Goal: Task Accomplishment & Management: Use online tool/utility

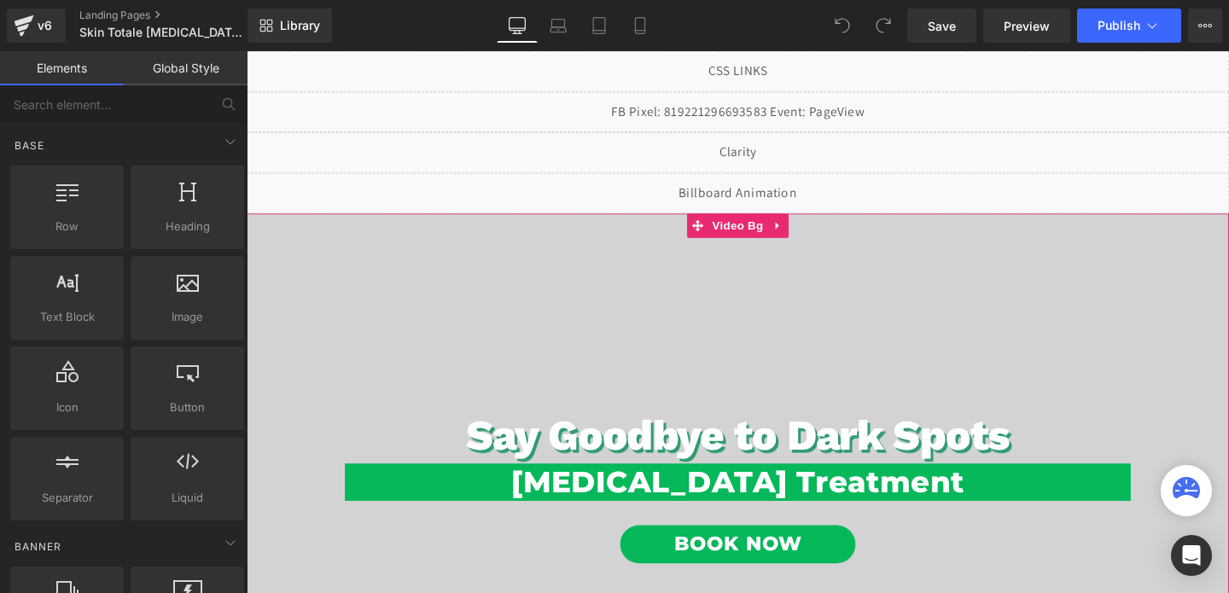
click at [541, 341] on span "Say Goodbye to Dark Spots Heading Hyperpigmentation Treatment Heading Book Now …" at bounding box center [763, 521] width 1033 height 530
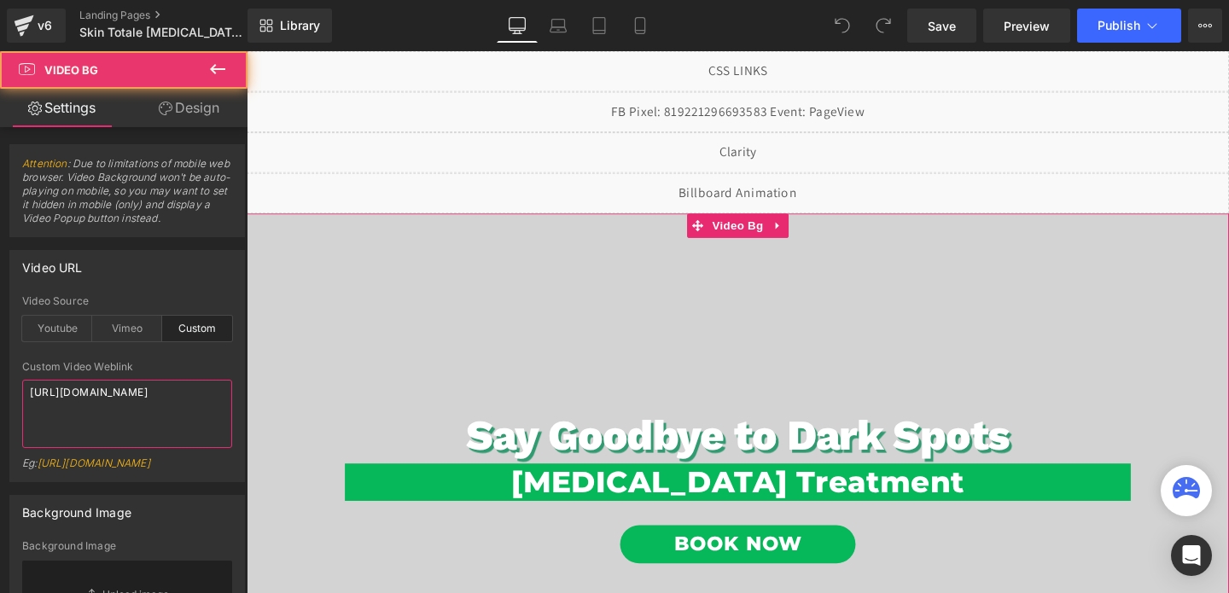
click at [92, 426] on textarea "https://cdn.shopify.com/videos/c/o/v/9528210946864fea8cf7269e4807f86c.mp4" at bounding box center [127, 414] width 210 height 68
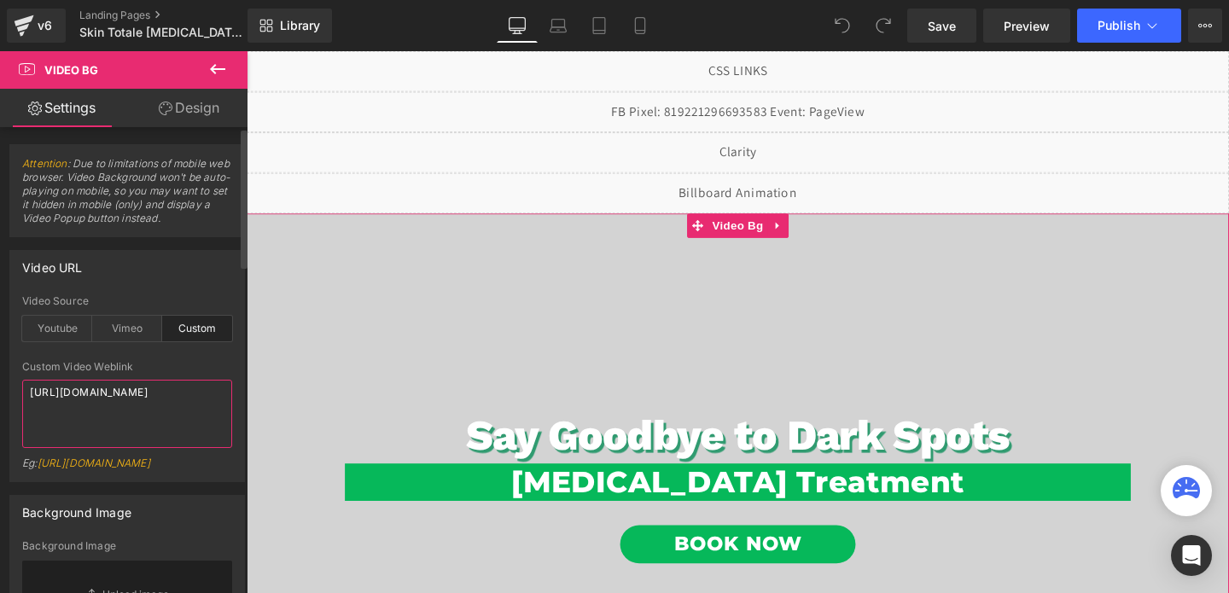
click at [92, 426] on textarea "https://cdn.shopify.com/videos/c/o/v/9528210946864fea8cf7269e4807f86c.mp4" at bounding box center [127, 414] width 210 height 68
click at [95, 392] on textarea "https://cdn.shopify.com/videos/c/o/v/9528210946864fea8cf7269e4807f86c.mp4" at bounding box center [127, 414] width 210 height 68
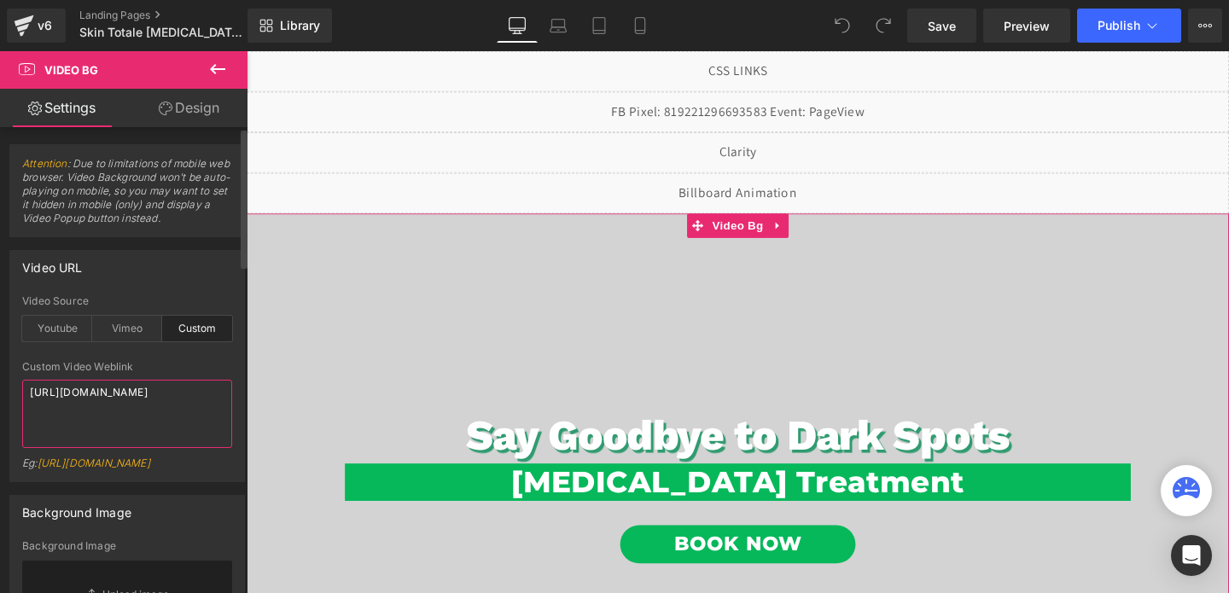
click at [95, 392] on textarea "https://cdn.shopify.com/videos/c/o/v/9528210946864fea8cf7269e4807f86c.mp4" at bounding box center [127, 414] width 210 height 68
click at [770, 240] on span "Video Bg" at bounding box center [764, 235] width 62 height 26
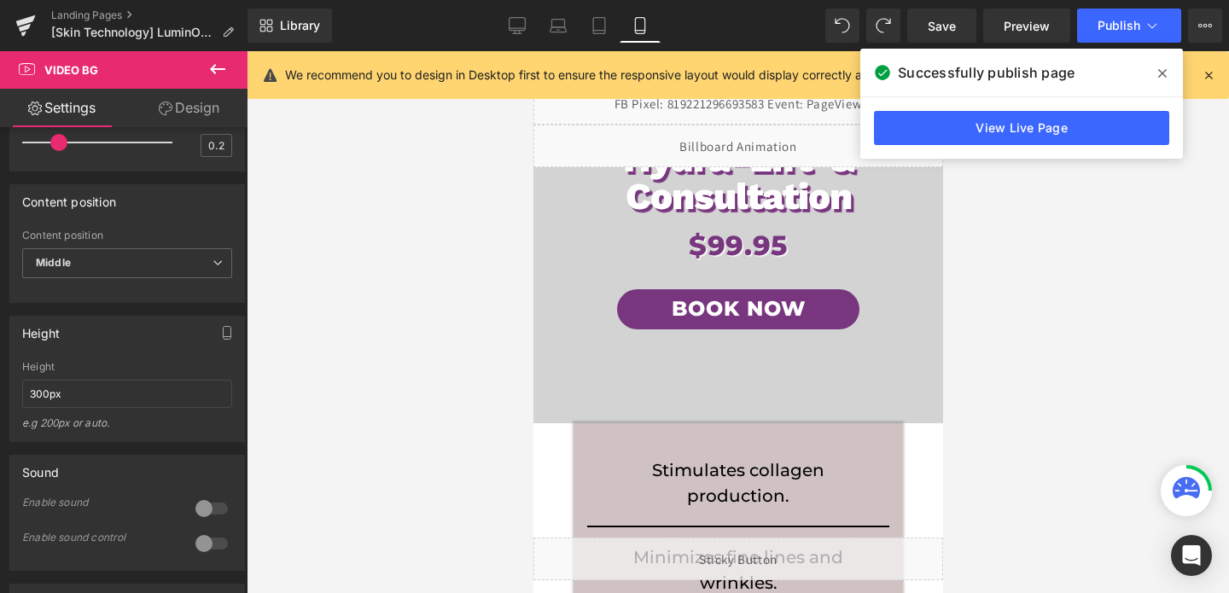
scroll to position [15, 0]
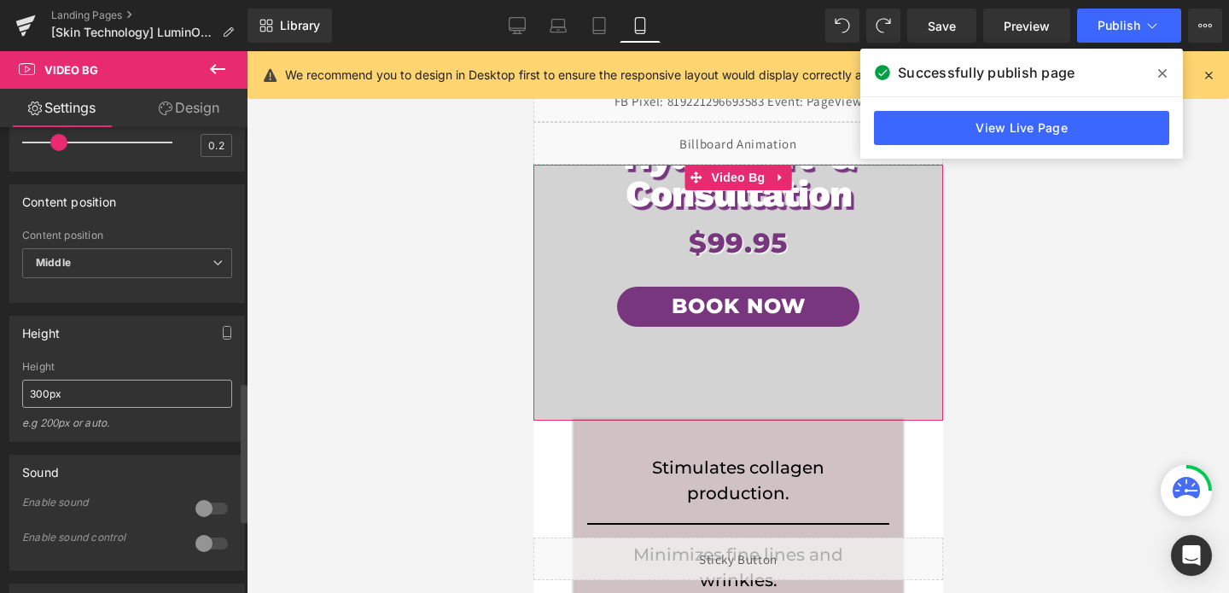
click at [130, 408] on input "300px" at bounding box center [127, 394] width 210 height 28
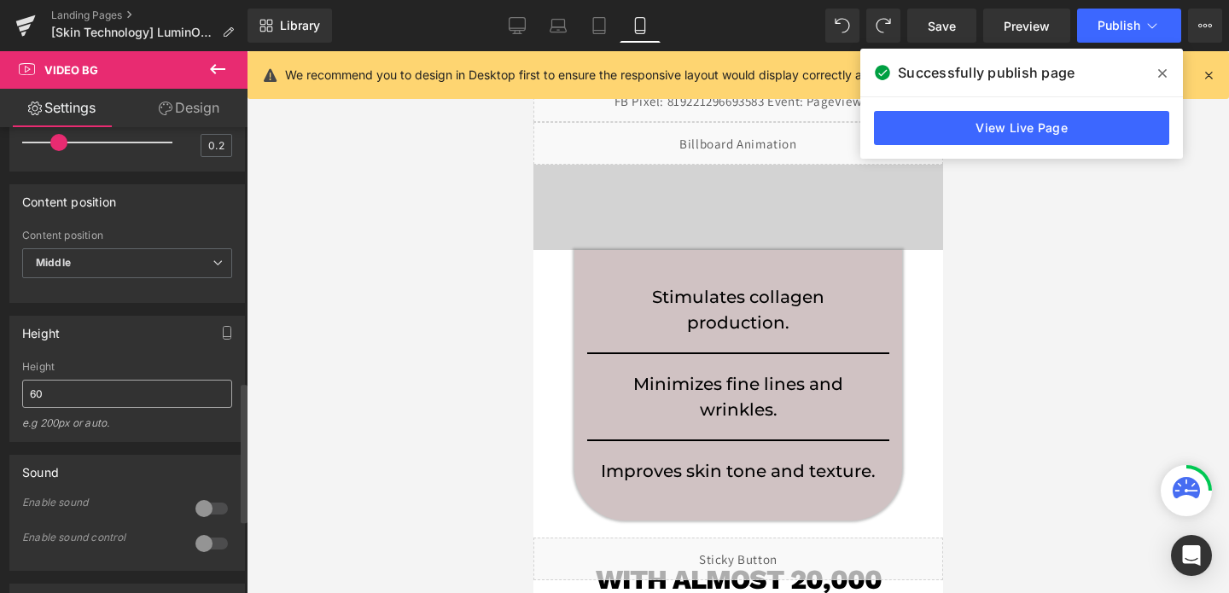
type input "600"
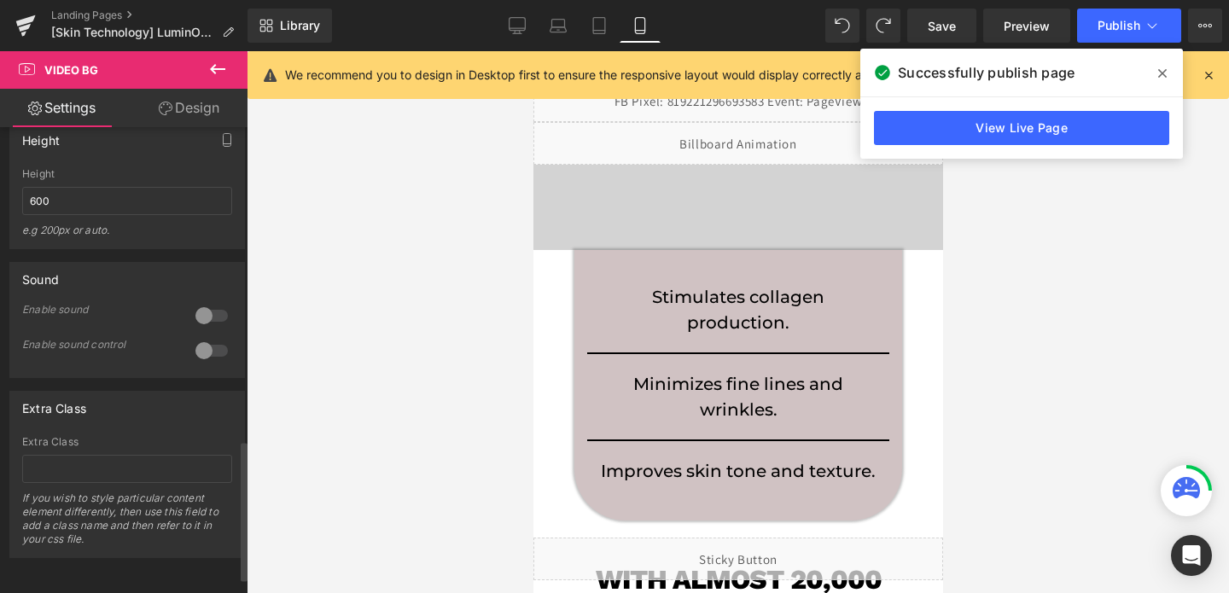
scroll to position [592, 0]
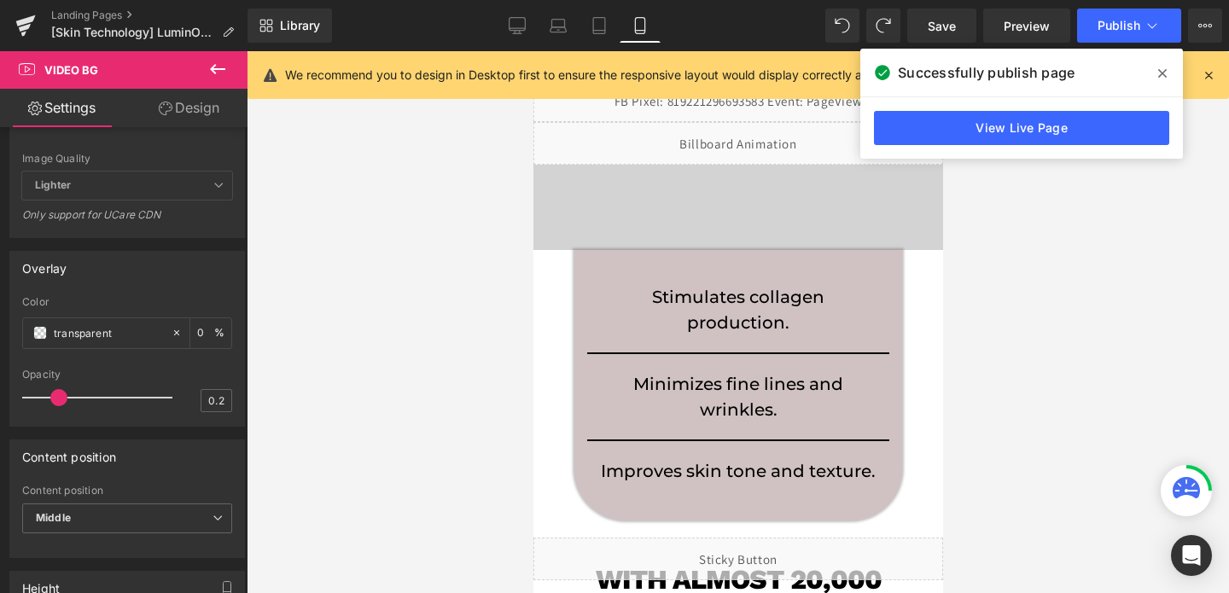
click at [155, 93] on link "Design" at bounding box center [189, 108] width 124 height 38
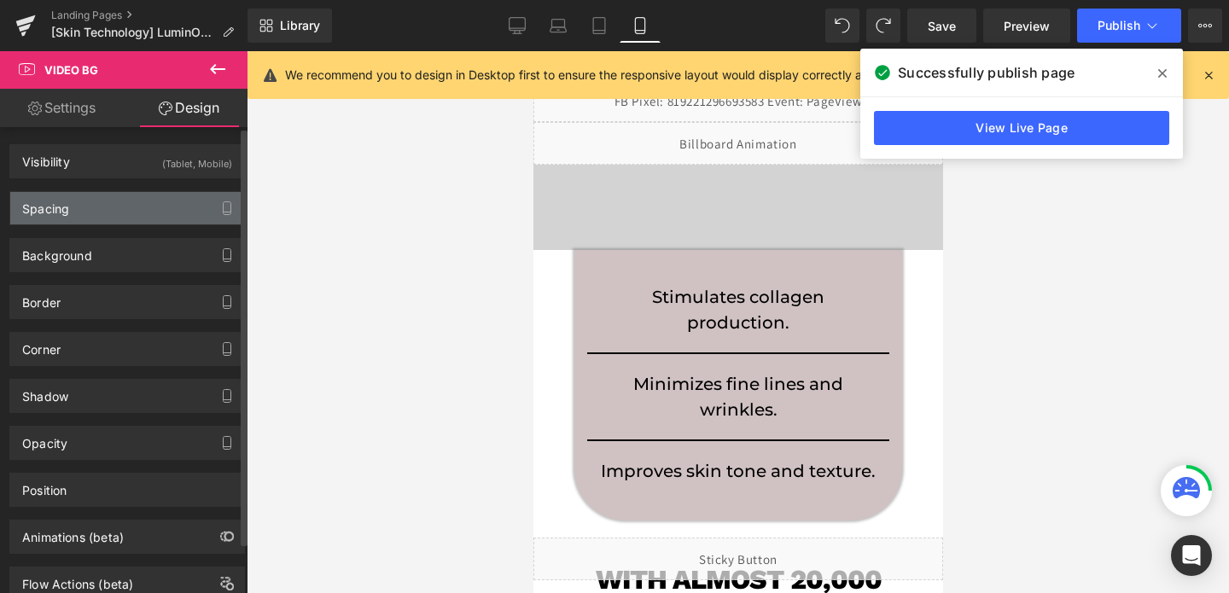
click at [87, 202] on div "Spacing" at bounding box center [127, 208] width 234 height 32
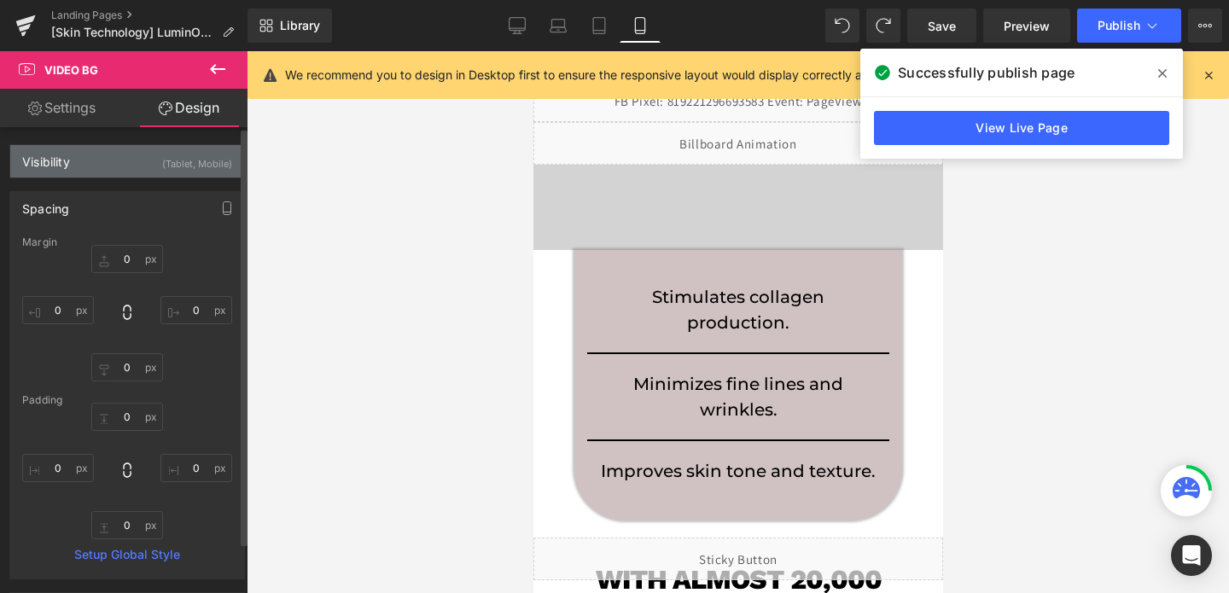
click at [150, 162] on div "Visibility (Tablet, Mobile)" at bounding box center [127, 161] width 234 height 32
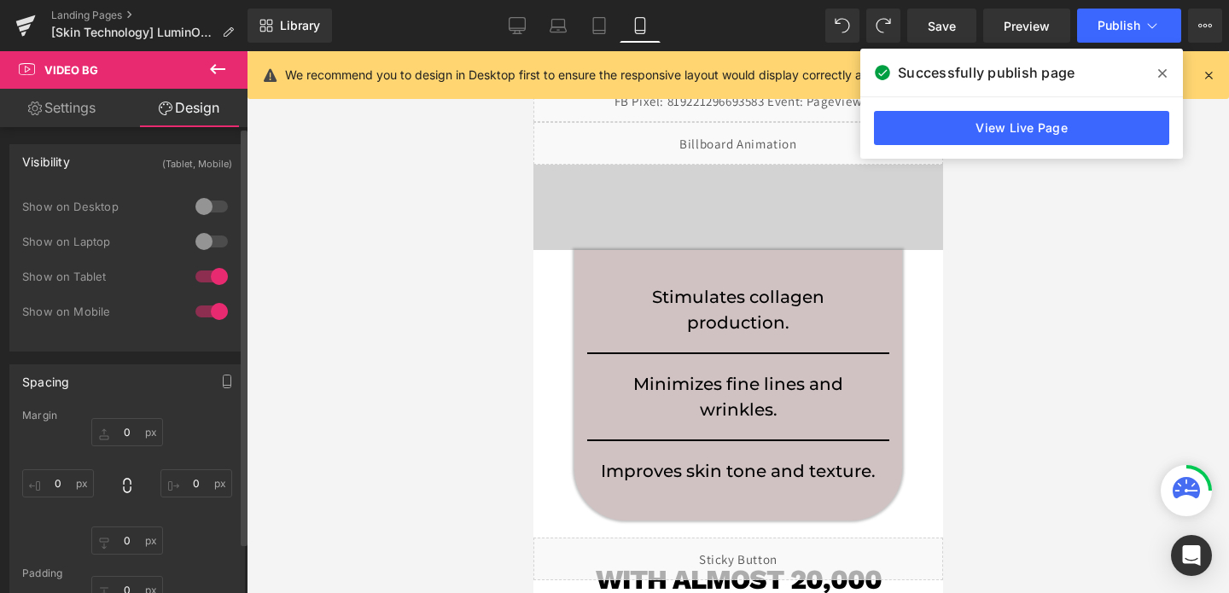
click at [204, 239] on div at bounding box center [211, 241] width 41 height 27
click at [200, 203] on div at bounding box center [211, 206] width 41 height 27
click at [503, 32] on link "Desktop" at bounding box center [517, 26] width 41 height 34
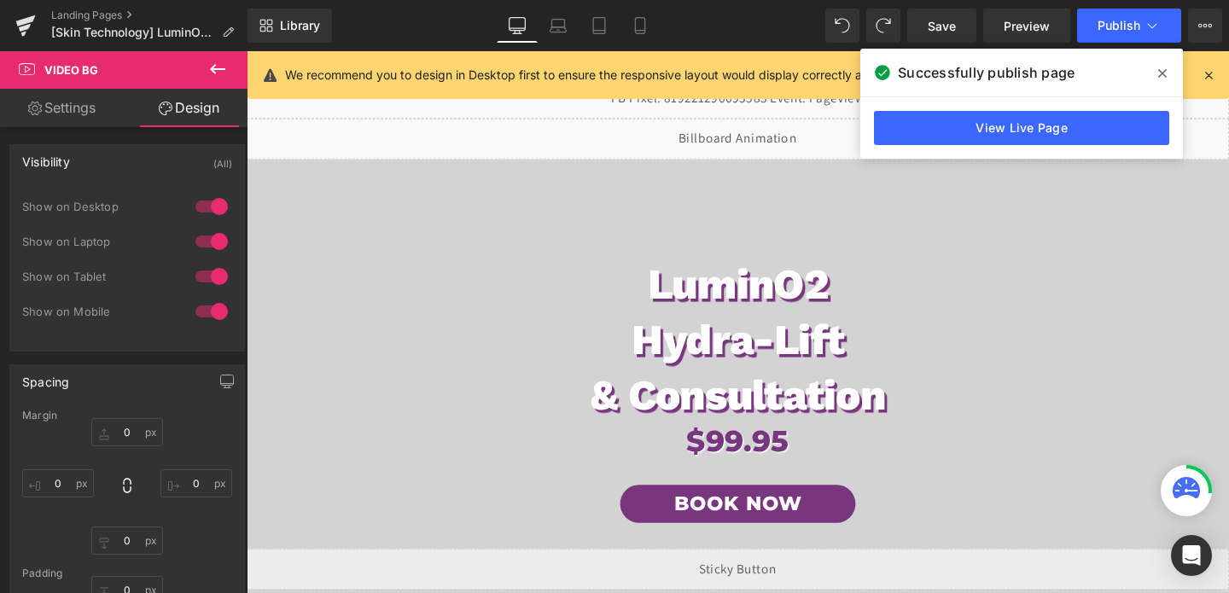
type input "0"
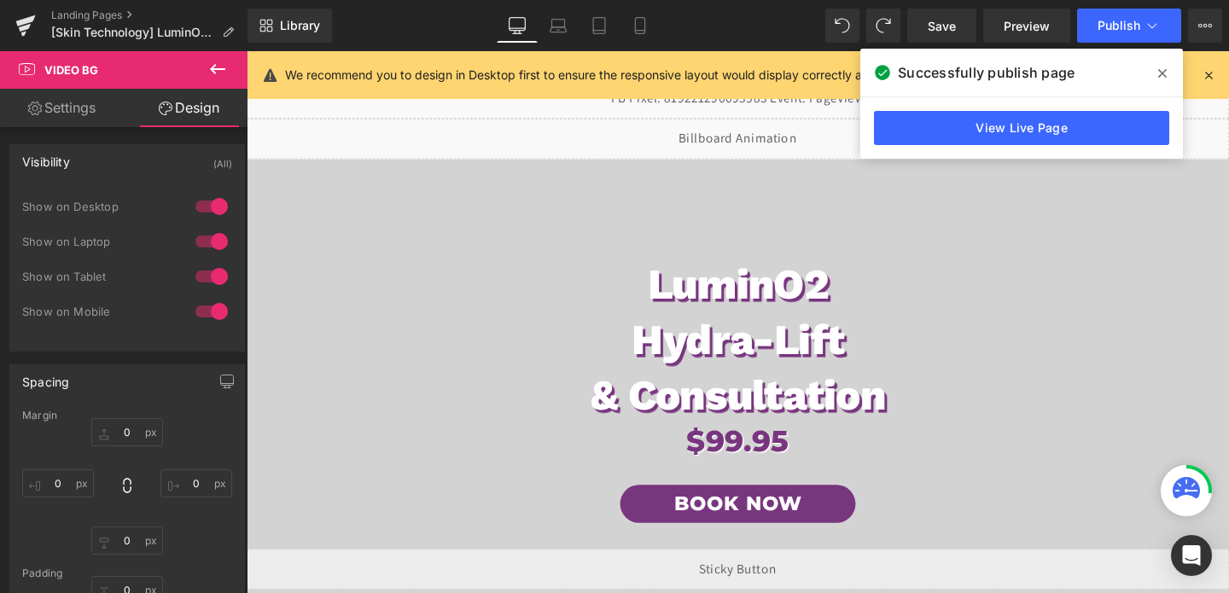
type input "0"
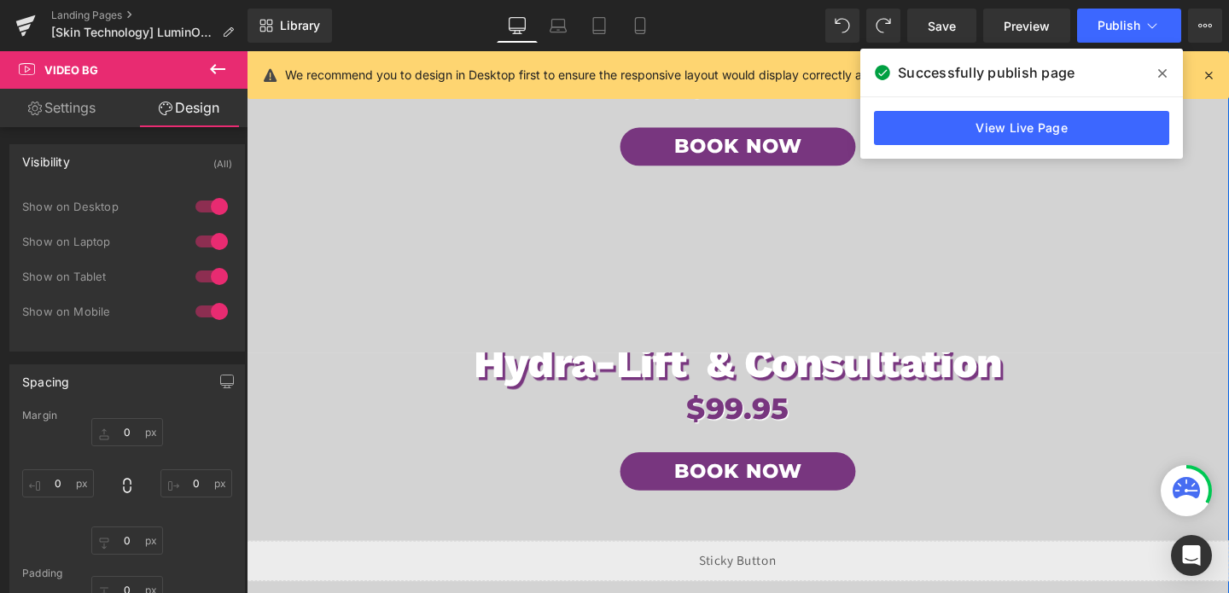
scroll to position [383, 0]
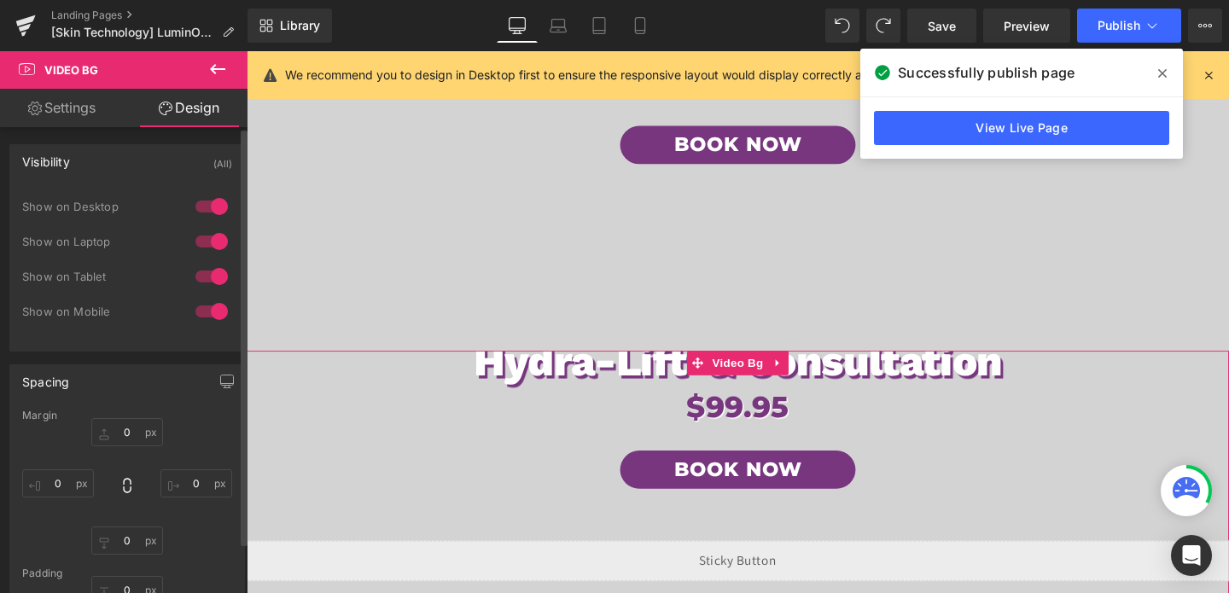
click at [213, 269] on div at bounding box center [211, 276] width 41 height 27
click at [207, 304] on div at bounding box center [211, 311] width 41 height 27
click at [209, 273] on div at bounding box center [211, 276] width 41 height 27
click at [209, 232] on div at bounding box center [211, 241] width 41 height 27
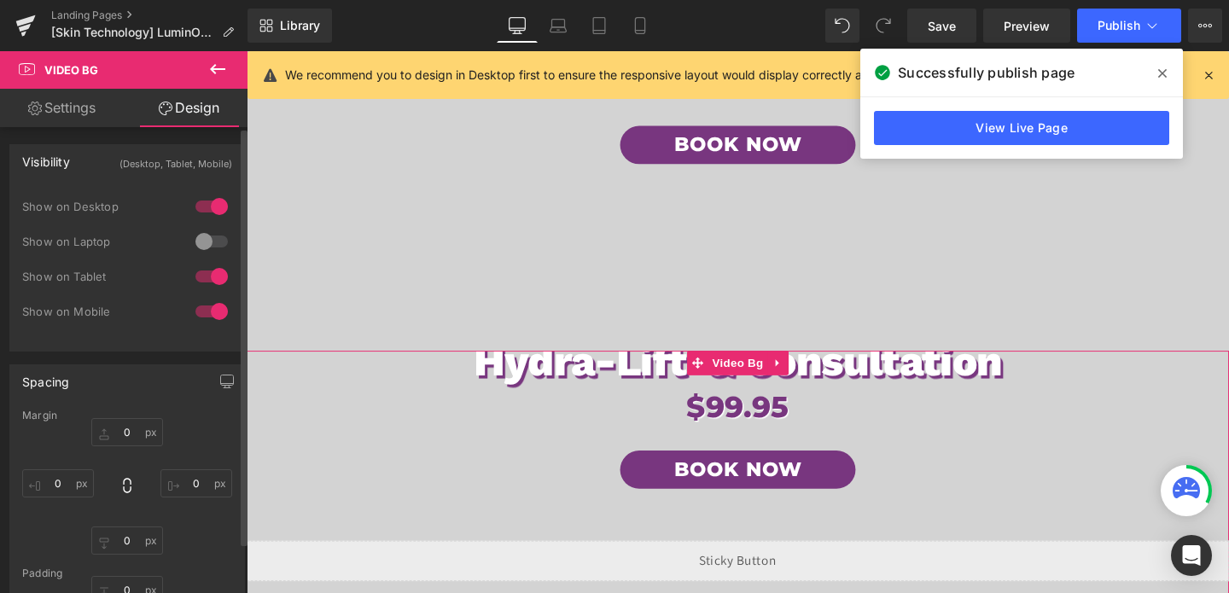
click at [209, 200] on div at bounding box center [211, 206] width 41 height 27
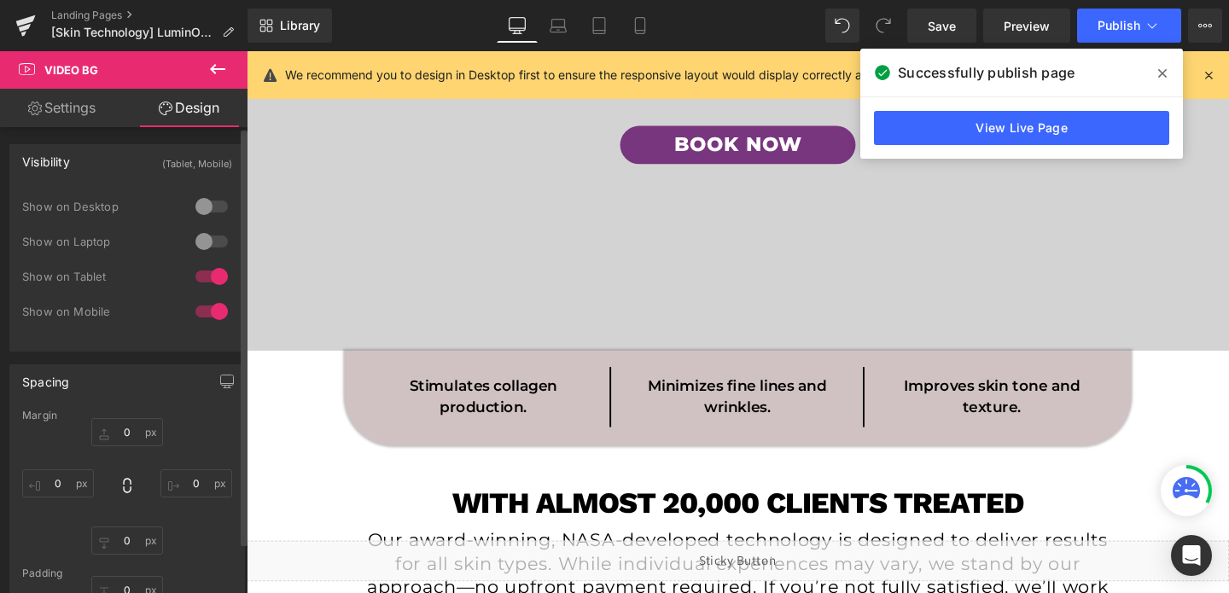
click at [209, 200] on div at bounding box center [211, 206] width 41 height 27
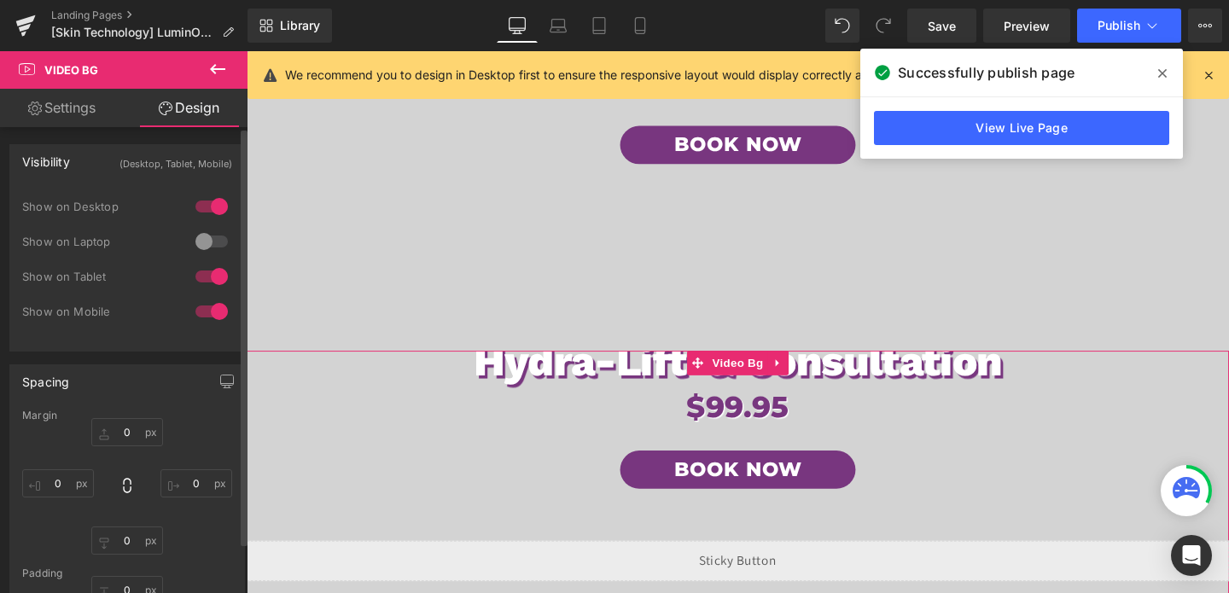
click at [205, 239] on div at bounding box center [211, 241] width 41 height 27
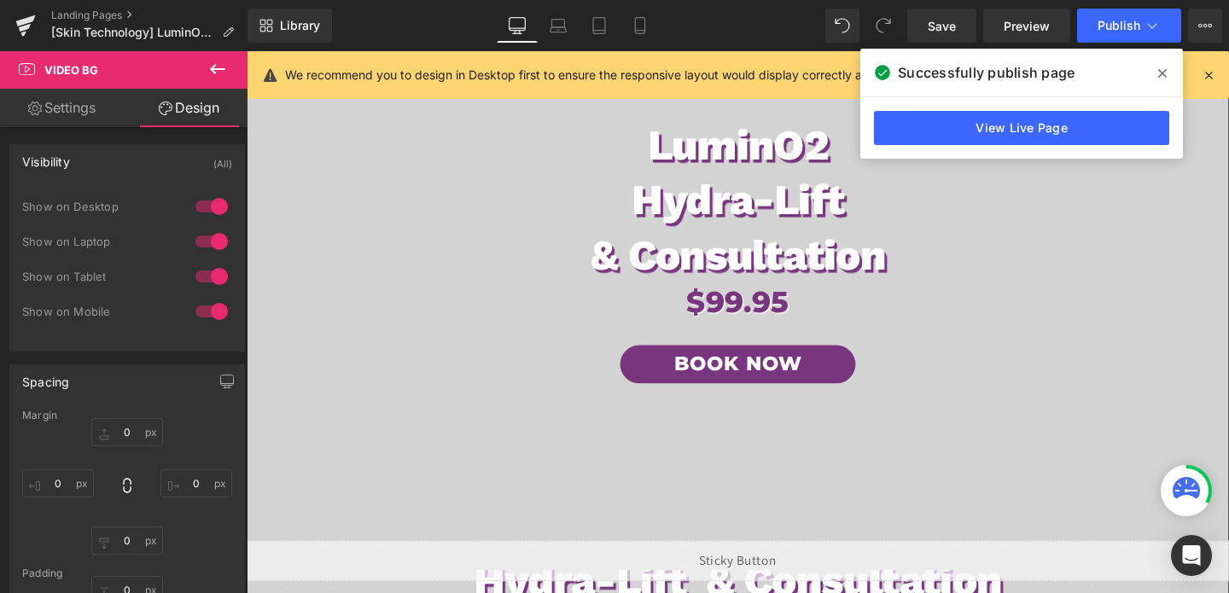
scroll to position [134, 0]
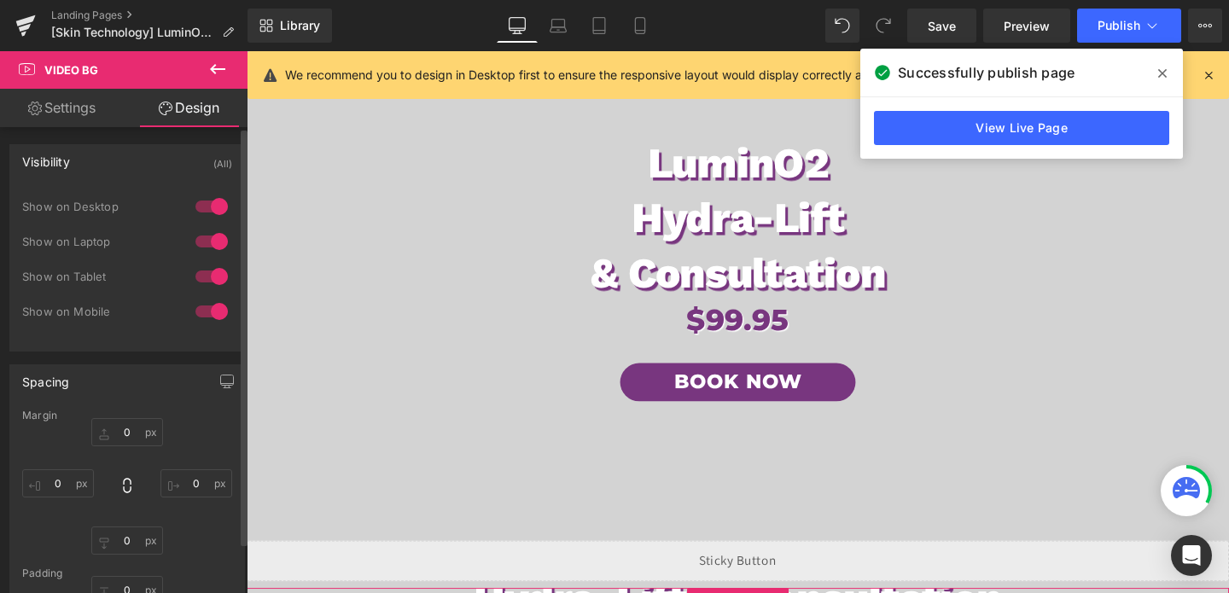
click at [221, 271] on div at bounding box center [211, 276] width 41 height 27
click at [206, 270] on div at bounding box center [211, 276] width 41 height 27
click at [206, 240] on div at bounding box center [211, 241] width 41 height 27
click at [208, 198] on div at bounding box center [211, 206] width 41 height 27
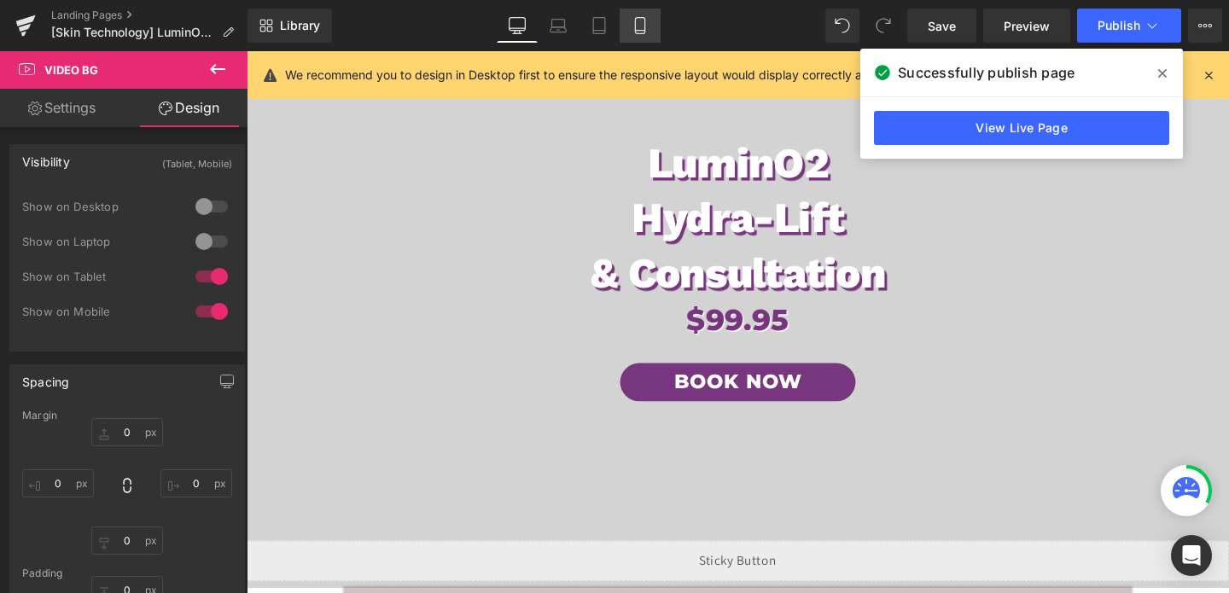
click at [636, 17] on icon at bounding box center [640, 25] width 17 height 17
type input "0"
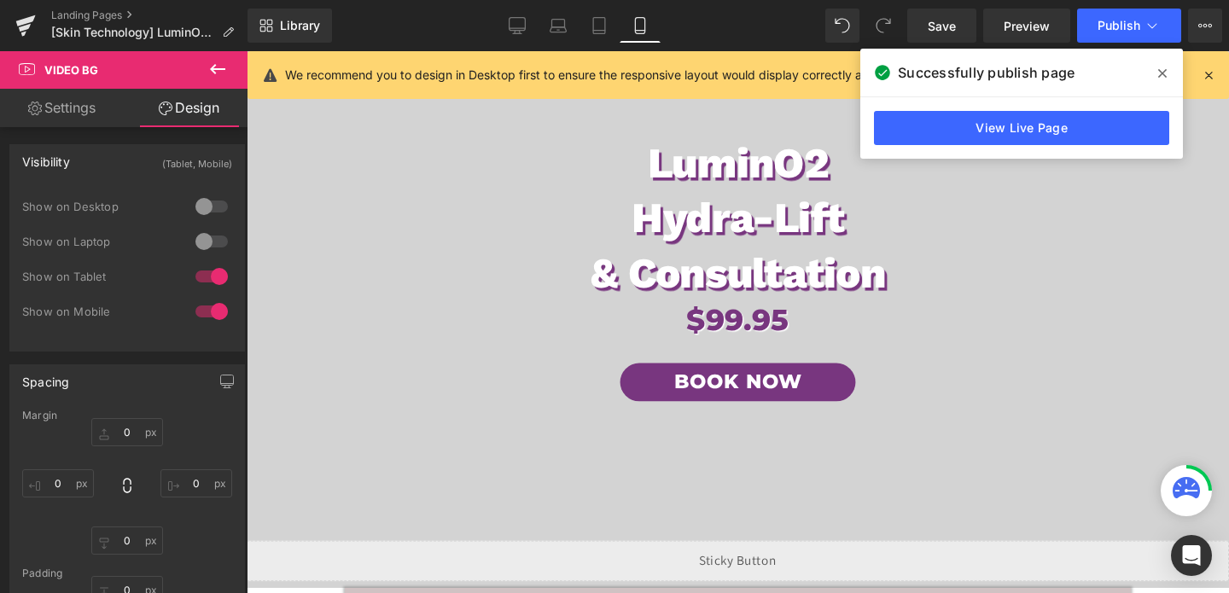
type input "0"
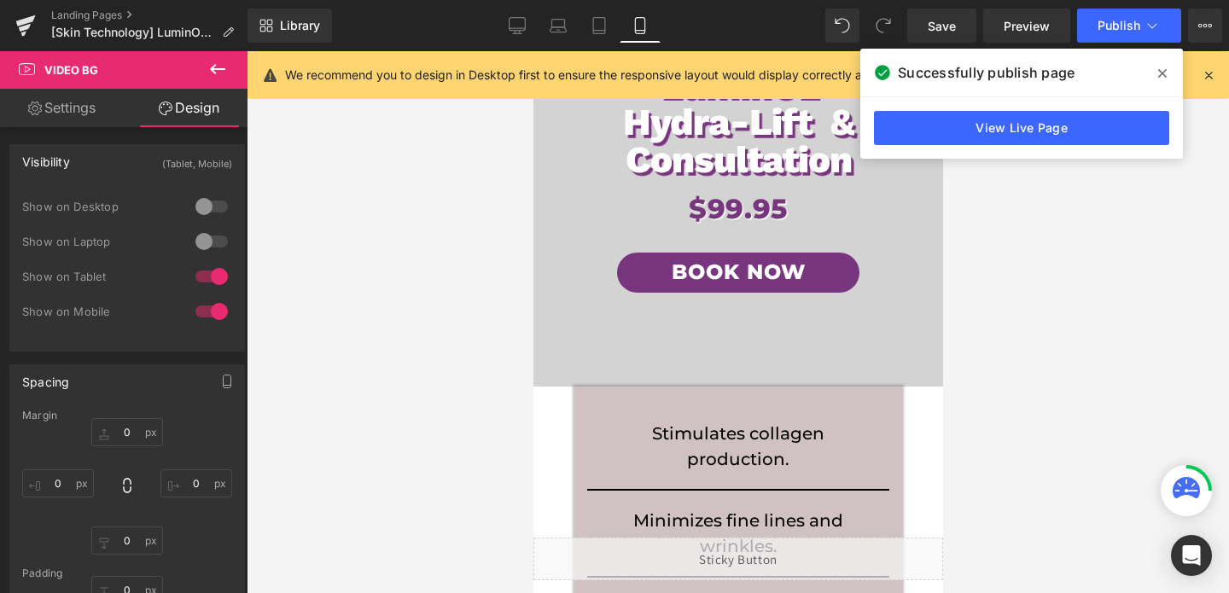
scroll to position [0, 0]
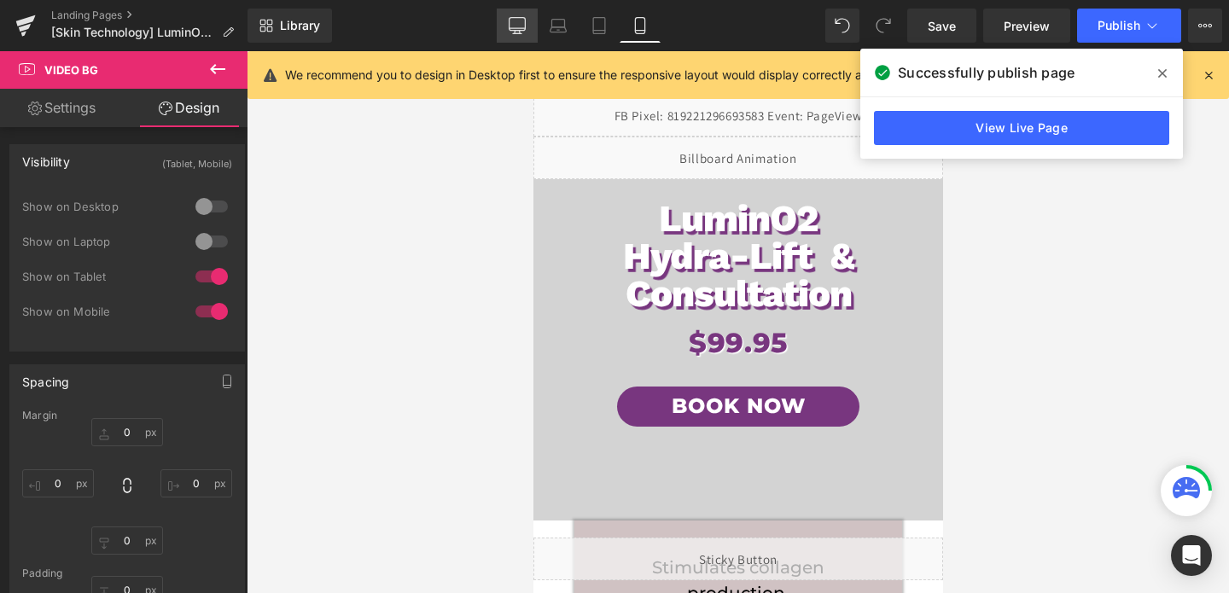
click at [508, 38] on link "Desktop" at bounding box center [517, 26] width 41 height 34
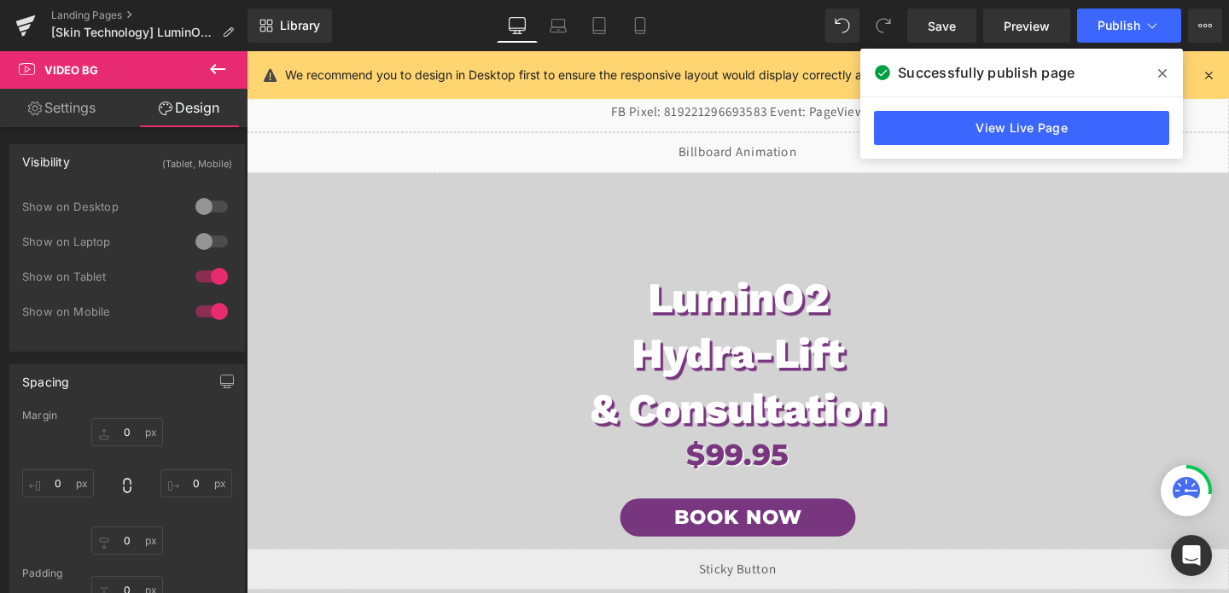
type input "0"
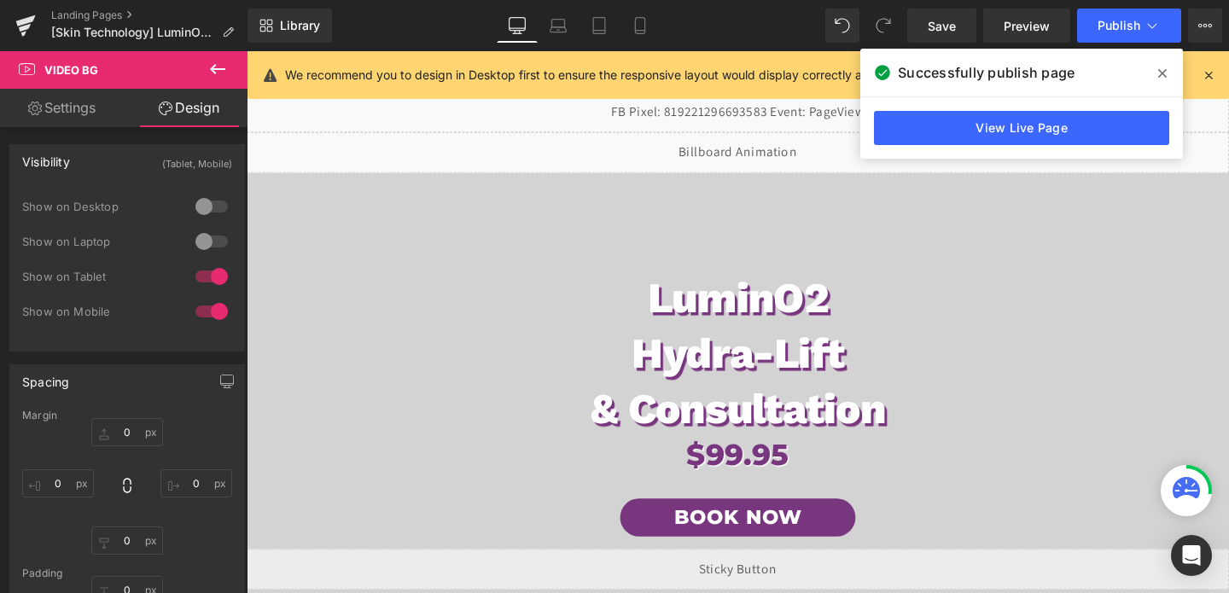
type input "0"
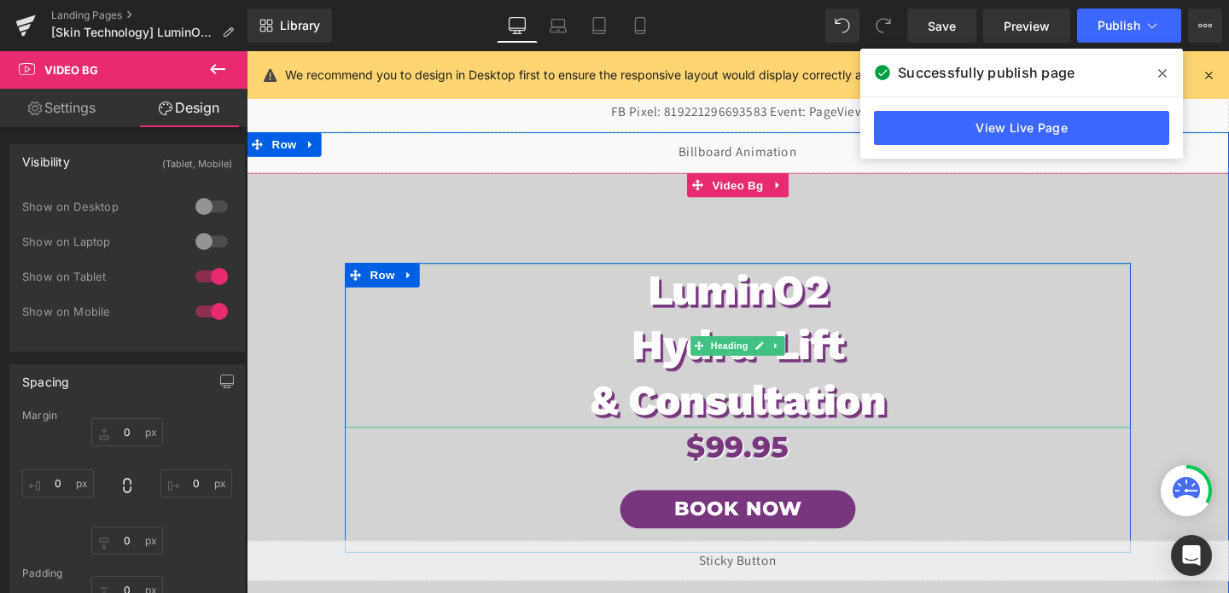
click at [581, 299] on h1 "LuminO2" at bounding box center [763, 303] width 826 height 58
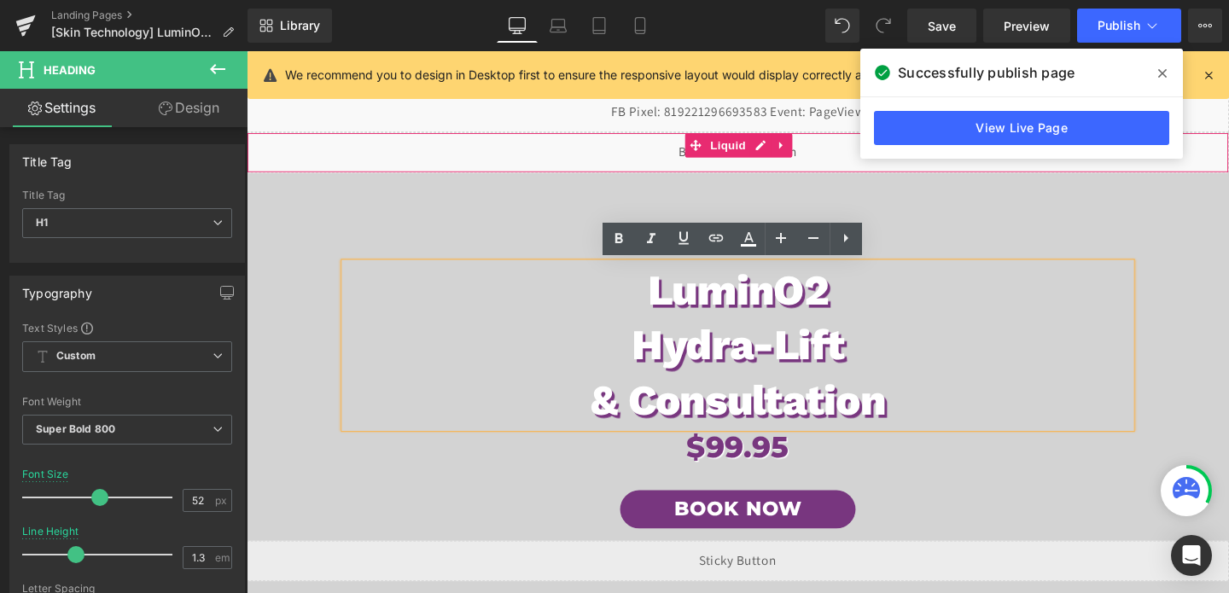
click at [337, 163] on div "Liquid" at bounding box center [763, 158] width 1033 height 43
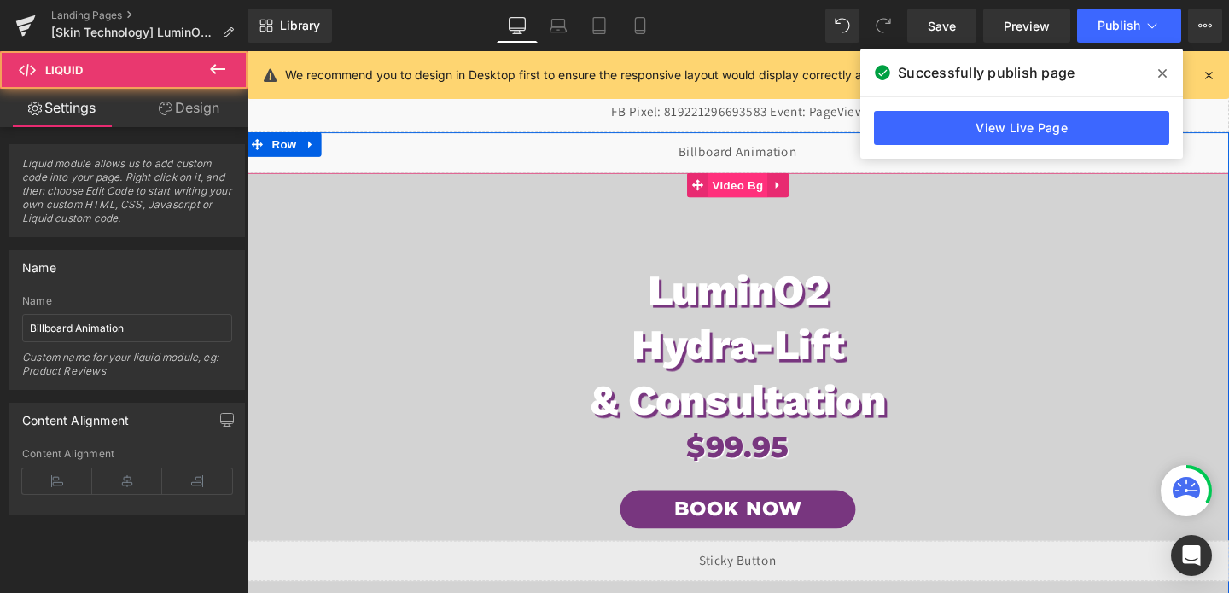
click at [762, 191] on span "Video Bg" at bounding box center [764, 192] width 62 height 26
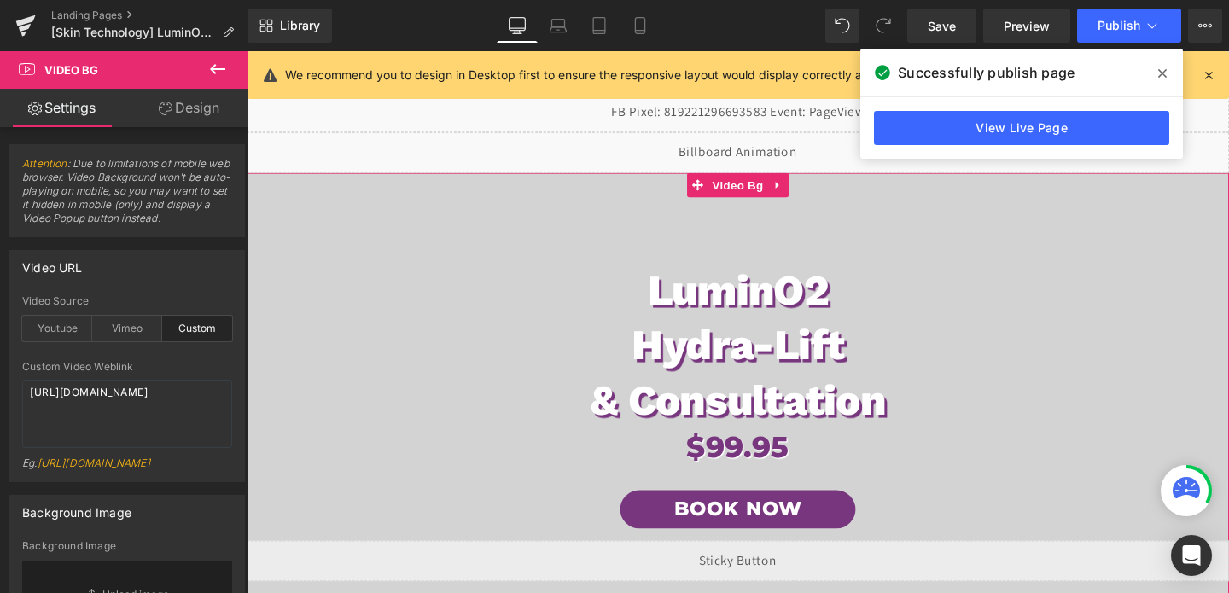
click at [198, 116] on link "Design" at bounding box center [189, 108] width 124 height 38
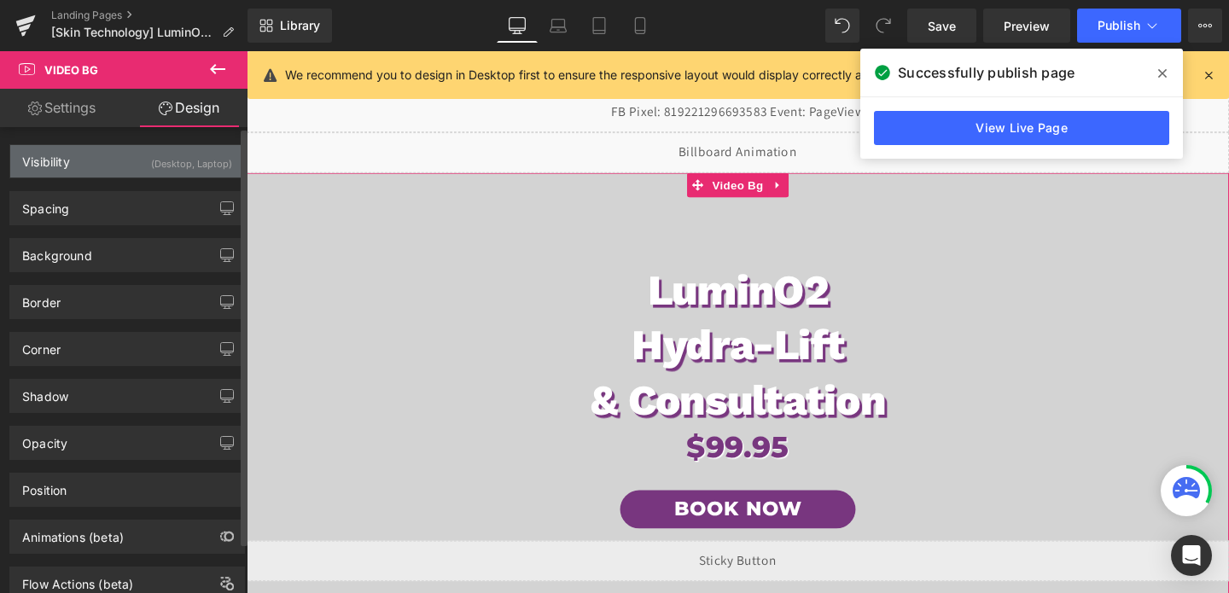
click at [156, 172] on div "(Desktop, Laptop)" at bounding box center [191, 159] width 81 height 28
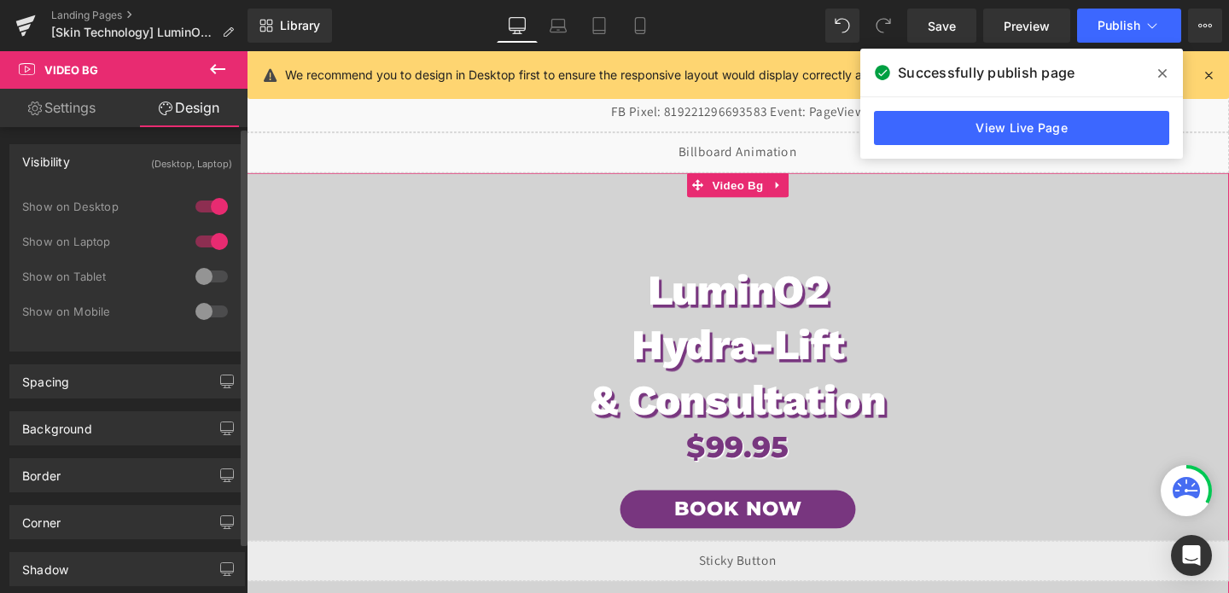
click at [207, 273] on div at bounding box center [211, 276] width 41 height 27
click at [205, 313] on div at bounding box center [211, 311] width 41 height 27
click at [207, 236] on div at bounding box center [211, 241] width 41 height 27
click at [205, 217] on div at bounding box center [211, 206] width 41 height 27
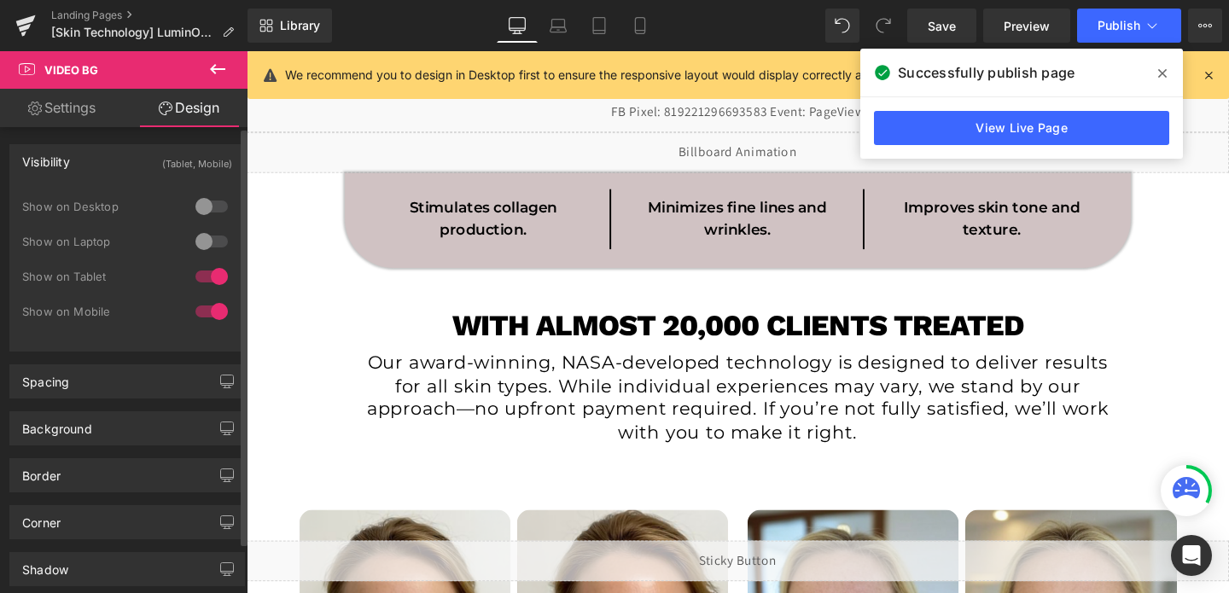
click at [207, 243] on div at bounding box center [211, 241] width 41 height 27
click at [203, 215] on div at bounding box center [211, 206] width 41 height 27
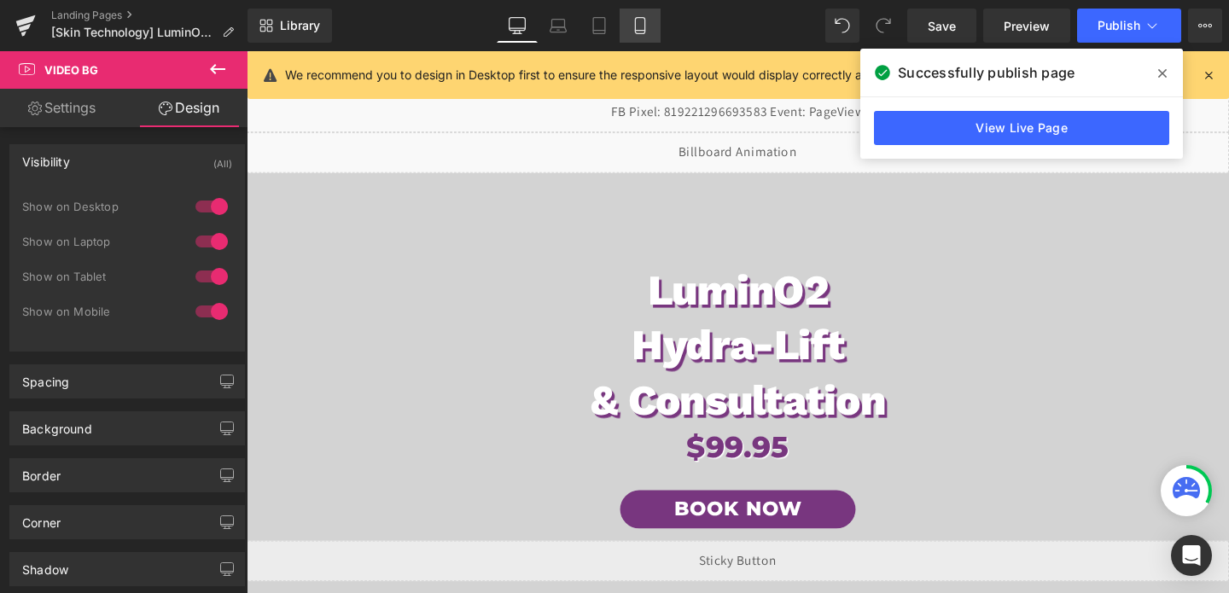
click at [642, 31] on icon at bounding box center [639, 31] width 9 height 0
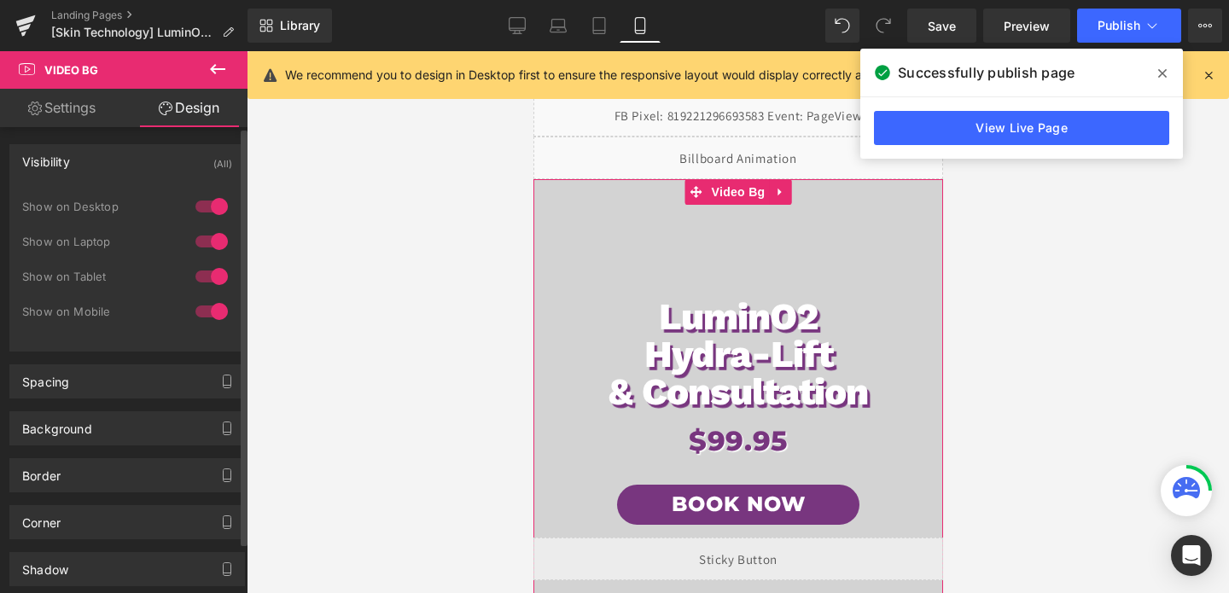
click at [195, 244] on div at bounding box center [211, 241] width 41 height 27
click at [202, 201] on div at bounding box center [211, 206] width 41 height 27
click at [204, 237] on div at bounding box center [211, 241] width 41 height 27
click at [206, 277] on div at bounding box center [211, 276] width 41 height 27
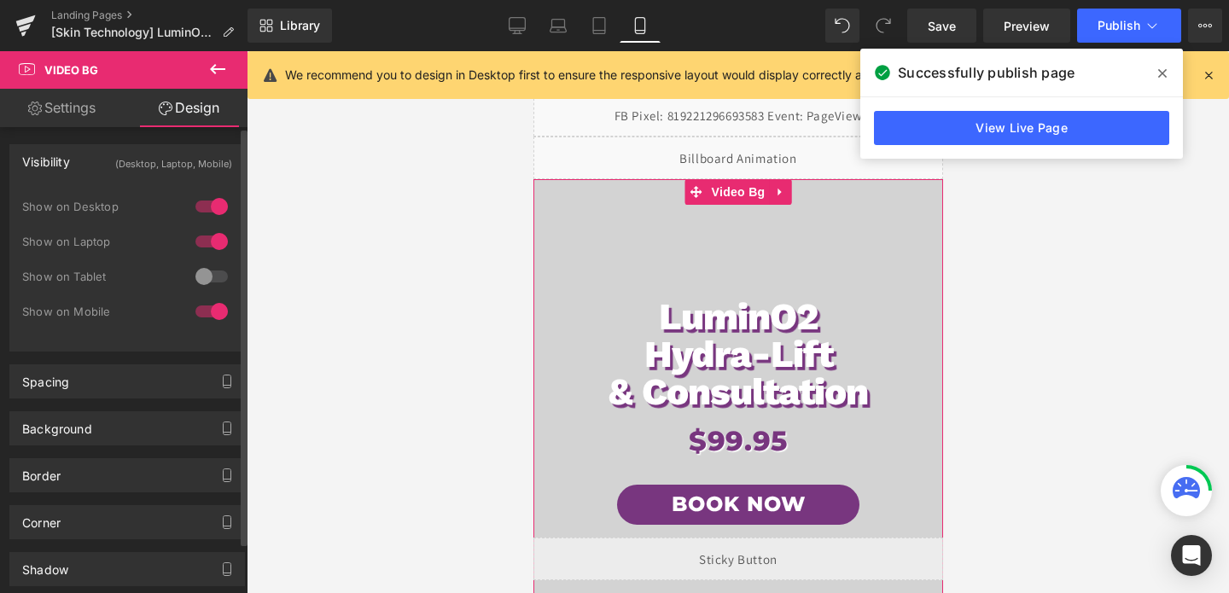
click at [207, 314] on div at bounding box center [211, 311] width 41 height 27
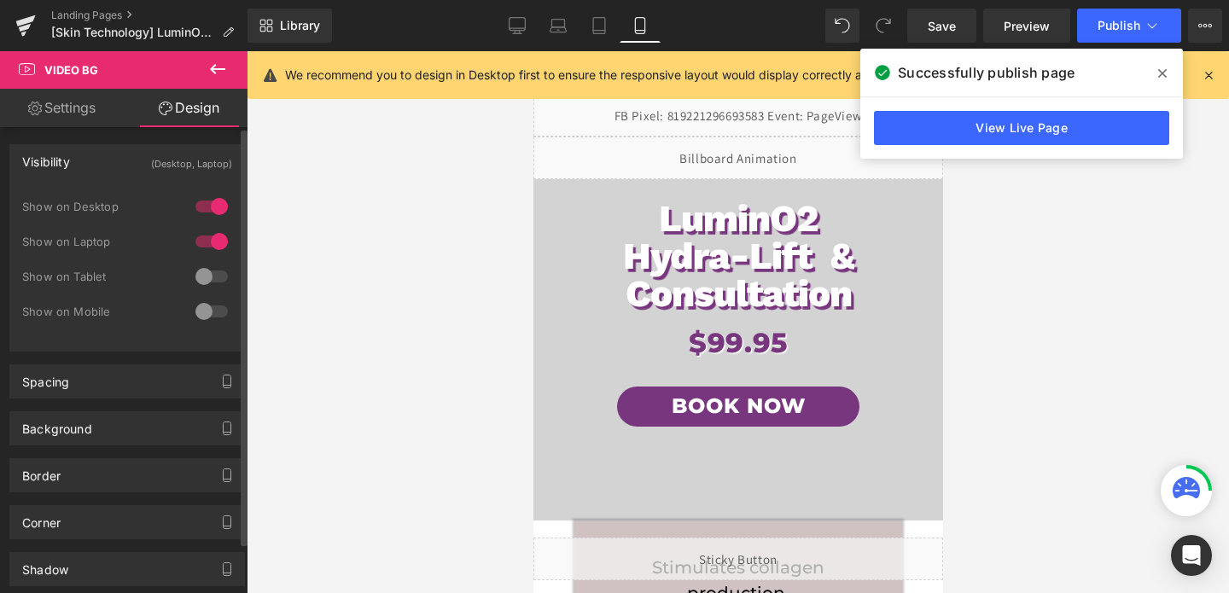
click at [213, 275] on div at bounding box center [211, 276] width 41 height 27
click at [209, 308] on div at bounding box center [211, 311] width 41 height 27
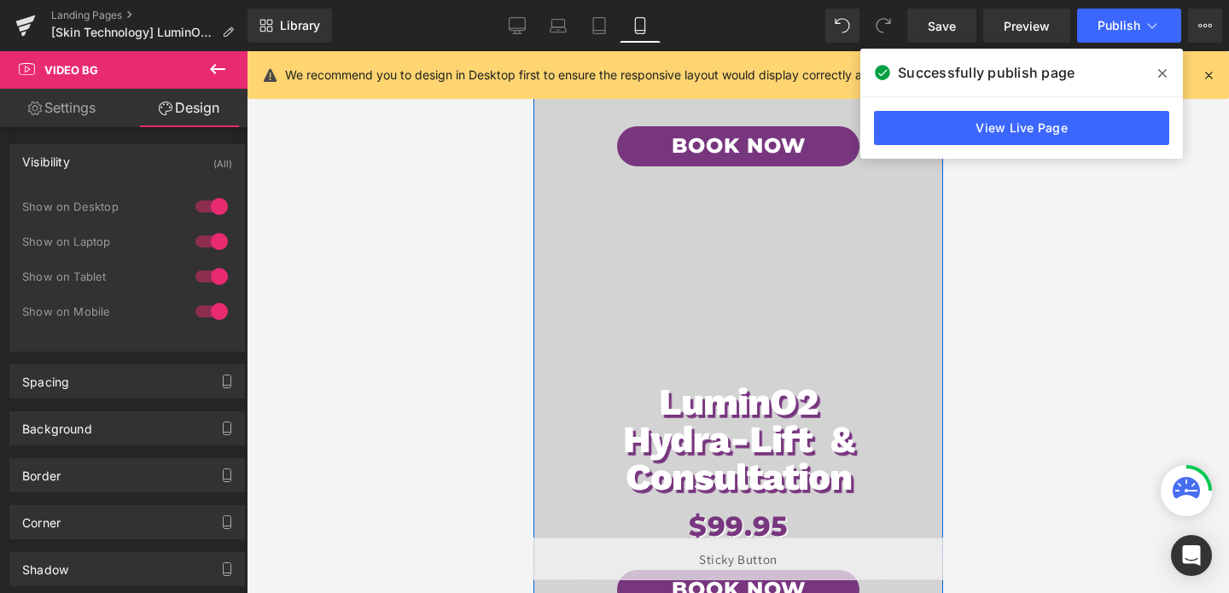
scroll to position [337, 0]
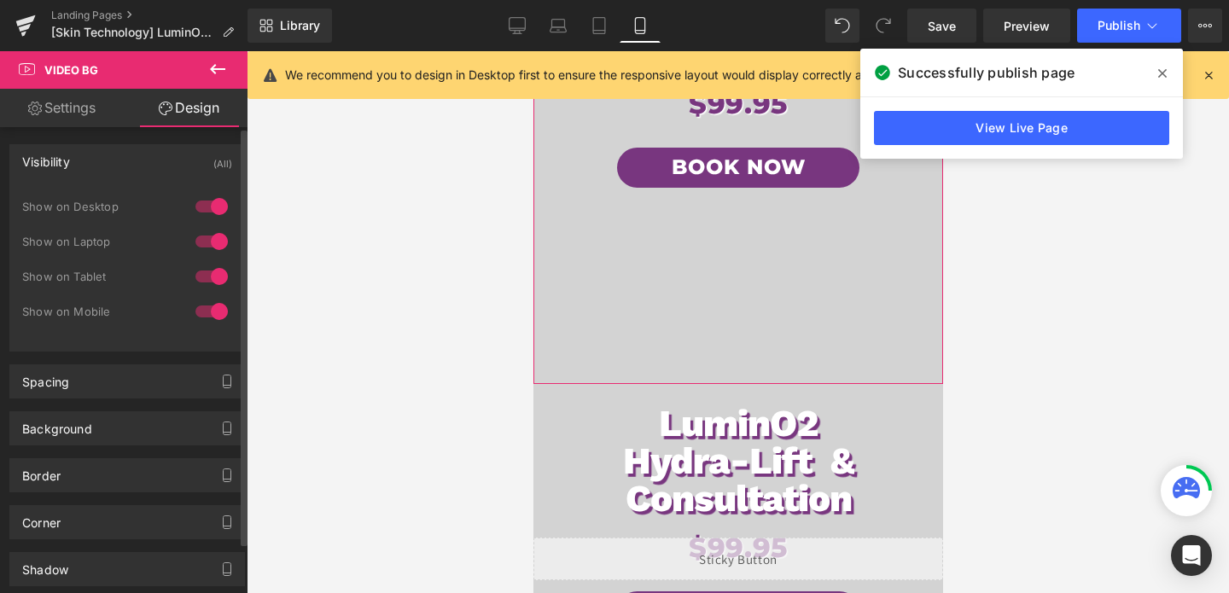
click at [202, 276] on div at bounding box center [211, 276] width 41 height 27
click at [203, 317] on div at bounding box center [211, 311] width 41 height 27
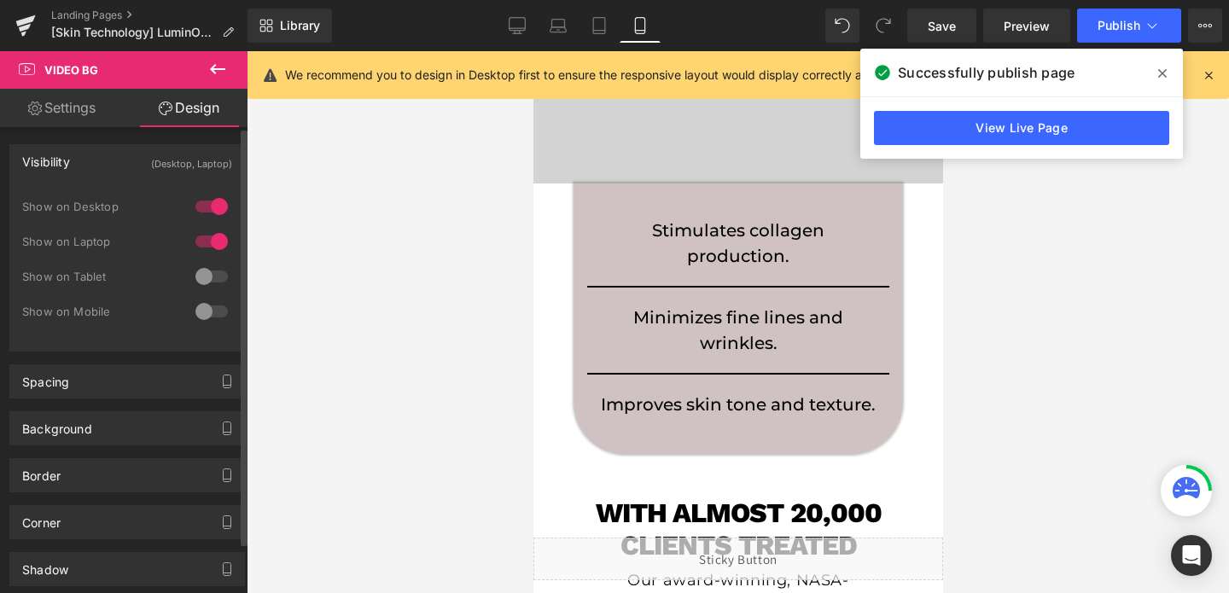
scroll to position [0, 0]
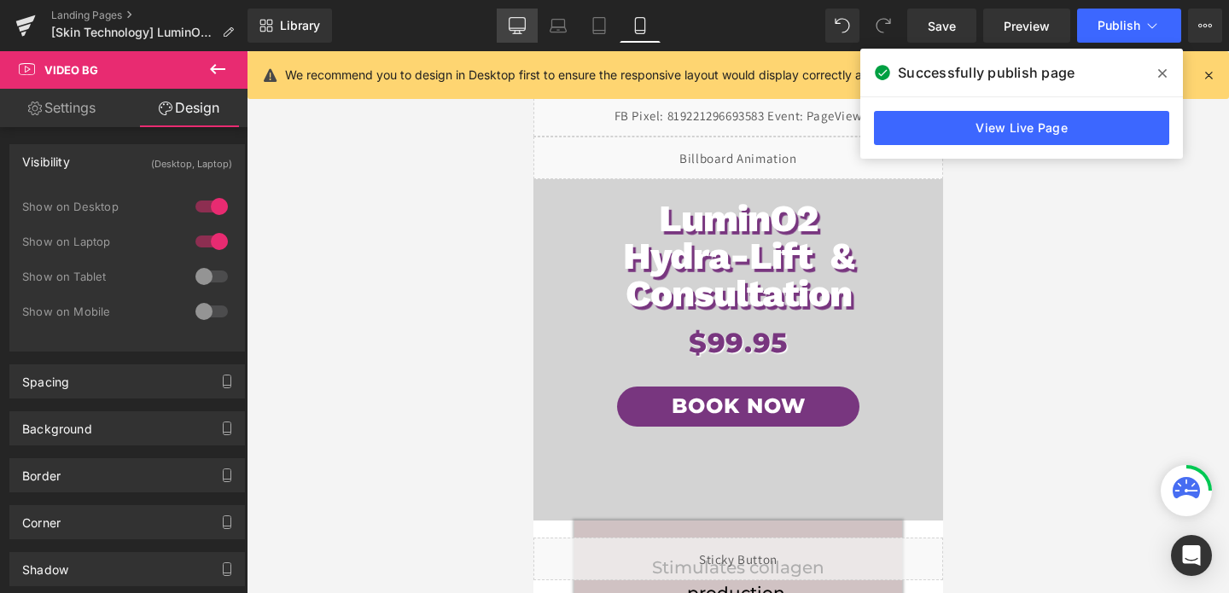
click at [528, 32] on link "Desktop" at bounding box center [517, 26] width 41 height 34
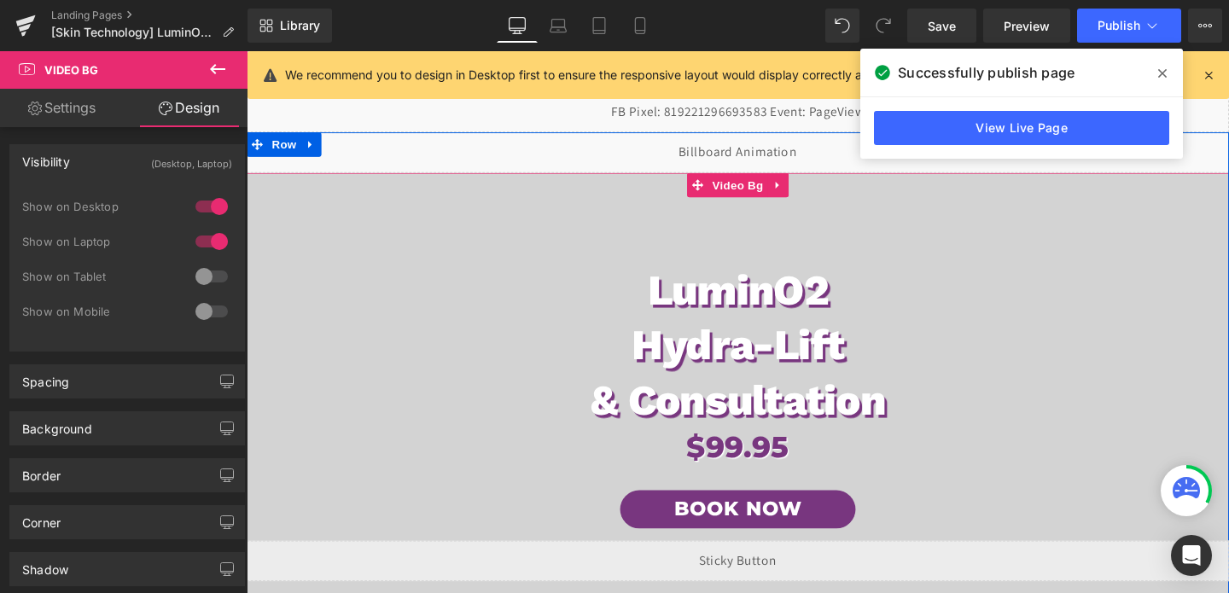
click at [528, 200] on span "LuminO2 Hydra-Lift & Consultation Heading $99.95 Heading Book Now Button Row" at bounding box center [763, 426] width 1033 height 646
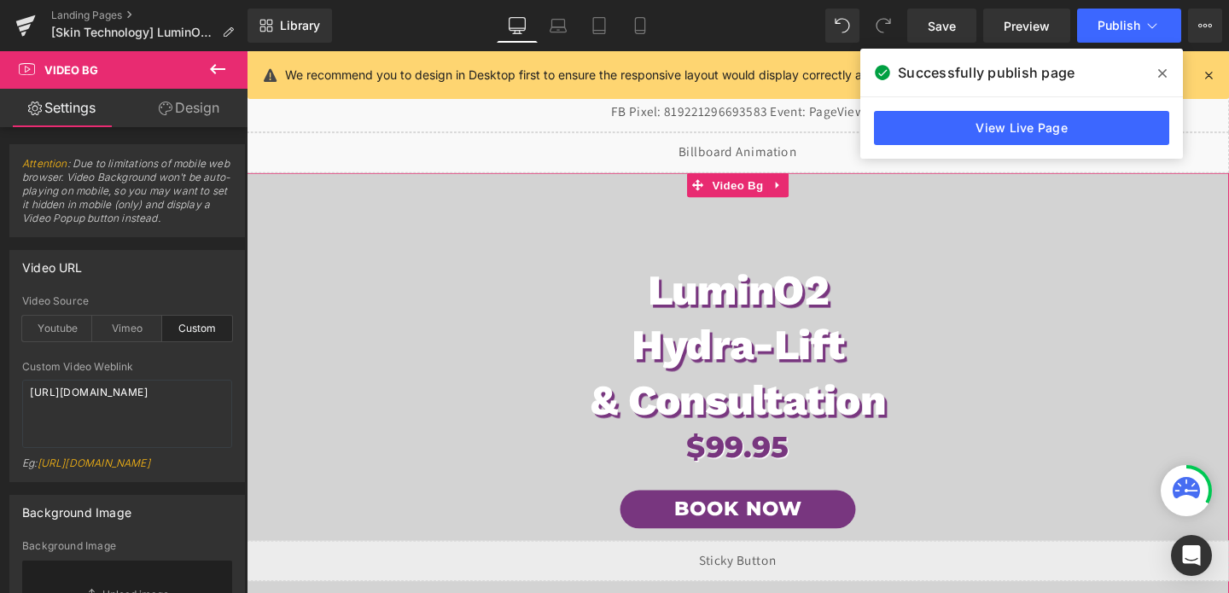
click at [209, 96] on link "Design" at bounding box center [189, 108] width 124 height 38
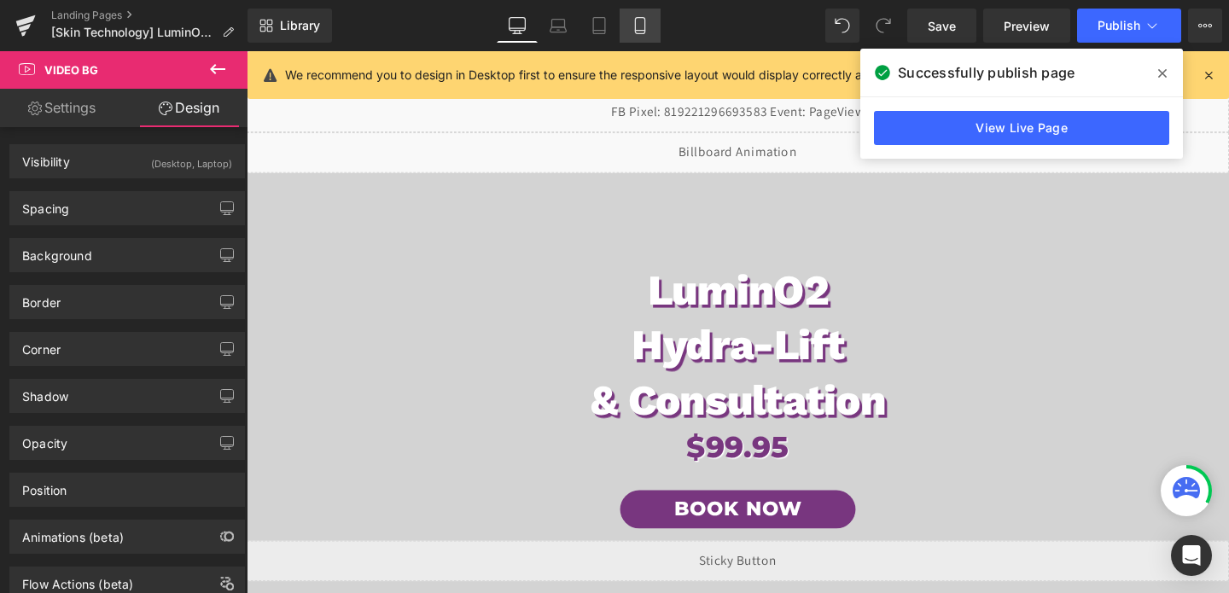
click at [643, 24] on icon at bounding box center [640, 25] width 17 height 17
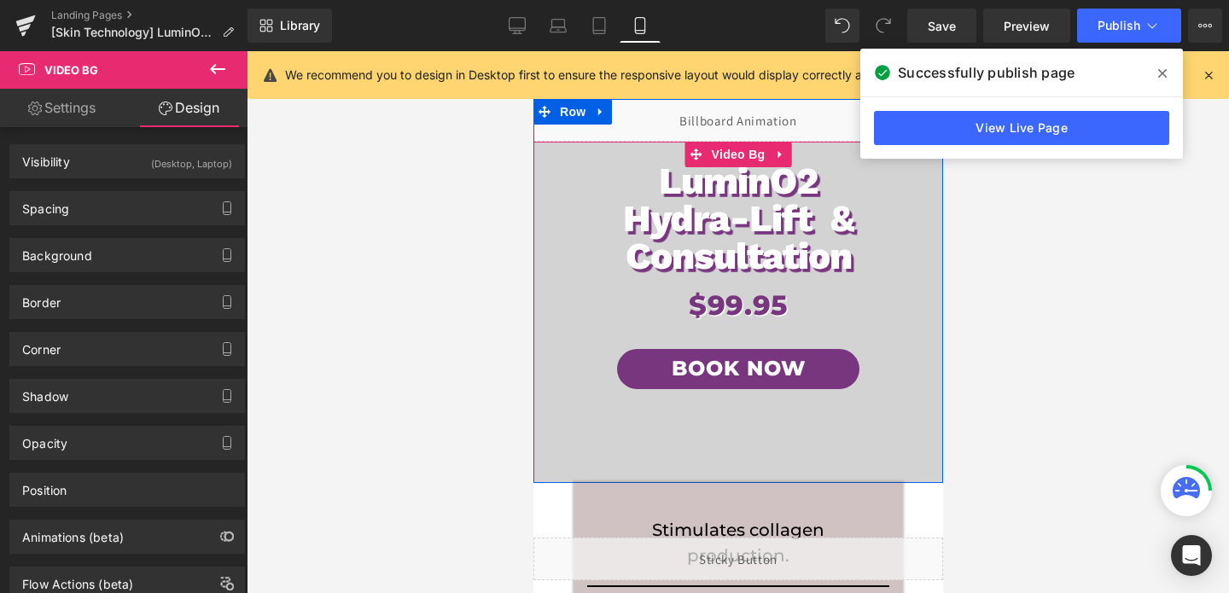
scroll to position [40, 0]
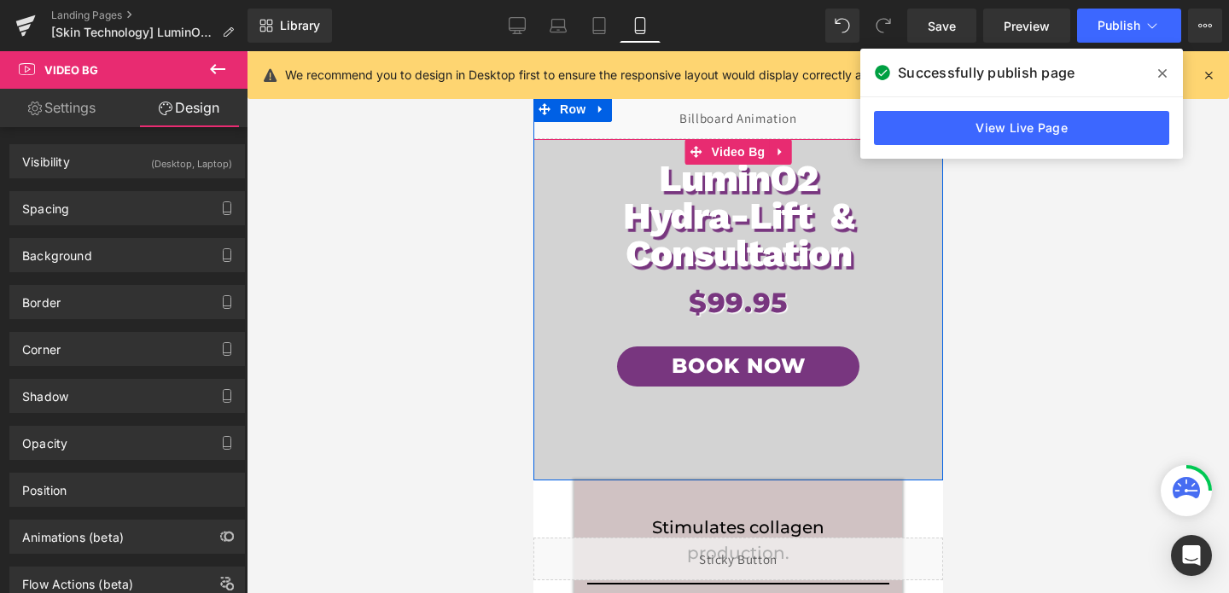
click at [565, 383] on span "LuminO2 Hydra-Lift & Consultation Heading $99.95 Heading Book Now Button Row" at bounding box center [738, 285] width 410 height 389
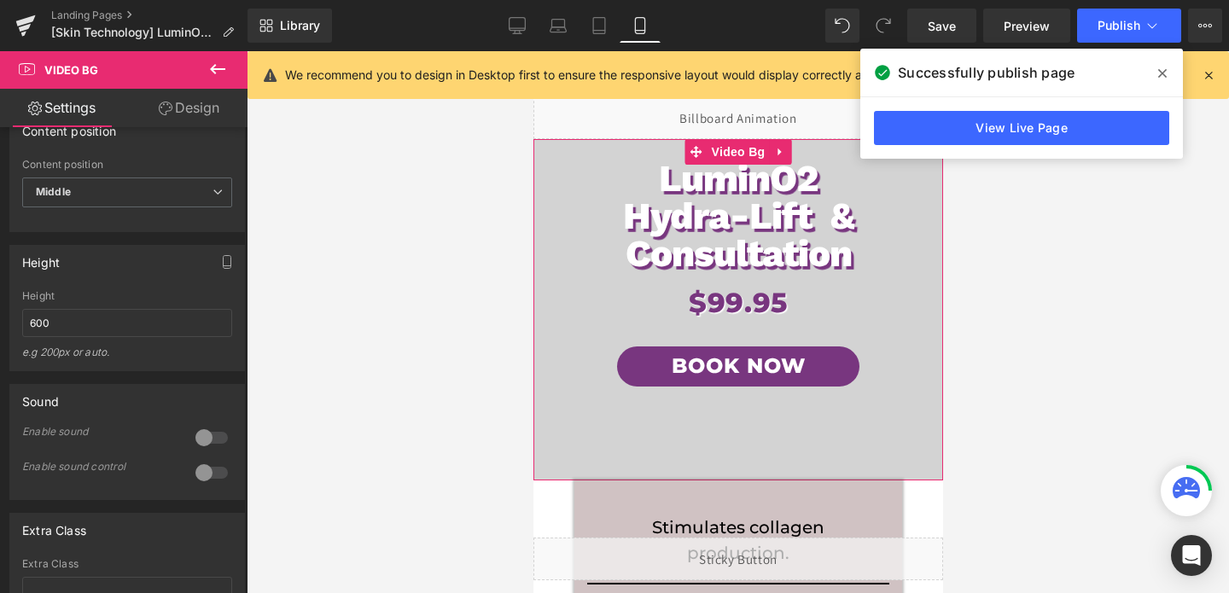
scroll to position [919, 0]
click at [144, 336] on input "600" at bounding box center [127, 322] width 210 height 28
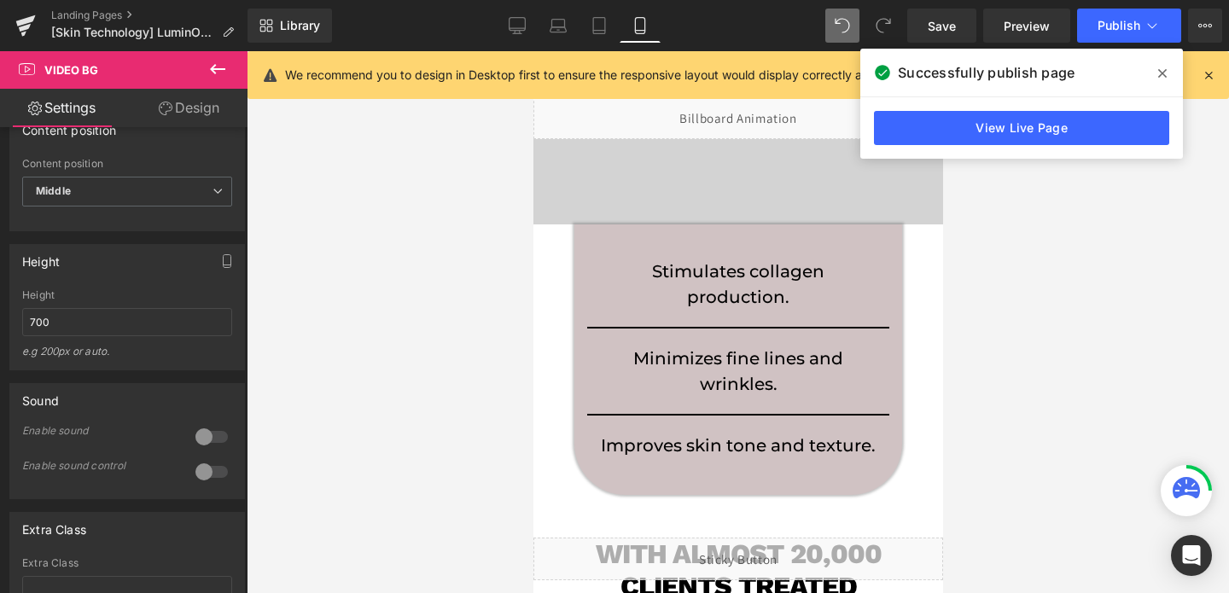
click at [840, 32] on icon at bounding box center [842, 25] width 15 height 15
type input "600"
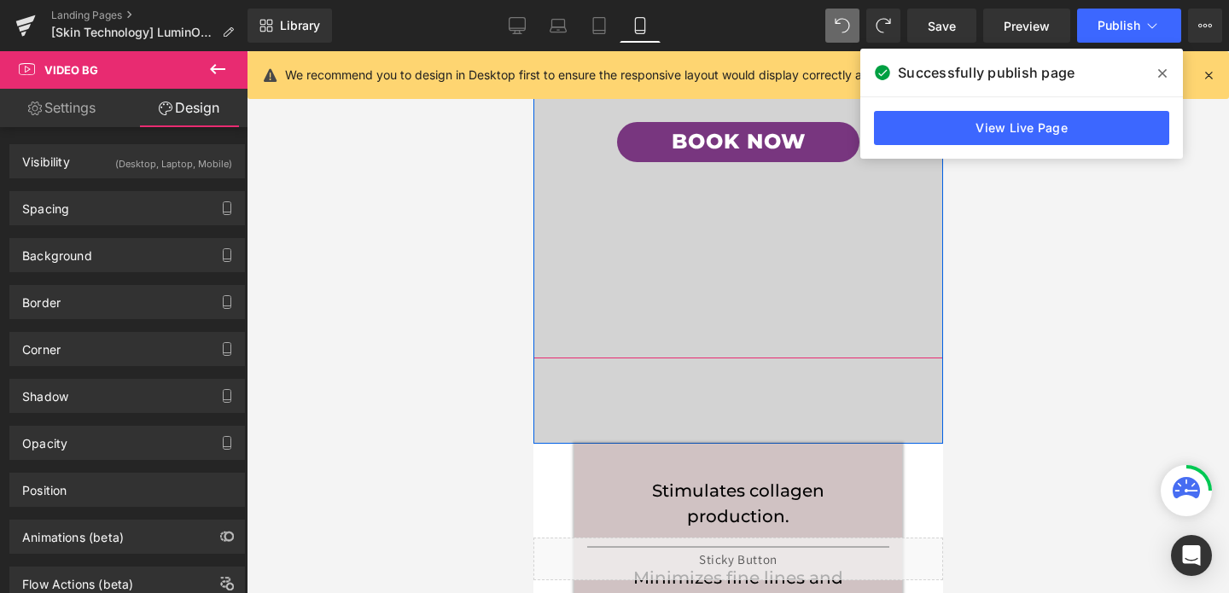
scroll to position [371, 0]
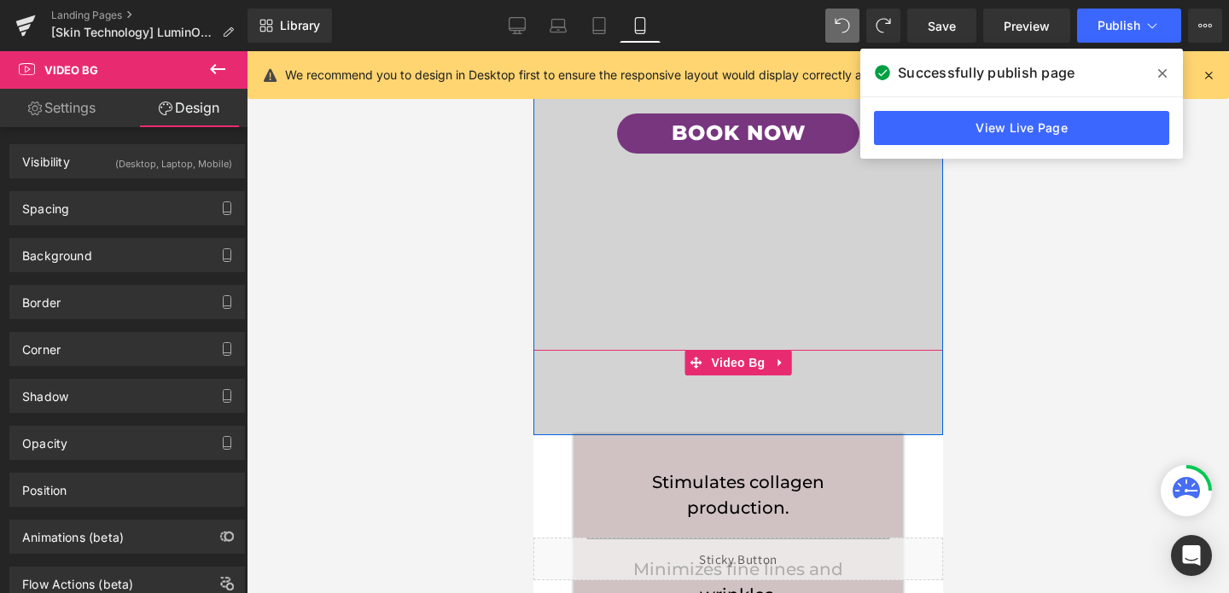
click at [700, 390] on span "LuminO2 Hydra-Lift & Consultation Heading $99.95 Heading Book Now Button Row" at bounding box center [738, 240] width 410 height 389
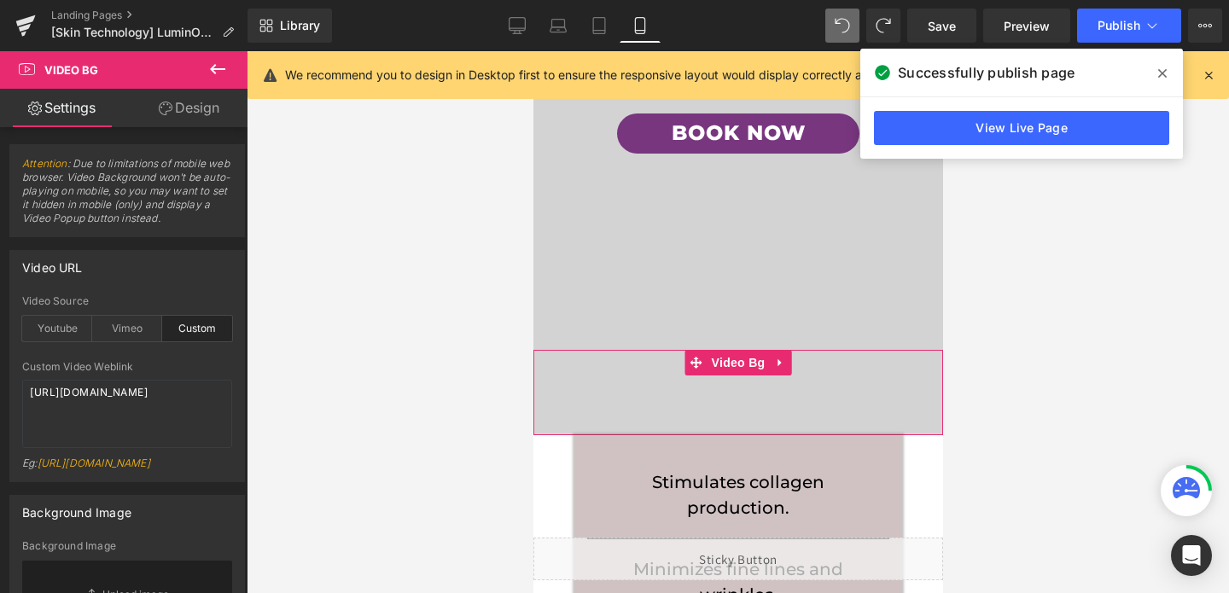
click at [178, 95] on link "Design" at bounding box center [189, 108] width 124 height 38
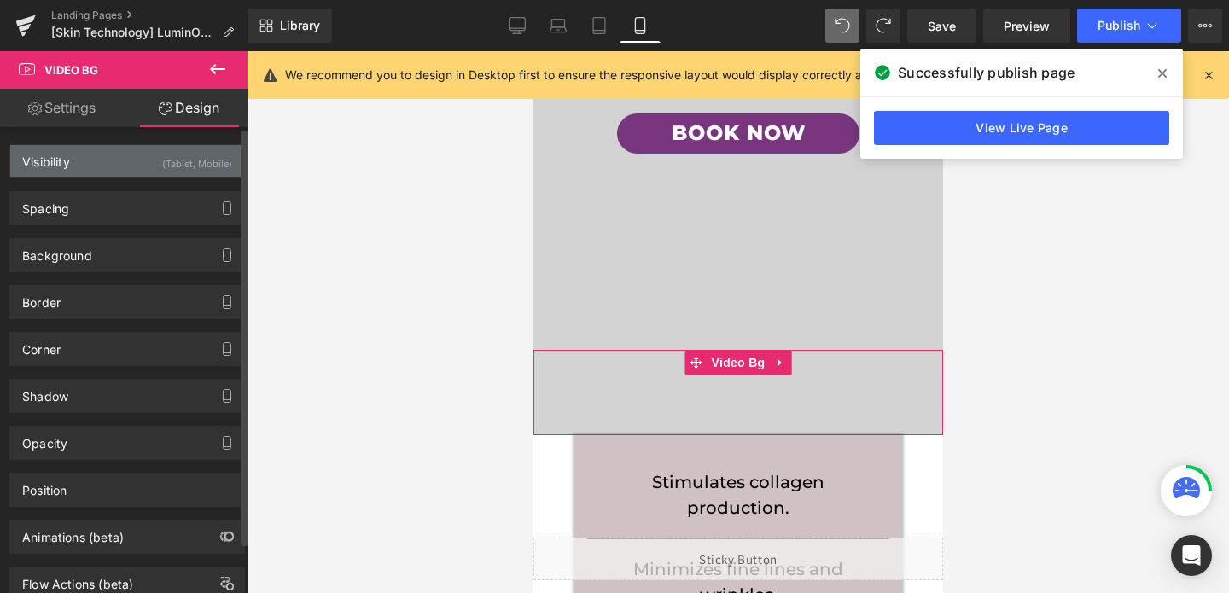
click at [183, 162] on div "(Tablet, Mobile)" at bounding box center [197, 159] width 70 height 28
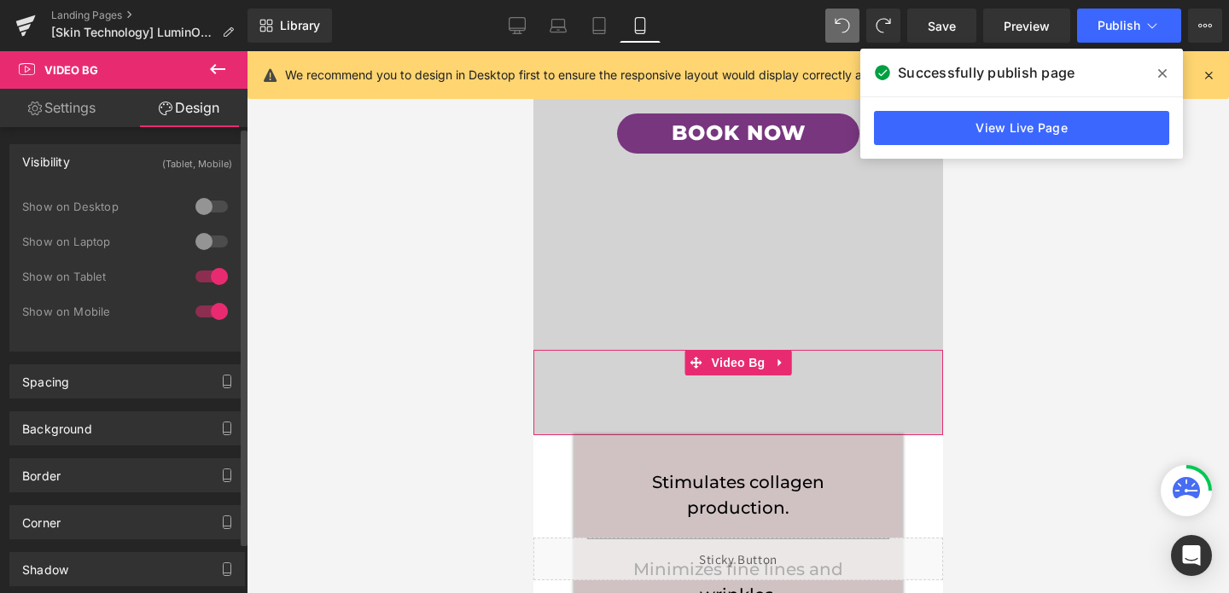
click at [201, 248] on div at bounding box center [211, 241] width 41 height 27
click at [201, 216] on div at bounding box center [211, 206] width 41 height 27
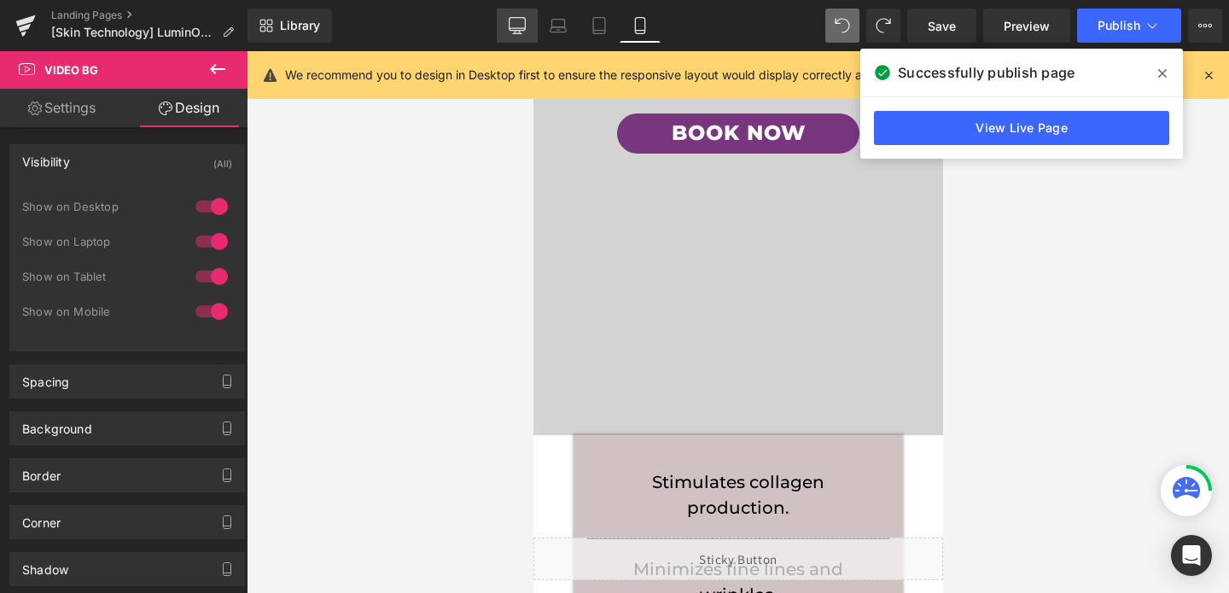
click at [504, 23] on link "Desktop" at bounding box center [517, 26] width 41 height 34
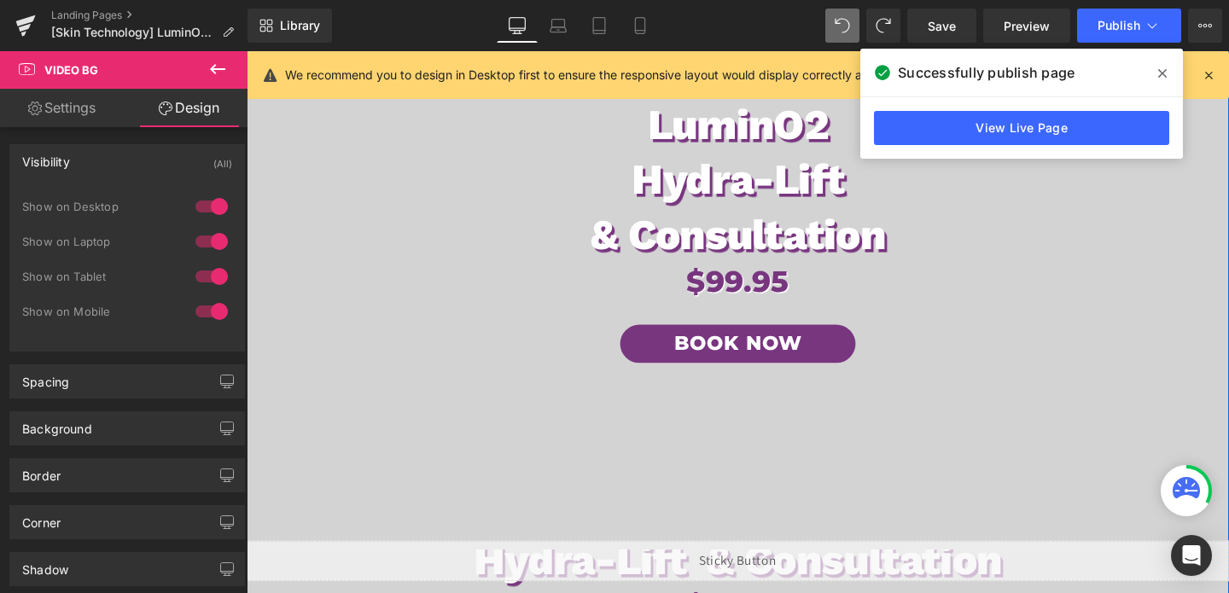
scroll to position [424, 0]
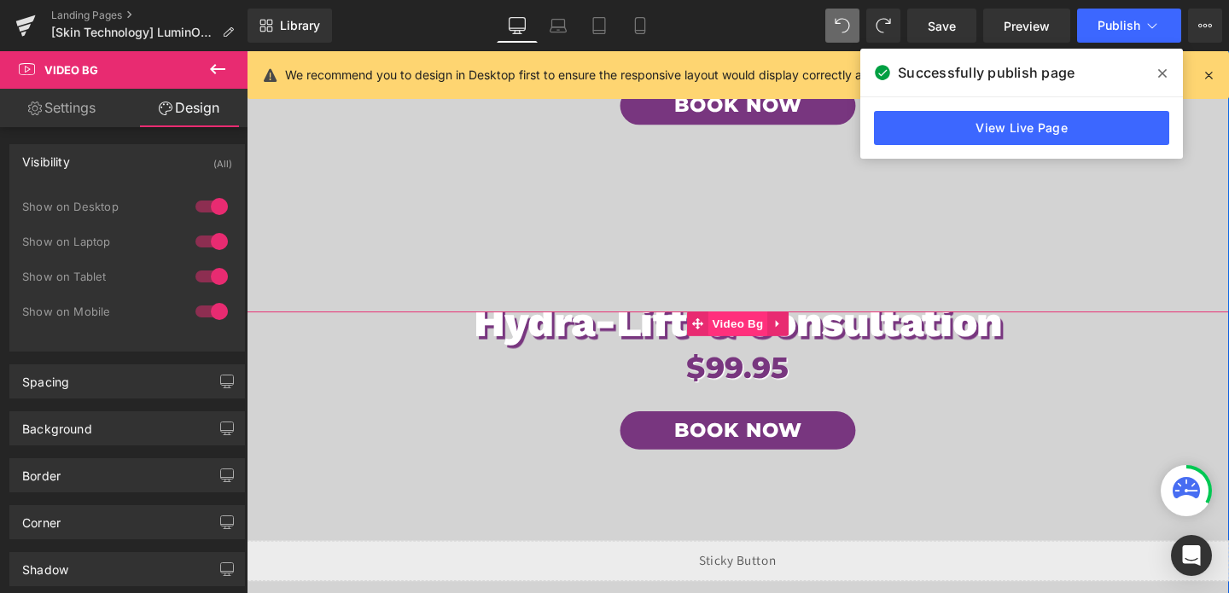
click at [762, 336] on span "Video Bg" at bounding box center [764, 338] width 62 height 26
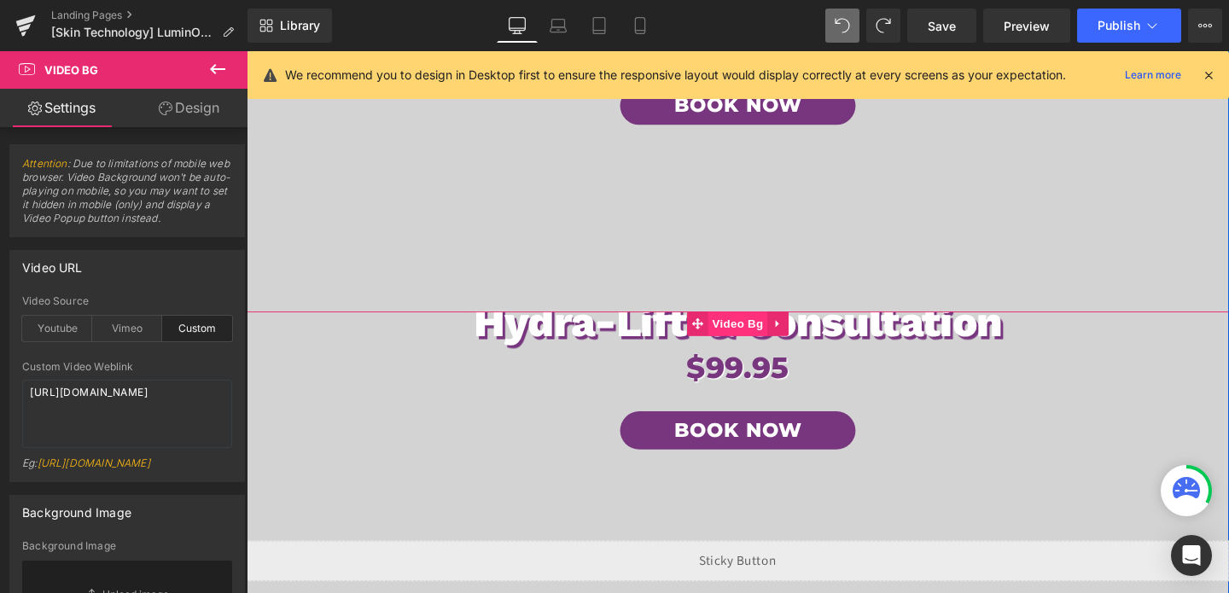
click at [762, 336] on span "Video Bg" at bounding box center [764, 338] width 62 height 26
click at [803, 332] on icon at bounding box center [805, 338] width 12 height 13
click at [803, 331] on link at bounding box center [794, 338] width 22 height 26
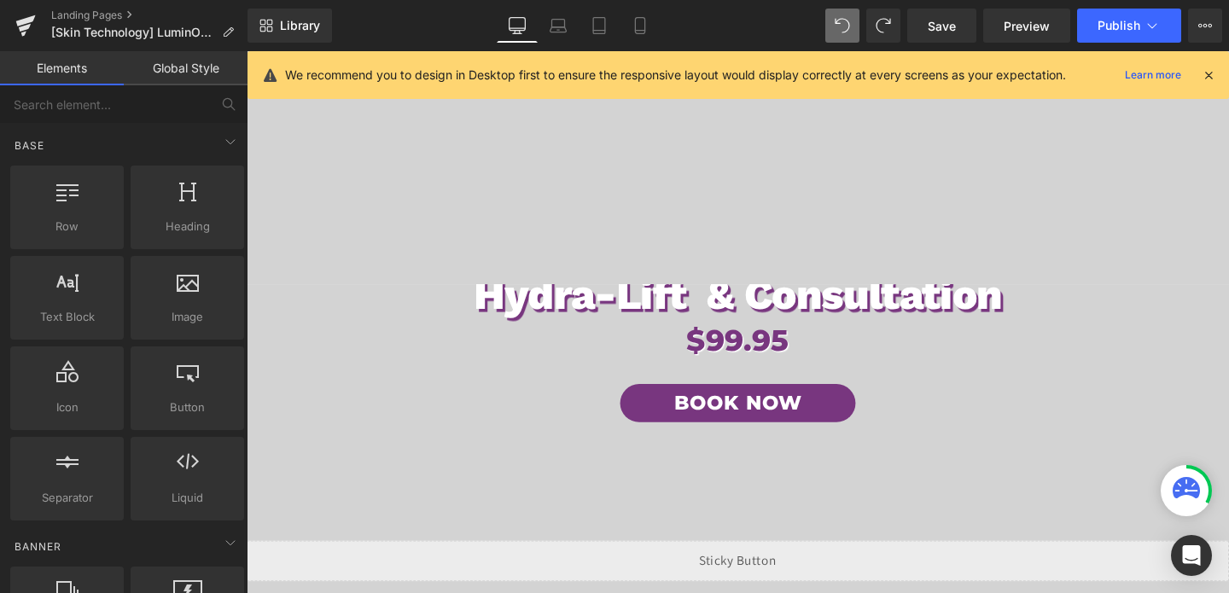
scroll to position [447, 0]
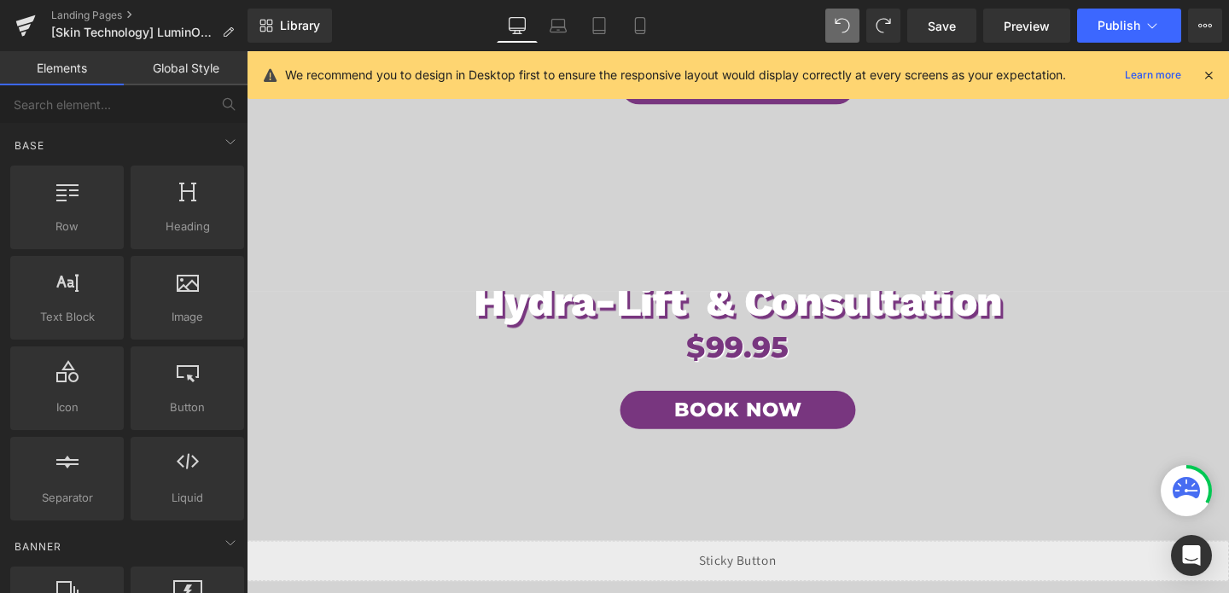
click at [805, 322] on div "LuminO2 Hydra-Lift & Consultation Heading $99.95 Heading Book Now Button Row Vi…" at bounding box center [763, 473] width 1033 height 341
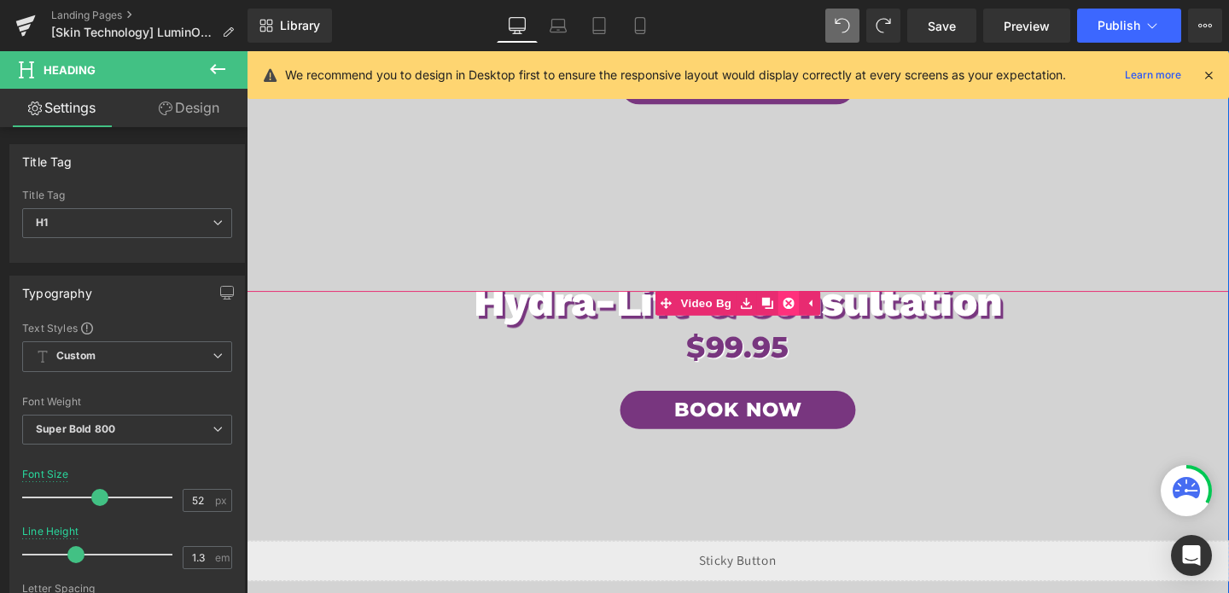
click at [812, 322] on link at bounding box center [816, 316] width 22 height 26
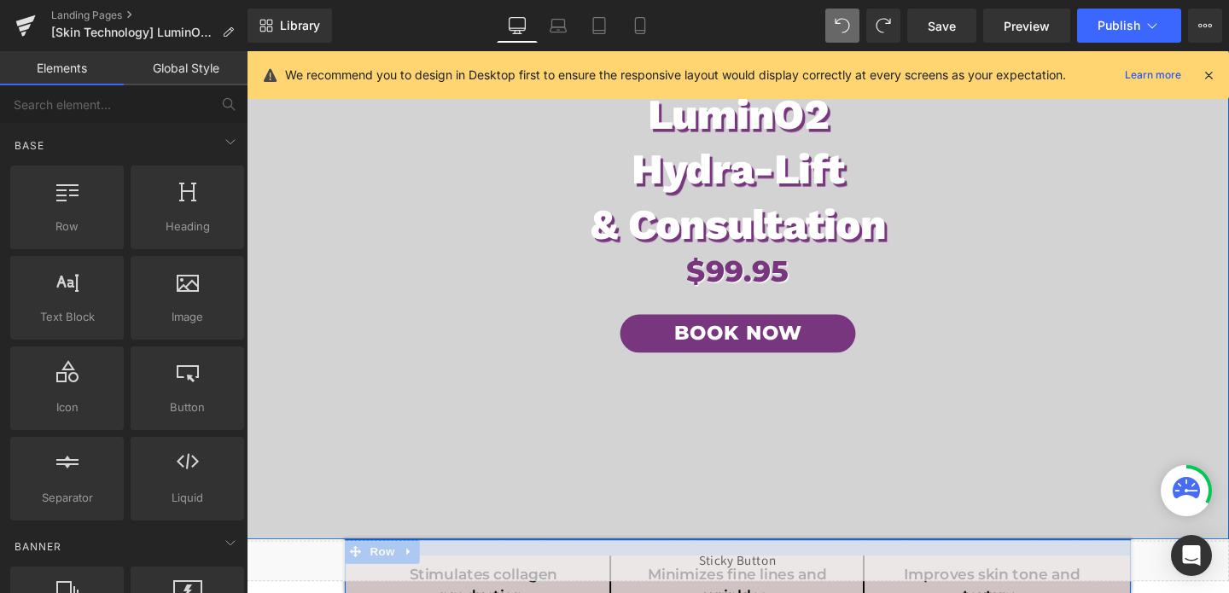
scroll to position [0, 0]
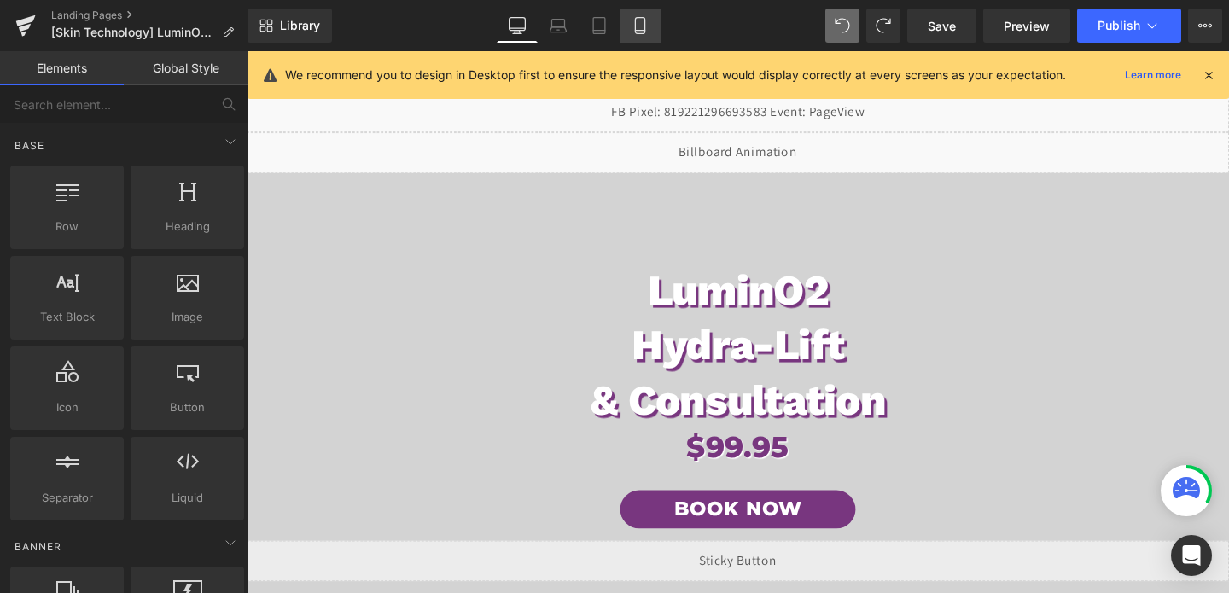
click at [630, 36] on link "Mobile" at bounding box center [640, 26] width 41 height 34
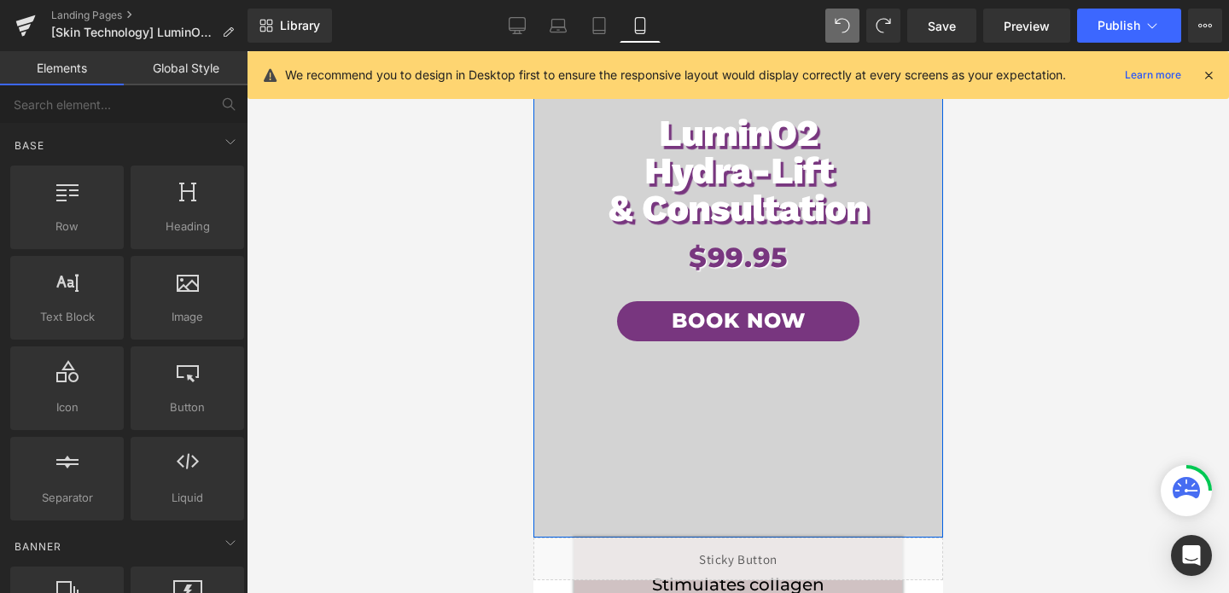
scroll to position [201, 0]
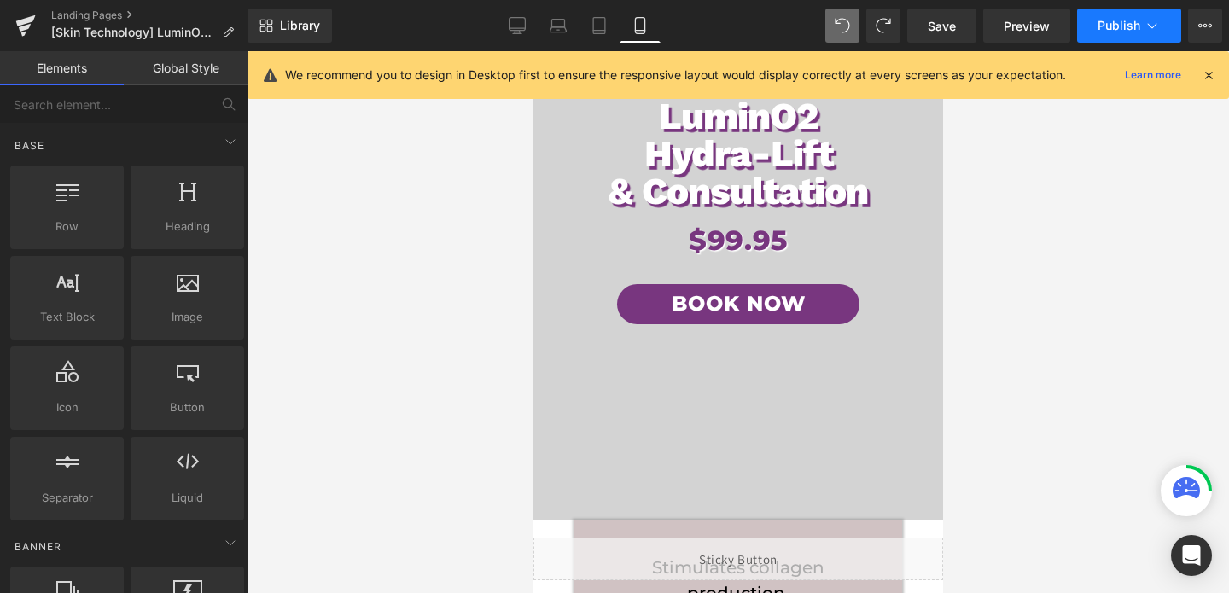
click at [1092, 21] on button "Publish" at bounding box center [1129, 26] width 104 height 34
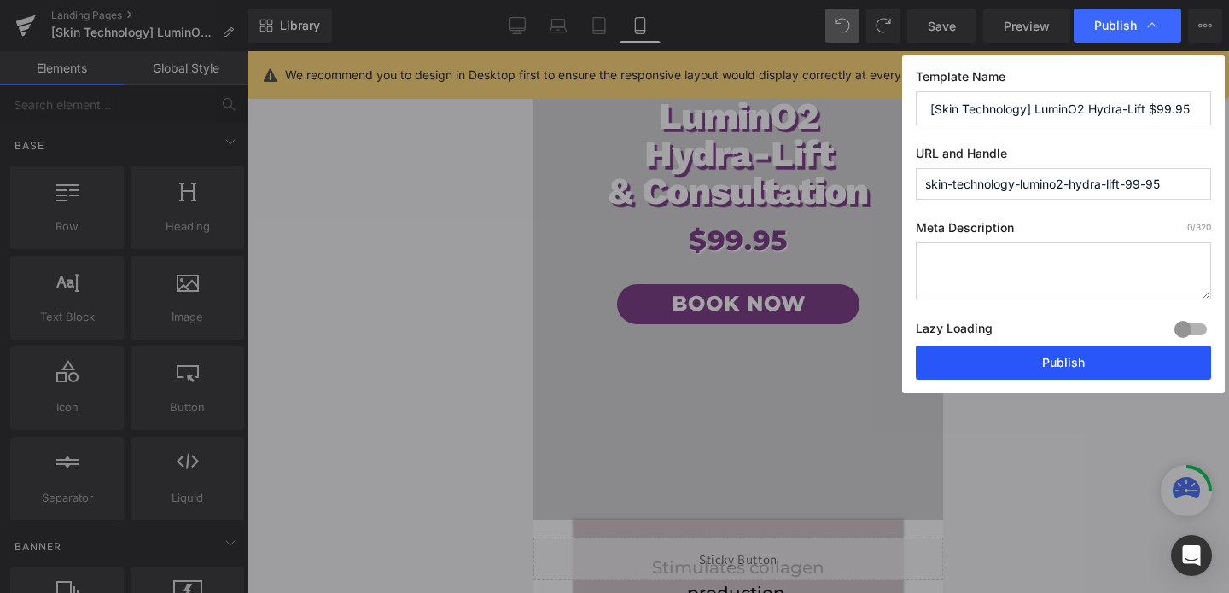
click at [1007, 367] on button "Publish" at bounding box center [1063, 363] width 295 height 34
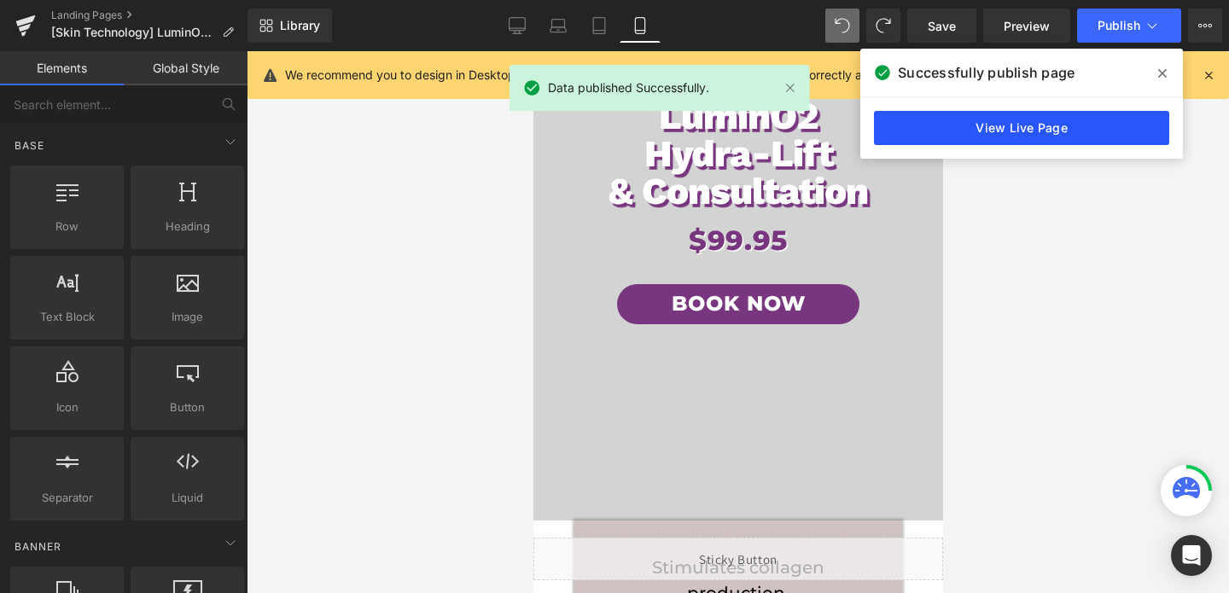
click at [923, 119] on link "View Live Page" at bounding box center [1021, 128] width 295 height 34
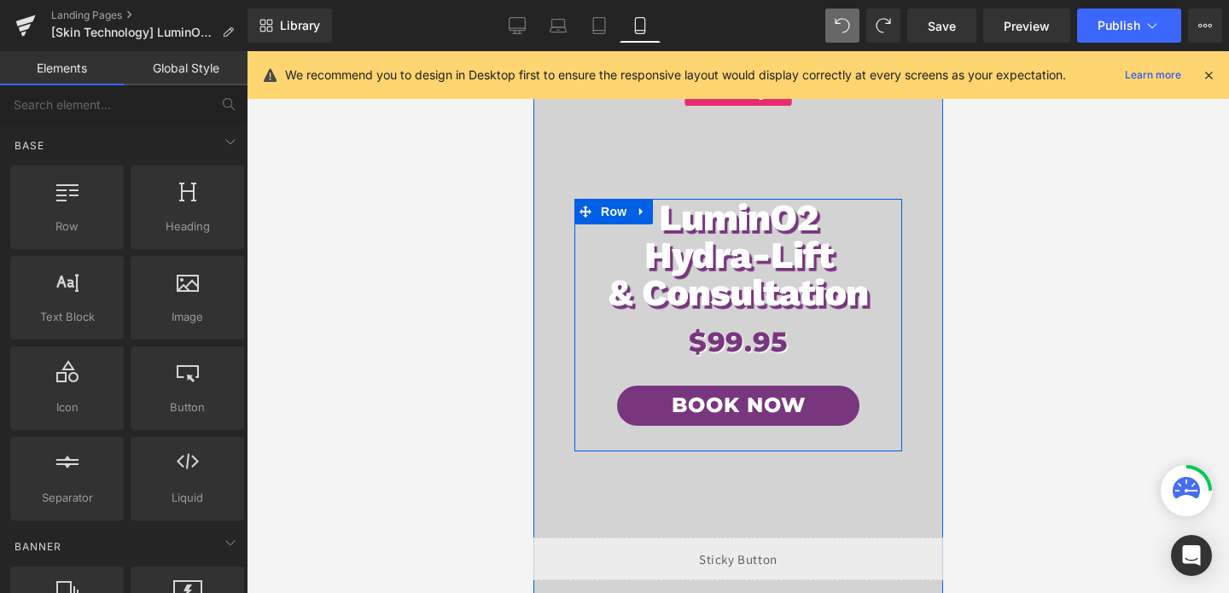
scroll to position [42, 0]
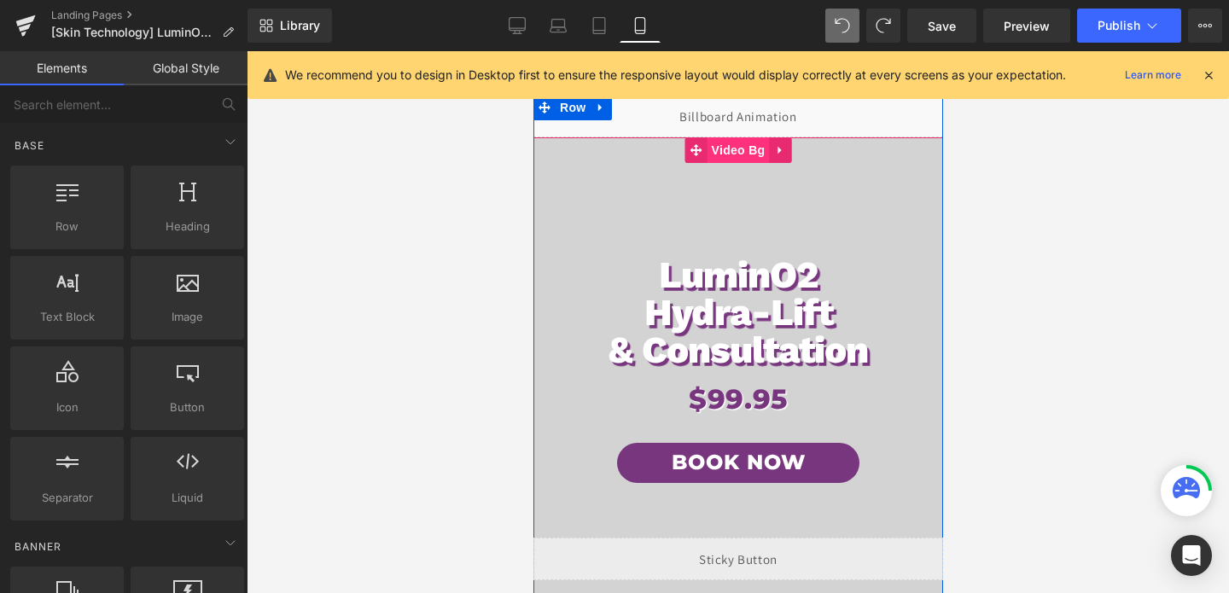
click at [750, 151] on span "Video Bg" at bounding box center [738, 150] width 62 height 26
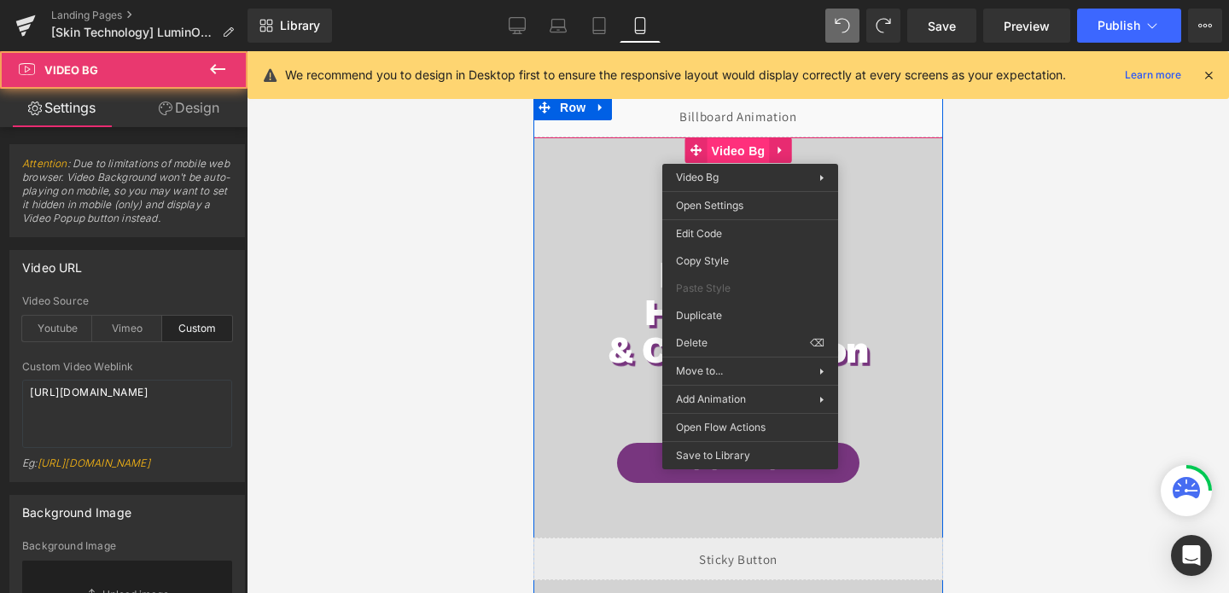
click at [750, 151] on span "Video Bg" at bounding box center [738, 151] width 62 height 26
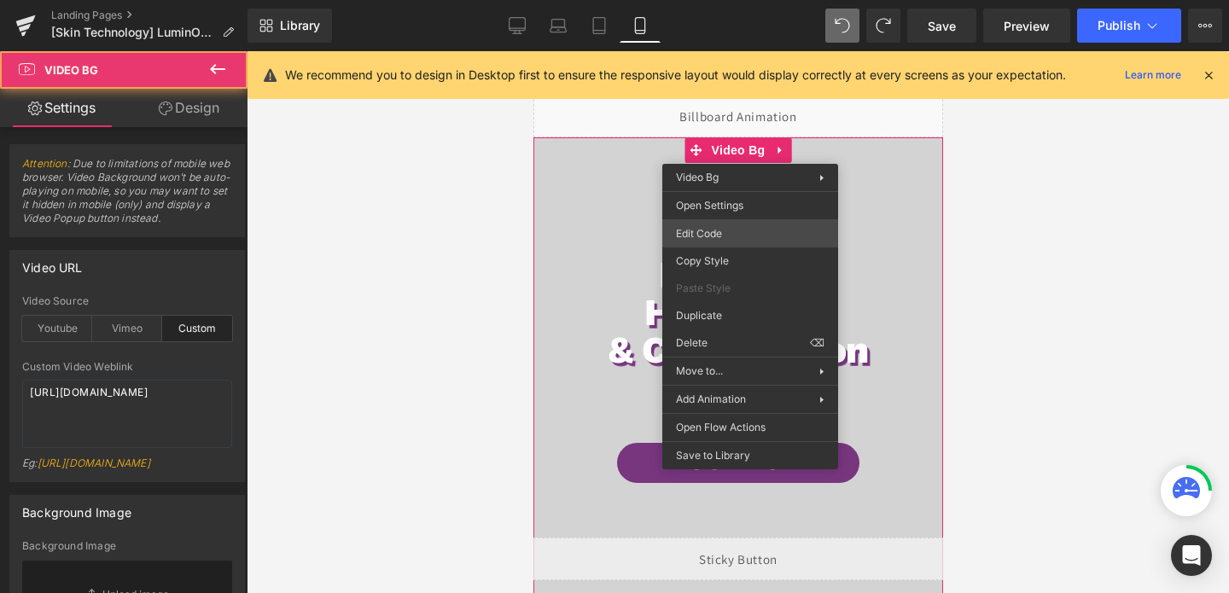
click at [692, 0] on div "Video Bg You are previewing how the will restyle your page. You can not edit El…" at bounding box center [614, 0] width 1229 height 0
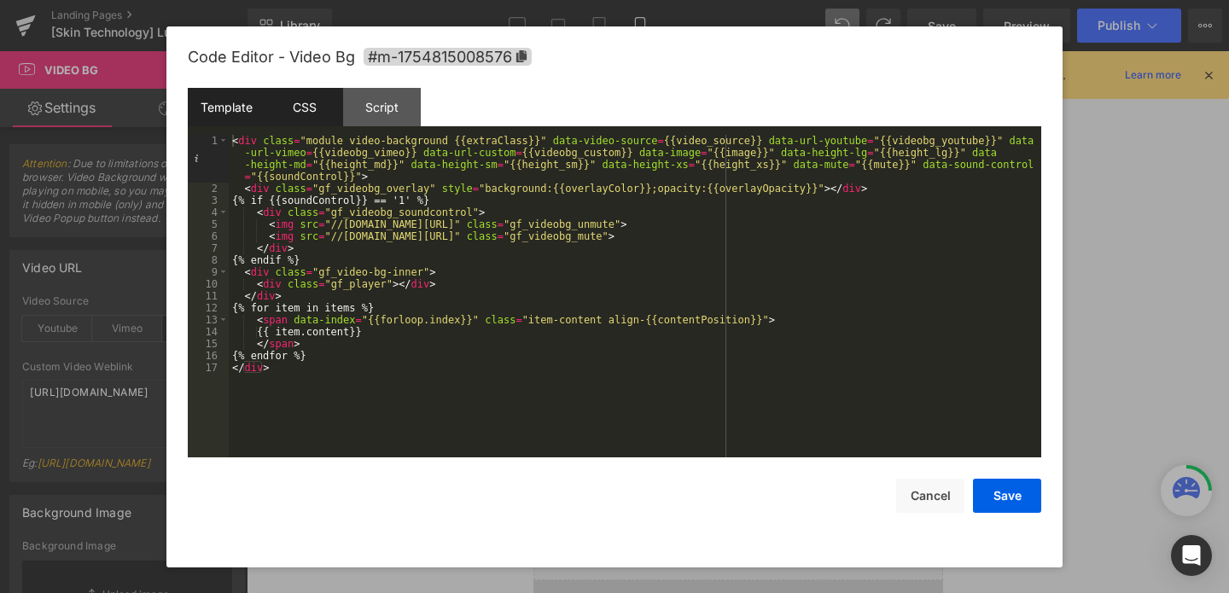
click at [306, 102] on div "CSS" at bounding box center [305, 107] width 78 height 38
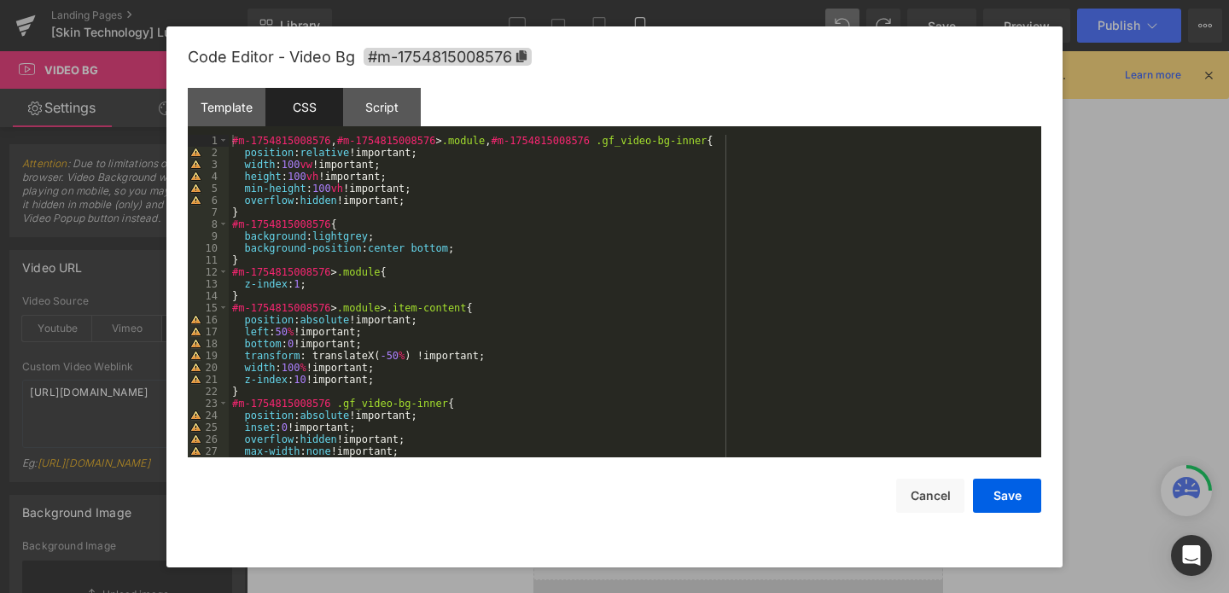
click at [330, 191] on div "#m-1754815008576 , #m-1754815008576 > .module , #m-1754815008576 .gf_video-bg-i…" at bounding box center [632, 308] width 806 height 347
click at [335, 189] on div "#m-1754815008576 , #m-1754815008576 > .module , #m-1754815008576 .gf_video-bg-i…" at bounding box center [632, 308] width 806 height 347
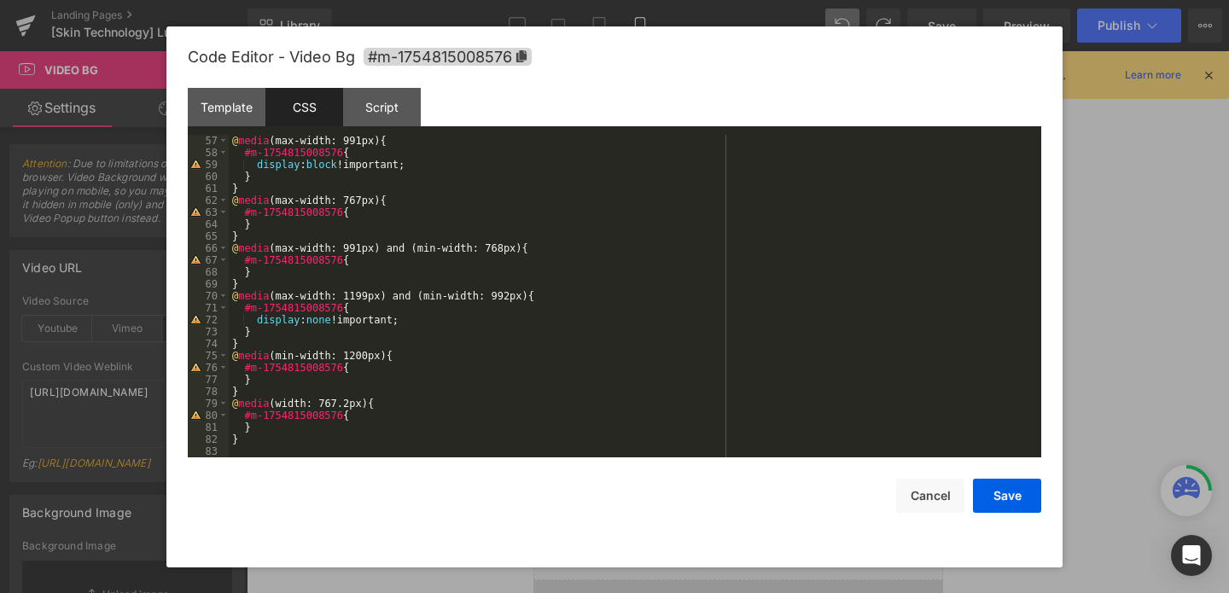
scroll to position [669, 0]
click at [372, 421] on div "@ media (max-width: 991px) { #m-1754815008576 { display : block !important; } }…" at bounding box center [632, 308] width 806 height 347
click at [353, 429] on div "@ media (max-width: 991px) { #m-1754815008576 { display : block !important; } }…" at bounding box center [632, 308] width 806 height 347
click at [293, 427] on div "@ media (max-width: 991px) { #m-1754815008576 { display : block !important; } }…" at bounding box center [632, 308] width 806 height 347
click at [1001, 508] on button "Save" at bounding box center [1007, 496] width 68 height 34
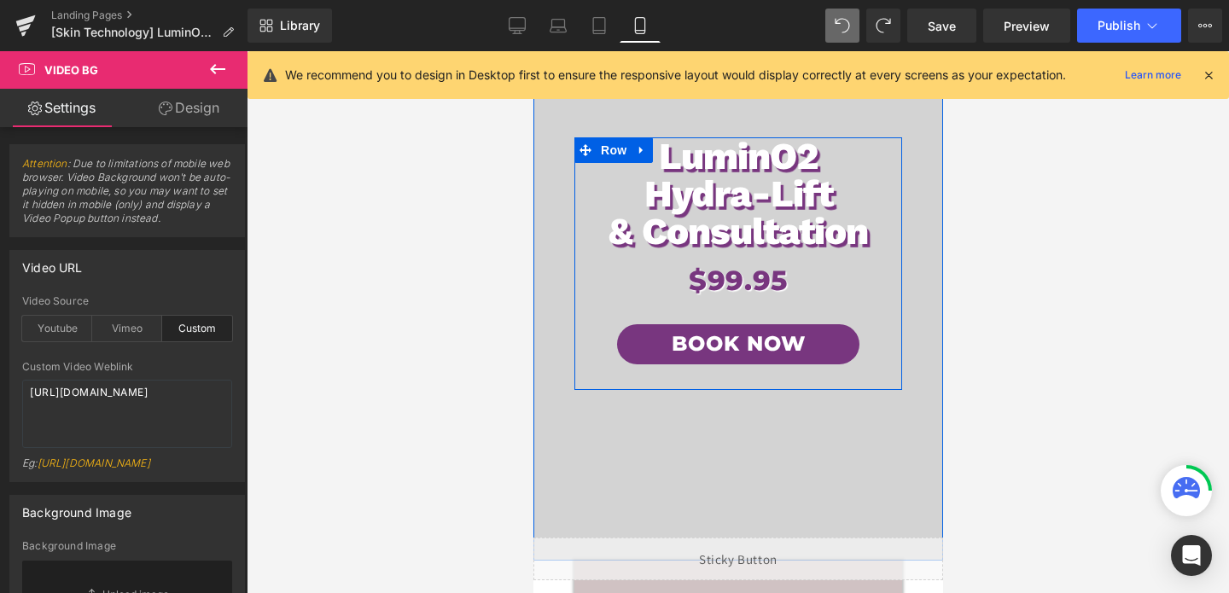
scroll to position [428, 0]
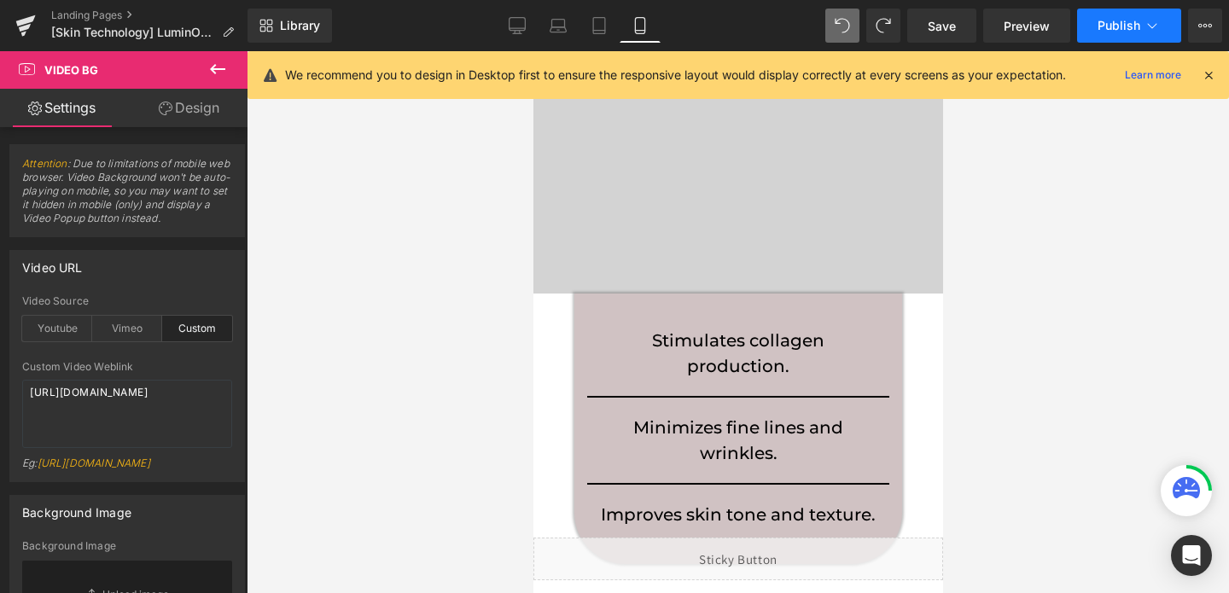
click at [1131, 29] on span "Publish" at bounding box center [1119, 26] width 43 height 14
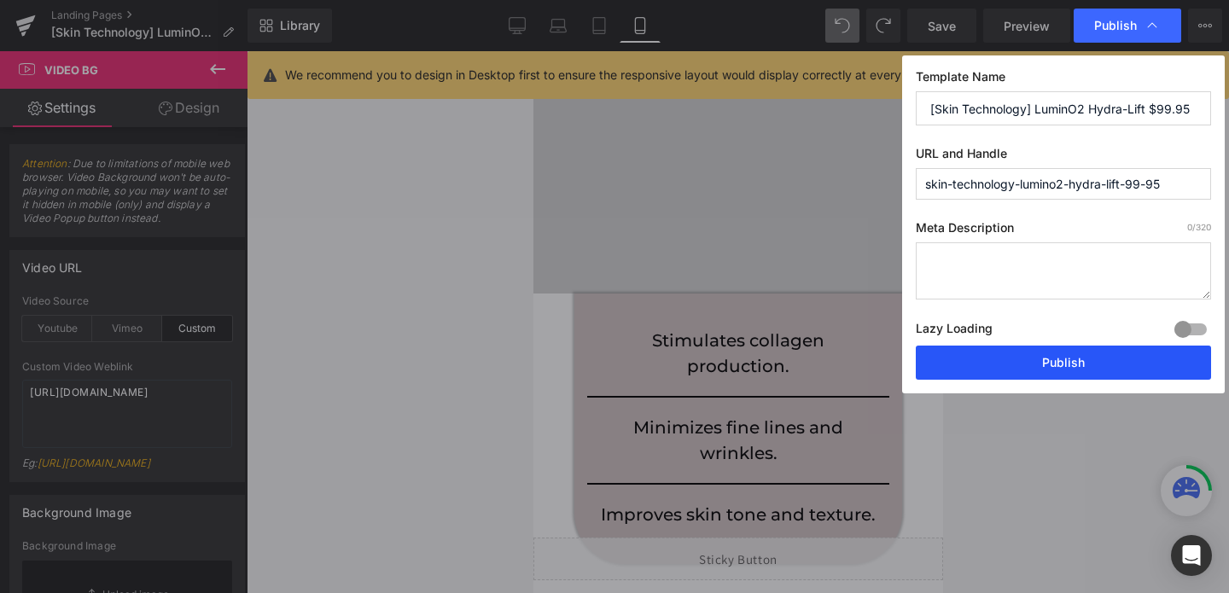
click at [999, 359] on button "Publish" at bounding box center [1063, 363] width 295 height 34
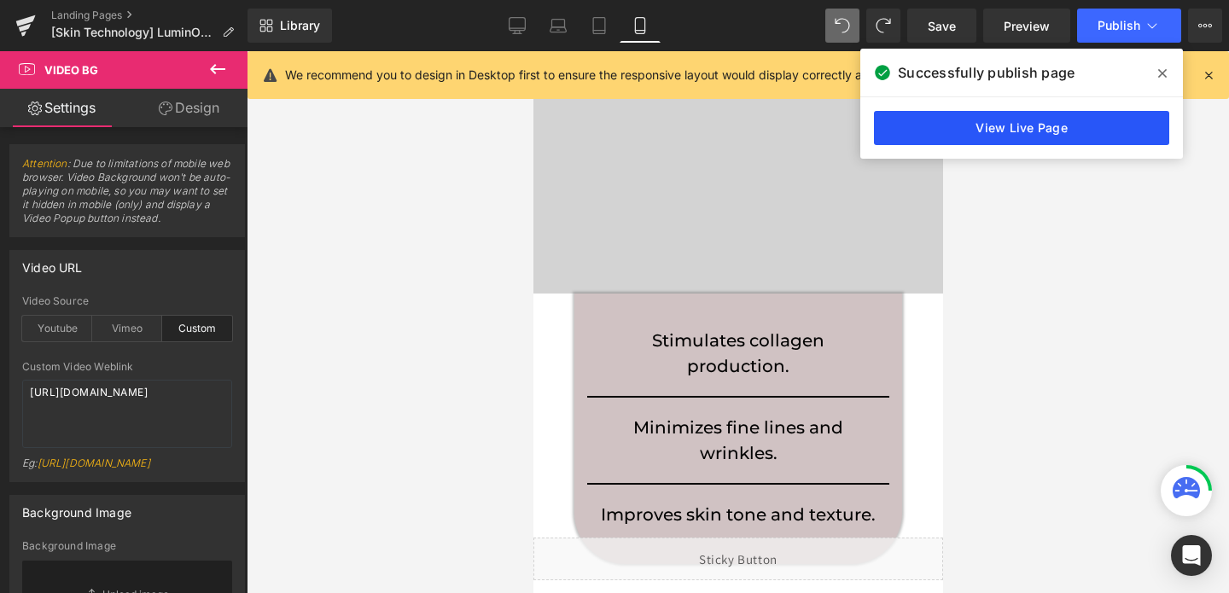
click at [1083, 121] on link "View Live Page" at bounding box center [1021, 128] width 295 height 34
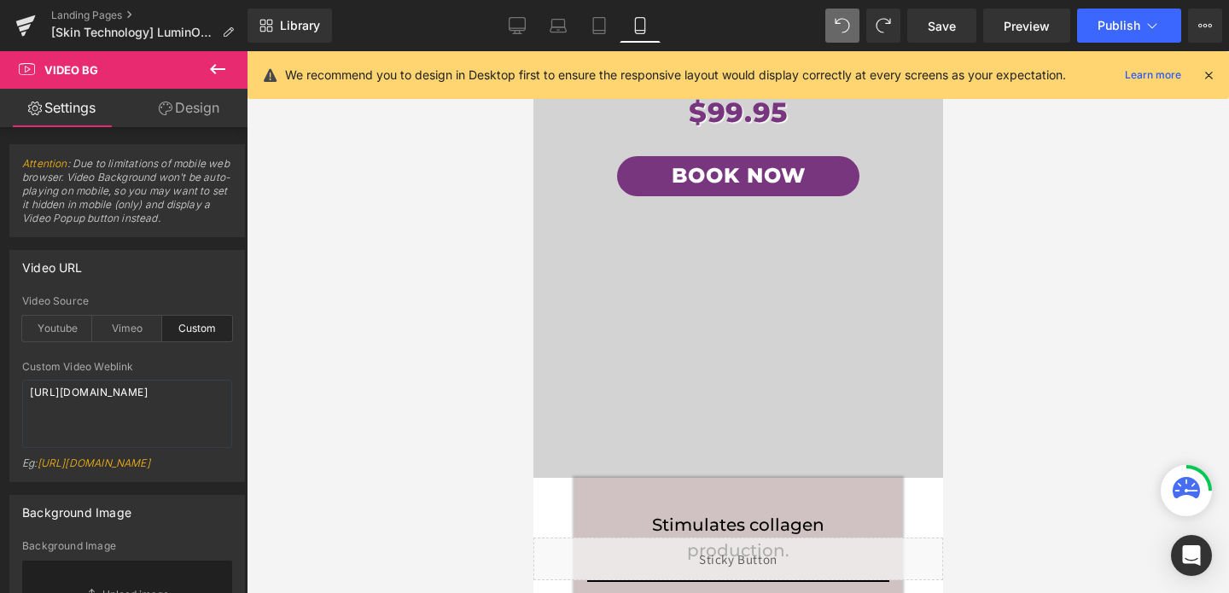
scroll to position [487, 0]
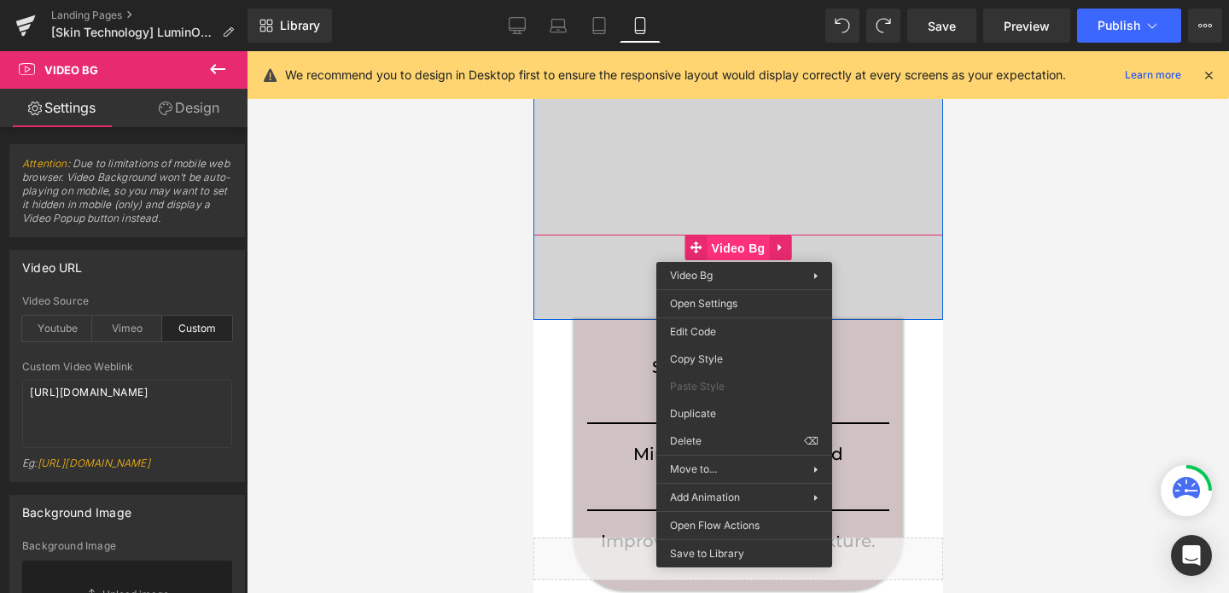
click at [744, 249] on span "Video Bg" at bounding box center [738, 249] width 62 height 26
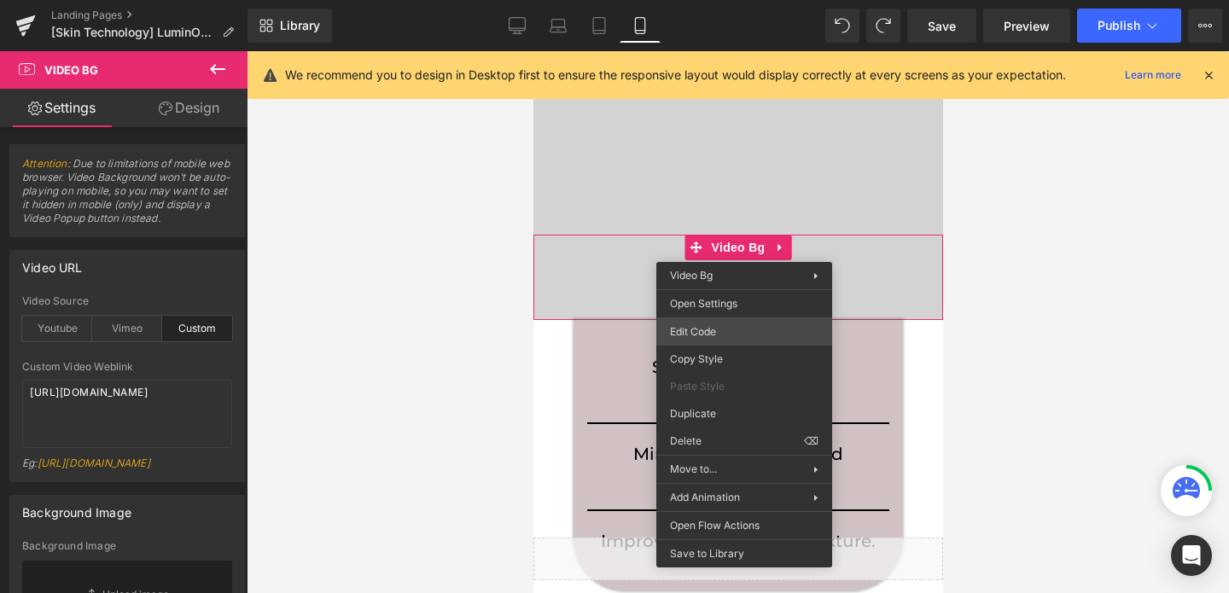
click at [717, 0] on div "Video Bg You are previewing how the will restyle your page. You can not edit El…" at bounding box center [614, 0] width 1229 height 0
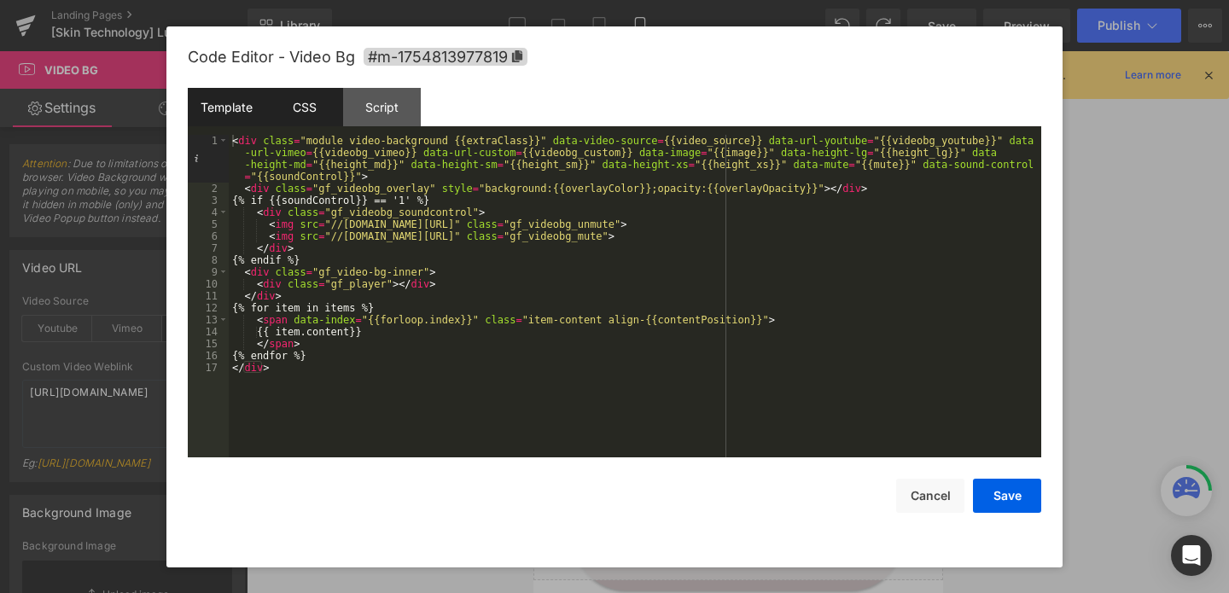
click at [289, 107] on div "CSS" at bounding box center [305, 107] width 78 height 38
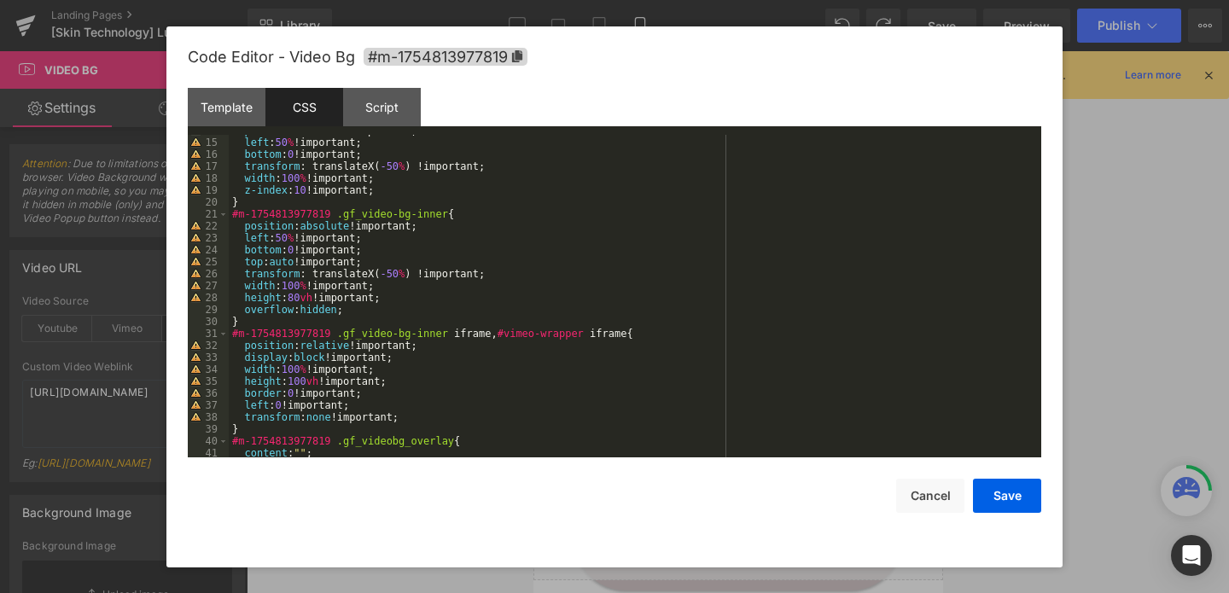
scroll to position [184, 0]
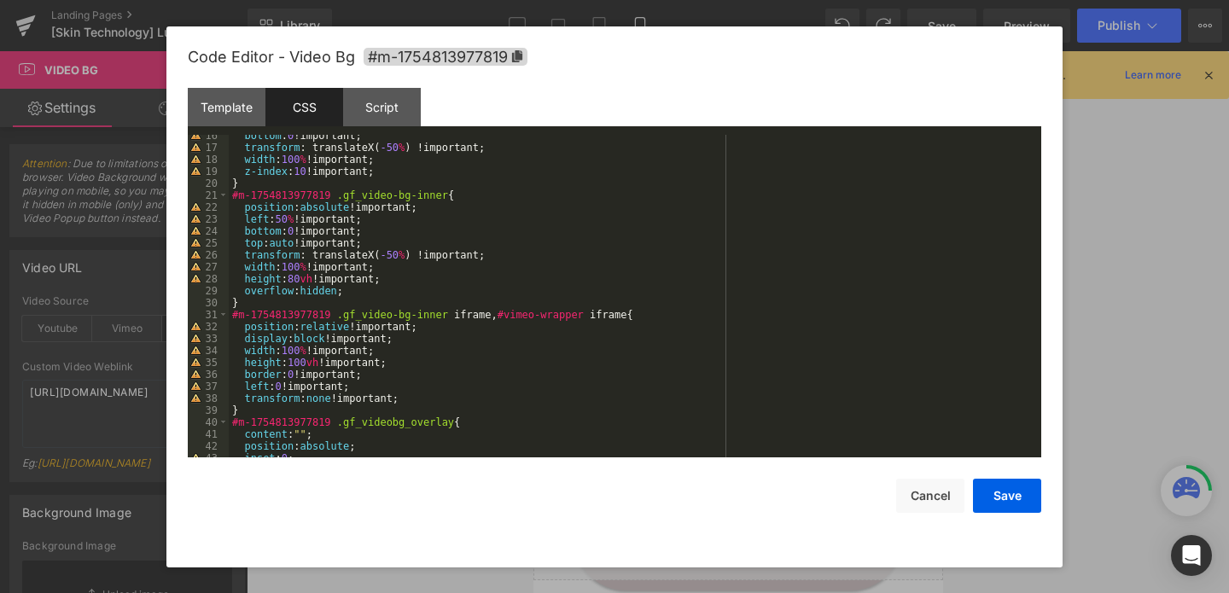
click at [934, 514] on div "Code Editor - Video Bg #m-1754813977819 Template CSS Script Data 1 2 3 4 5 6 7 …" at bounding box center [615, 296] width 854 height 541
click at [934, 499] on button "Cancel" at bounding box center [930, 496] width 68 height 34
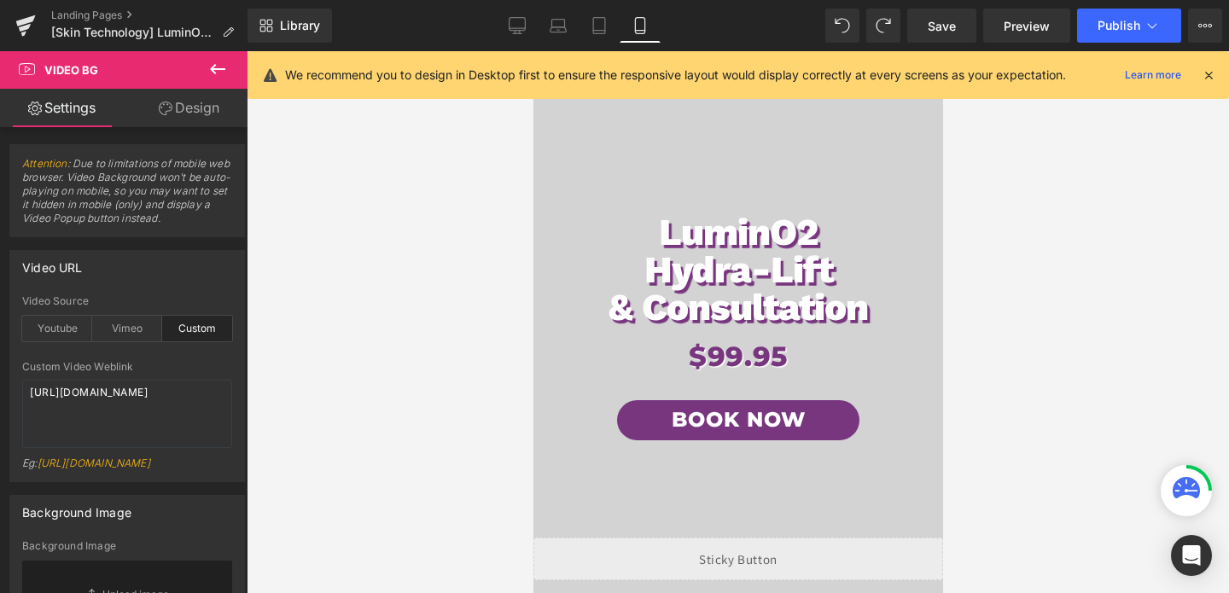
scroll to position [0, 0]
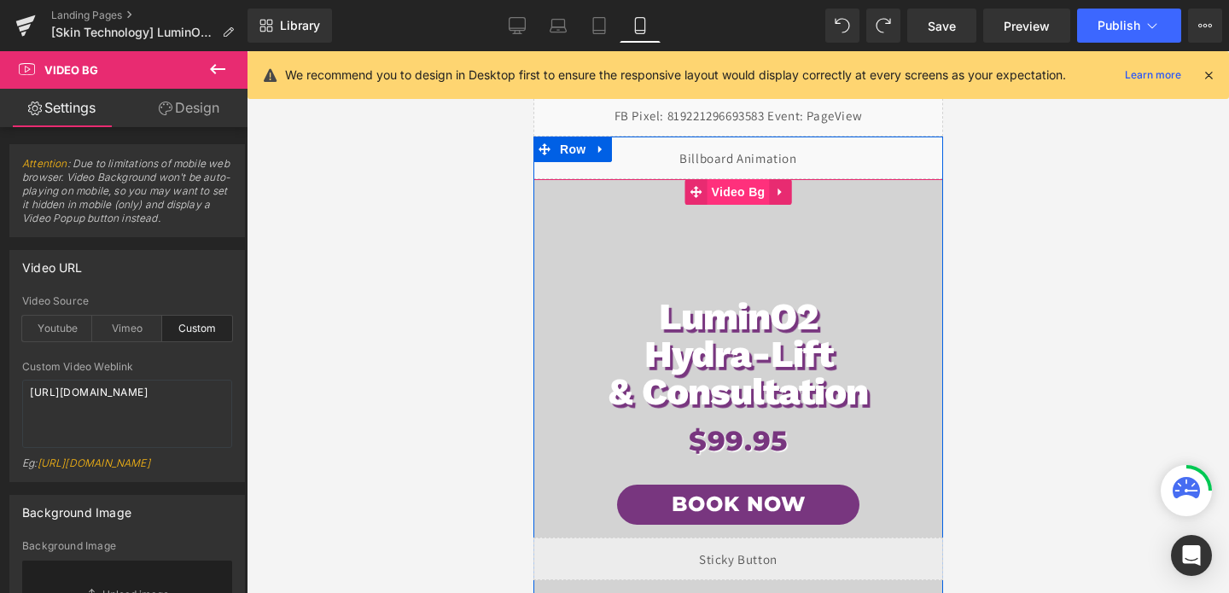
click at [738, 190] on span "Video Bg" at bounding box center [738, 192] width 62 height 26
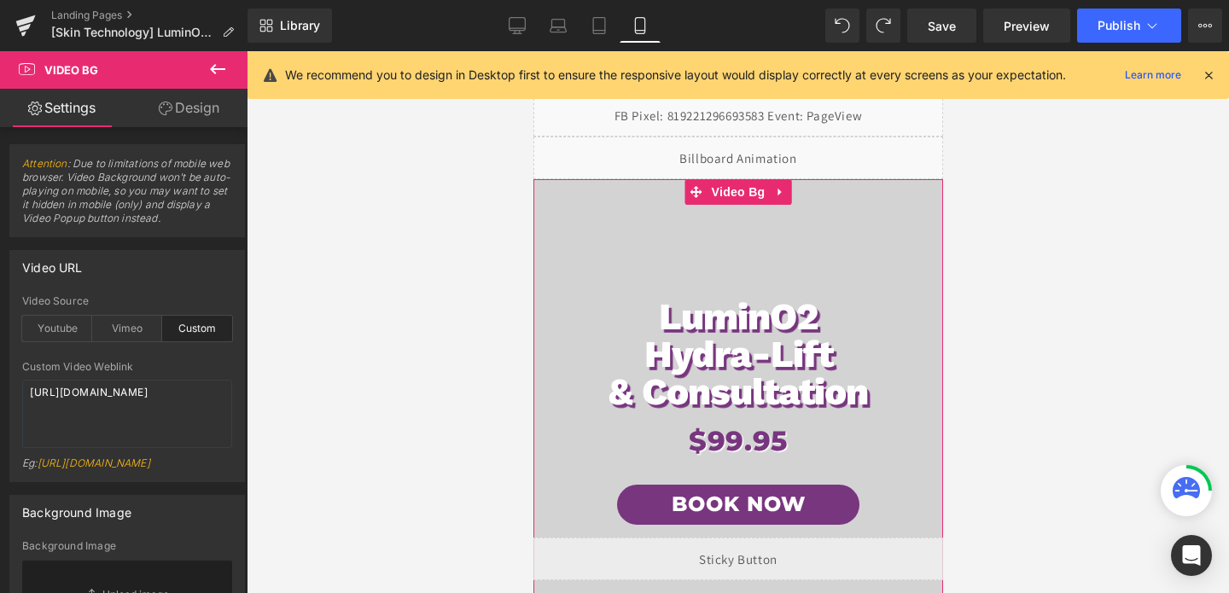
click at [208, 113] on link "Design" at bounding box center [189, 108] width 124 height 38
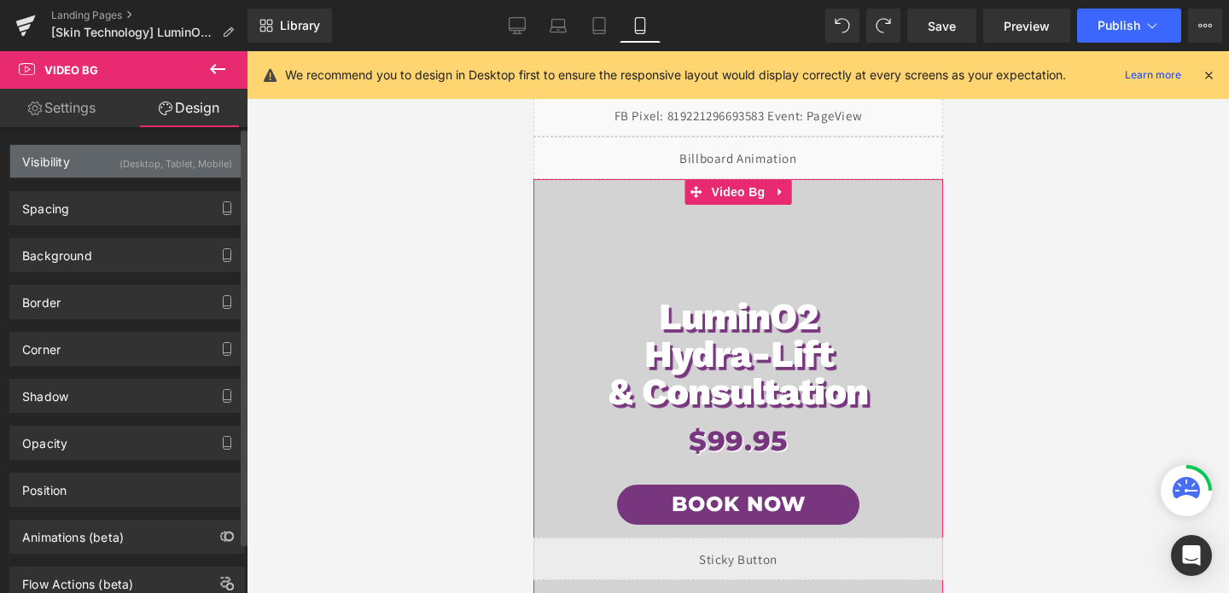
click at [205, 165] on div "(Desktop, Tablet, Mobile)" at bounding box center [176, 159] width 113 height 28
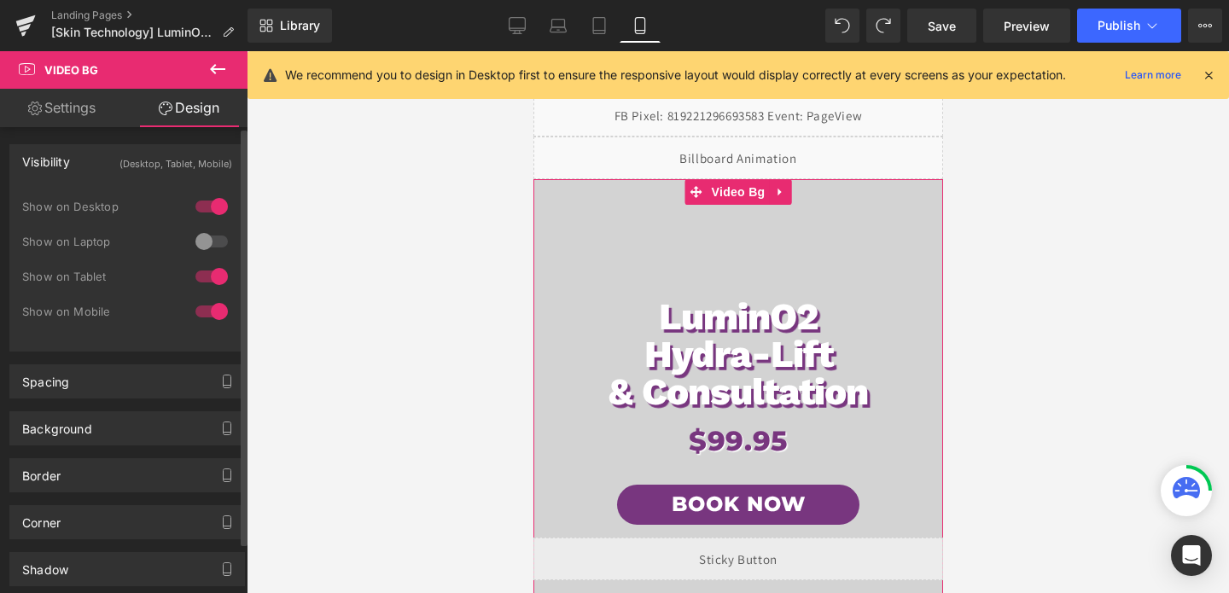
click at [213, 308] on div at bounding box center [211, 311] width 41 height 27
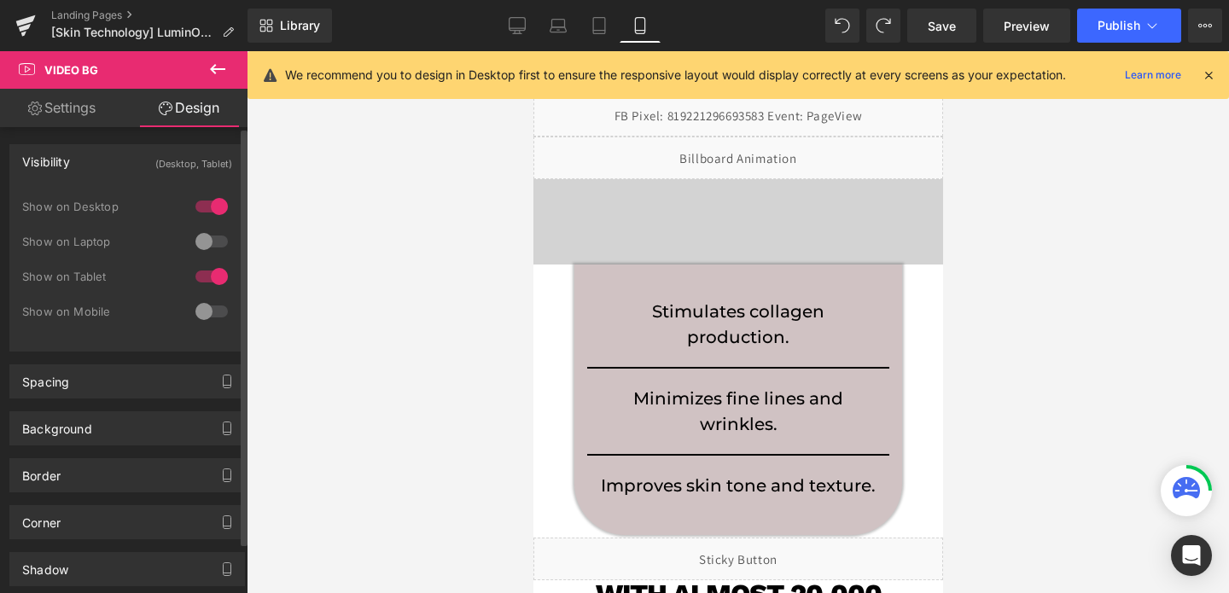
click at [218, 312] on div at bounding box center [211, 311] width 41 height 27
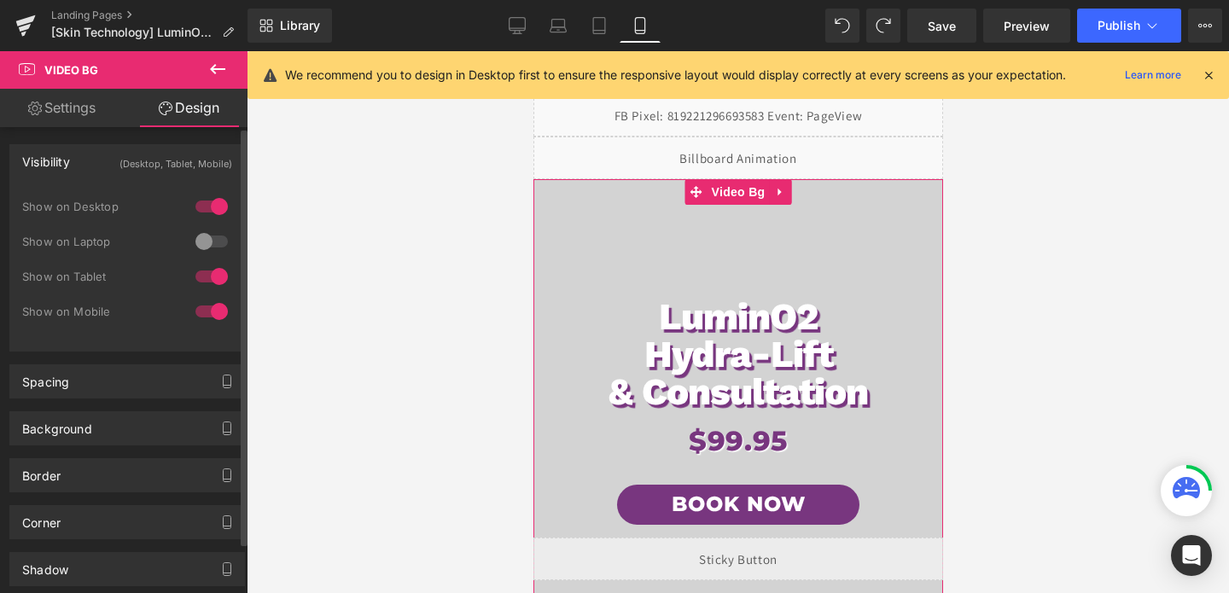
click at [210, 217] on div at bounding box center [211, 206] width 41 height 27
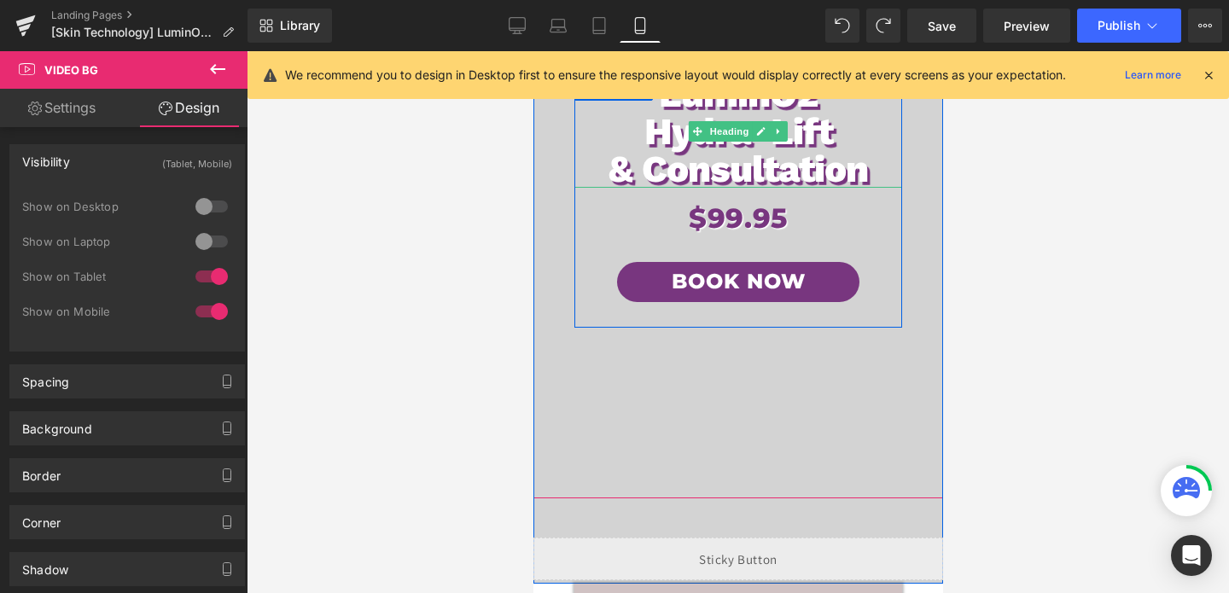
scroll to position [469, 0]
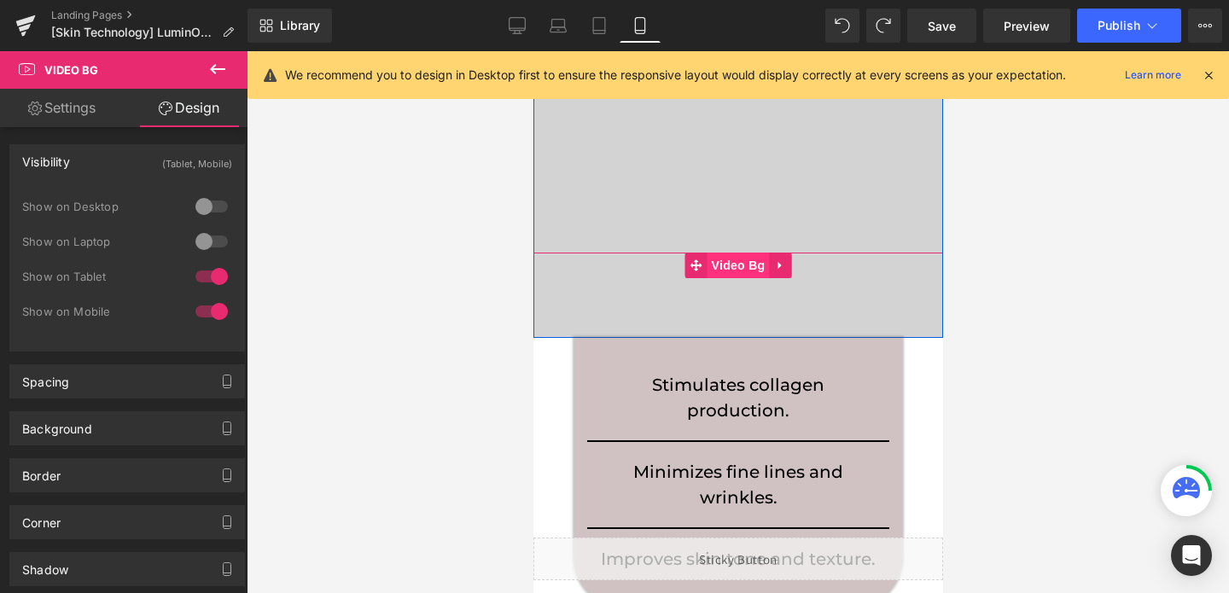
click at [738, 269] on span "Video Bg" at bounding box center [738, 266] width 62 height 26
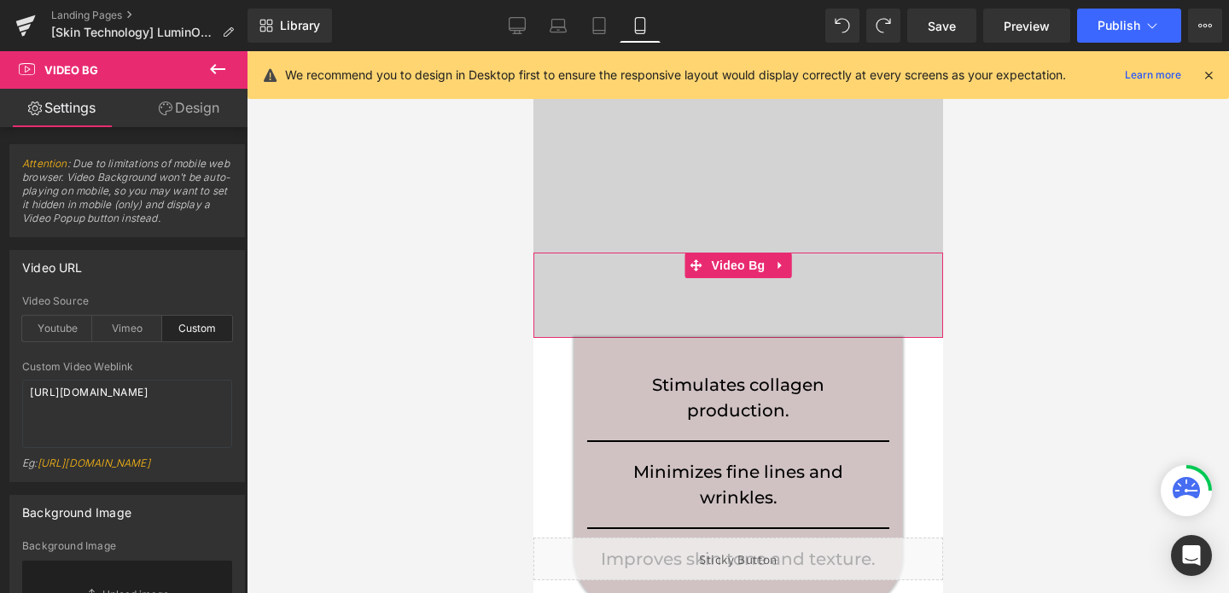
click at [202, 121] on link "Design" at bounding box center [189, 108] width 124 height 38
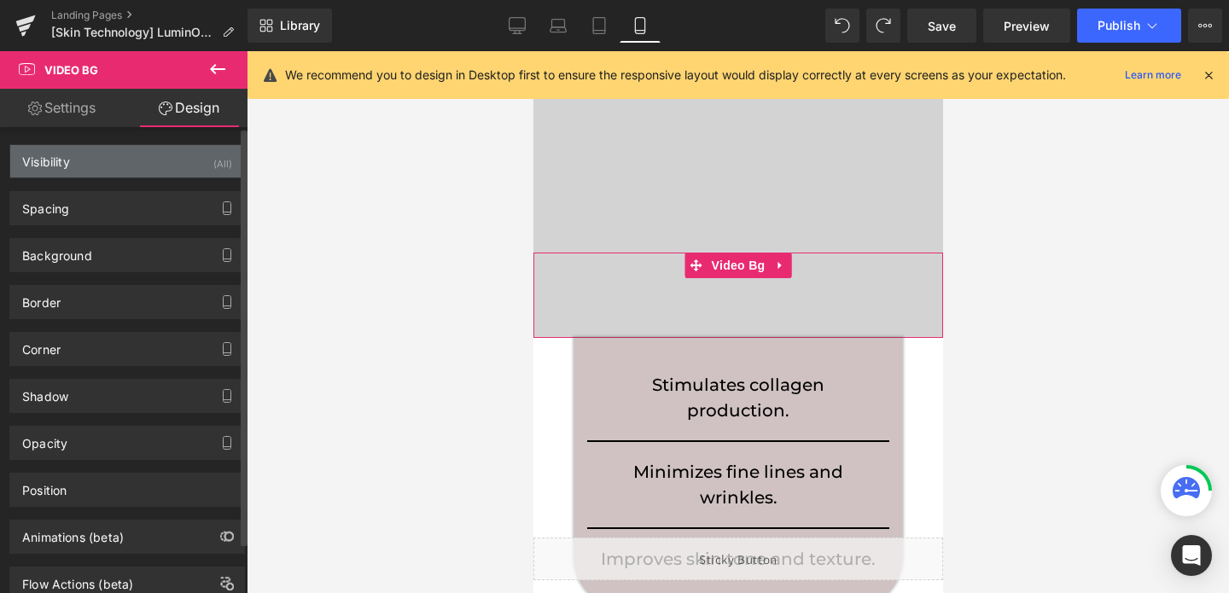
click at [168, 172] on div "Visibility (All)" at bounding box center [127, 161] width 234 height 32
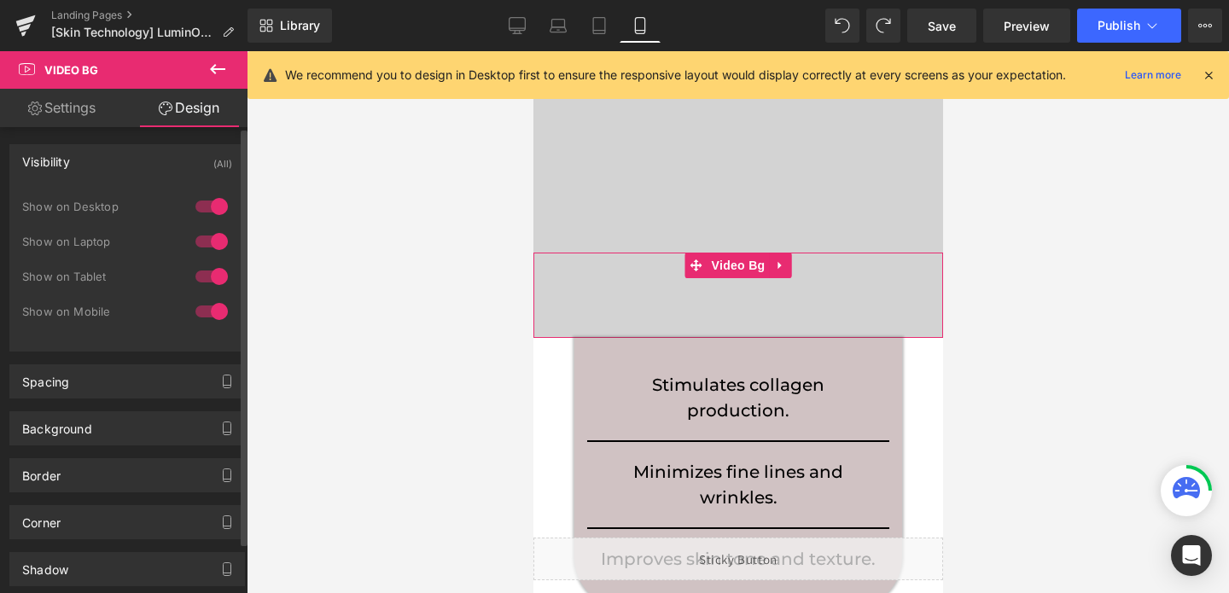
click at [213, 283] on div at bounding box center [211, 276] width 41 height 27
click at [209, 306] on div at bounding box center [211, 311] width 41 height 27
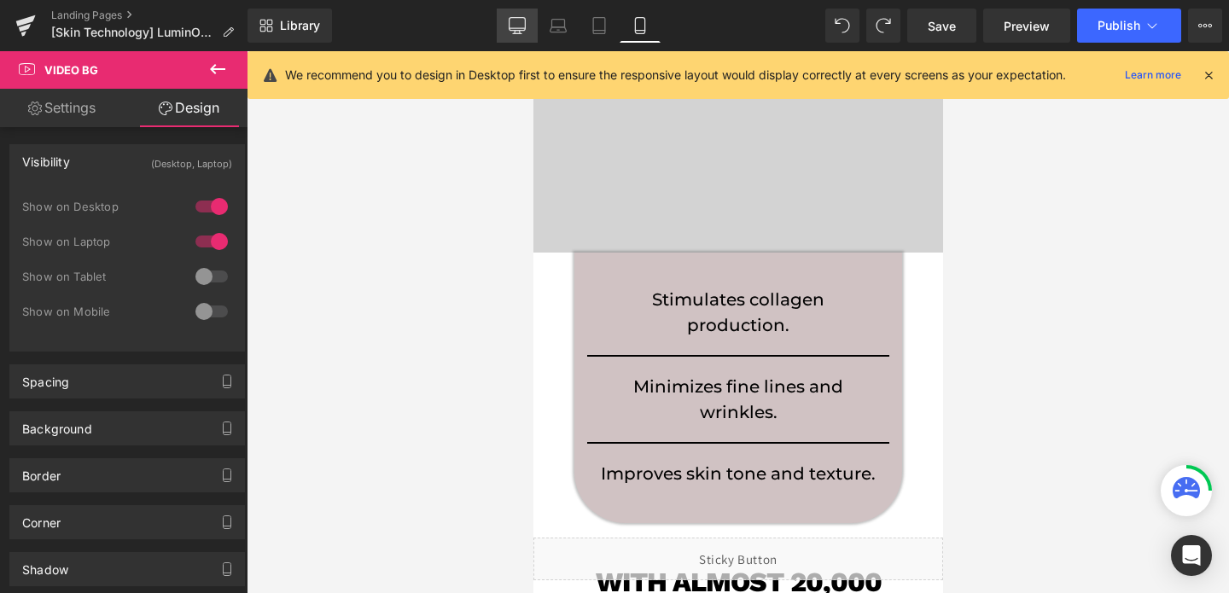
click at [515, 24] on icon at bounding box center [517, 25] width 17 height 17
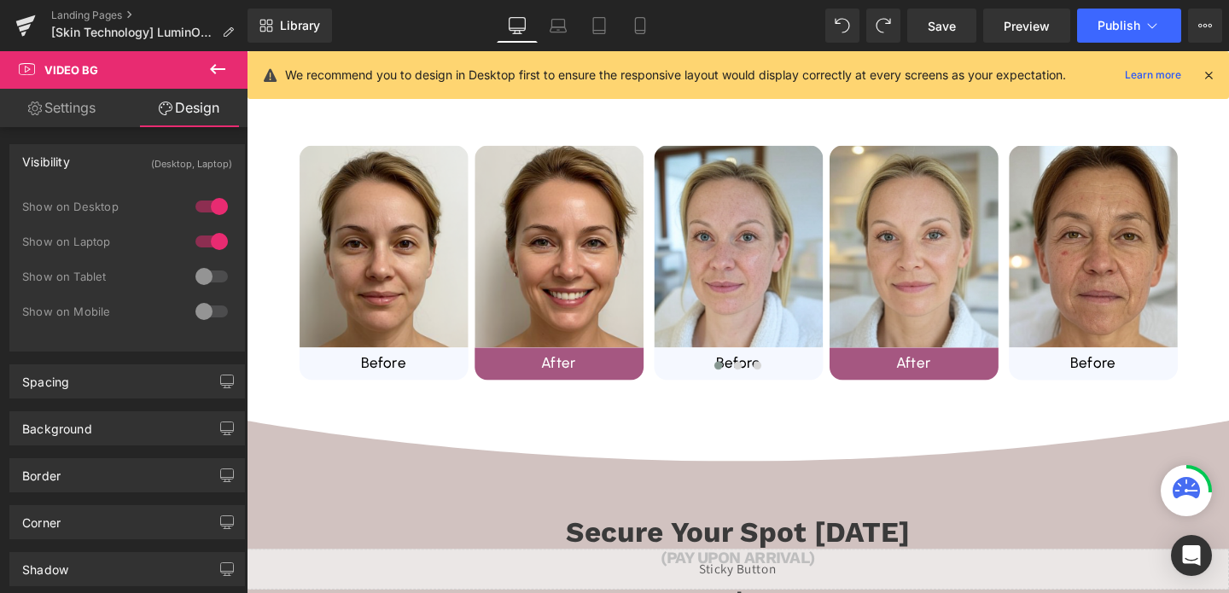
scroll to position [0, 0]
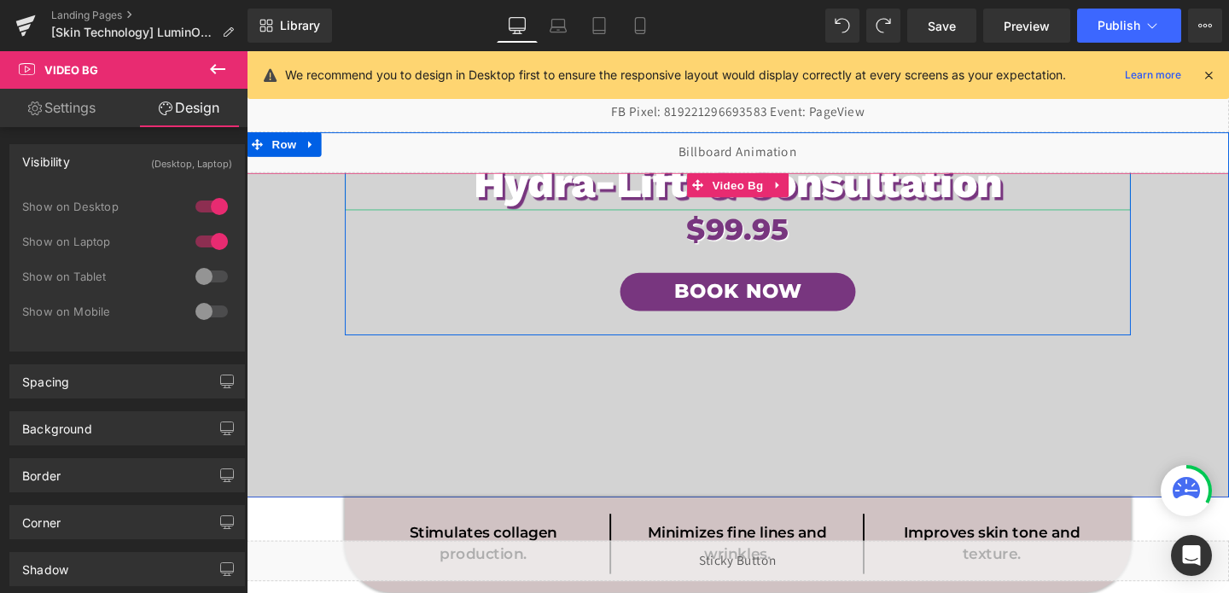
click at [764, 209] on h1 "Hydra-Lift & Consultation" at bounding box center [763, 190] width 826 height 58
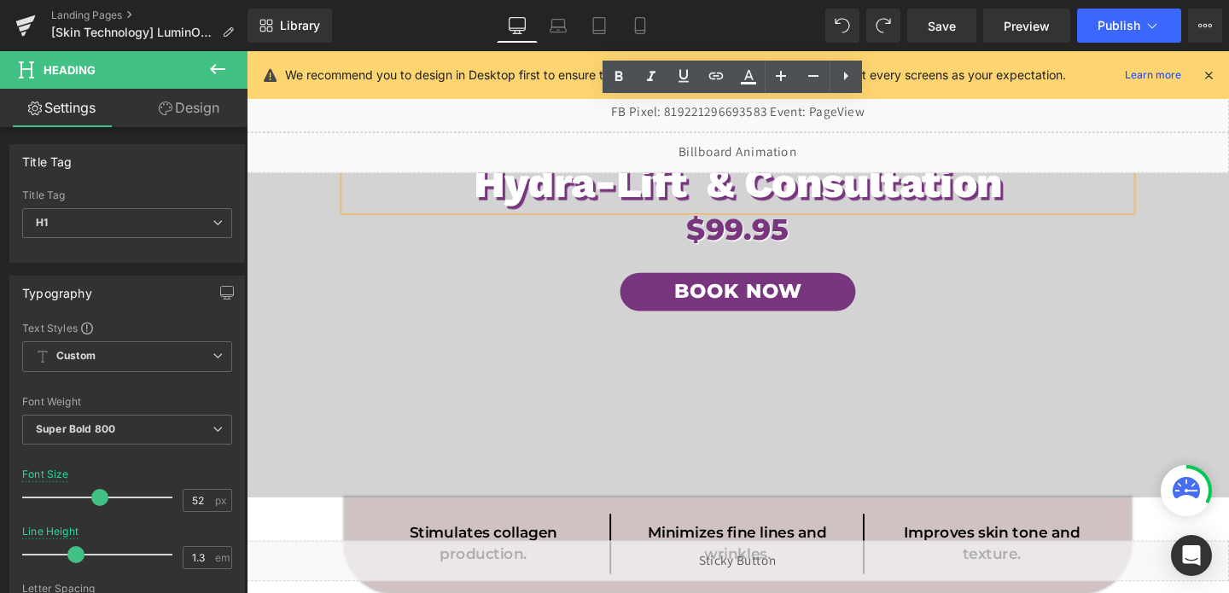
click at [336, 448] on span "LuminO2 Hydra-Lift & Consultation Heading $99.95 Heading Book Now Button Row" at bounding box center [763, 227] width 1033 height 588
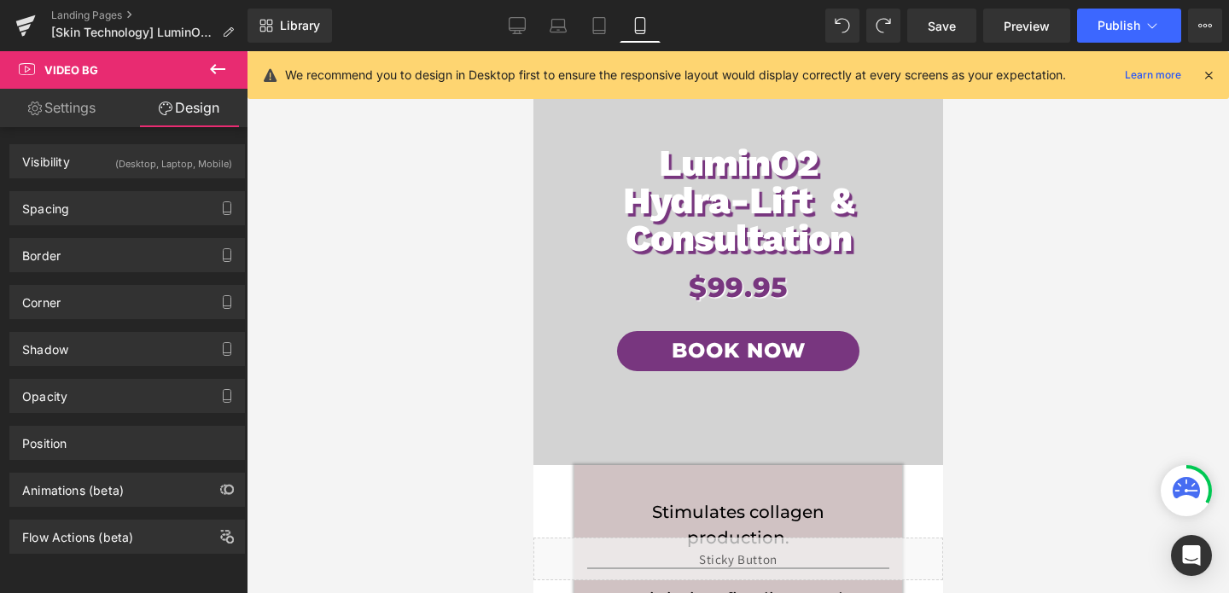
scroll to position [546, 0]
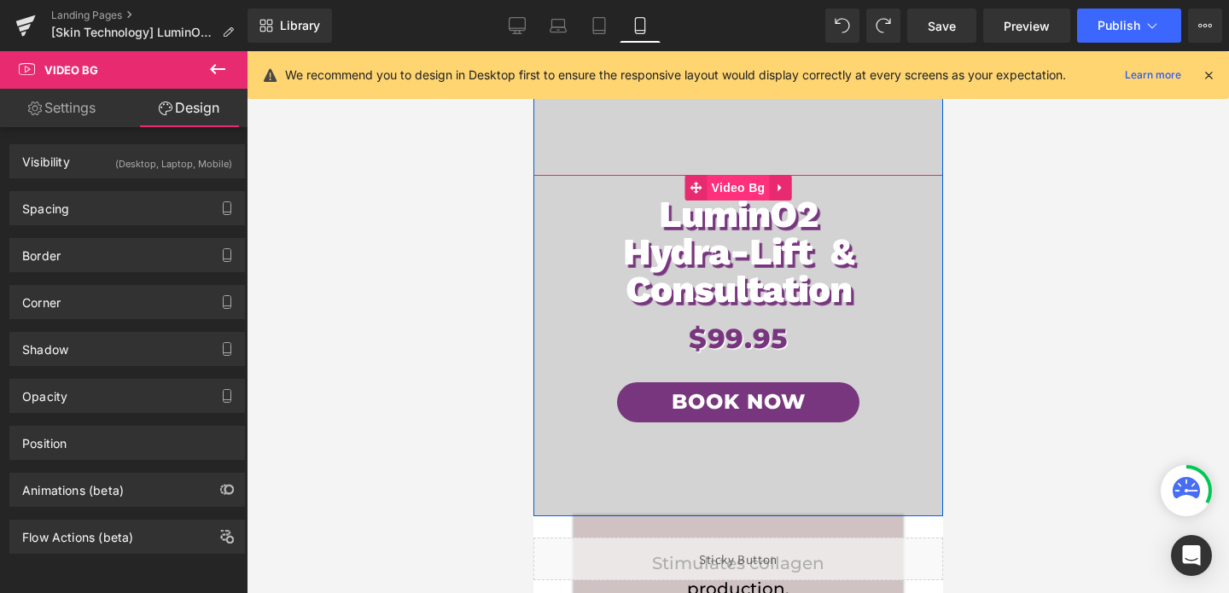
click at [734, 184] on span "Video Bg" at bounding box center [738, 188] width 62 height 26
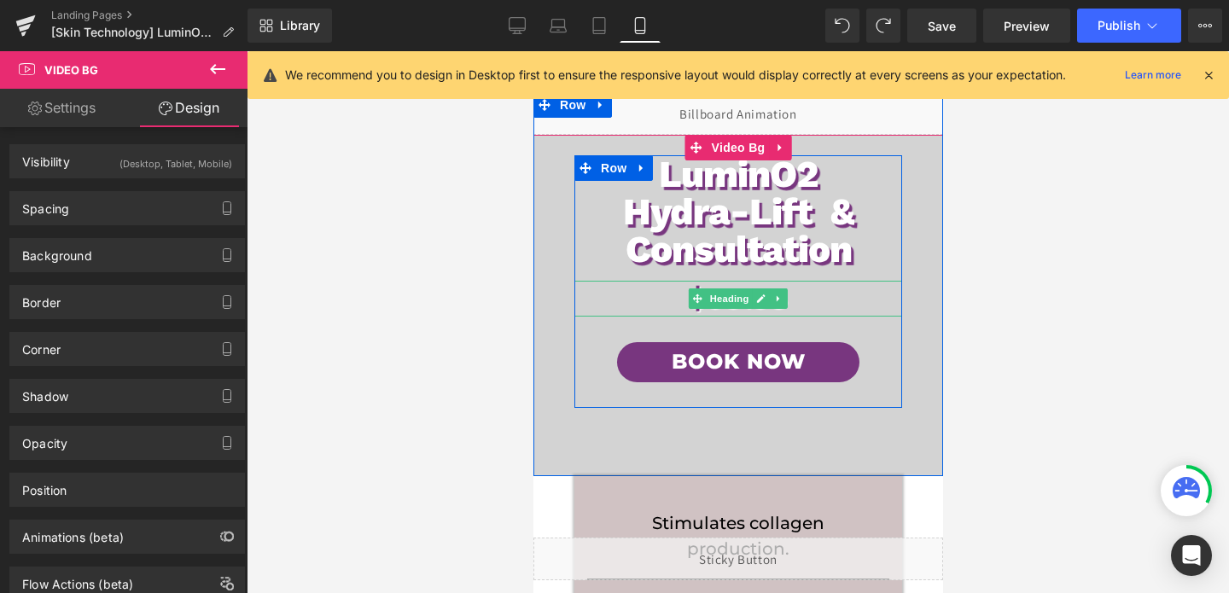
scroll to position [0, 0]
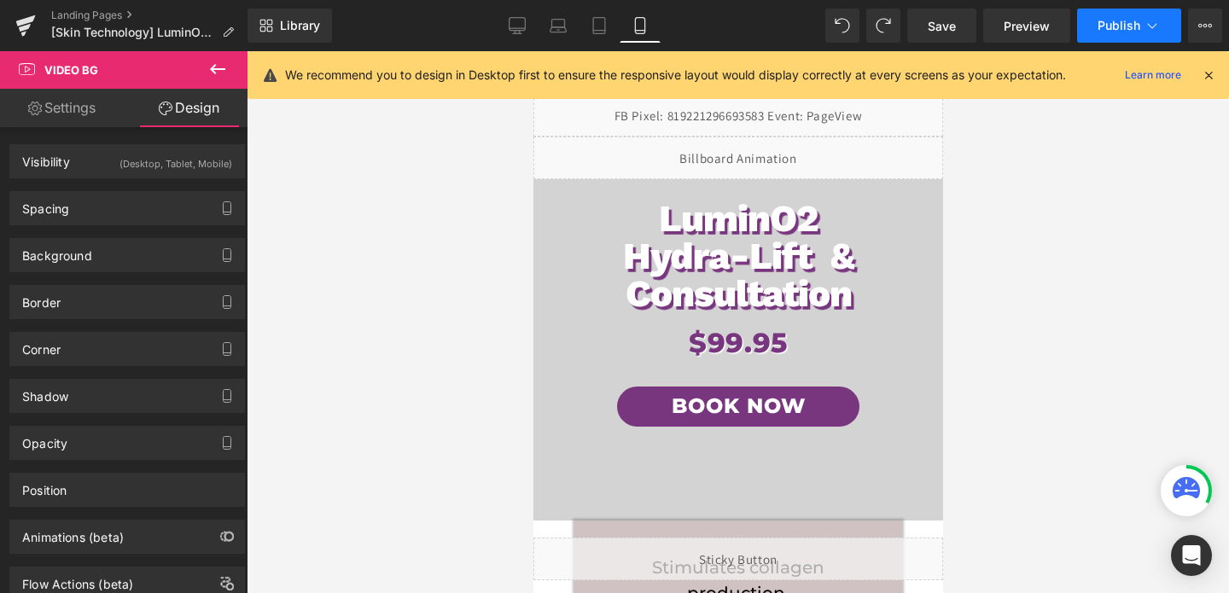
click at [1097, 42] on button "Publish" at bounding box center [1129, 26] width 104 height 34
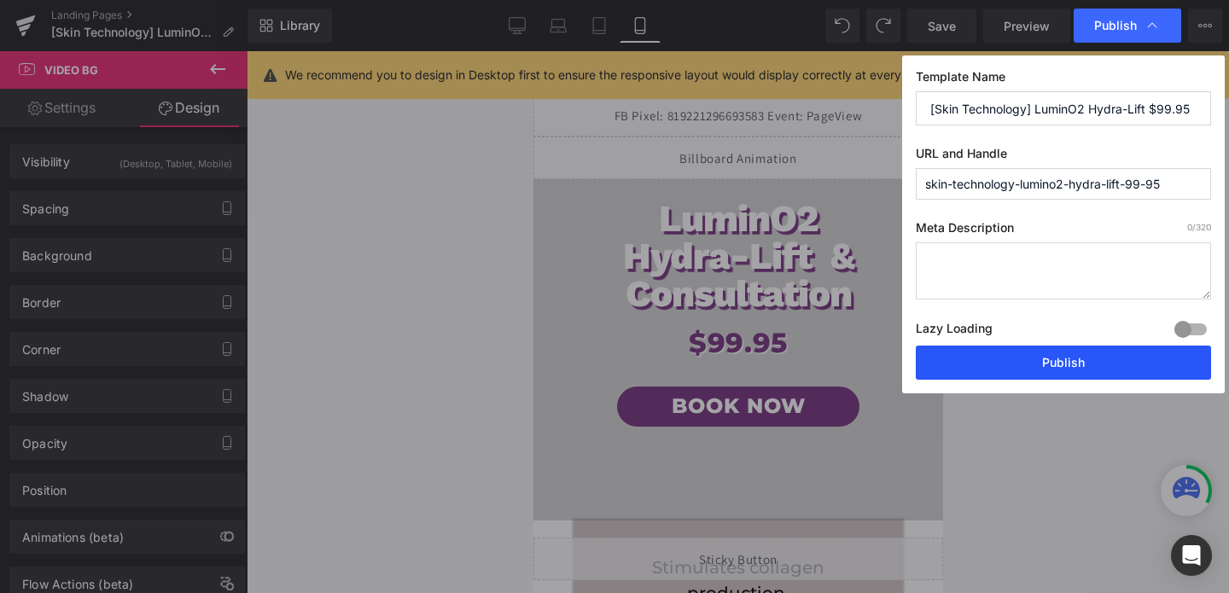
click at [1042, 365] on button "Publish" at bounding box center [1063, 363] width 295 height 34
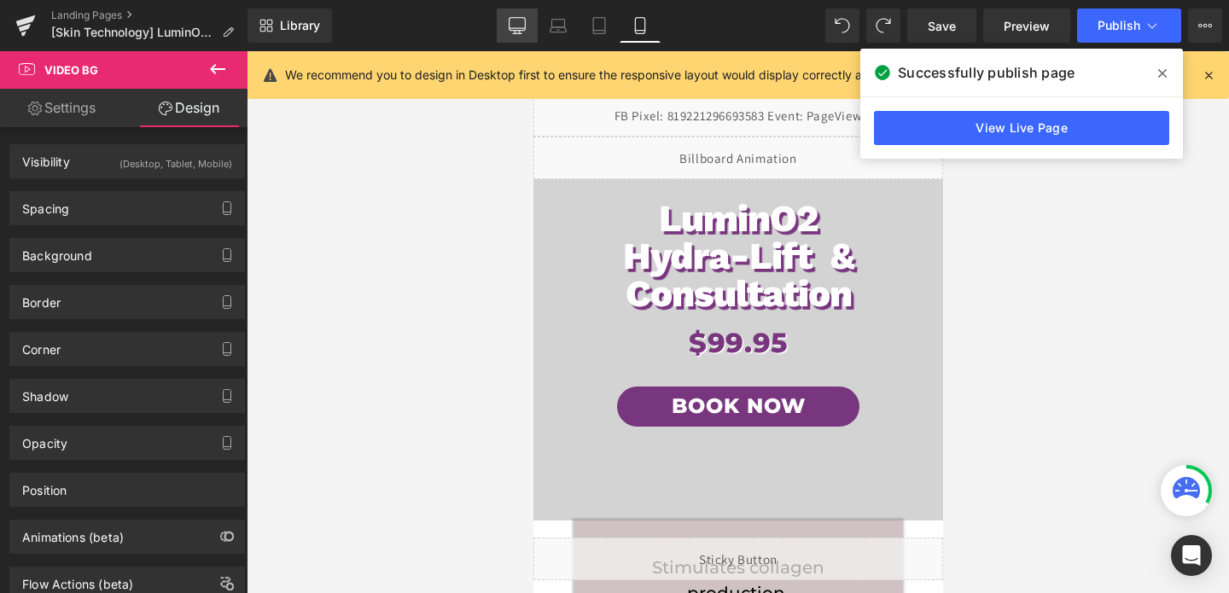
click at [513, 32] on icon at bounding box center [517, 25] width 17 height 17
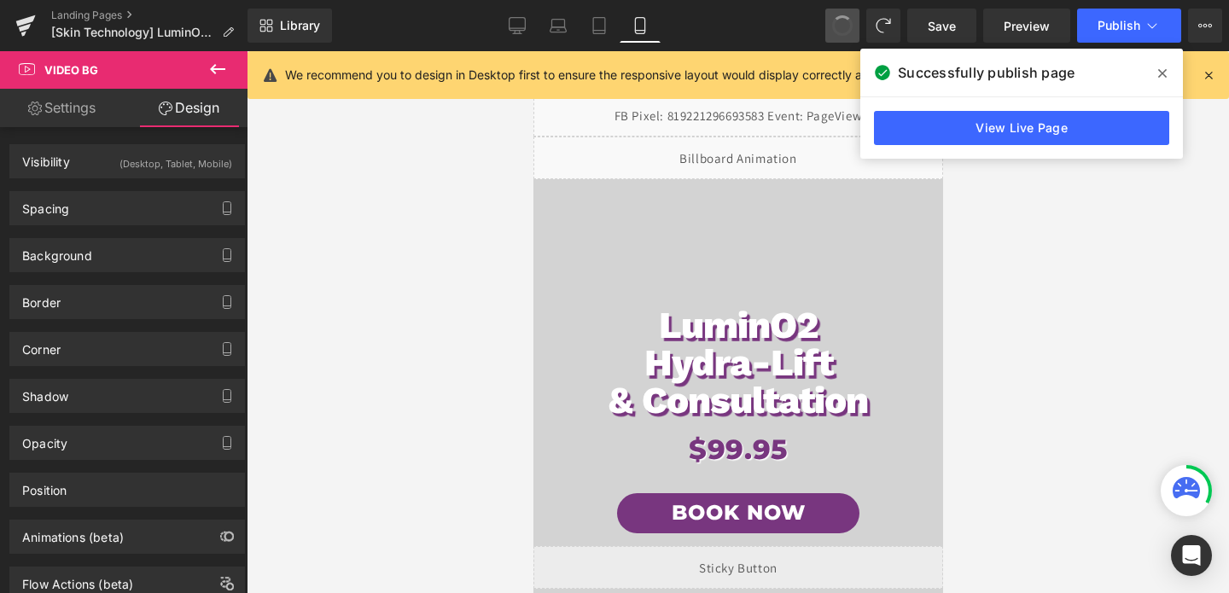
click at [832, 31] on button at bounding box center [843, 26] width 34 height 34
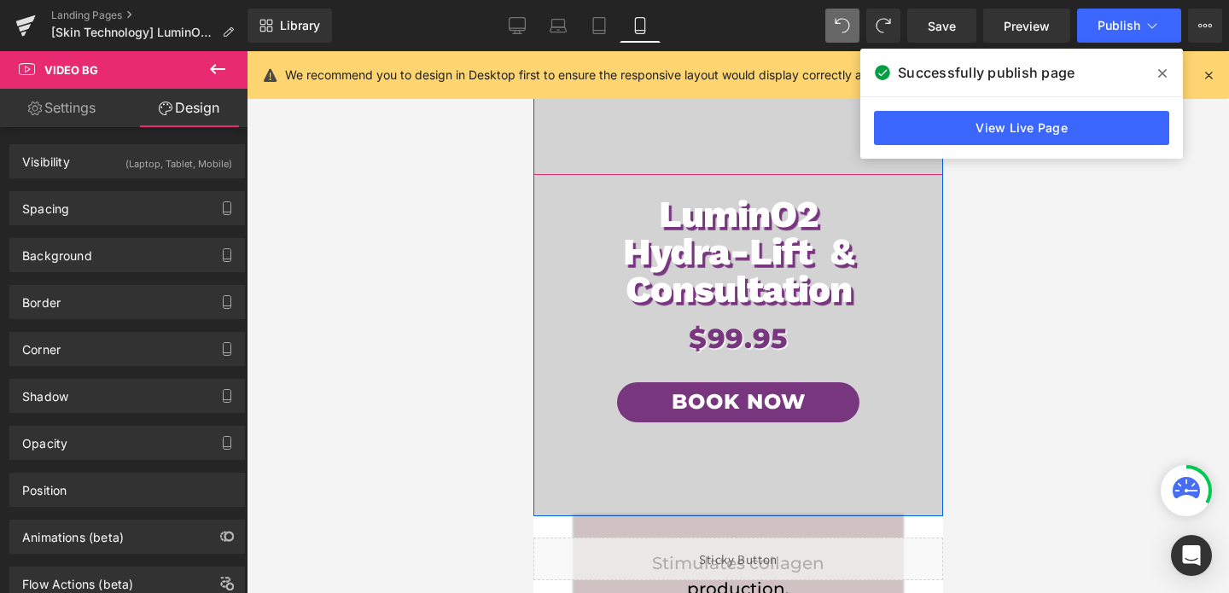
scroll to position [542, 0]
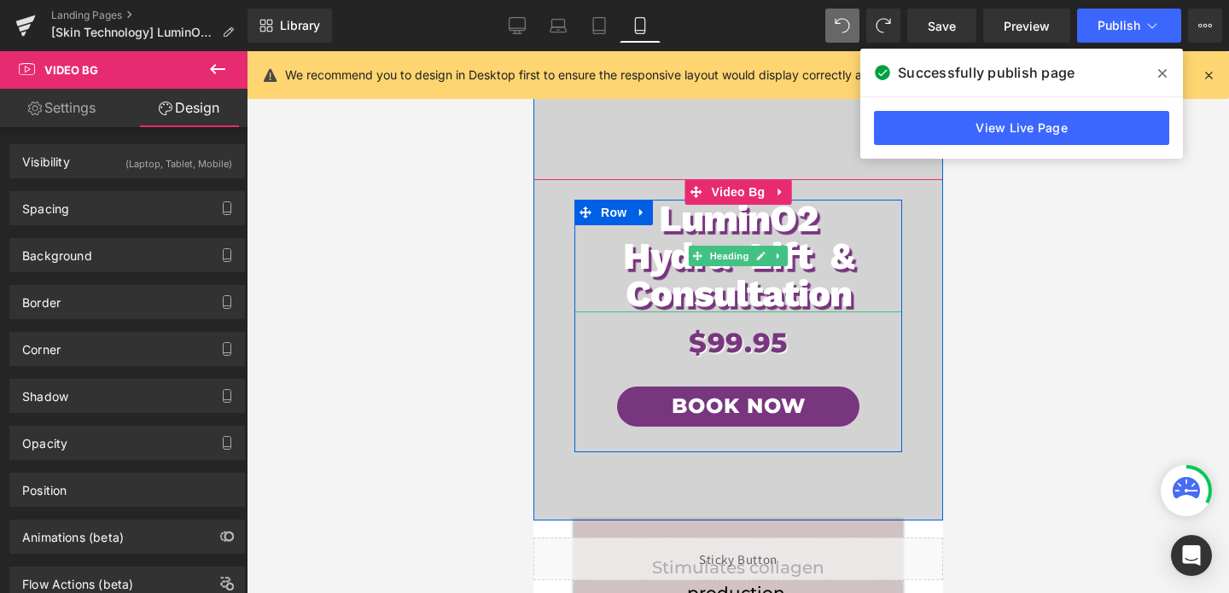
click at [772, 214] on h1 "LuminO2" at bounding box center [738, 219] width 328 height 38
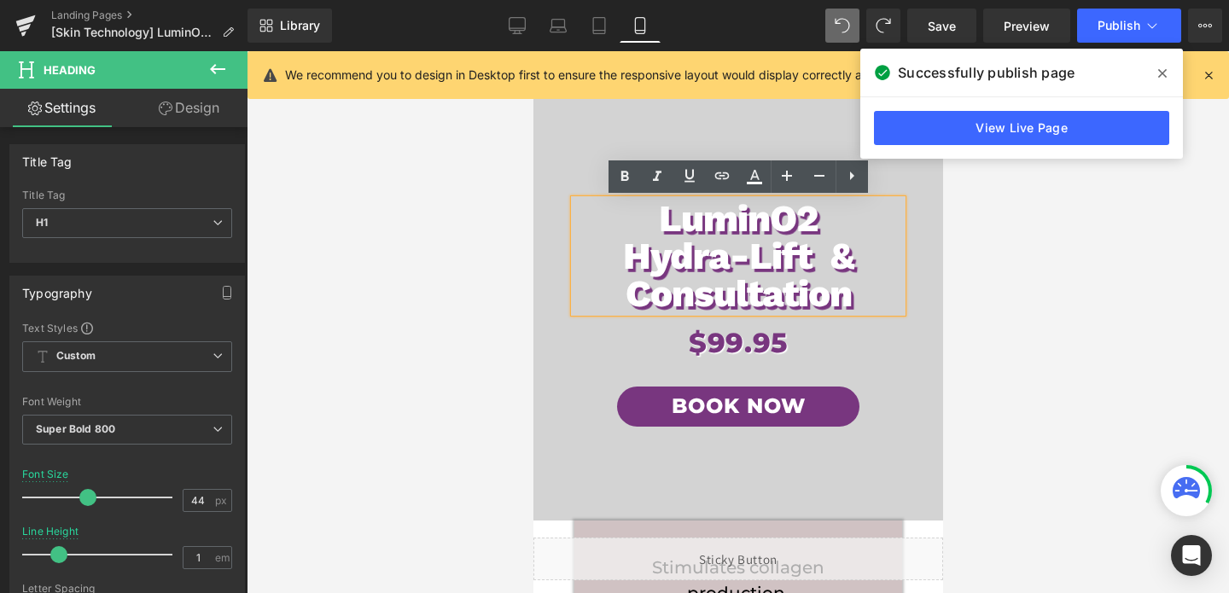
click at [538, 355] on span "LuminO2 Hydra-Lift & Consultation Heading $99.95 Heading Book Now Button Row" at bounding box center [738, 325] width 410 height 389
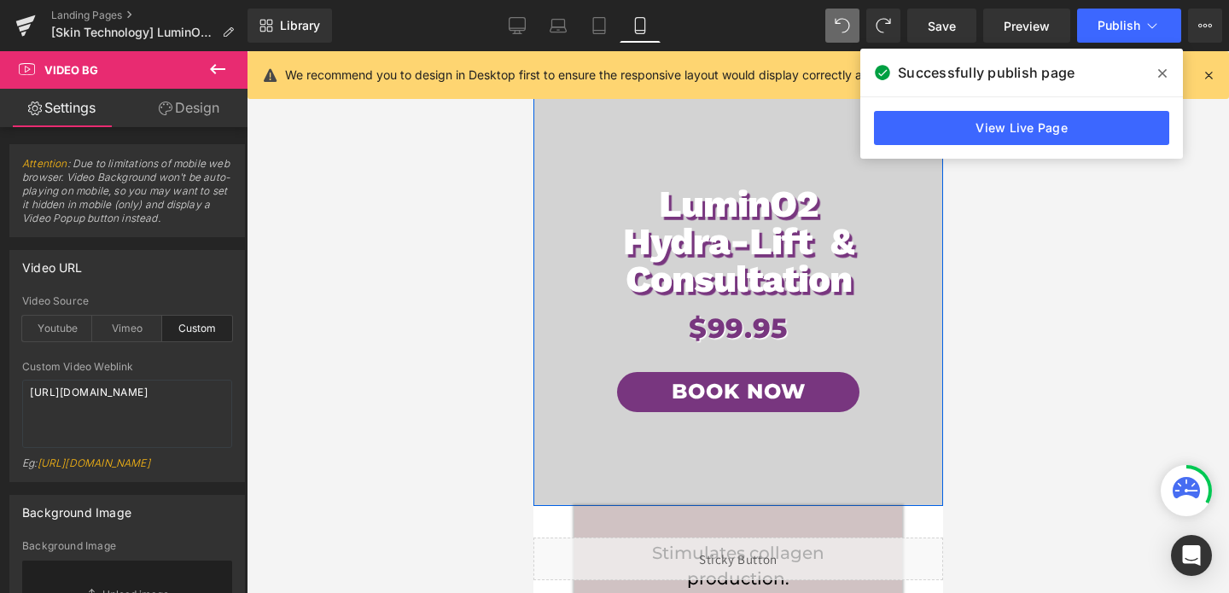
scroll to position [558, 0]
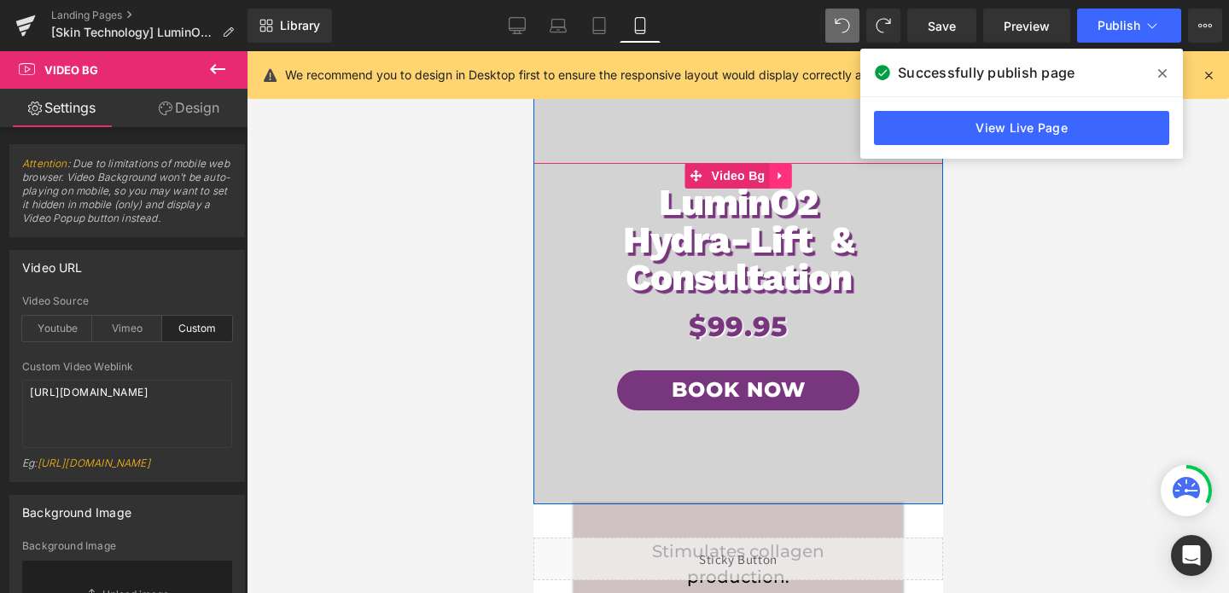
click at [778, 177] on icon at bounding box center [778, 176] width 3 height 8
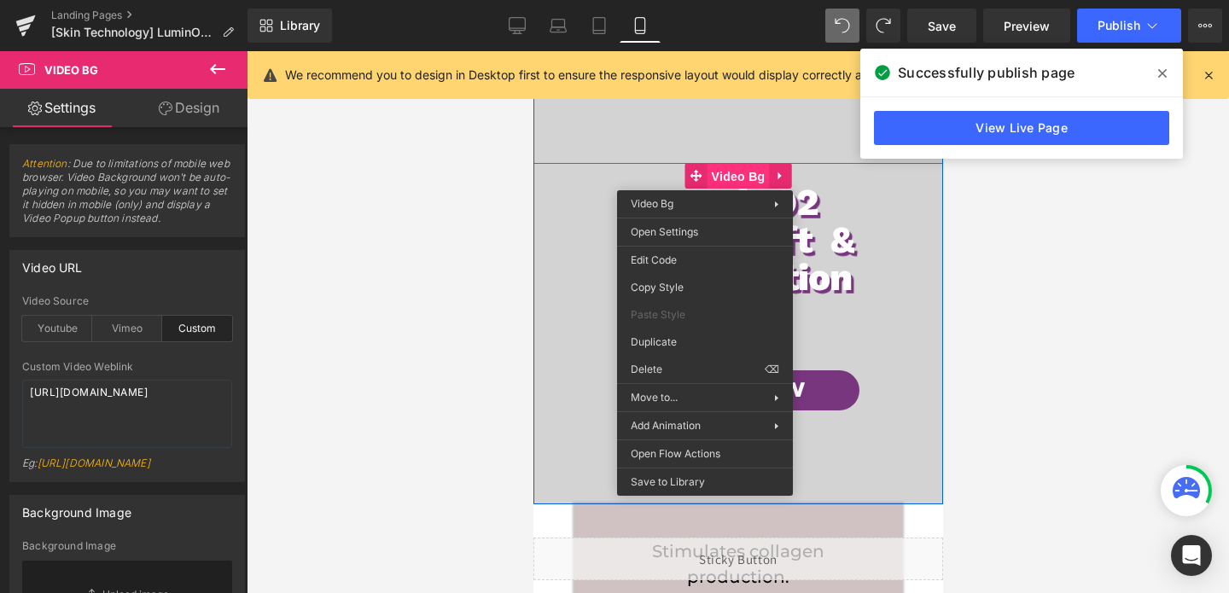
click at [704, 178] on link "Video Bg" at bounding box center [727, 176] width 85 height 26
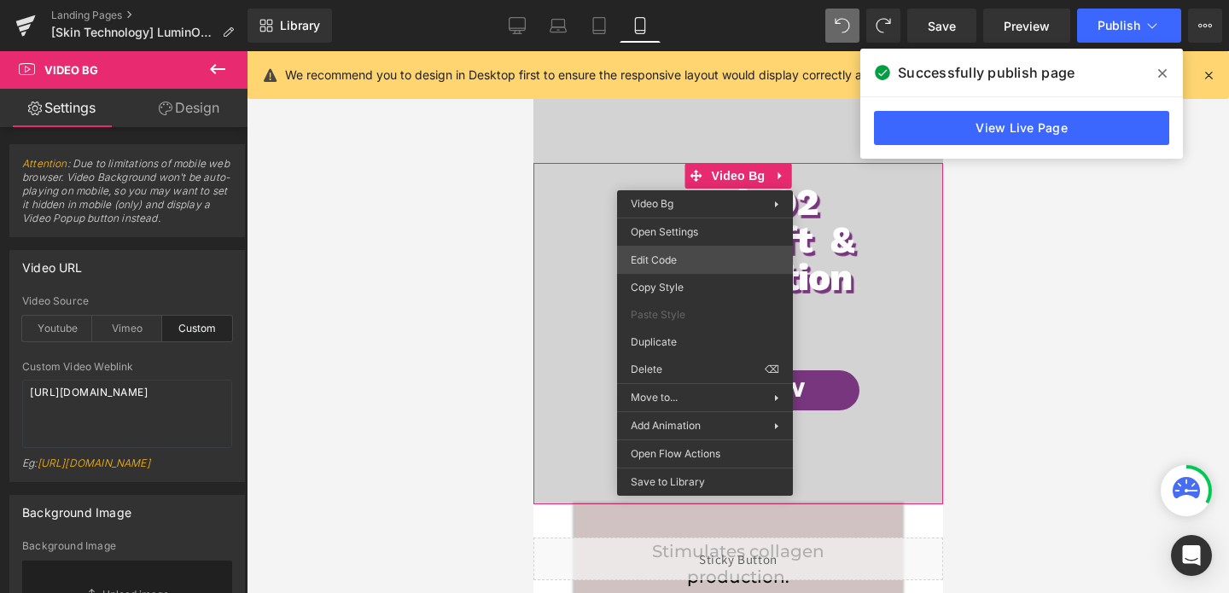
click at [661, 0] on div "Video Bg You are previewing how the will restyle your page. You can not edit El…" at bounding box center [614, 0] width 1229 height 0
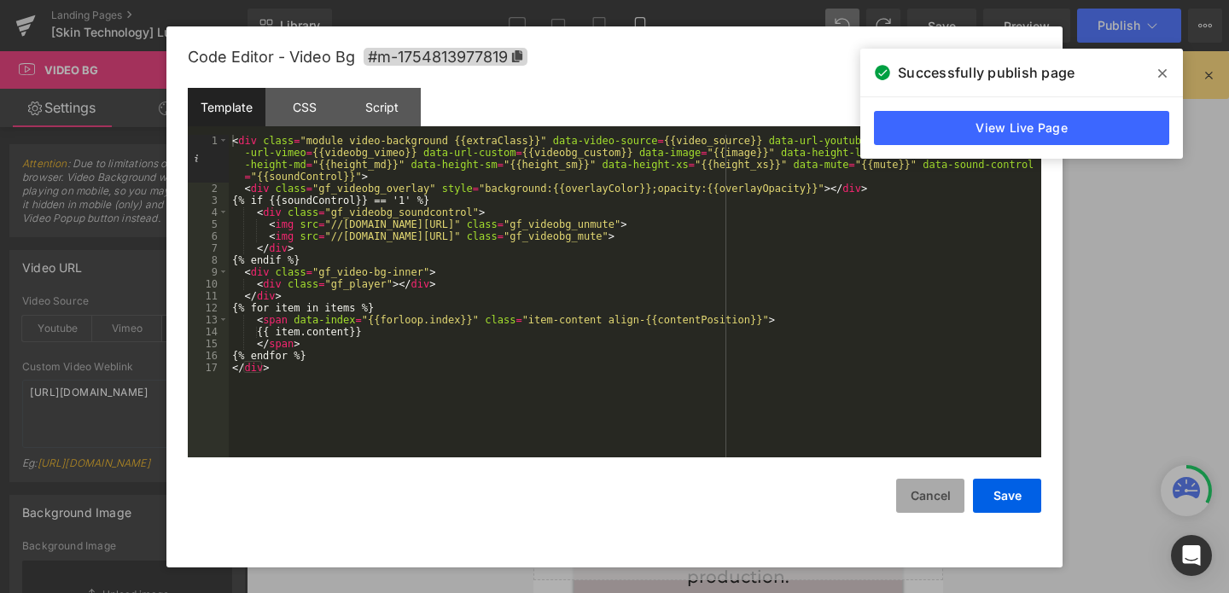
click at [937, 493] on button "Cancel" at bounding box center [930, 496] width 68 height 34
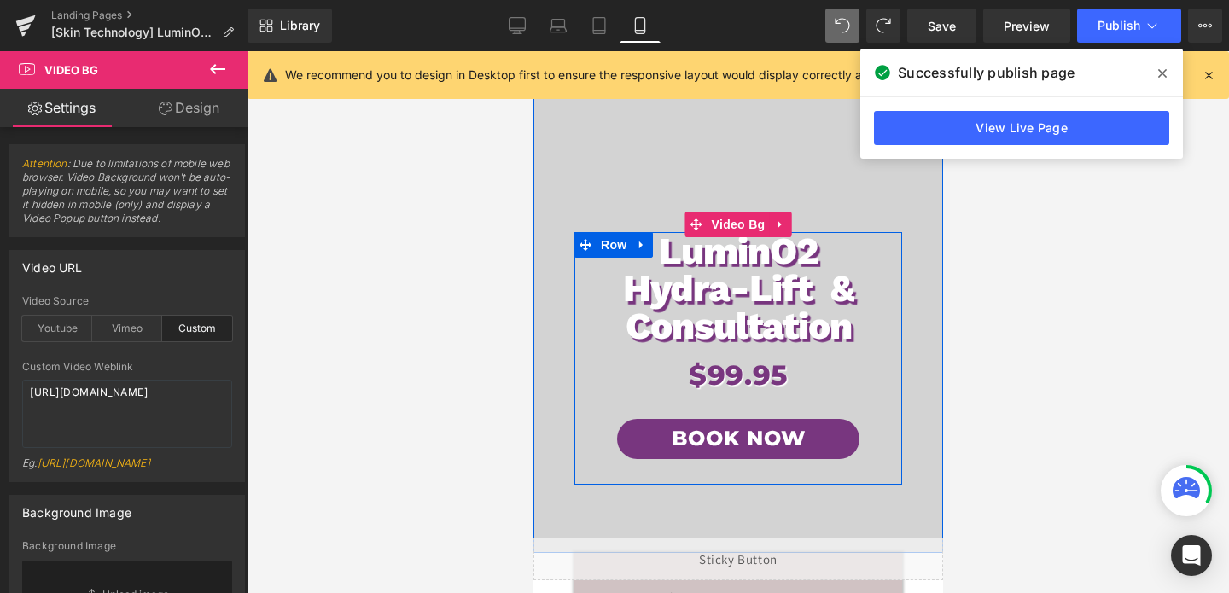
scroll to position [506, 0]
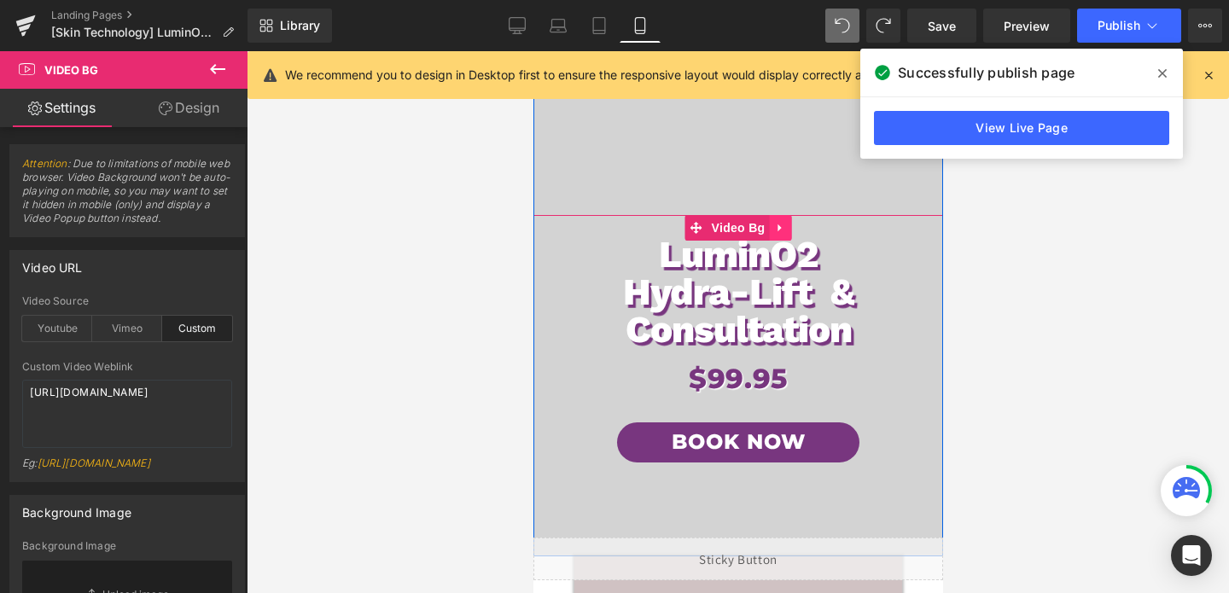
click at [779, 225] on icon at bounding box center [778, 229] width 3 height 8
click at [791, 226] on icon at bounding box center [791, 228] width 12 height 12
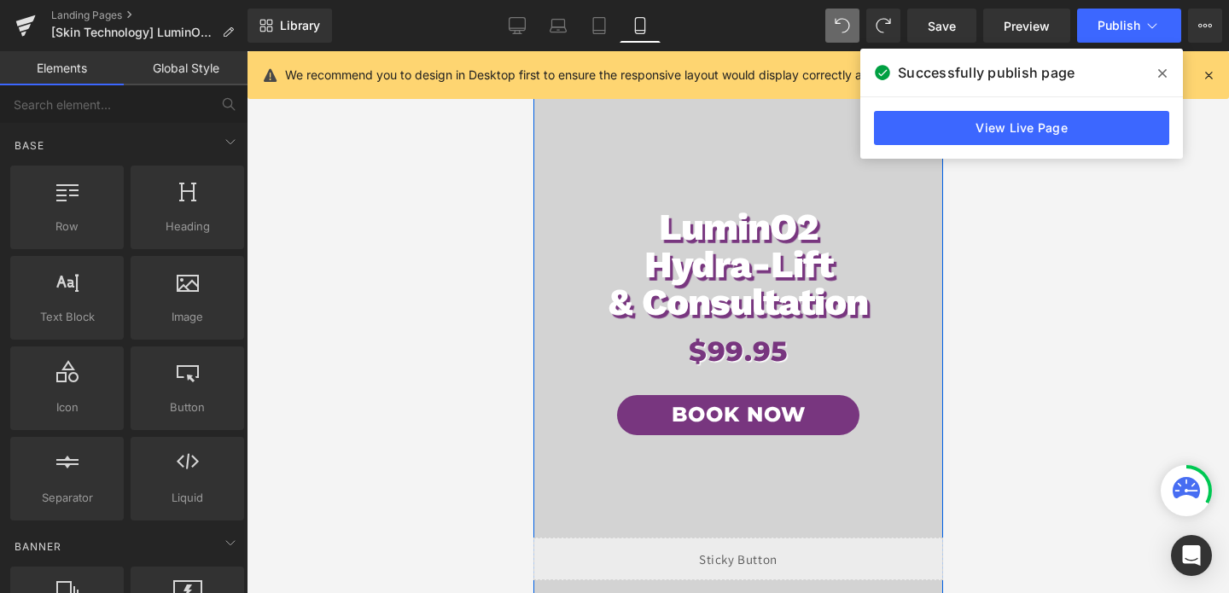
scroll to position [0, 0]
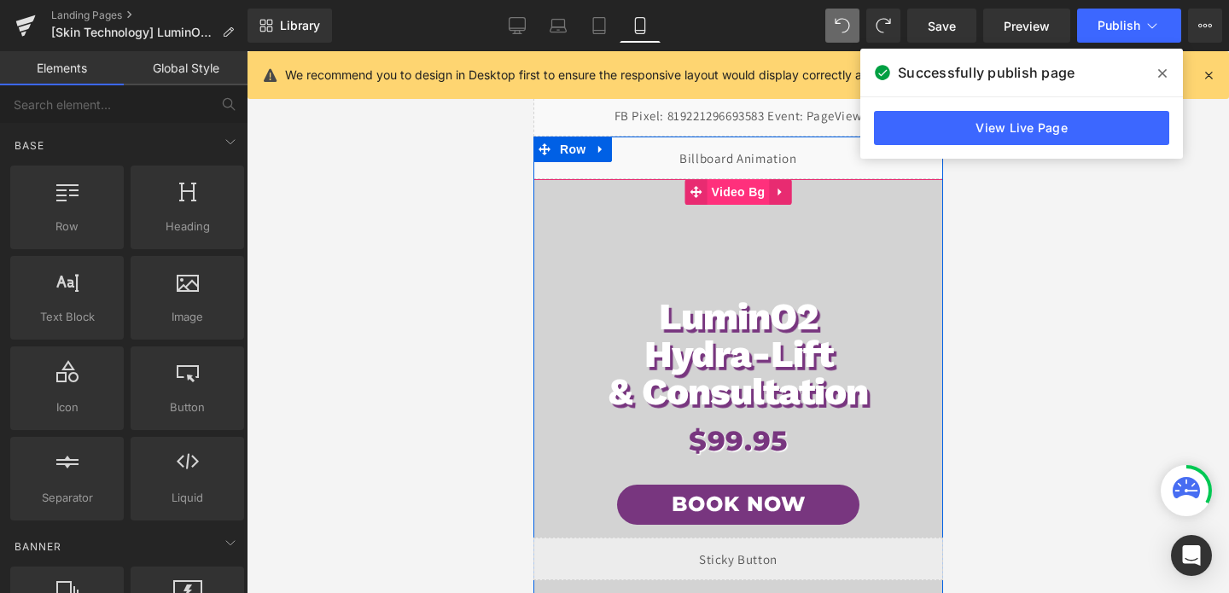
click at [734, 192] on span "Video Bg" at bounding box center [738, 192] width 62 height 26
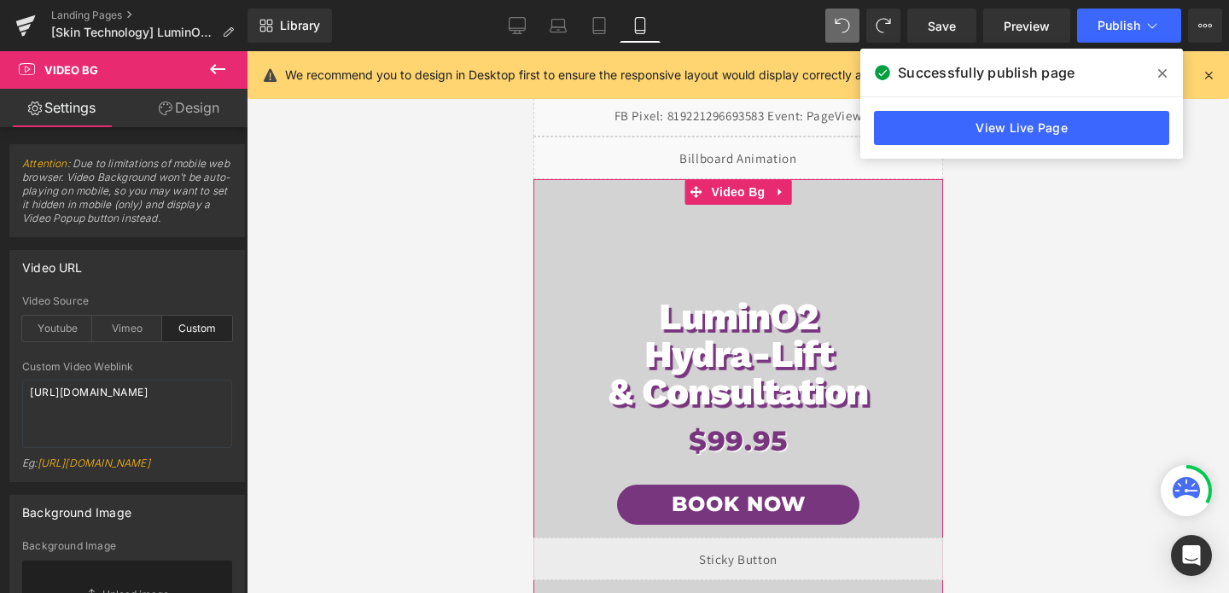
click at [201, 103] on link "Design" at bounding box center [189, 108] width 124 height 38
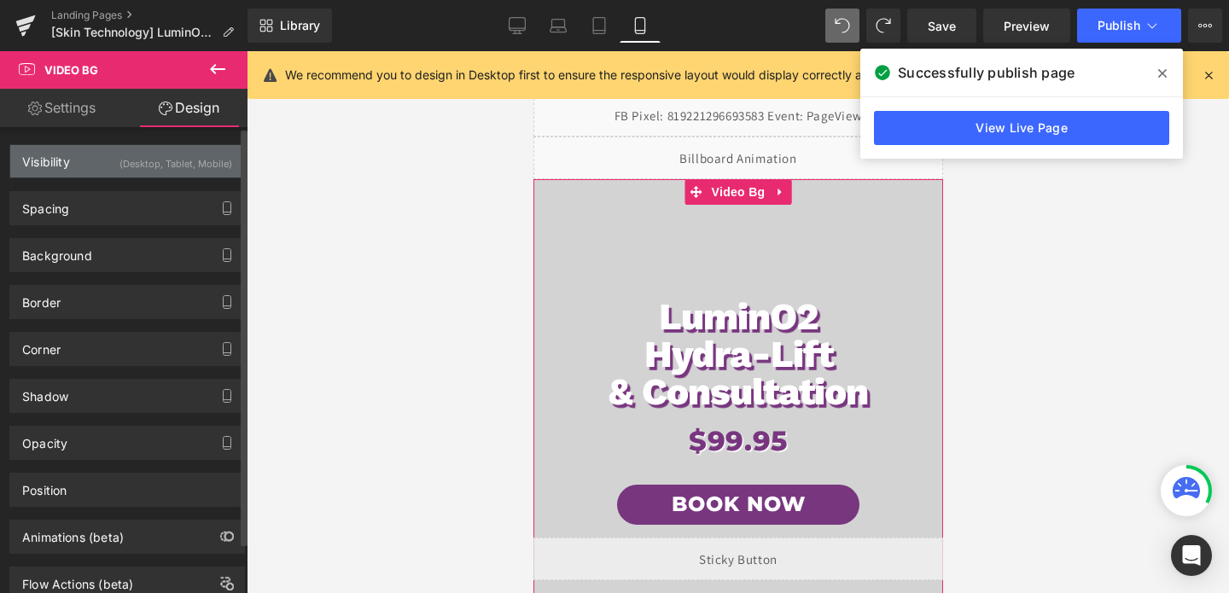
click at [200, 157] on div "(Desktop, Tablet, Mobile)" at bounding box center [176, 159] width 113 height 28
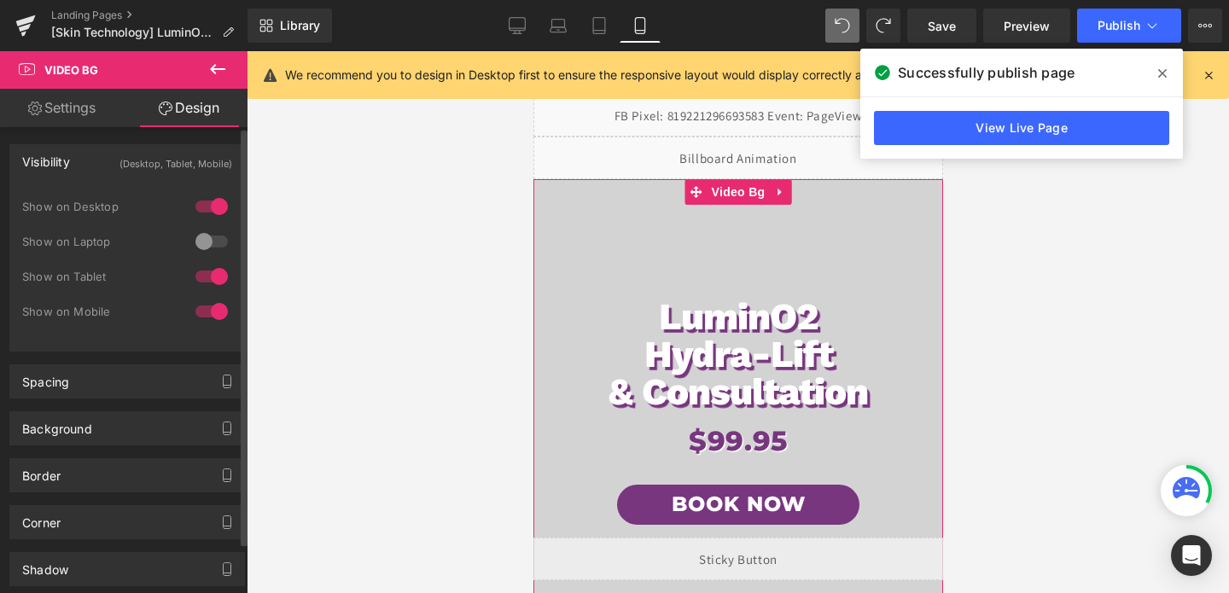
click at [212, 242] on div at bounding box center [211, 241] width 41 height 27
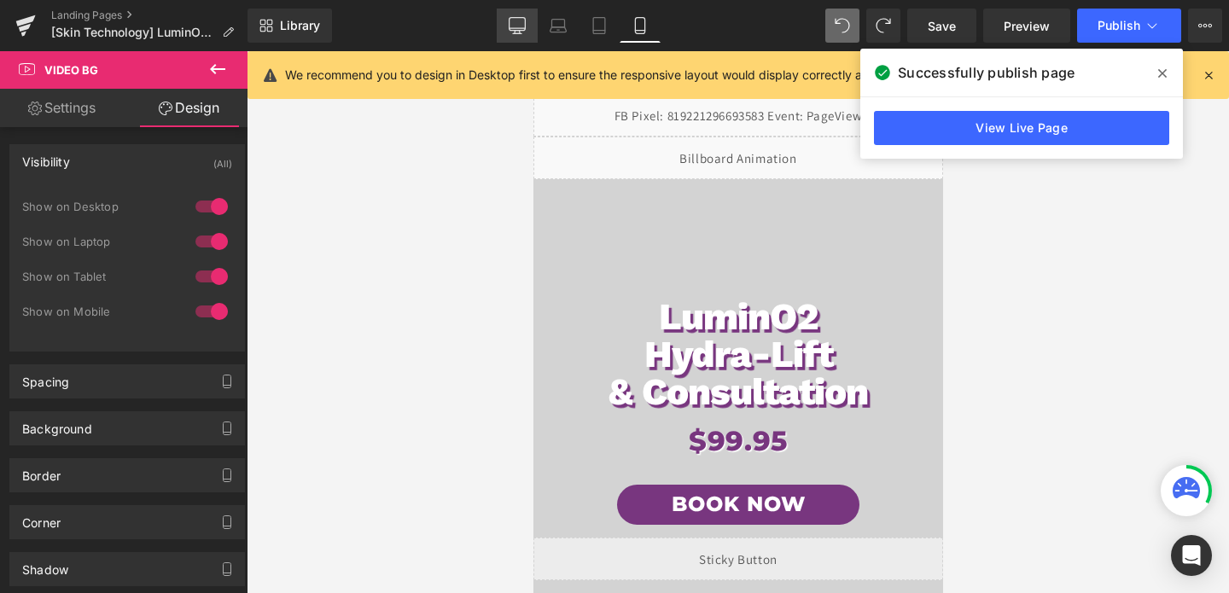
click at [519, 33] on icon at bounding box center [517, 33] width 9 height 0
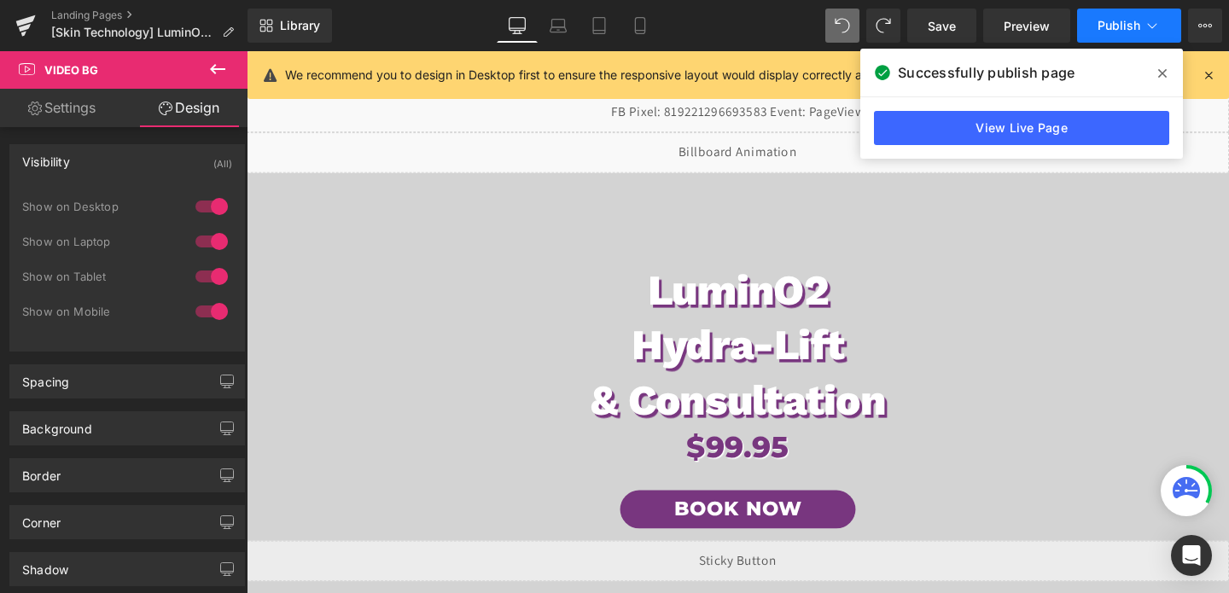
click at [1126, 20] on span "Publish" at bounding box center [1119, 26] width 43 height 14
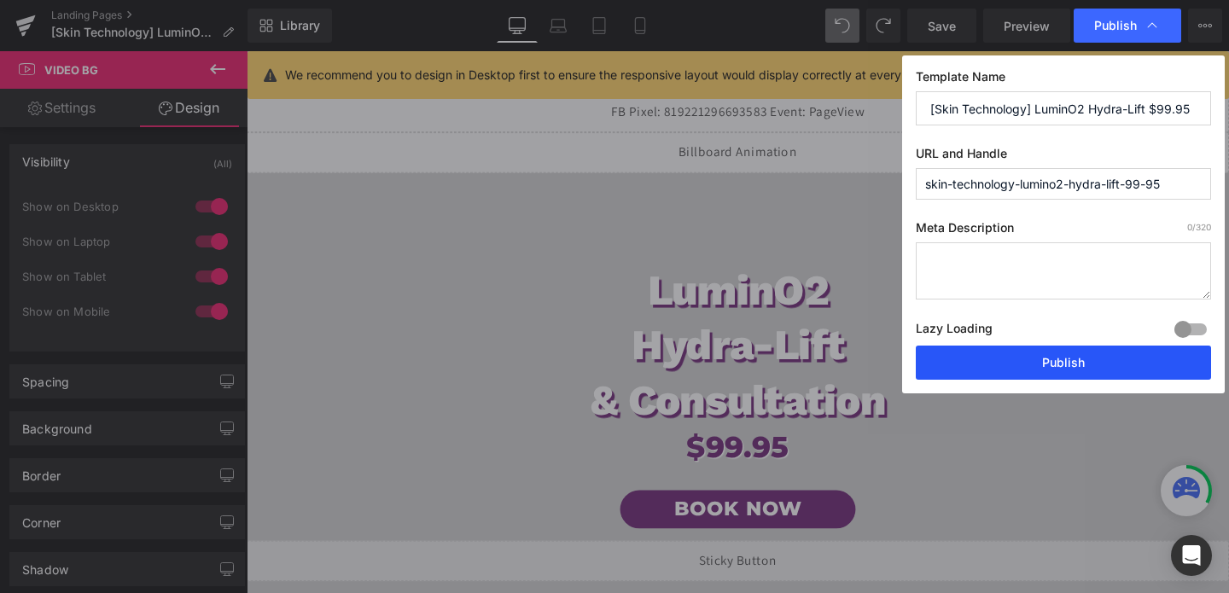
click at [1057, 351] on button "Publish" at bounding box center [1063, 363] width 295 height 34
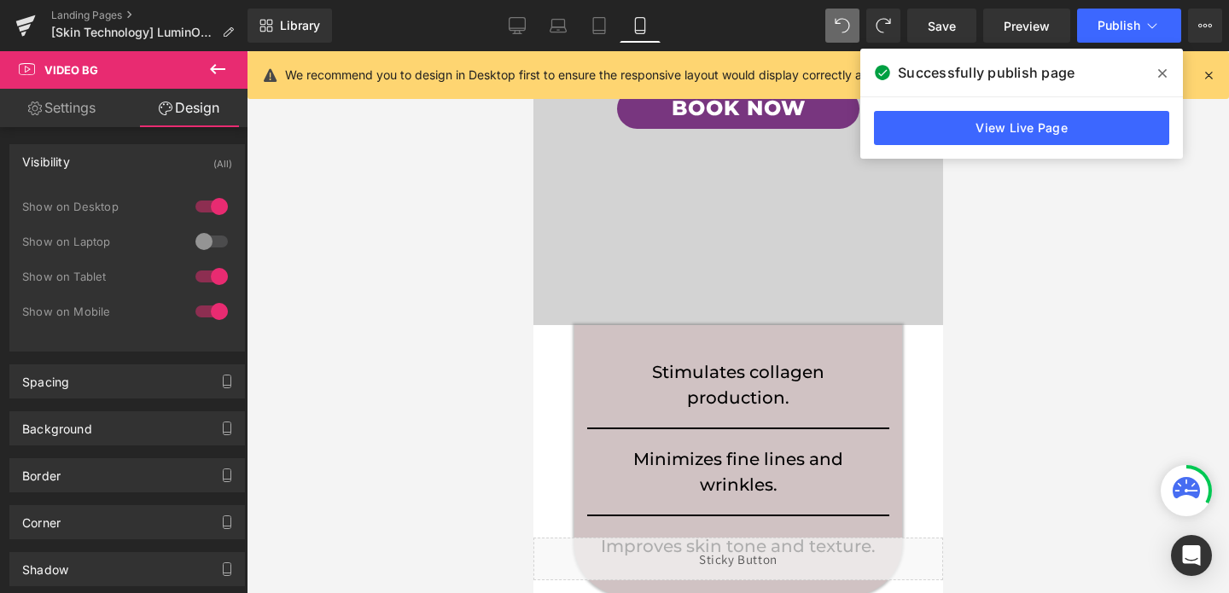
scroll to position [534, 0]
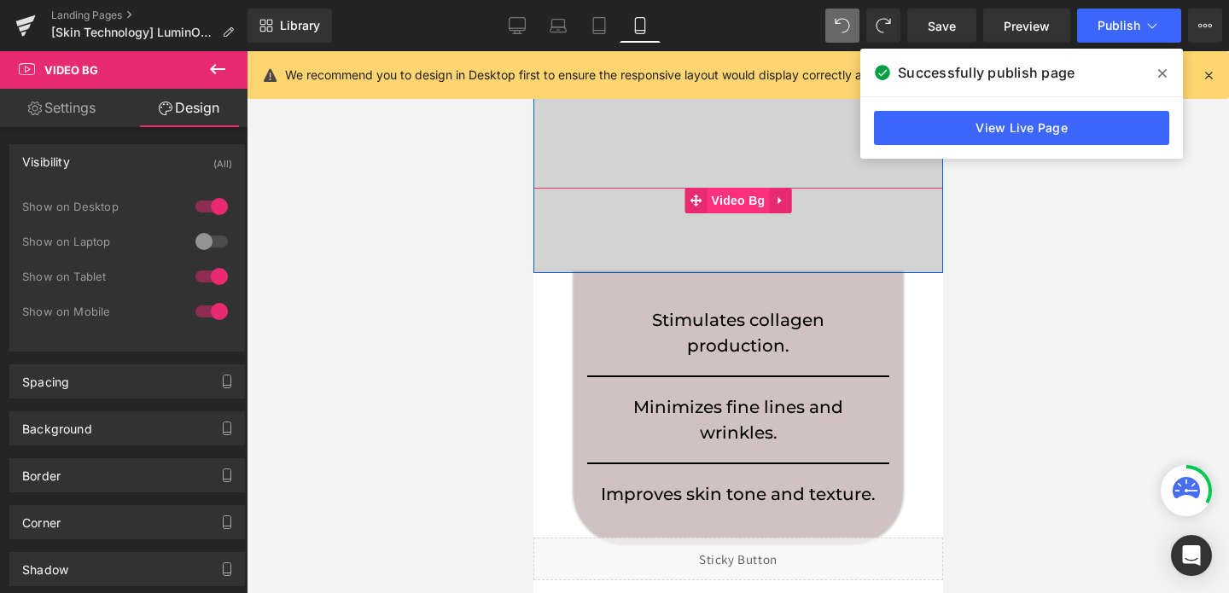
click at [738, 207] on span "Video Bg" at bounding box center [738, 201] width 62 height 26
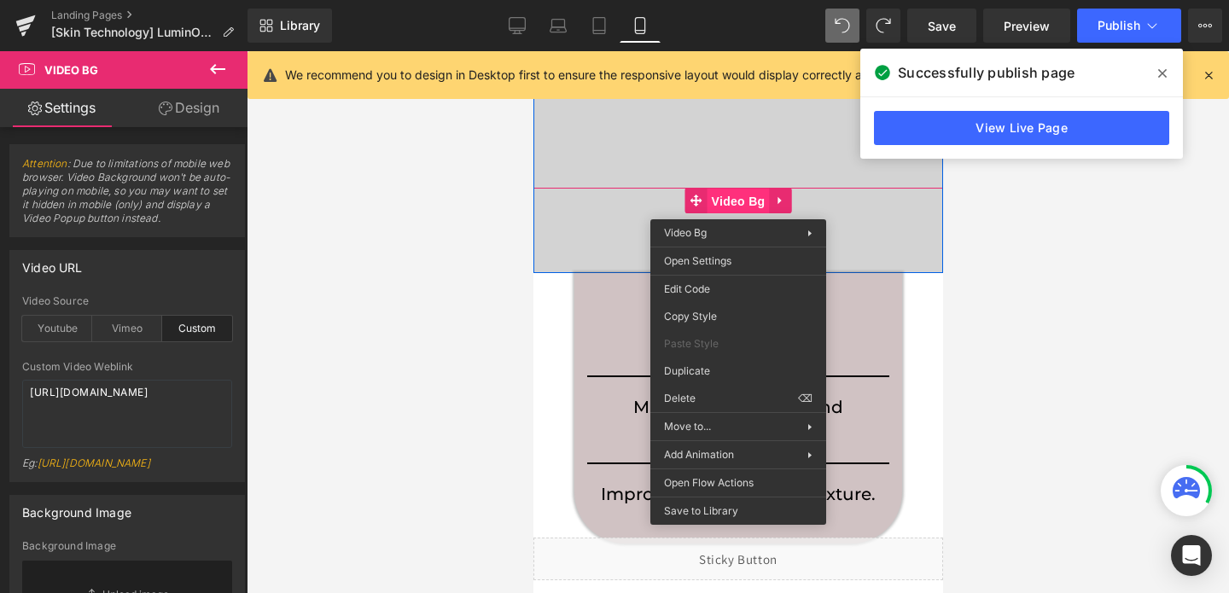
click at [738, 207] on span "Video Bg" at bounding box center [738, 202] width 62 height 26
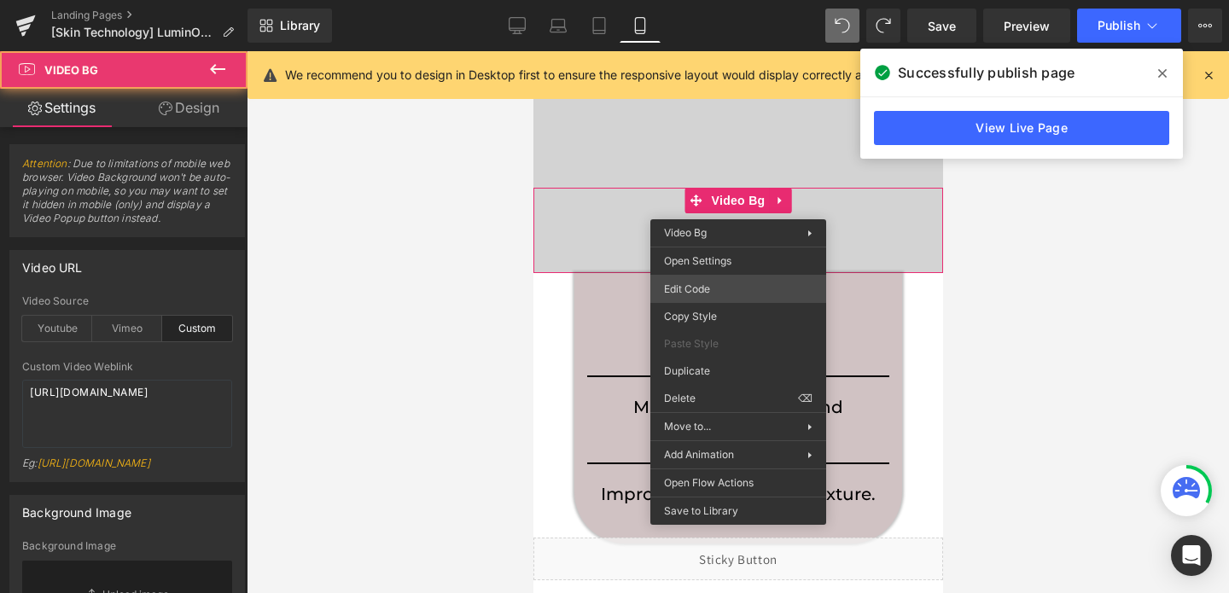
click at [691, 0] on div "Video Bg You are previewing how the will restyle your page. You can not edit El…" at bounding box center [614, 0] width 1229 height 0
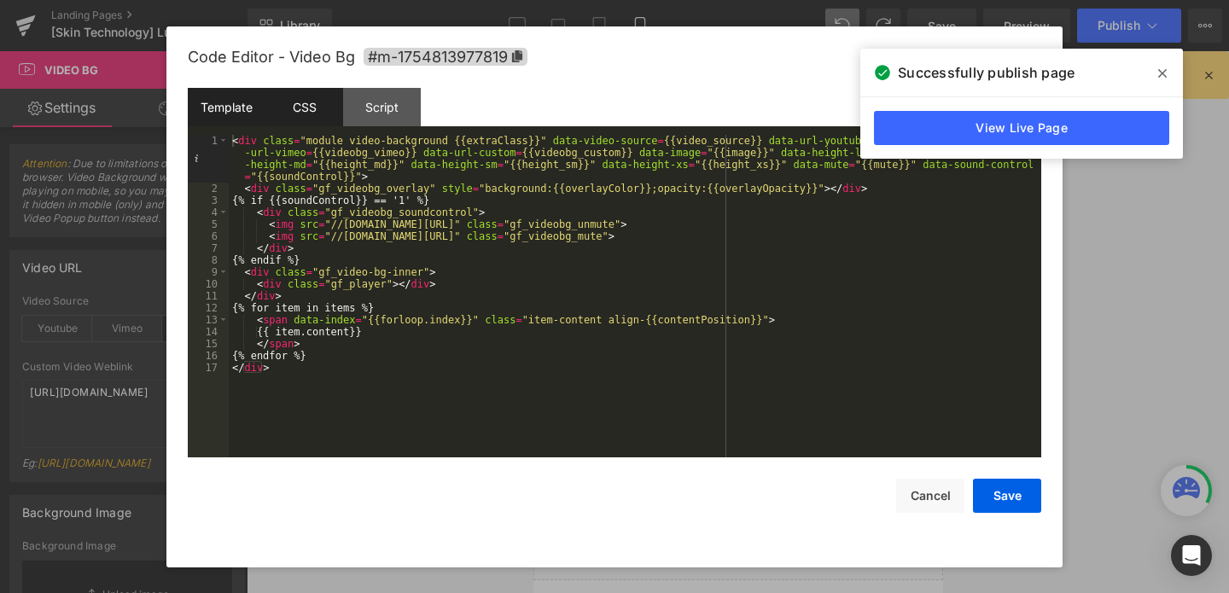
click at [310, 103] on div "CSS" at bounding box center [305, 107] width 78 height 38
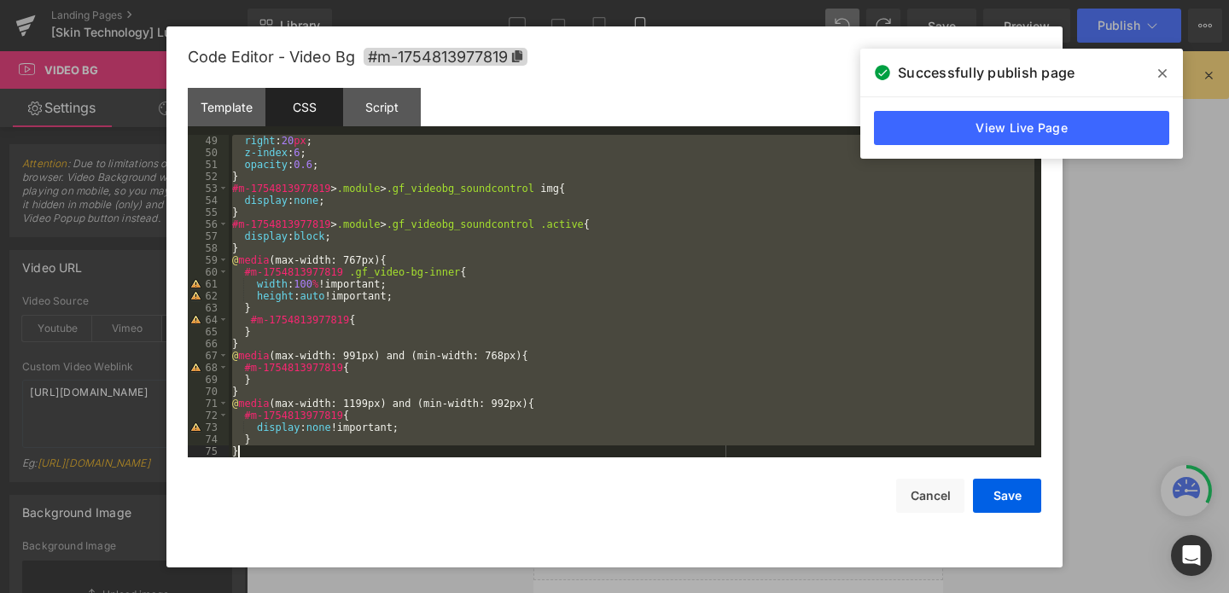
scroll to position [574, 0]
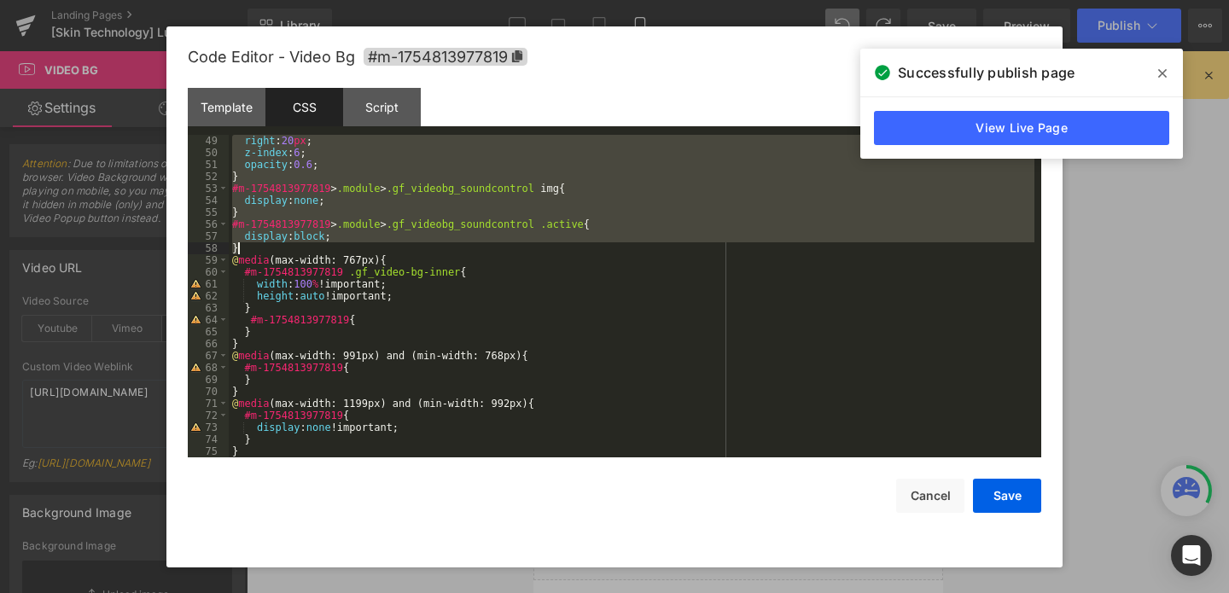
drag, startPoint x: 231, startPoint y: 139, endPoint x: 396, endPoint y: 243, distance: 194.9
click at [396, 243] on div "right : 20 px ; z-index : 6 ; opacity : 0.6 ; } #m-1754813977819 > .module > .g…" at bounding box center [632, 308] width 806 height 347
click at [932, 501] on button "Cancel" at bounding box center [930, 496] width 68 height 34
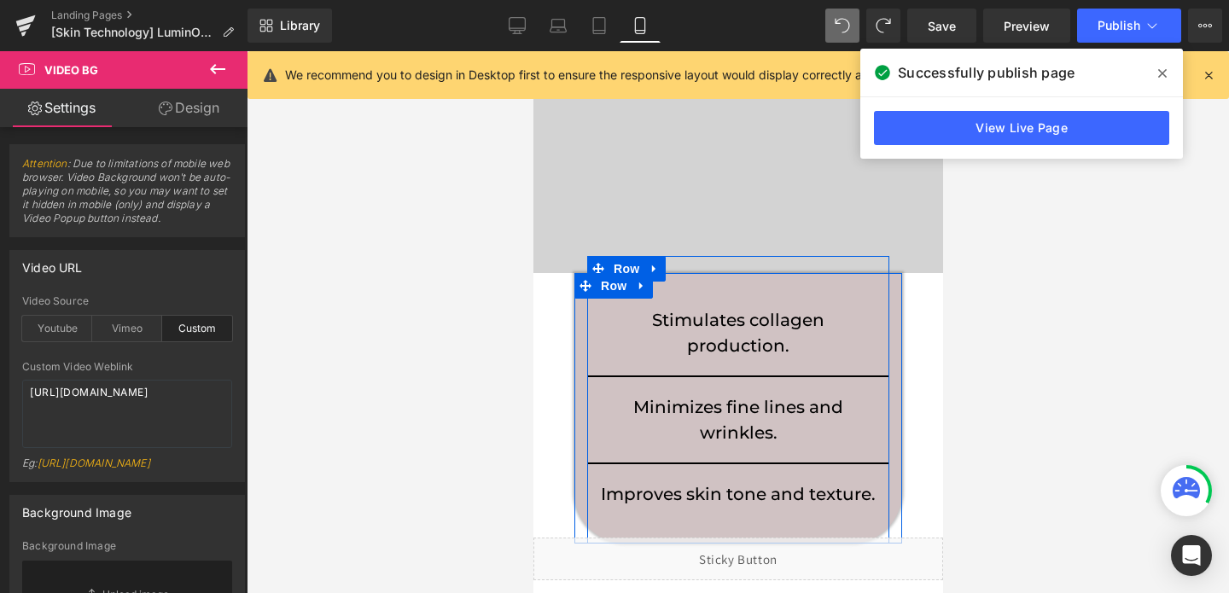
scroll to position [477, 0]
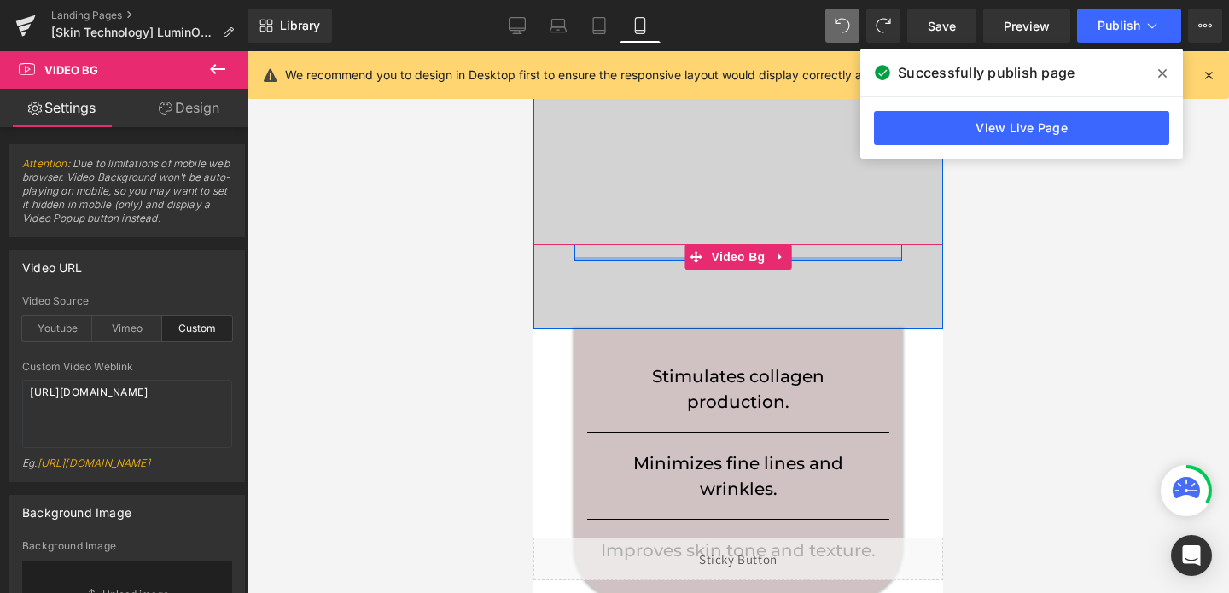
click at [663, 257] on div at bounding box center [738, 259] width 328 height 4
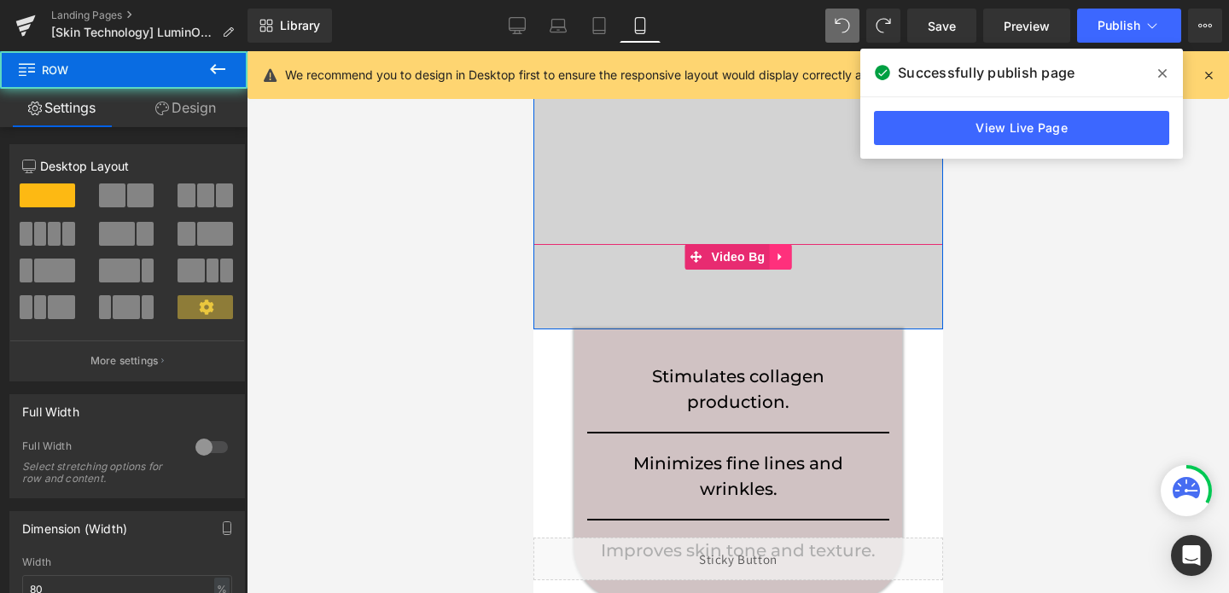
click at [777, 256] on icon at bounding box center [778, 258] width 3 height 8
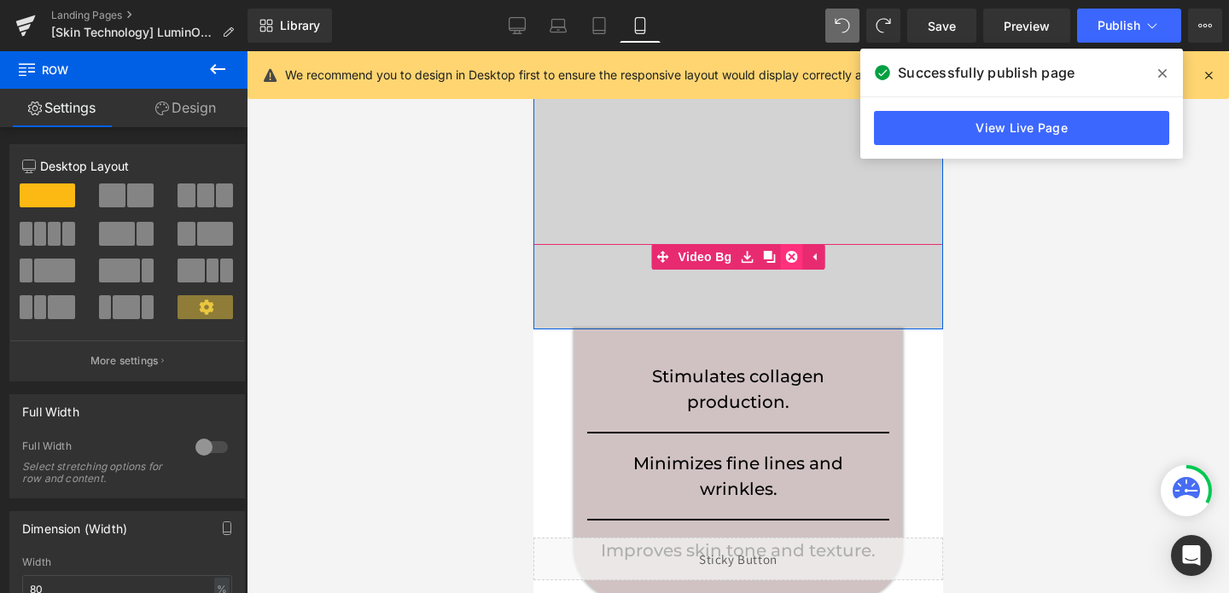
click at [794, 261] on icon at bounding box center [791, 257] width 12 height 12
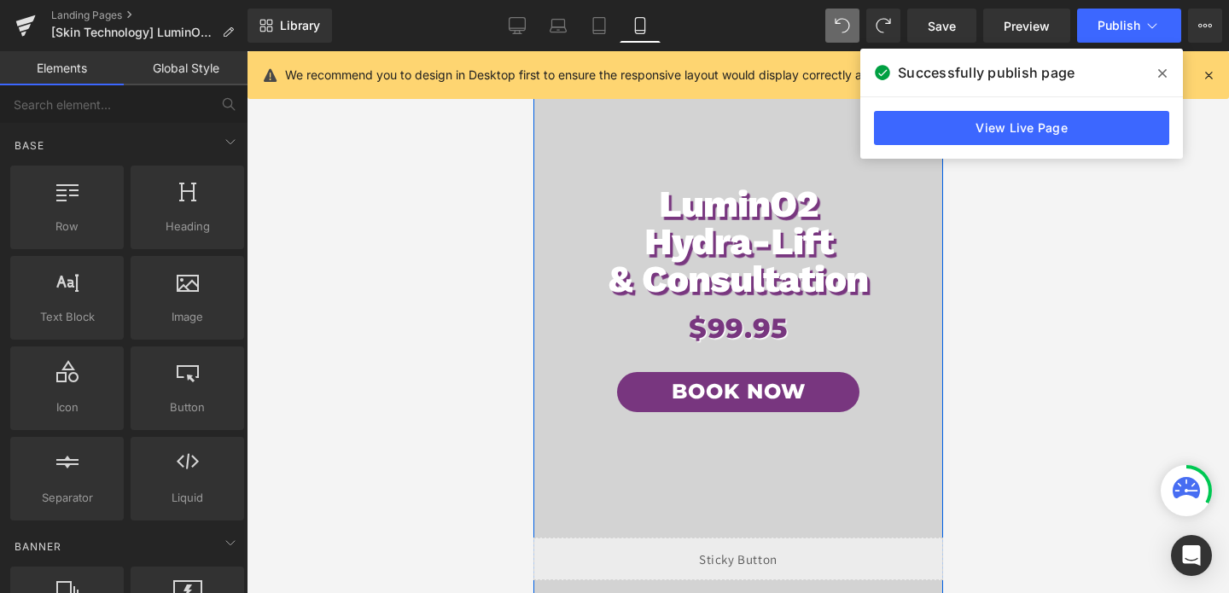
scroll to position [0, 0]
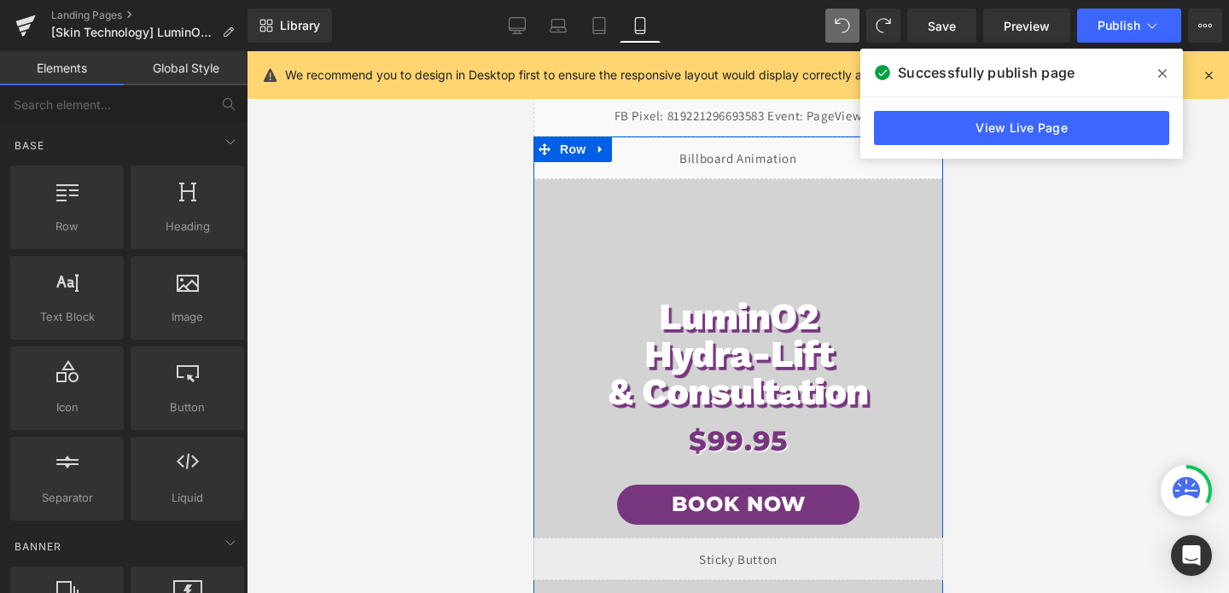
click at [706, 203] on div "LuminO2 Hydra-Lift & Consultation Heading $99.95 Heading Book Now Button Row Vi…" at bounding box center [738, 450] width 410 height 542
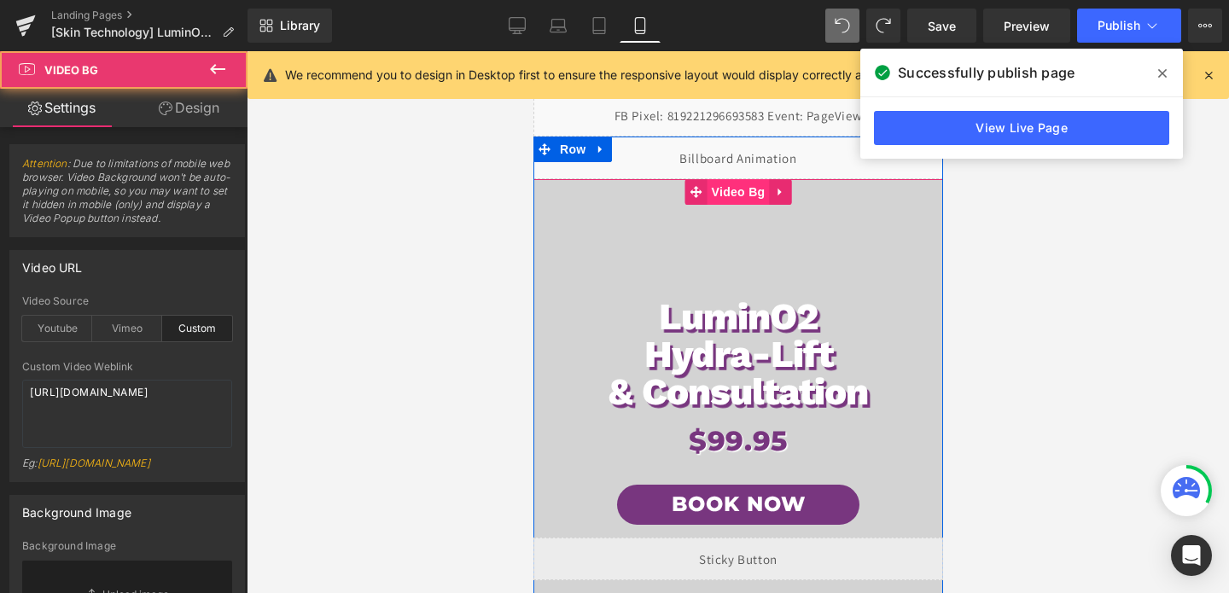
click at [723, 192] on span "Video Bg" at bounding box center [738, 192] width 62 height 26
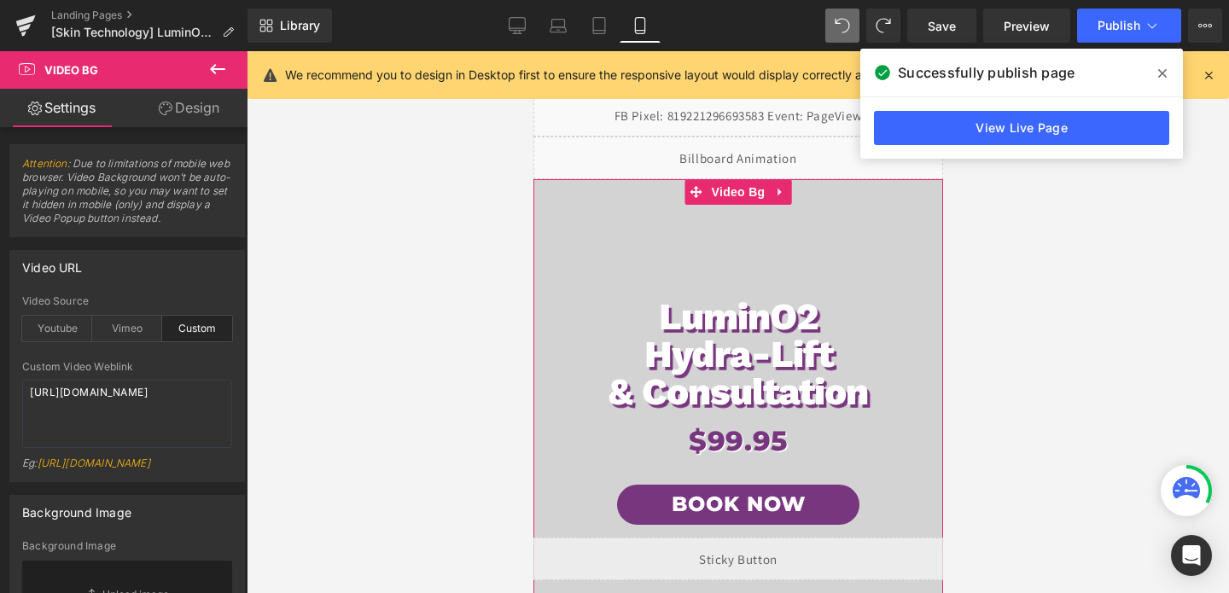
click at [195, 114] on link "Design" at bounding box center [189, 108] width 124 height 38
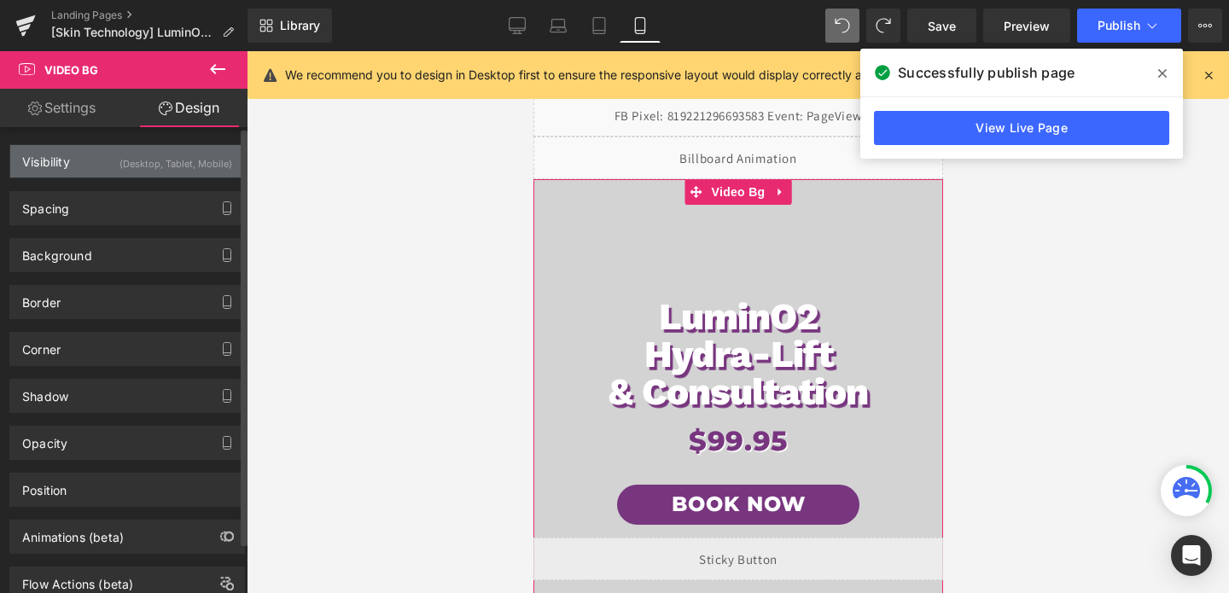
click at [191, 155] on div "(Desktop, Tablet, Mobile)" at bounding box center [176, 159] width 113 height 28
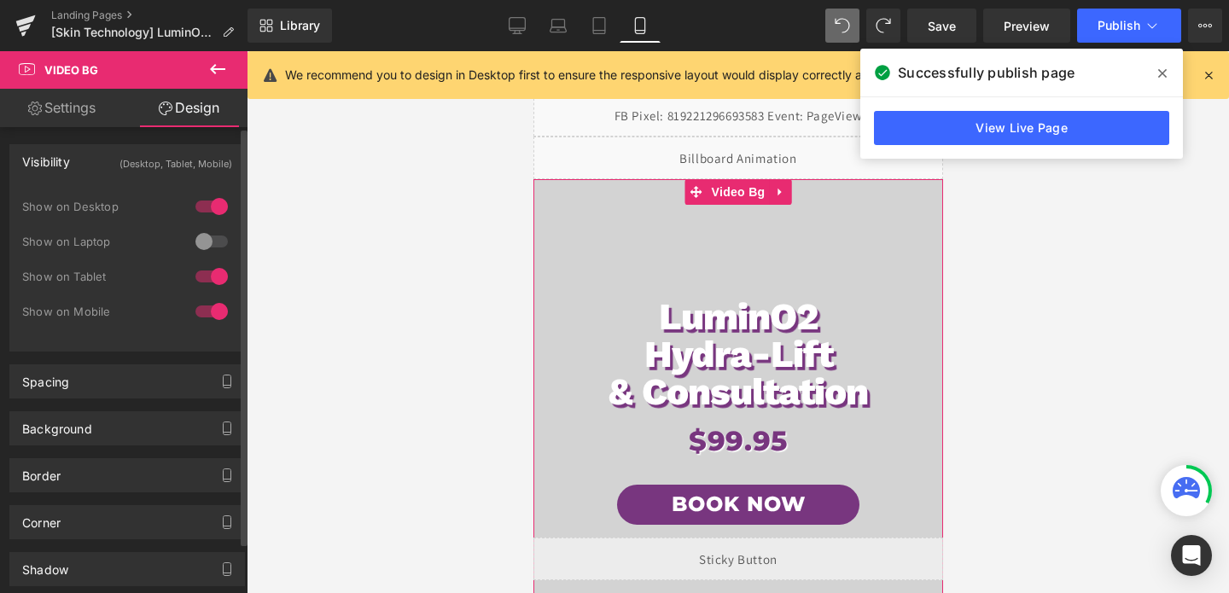
click at [195, 250] on div at bounding box center [211, 241] width 41 height 27
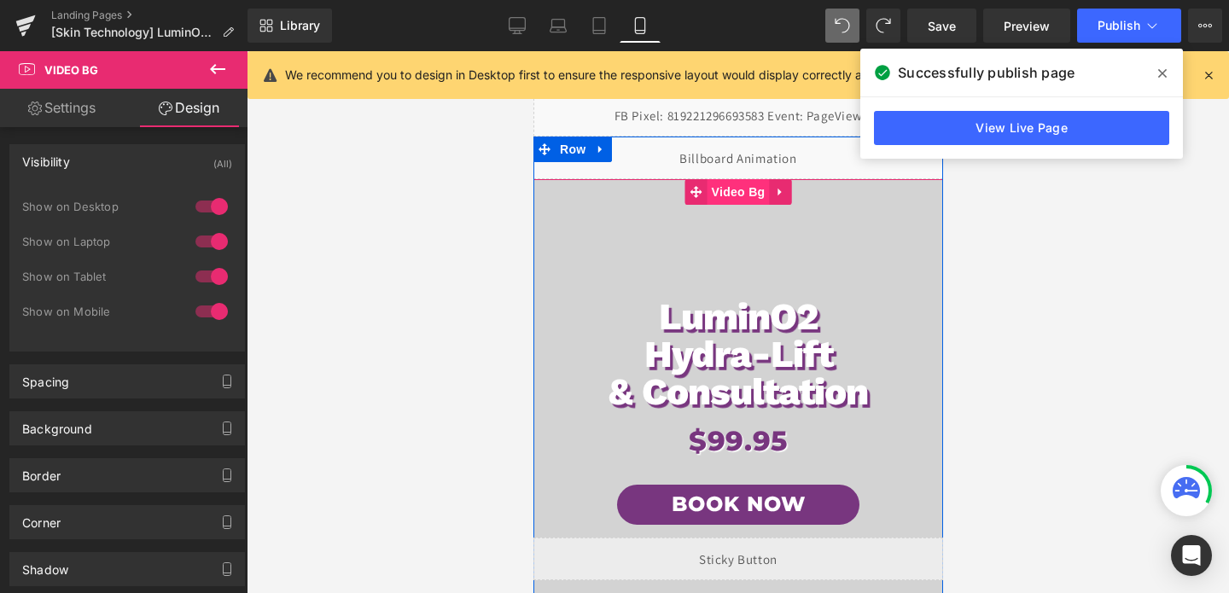
click at [744, 199] on span "Video Bg" at bounding box center [738, 192] width 62 height 26
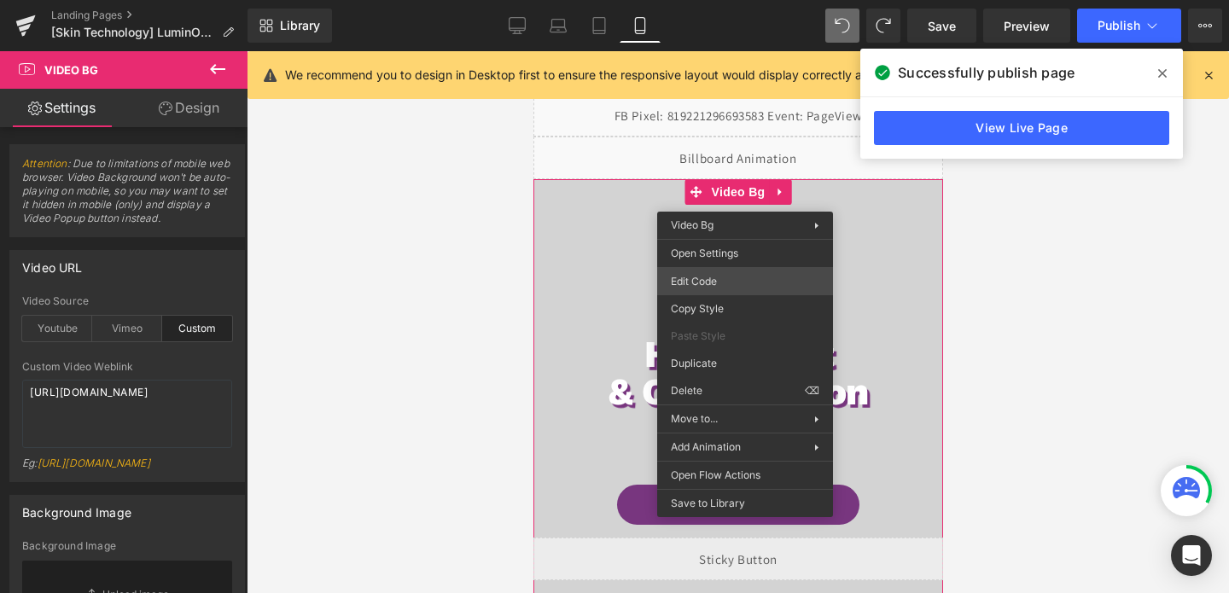
click at [730, 0] on div "Video Bg You are previewing how the will restyle your page. You can not edit El…" at bounding box center [614, 0] width 1229 height 0
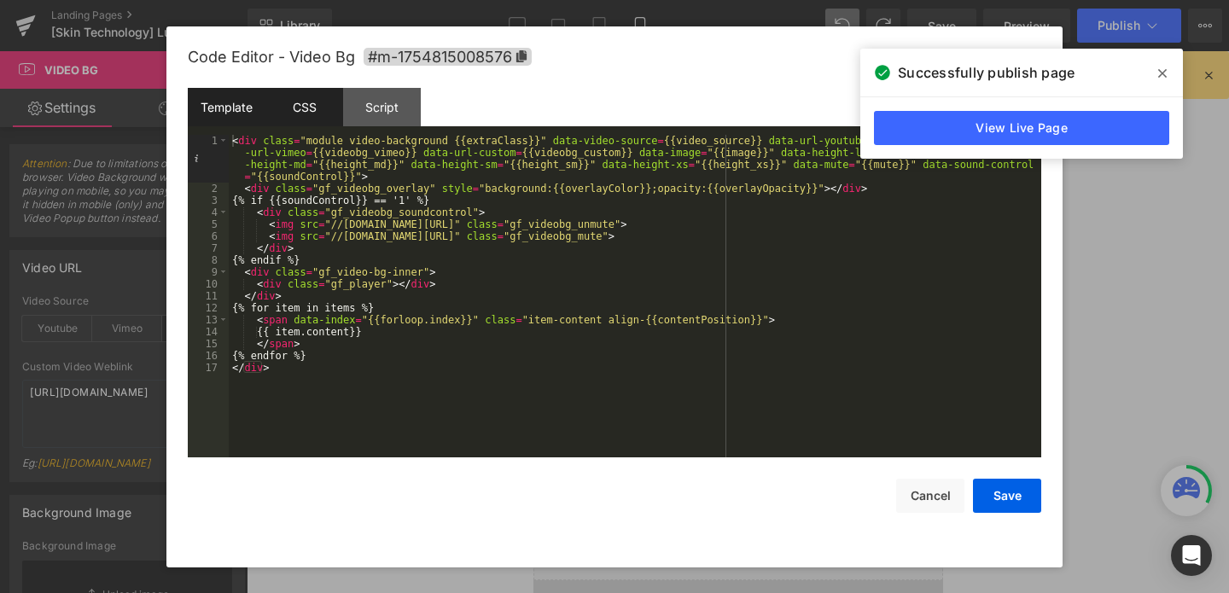
click at [327, 101] on div "CSS" at bounding box center [305, 107] width 78 height 38
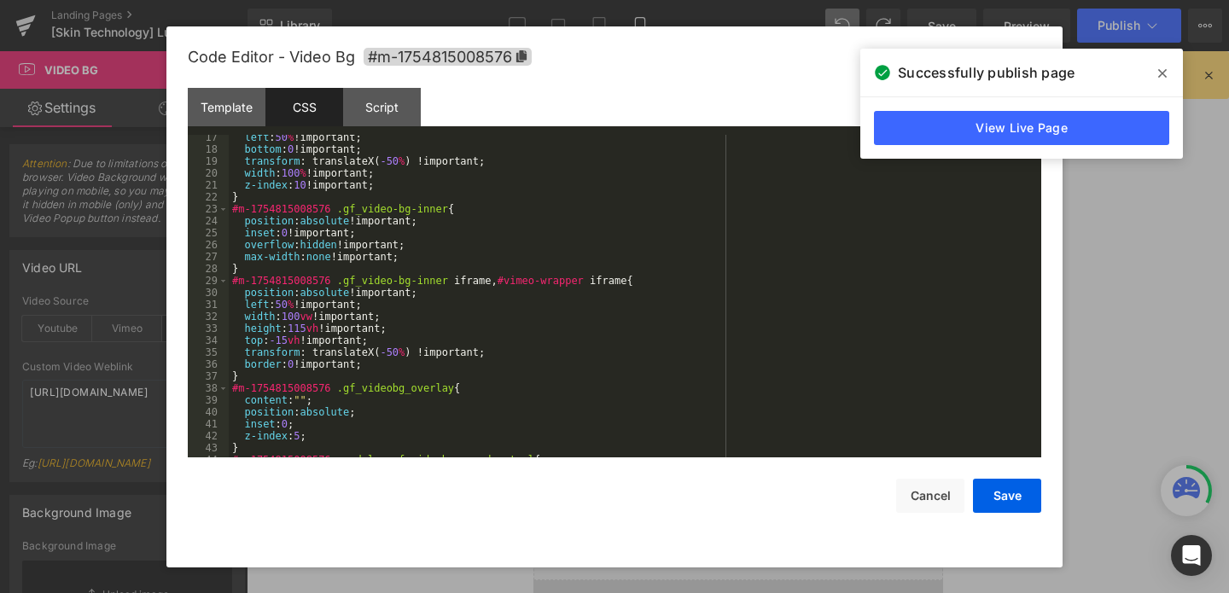
scroll to position [657, 0]
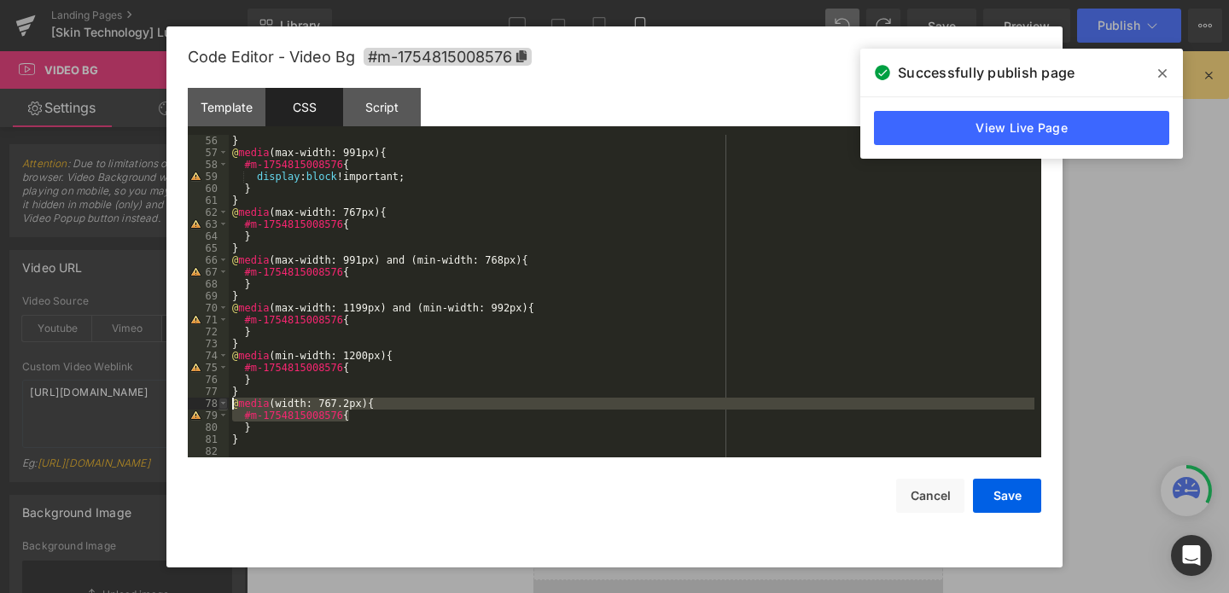
drag, startPoint x: 355, startPoint y: 417, endPoint x: 226, endPoint y: 406, distance: 129.3
click at [226, 406] on pre "56 57 58 59 60 61 62 63 64 65 66 67 68 69 70 71 72 73 74 75 76 77 78 79 80 81 8…" at bounding box center [615, 296] width 854 height 323
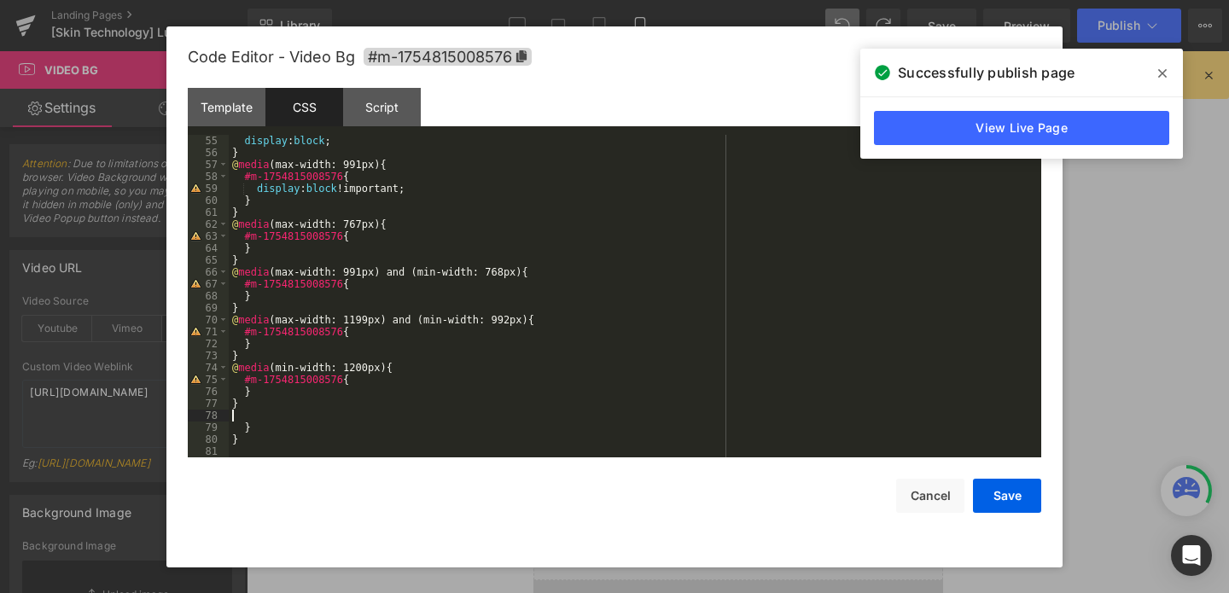
scroll to position [645, 0]
click at [371, 236] on div "display : block ; } @ media (max-width: 991px) { #m-1754815008576 { display : b…" at bounding box center [632, 308] width 806 height 347
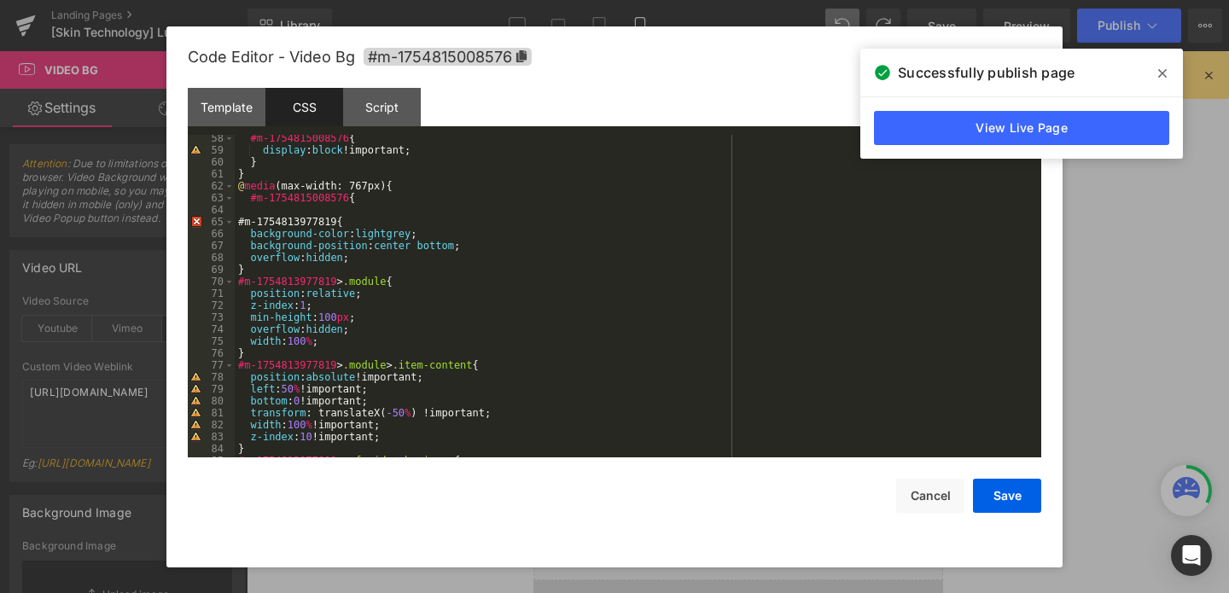
scroll to position [629, 0]
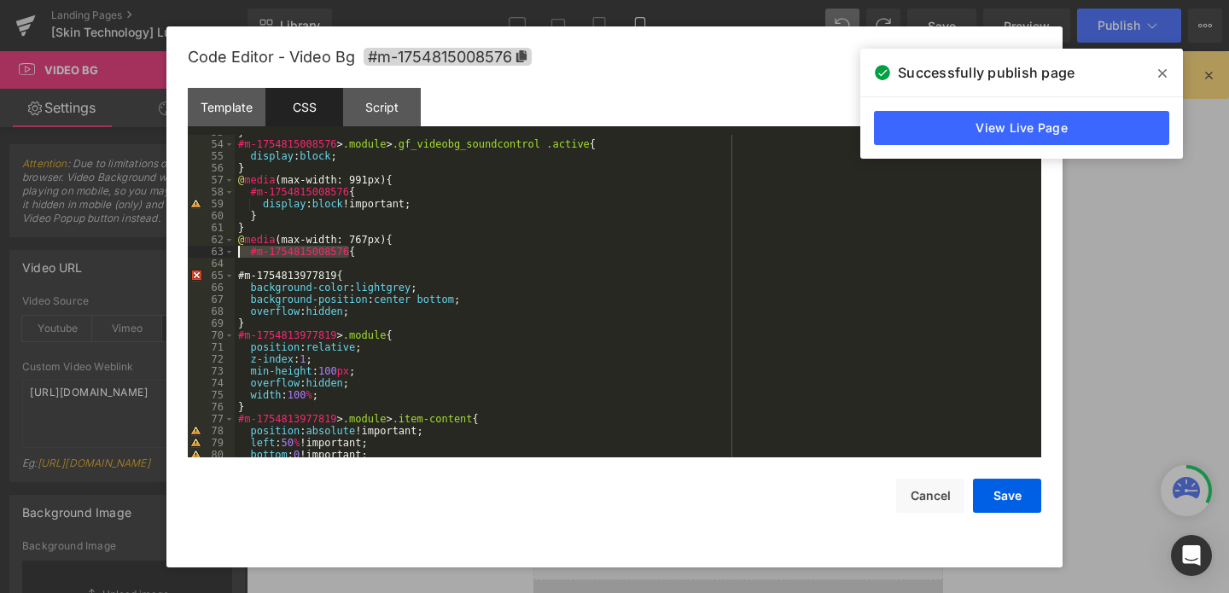
drag, startPoint x: 348, startPoint y: 252, endPoint x: 236, endPoint y: 255, distance: 111.9
click at [236, 256] on div "} #m-1754815008576 > .module > .gf_videobg_soundcontrol .active { display : blo…" at bounding box center [635, 299] width 800 height 347
drag, startPoint x: 360, startPoint y: 275, endPoint x: 262, endPoint y: 277, distance: 98.2
click at [262, 277] on div "} #m-1754815008576 > .module > .gf_videobg_soundcontrol .active { display : blo…" at bounding box center [635, 299] width 800 height 347
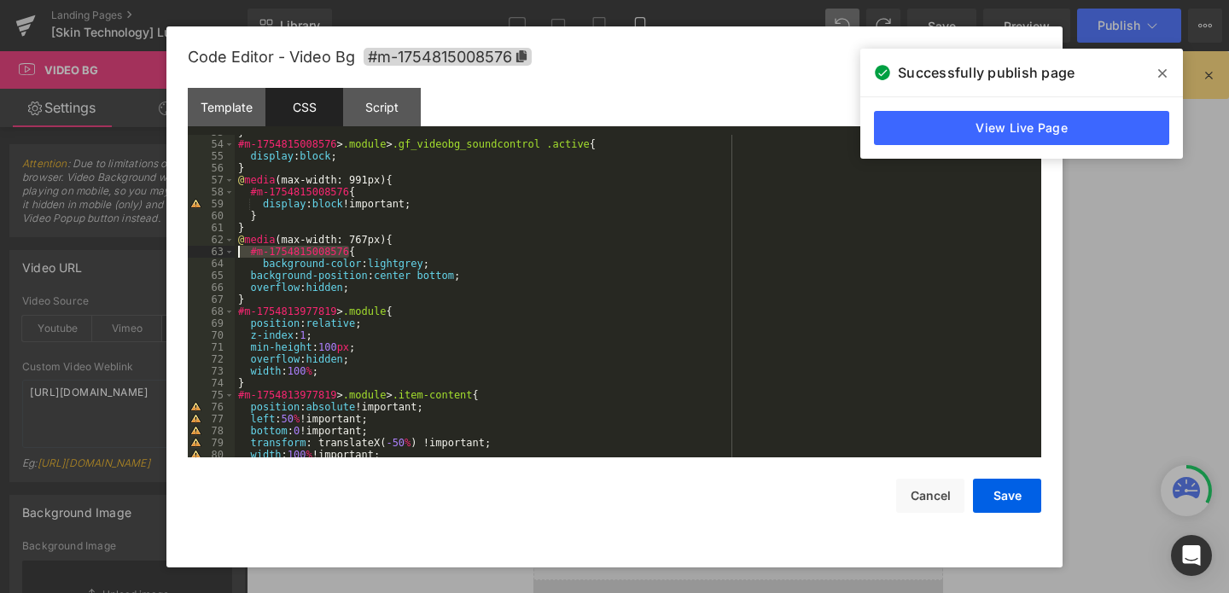
drag, startPoint x: 347, startPoint y: 252, endPoint x: 222, endPoint y: 253, distance: 125.5
click at [222, 253] on pre "53 54 55 56 57 58 59 60 61 62 63 64 65 66 67 68 69 70 71 72 73 74 75 76 77 78 7…" at bounding box center [615, 296] width 854 height 323
drag, startPoint x: 336, startPoint y: 310, endPoint x: 234, endPoint y: 313, distance: 102.5
click at [234, 313] on pre "53 54 55 56 57 58 59 60 61 62 63 64 65 66 67 68 69 70 71 72 73 74 75 76 77 78 7…" at bounding box center [615, 296] width 854 height 323
drag, startPoint x: 337, startPoint y: 396, endPoint x: 237, endPoint y: 395, distance: 99.9
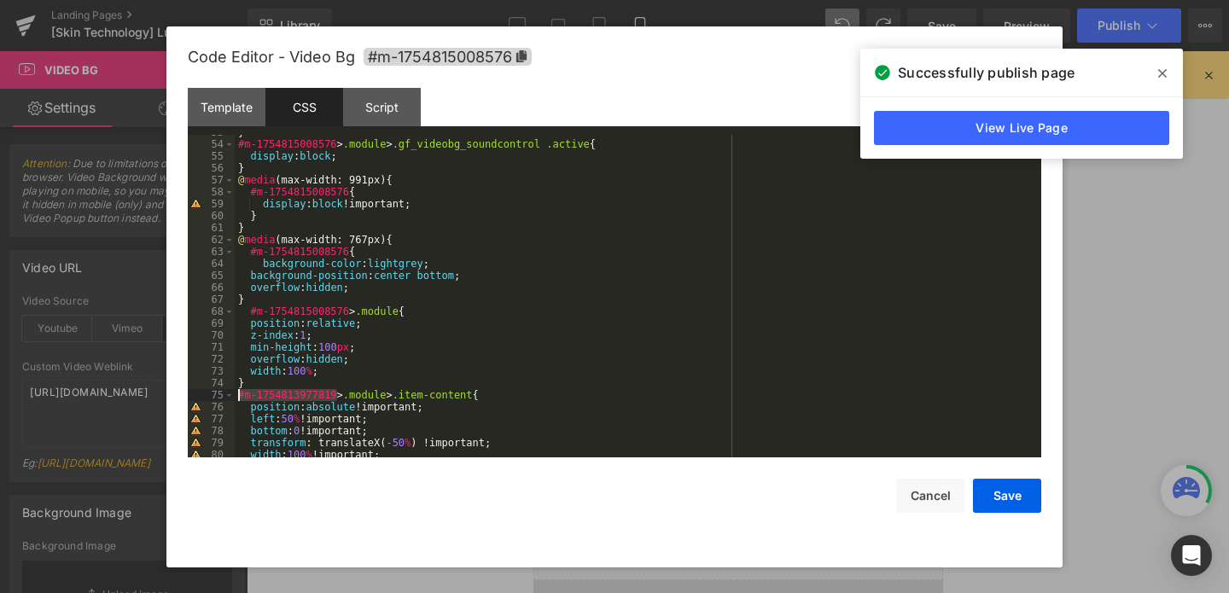
click at [237, 395] on div "} #m-1754815008576 > .module > .gf_videobg_soundcontrol .active { display : blo…" at bounding box center [635, 299] width 800 height 347
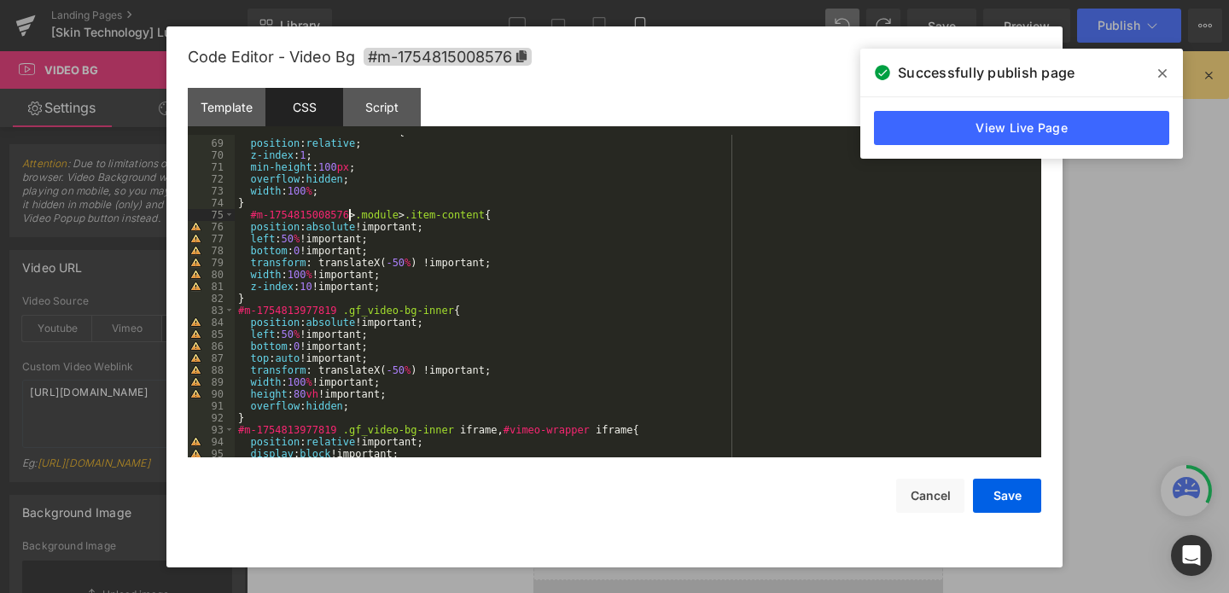
scroll to position [810, 0]
drag, startPoint x: 338, startPoint y: 312, endPoint x: 233, endPoint y: 310, distance: 105.0
click at [233, 310] on pre "68 69 70 71 72 73 74 75 76 77 78 79 80 81 82 83 84 85 86 87 88 89 90 91 92 93 9…" at bounding box center [615, 296] width 854 height 323
drag, startPoint x: 339, startPoint y: 429, endPoint x: 236, endPoint y: 429, distance: 103.3
click at [236, 429] on div "#m-1754815008576 > .module { position : relative ; z-index : 1 ; min-height : 1…" at bounding box center [635, 299] width 800 height 347
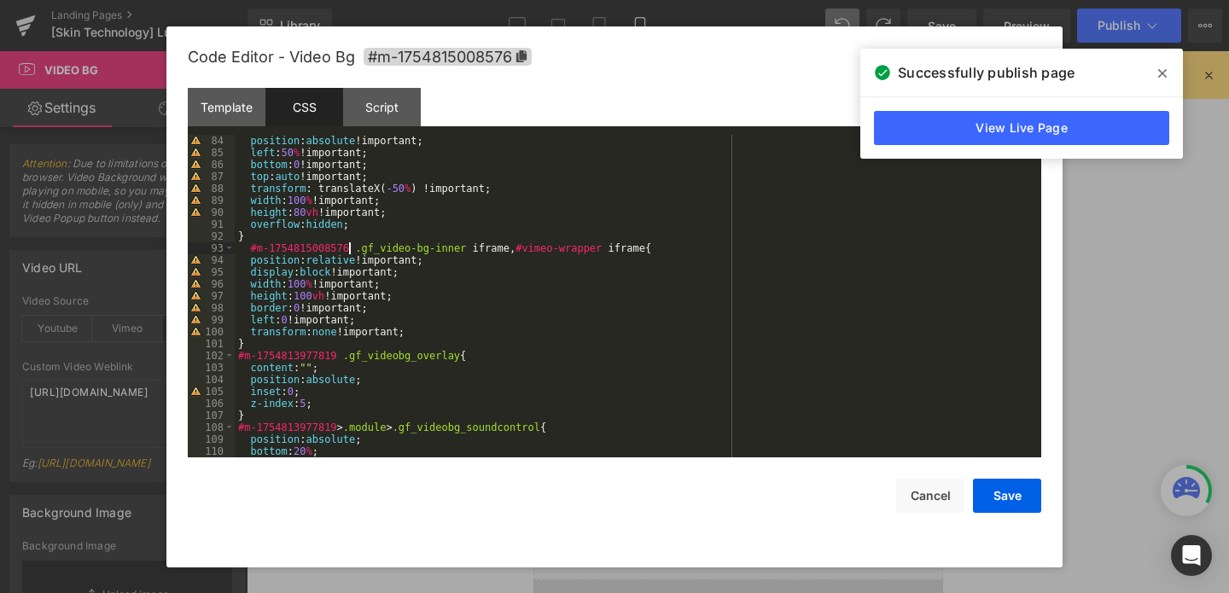
scroll to position [1005, 0]
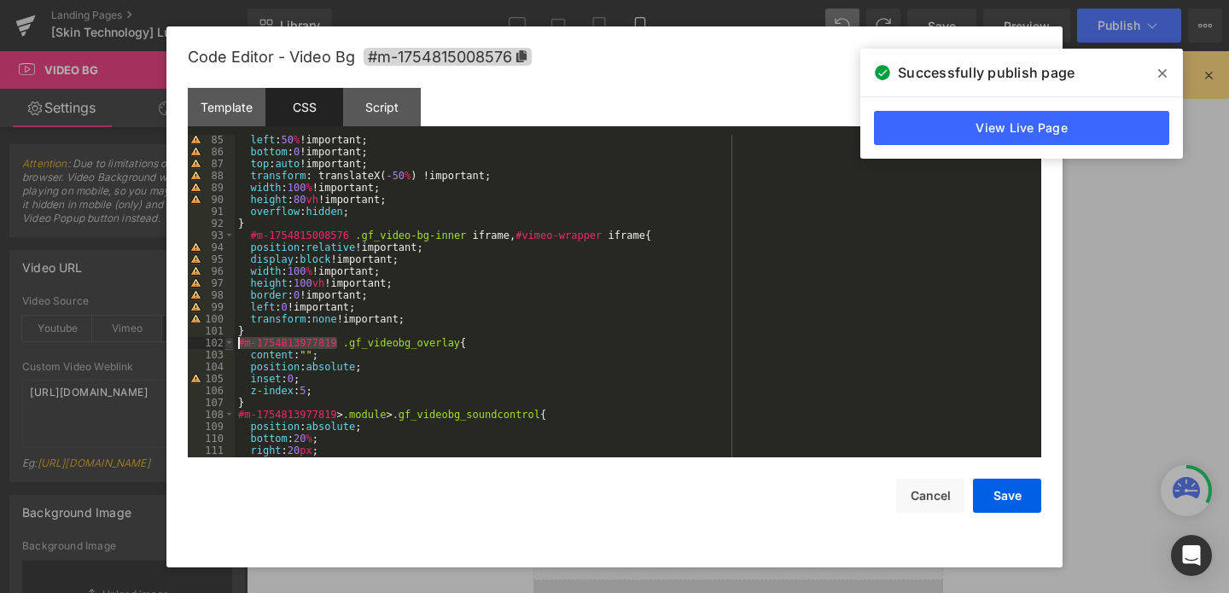
drag, startPoint x: 338, startPoint y: 342, endPoint x: 229, endPoint y: 347, distance: 109.4
click at [231, 348] on pre "85 86 87 88 89 90 91 92 93 94 95 96 97 98 99 100 101 102 103 104 105 106 107 10…" at bounding box center [615, 296] width 854 height 323
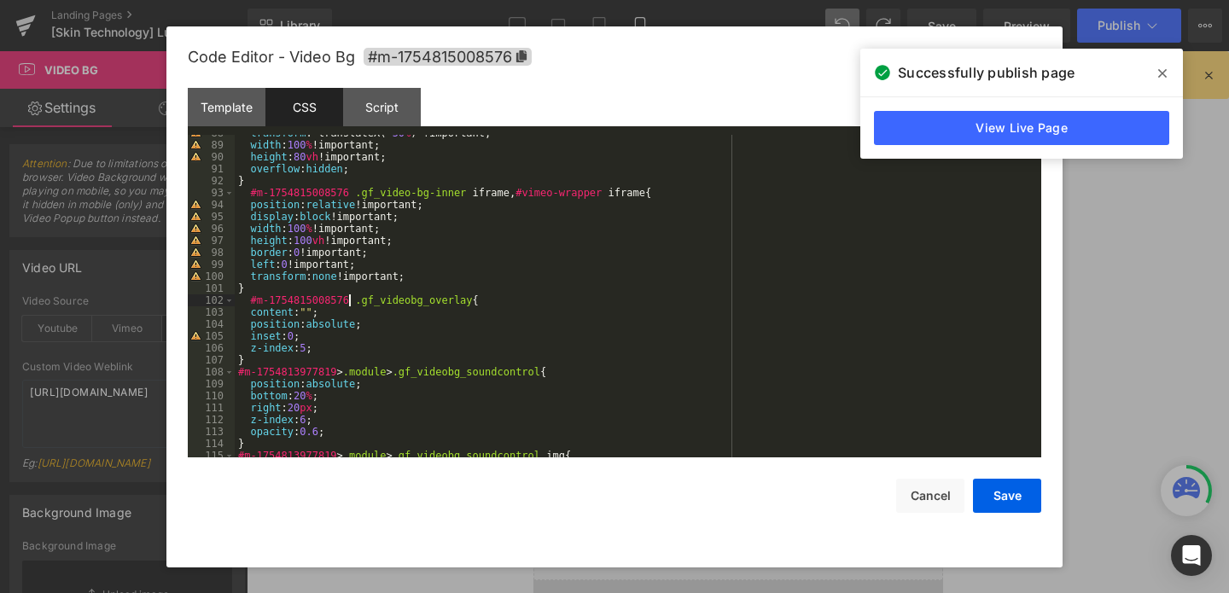
scroll to position [1047, 0]
drag, startPoint x: 338, startPoint y: 374, endPoint x: 207, endPoint y: 374, distance: 131.5
click at [207, 374] on pre "88 89 90 91 92 93 94 95 96 97 98 99 100 101 102 103 104 105 106 107 108 109 110…" at bounding box center [615, 296] width 854 height 323
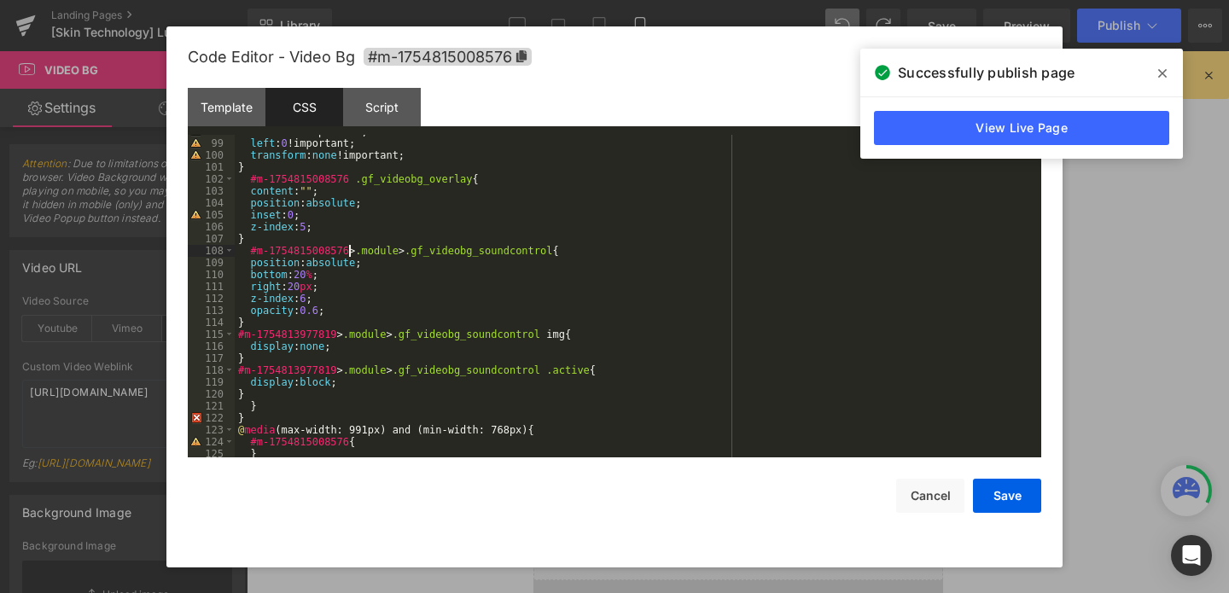
scroll to position [1170, 0]
drag, startPoint x: 337, startPoint y: 330, endPoint x: 222, endPoint y: 333, distance: 115.3
click at [222, 333] on pre "98 99 100 101 102 103 104 105 106 107 108 109 110 111 112 113 114 115 116 117 1…" at bounding box center [615, 296] width 854 height 323
drag, startPoint x: 337, startPoint y: 368, endPoint x: 230, endPoint y: 370, distance: 107.6
click at [230, 370] on pre "98 99 100 101 102 103 104 105 106 107 108 109 110 111 112 113 114 115 116 117 1…" at bounding box center [615, 296] width 854 height 323
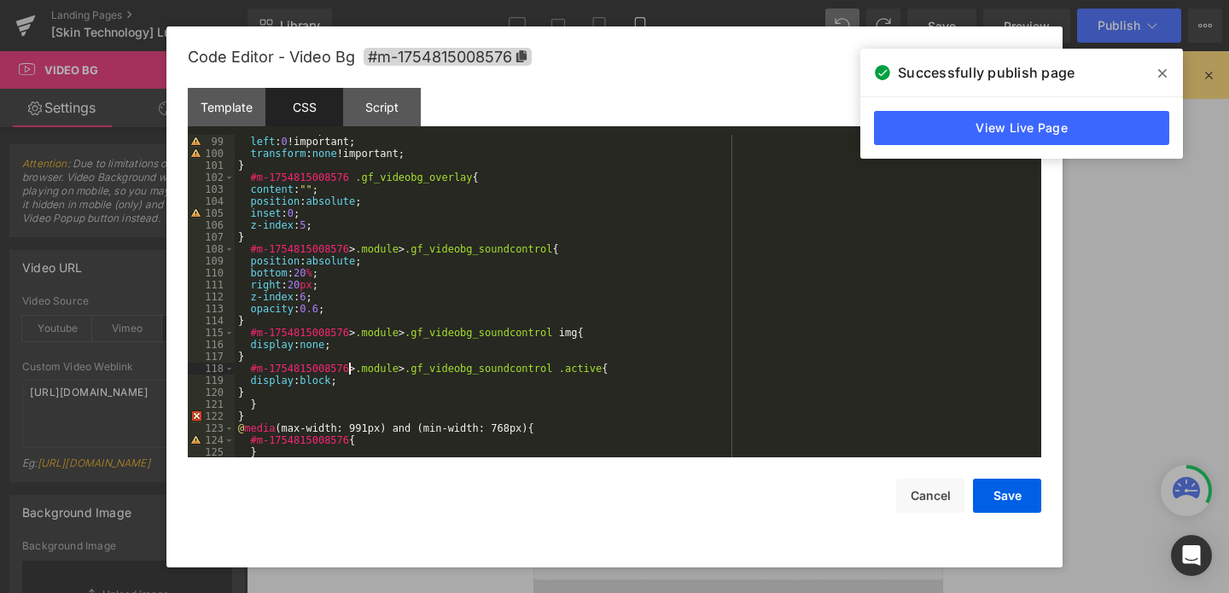
click at [248, 414] on div "border : 0 !important; left : 0 !important; transform : none !important; } #m-1…" at bounding box center [635, 297] width 800 height 347
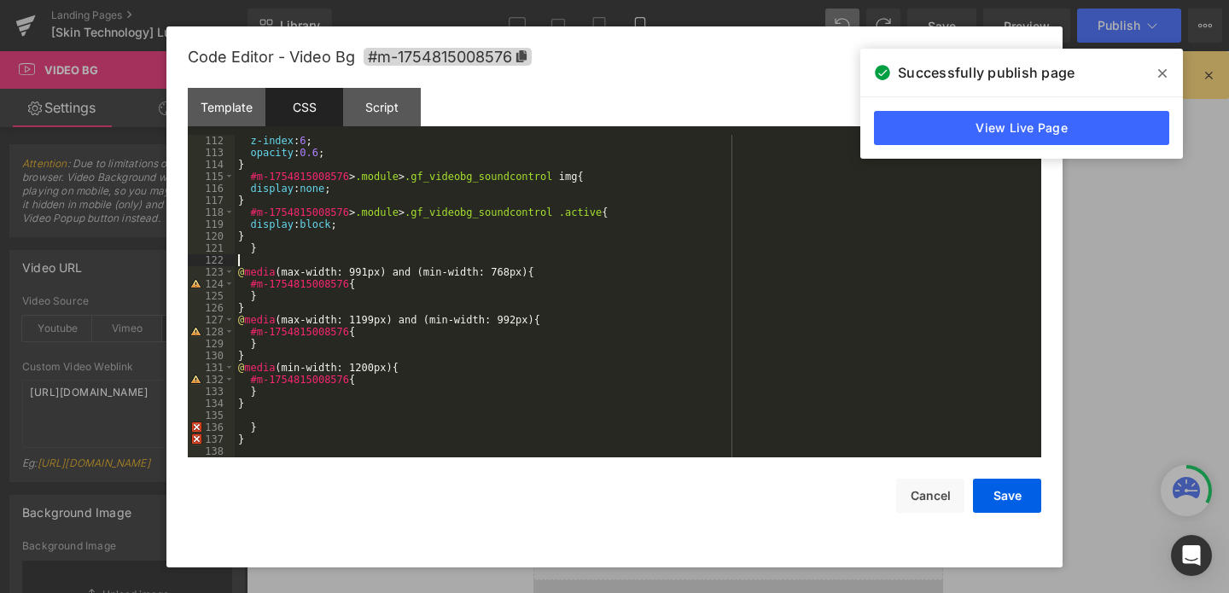
scroll to position [1327, 0]
click at [262, 426] on div "z-index : 6 ; opacity : 0.6 ; } #m-1754815008576 > .module > .gf_videobg_soundc…" at bounding box center [635, 308] width 800 height 347
click at [990, 487] on button "Save" at bounding box center [1007, 496] width 68 height 34
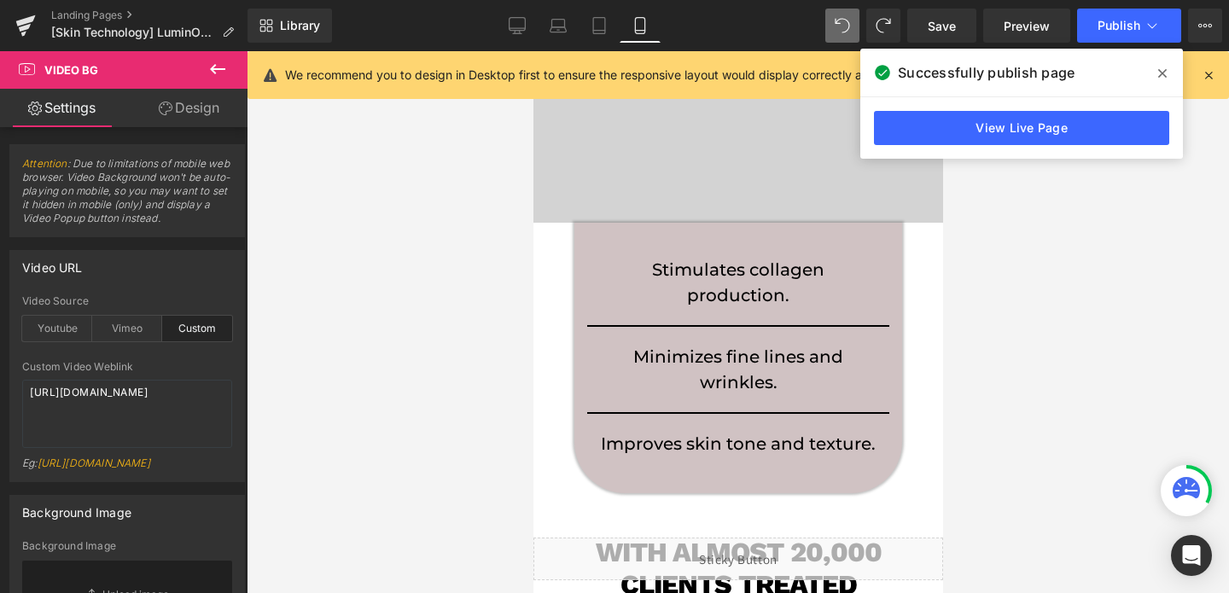
scroll to position [509, 0]
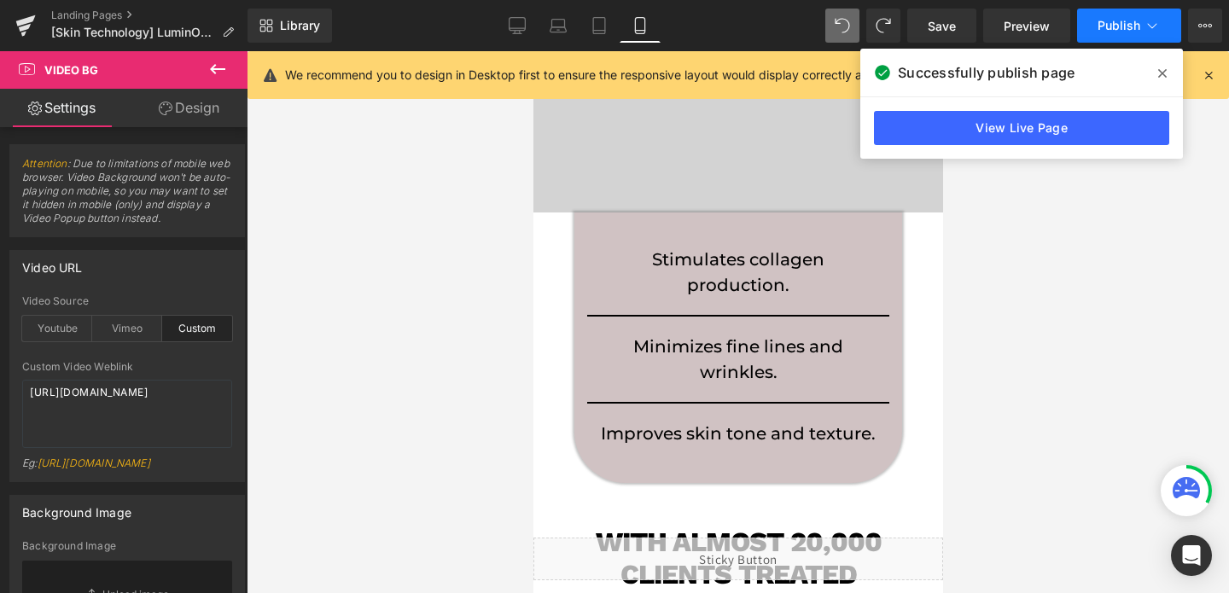
click at [1106, 36] on button "Publish" at bounding box center [1129, 26] width 104 height 34
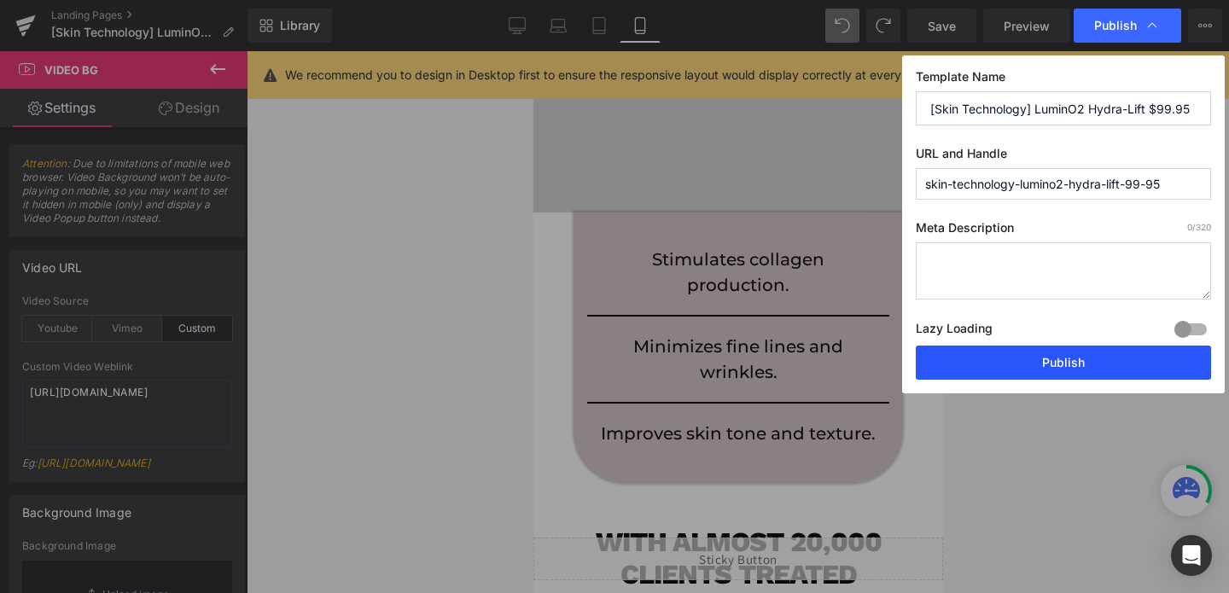
click at [1013, 353] on button "Publish" at bounding box center [1063, 363] width 295 height 34
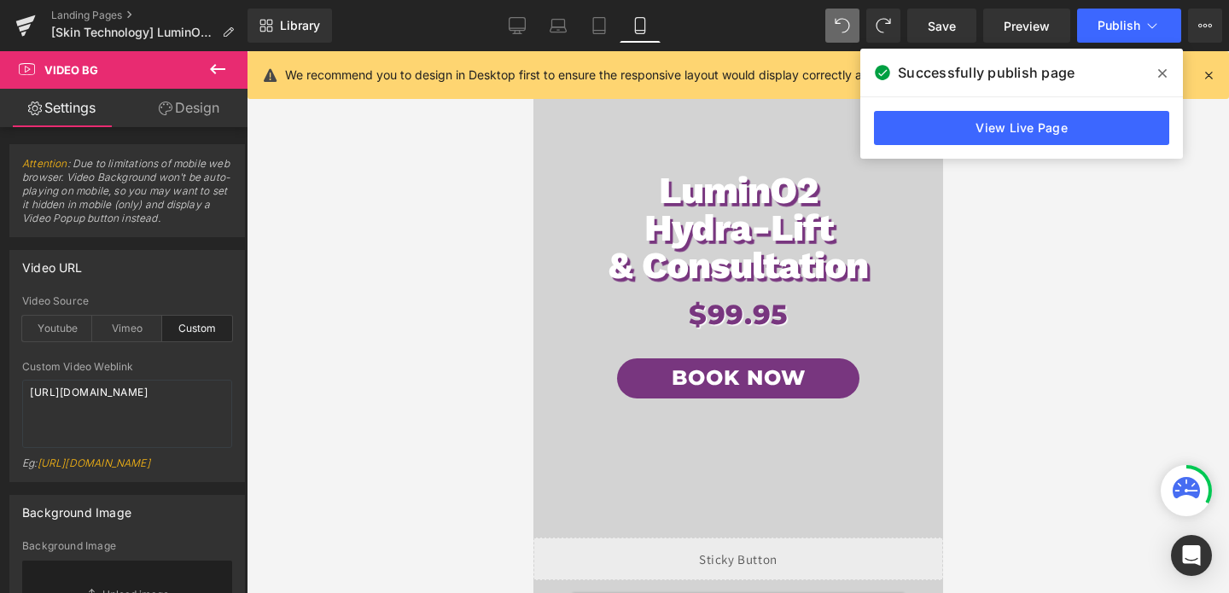
scroll to position [26, 0]
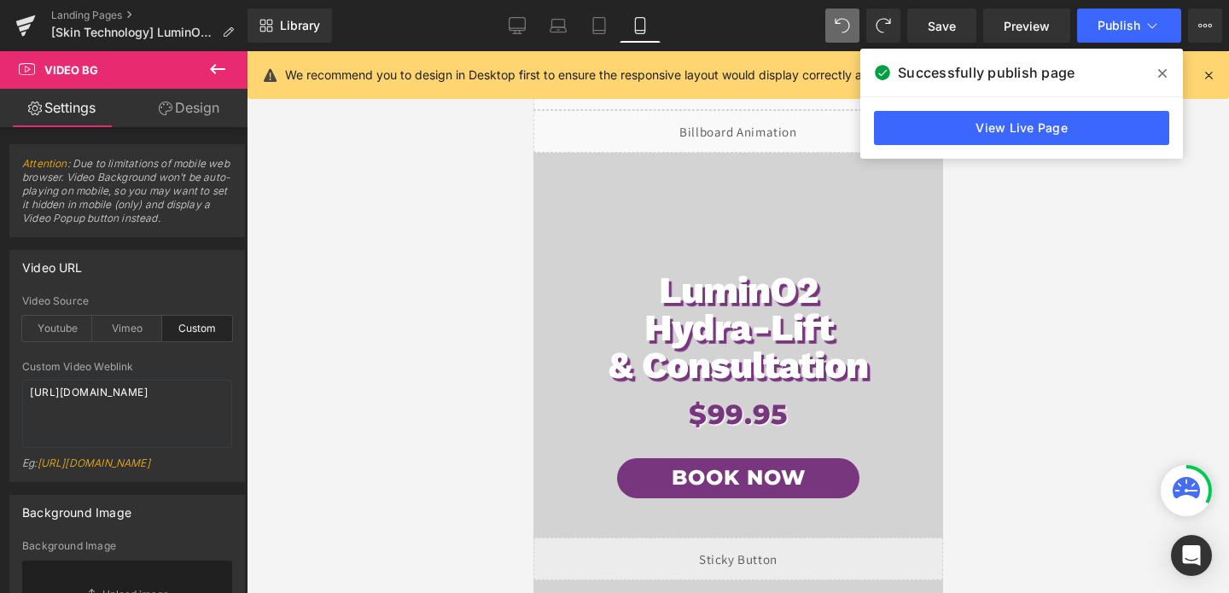
click at [688, 218] on span "LuminO2 Hydra-Lift & Consultation Heading $99.95 Heading Book Now Button Row" at bounding box center [738, 398] width 410 height 594
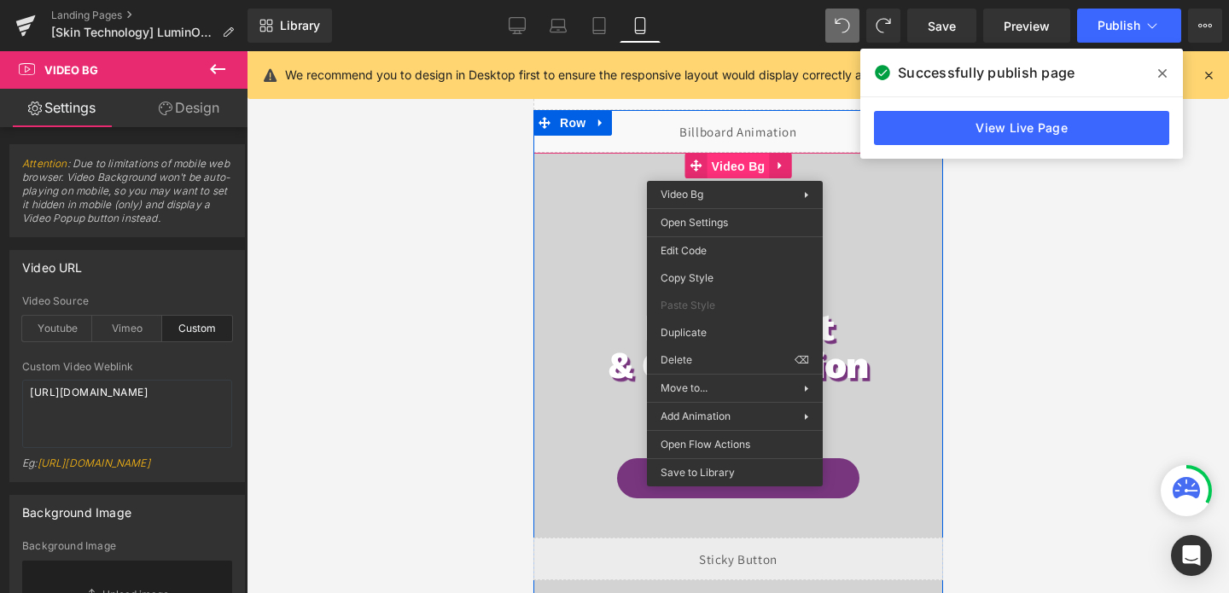
click at [734, 168] on span "Video Bg" at bounding box center [738, 167] width 62 height 26
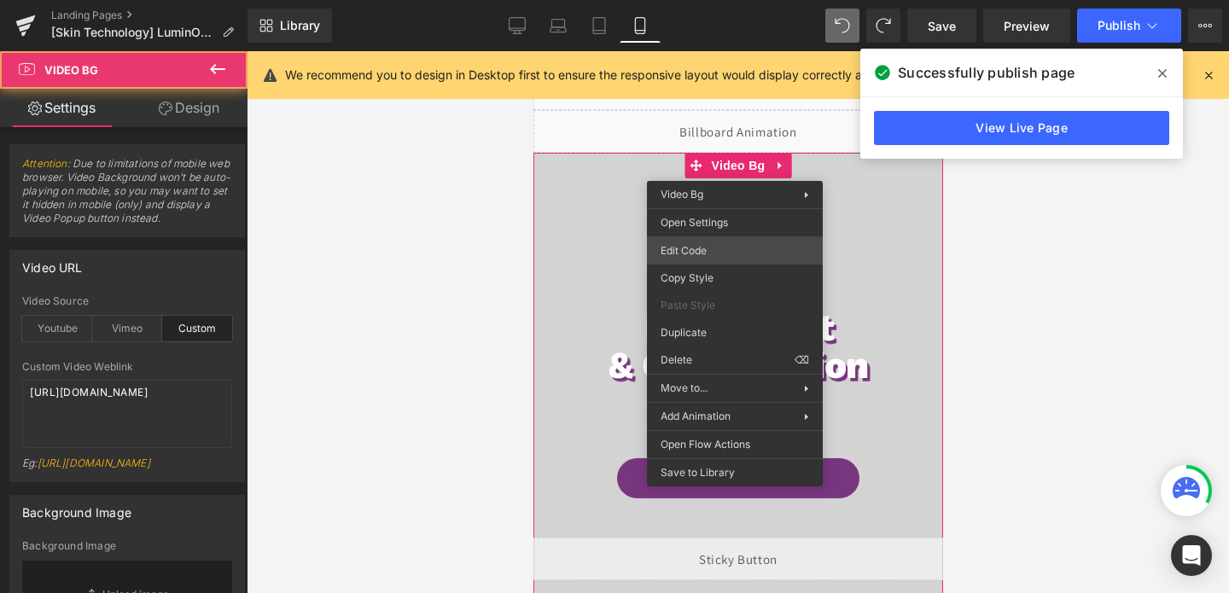
click at [680, 0] on div "Video Bg You are previewing how the will restyle your page. You can not edit El…" at bounding box center [614, 0] width 1229 height 0
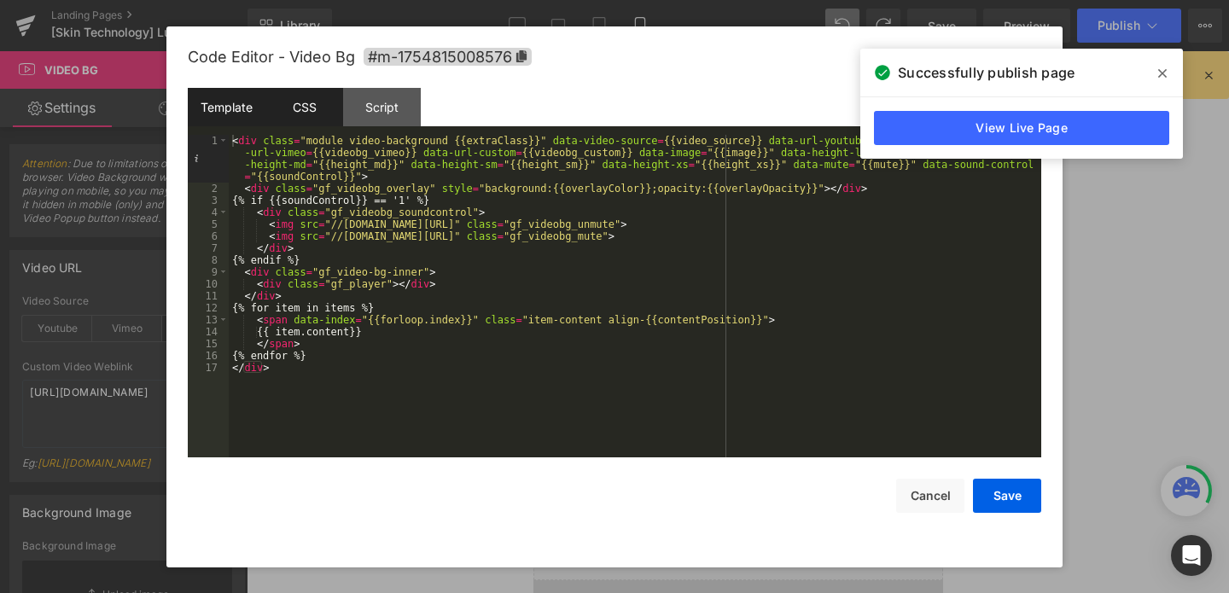
click at [308, 108] on div "CSS" at bounding box center [305, 107] width 78 height 38
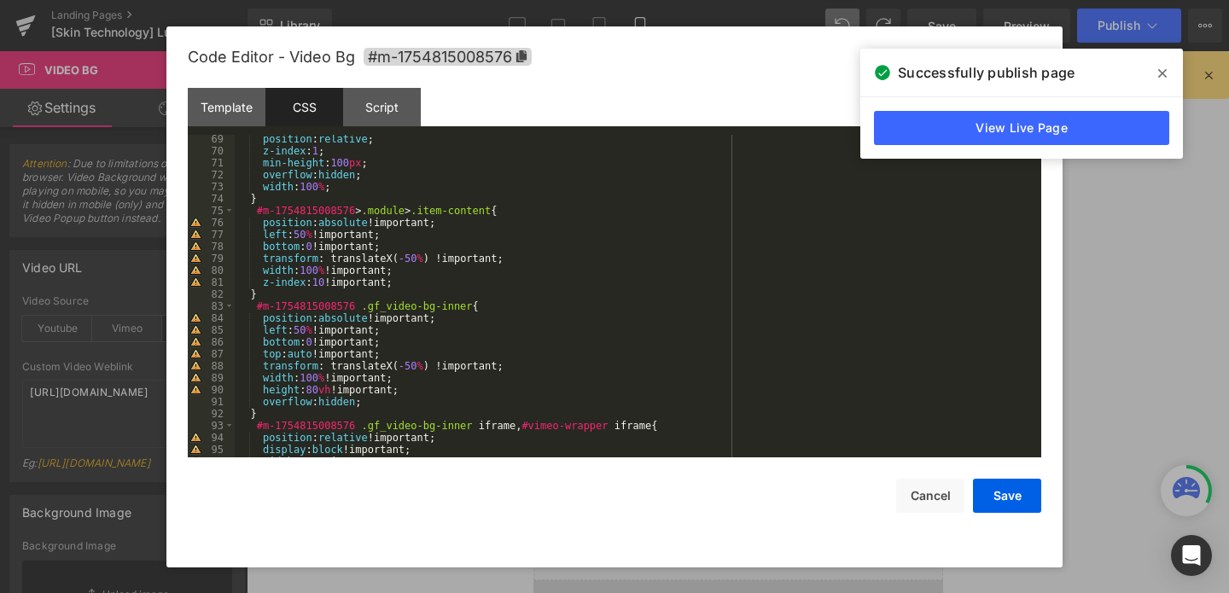
scroll to position [825, 0]
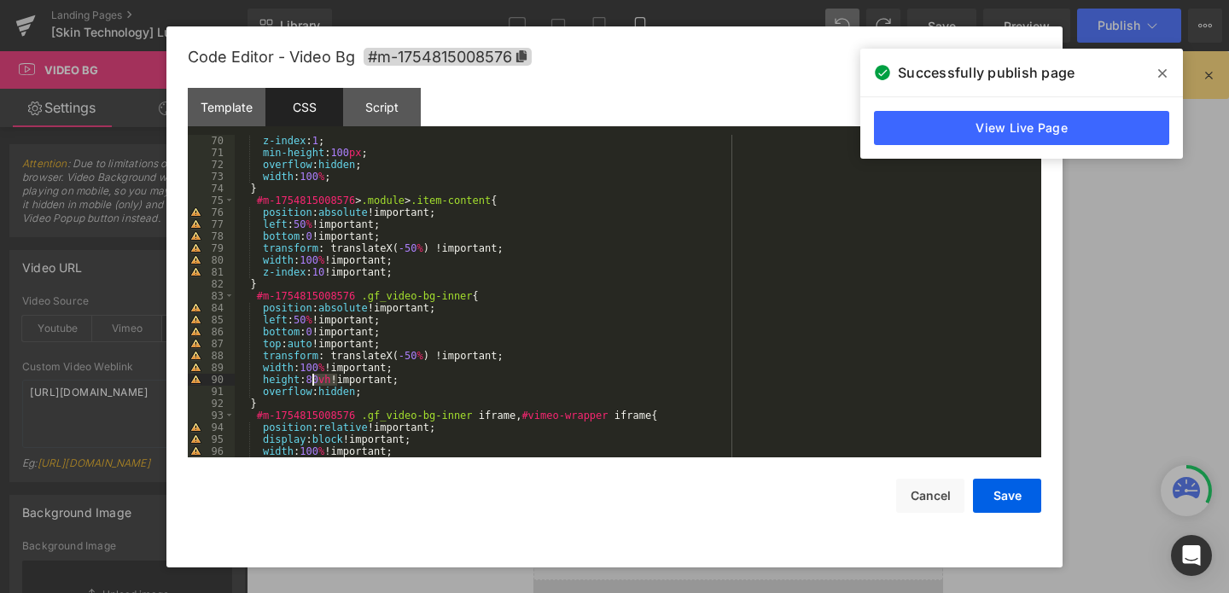
drag, startPoint x: 336, startPoint y: 377, endPoint x: 313, endPoint y: 381, distance: 22.6
click at [313, 381] on div "z-index : 1 ; min-height : 100 px ; overflow : hidden ; width : 100 % ; } #m-17…" at bounding box center [635, 308] width 800 height 347
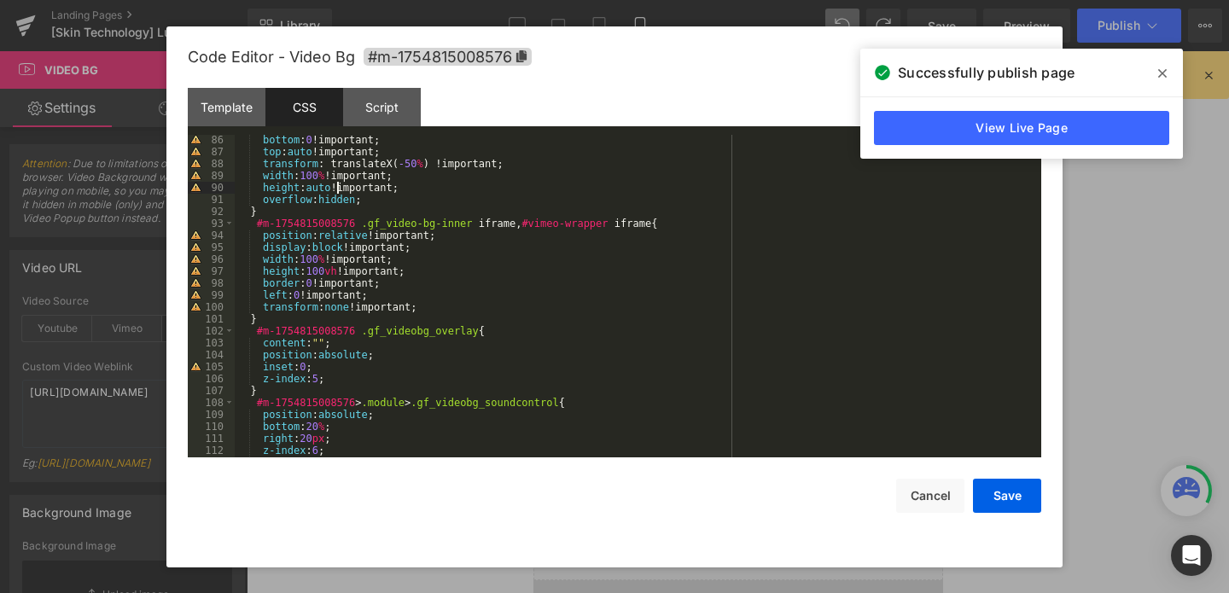
scroll to position [1018, 0]
drag, startPoint x: 343, startPoint y: 271, endPoint x: 314, endPoint y: 269, distance: 29.1
click at [314, 269] on div "bottom : 0 !important; top : auto !important; transform : translateX( -50 % ) !…" at bounding box center [635, 305] width 800 height 347
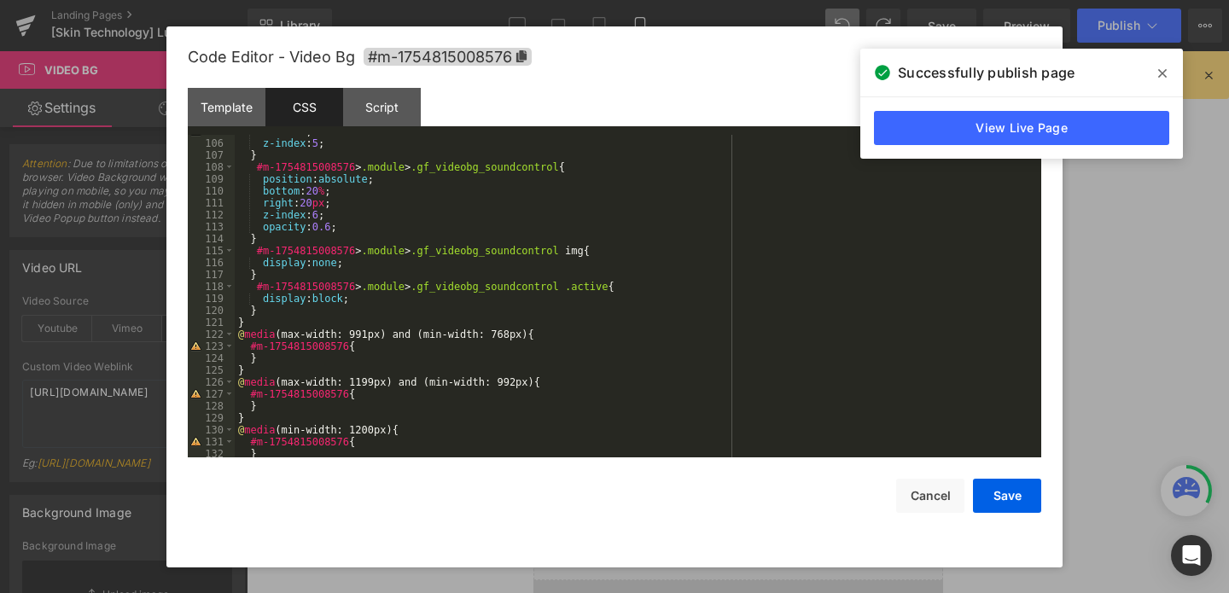
scroll to position [1279, 0]
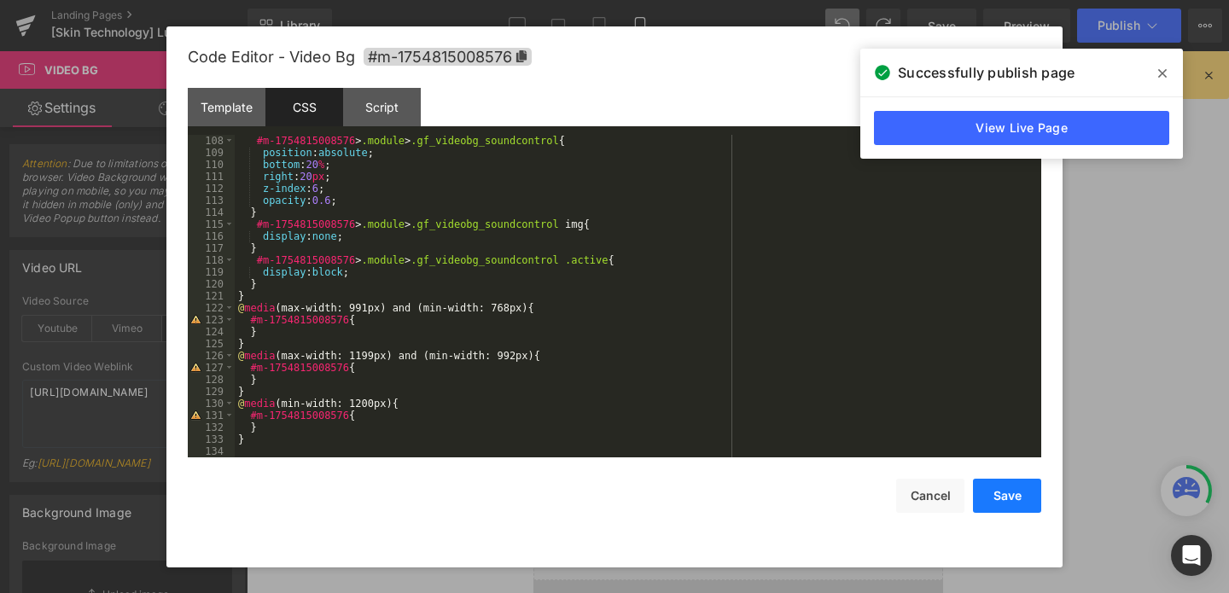
click at [1001, 499] on button "Save" at bounding box center [1007, 496] width 68 height 34
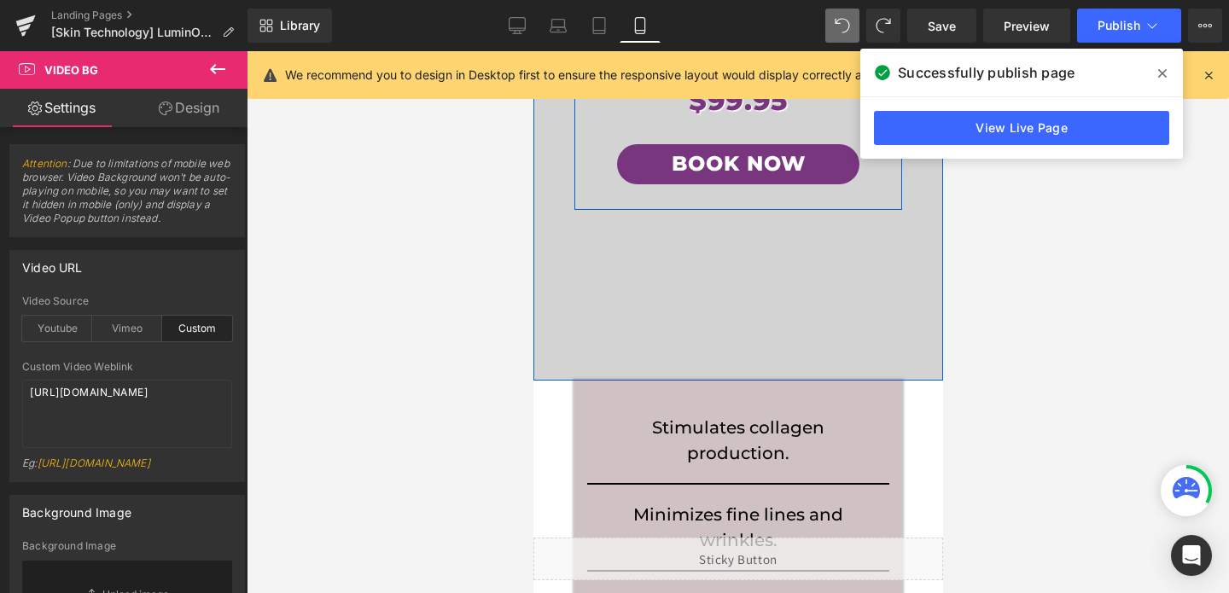
scroll to position [377, 0]
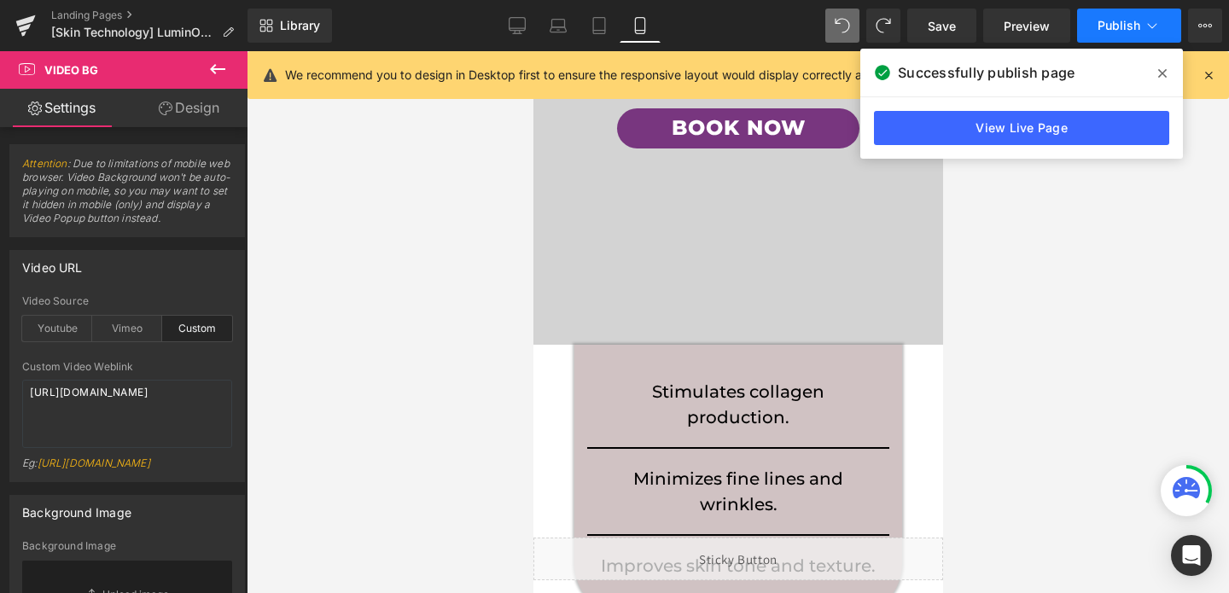
click at [1109, 23] on span "Publish" at bounding box center [1119, 26] width 43 height 14
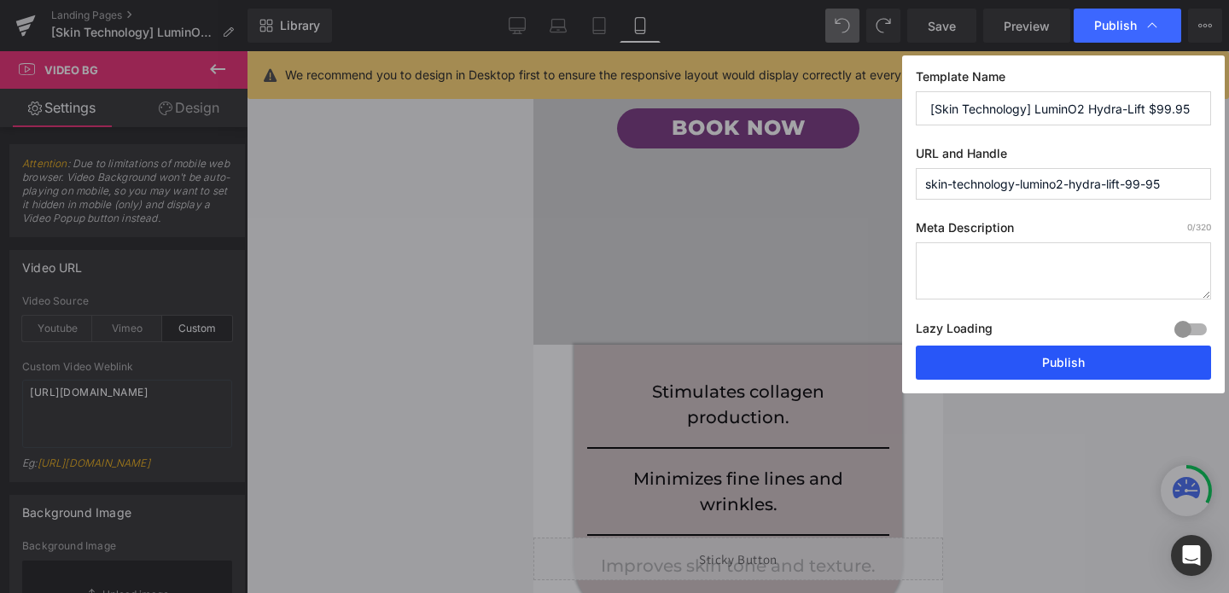
click at [995, 358] on button "Publish" at bounding box center [1063, 363] width 295 height 34
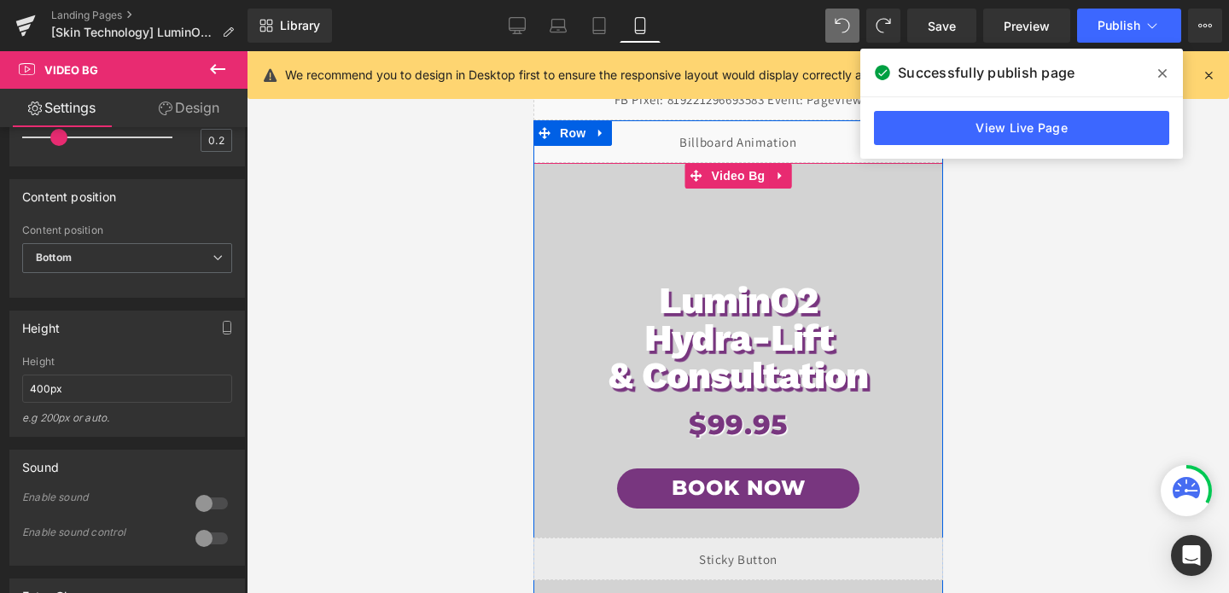
scroll to position [0, 0]
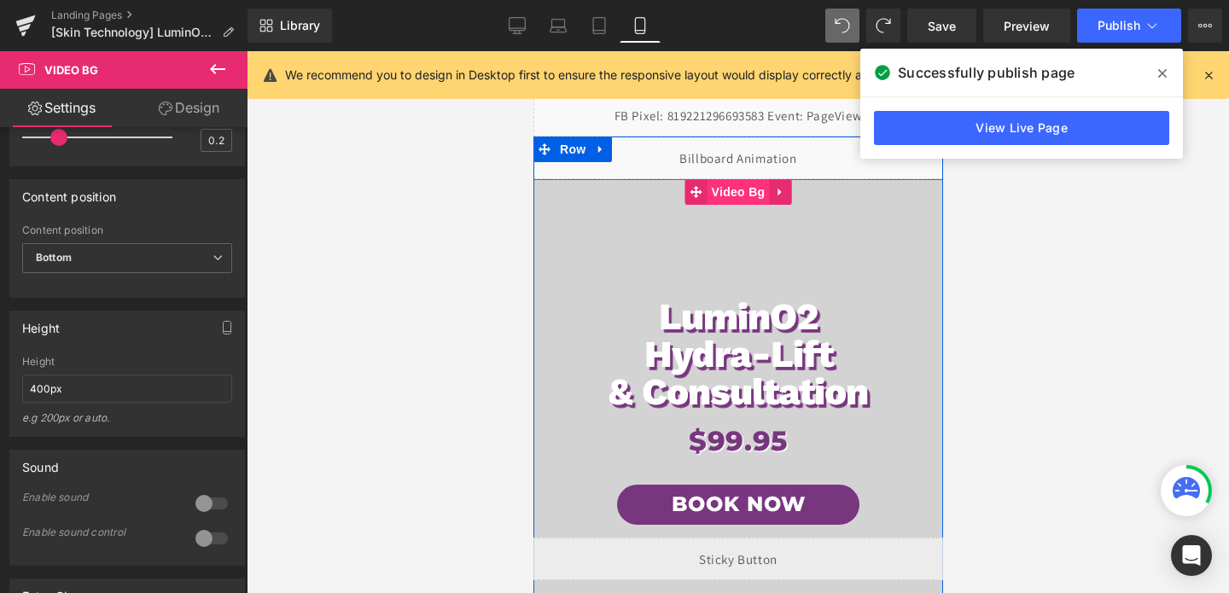
click at [743, 189] on span "Video Bg" at bounding box center [738, 192] width 62 height 26
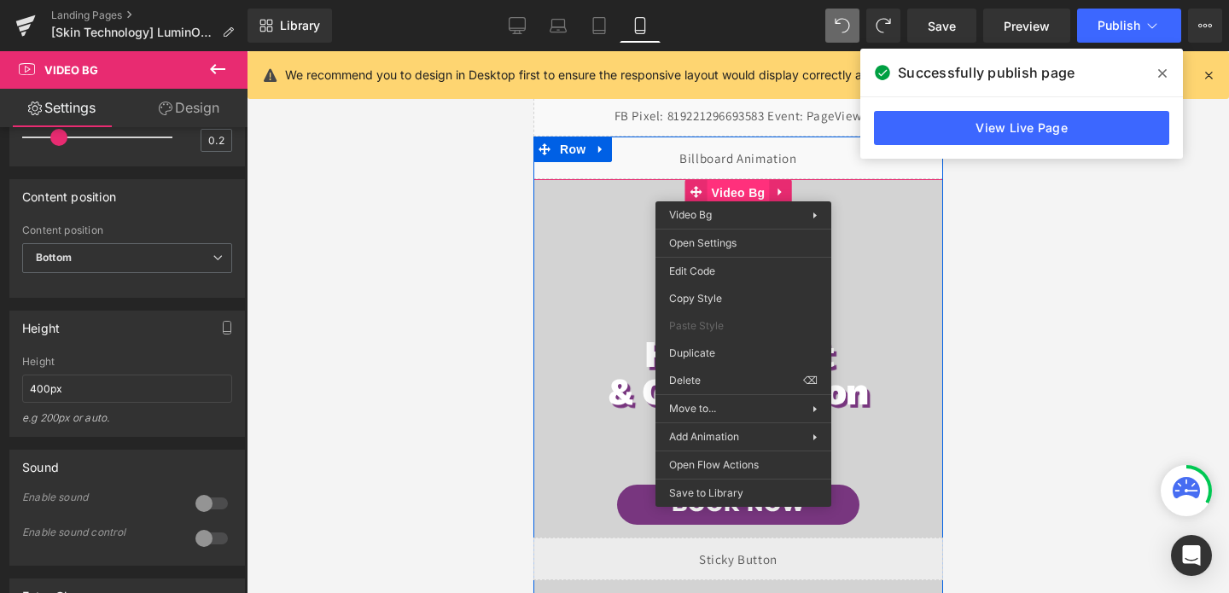
click at [743, 189] on span "Video Bg" at bounding box center [738, 193] width 62 height 26
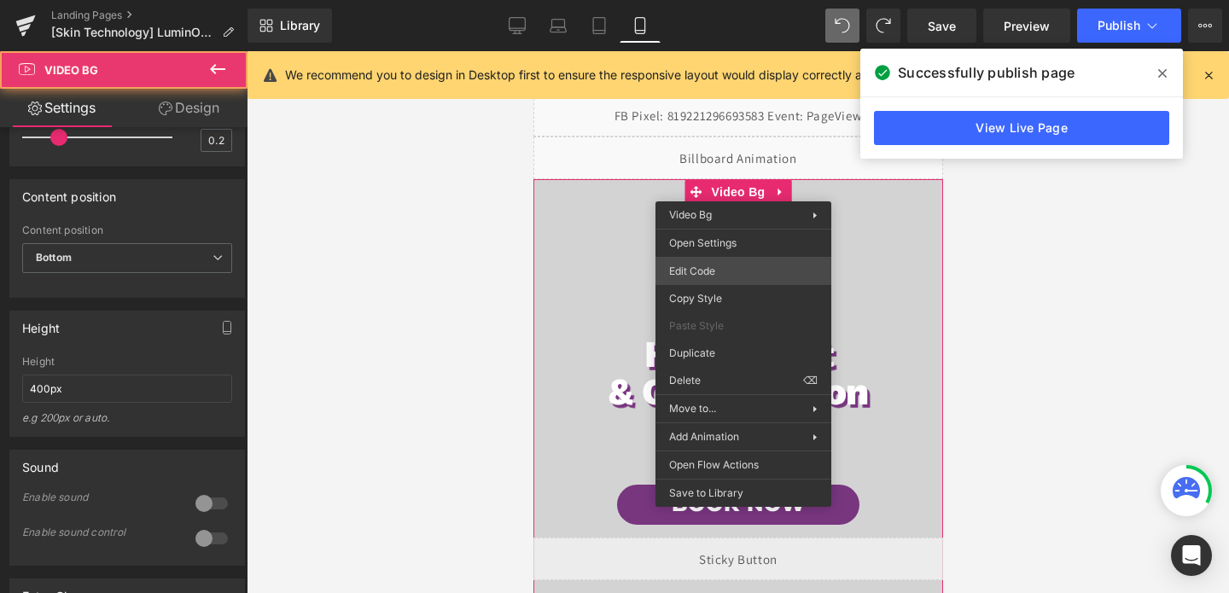
click at [717, 0] on div "Video Bg You are previewing how the will restyle your page. You can not edit El…" at bounding box center [614, 0] width 1229 height 0
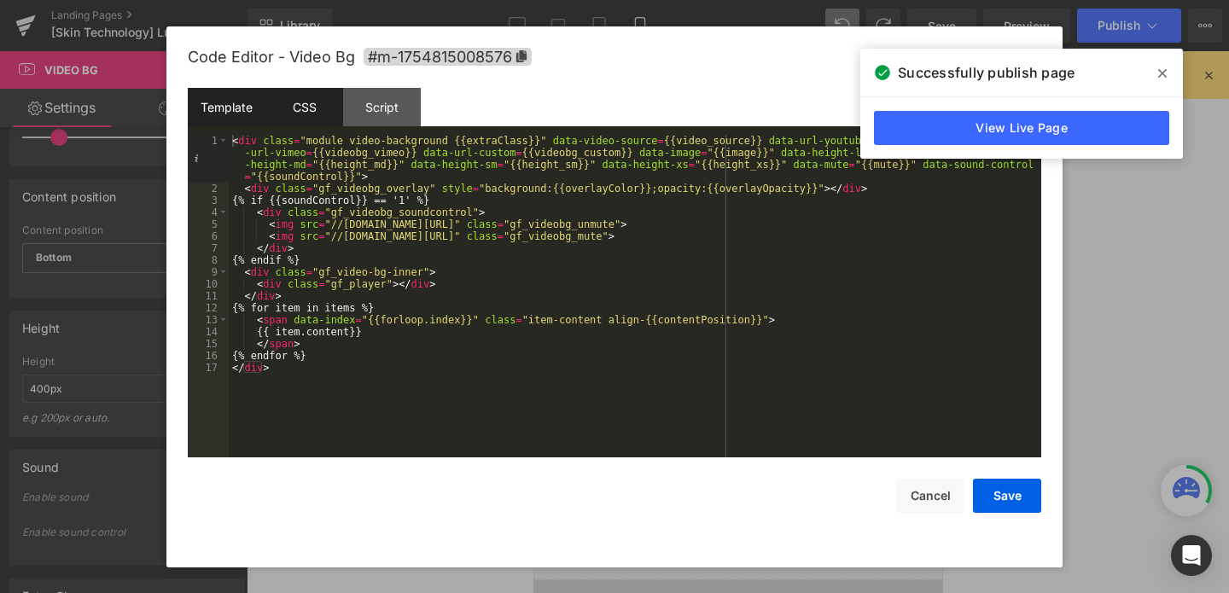
click at [299, 114] on div "CSS" at bounding box center [305, 107] width 78 height 38
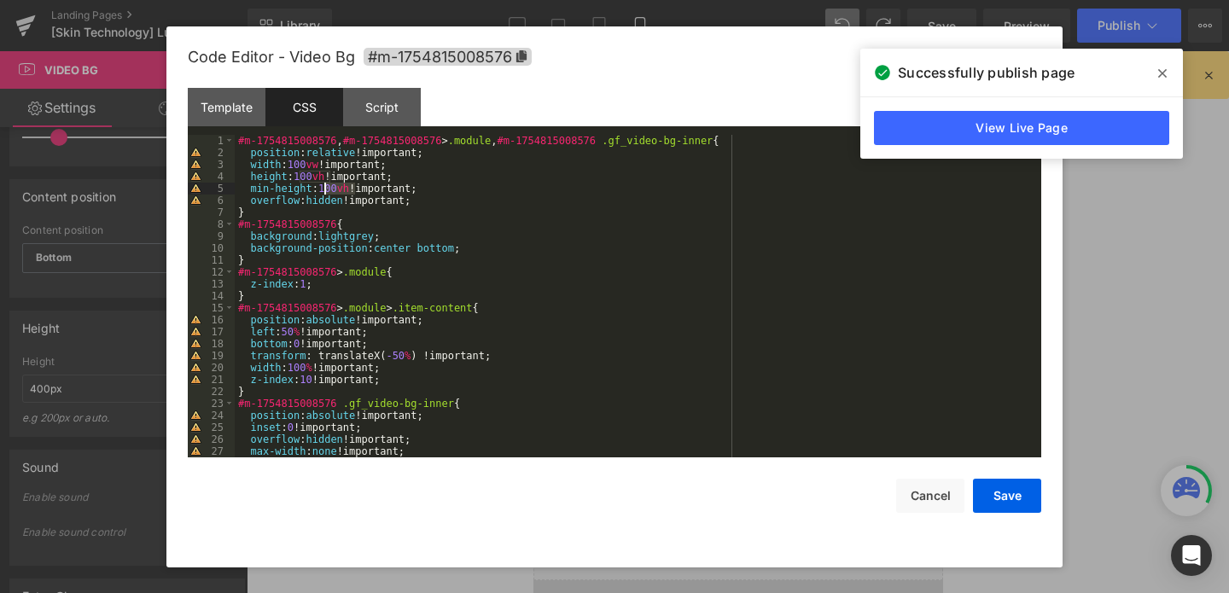
drag, startPoint x: 353, startPoint y: 187, endPoint x: 324, endPoint y: 189, distance: 29.9
click at [324, 189] on div "#m-1754815008576 , #m-1754815008576 > .module , #m-1754815008576 .gf_video-bg-i…" at bounding box center [635, 308] width 800 height 347
click at [1005, 502] on button "Save" at bounding box center [1007, 496] width 68 height 34
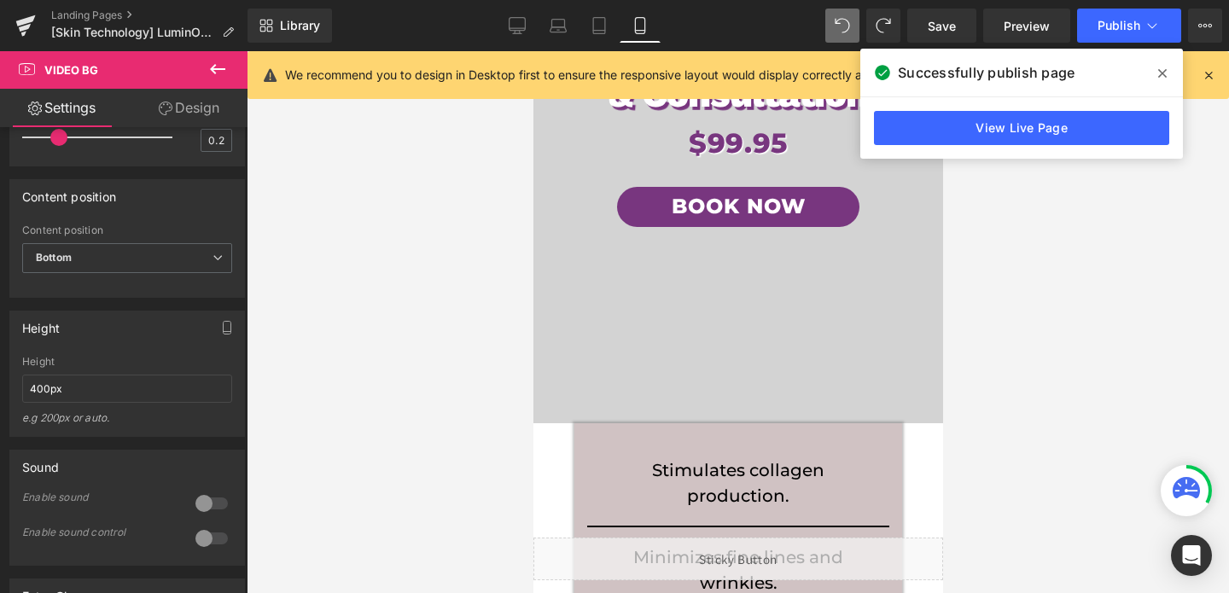
scroll to position [301, 0]
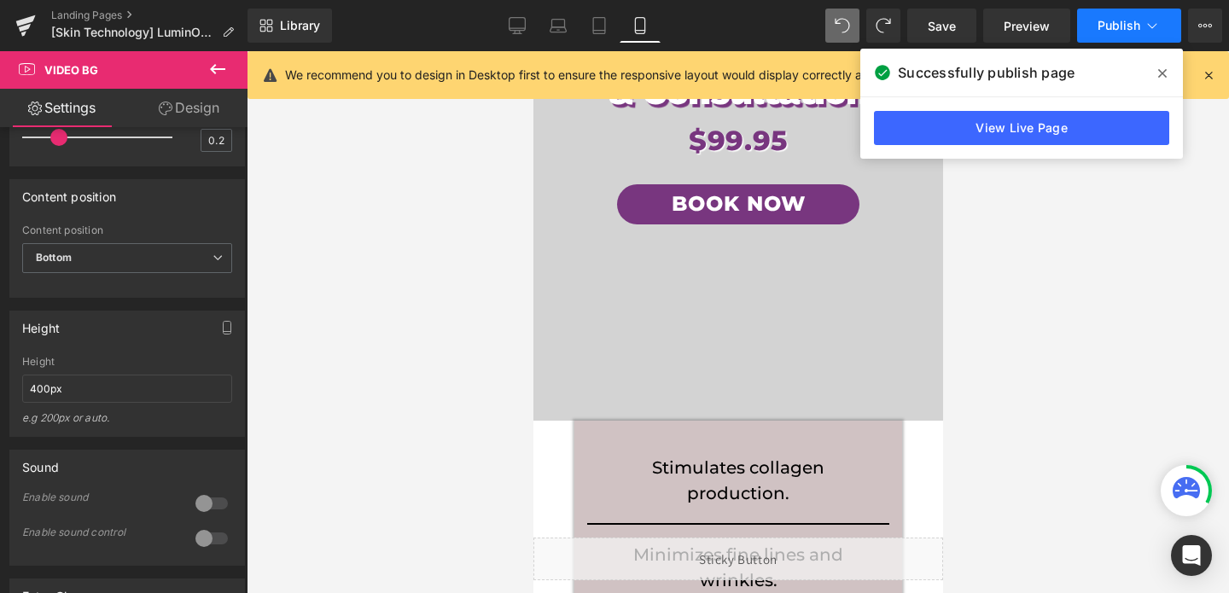
click at [1114, 32] on span "Publish" at bounding box center [1119, 26] width 43 height 14
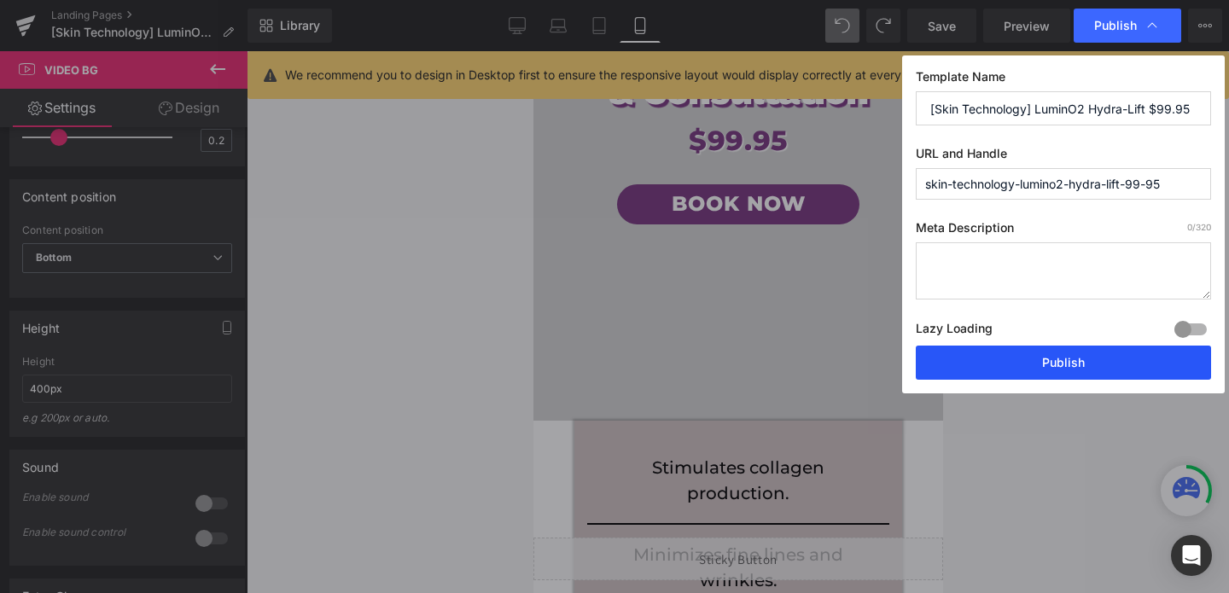
click at [1053, 369] on button "Publish" at bounding box center [1063, 363] width 295 height 34
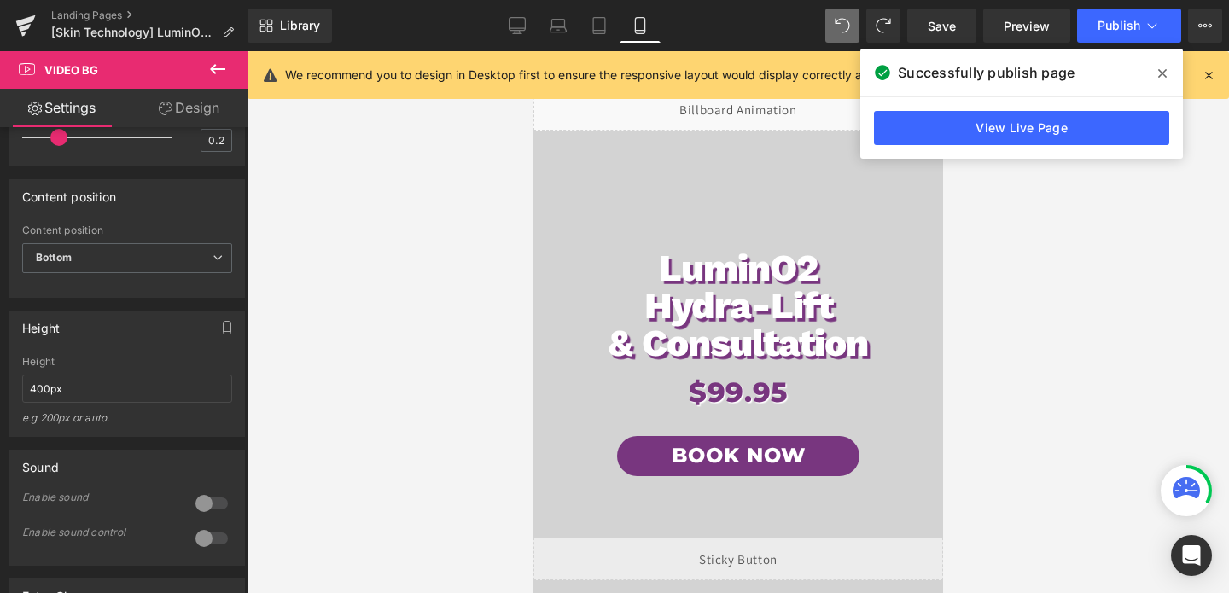
scroll to position [15, 0]
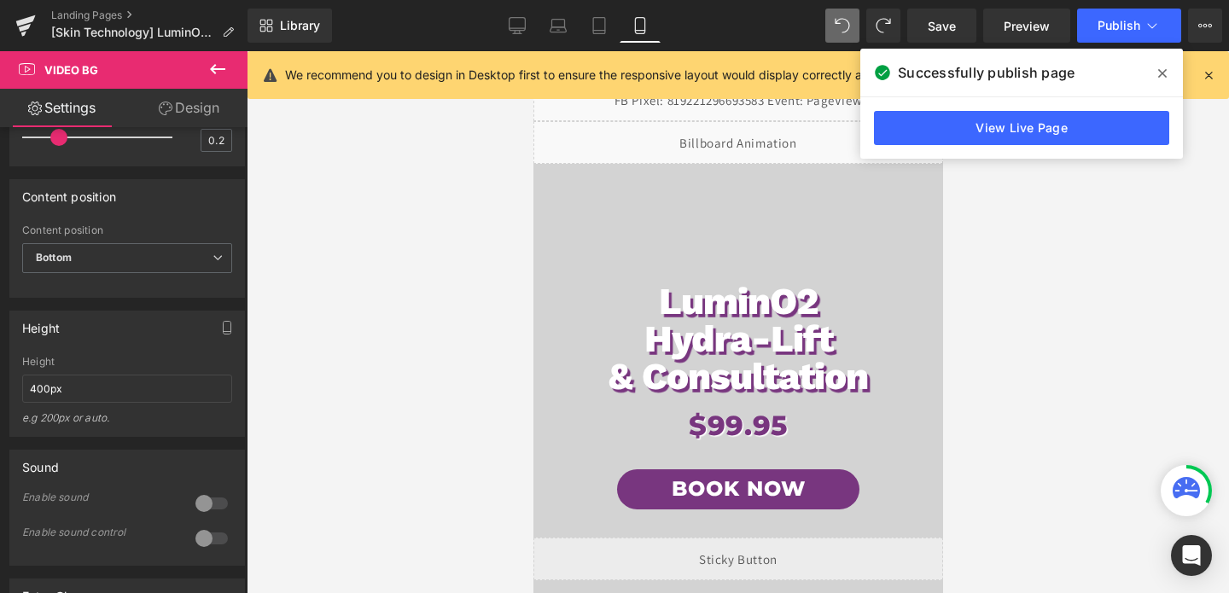
click at [779, 244] on span "LuminO2 Hydra-Lift & Consultation Heading $99.95 Heading Book Now Button Row" at bounding box center [738, 409] width 410 height 594
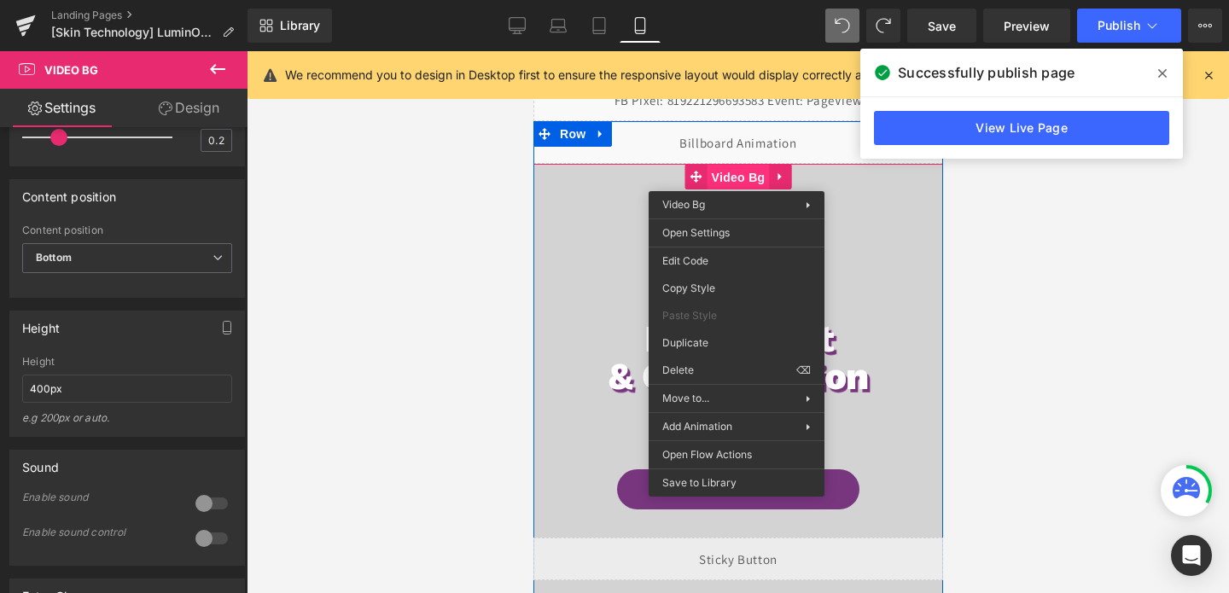
click at [736, 178] on span "Video Bg" at bounding box center [738, 178] width 62 height 26
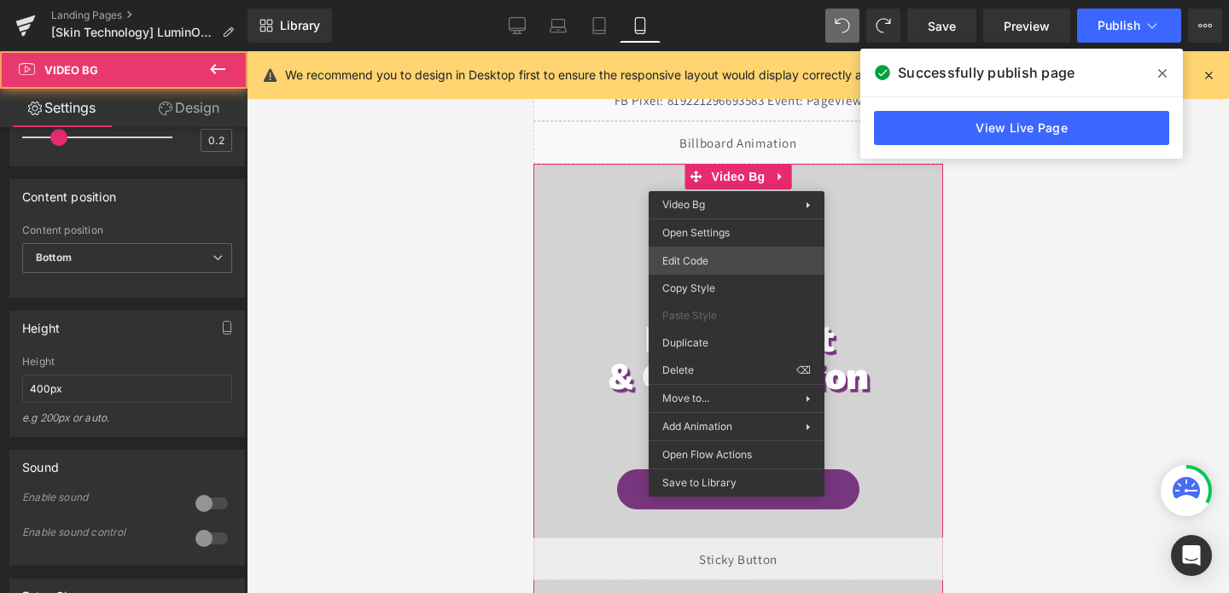
click at [686, 0] on div "Video Bg You are previewing how the will restyle your page. You can not edit El…" at bounding box center [614, 0] width 1229 height 0
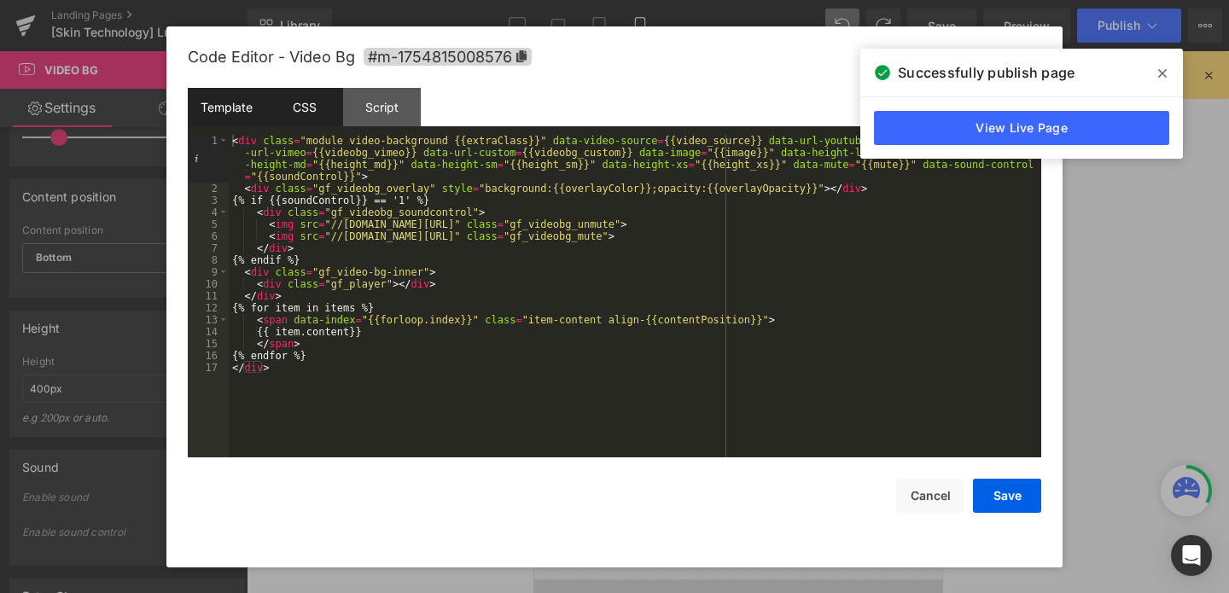
click at [289, 100] on div "CSS" at bounding box center [305, 107] width 78 height 38
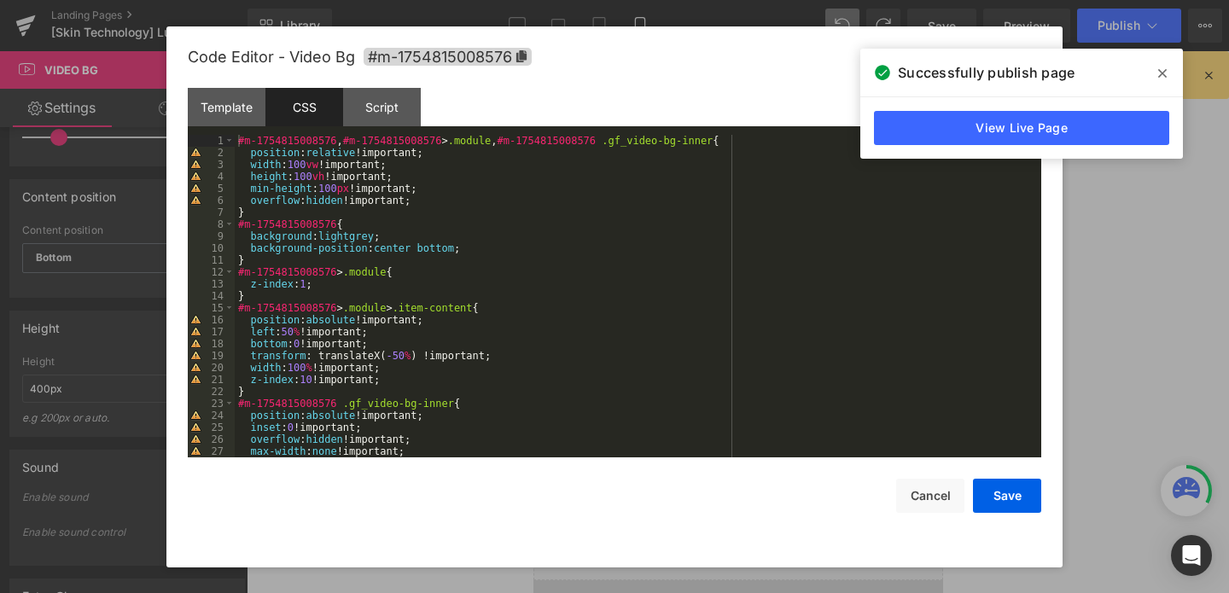
click at [336, 190] on div "#m-1754815008576 , #m-1754815008576 > .module , #m-1754815008576 .gf_video-bg-i…" at bounding box center [635, 308] width 800 height 347
click at [316, 175] on div "#m-1754815008576 , #m-1754815008576 > .module , #m-1754815008576 .gf_video-bg-i…" at bounding box center [635, 308] width 800 height 347
click at [380, 176] on div "#m-1754815008576 , #m-1754815008576 > .module , #m-1754815008576 .gf_video-bg-i…" at bounding box center [635, 308] width 800 height 347
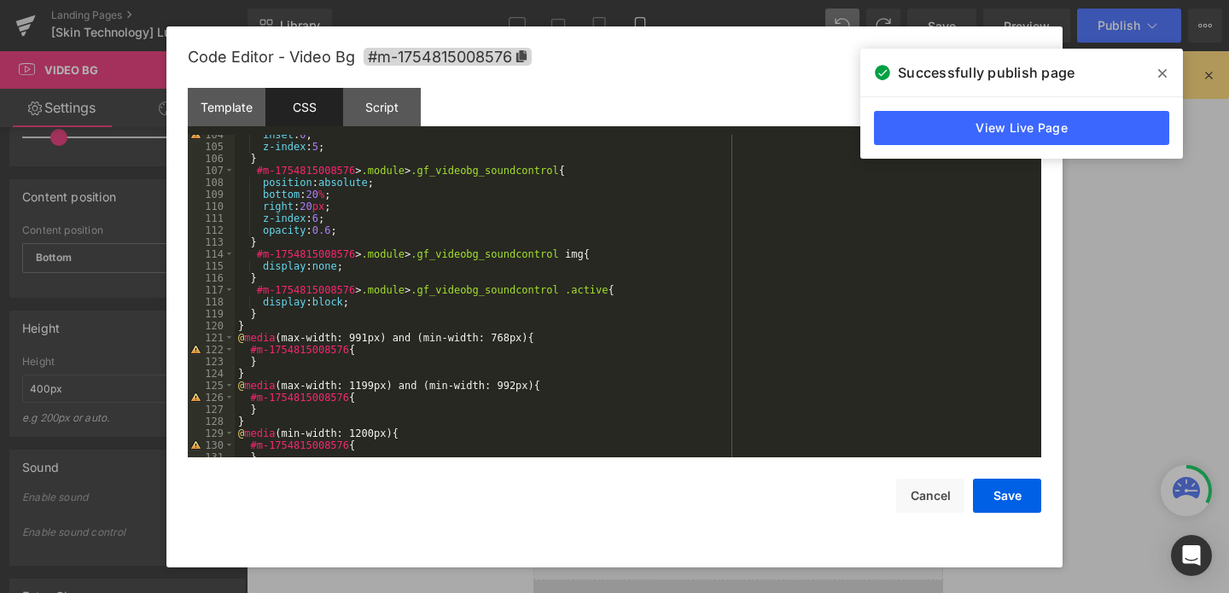
scroll to position [1267, 0]
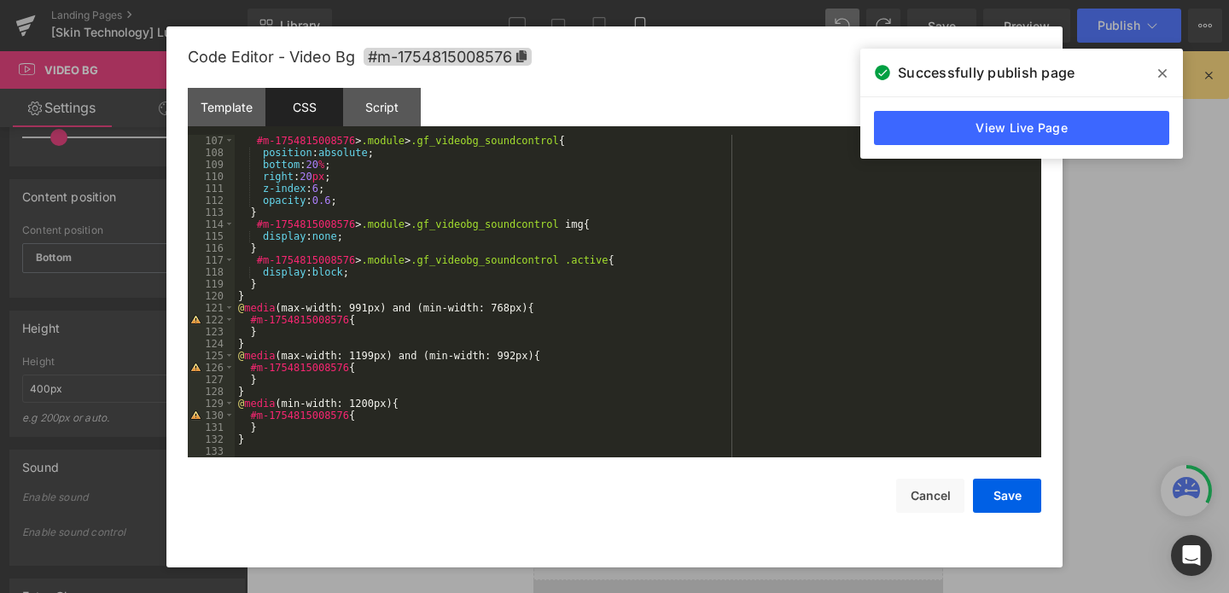
click at [380, 316] on div "#m-1754815008576 > .module > .gf_videobg_soundcontrol { position : absolute ; b…" at bounding box center [635, 308] width 800 height 347
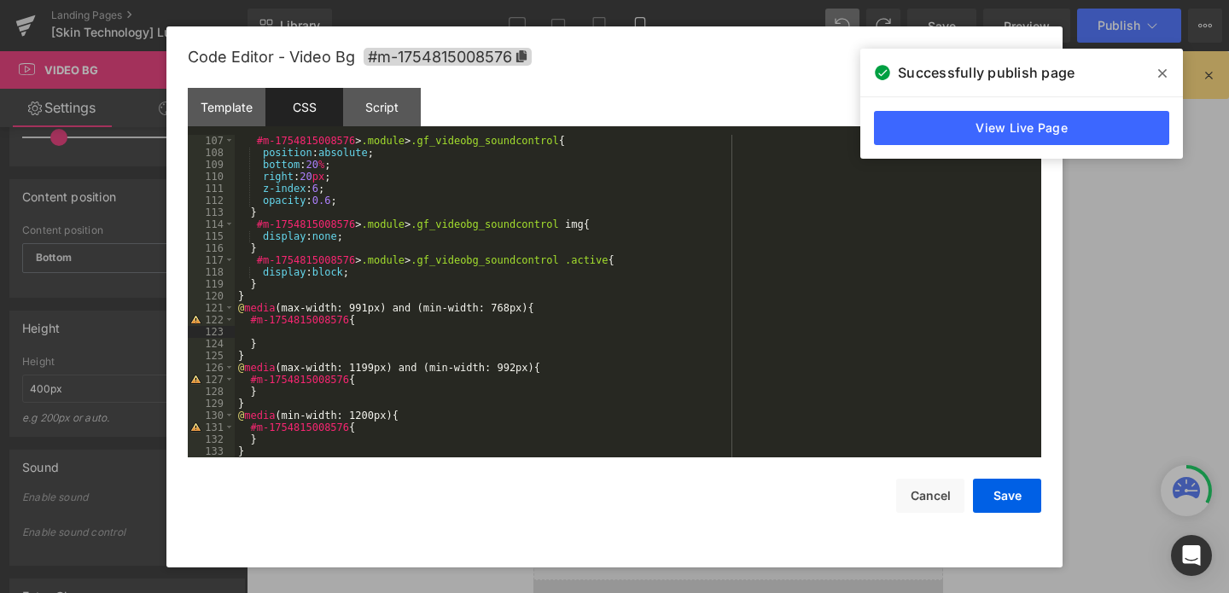
paste textarea
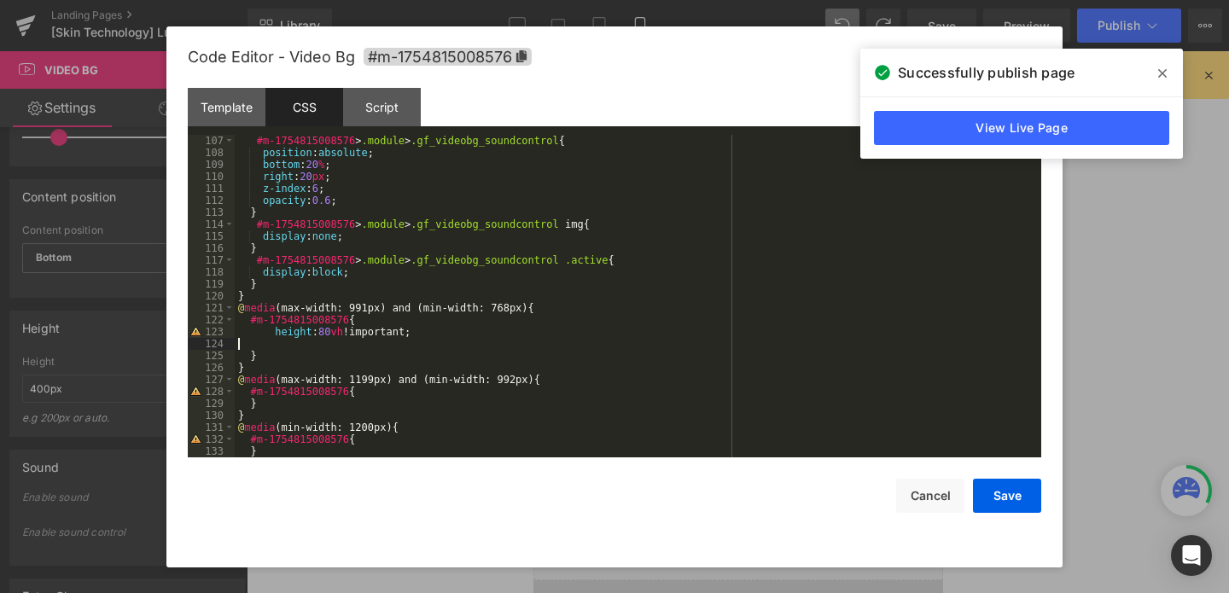
click at [396, 394] on div "#m-1754815008576 > .module > .gf_videobg_soundcontrol { position : absolute ; b…" at bounding box center [635, 308] width 800 height 347
paste textarea
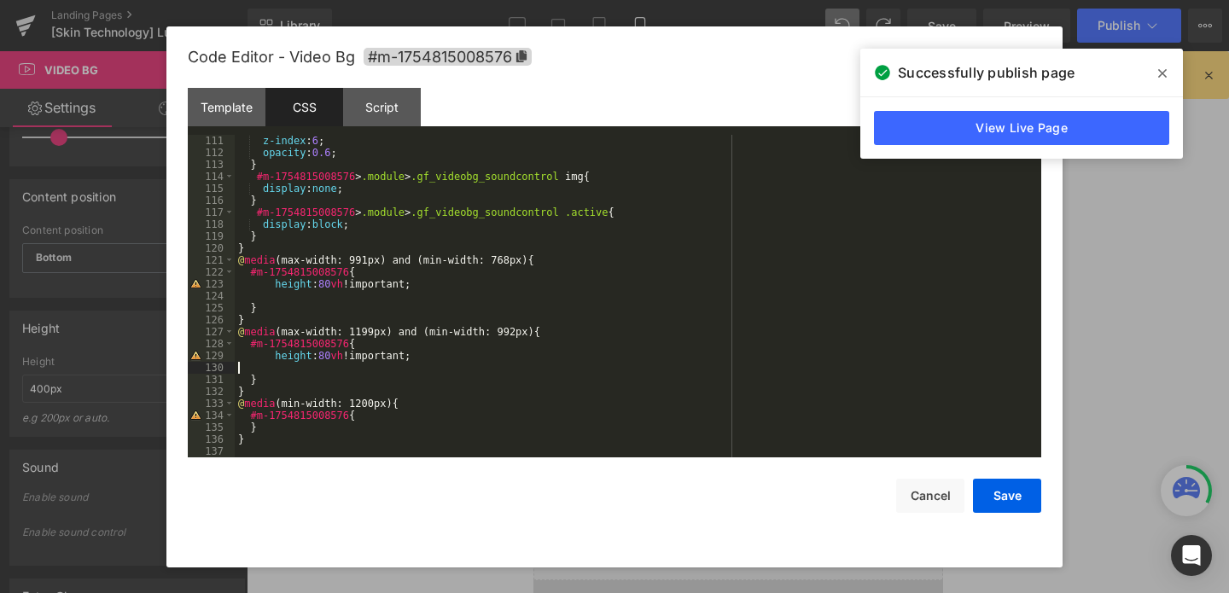
click at [367, 417] on div "z-index : 6 ; opacity : 0.6 ; } #m-1754815008576 > .module > .gf_videobg_soundc…" at bounding box center [635, 308] width 800 height 347
click at [986, 511] on button "Save" at bounding box center [1007, 496] width 68 height 34
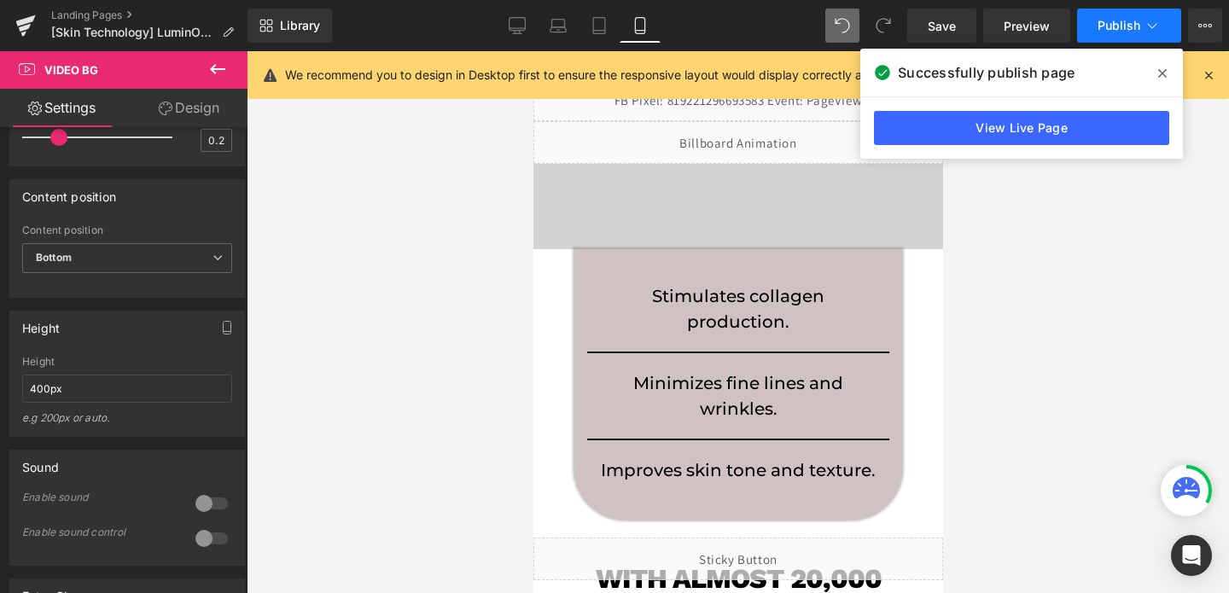
click at [1101, 35] on button "Publish" at bounding box center [1129, 26] width 104 height 34
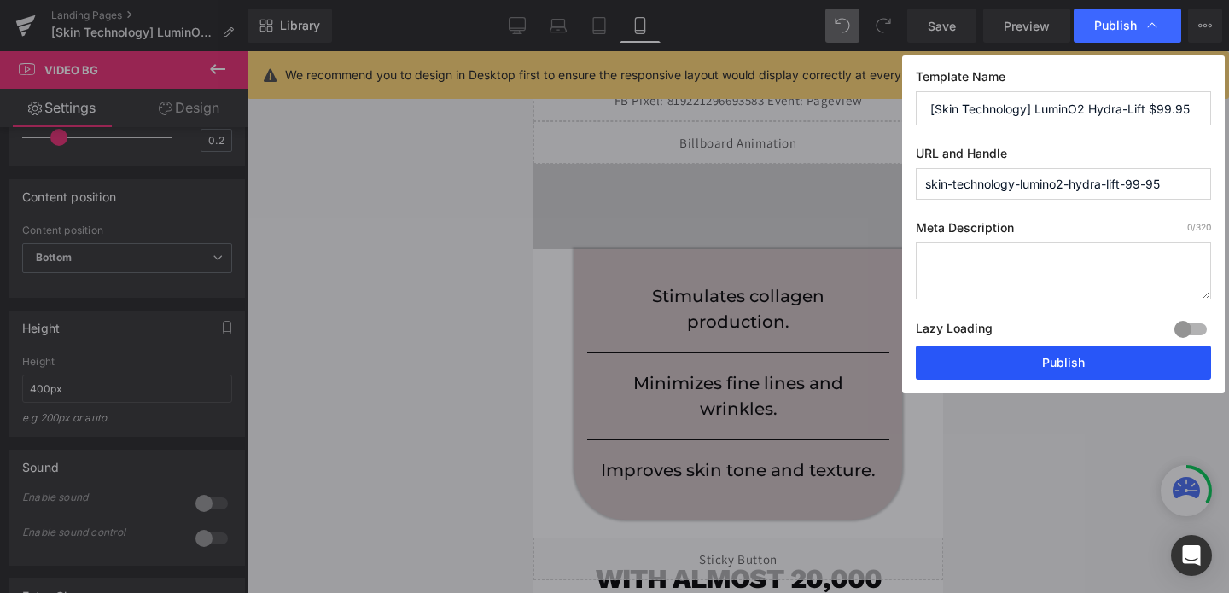
click at [1010, 368] on button "Publish" at bounding box center [1063, 363] width 295 height 34
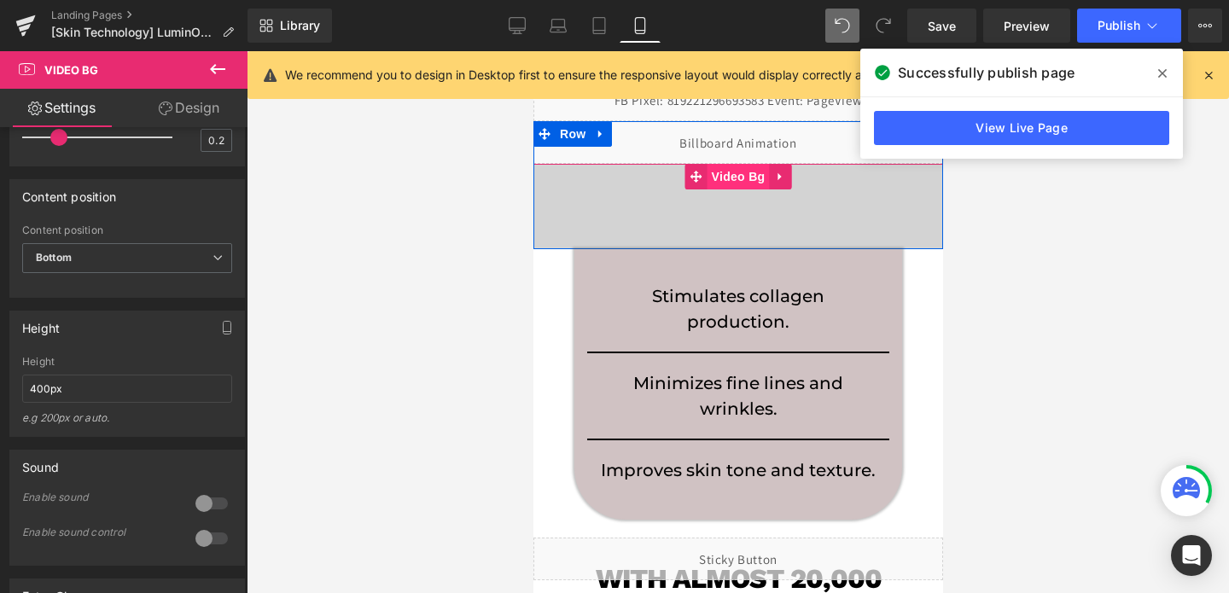
click at [748, 181] on span "Video Bg" at bounding box center [738, 177] width 62 height 26
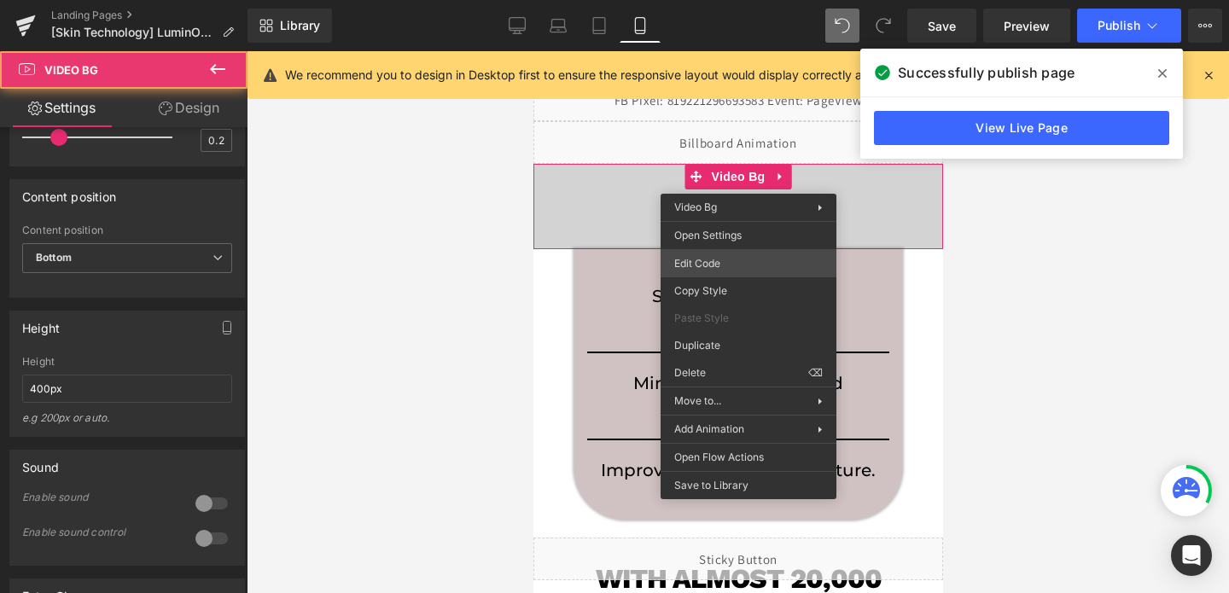
click at [704, 0] on div "Video Bg You are previewing how the will restyle your page. You can not edit El…" at bounding box center [614, 0] width 1229 height 0
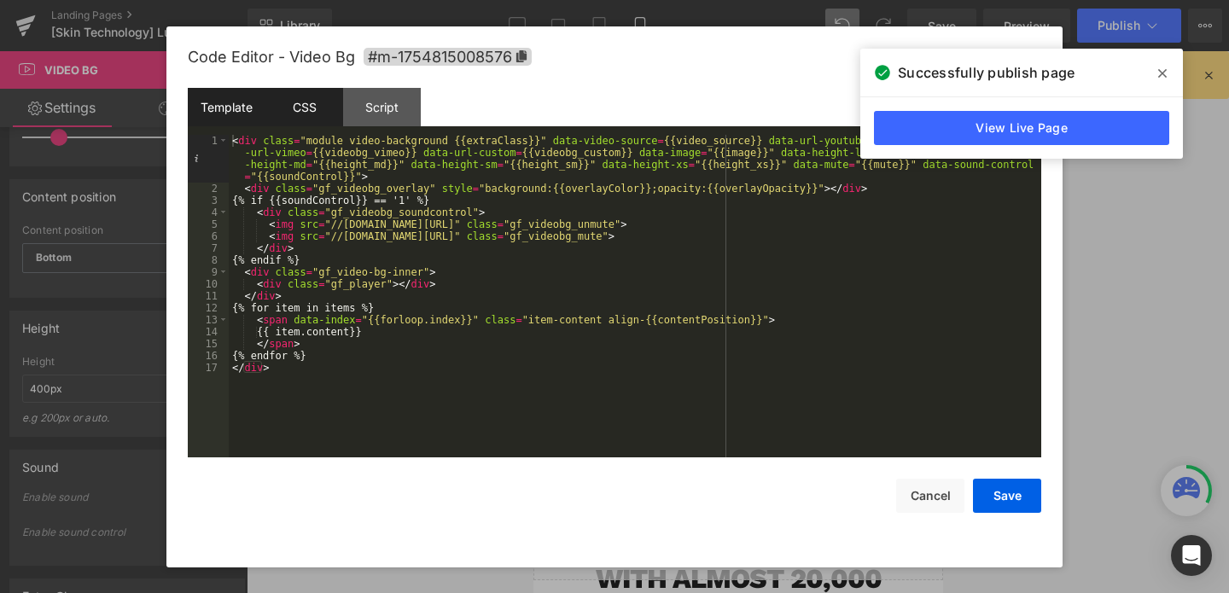
click at [304, 120] on div "CSS" at bounding box center [305, 107] width 78 height 38
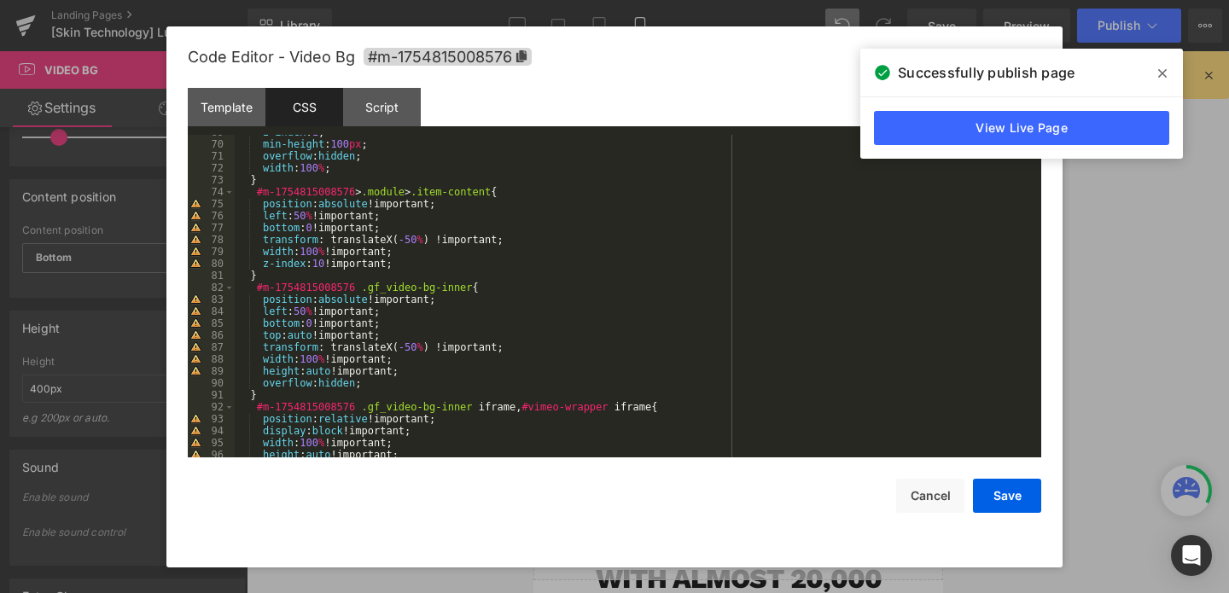
scroll to position [823, 0]
drag, startPoint x: 341, startPoint y: 369, endPoint x: 312, endPoint y: 369, distance: 28.2
click at [312, 369] on div "z-index : 1 ; min-height : 100 px ; overflow : hidden ; width : 100 % ; } #m-17…" at bounding box center [635, 297] width 800 height 347
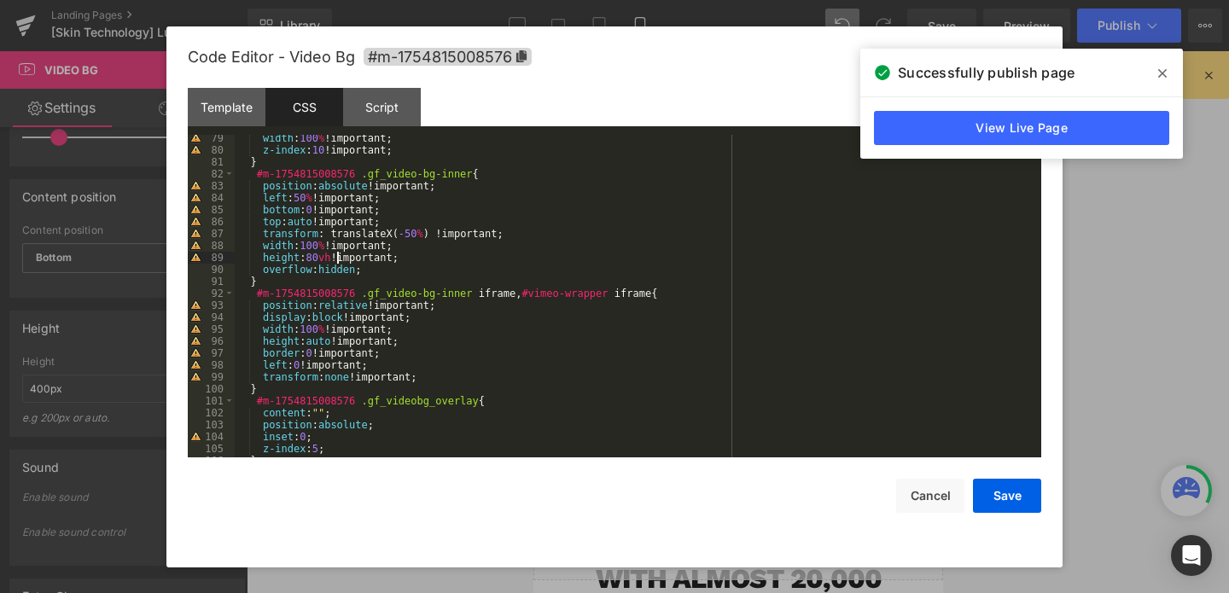
scroll to position [941, 0]
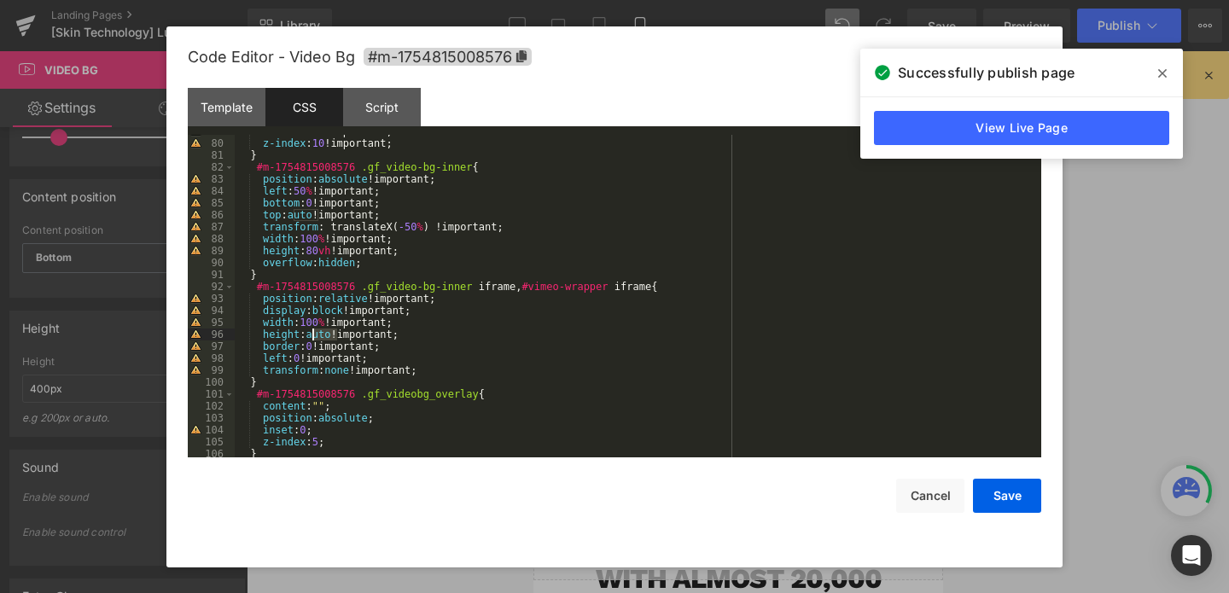
drag, startPoint x: 338, startPoint y: 336, endPoint x: 312, endPoint y: 336, distance: 25.6
click at [312, 336] on div "width : 100 % !important; z-index : 10 !important; } #m-1754815008576 .gf_video…" at bounding box center [635, 299] width 800 height 347
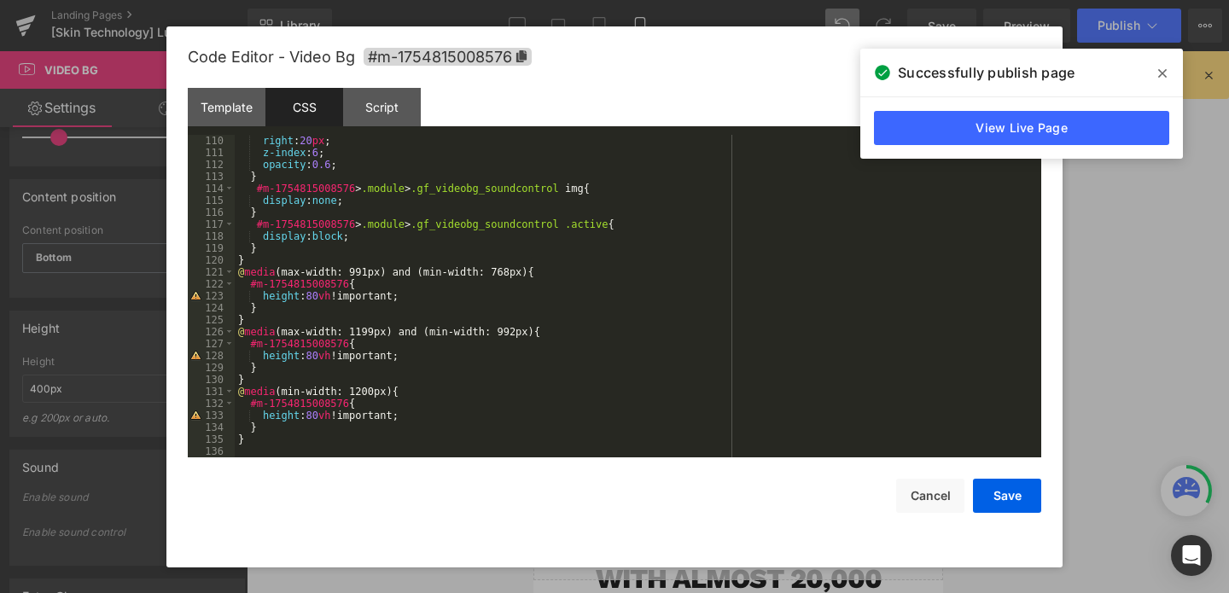
scroll to position [1303, 0]
click at [324, 295] on div "right : 20 px ; z-index : 6 ; opacity : 0.6 ; } #m-1754815008576 > .module > .g…" at bounding box center [635, 308] width 800 height 347
click at [319, 295] on div "right : 20 px ; z-index : 6 ; opacity : 0.6 ; } #m-1754815008576 > .module > .g…" at bounding box center [635, 308] width 800 height 347
click at [313, 355] on div "right : 20 px ; z-index : 6 ; opacity : 0.6 ; } #m-1754815008576 > .module > .g…" at bounding box center [635, 308] width 800 height 347
click at [318, 421] on div "right : 20 px ; z-index : 6 ; opacity : 0.6 ; } #m-1754815008576 > .module > .g…" at bounding box center [635, 308] width 800 height 347
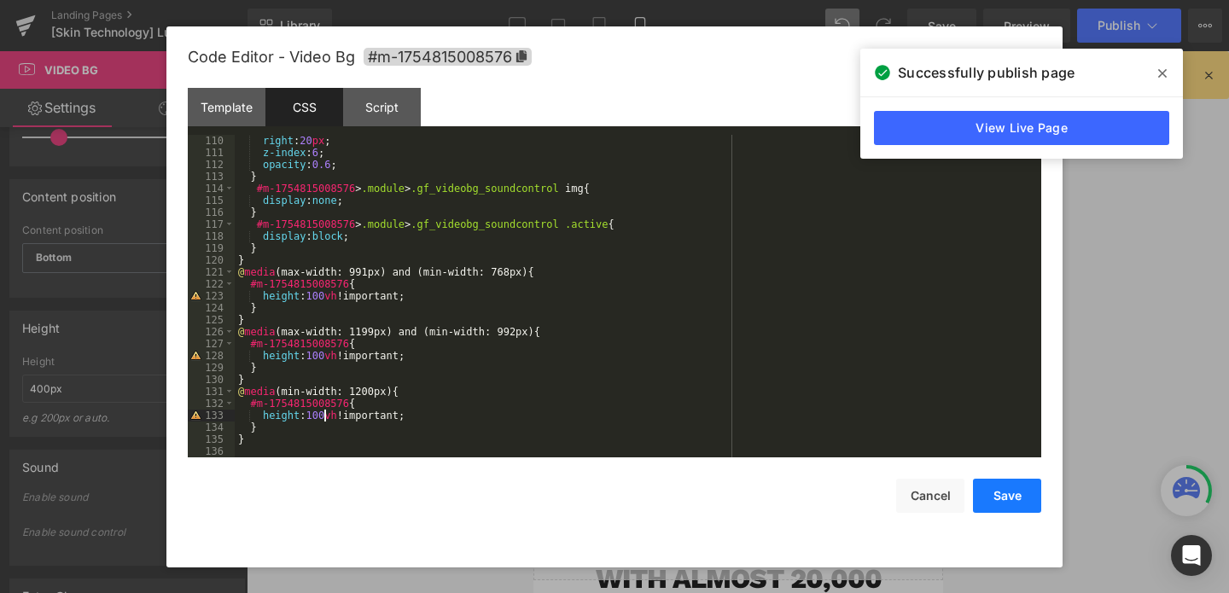
click at [986, 491] on button "Save" at bounding box center [1007, 496] width 68 height 34
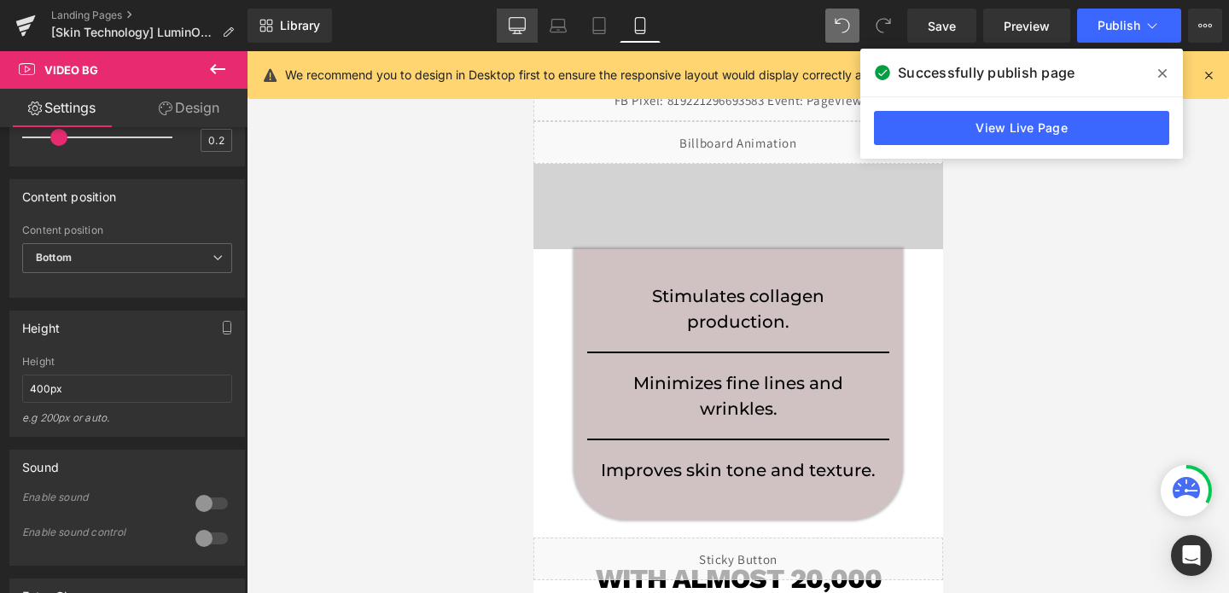
click at [522, 26] on icon at bounding box center [517, 25] width 17 height 17
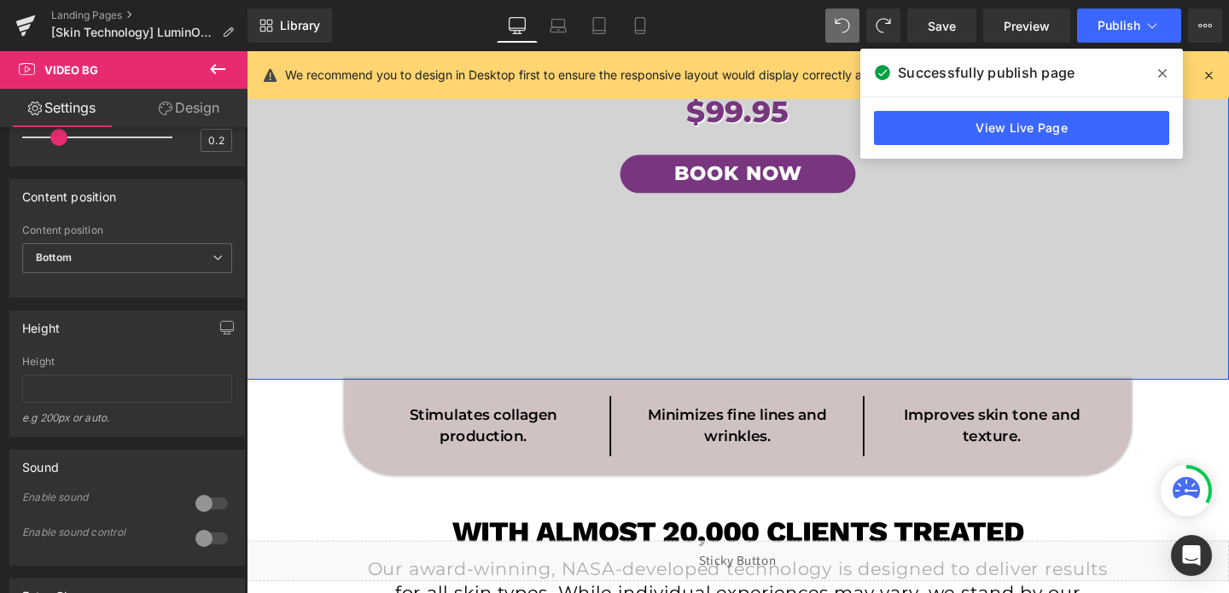
scroll to position [356, 0]
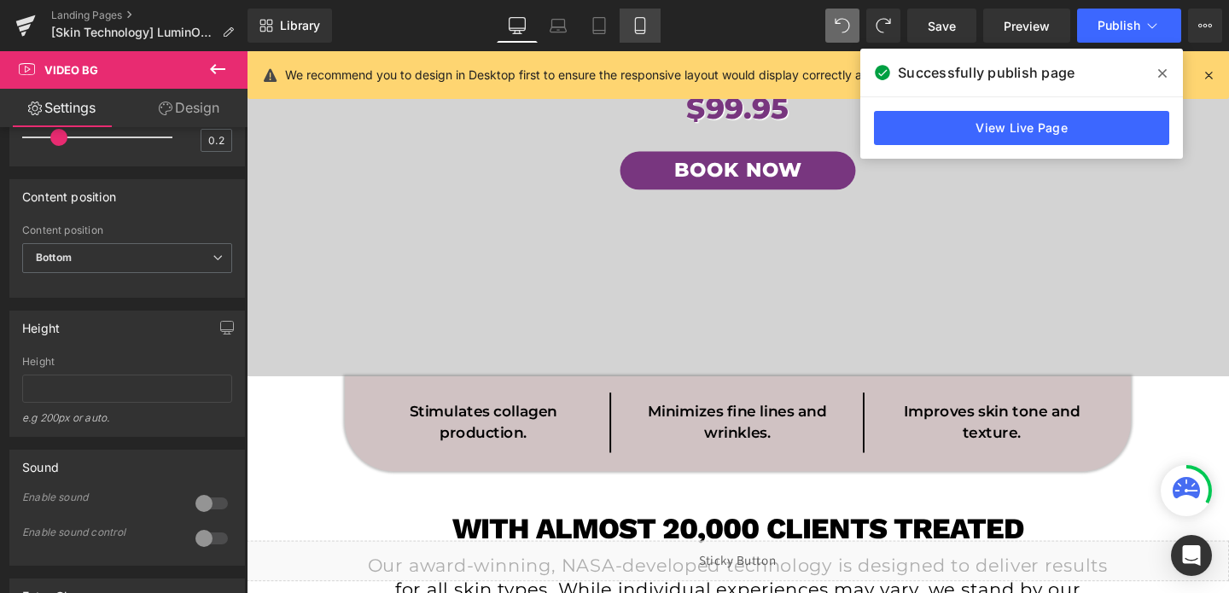
click at [636, 25] on icon at bounding box center [639, 26] width 9 height 16
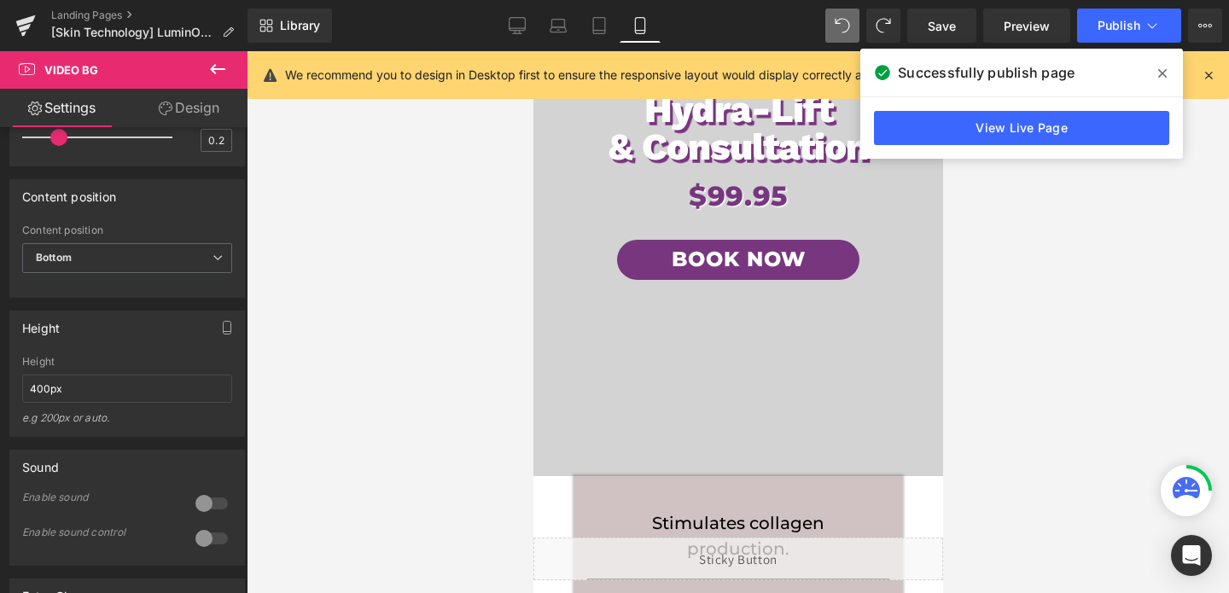
scroll to position [0, 0]
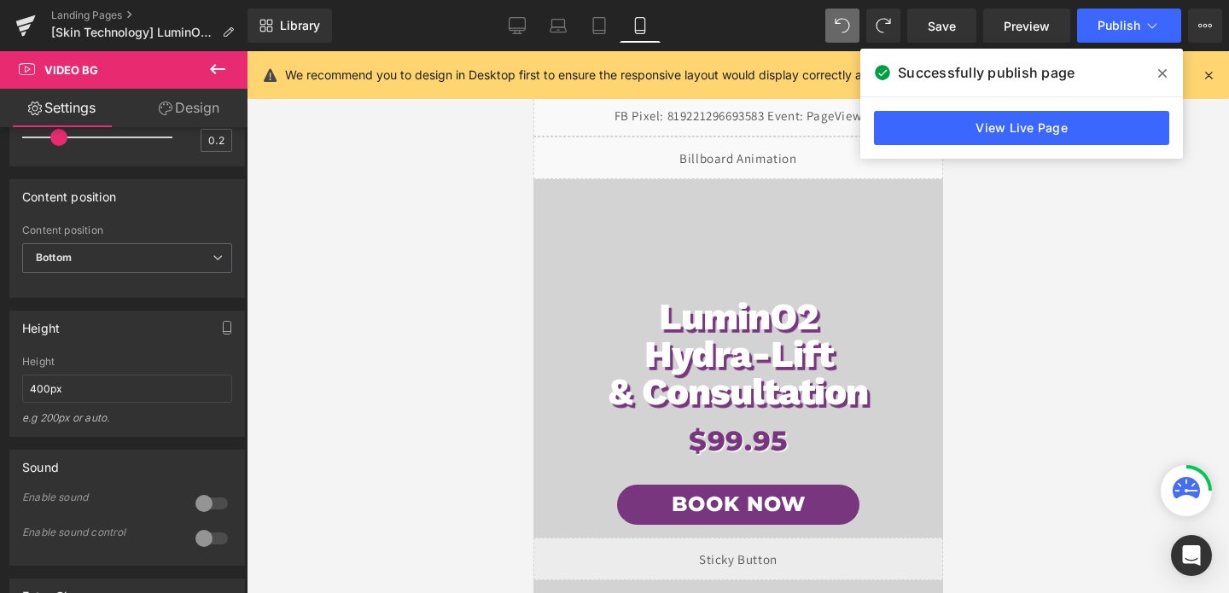
click at [751, 208] on span "LuminO2 Hydra-Lift & Consultation Heading $99.95 Heading Book Now Button Row" at bounding box center [738, 424] width 410 height 594
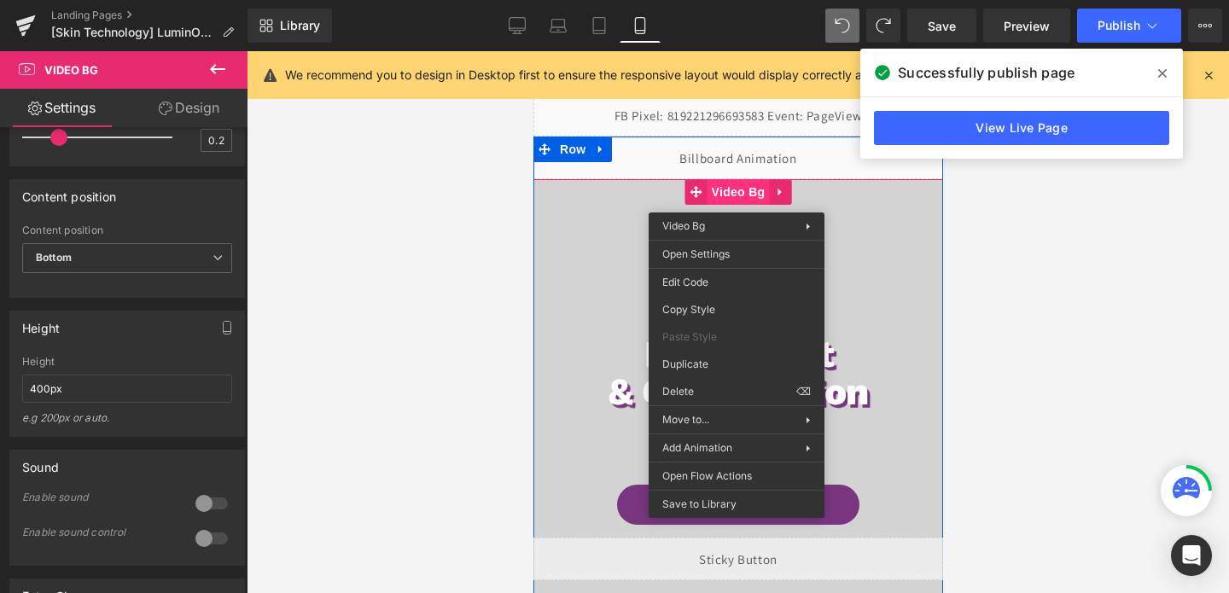
click at [736, 200] on span "Video Bg" at bounding box center [738, 192] width 62 height 26
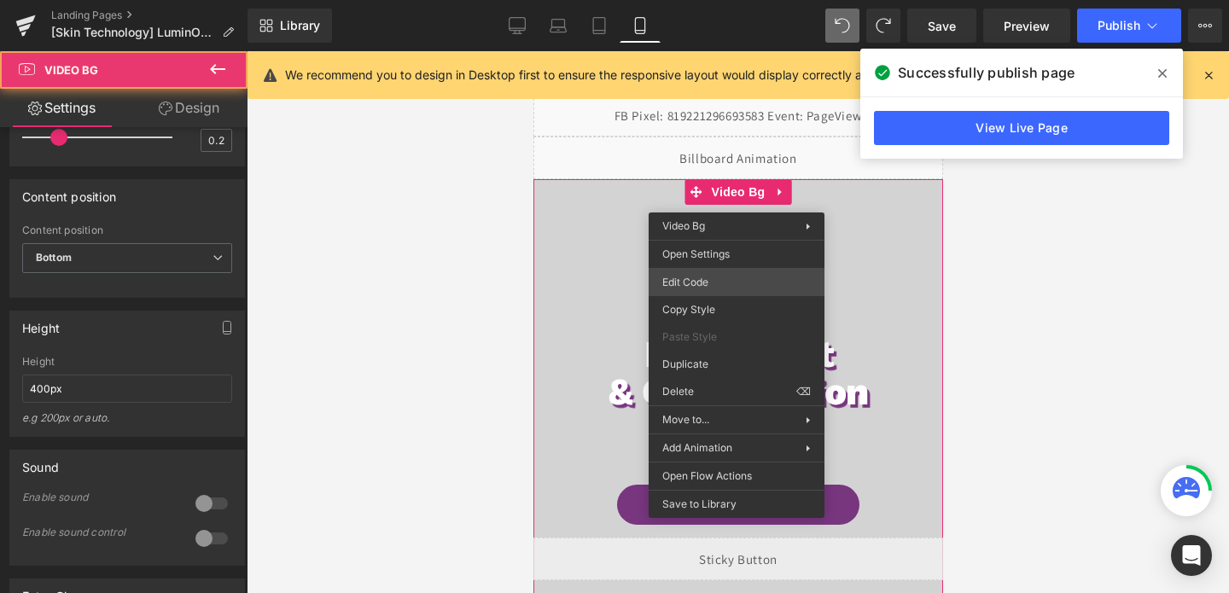
click at [722, 0] on div "Video Bg You are previewing how the will restyle your page. You can not edit El…" at bounding box center [614, 0] width 1229 height 0
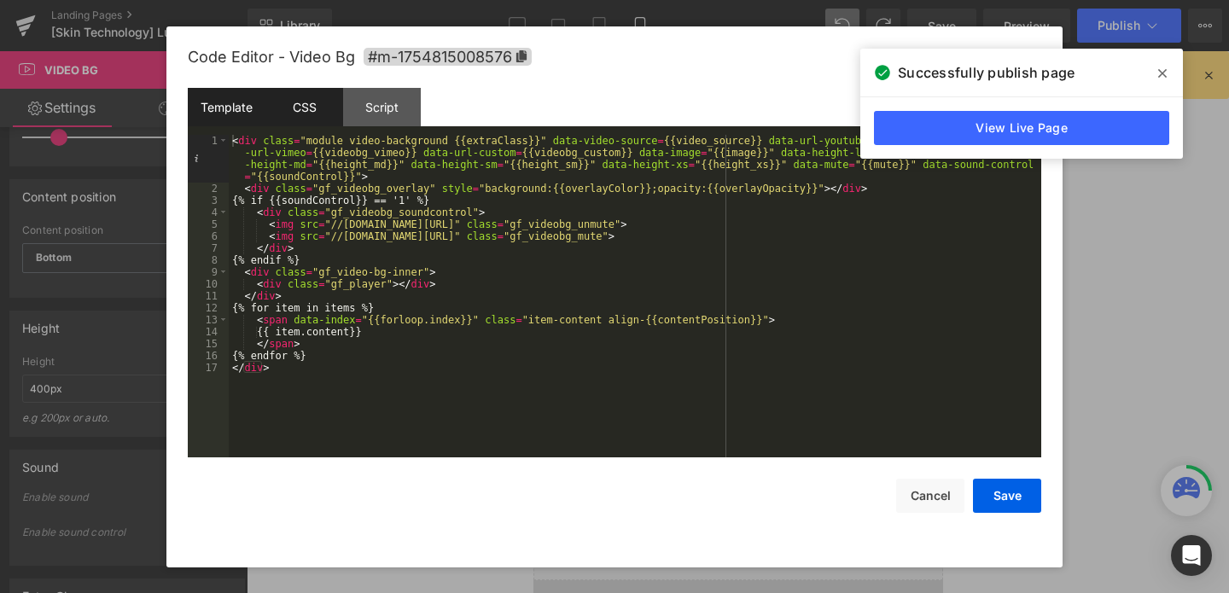
click at [295, 112] on div "CSS" at bounding box center [305, 107] width 78 height 38
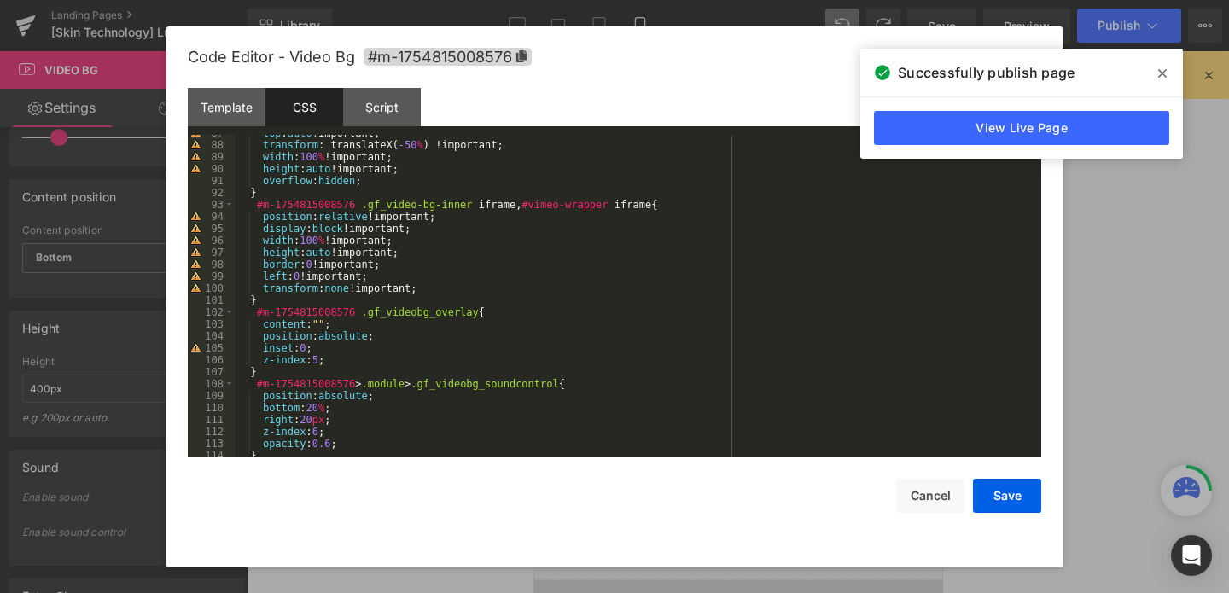
scroll to position [1036, 0]
drag, startPoint x: 335, startPoint y: 254, endPoint x: 312, endPoint y: 252, distance: 23.1
click at [312, 252] on div "top : auto !important; transform : translateX( -50 % ) !important; width : 100 …" at bounding box center [635, 300] width 800 height 347
click at [1013, 506] on button "Save" at bounding box center [1007, 496] width 68 height 34
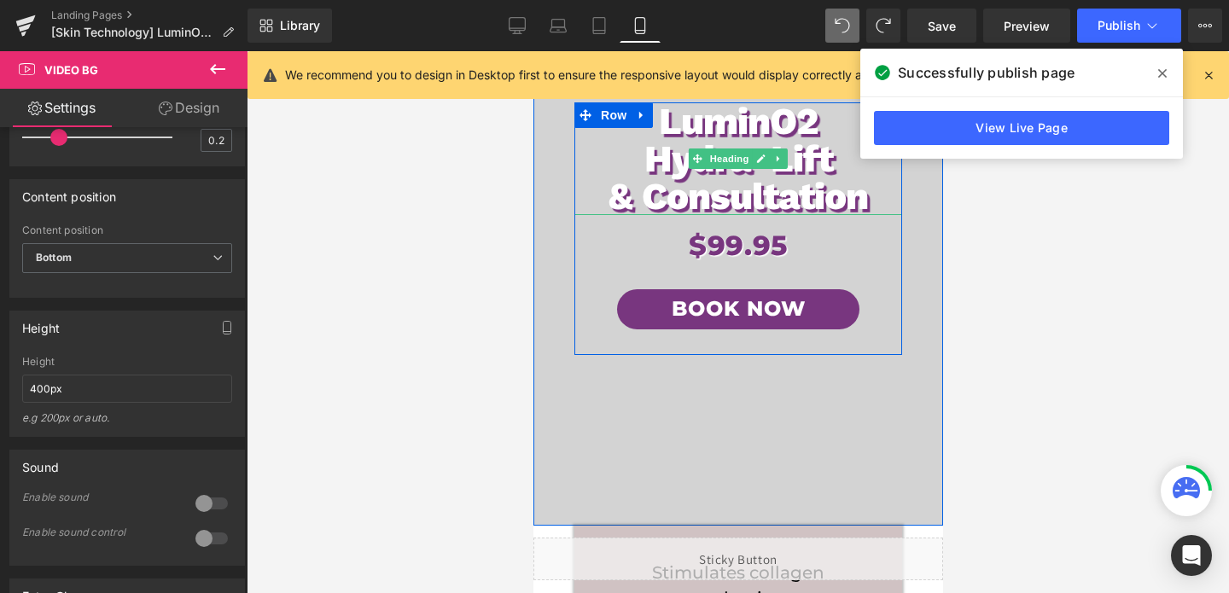
scroll to position [234, 0]
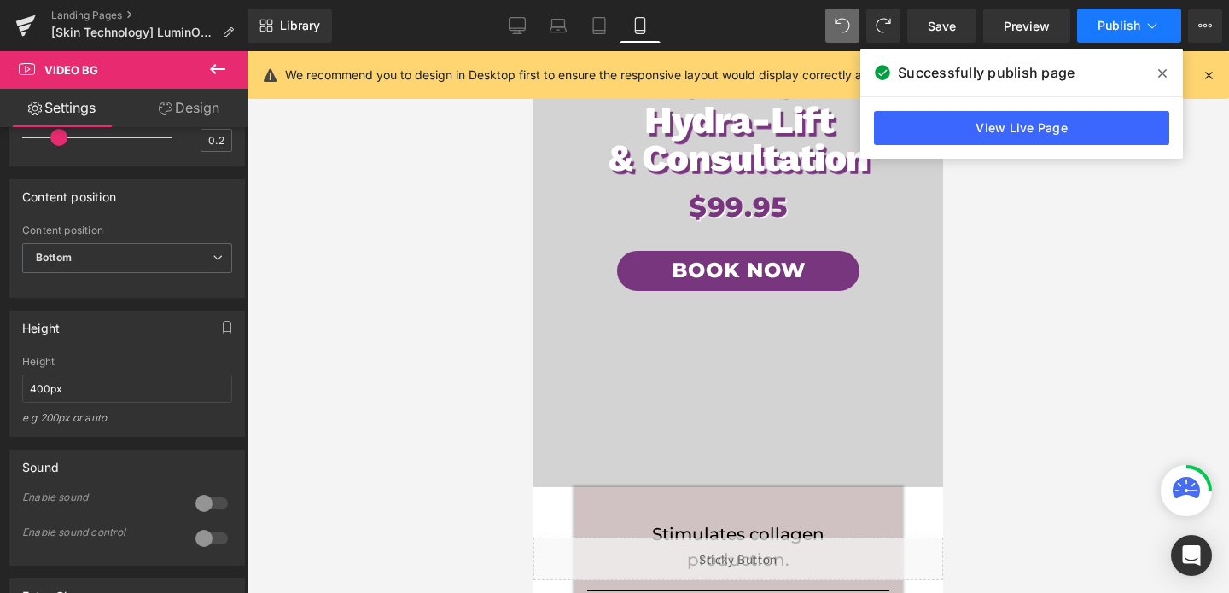
click at [1118, 22] on span "Publish" at bounding box center [1119, 26] width 43 height 14
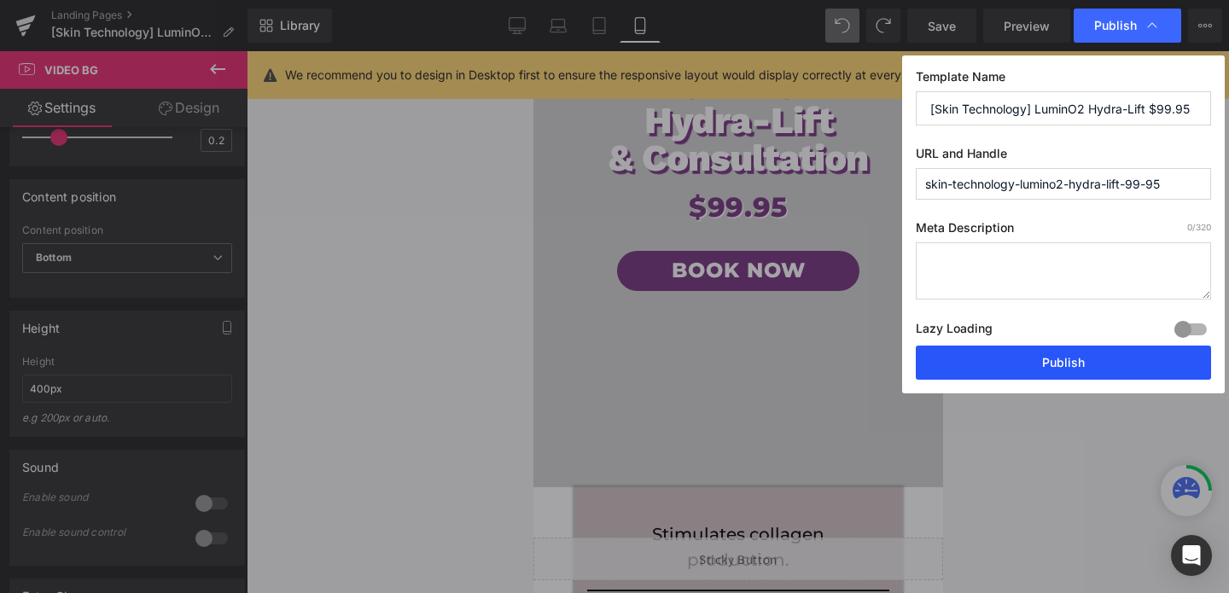
click at [1060, 371] on button "Publish" at bounding box center [1063, 363] width 295 height 34
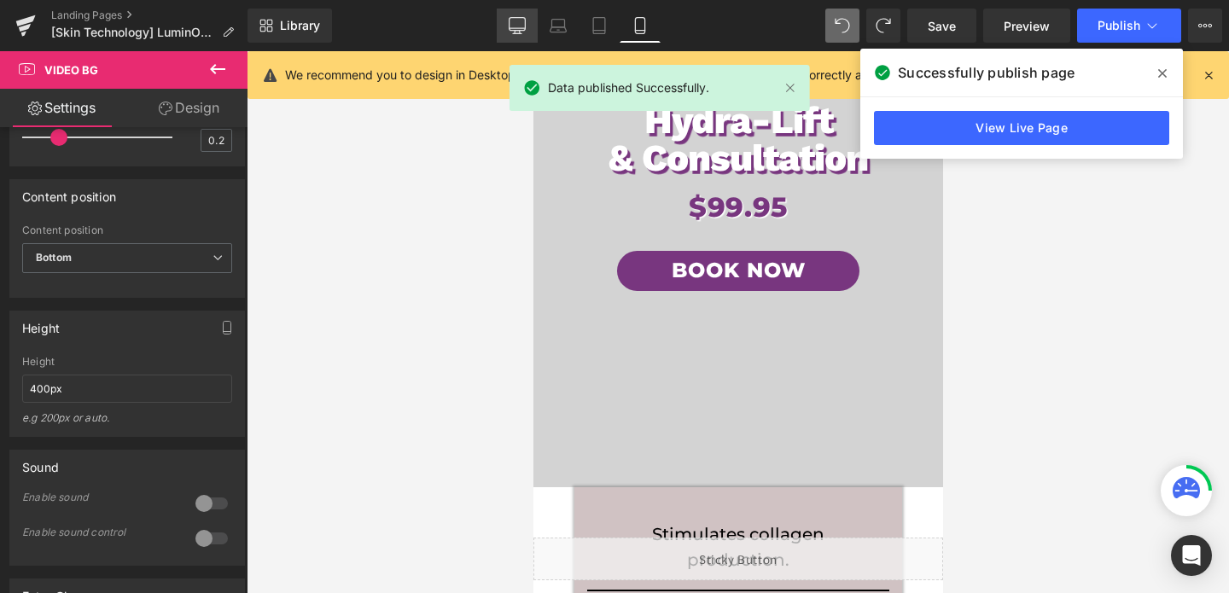
click at [512, 32] on icon at bounding box center [517, 25] width 17 height 17
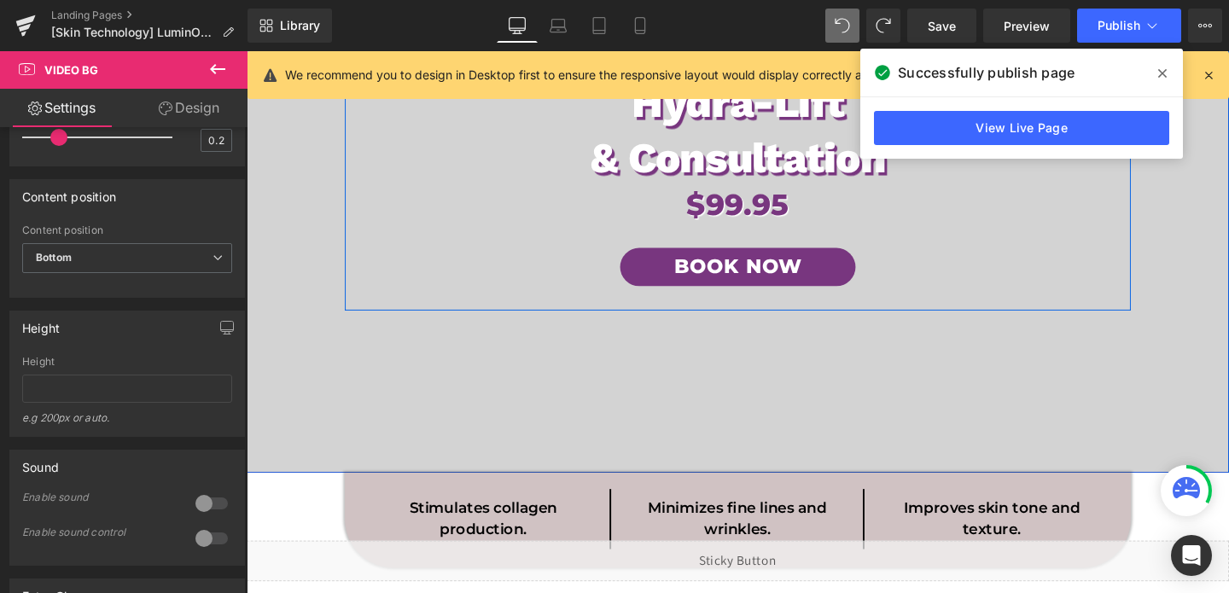
scroll to position [285, 0]
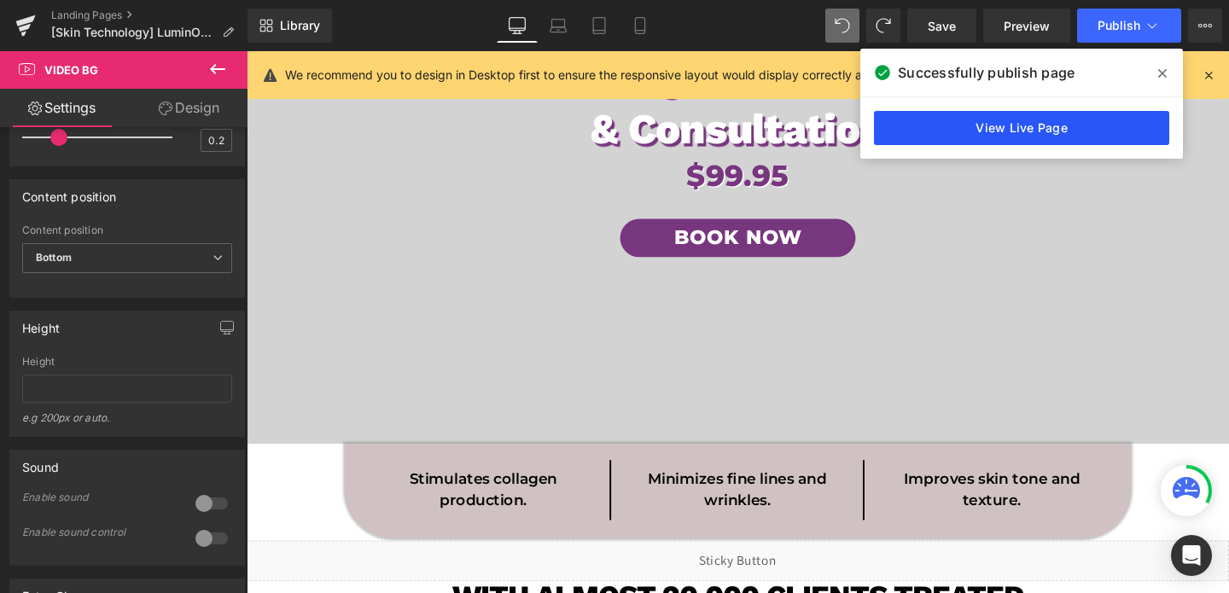
click at [1009, 119] on link "View Live Page" at bounding box center [1021, 128] width 295 height 34
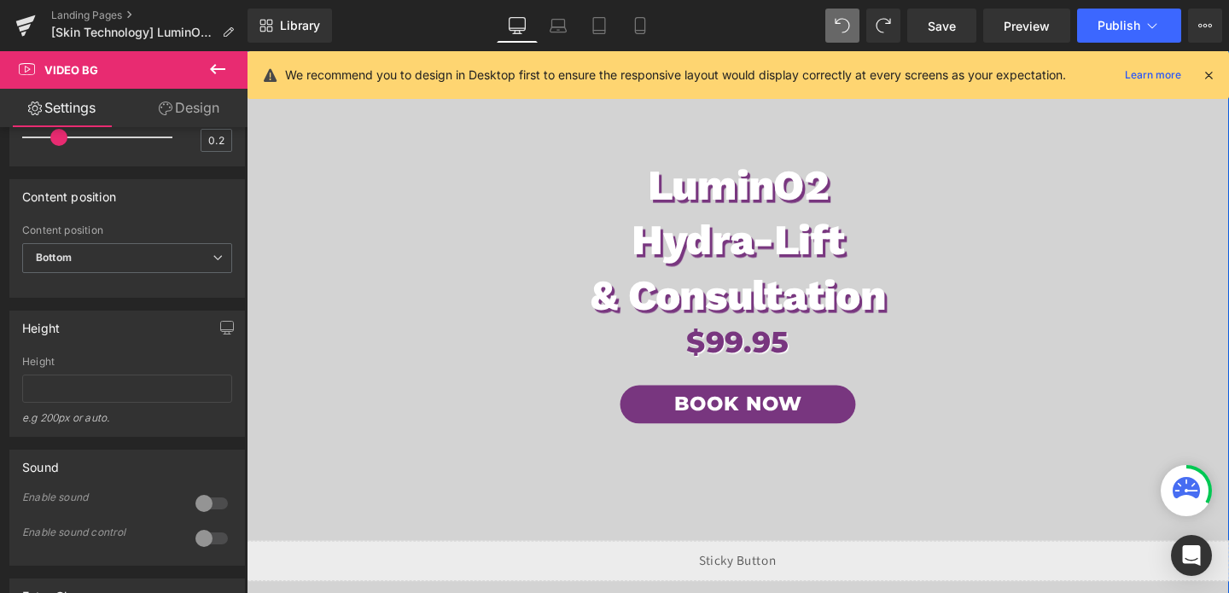
scroll to position [109, 0]
click at [643, 20] on icon at bounding box center [640, 25] width 17 height 17
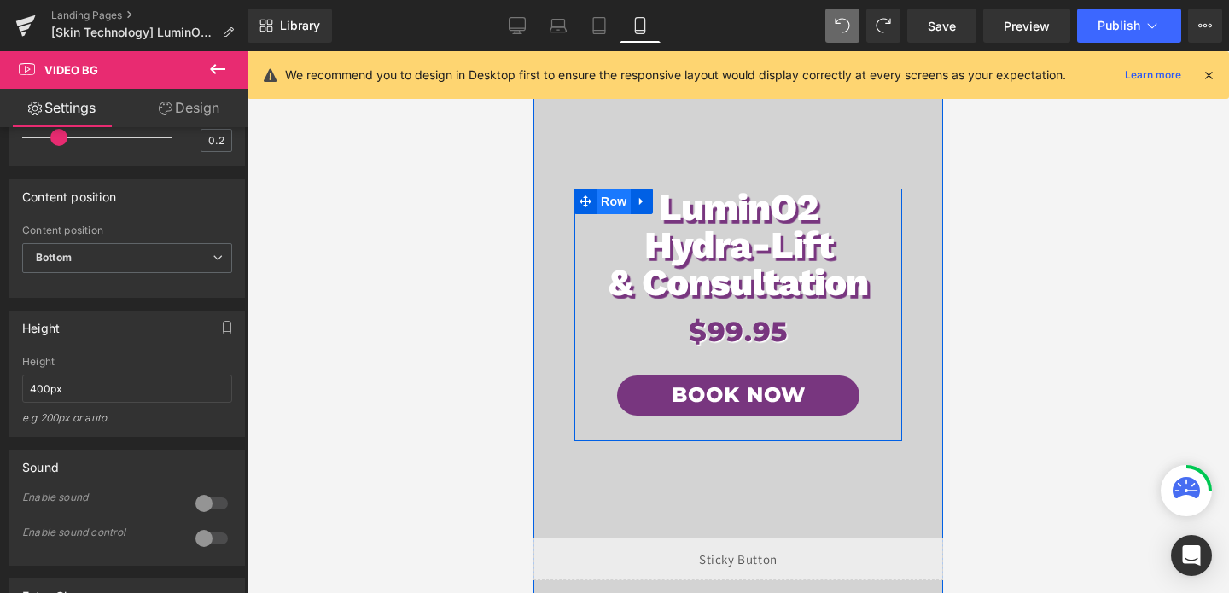
click at [615, 201] on span "Row" at bounding box center [613, 202] width 34 height 26
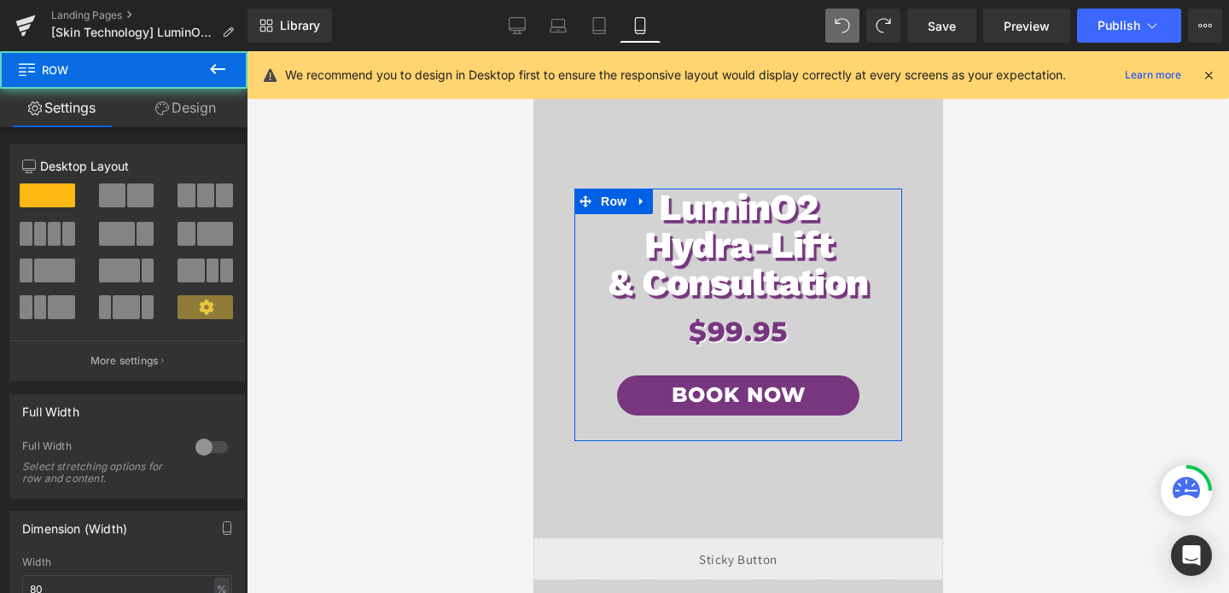
click at [178, 96] on link "Design" at bounding box center [186, 108] width 124 height 38
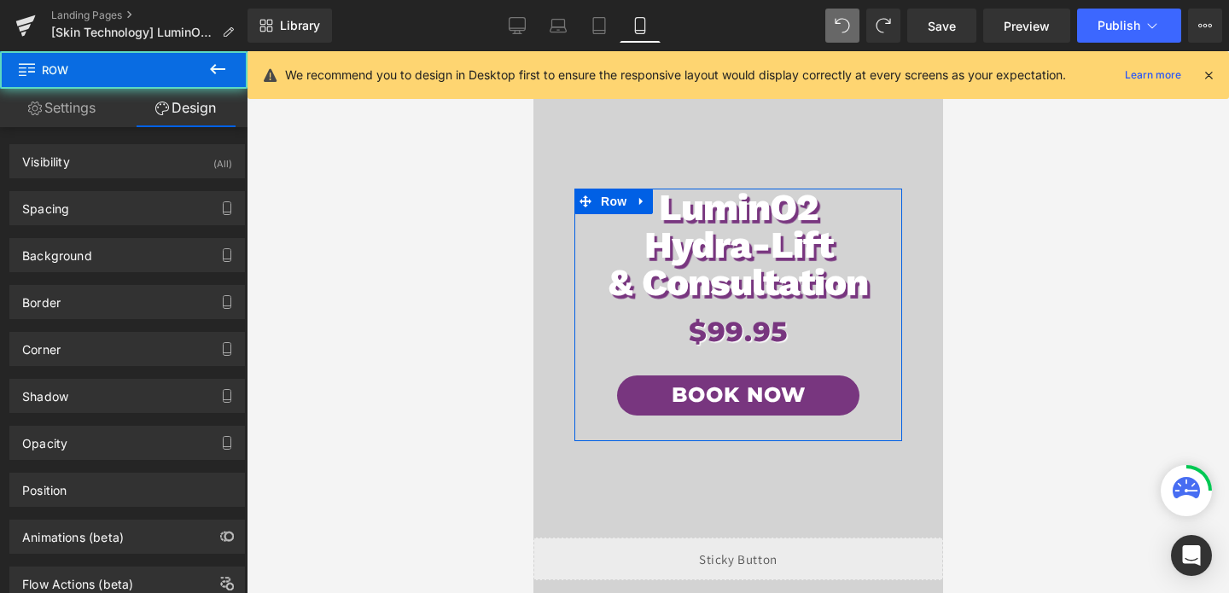
type input "200"
type input "0"
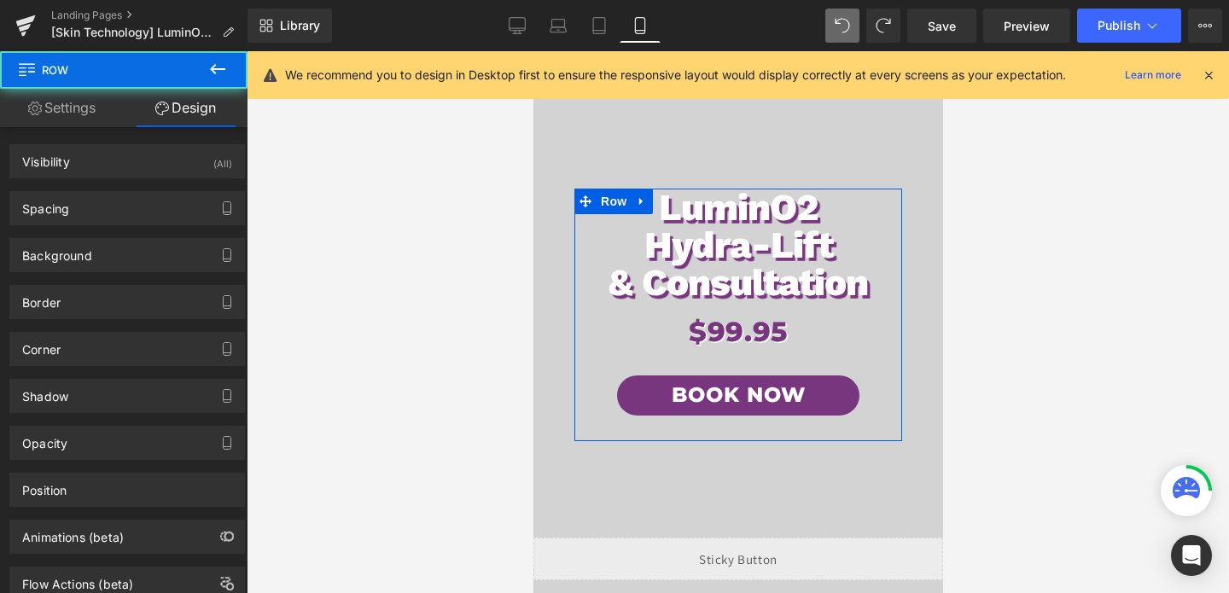
type input "0"
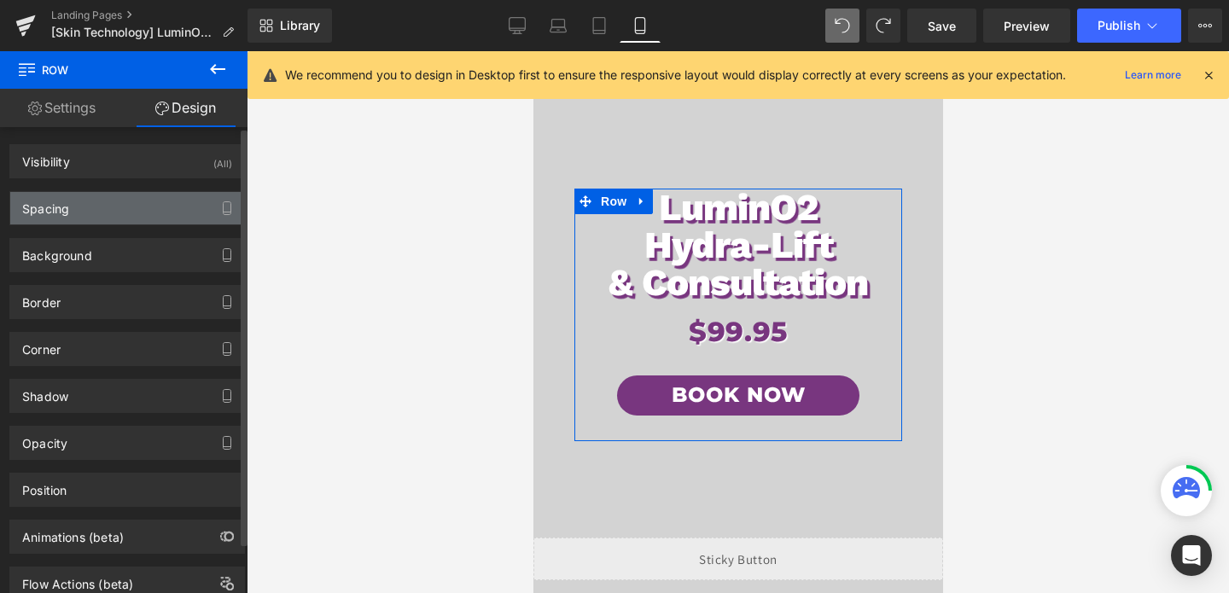
click at [108, 197] on div "Spacing" at bounding box center [127, 208] width 234 height 32
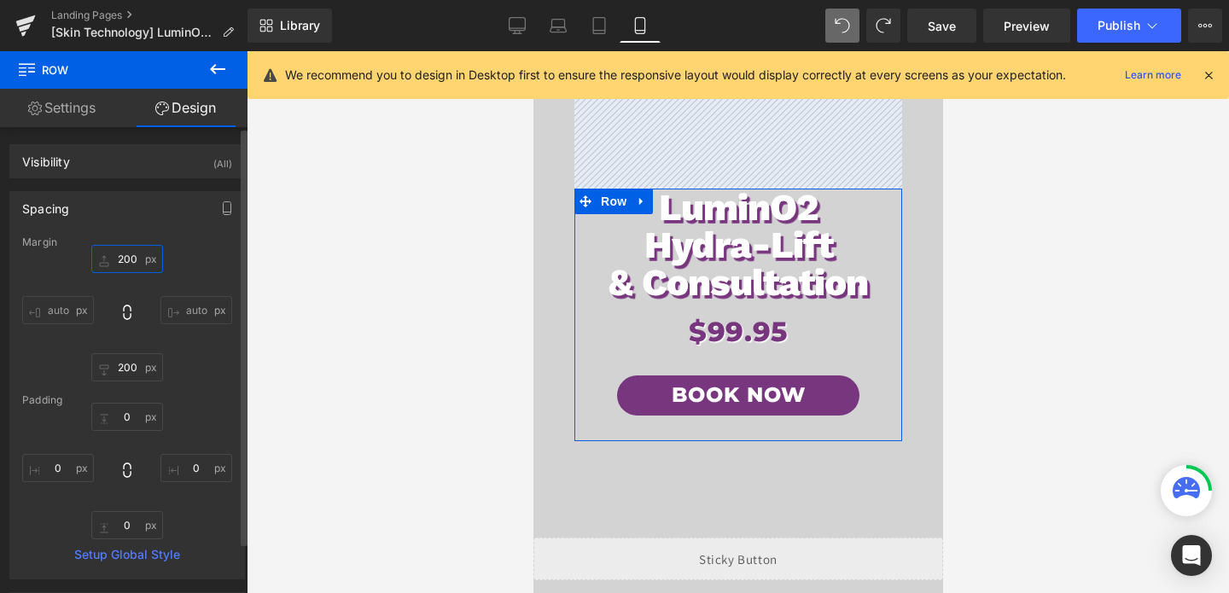
click at [123, 263] on input "200" at bounding box center [127, 259] width 72 height 28
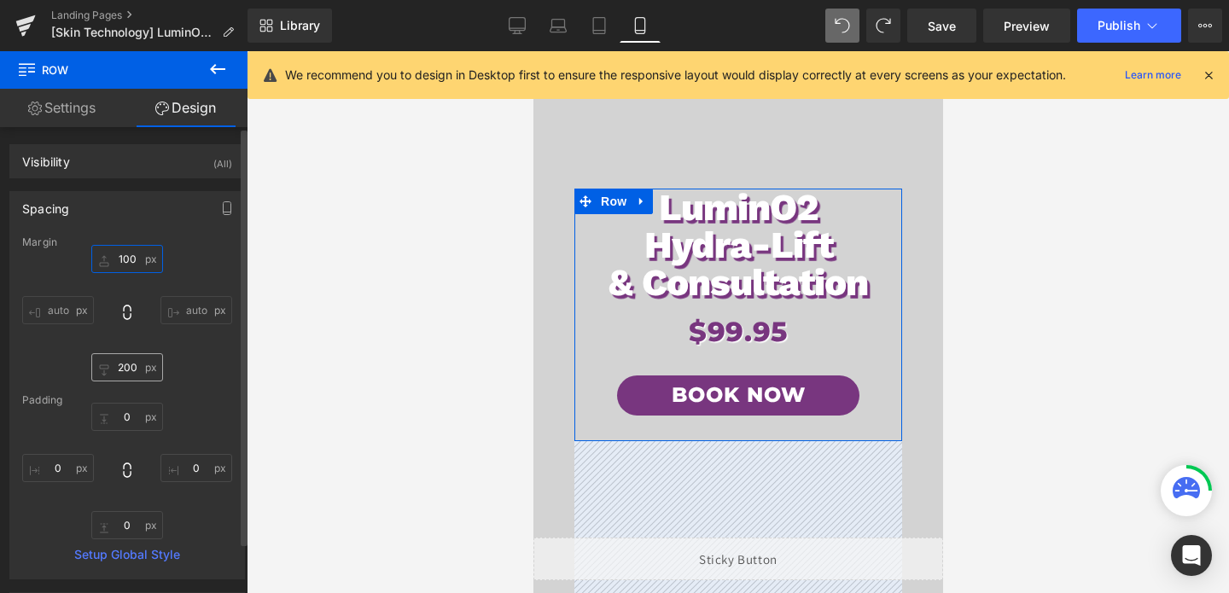
type input "100"
click at [123, 365] on input "200" at bounding box center [127, 367] width 72 height 28
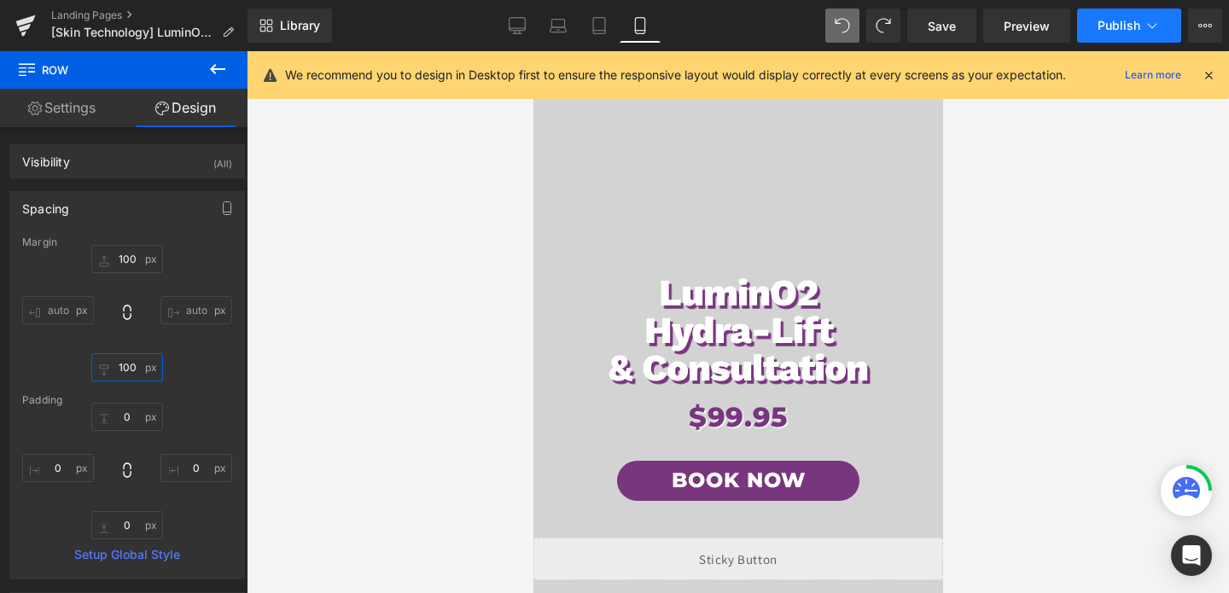
type input "100"
click at [1103, 38] on button "Publish" at bounding box center [1129, 26] width 104 height 34
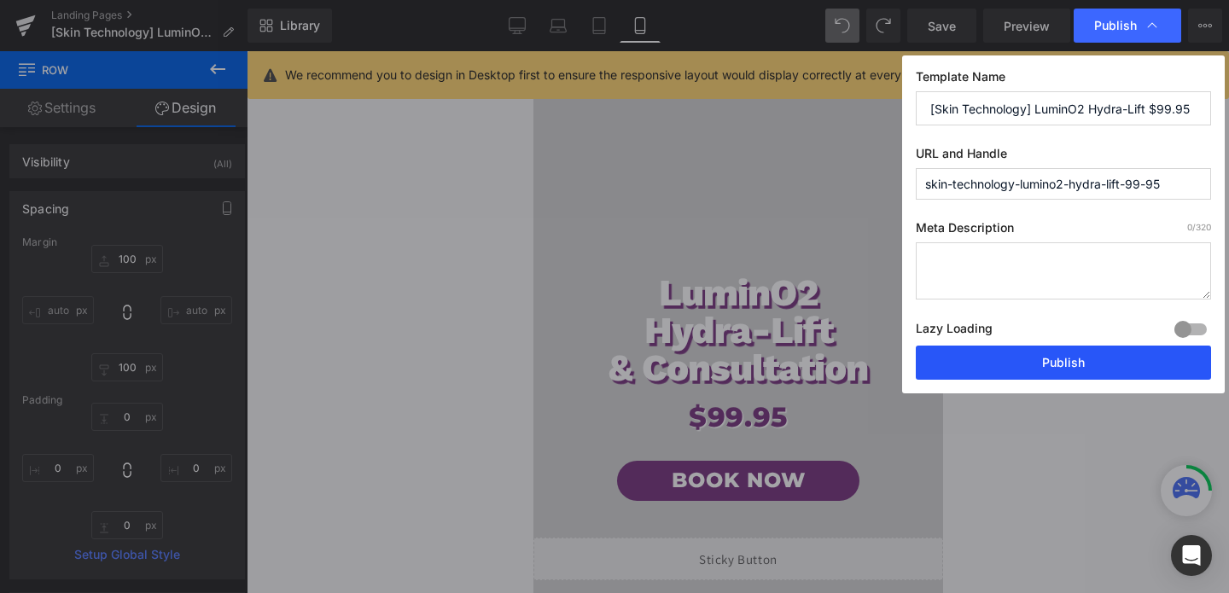
click at [1065, 358] on button "Publish" at bounding box center [1063, 363] width 295 height 34
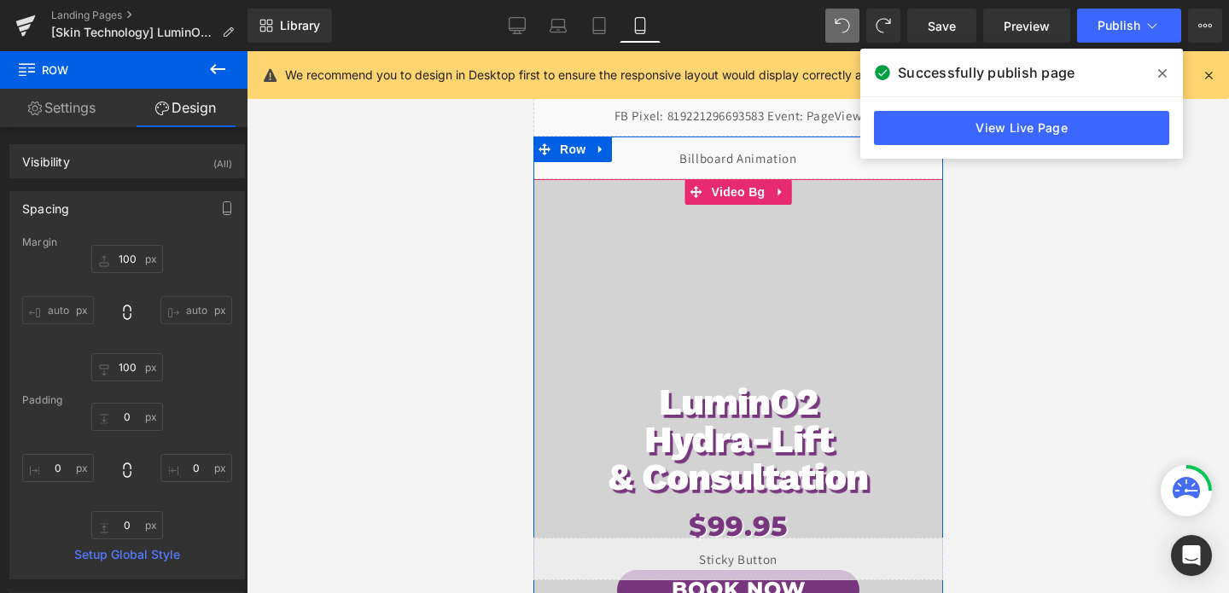
scroll to position [3, 0]
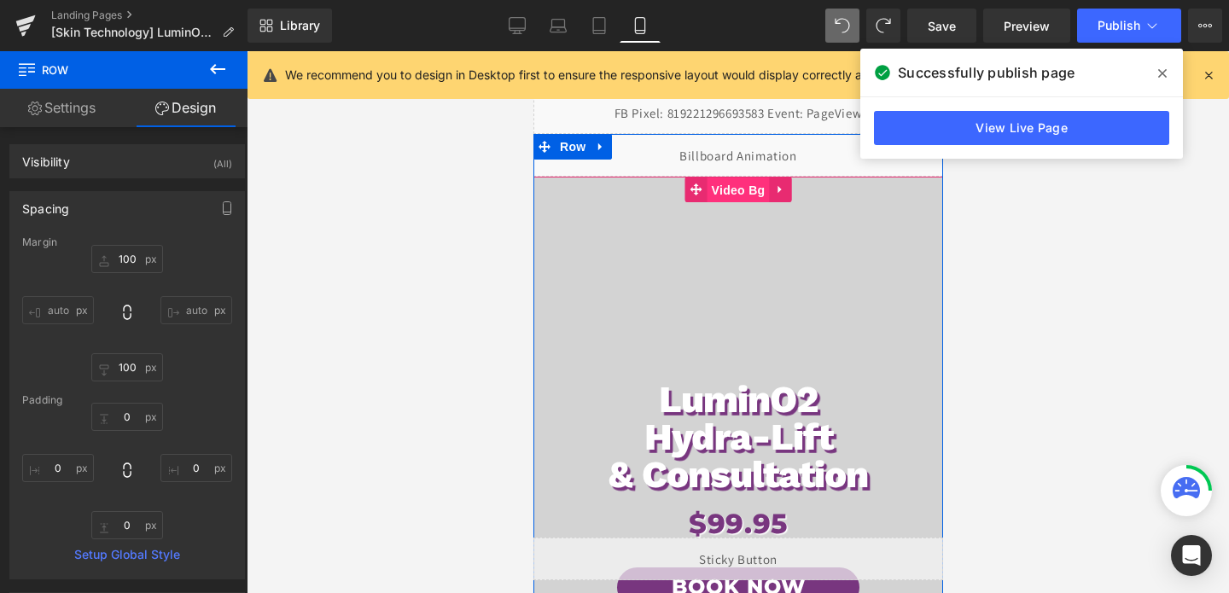
click at [736, 191] on span "Video Bg" at bounding box center [738, 191] width 62 height 26
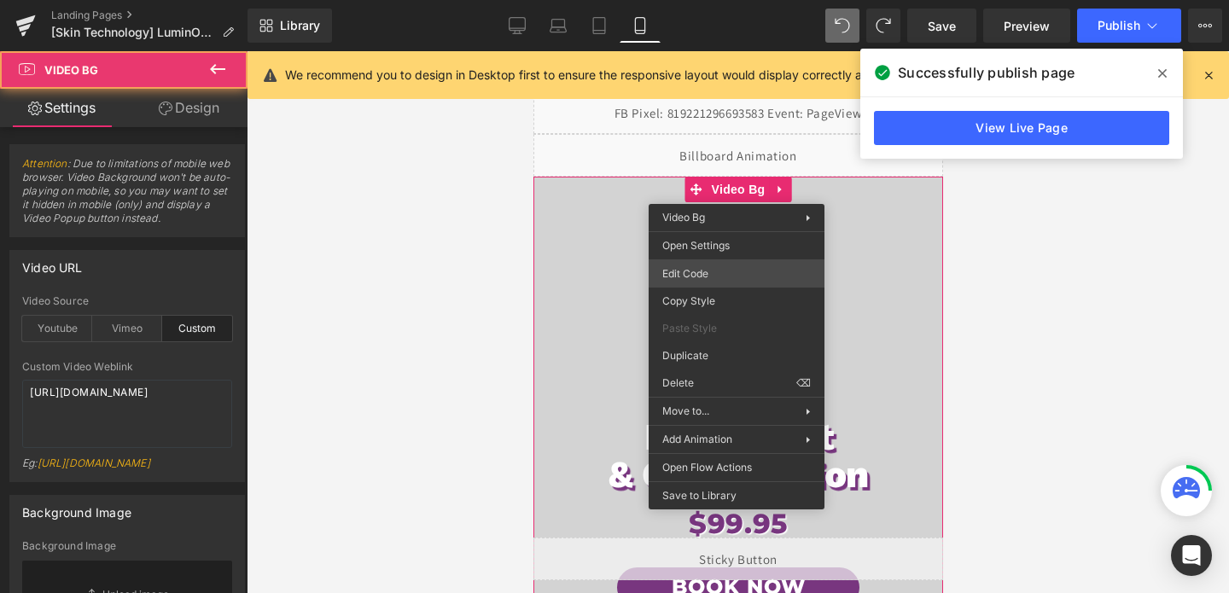
click at [686, 0] on div "Video Bg You are previewing how the will restyle your page. You can not edit El…" at bounding box center [614, 0] width 1229 height 0
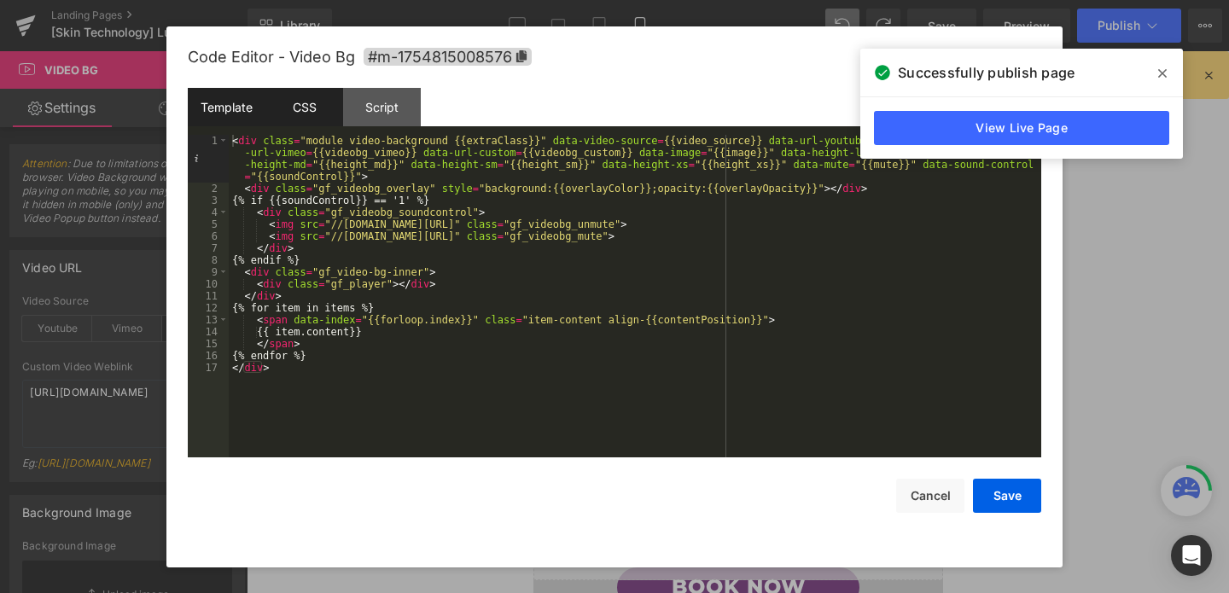
click at [306, 99] on div "CSS" at bounding box center [305, 107] width 78 height 38
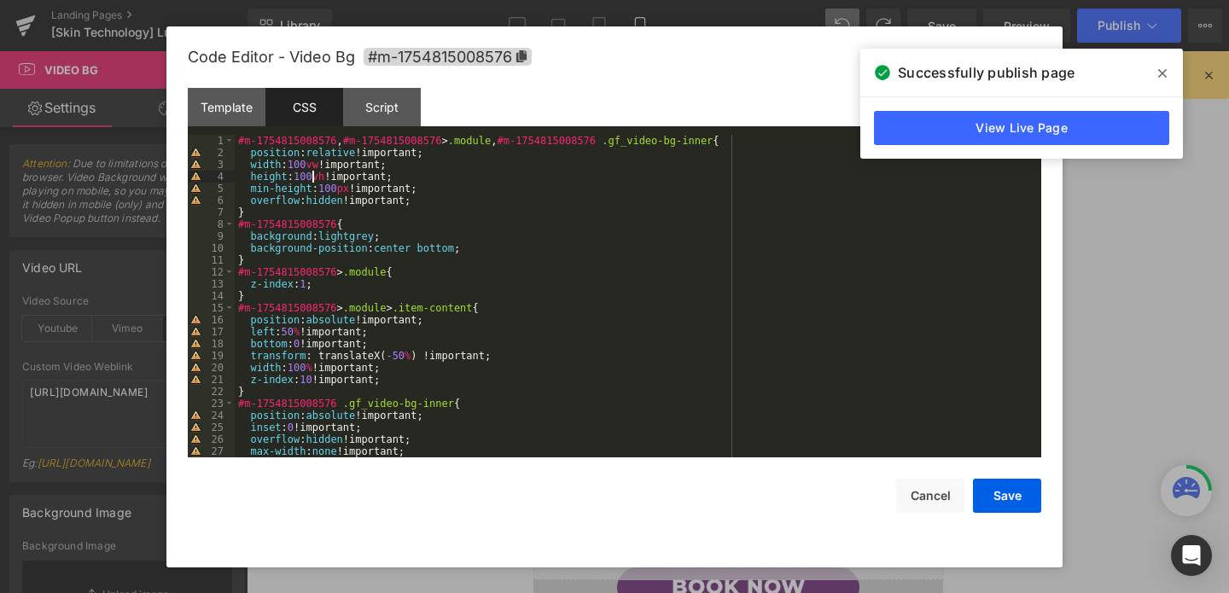
click at [312, 177] on div "#m-1754815008576 , #m-1754815008576 > .module , #m-1754815008576 .gf_video-bg-i…" at bounding box center [635, 308] width 800 height 347
click at [314, 178] on div "#m-1754815008576 , #m-1754815008576 > .module , #m-1754815008576 .gf_video-bg-i…" at bounding box center [635, 308] width 800 height 347
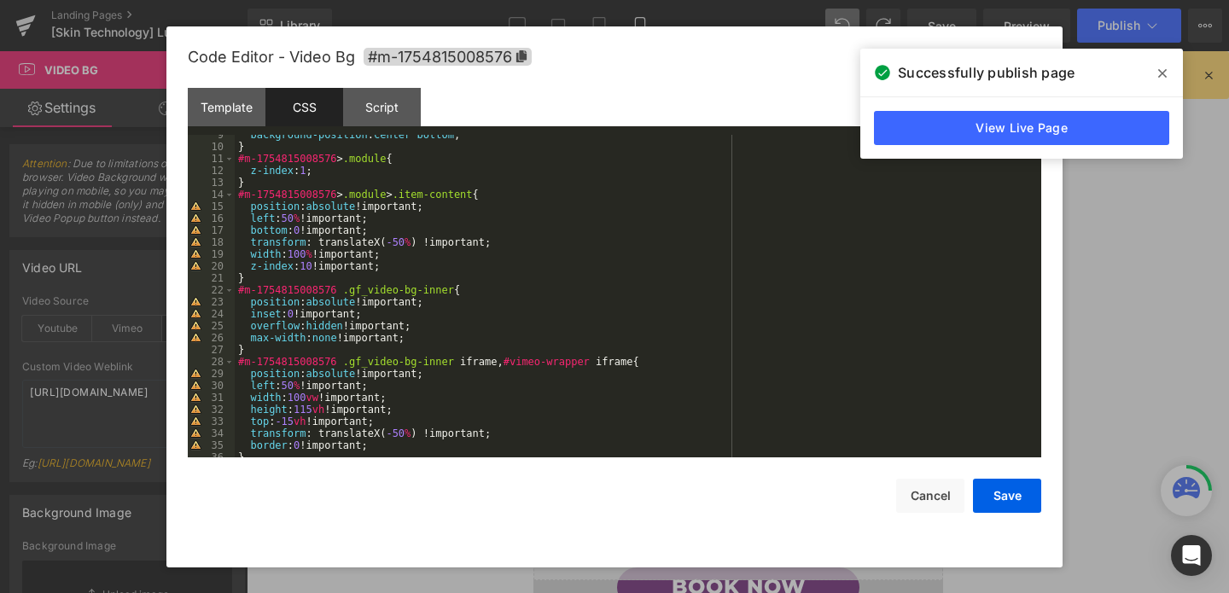
scroll to position [0, 0]
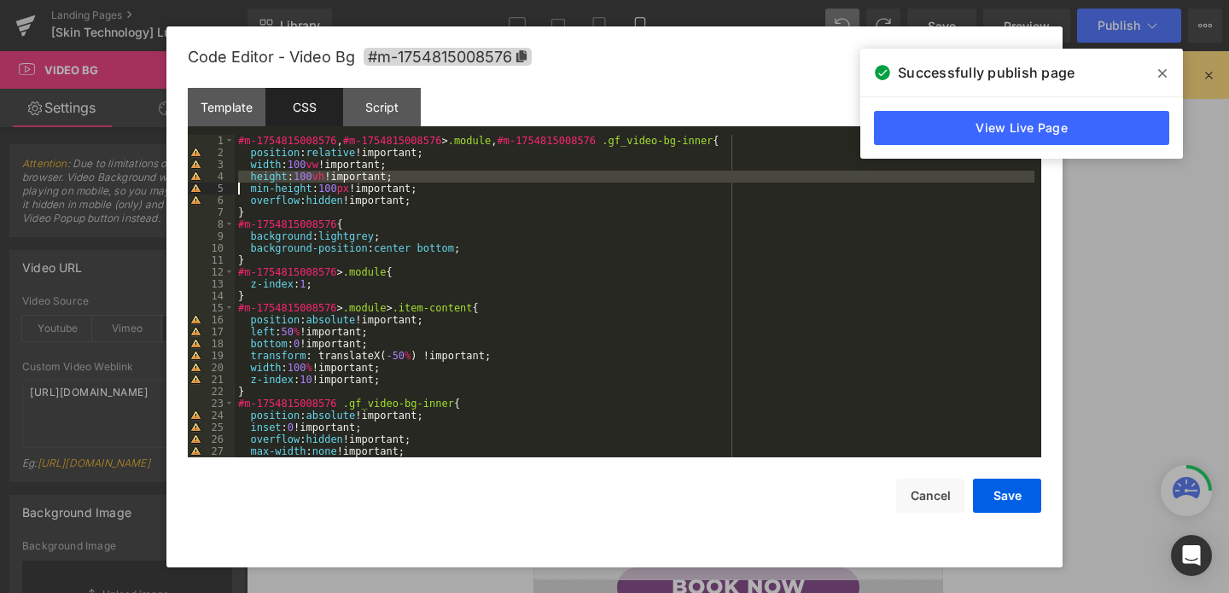
click at [308, 178] on div "#m-1754815008576 , #m-1754815008576 > .module , #m-1754815008576 .gf_video-bg-i…" at bounding box center [635, 308] width 800 height 347
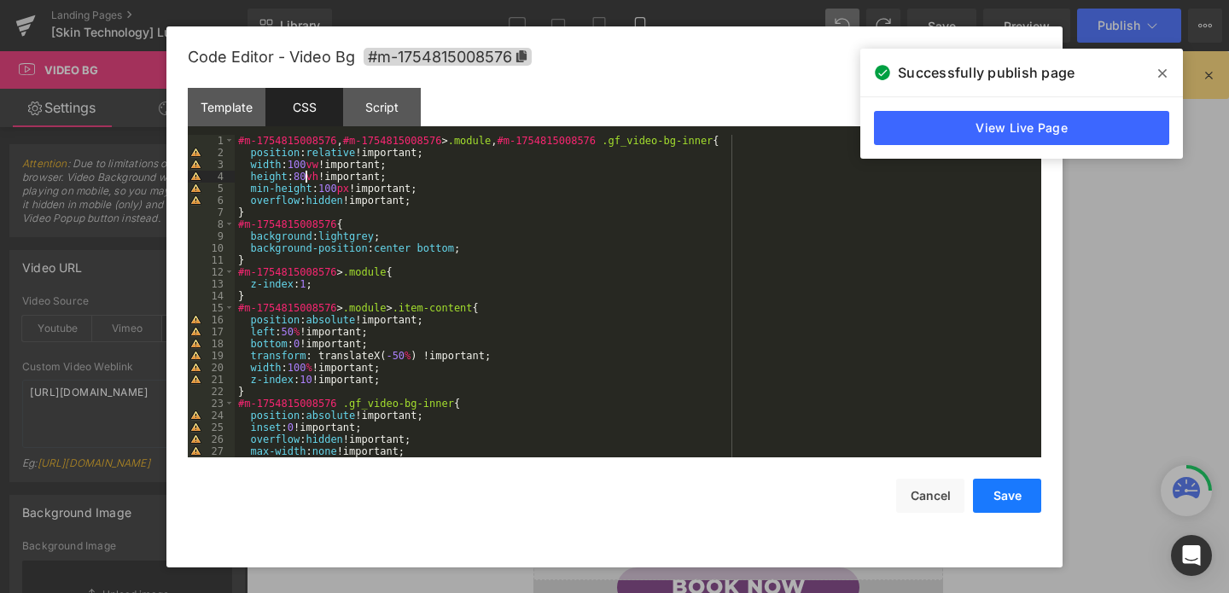
click at [1007, 490] on button "Save" at bounding box center [1007, 496] width 68 height 34
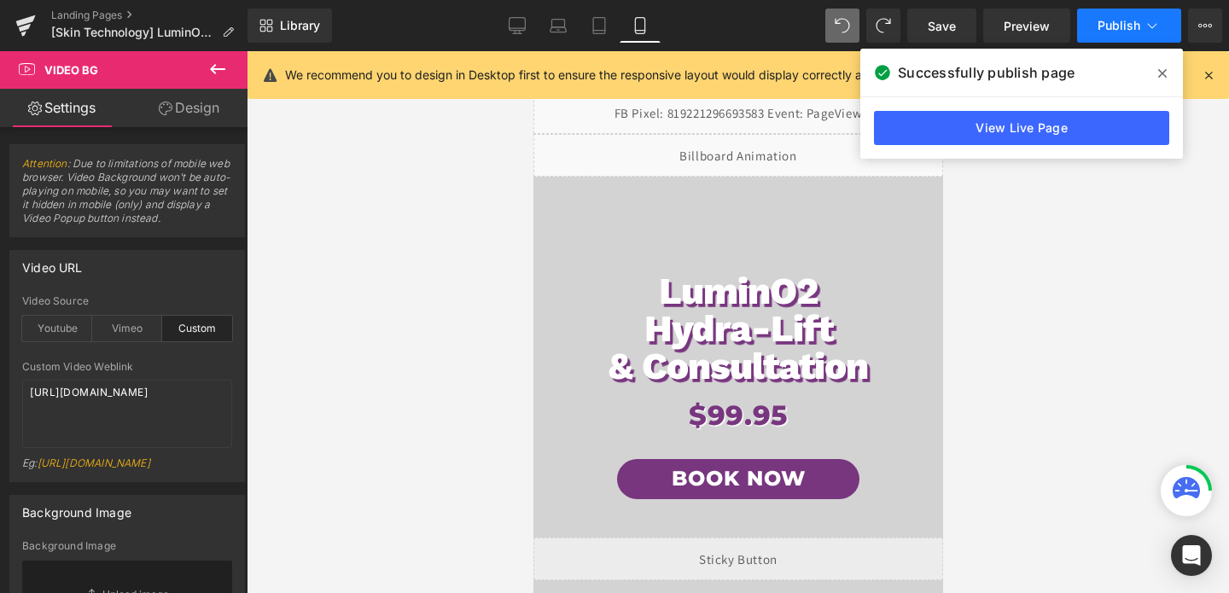
click at [1104, 15] on button "Publish" at bounding box center [1129, 26] width 104 height 34
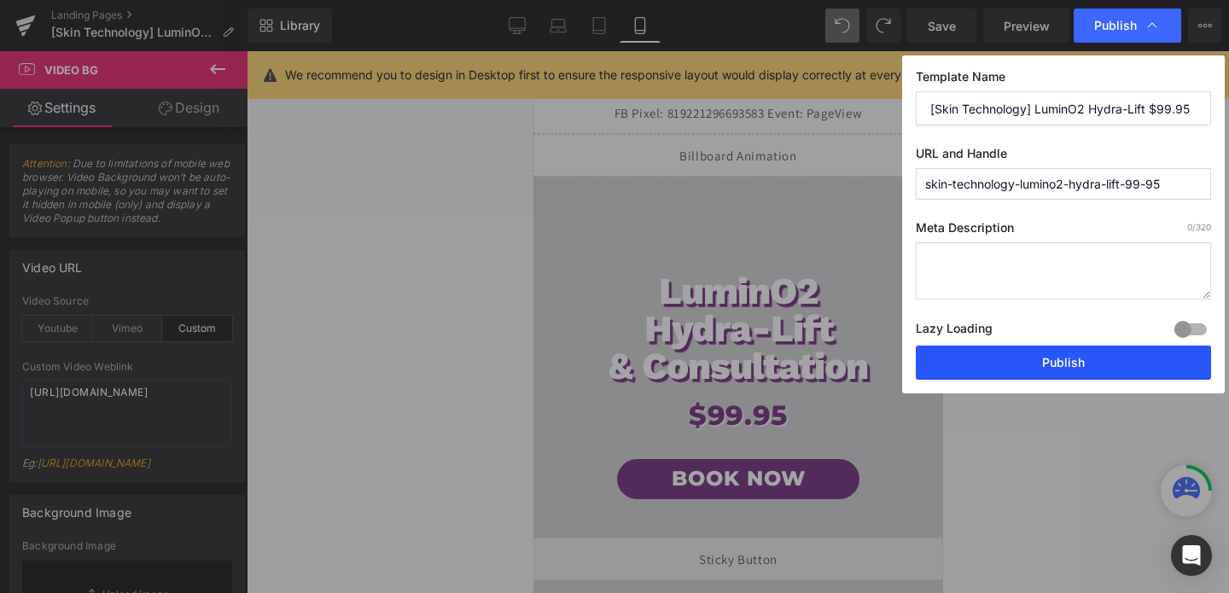
click at [1050, 367] on button "Publish" at bounding box center [1063, 363] width 295 height 34
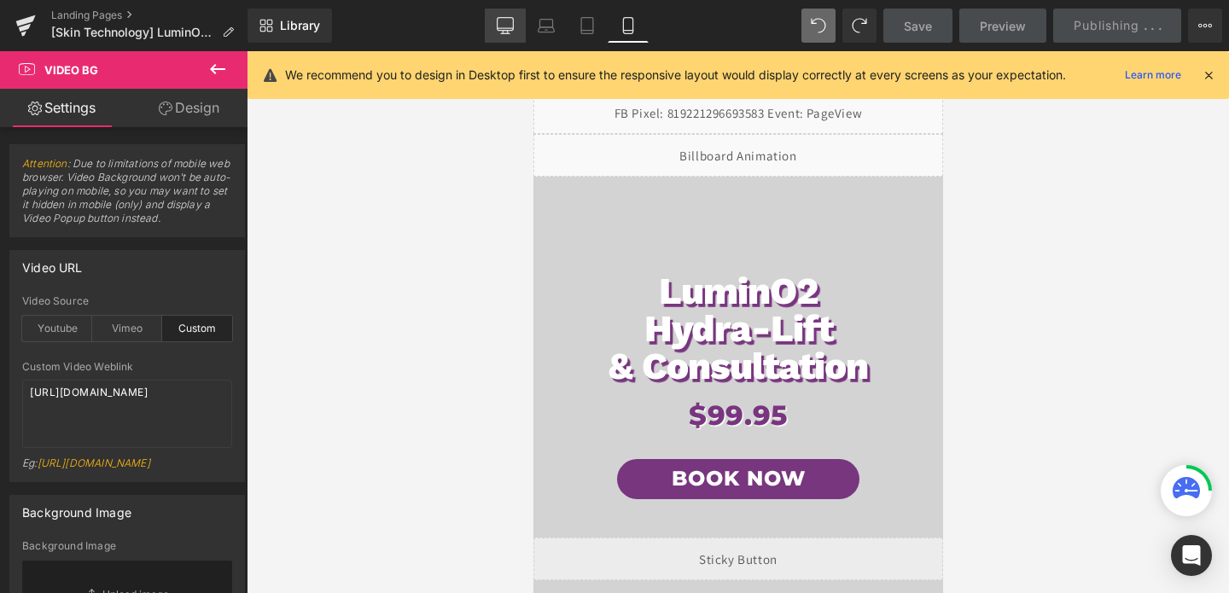
click at [500, 20] on icon at bounding box center [505, 25] width 17 height 17
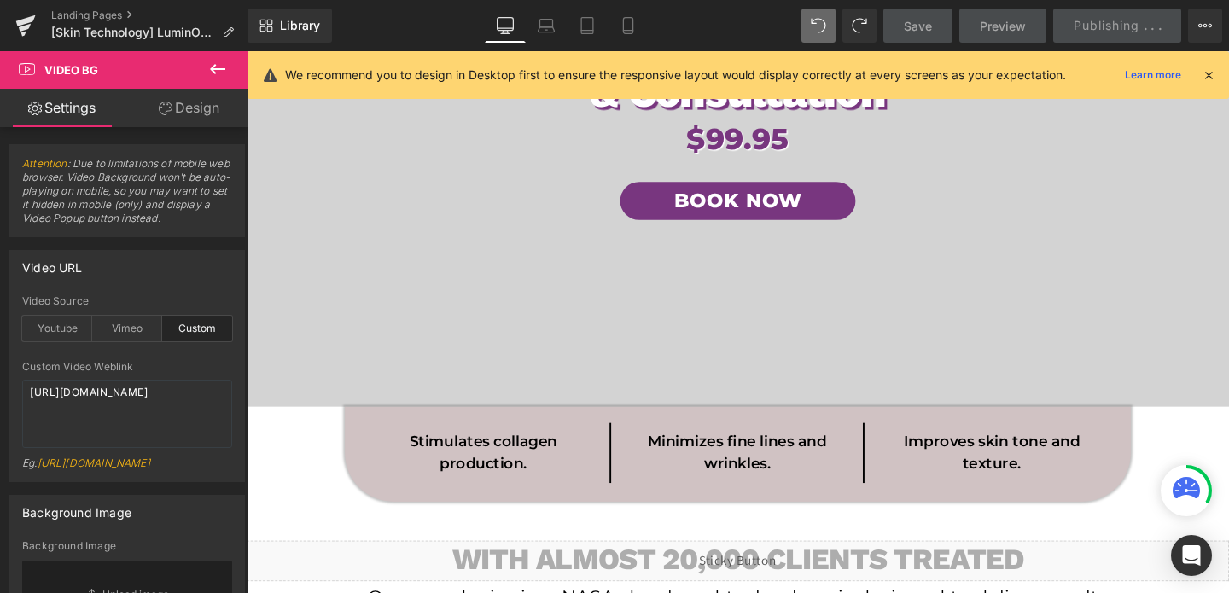
scroll to position [7, 0]
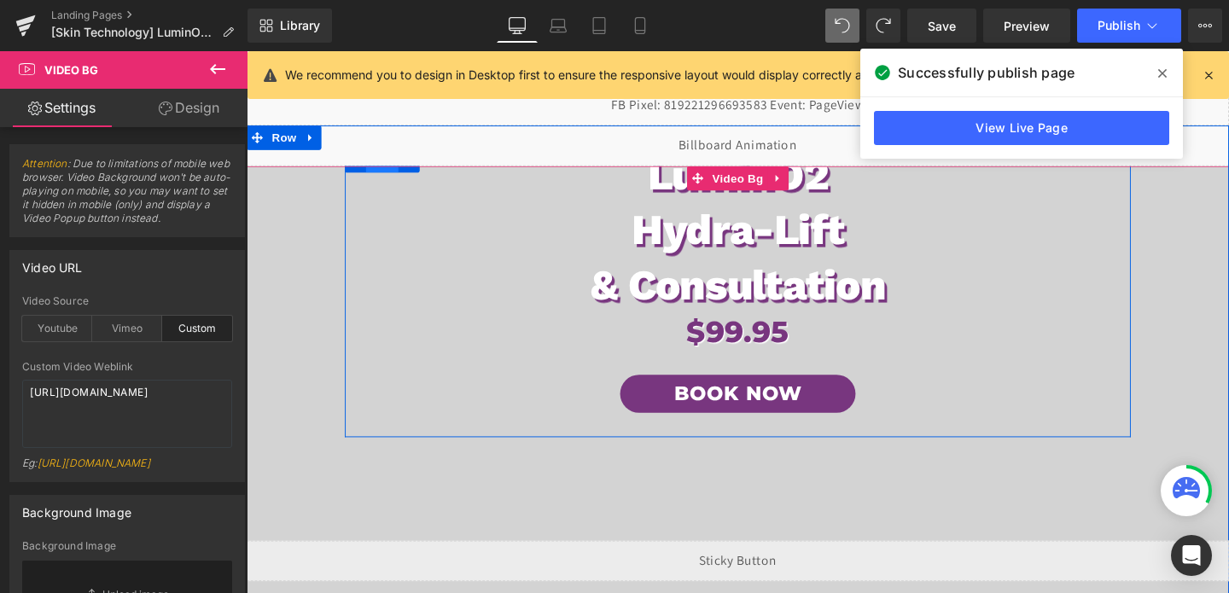
click at [382, 178] on span "Row" at bounding box center [389, 167] width 34 height 26
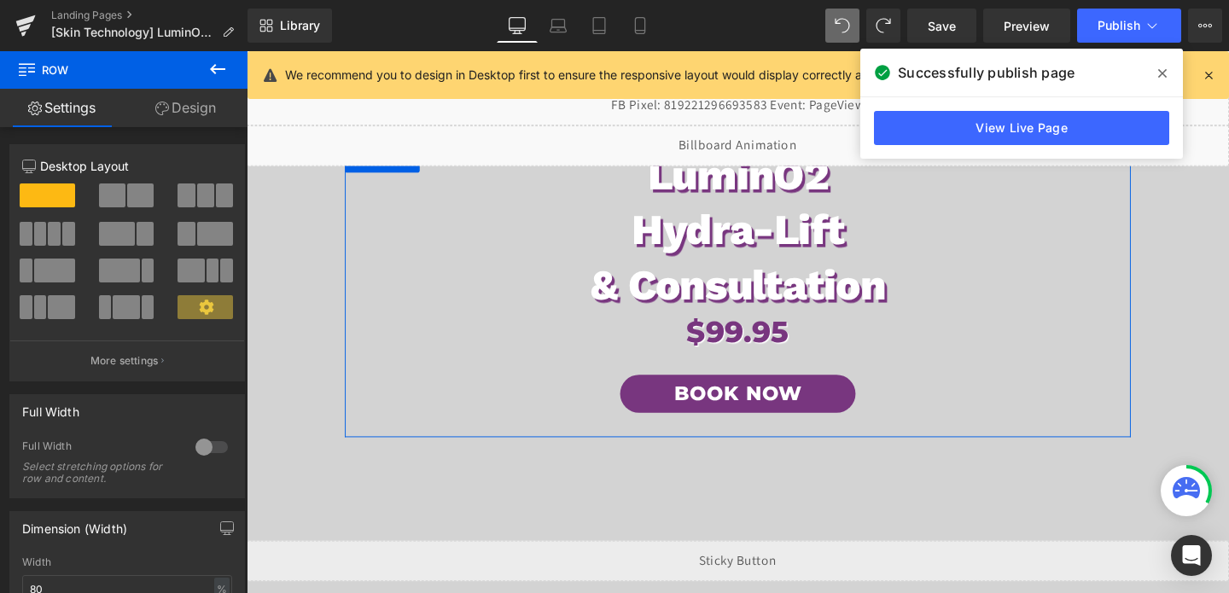
click at [172, 109] on link "Design" at bounding box center [186, 108] width 124 height 38
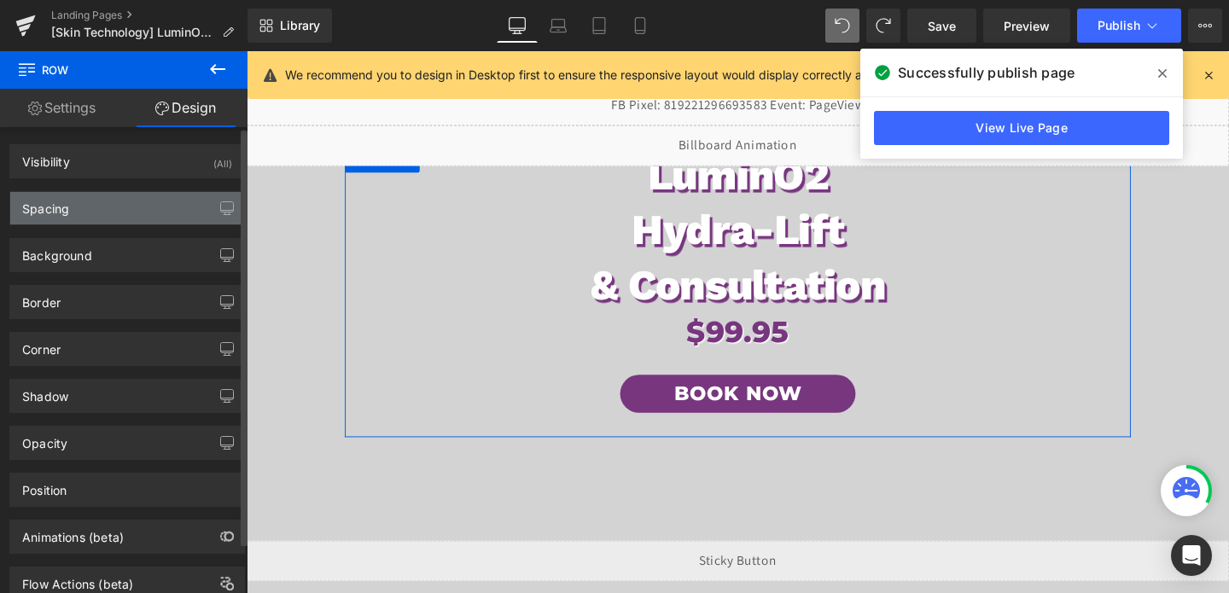
click at [114, 206] on div "Spacing" at bounding box center [127, 208] width 234 height 32
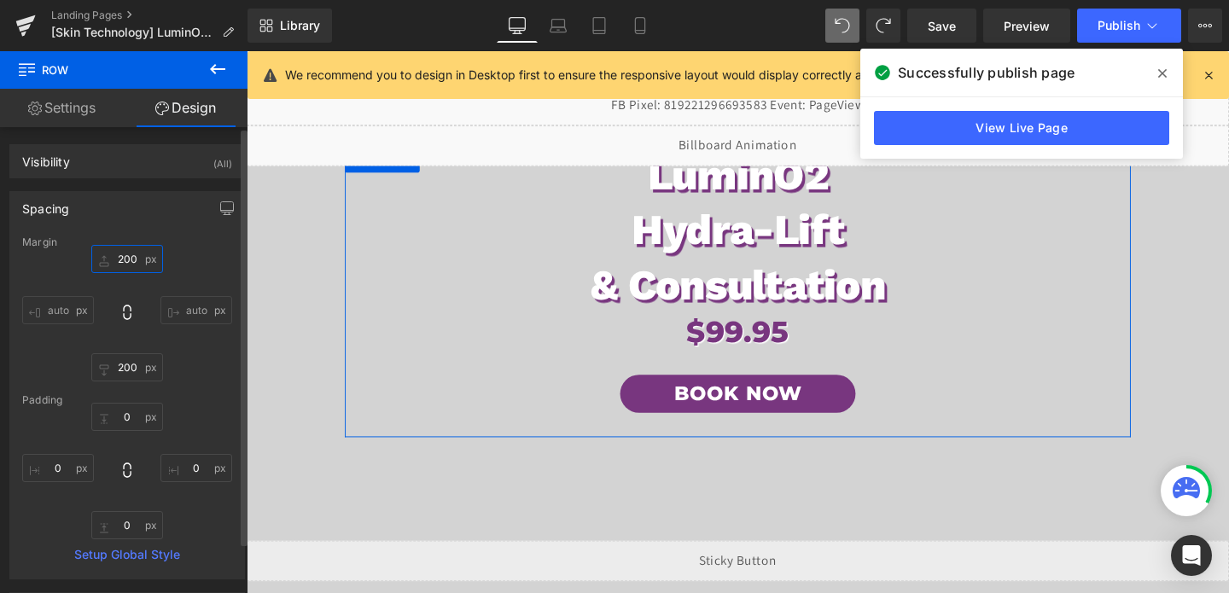
click at [116, 251] on input "200" at bounding box center [127, 259] width 72 height 28
type input "200"
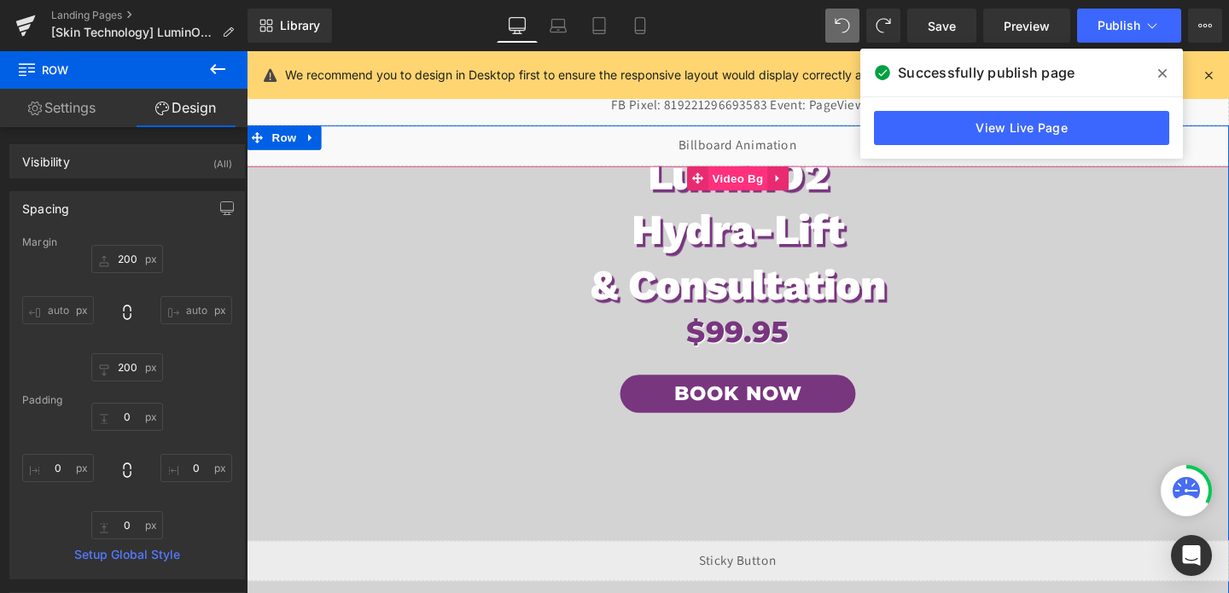
click at [759, 192] on span "Video Bg" at bounding box center [764, 185] width 62 height 26
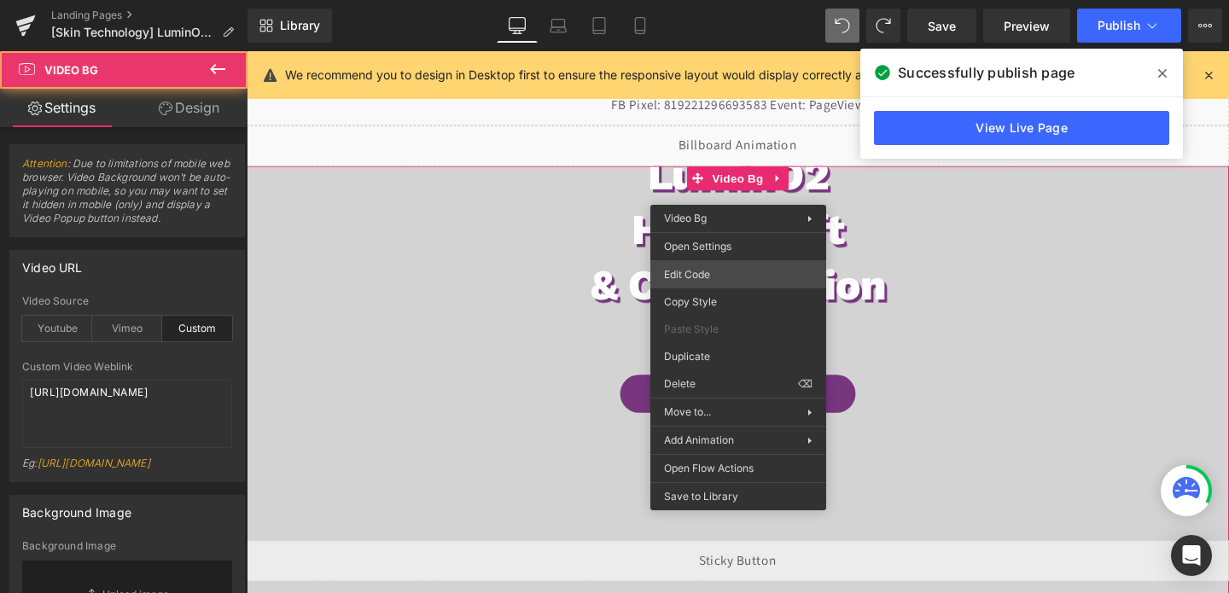
click at [692, 0] on div "Video Bg You are previewing how the will restyle your page. You can not edit El…" at bounding box center [614, 0] width 1229 height 0
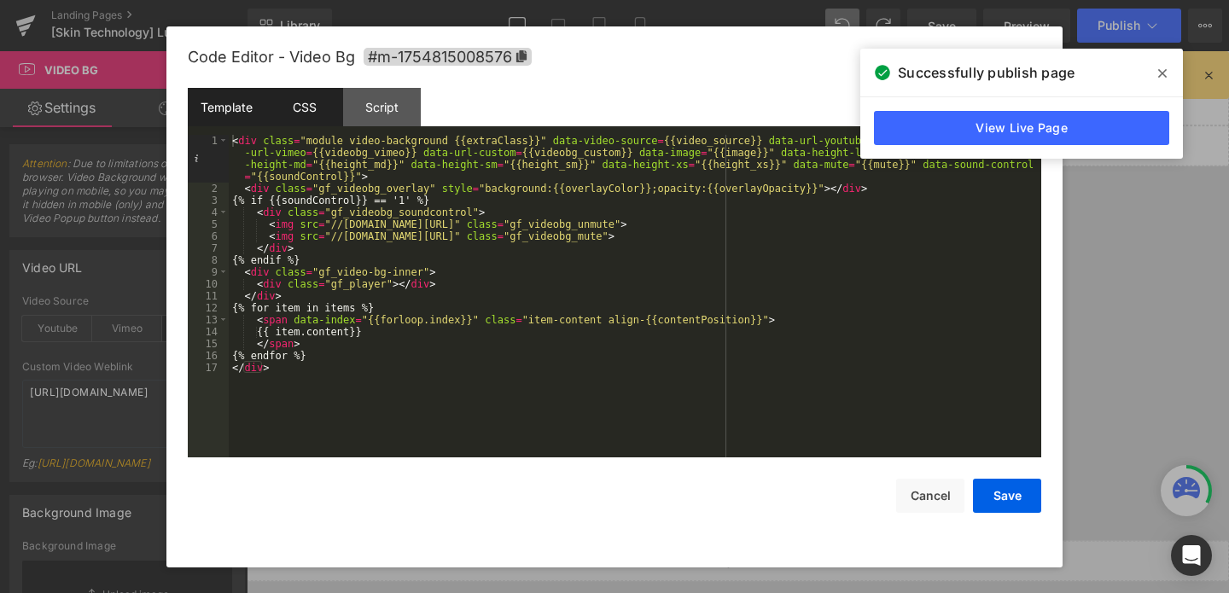
click at [289, 107] on div "CSS" at bounding box center [305, 107] width 78 height 38
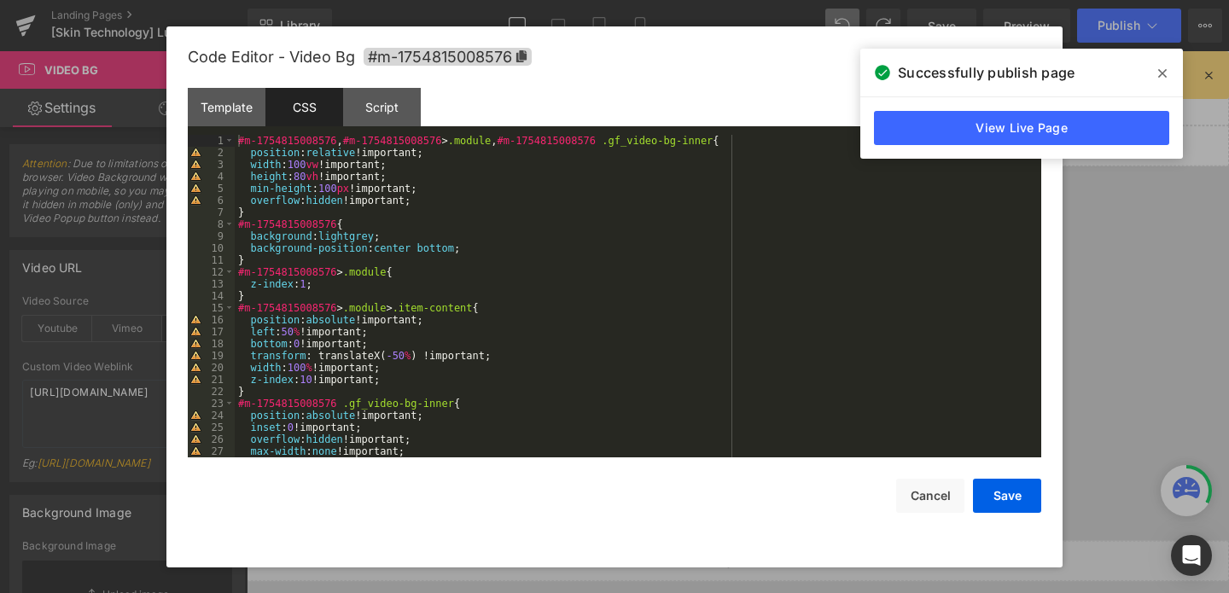
click at [334, 178] on div "#m-1754815008576 , #m-1754815008576 > .module , #m-1754815008576 .gf_video-bg-i…" at bounding box center [635, 308] width 800 height 347
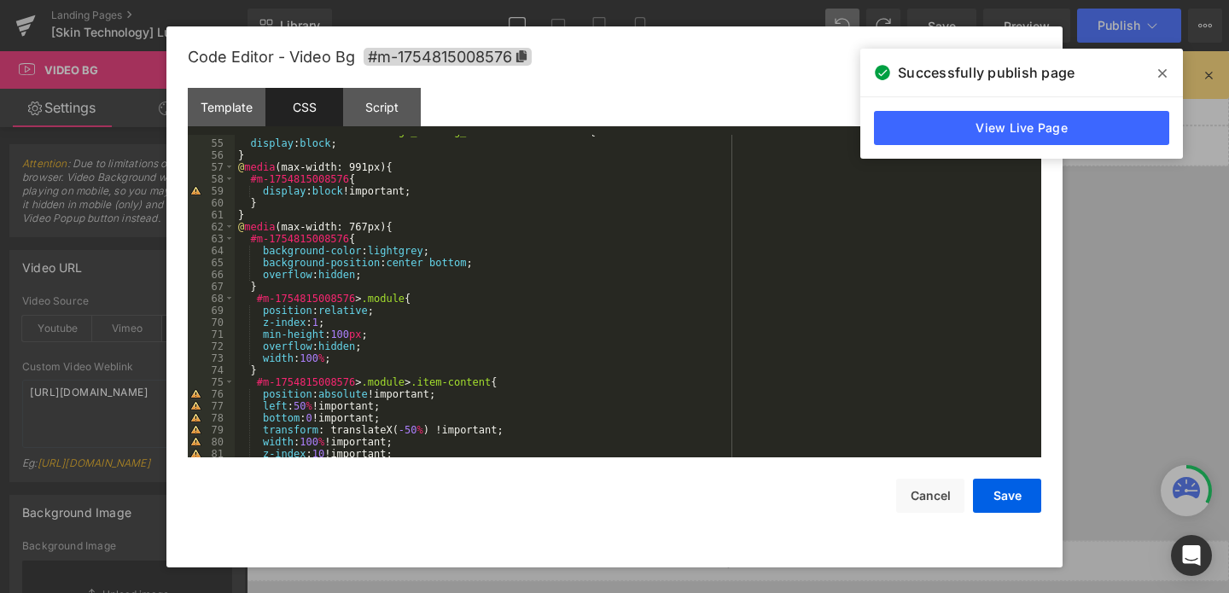
scroll to position [661, 0]
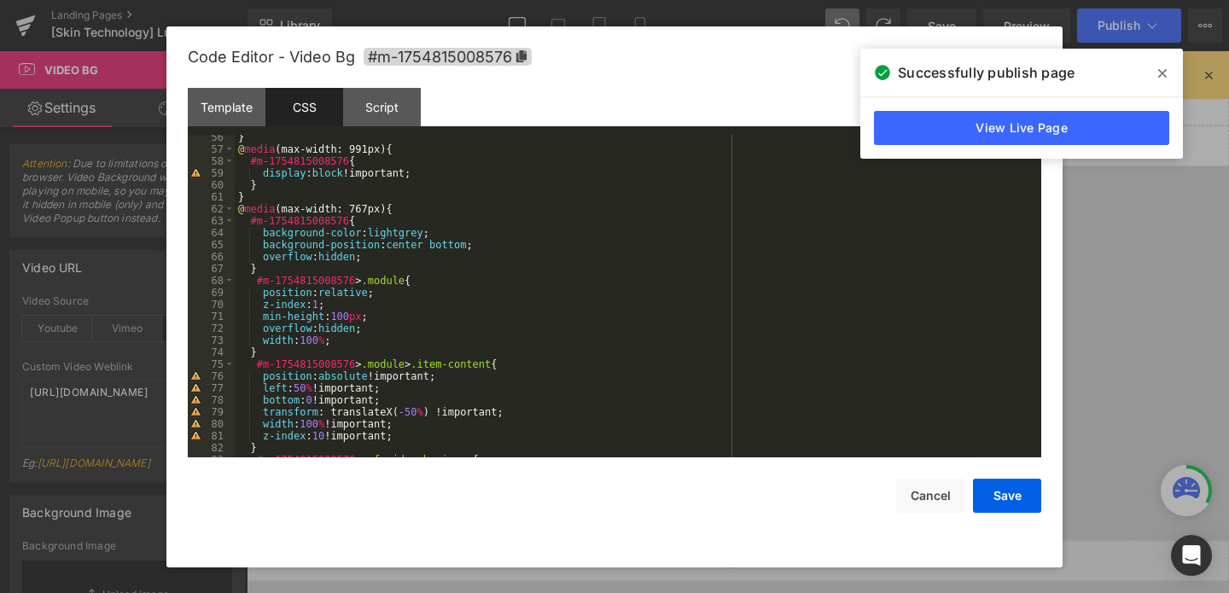
click at [431, 178] on div "} @ media (max-width: 991px) { #m-1754815008576 { display : block !important; }…" at bounding box center [635, 304] width 800 height 347
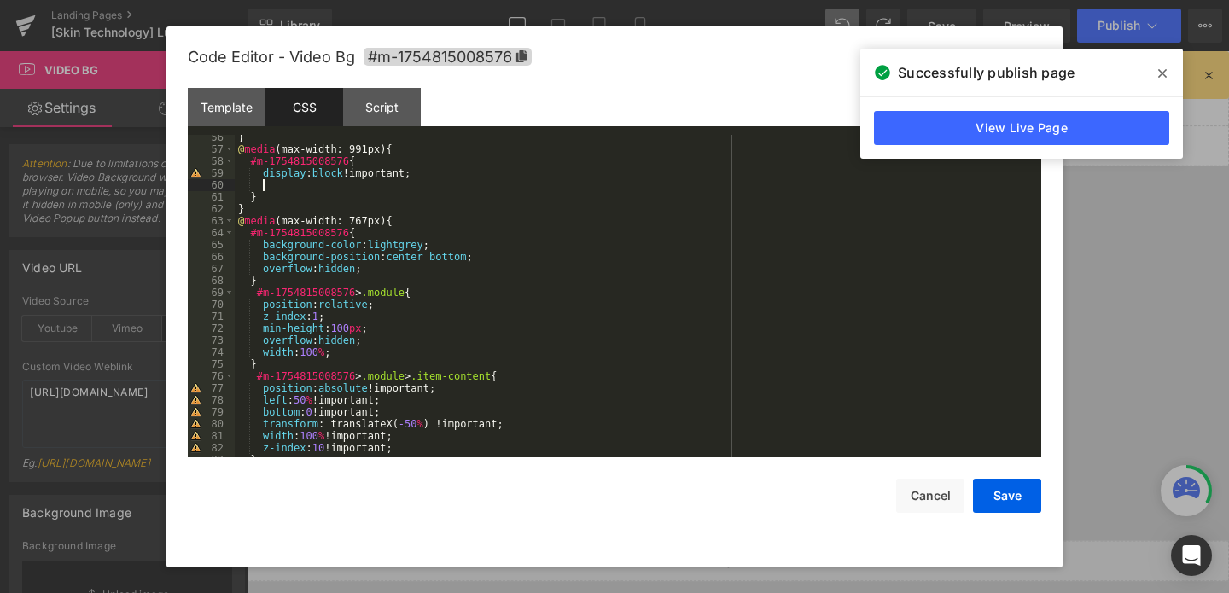
paste textarea
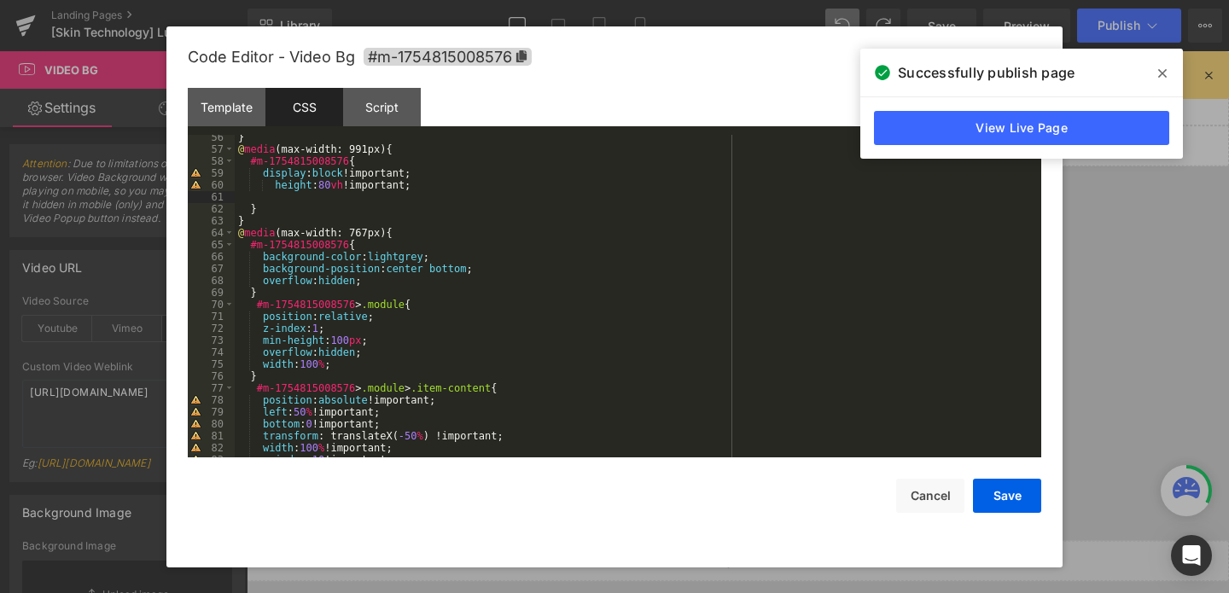
click at [333, 185] on div "} @ media (max-width: 991px) { #m-1754815008576 { display : block !important; h…" at bounding box center [635, 304] width 800 height 347
click at [340, 185] on div "} @ media (max-width: 991px) { #m-1754815008576 { display : block !important; h…" at bounding box center [635, 304] width 800 height 347
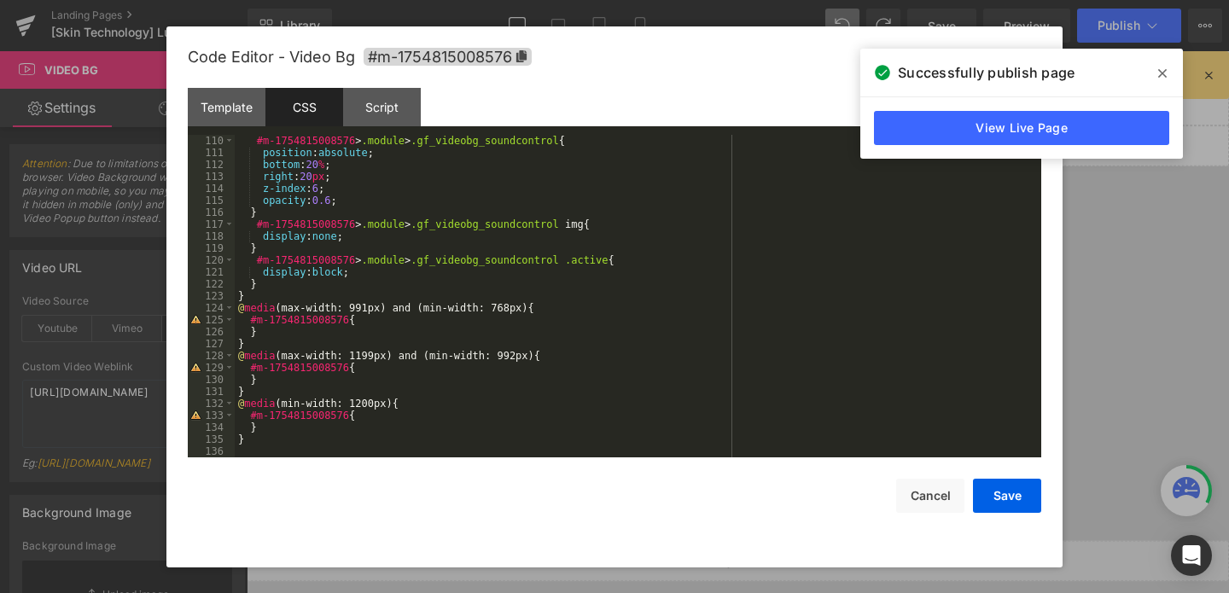
scroll to position [1303, 0]
click at [374, 322] on div "#m-1754815008576 > .module > .gf_videobg_soundcontrol { position : absolute ; b…" at bounding box center [635, 308] width 800 height 347
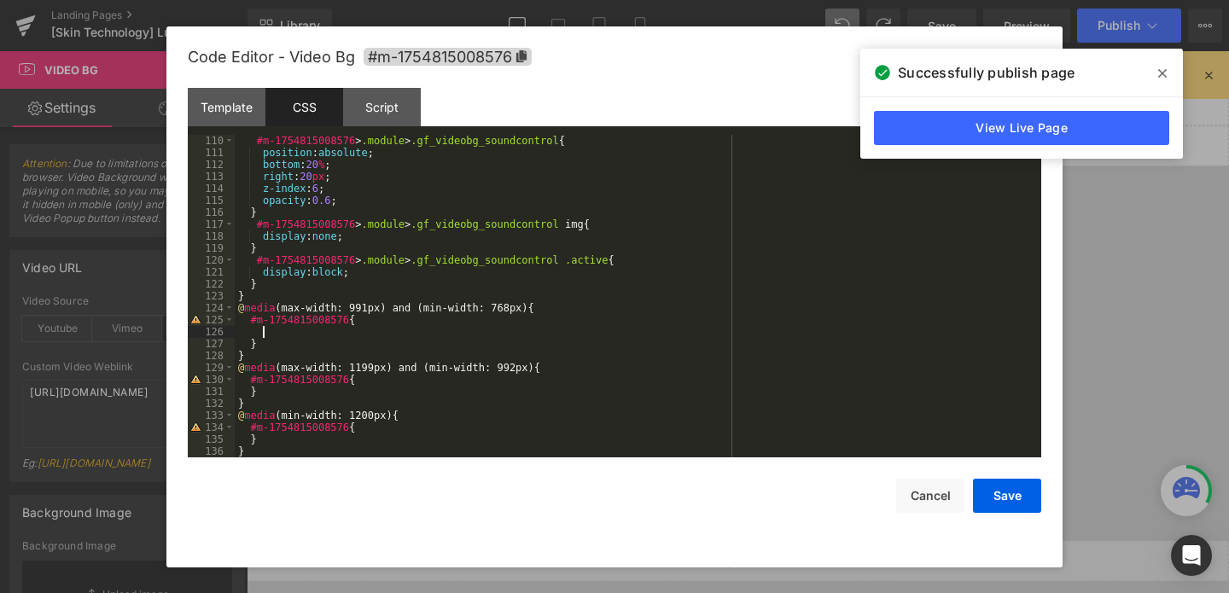
paste textarea
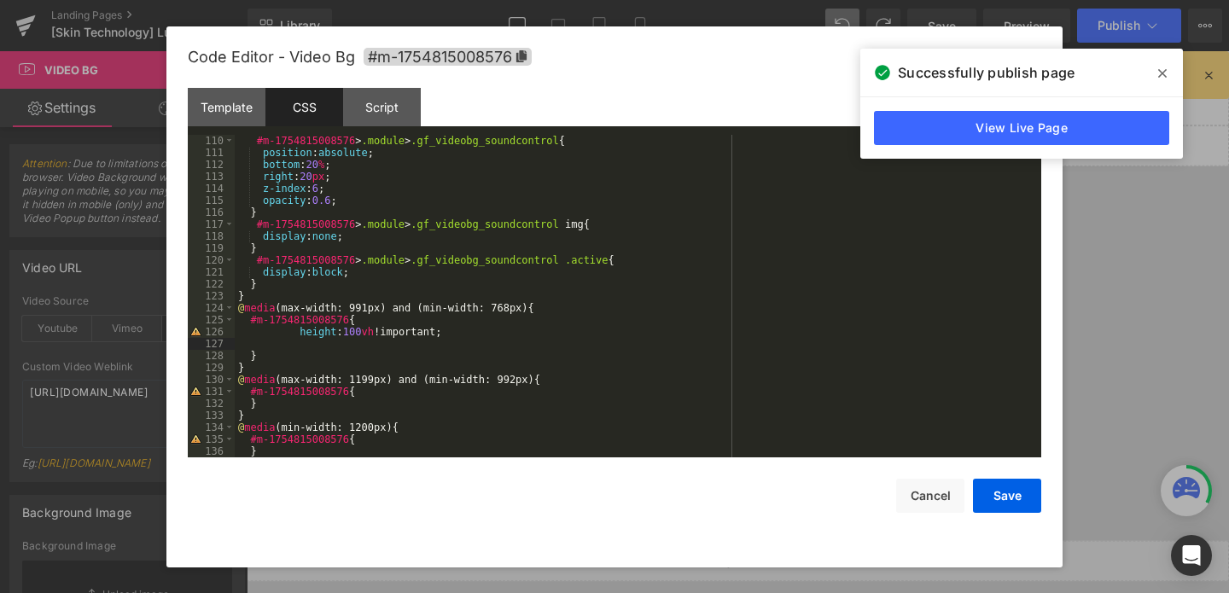
click at [388, 389] on div "#m-1754815008576 > .module > .gf_videobg_soundcontrol { position : absolute ; b…" at bounding box center [635, 308] width 800 height 347
paste textarea
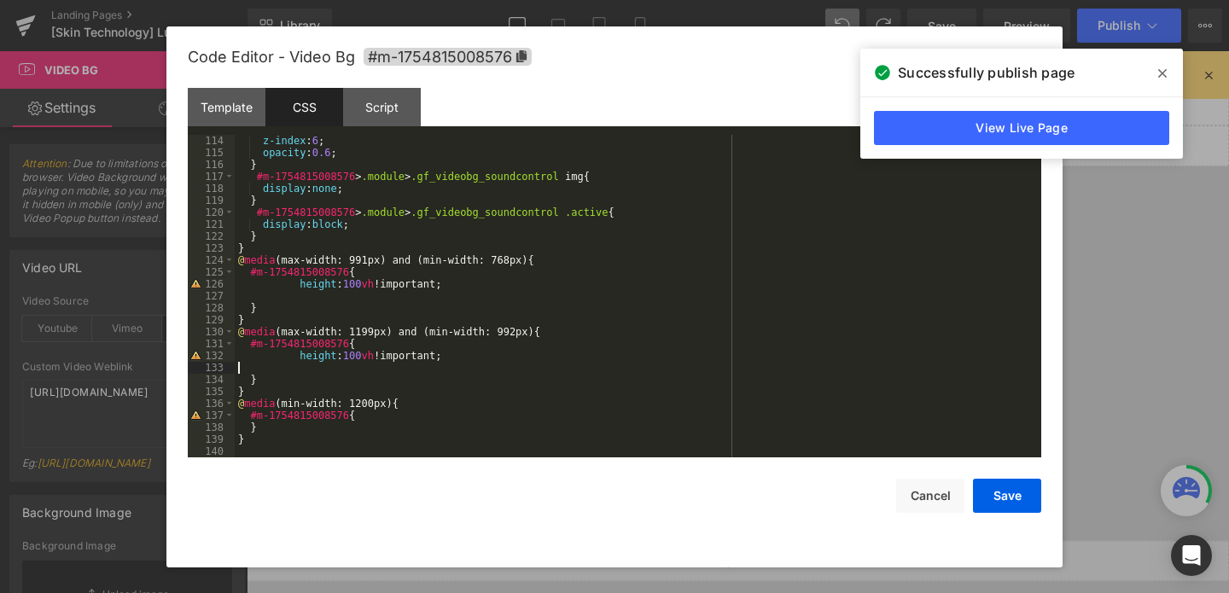
click at [395, 417] on div "z-index : 6 ; opacity : 0.6 ; } #m-1754815008576 > .module > .gf_videobg_soundc…" at bounding box center [635, 308] width 800 height 347
click at [1010, 502] on button "Save" at bounding box center [1007, 496] width 68 height 34
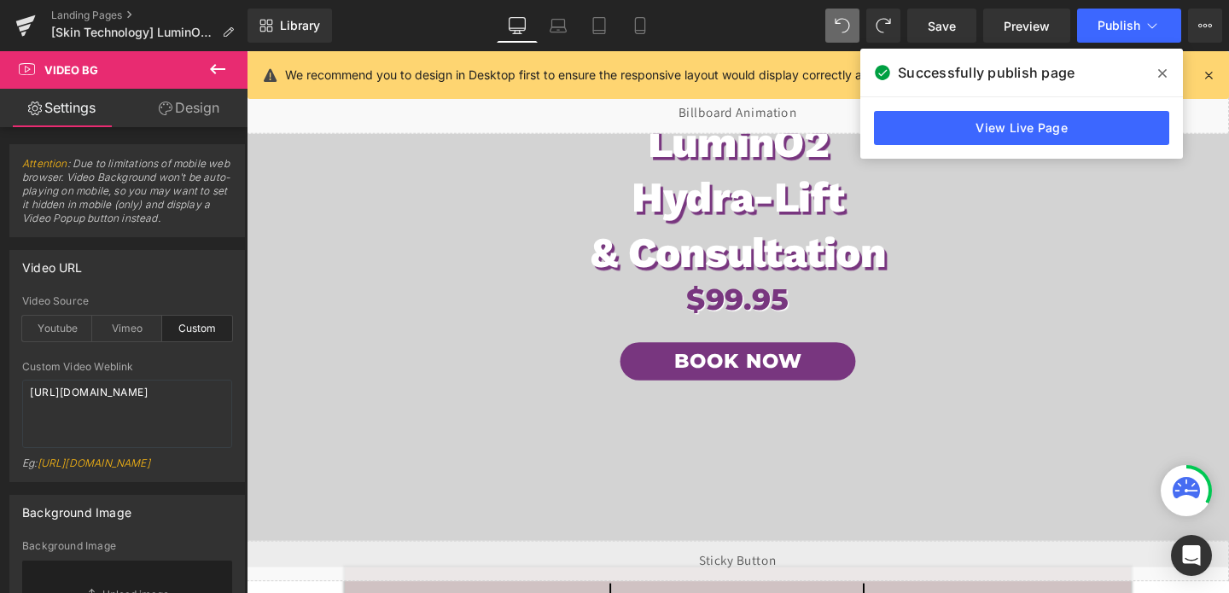
scroll to position [0, 0]
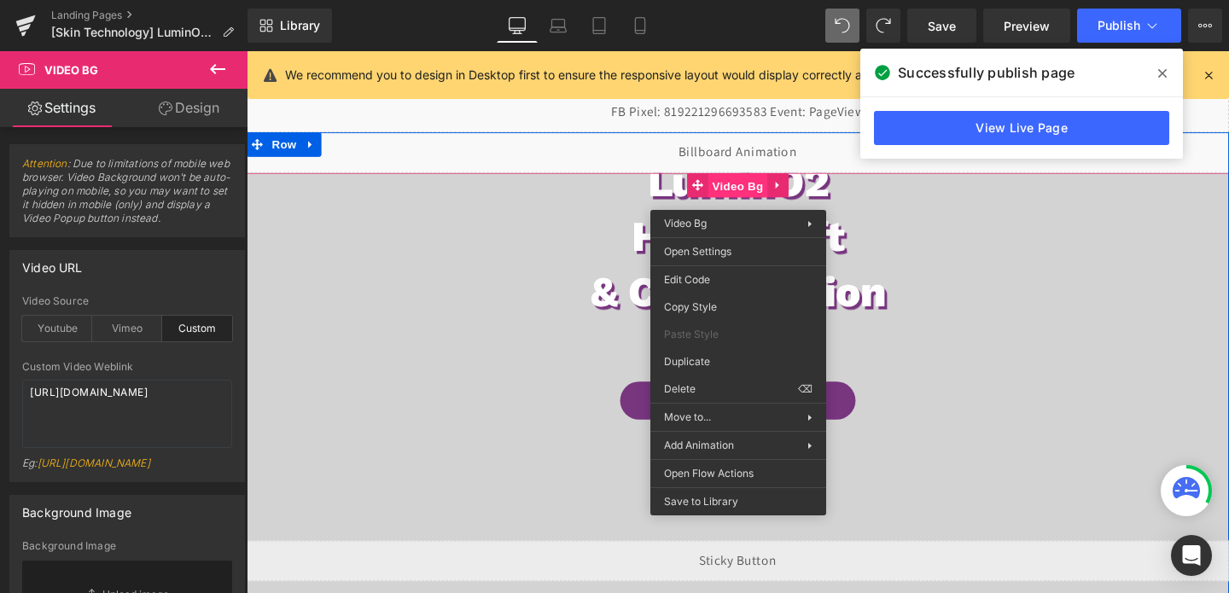
click at [759, 197] on span "Video Bg" at bounding box center [764, 193] width 62 height 26
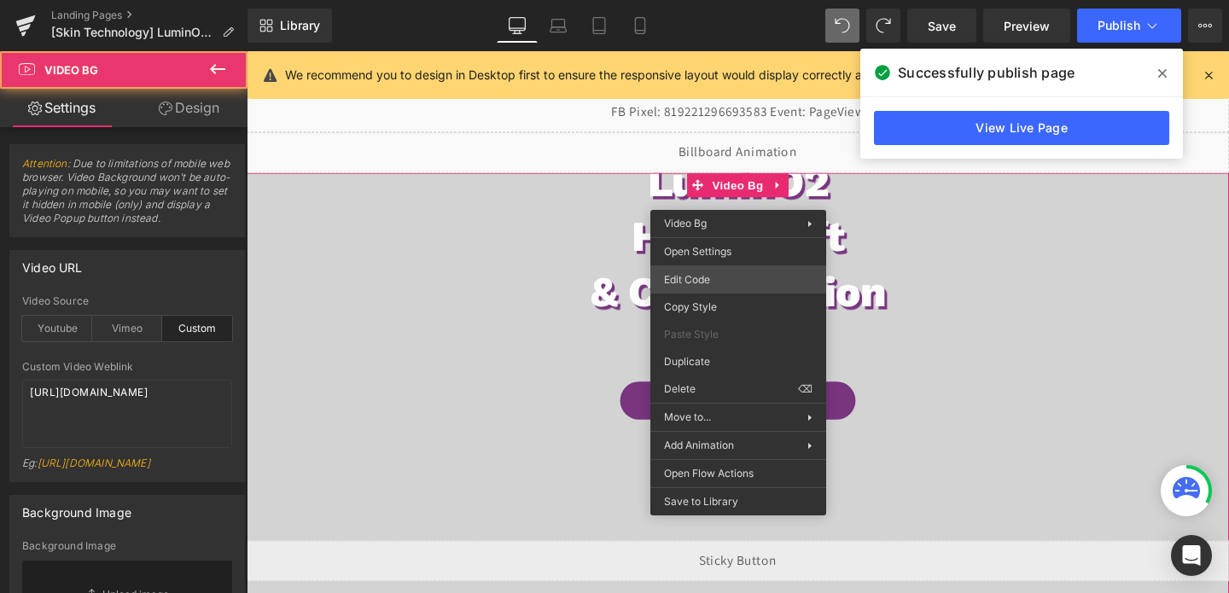
click at [709, 0] on div "Video Bg You are previewing how the will restyle your page. You can not edit El…" at bounding box center [614, 0] width 1229 height 0
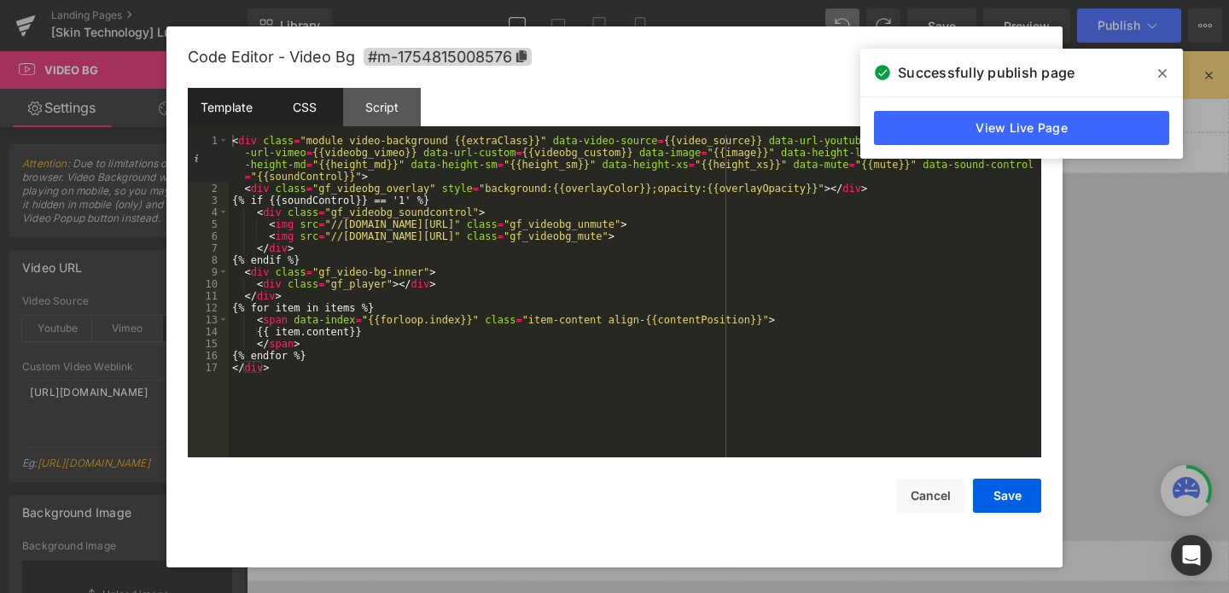
click at [325, 105] on div "CSS" at bounding box center [305, 107] width 78 height 38
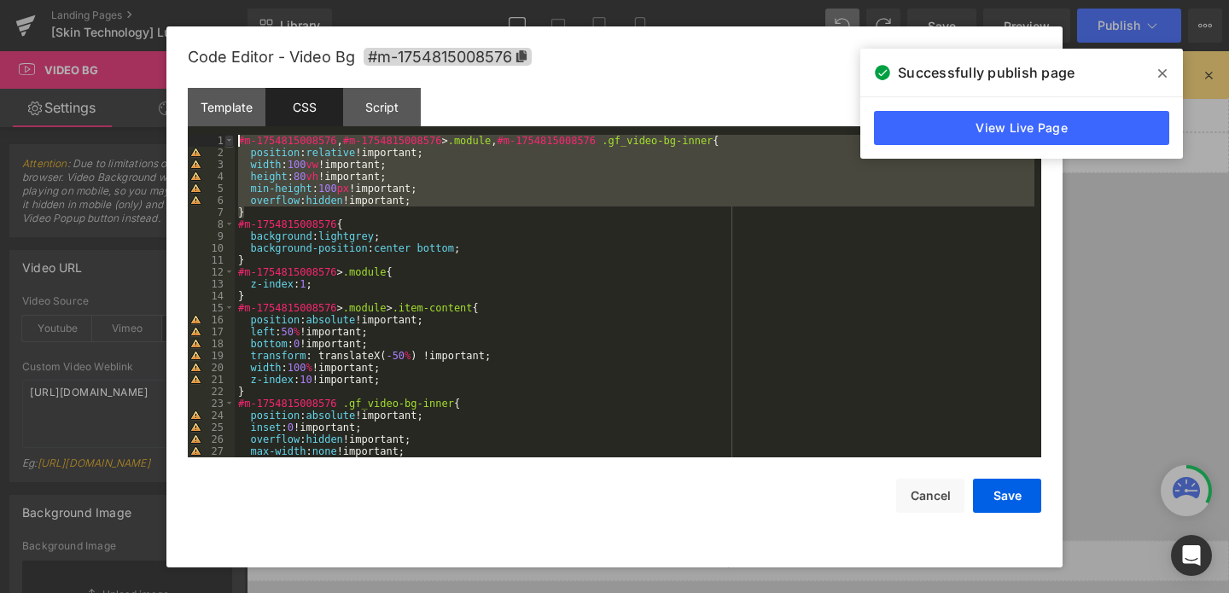
drag, startPoint x: 258, startPoint y: 212, endPoint x: 231, endPoint y: 138, distance: 78.0
click at [231, 138] on pre "1 2 3 4 5 6 7 8 9 10 11 12 13 14 15 16 17 18 19 20 21 22 23 24 25 26 27 28 #m-1…" at bounding box center [615, 296] width 854 height 323
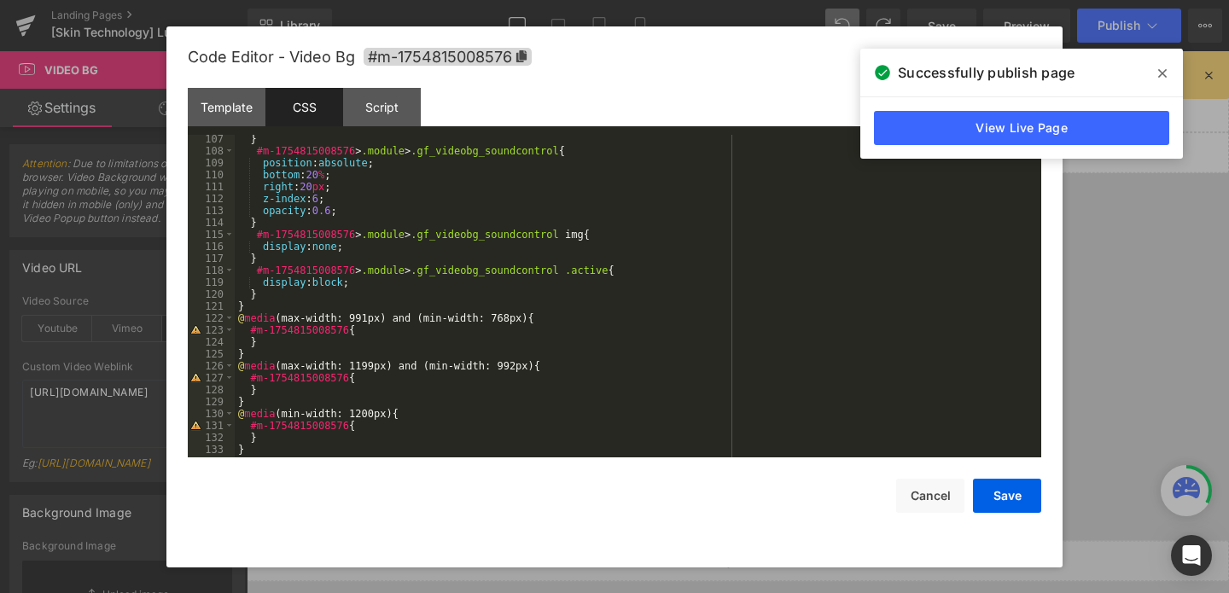
scroll to position [1279, 0]
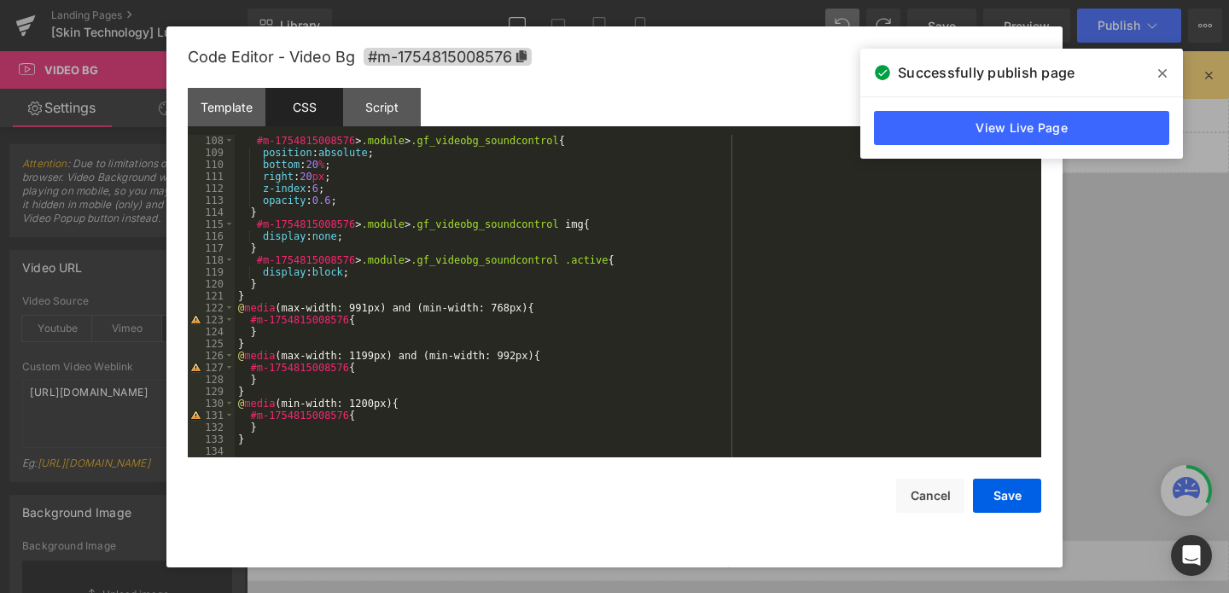
click at [378, 416] on div "#m-1754815008576 > .module > .gf_videobg_soundcontrol { position : absolute ; b…" at bounding box center [635, 308] width 800 height 347
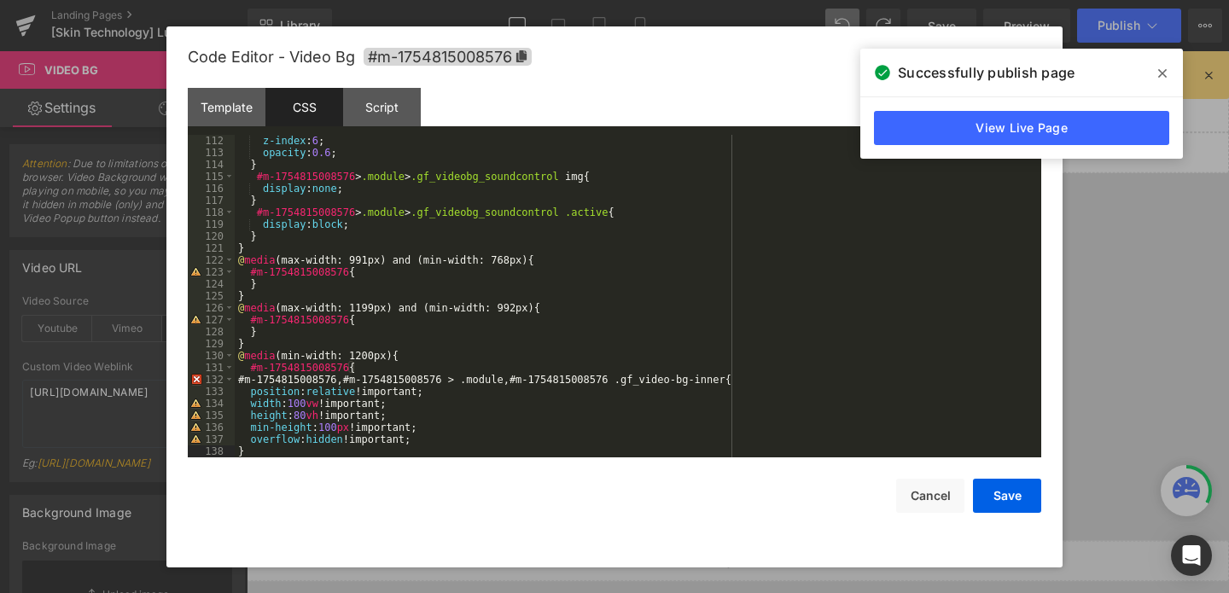
scroll to position [1291, 0]
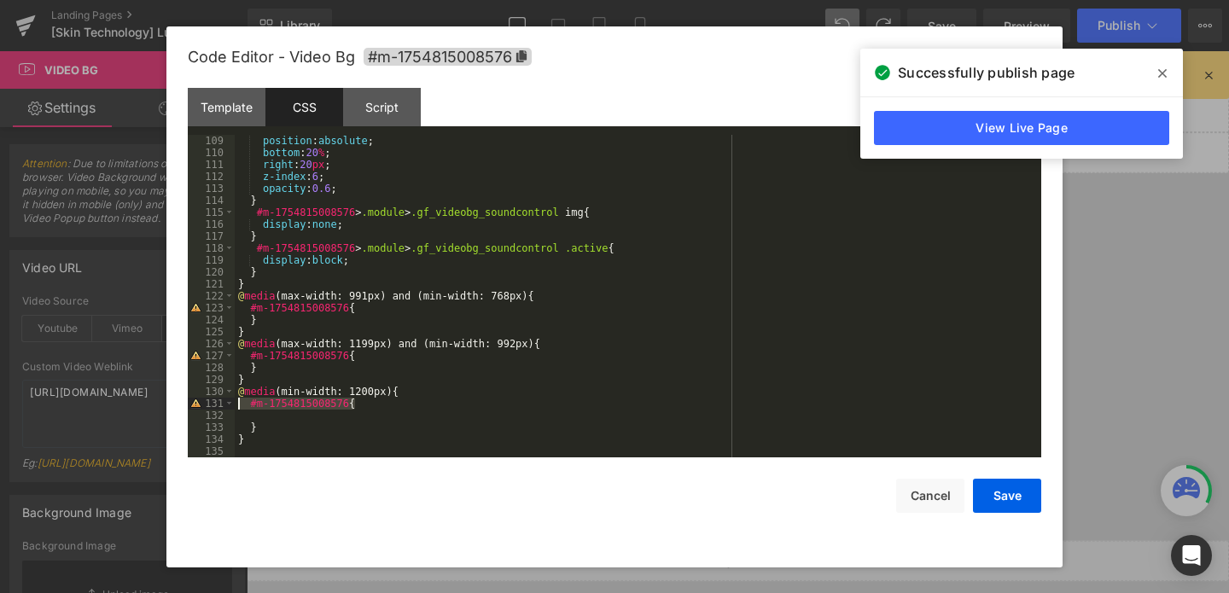
drag, startPoint x: 359, startPoint y: 400, endPoint x: 237, endPoint y: 406, distance: 121.3
click at [236, 406] on div "position : absolute ; bottom : 20 % ; right : 20 px ; z-index : 6 ; opacity : 0…" at bounding box center [635, 308] width 800 height 347
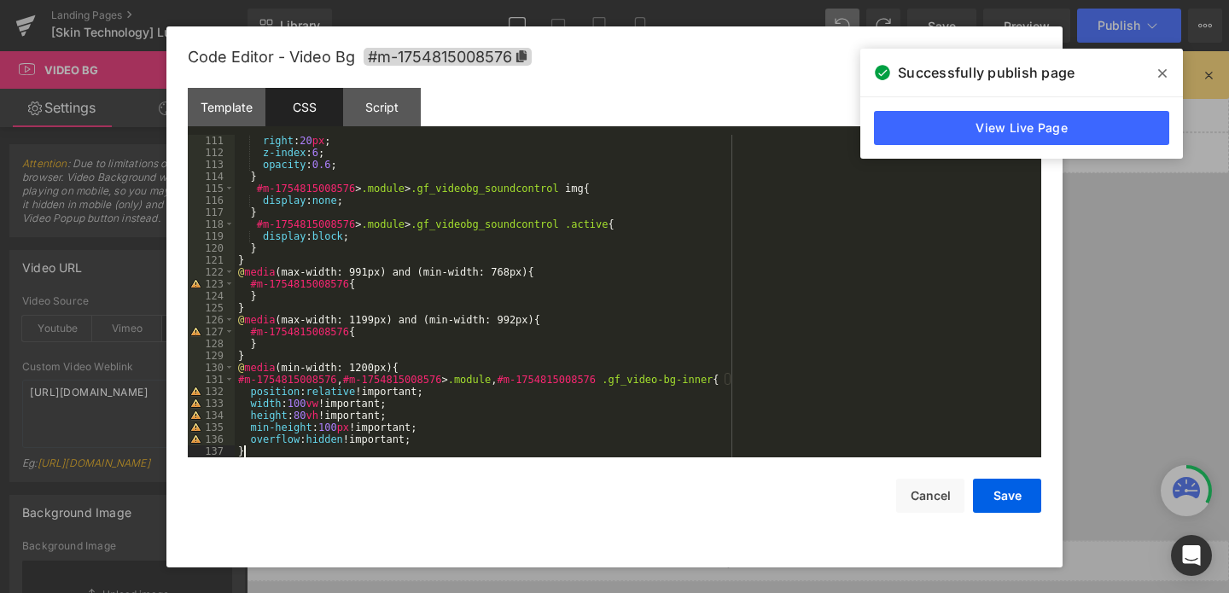
click at [305, 410] on div "right : 20 px ; z-index : 6 ; opacity : 0.6 ; } #m-1754815008576 > .module > .g…" at bounding box center [635, 308] width 800 height 347
click at [1020, 501] on button "Save" at bounding box center [1007, 496] width 68 height 34
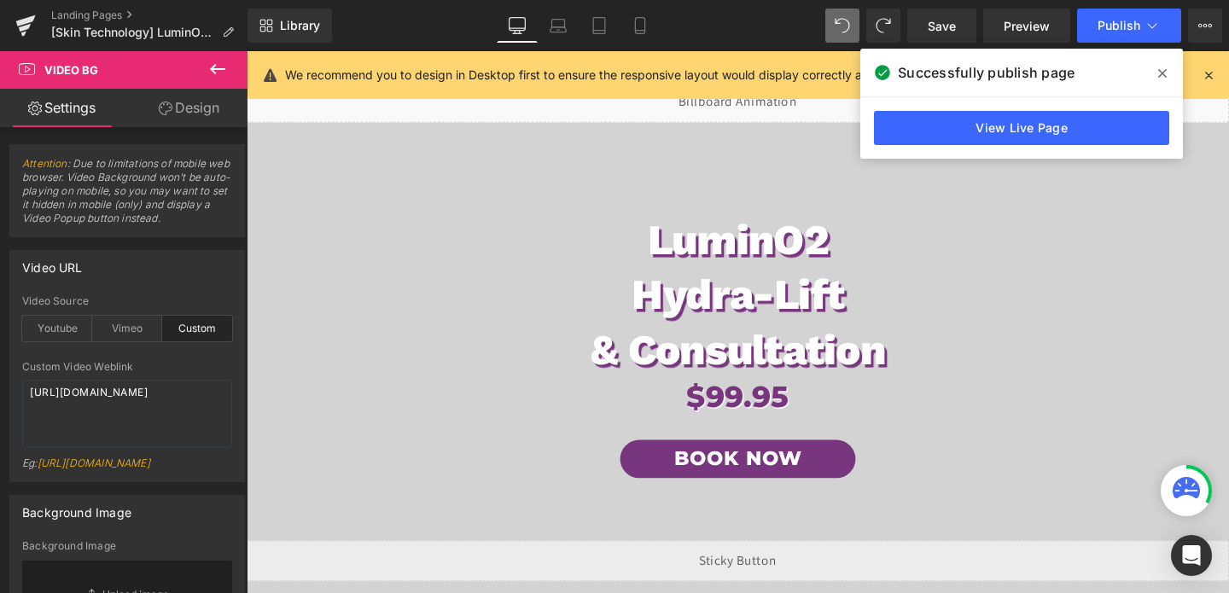
scroll to position [0, 0]
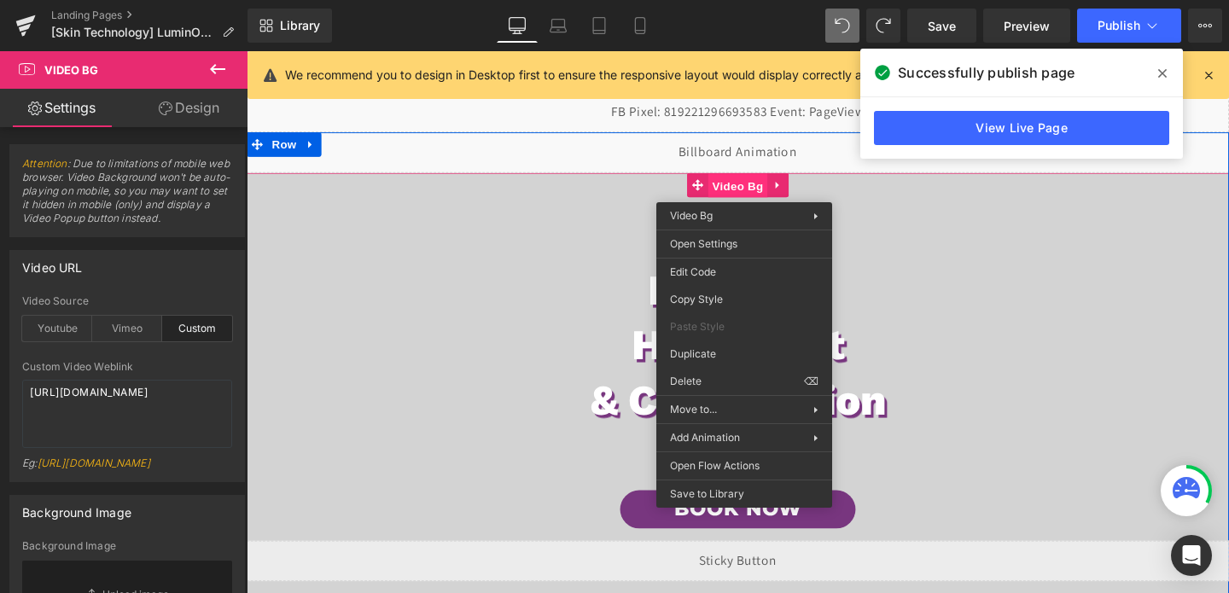
click at [766, 190] on span "Video Bg" at bounding box center [764, 193] width 62 height 26
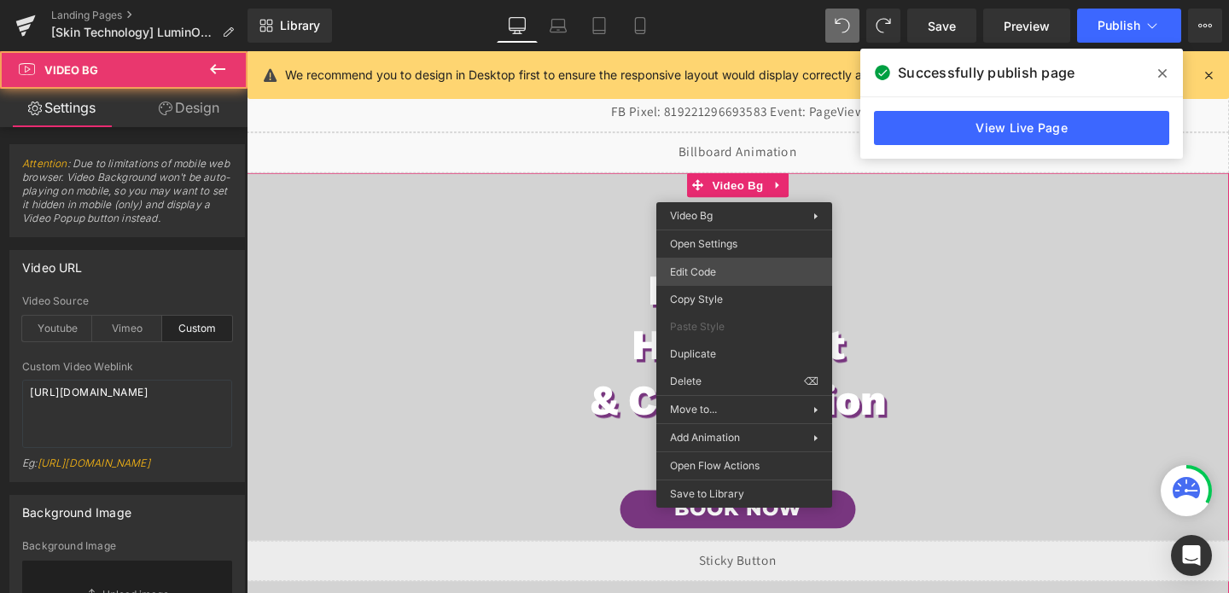
click at [715, 0] on div "Video Bg You are previewing how the will restyle your page. You can not edit El…" at bounding box center [614, 0] width 1229 height 0
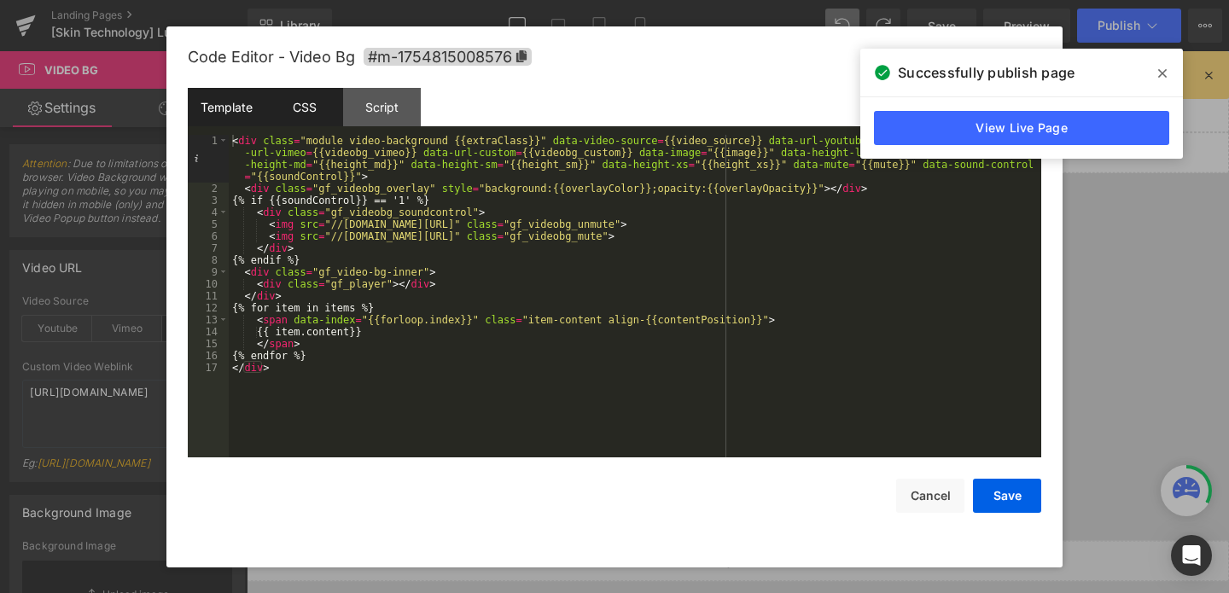
click at [314, 123] on div "CSS" at bounding box center [305, 107] width 78 height 38
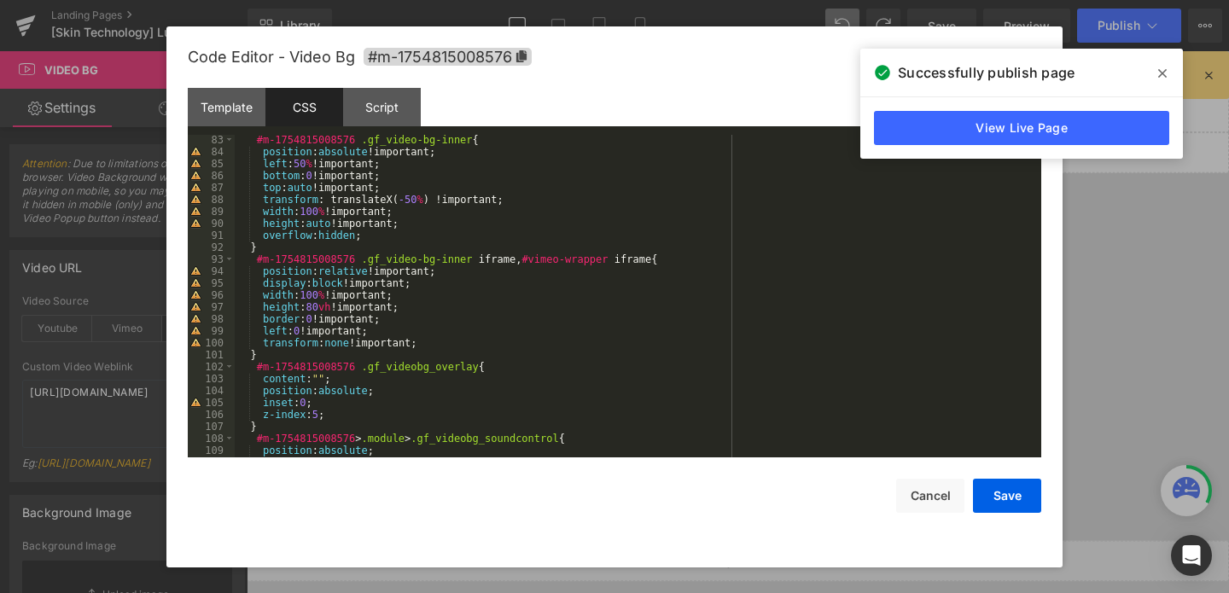
scroll to position [1363, 0]
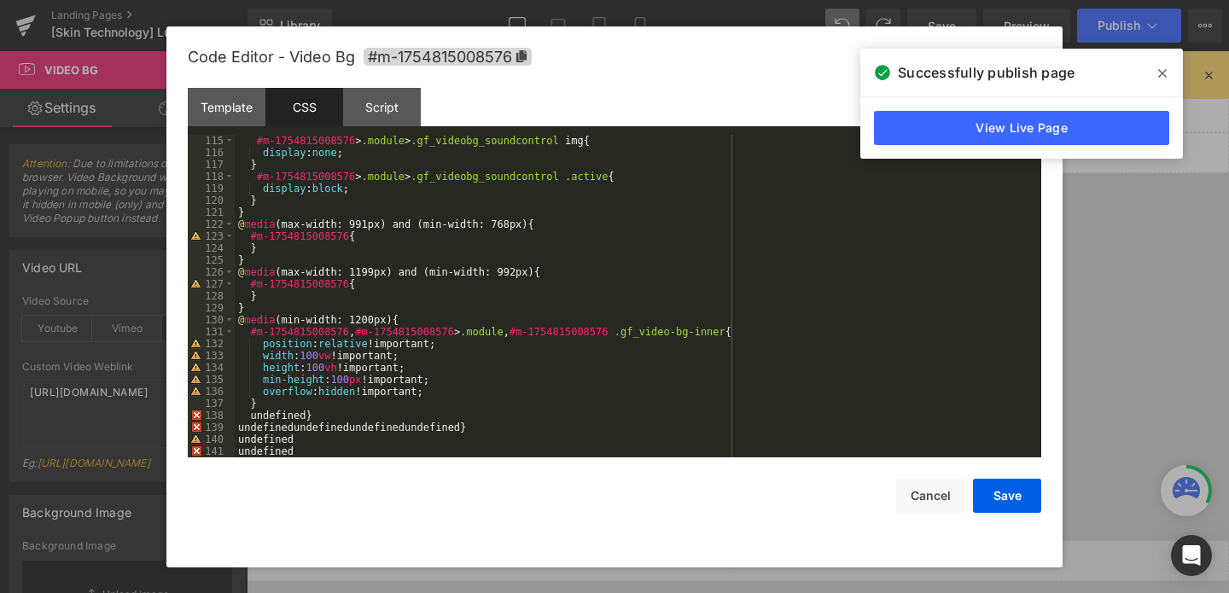
click at [317, 404] on div "#m-1754815008576 > .module > .gf_videobg_soundcontrol img { display : none ; } …" at bounding box center [635, 308] width 800 height 347
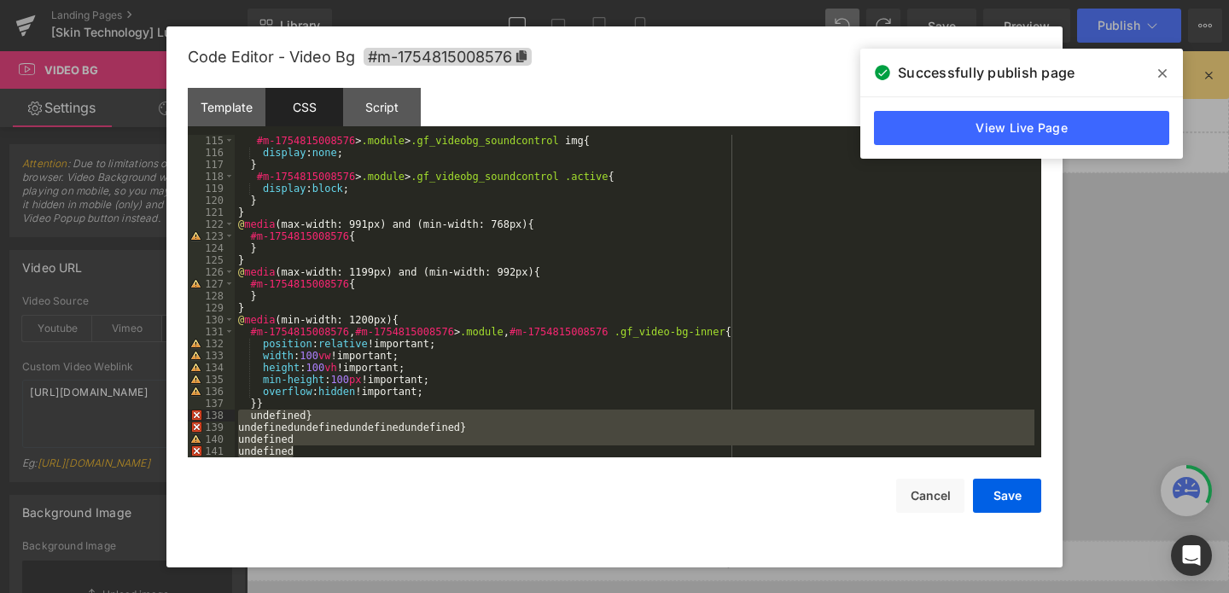
drag, startPoint x: 300, startPoint y: 452, endPoint x: 240, endPoint y: 416, distance: 70.1
click at [240, 416] on div "#m-1754815008576 > .module > .gf_videobg_soundcontrol img { display : none ; } …" at bounding box center [635, 308] width 800 height 347
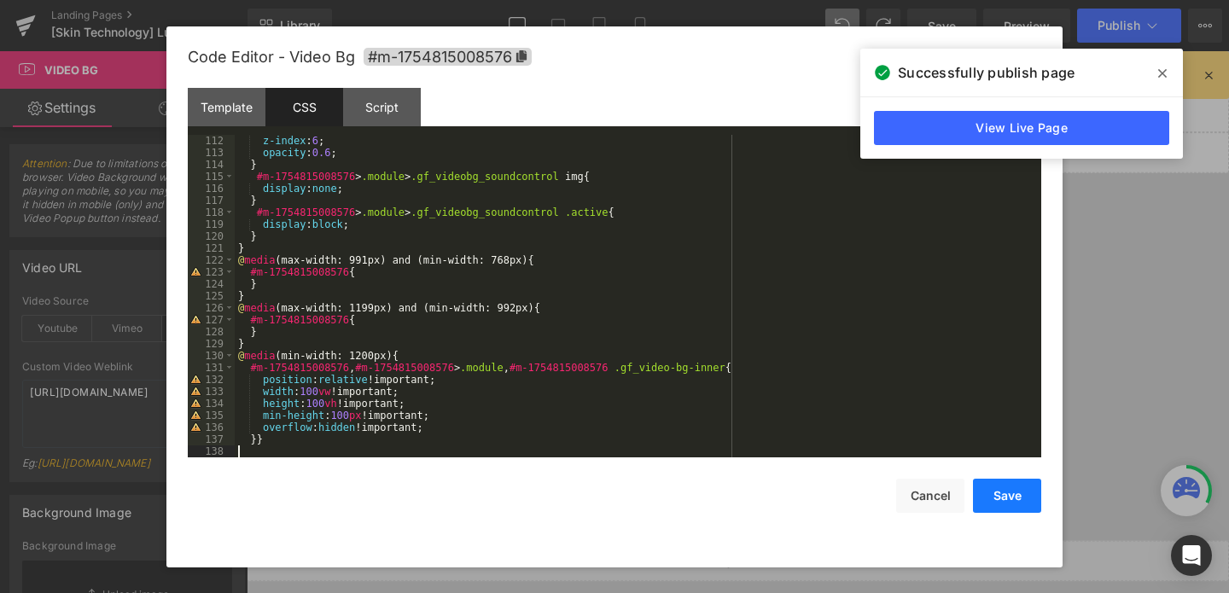
click at [1027, 488] on button "Save" at bounding box center [1007, 496] width 68 height 34
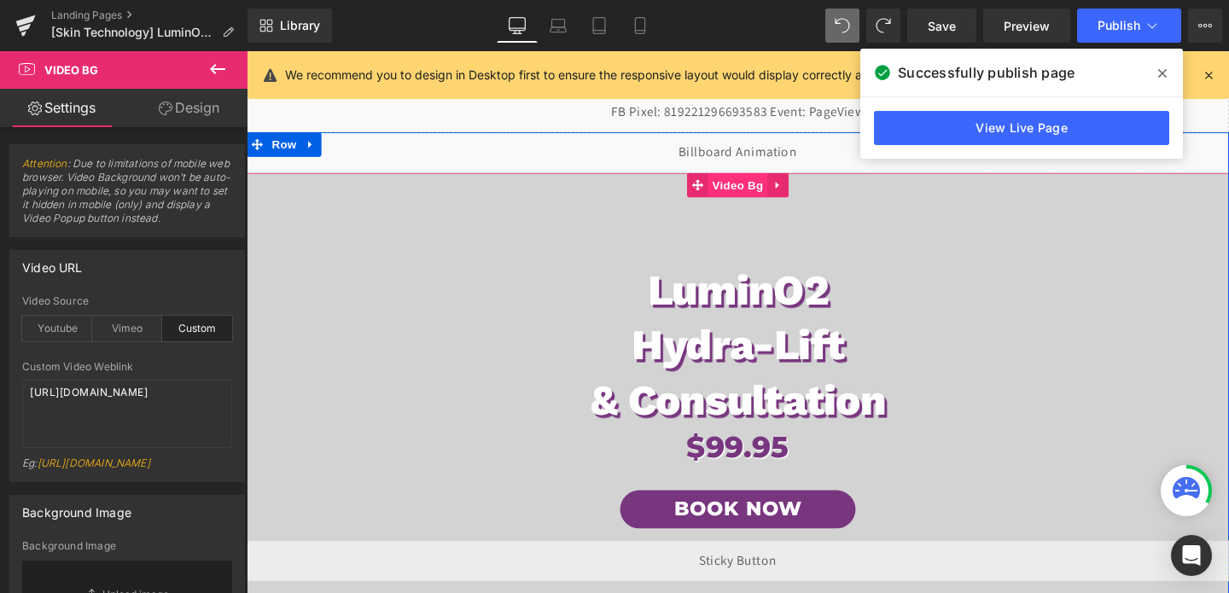
click at [765, 201] on span "Video Bg" at bounding box center [764, 192] width 62 height 26
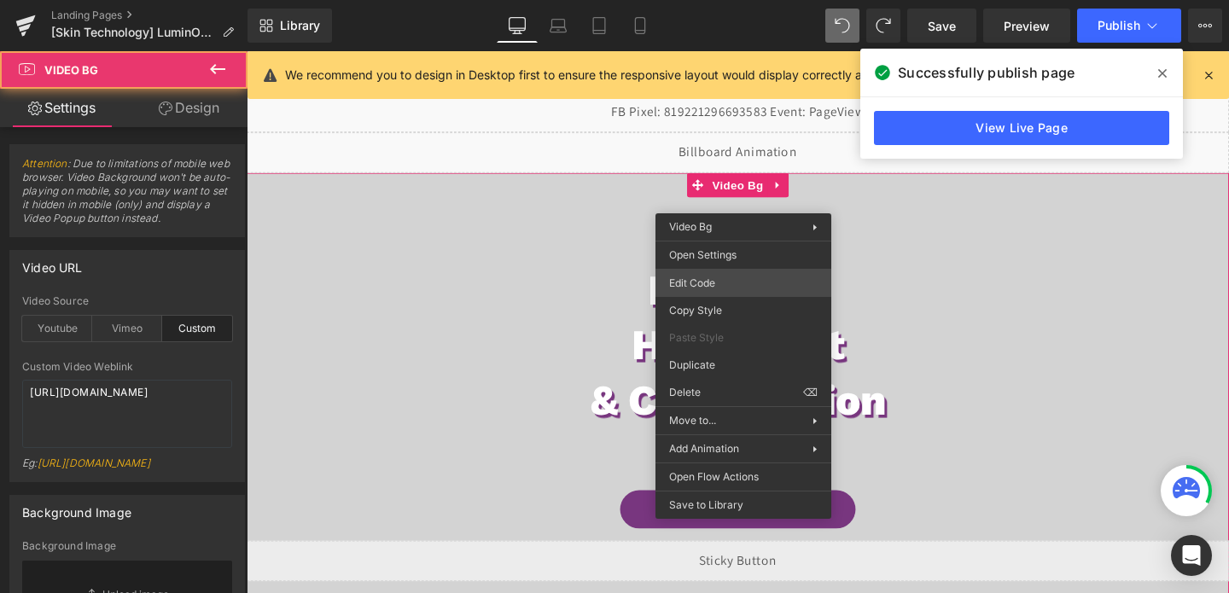
click at [740, 0] on div "Video Bg You are previewing how the will restyle your page. You can not edit El…" at bounding box center [614, 0] width 1229 height 0
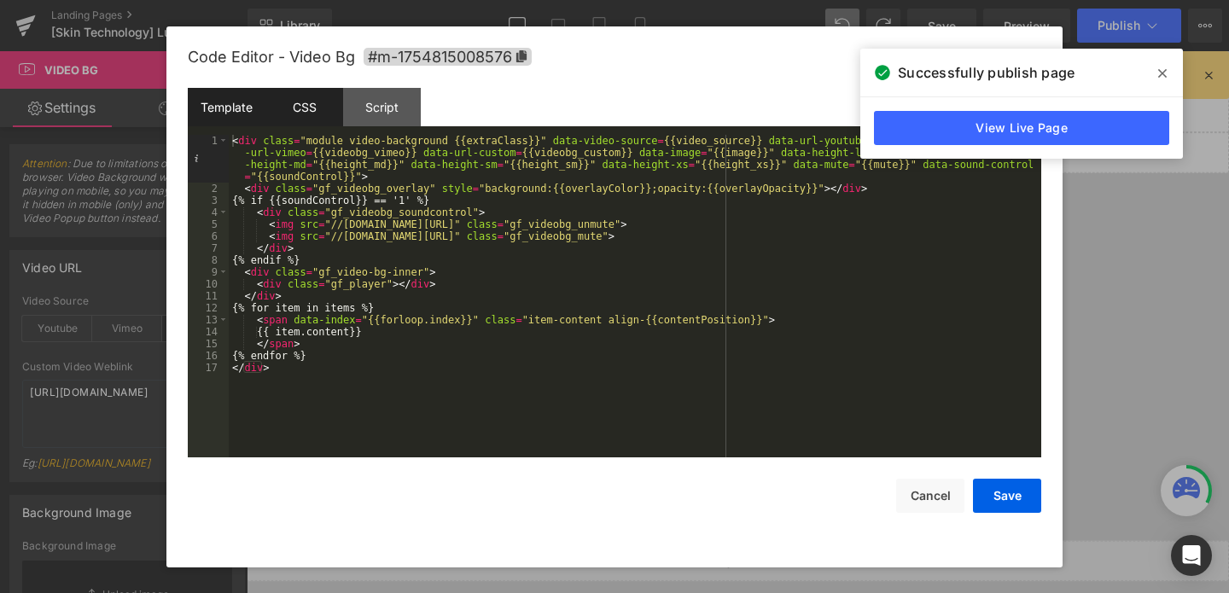
click at [293, 108] on div "CSS" at bounding box center [305, 107] width 78 height 38
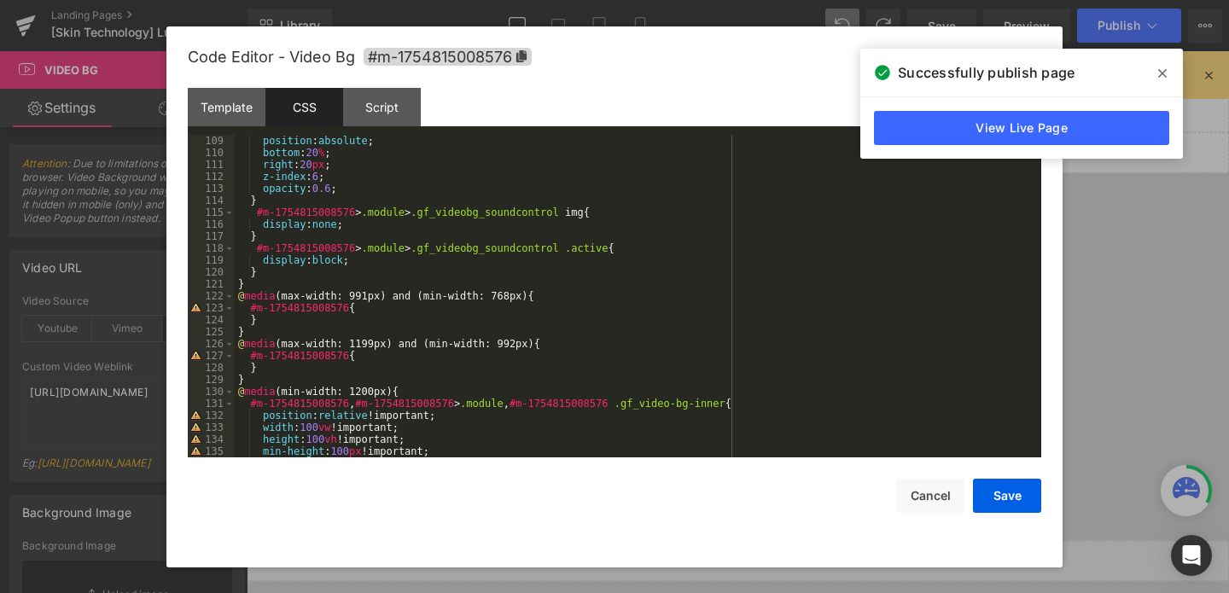
scroll to position [1339, 0]
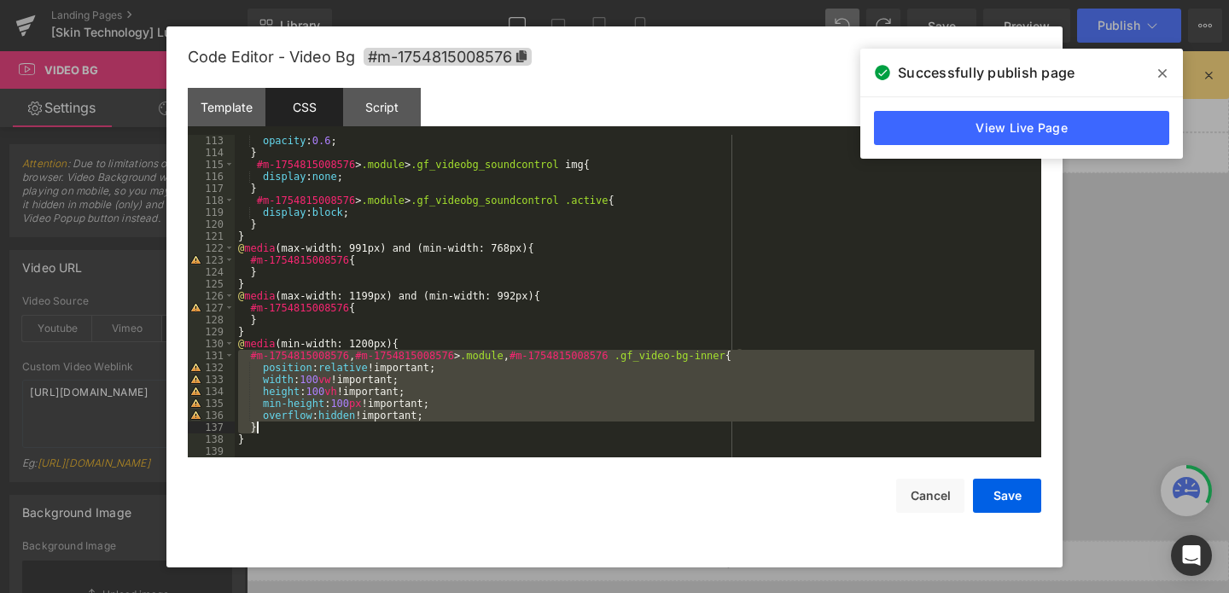
drag, startPoint x: 244, startPoint y: 359, endPoint x: 439, endPoint y: 428, distance: 206.6
click at [439, 428] on div "opacity : 0.6 ; } #m-1754815008576 > .module > .gf_videobg_soundcontrol img { d…" at bounding box center [635, 308] width 800 height 347
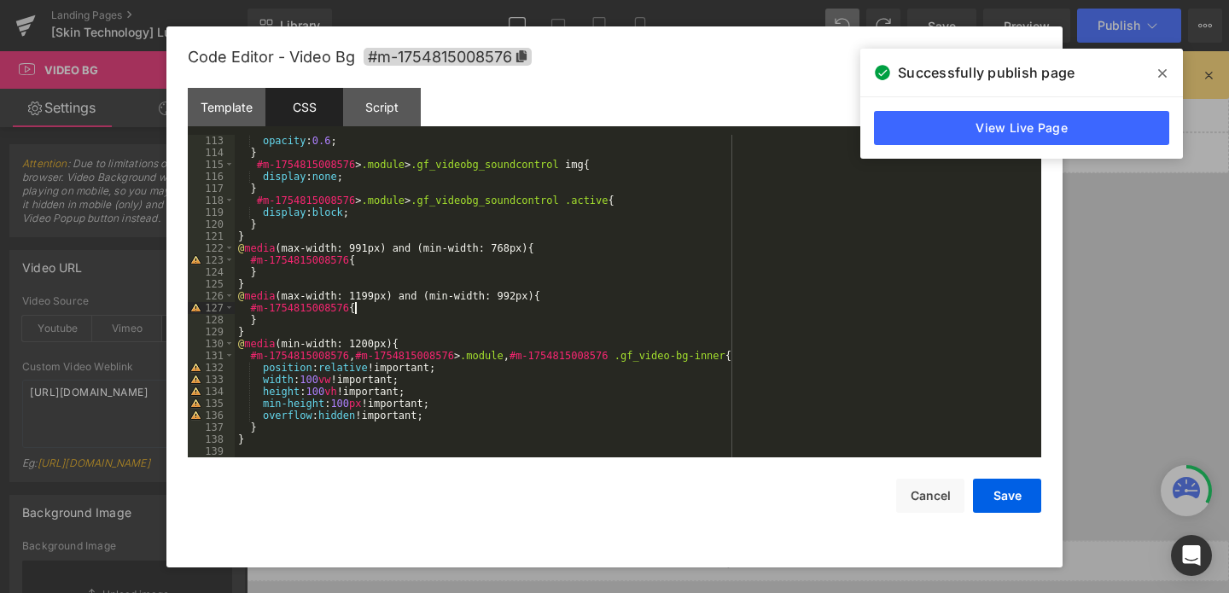
click at [390, 310] on div "opacity : 0.6 ; } #m-1754815008576 > .module > .gf_videobg_soundcontrol img { d…" at bounding box center [635, 308] width 800 height 347
drag, startPoint x: 368, startPoint y: 310, endPoint x: 244, endPoint y: 309, distance: 123.8
click at [244, 309] on div "opacity : 0.6 ; } #m-1754815008576 > .module > .gf_videobg_soundcontrol img { d…" at bounding box center [635, 308] width 800 height 347
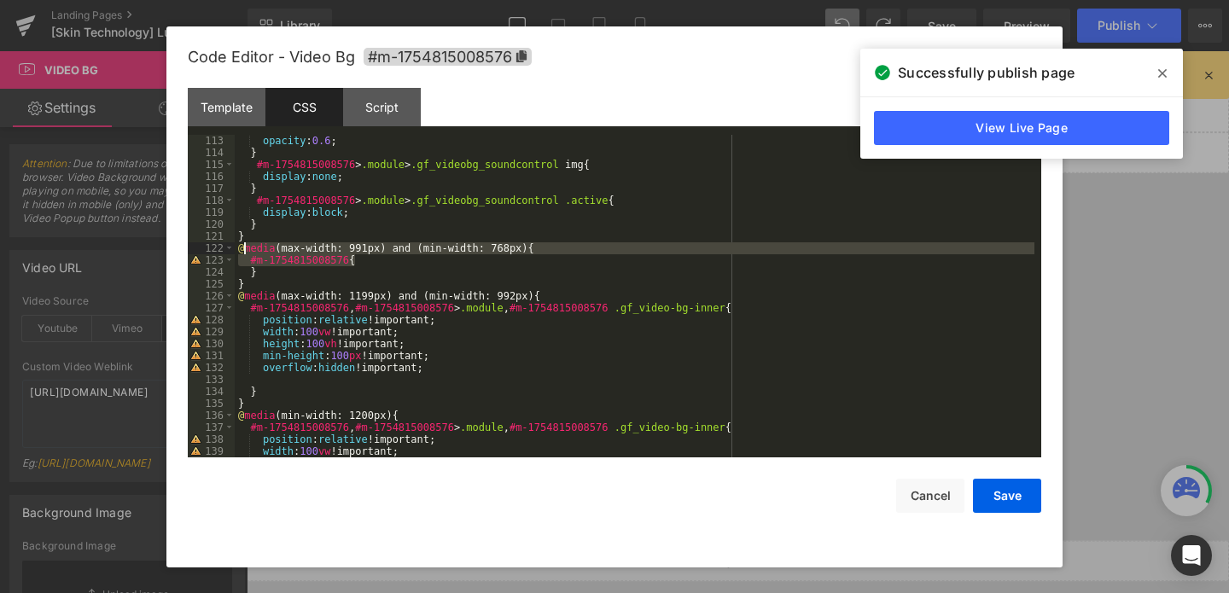
drag, startPoint x: 361, startPoint y: 256, endPoint x: 247, endPoint y: 254, distance: 114.4
click at [246, 254] on div "opacity : 0.6 ; } #m-1754815008576 > .module > .gf_videobg_soundcontrol img { d…" at bounding box center [635, 308] width 800 height 347
click at [271, 254] on div "opacity : 0.6 ; } #m-1754815008576 > .module > .gf_videobg_soundcontrol img { d…" at bounding box center [635, 308] width 800 height 347
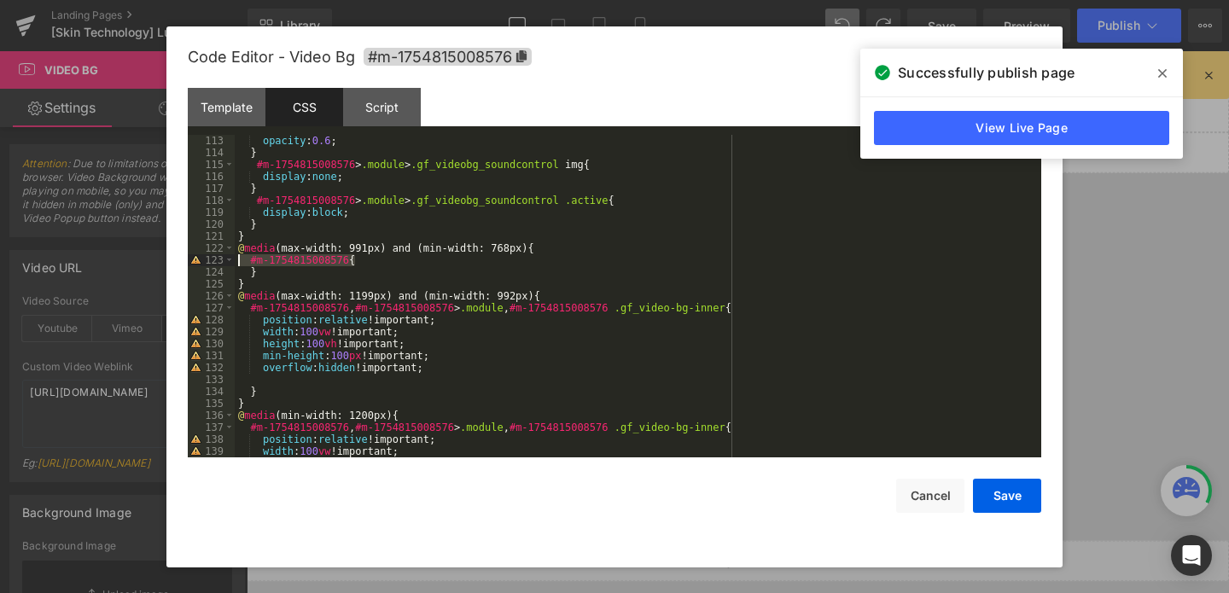
drag, startPoint x: 373, startPoint y: 260, endPoint x: 237, endPoint y: 259, distance: 135.7
click at [237, 259] on div "opacity : 0.6 ; } #m-1754815008576 > .module > .gf_videobg_soundcontrol img { d…" at bounding box center [635, 308] width 800 height 347
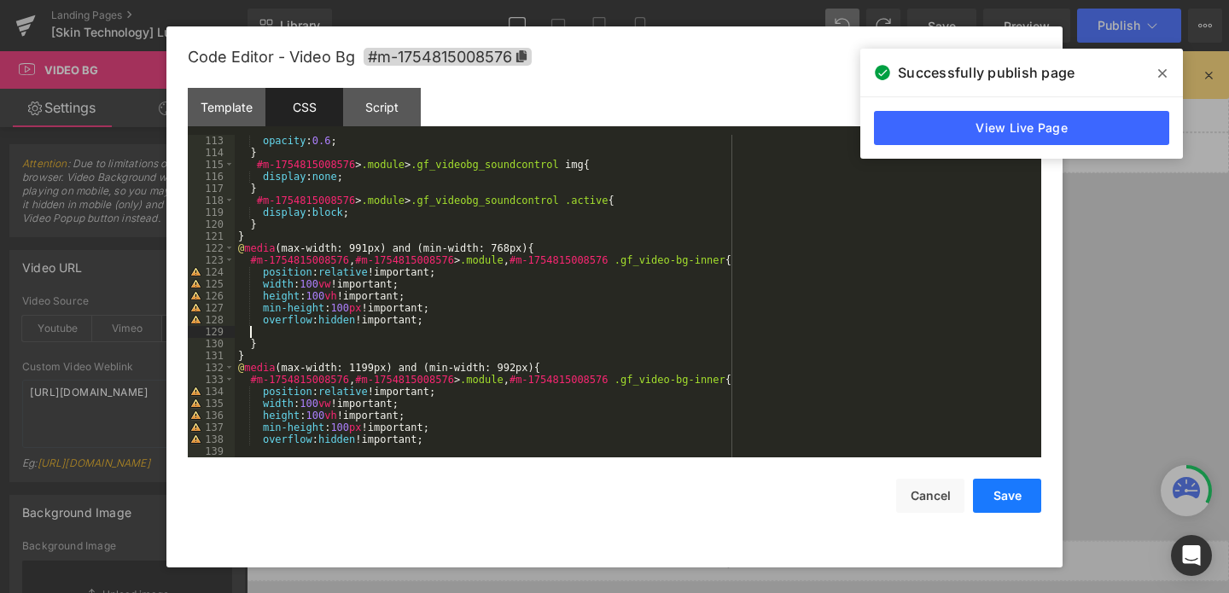
click at [1028, 485] on button "Save" at bounding box center [1007, 496] width 68 height 34
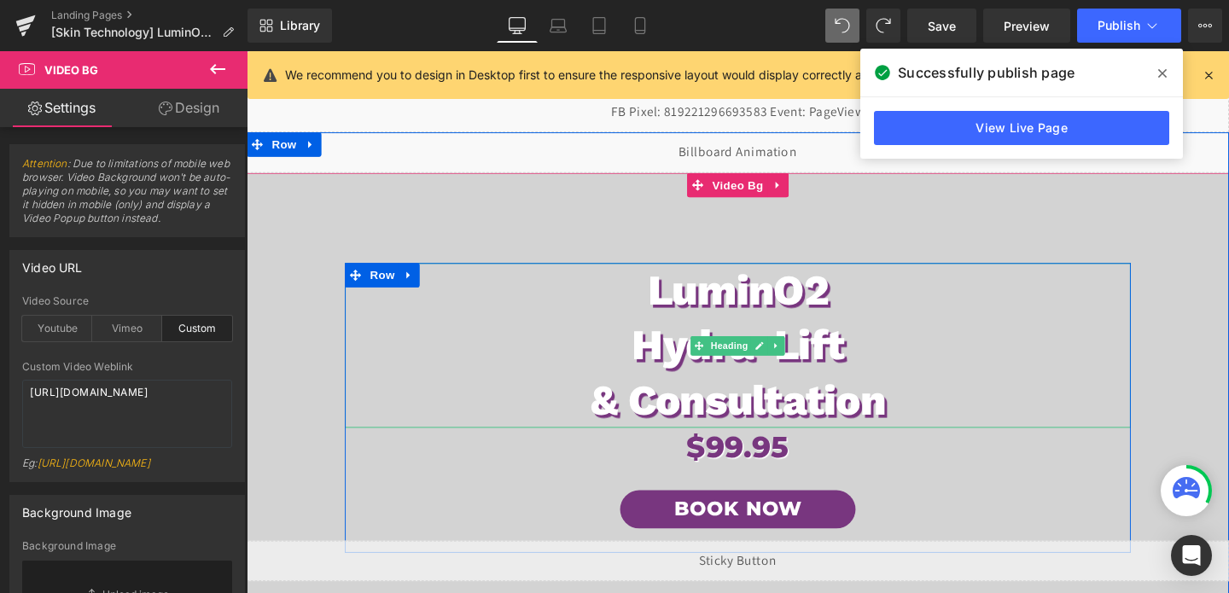
scroll to position [339, 0]
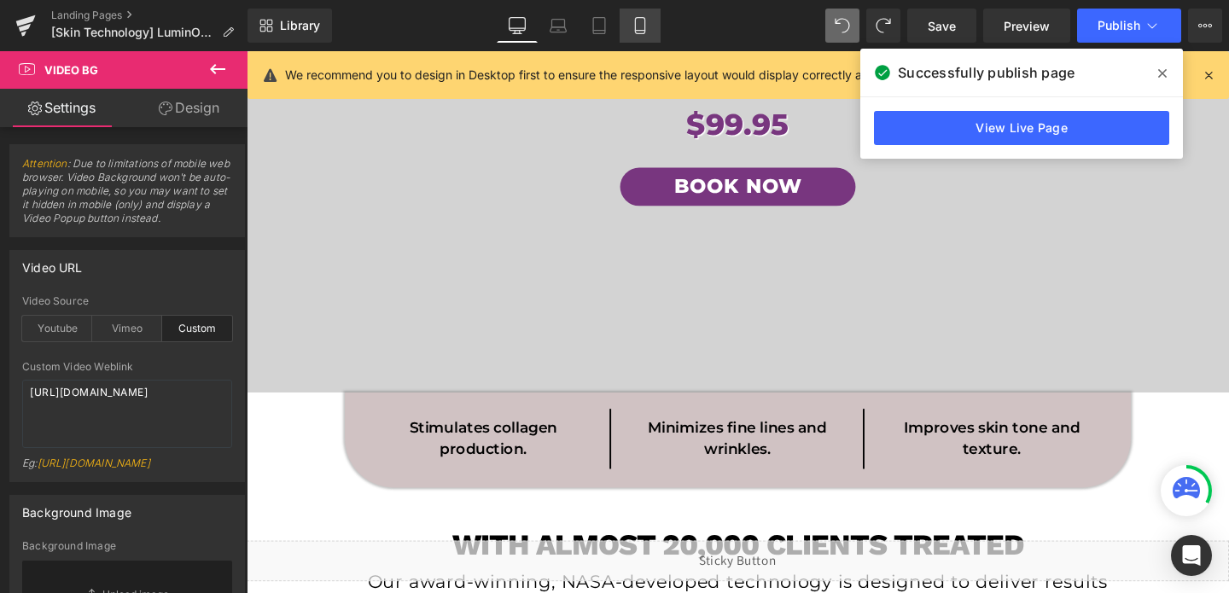
click at [645, 13] on link "Mobile" at bounding box center [640, 26] width 41 height 34
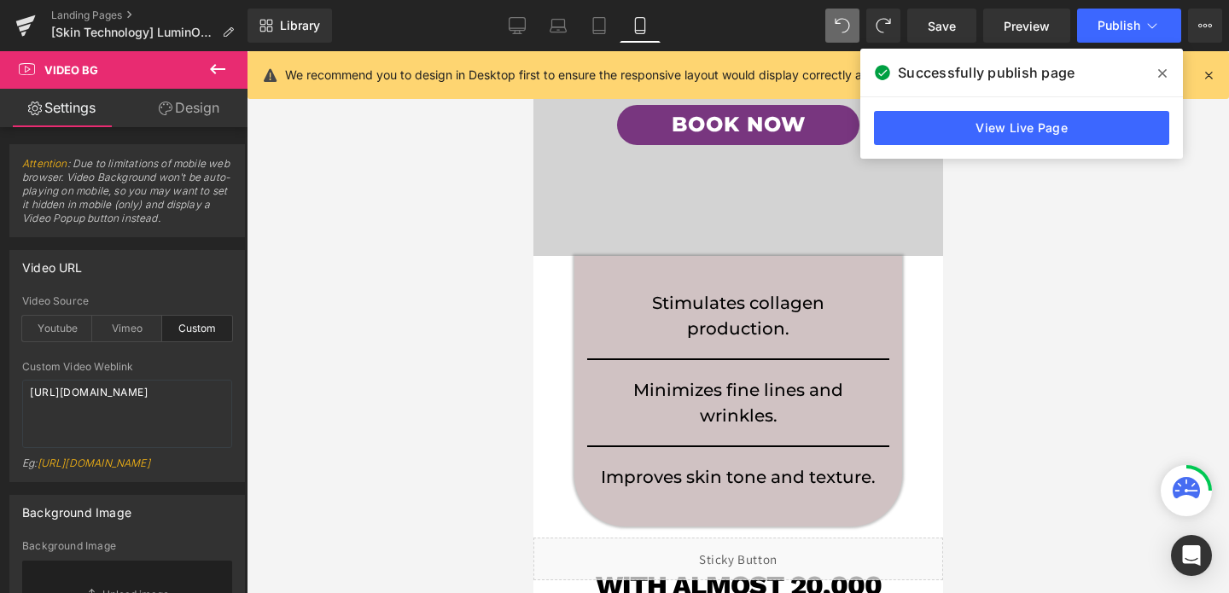
scroll to position [427, 0]
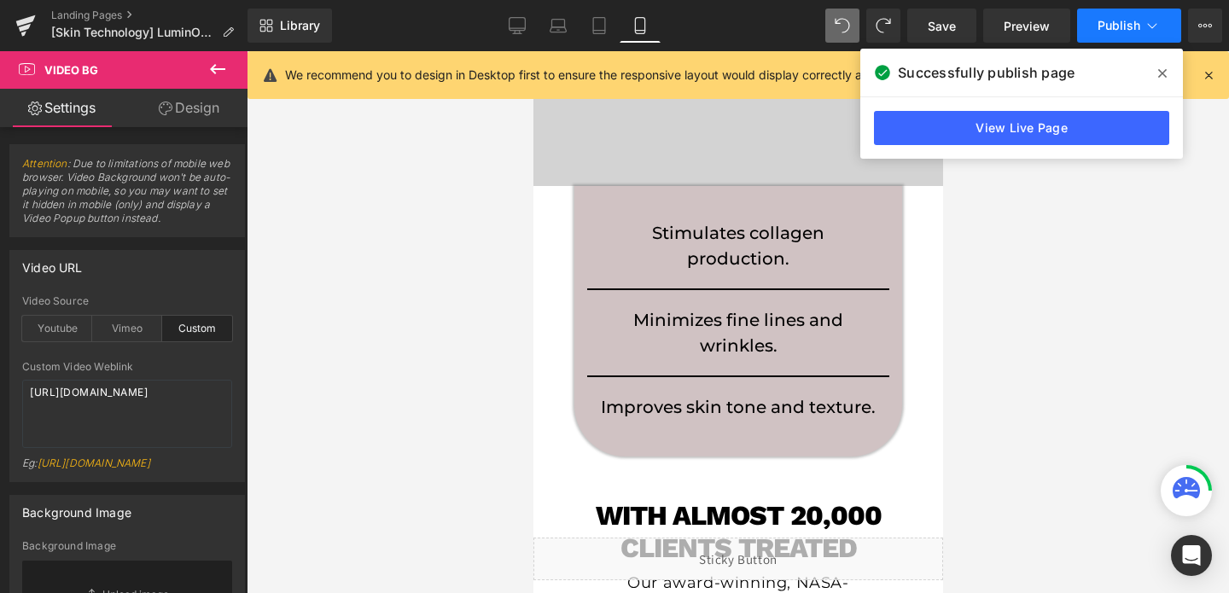
click at [1093, 31] on button "Publish" at bounding box center [1129, 26] width 104 height 34
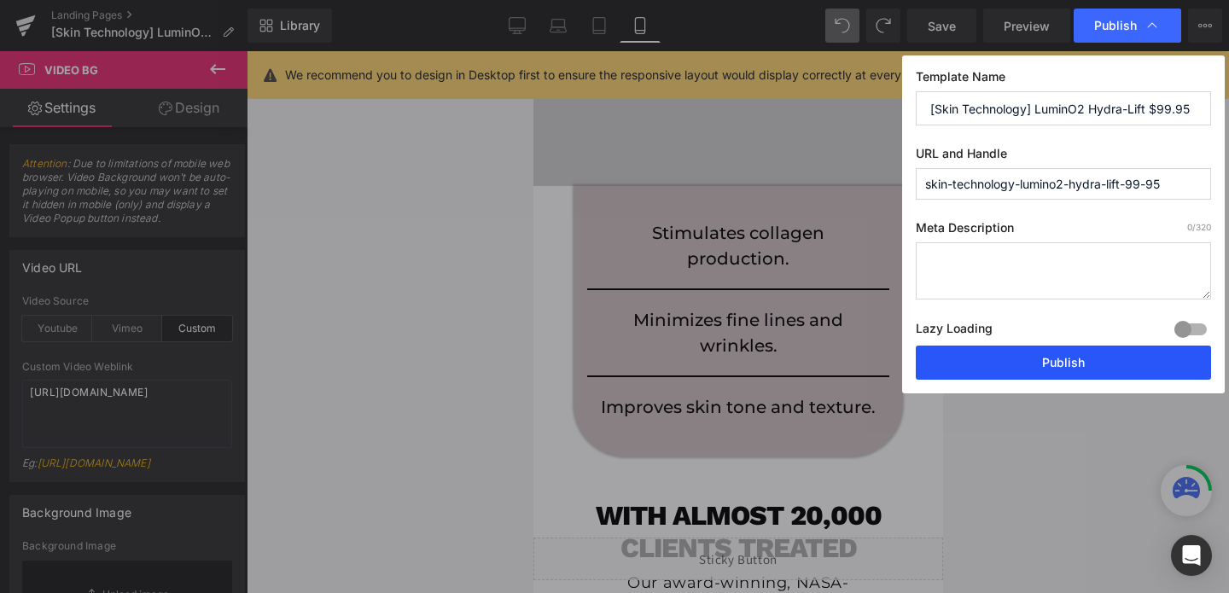
click at [1052, 351] on button "Publish" at bounding box center [1063, 363] width 295 height 34
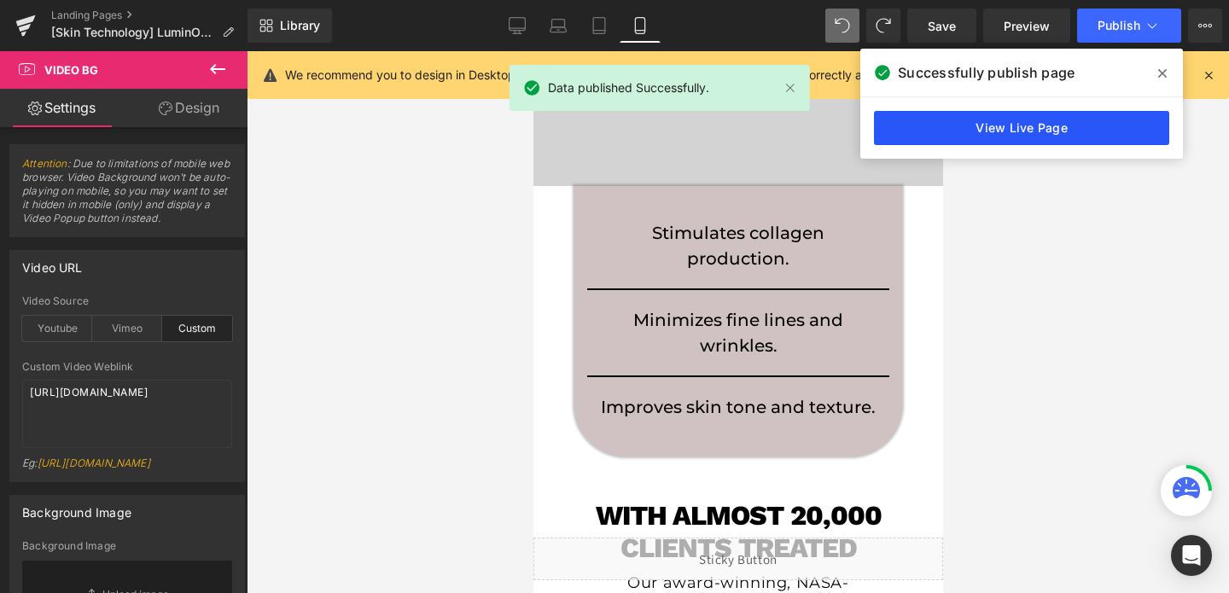
click at [965, 121] on link "View Live Page" at bounding box center [1021, 128] width 295 height 34
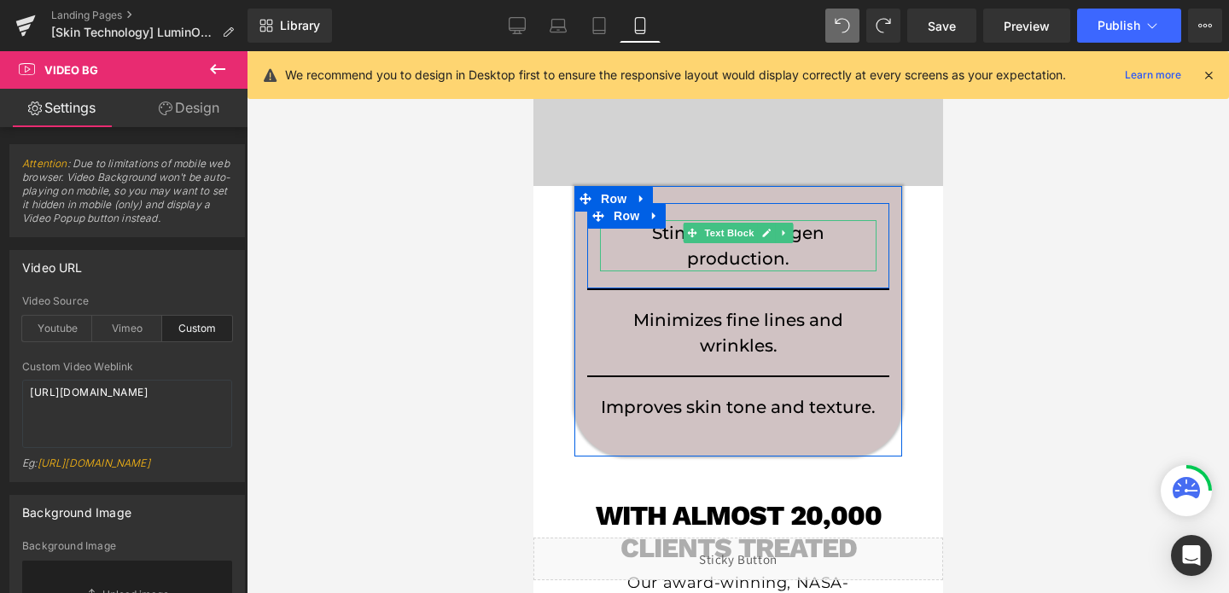
scroll to position [404, 0]
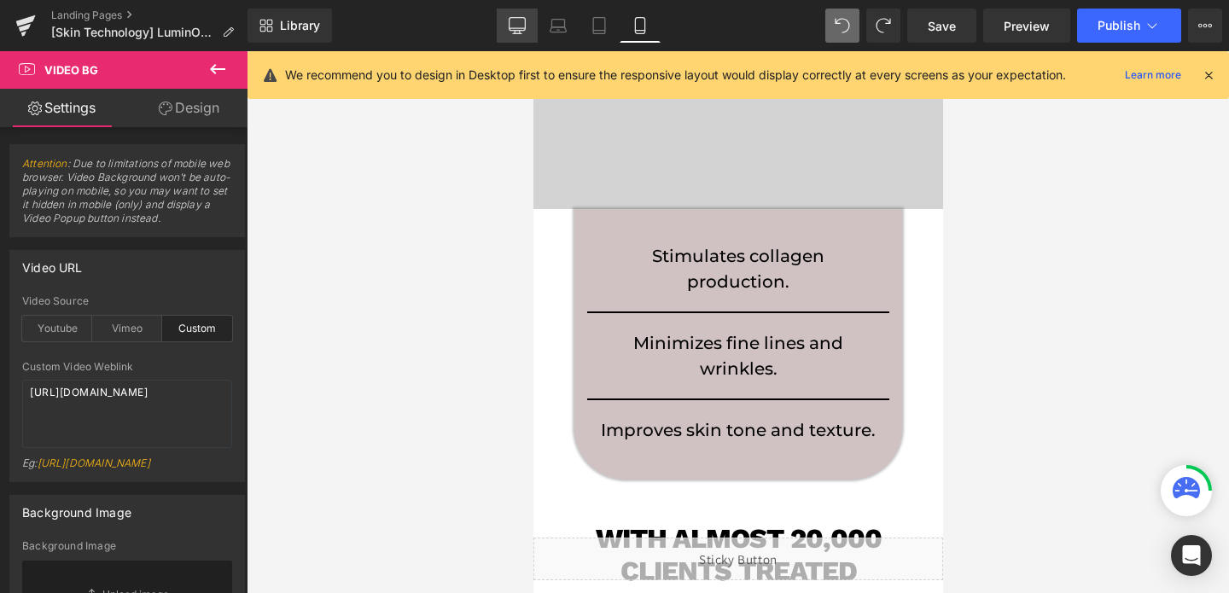
click at [523, 37] on link "Desktop" at bounding box center [517, 26] width 41 height 34
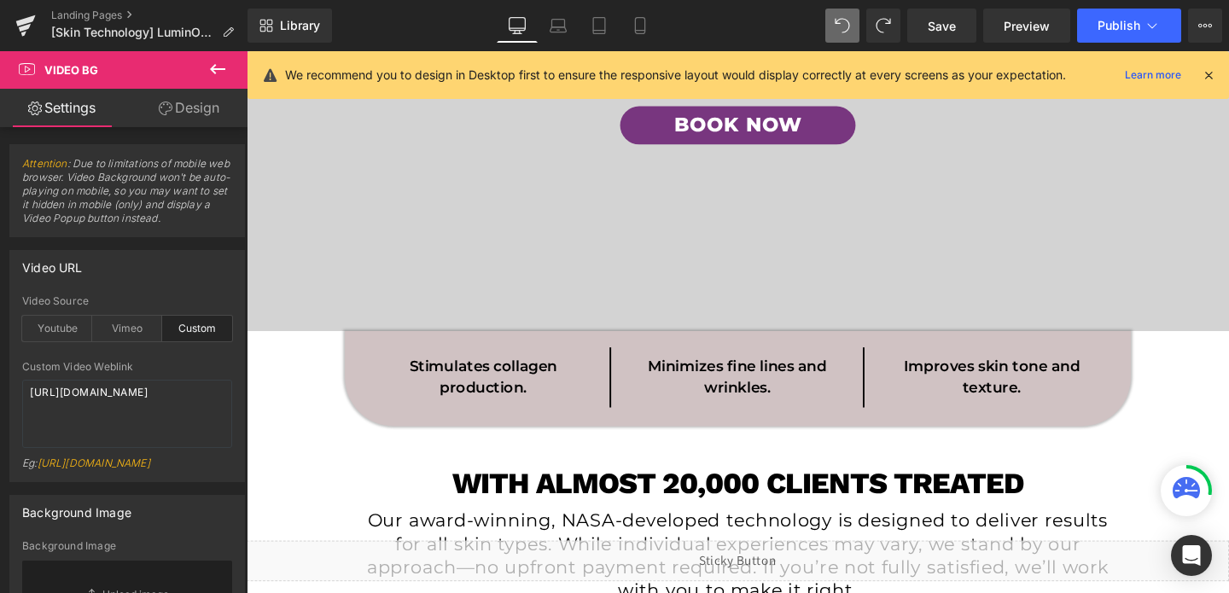
scroll to position [0, 0]
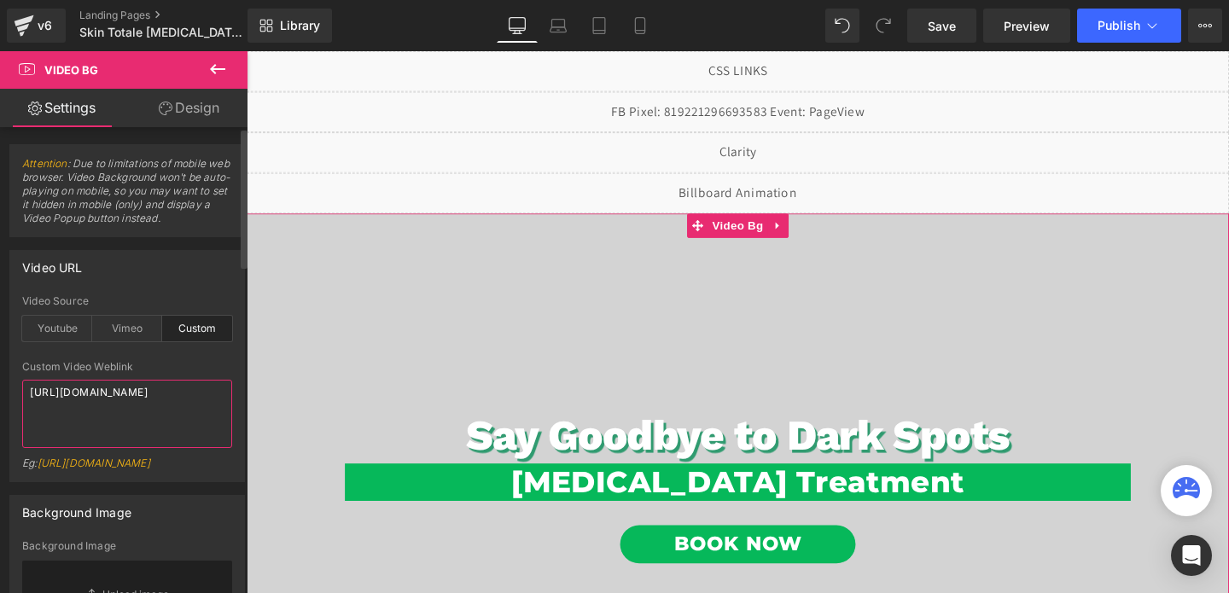
paste textarea "a49cb717f4374b22bcbee13755018e3"
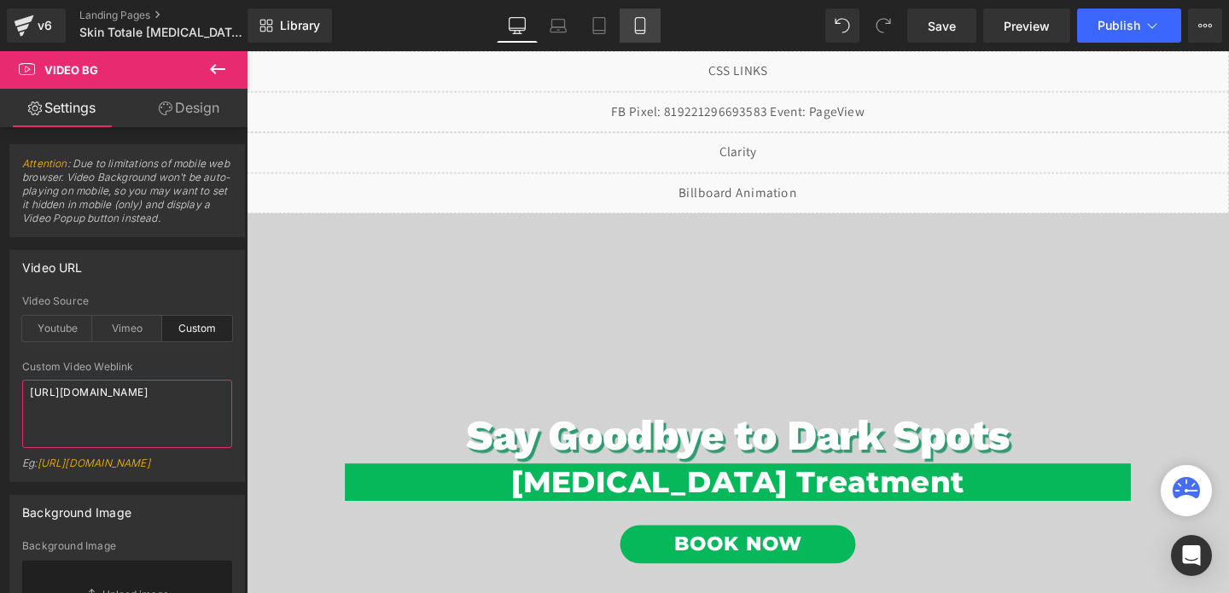
type textarea "[URL][DOMAIN_NAME]"
click at [646, 23] on icon at bounding box center [640, 25] width 17 height 17
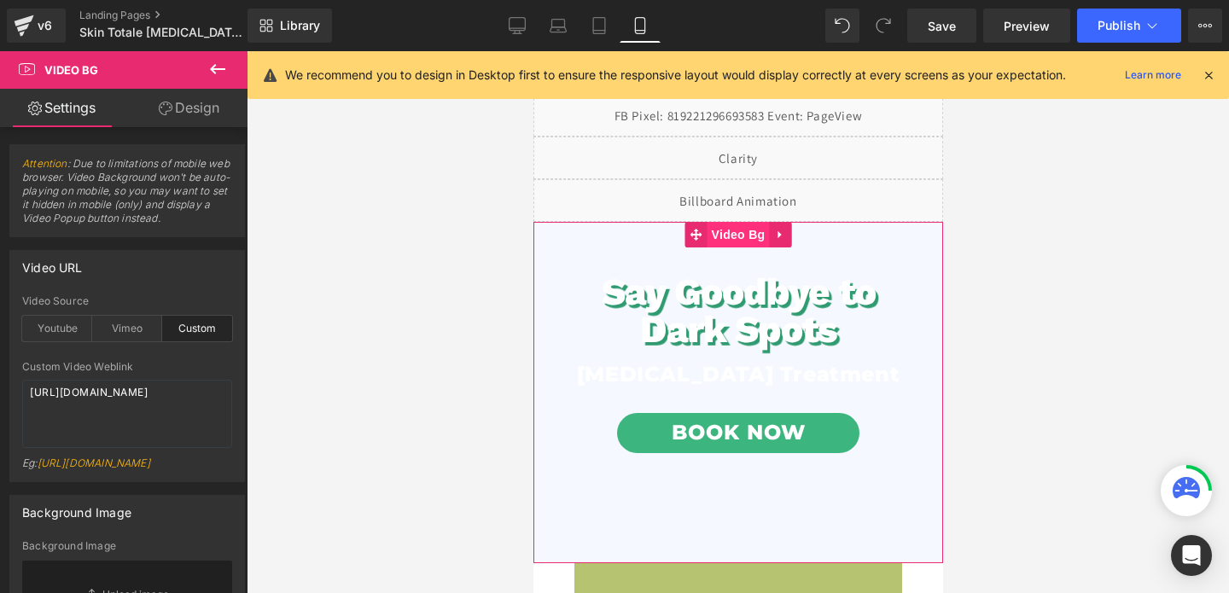
click at [748, 231] on span "Video Bg" at bounding box center [738, 235] width 62 height 26
click at [70, 401] on textarea "https://cdn.shopify.com/videos/c/o/v/9528210946864fea8cf7269e4807f86c.mp4" at bounding box center [127, 414] width 210 height 68
paste textarea "a49cb717f4374b22bcbee13755018e3"
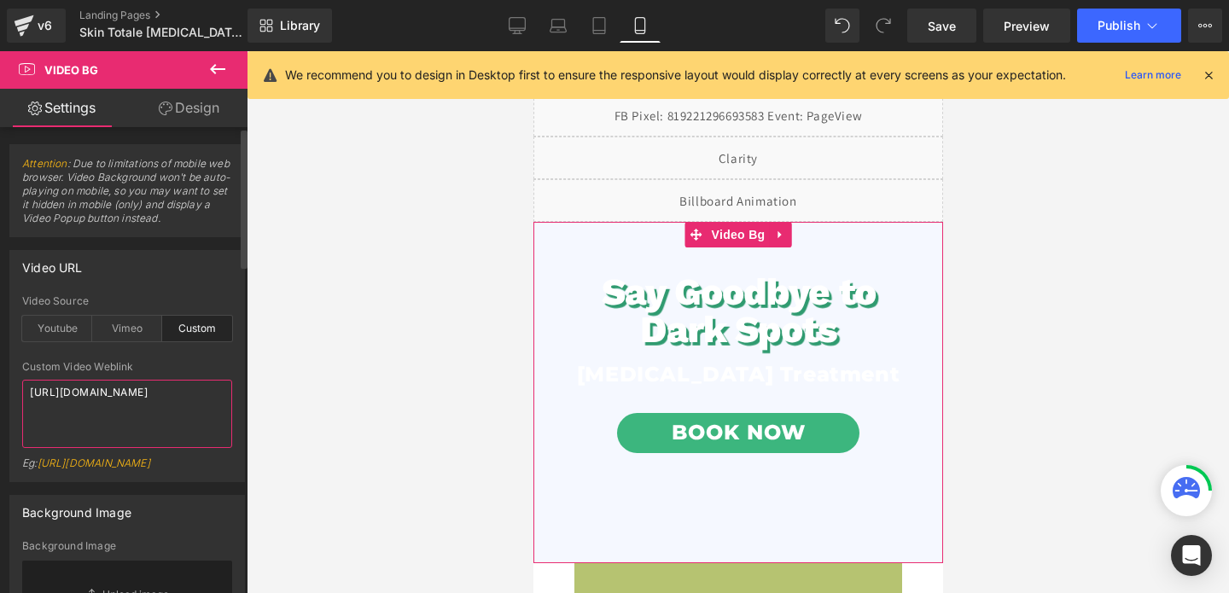
click at [118, 399] on textarea "https://cdn.shopify.com/videos/c/o/v/a49cb717f4374b22bcbee13755018e3c.mp4" at bounding box center [127, 414] width 210 height 68
paste textarea "c9500a8c09604cdbaedb84f46c7e986"
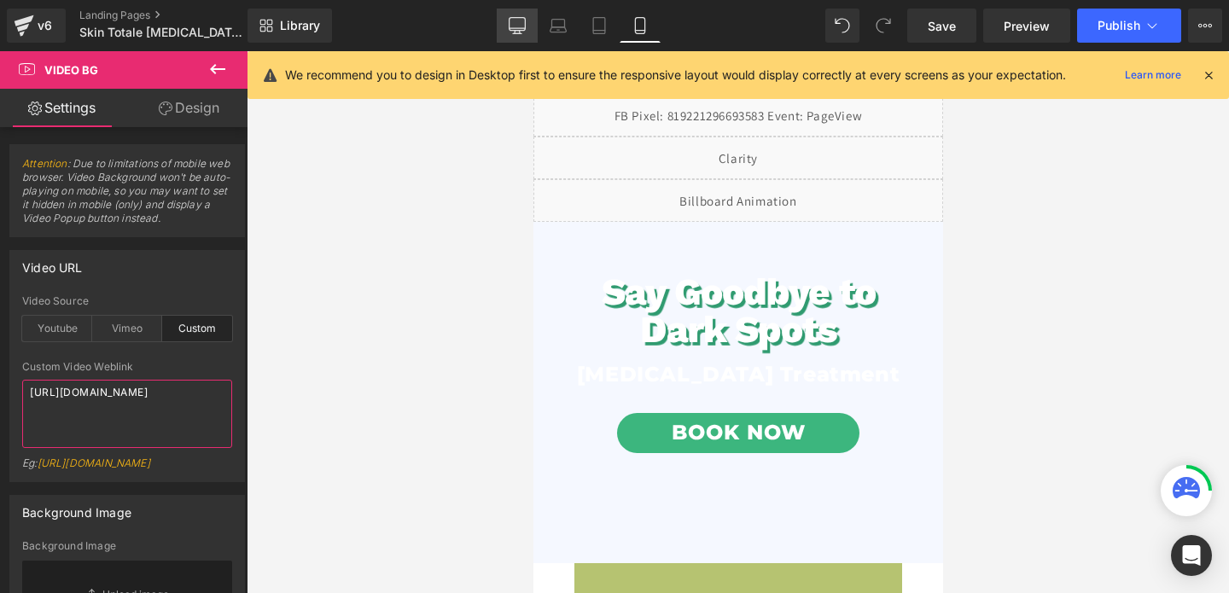
type textarea "https://cdn.shopify.com/videos/c/o/v/c9500a8c09604cdbaedb84f46c7e986c.mp4"
click at [511, 30] on icon at bounding box center [518, 24] width 16 height 13
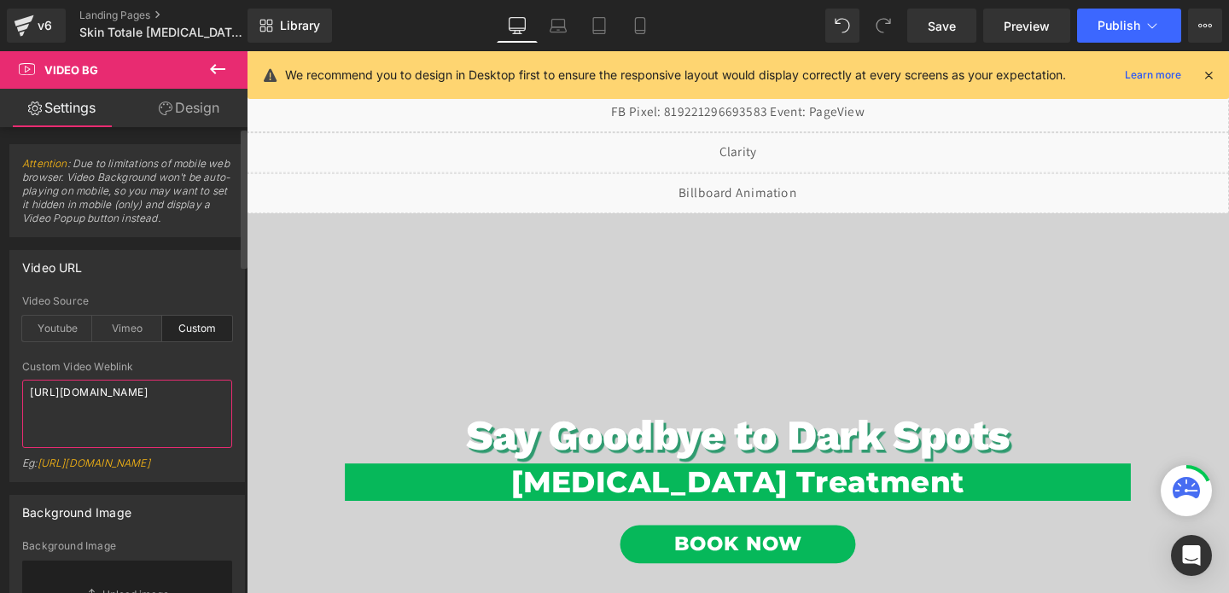
click at [87, 400] on textarea "https://cdn.shopify.com/videos/c/o/v/c9500a8c09604cdbaedb84f46c7e986c.mp4" at bounding box center [127, 414] width 210 height 68
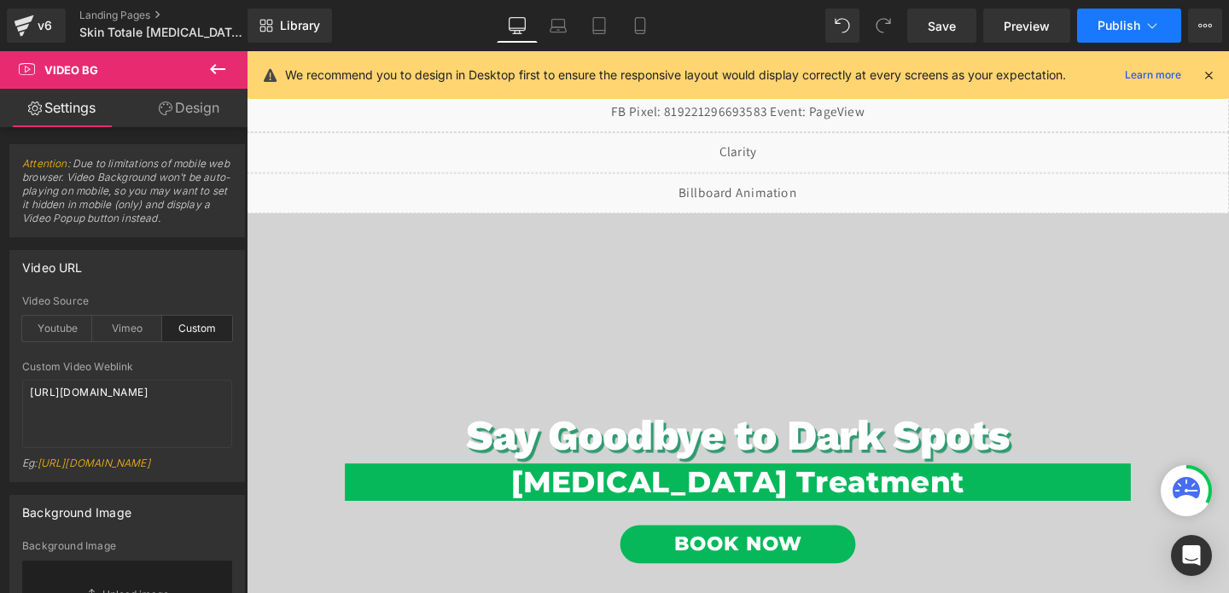
click at [1112, 34] on button "Publish" at bounding box center [1129, 26] width 104 height 34
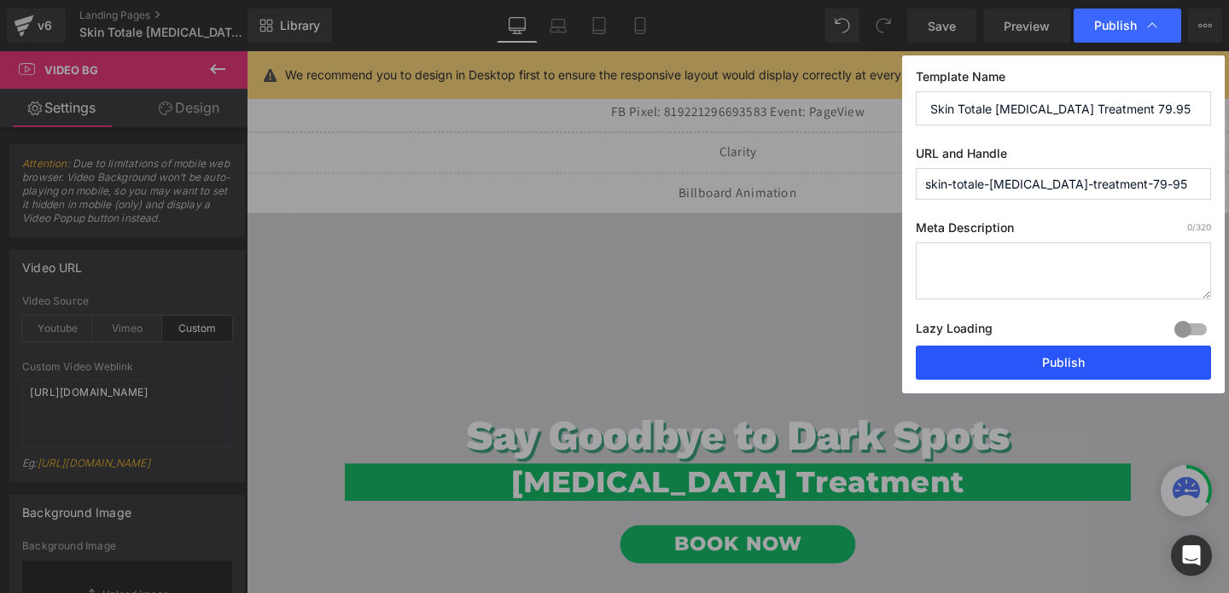
click at [1013, 359] on button "Publish" at bounding box center [1063, 363] width 295 height 34
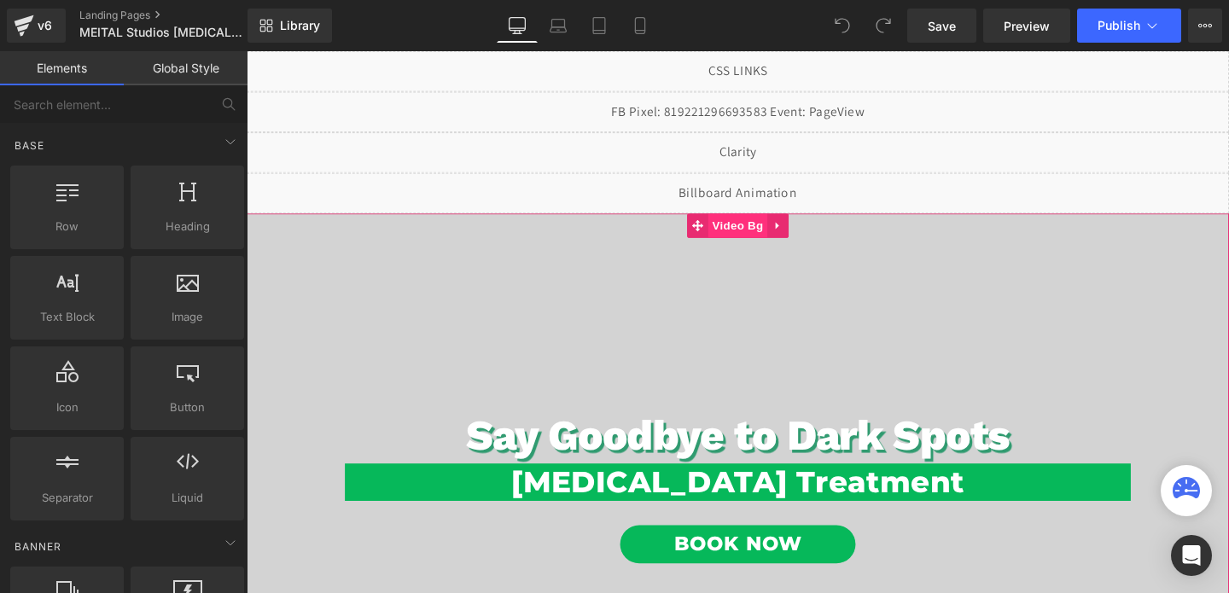
click at [770, 236] on span "Video Bg" at bounding box center [764, 235] width 62 height 26
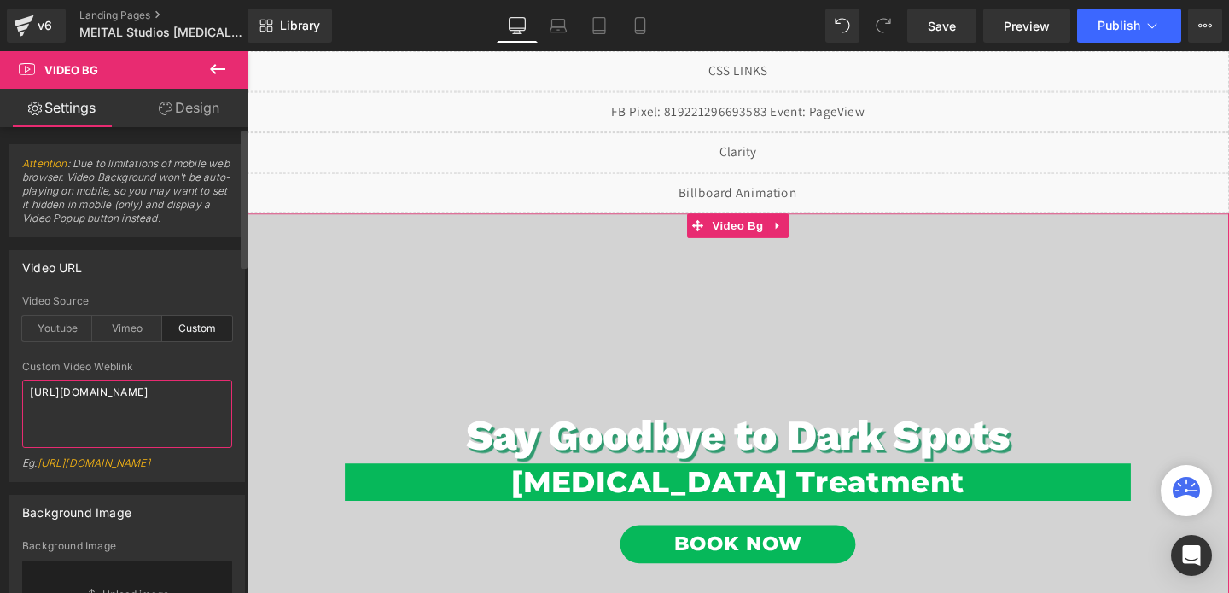
click at [108, 423] on textarea "https://cdn.shopify.com/videos/c/o/v/9528210946864fea8cf7269e4807f86c.mp4" at bounding box center [127, 414] width 210 height 68
paste textarea "c9500a8c09604cdbaedb84f46c7e9"
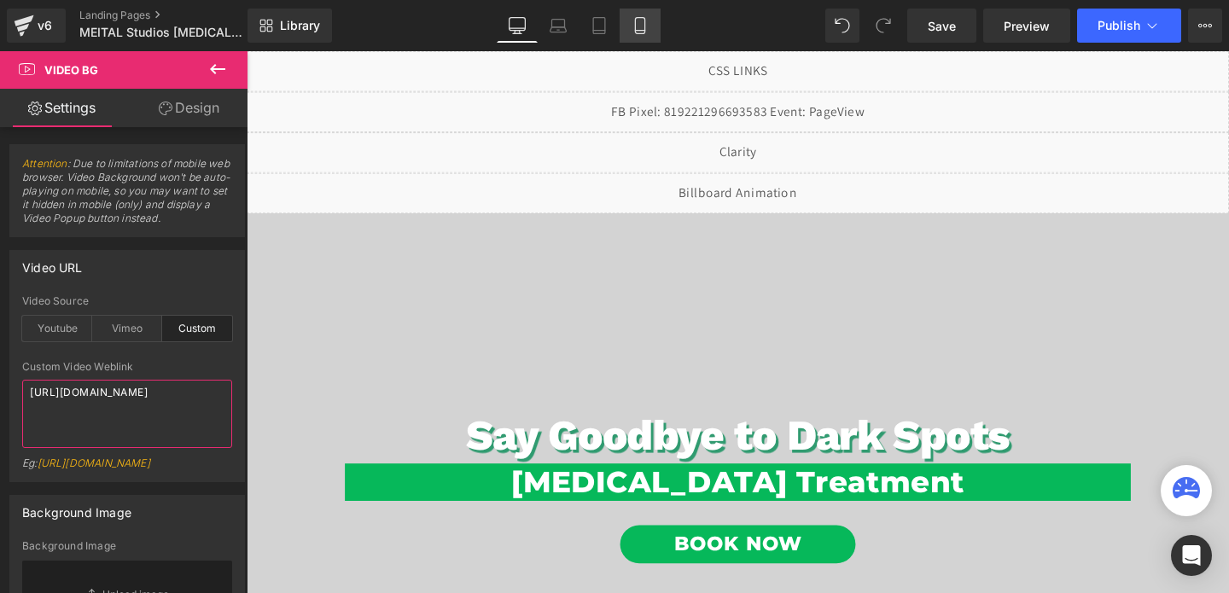
type textarea "https://cdn.shopify.com/videos/c/o/v/c9500a8c09604cdbaedb84f46c7e986c.mp4"
click at [649, 28] on icon at bounding box center [640, 25] width 17 height 17
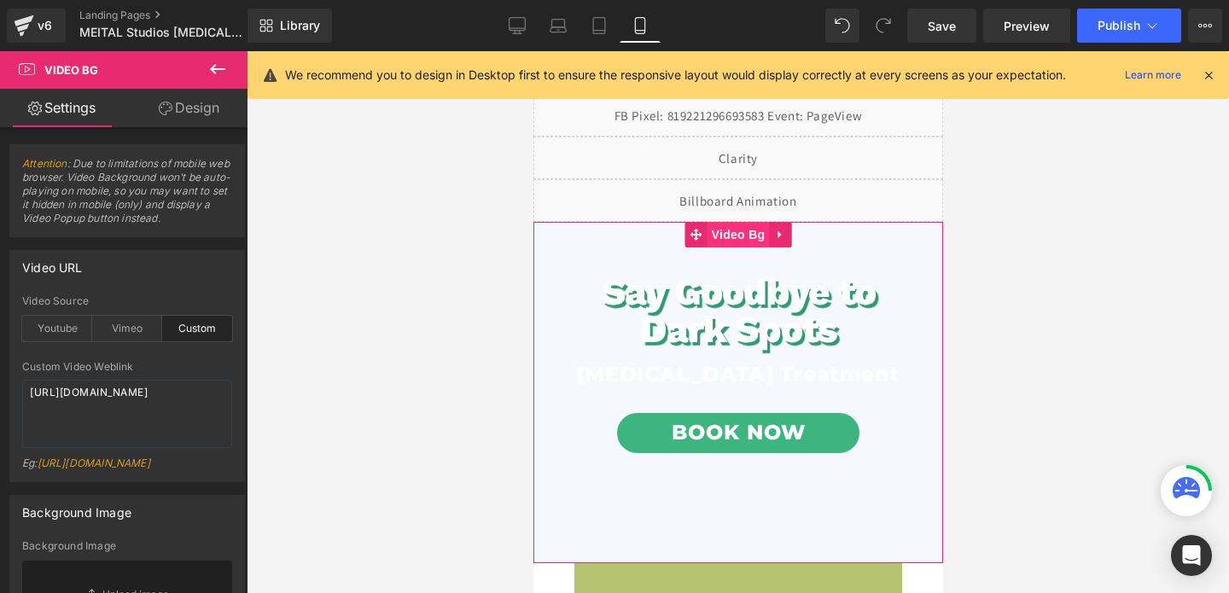
click at [743, 233] on span "Video Bg" at bounding box center [738, 235] width 62 height 26
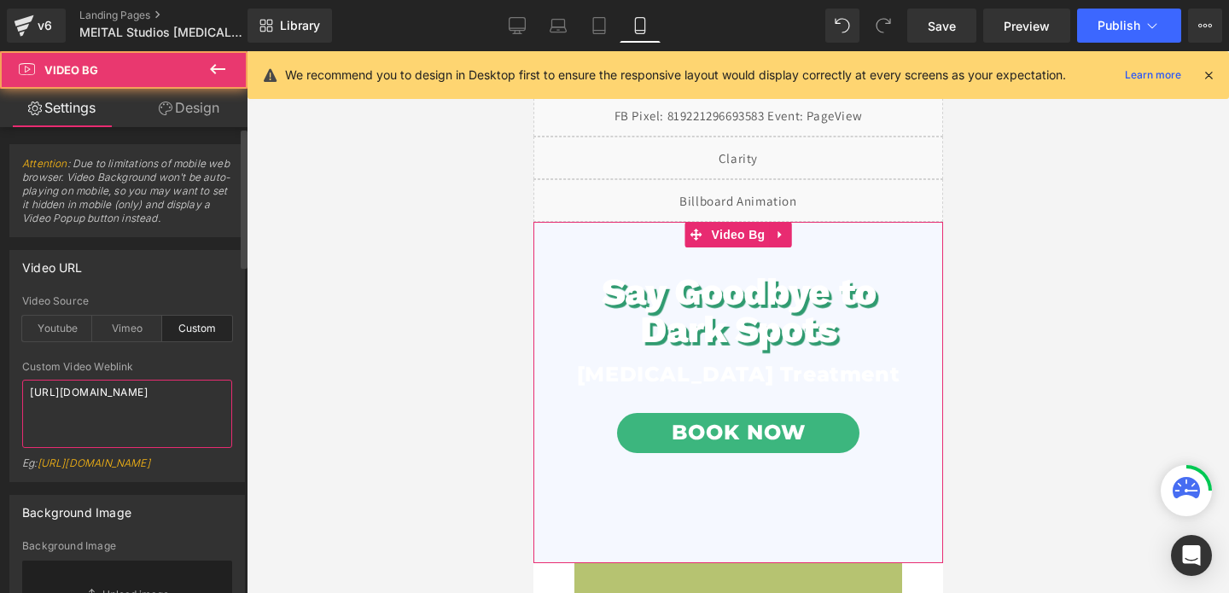
click at [55, 398] on textarea "https://cdn.shopify.com/videos/c/o/v/9528210946864fea8cf7269e4807f86c.mp4" at bounding box center [127, 414] width 210 height 68
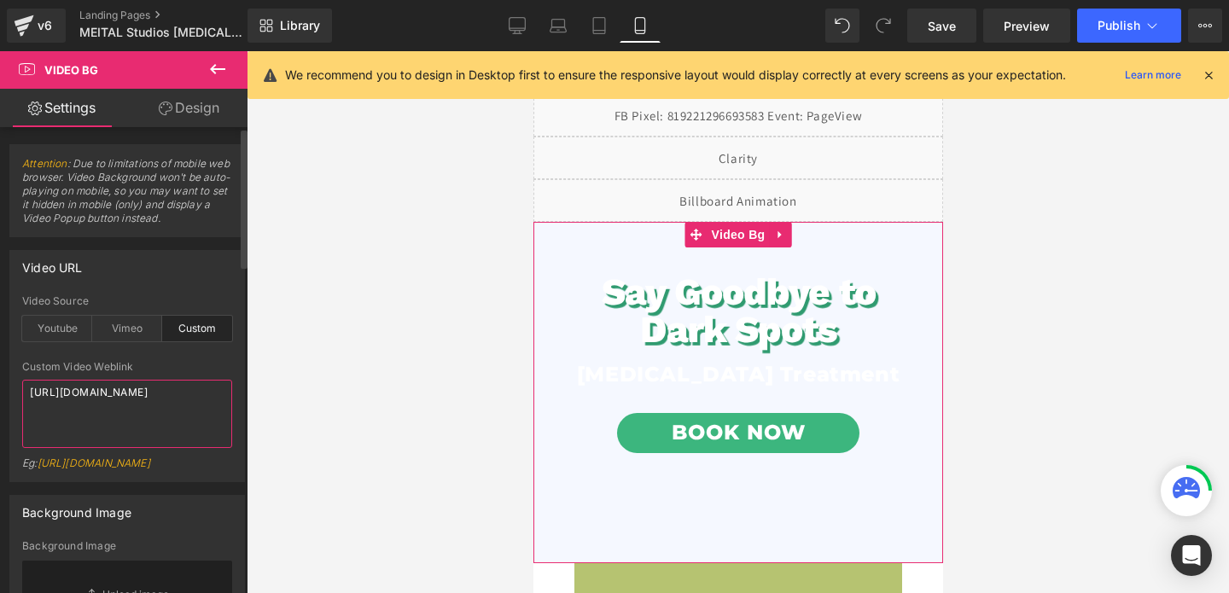
click at [55, 398] on textarea "https://cdn.shopify.com/videos/c/o/v/9528210946864fea8cf7269e4807f86c.mp4" at bounding box center [127, 414] width 210 height 68
paste textarea "c9500a8c09604cdbaedb84f46c7e9"
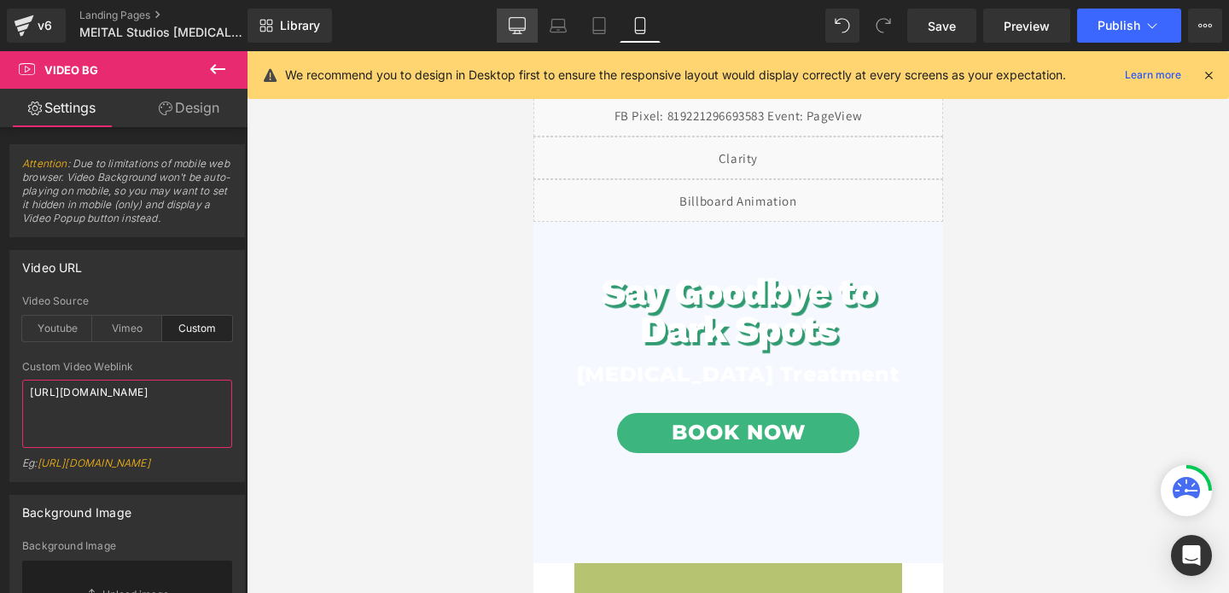
type textarea "https://cdn.shopify.com/videos/c/o/v/c9500a8c09604cdbaedb84f46c7e986c.mp4"
click at [528, 30] on link "Desktop" at bounding box center [517, 26] width 41 height 34
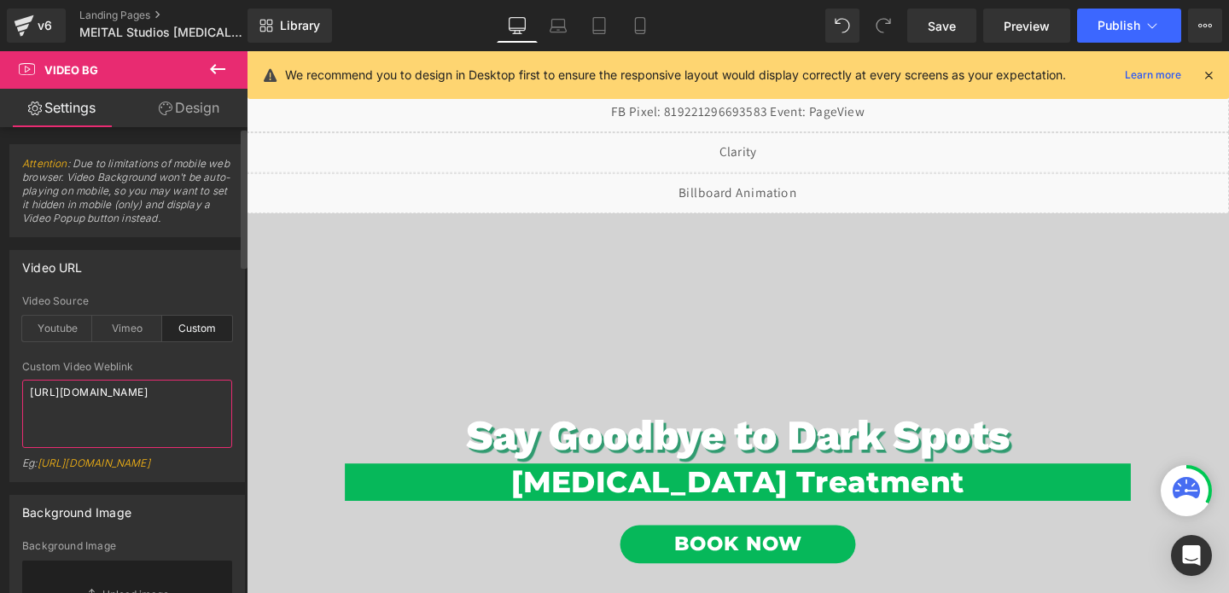
click at [129, 398] on textarea "https://cdn.shopify.com/videos/c/o/v/c9500a8c09604cdbaedb84f46c7e986c.mp4" at bounding box center [127, 414] width 210 height 68
click at [642, 31] on icon at bounding box center [639, 31] width 9 height 0
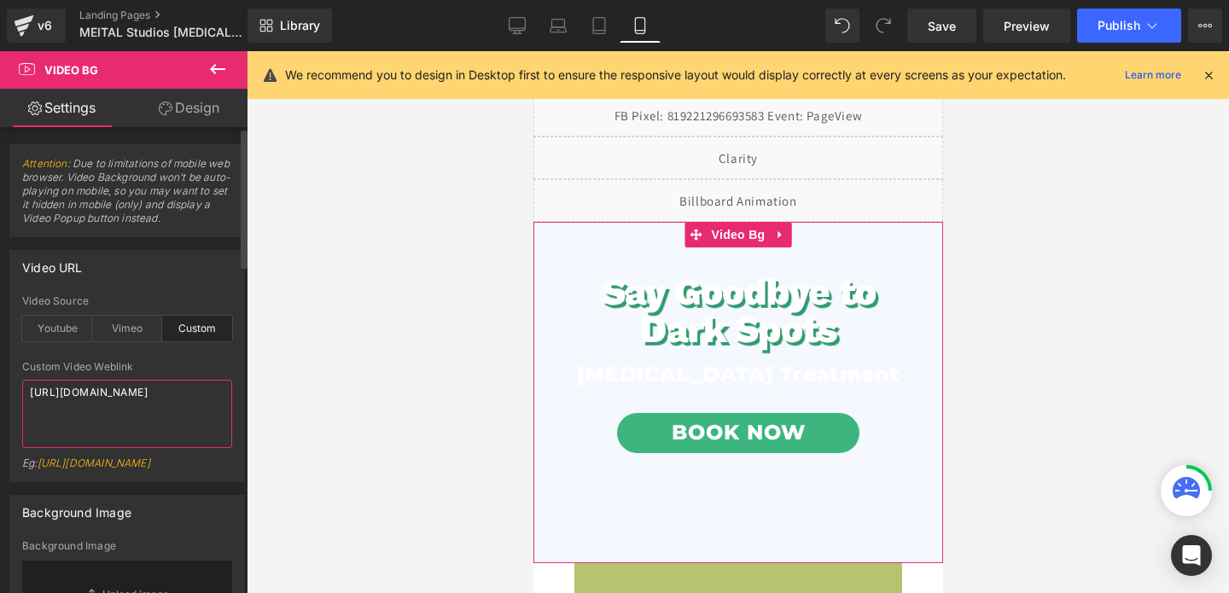
click at [83, 409] on textarea "https://cdn.shopify.com/videos/c/o/v/c9500a8c09604cdbaedb84f46c7e986c.mp4" at bounding box center [127, 414] width 210 height 68
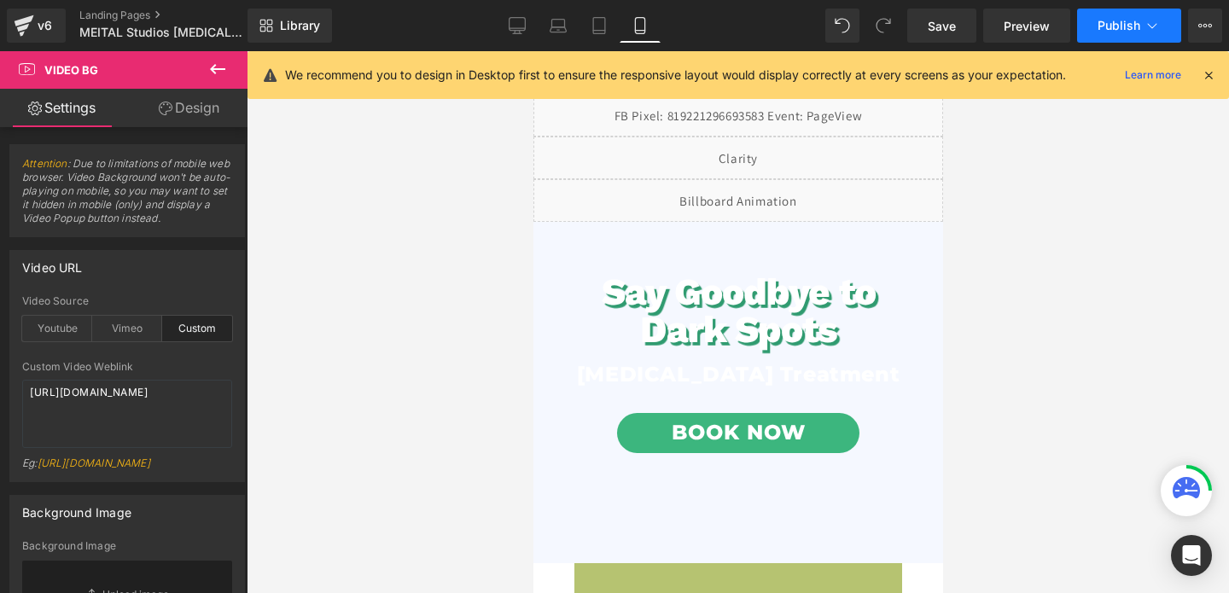
click at [1085, 31] on button "Publish" at bounding box center [1129, 26] width 104 height 34
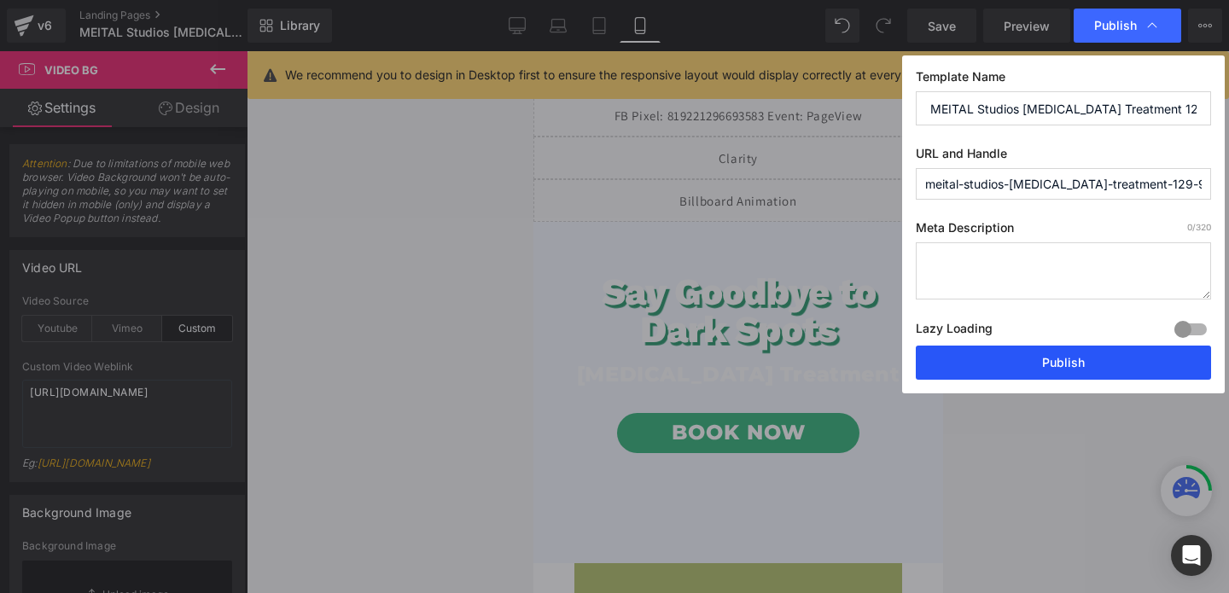
click at [1062, 361] on button "Publish" at bounding box center [1063, 363] width 295 height 34
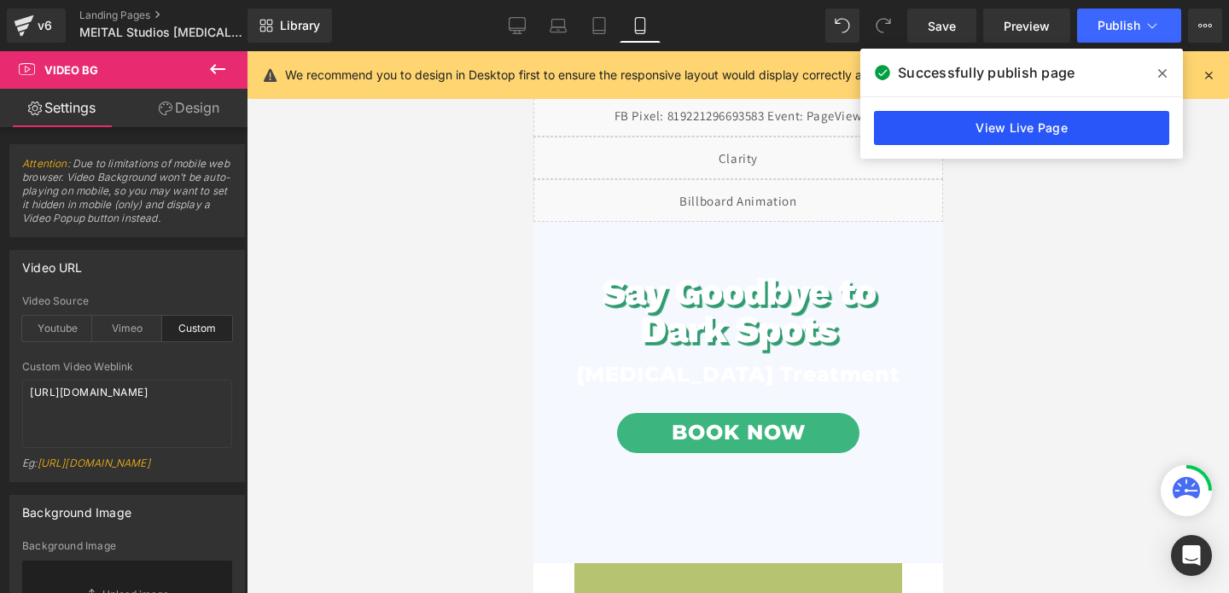
click at [1034, 131] on link "View Live Page" at bounding box center [1021, 128] width 295 height 34
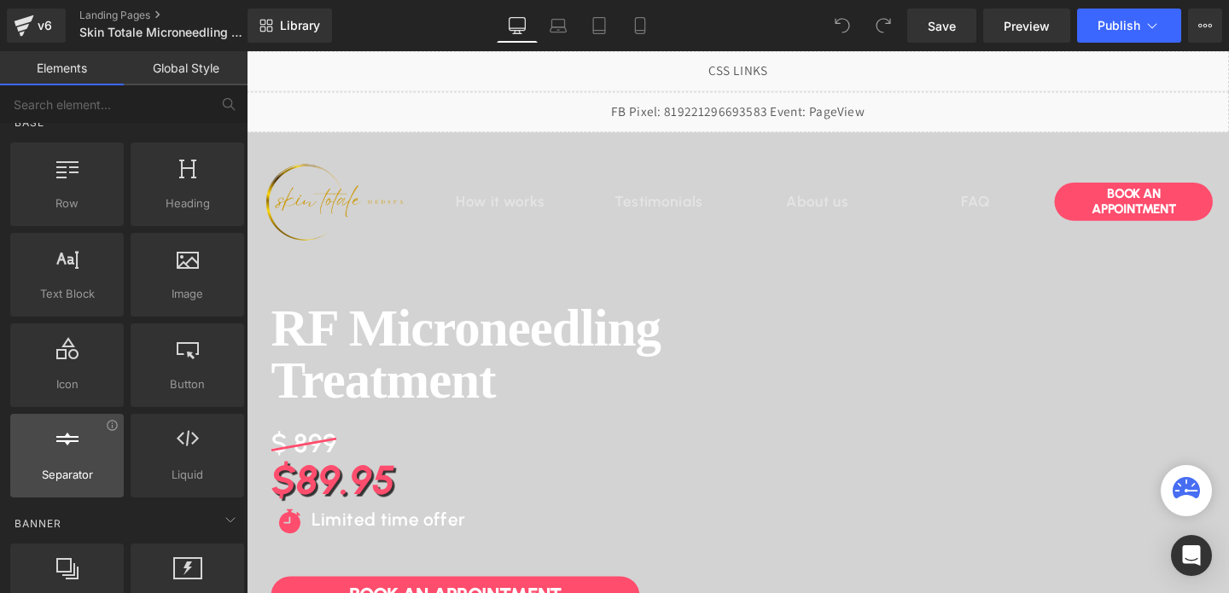
scroll to position [30, 0]
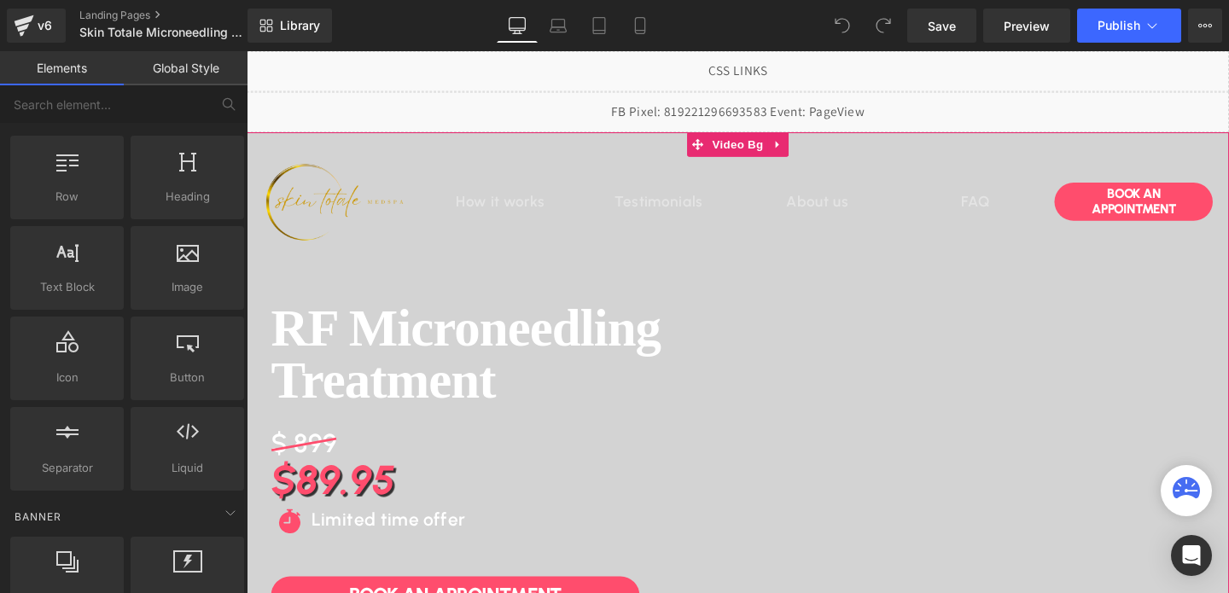
click at [1125, 400] on span "Image How it works Heading Testimonials Heading About us Heading FAQ Heading Ro…" at bounding box center [763, 488] width 1033 height 703
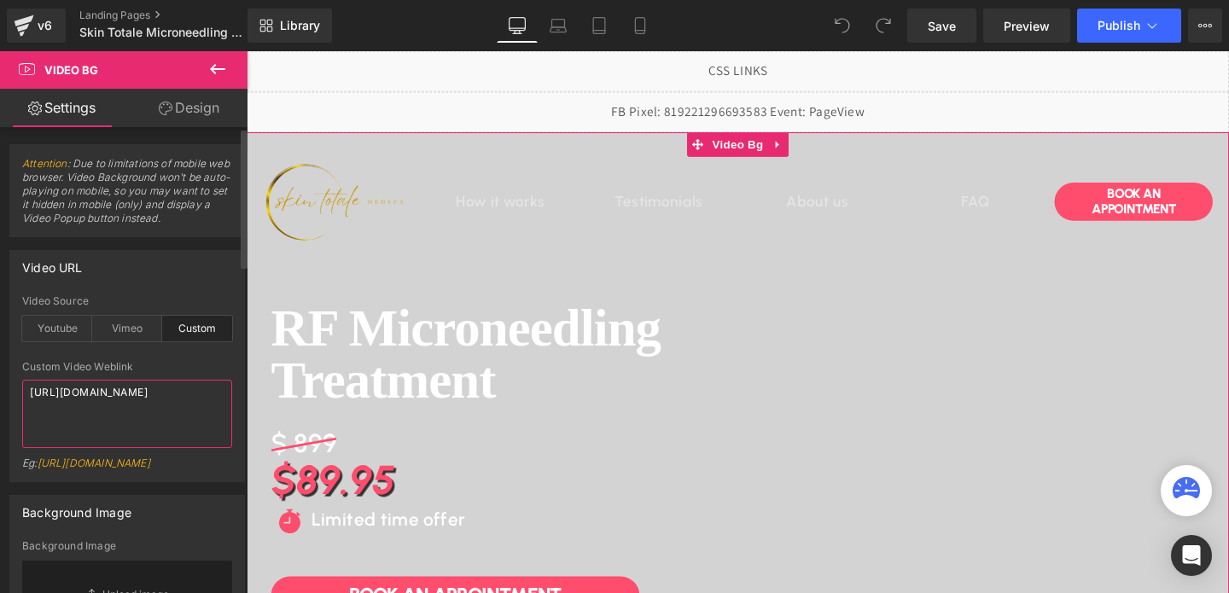
click at [57, 396] on textarea "[URL][DOMAIN_NAME]" at bounding box center [127, 414] width 210 height 68
paste textarea "f7b6c526bad49af810183f87048b9b2"
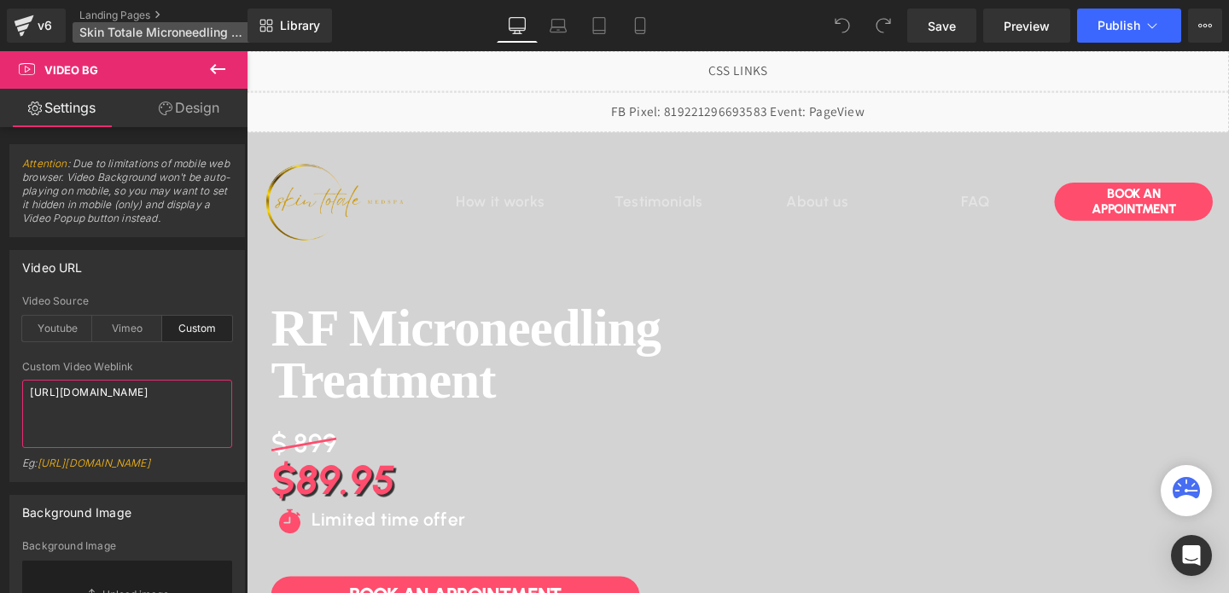
type textarea "[URL][DOMAIN_NAME]"
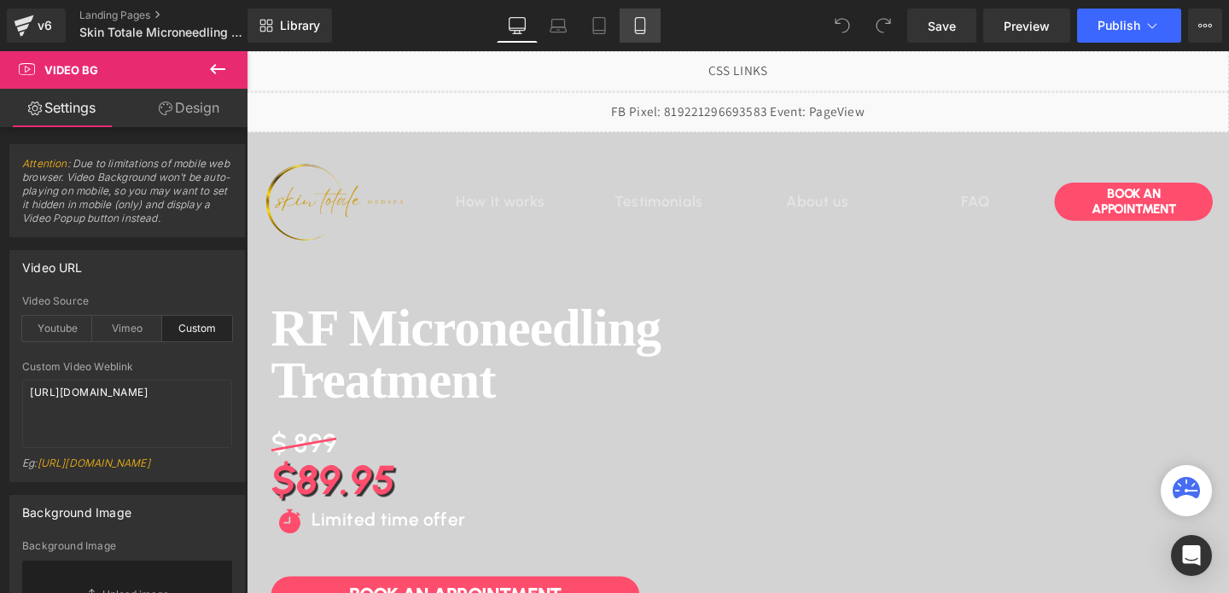
click at [638, 32] on icon at bounding box center [640, 25] width 17 height 17
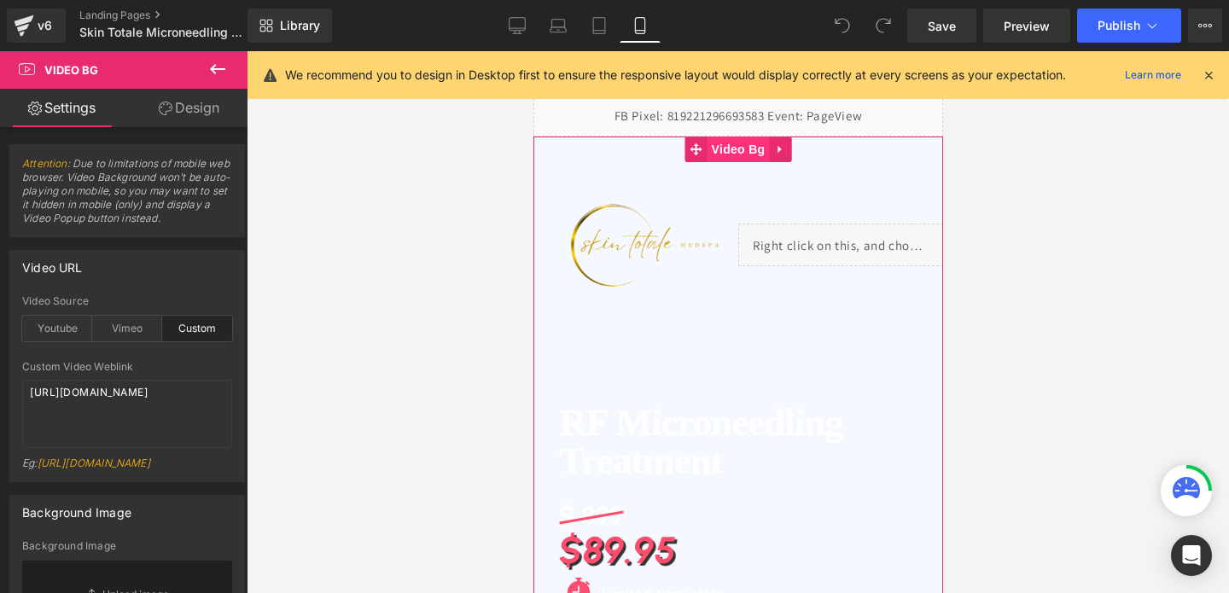
click at [734, 156] on span "Video Bg" at bounding box center [738, 150] width 62 height 26
click at [79, 399] on textarea "[URL][DOMAIN_NAME]" at bounding box center [127, 414] width 210 height 68
paste textarea "8bc3f0edc9c0477293be5c347d47701"
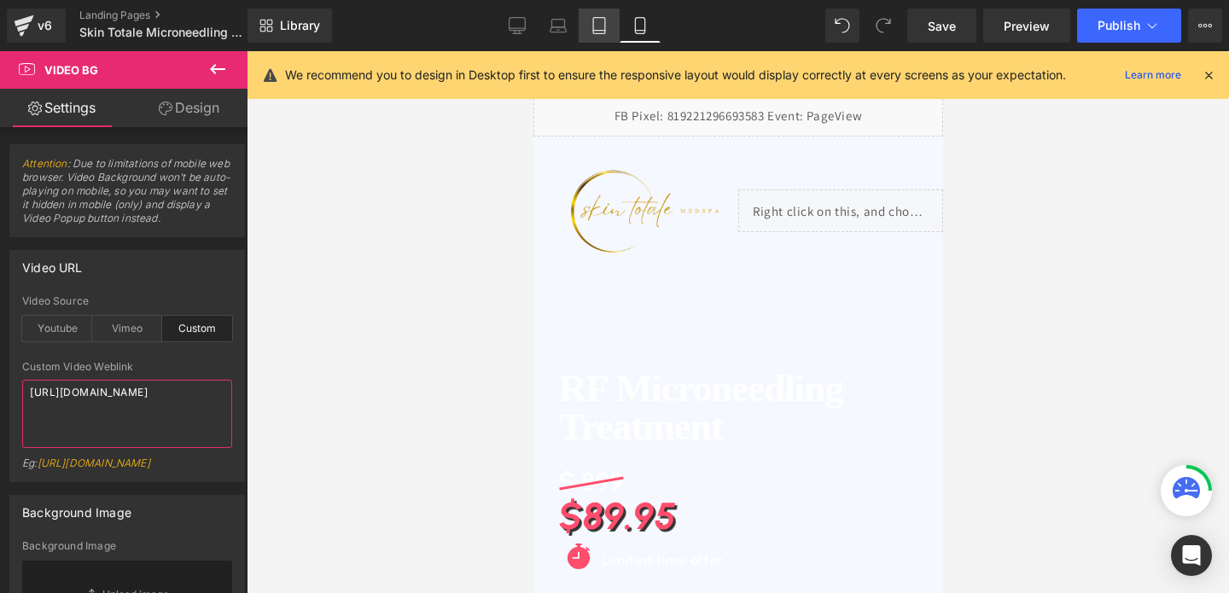
type textarea "[URL][DOMAIN_NAME]"
click at [607, 25] on icon at bounding box center [599, 25] width 17 height 17
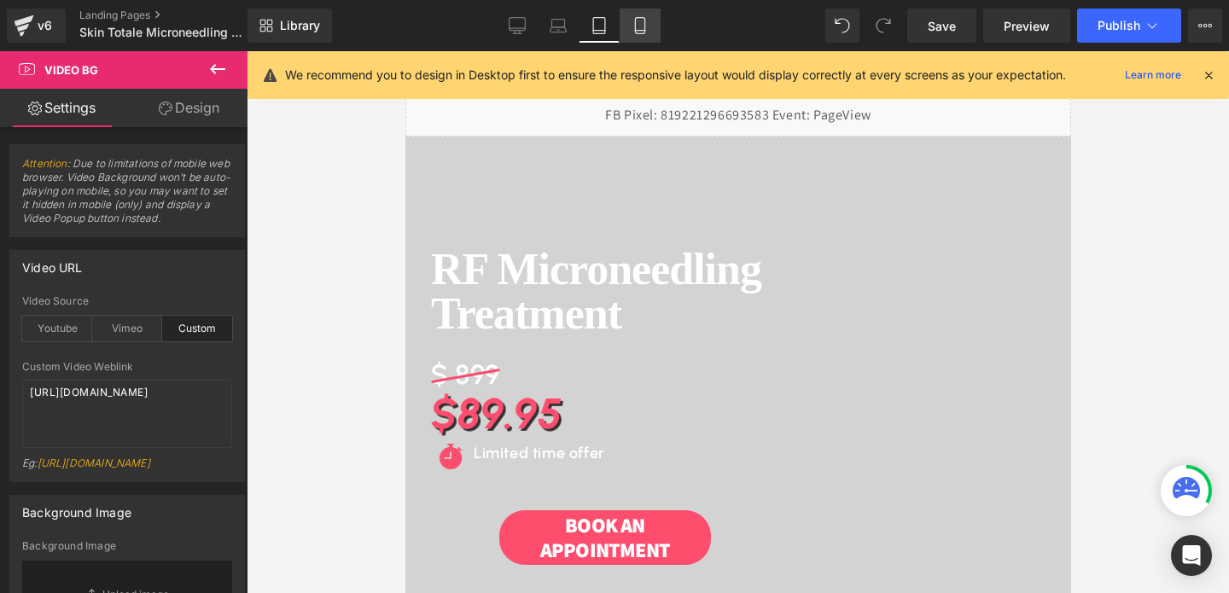
click at [644, 25] on icon at bounding box center [640, 25] width 17 height 17
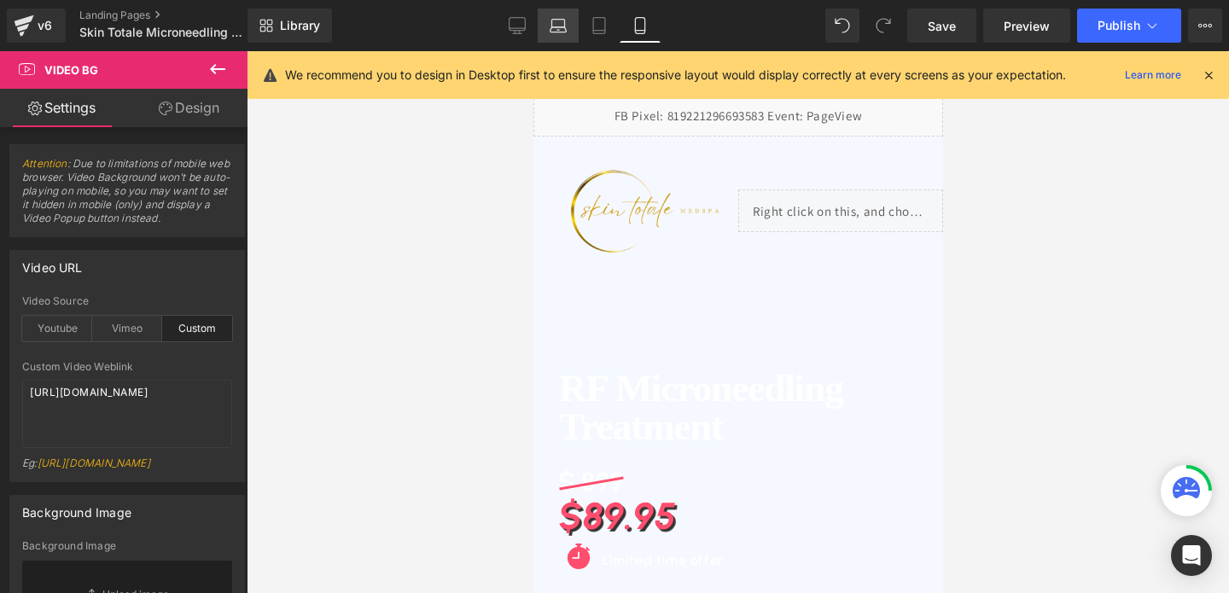
click at [563, 32] on icon at bounding box center [559, 29] width 16 height 5
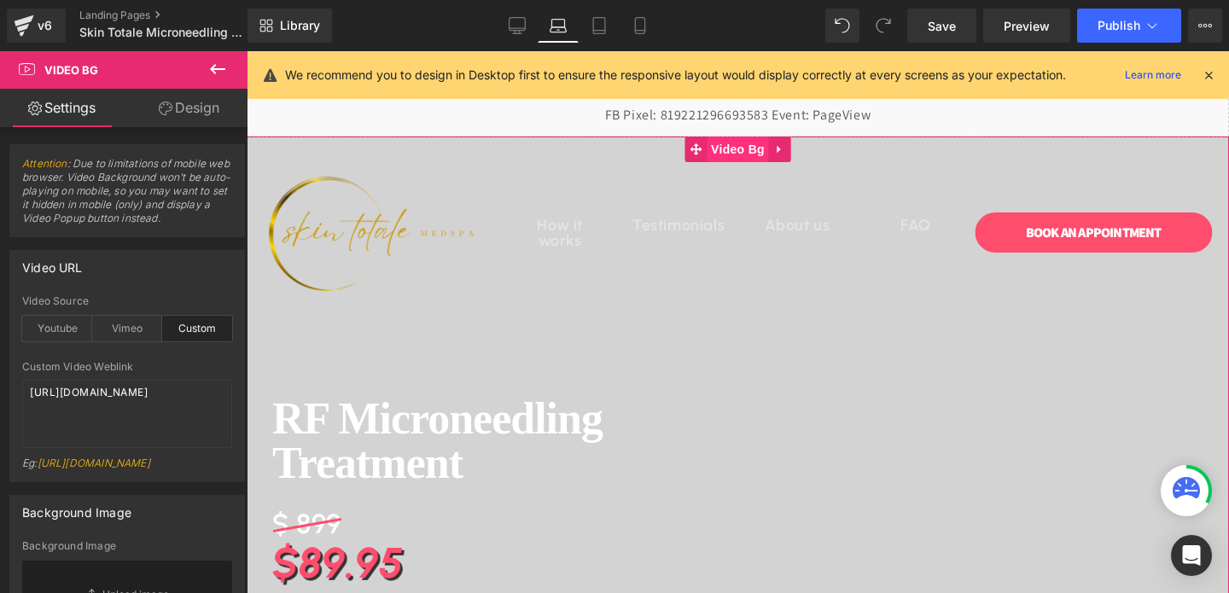
click at [723, 155] on span "Video Bg" at bounding box center [738, 150] width 62 height 26
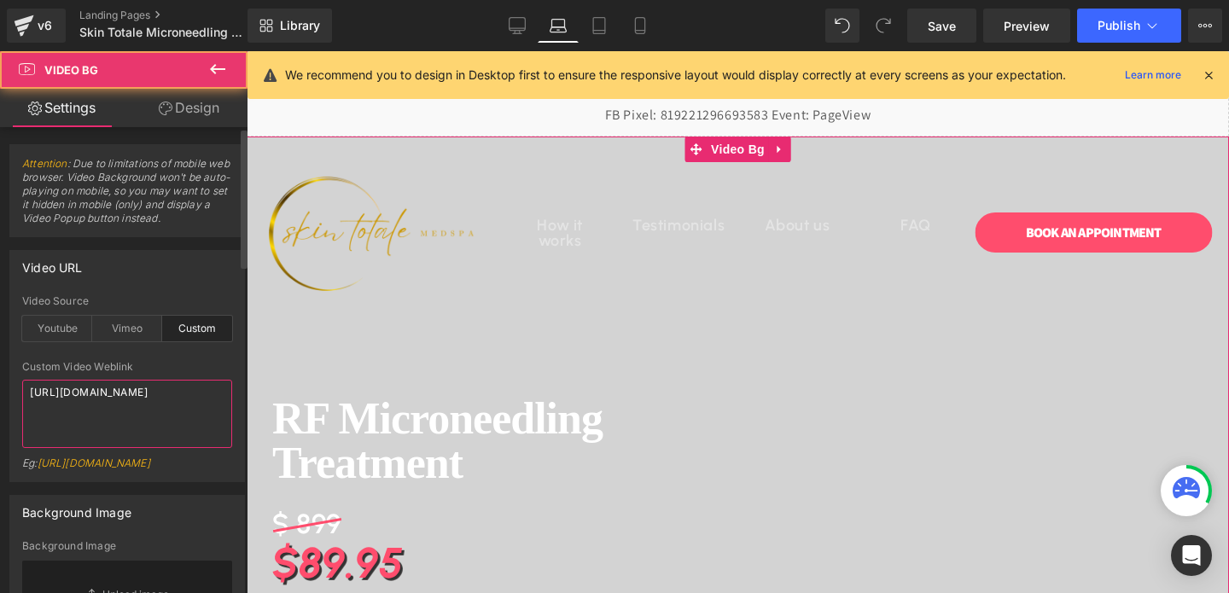
click at [62, 390] on textarea "[URL][DOMAIN_NAME]" at bounding box center [127, 414] width 210 height 68
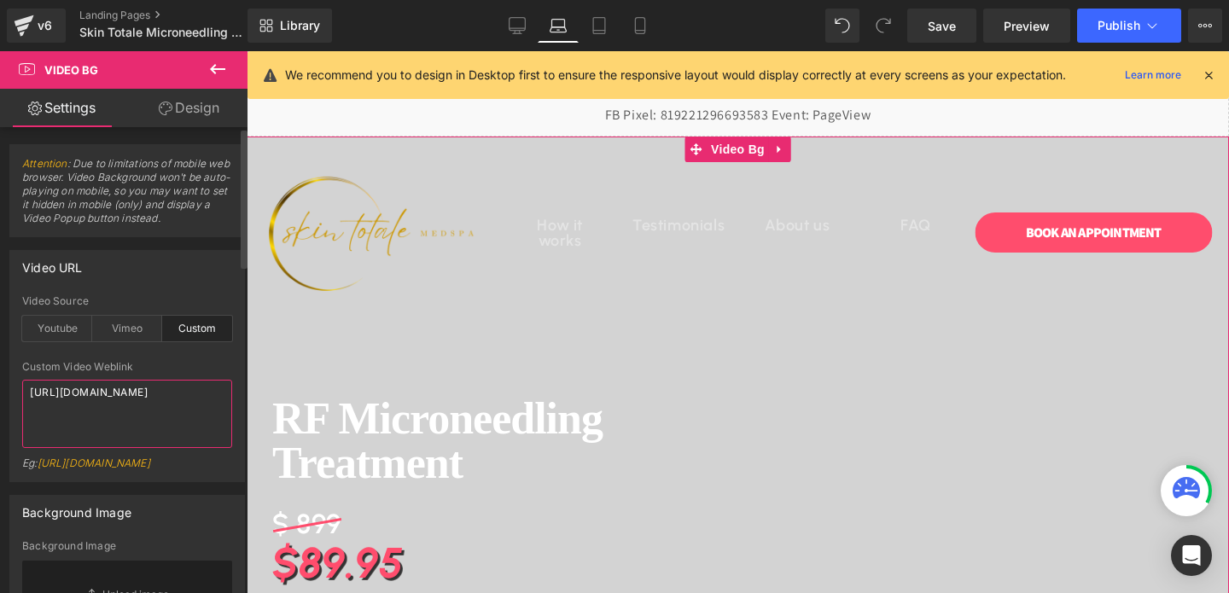
click at [62, 390] on textarea "[URL][DOMAIN_NAME]" at bounding box center [127, 414] width 210 height 68
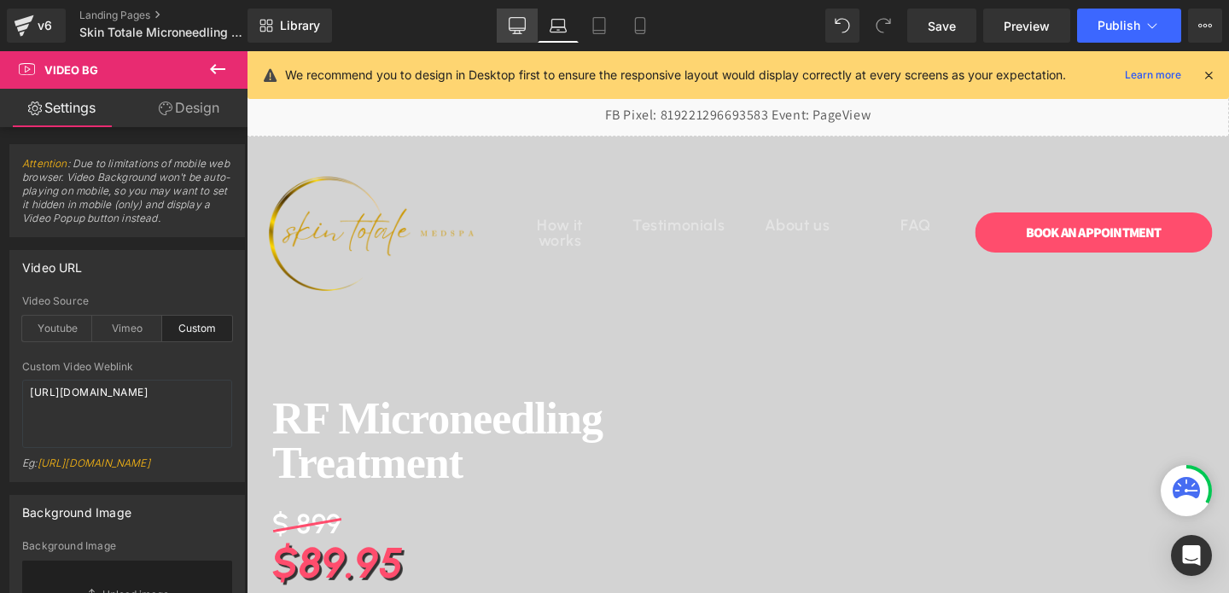
click at [518, 26] on icon at bounding box center [517, 25] width 17 height 17
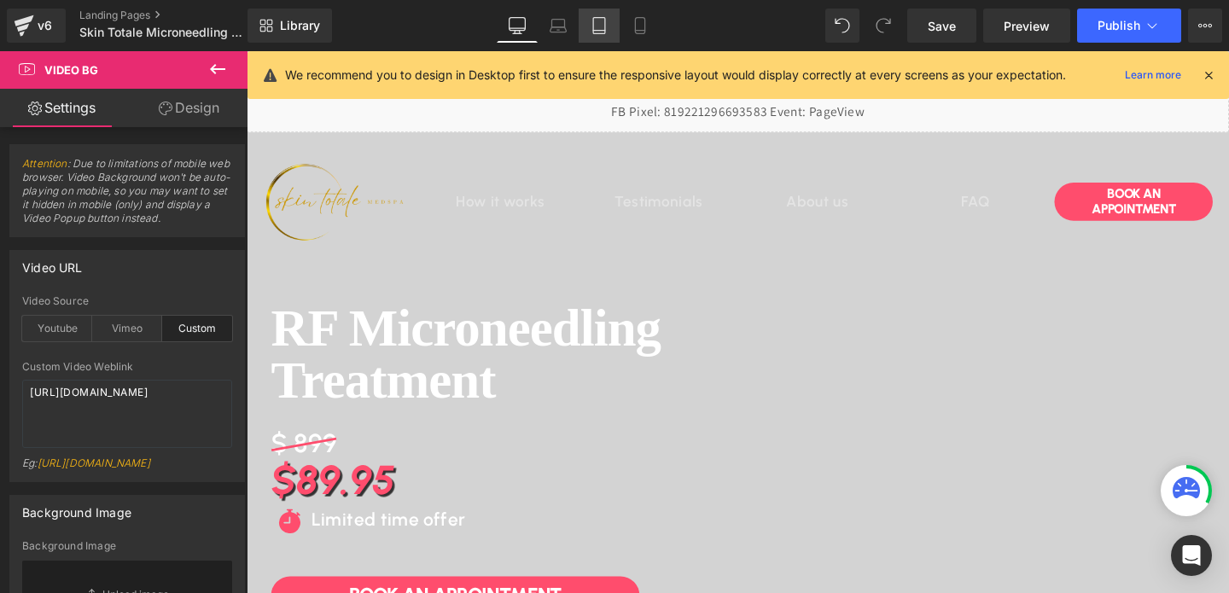
click at [593, 30] on icon at bounding box center [599, 26] width 12 height 16
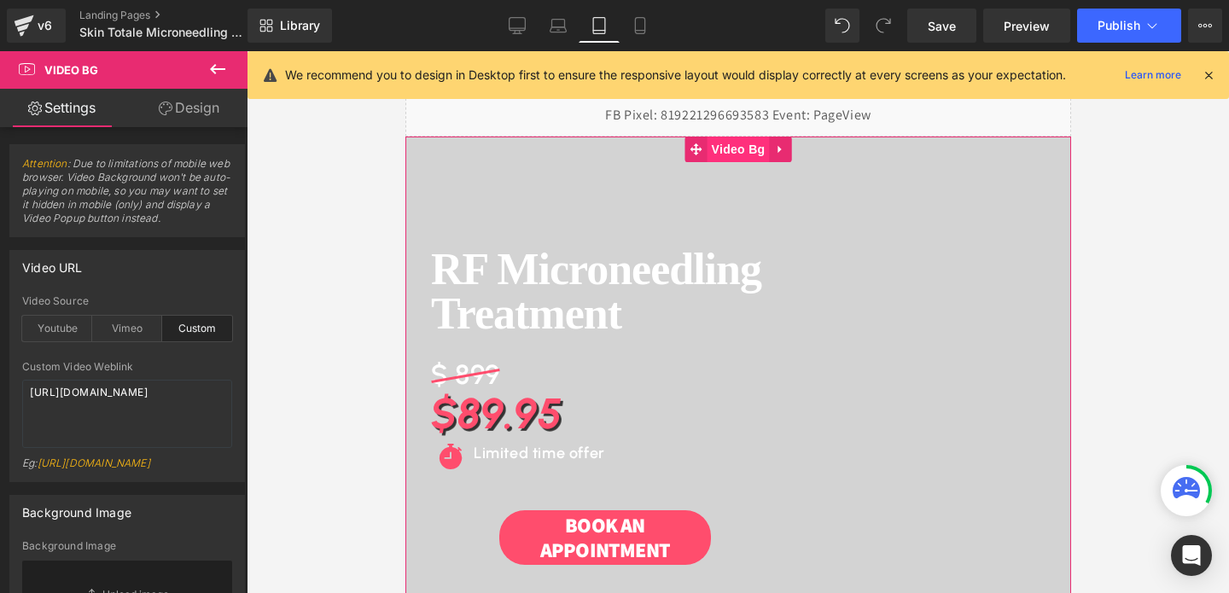
click at [734, 160] on span "Video Bg" at bounding box center [738, 150] width 62 height 26
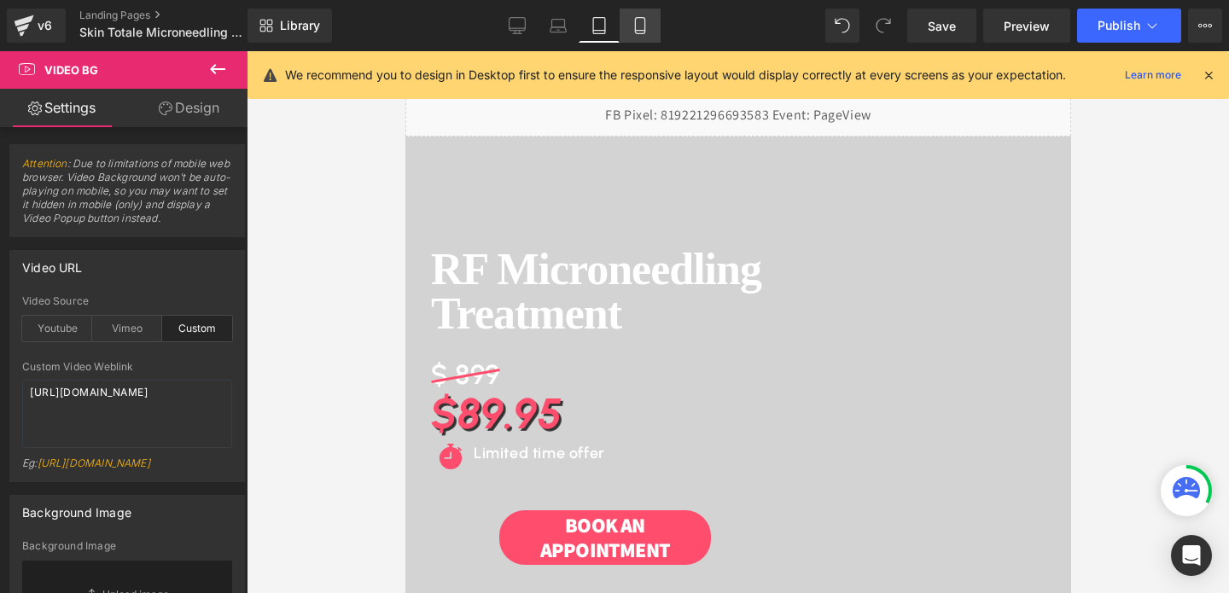
click at [648, 24] on icon at bounding box center [640, 25] width 17 height 17
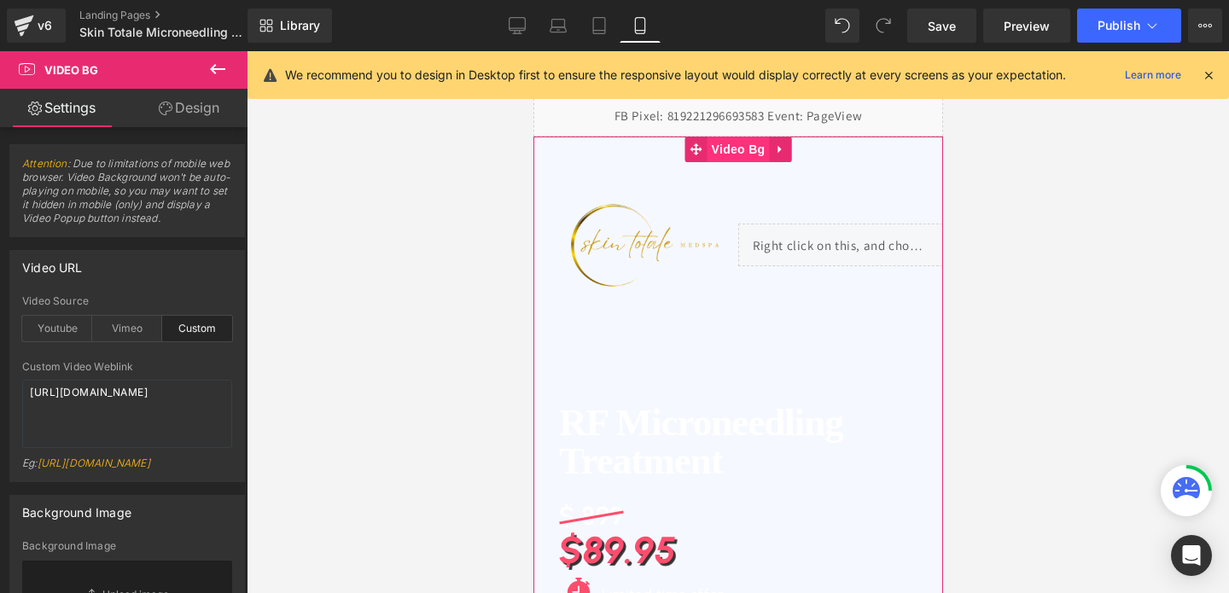
click at [736, 153] on span "Video Bg" at bounding box center [738, 150] width 62 height 26
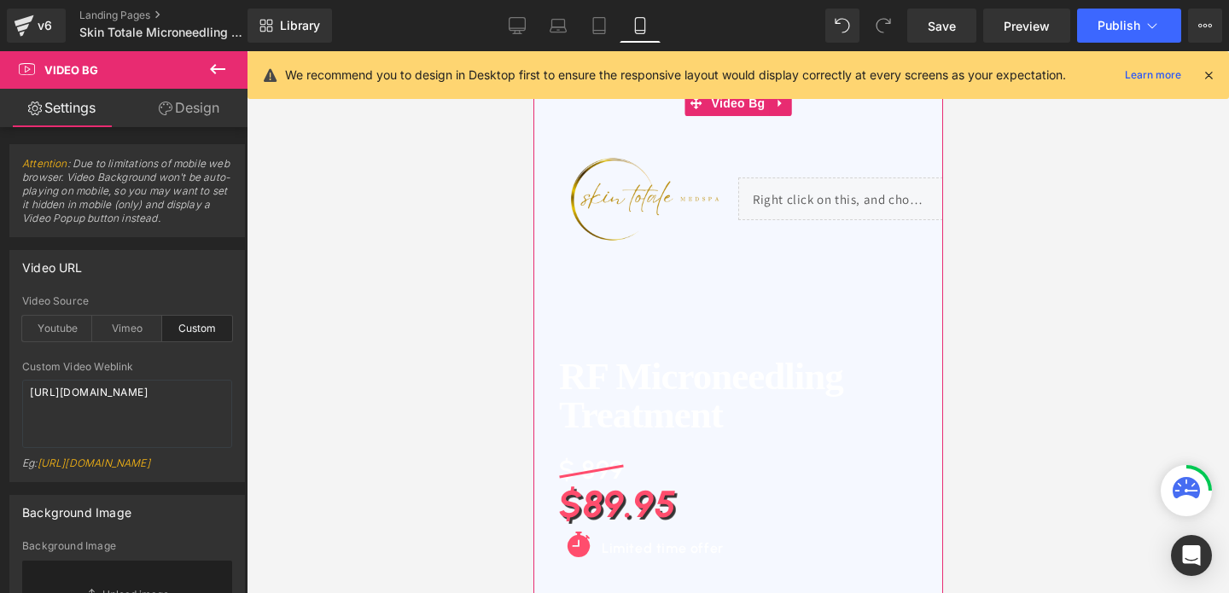
scroll to position [199, 0]
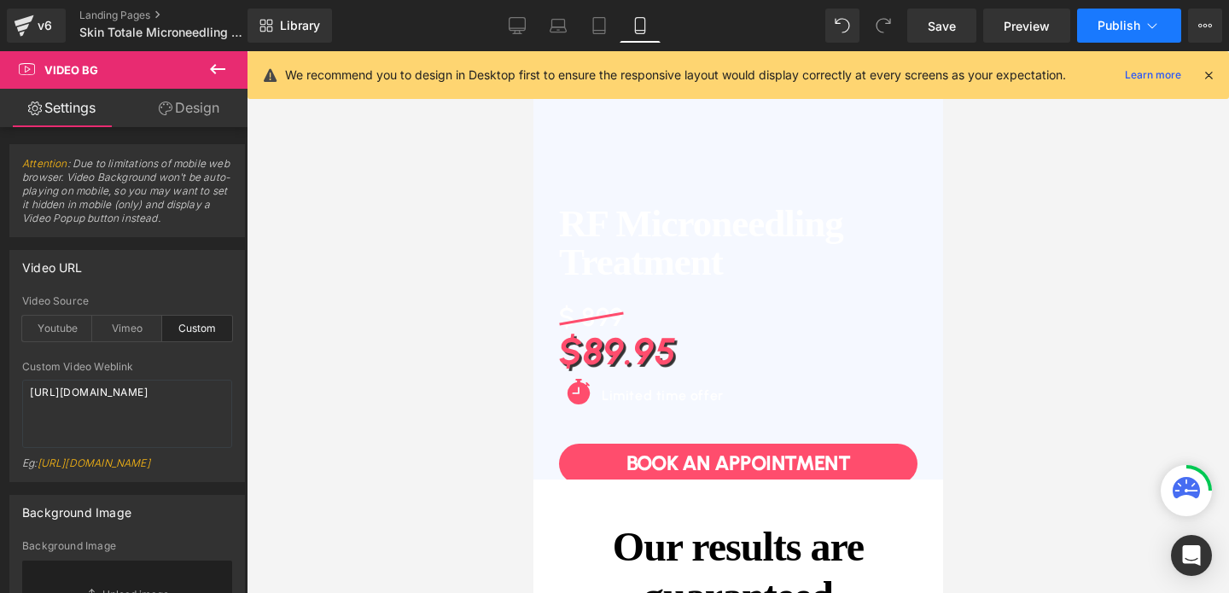
click at [1104, 22] on span "Publish" at bounding box center [1119, 26] width 43 height 14
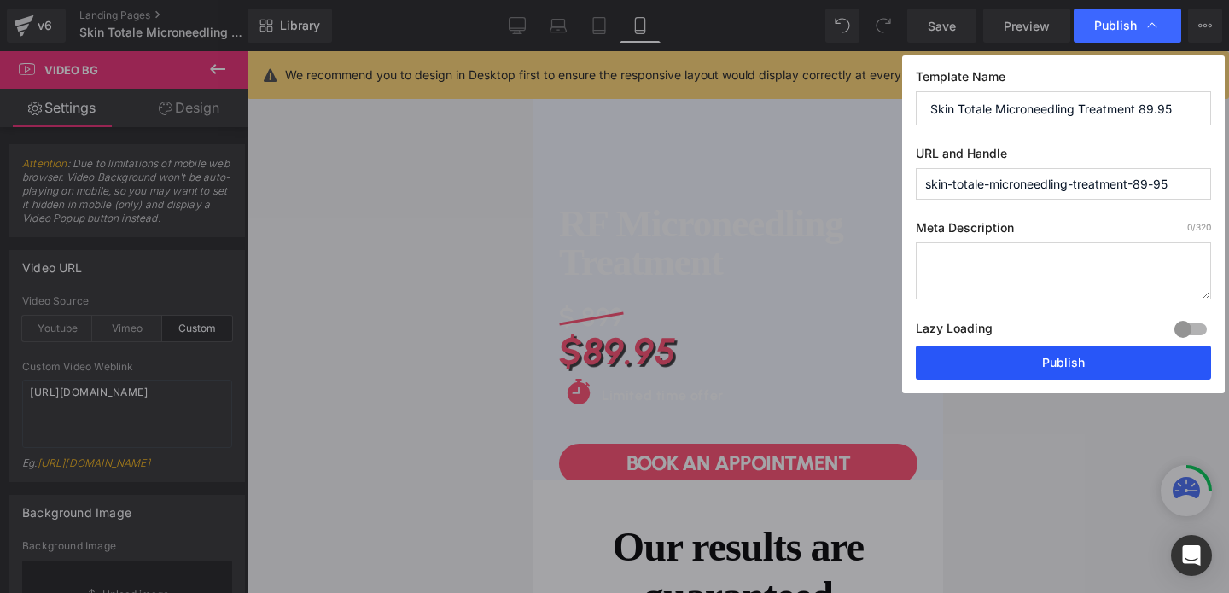
click at [1006, 353] on button "Publish" at bounding box center [1063, 363] width 295 height 34
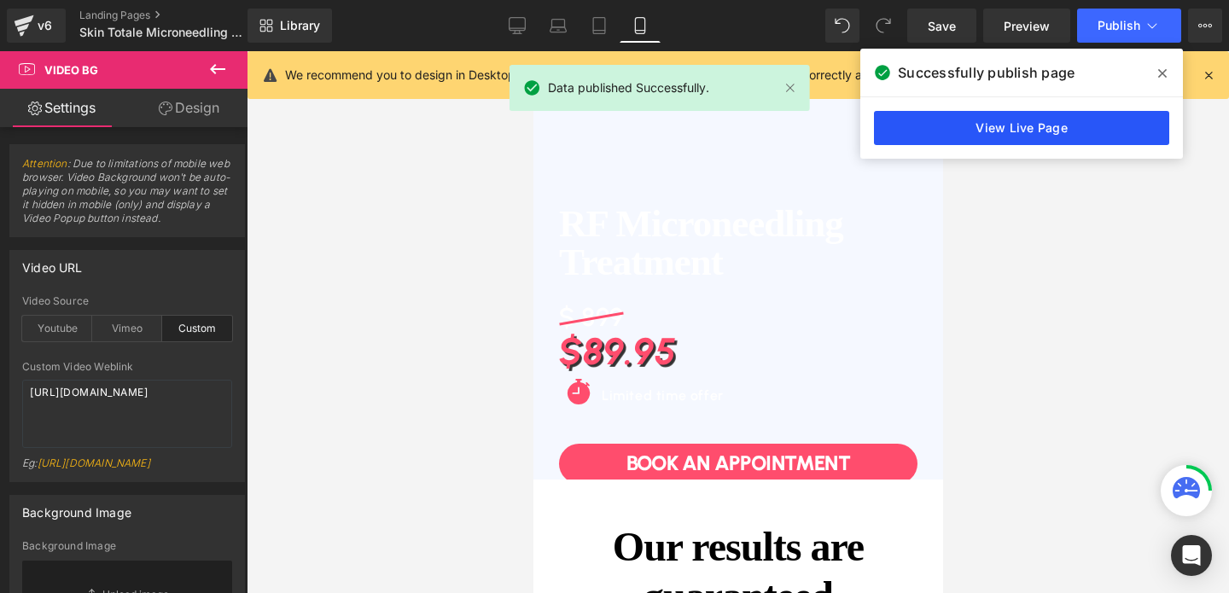
click at [978, 126] on link "View Live Page" at bounding box center [1021, 128] width 295 height 34
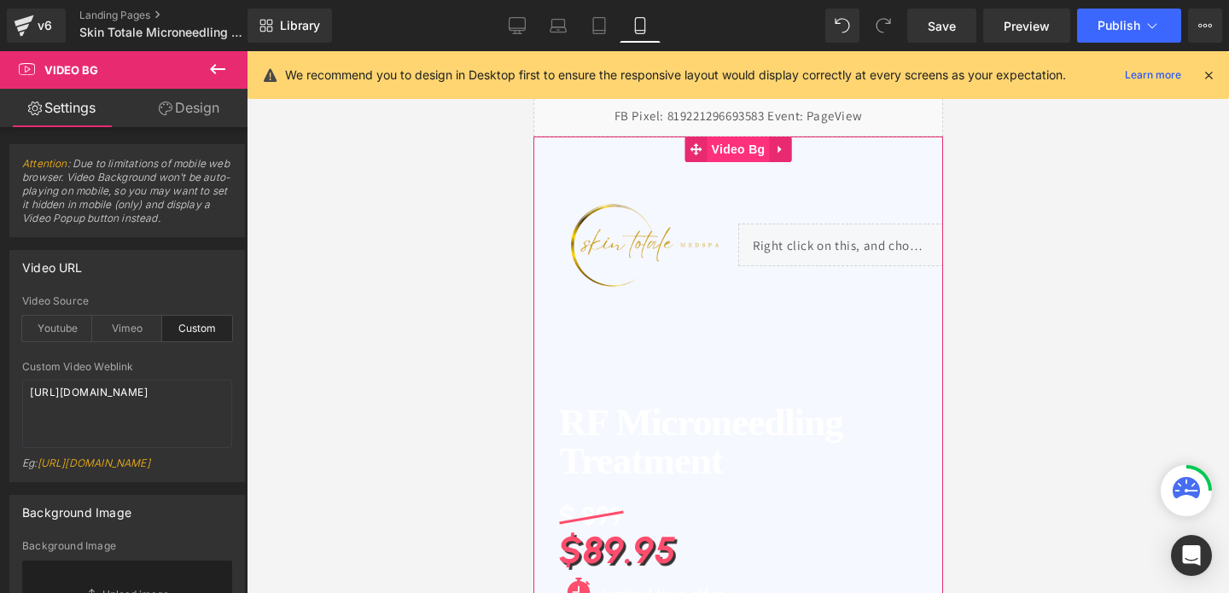
click at [733, 152] on span "Video Bg" at bounding box center [738, 150] width 62 height 26
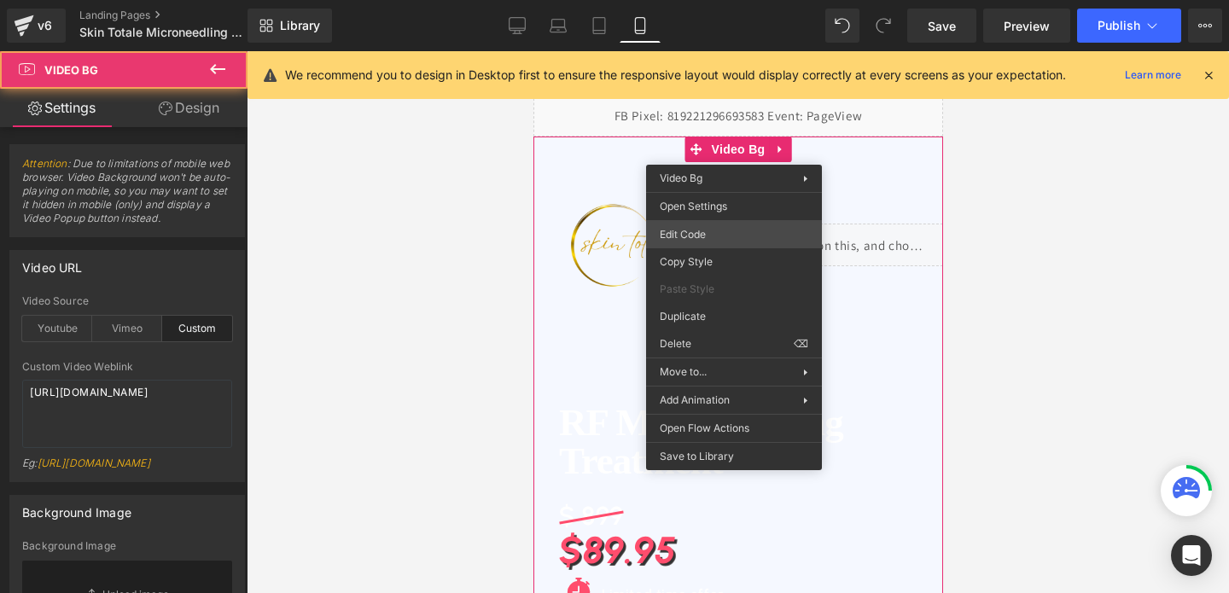
click at [711, 0] on div "Video Bg You are previewing how the will restyle your page. You can not edit El…" at bounding box center [614, 0] width 1229 height 0
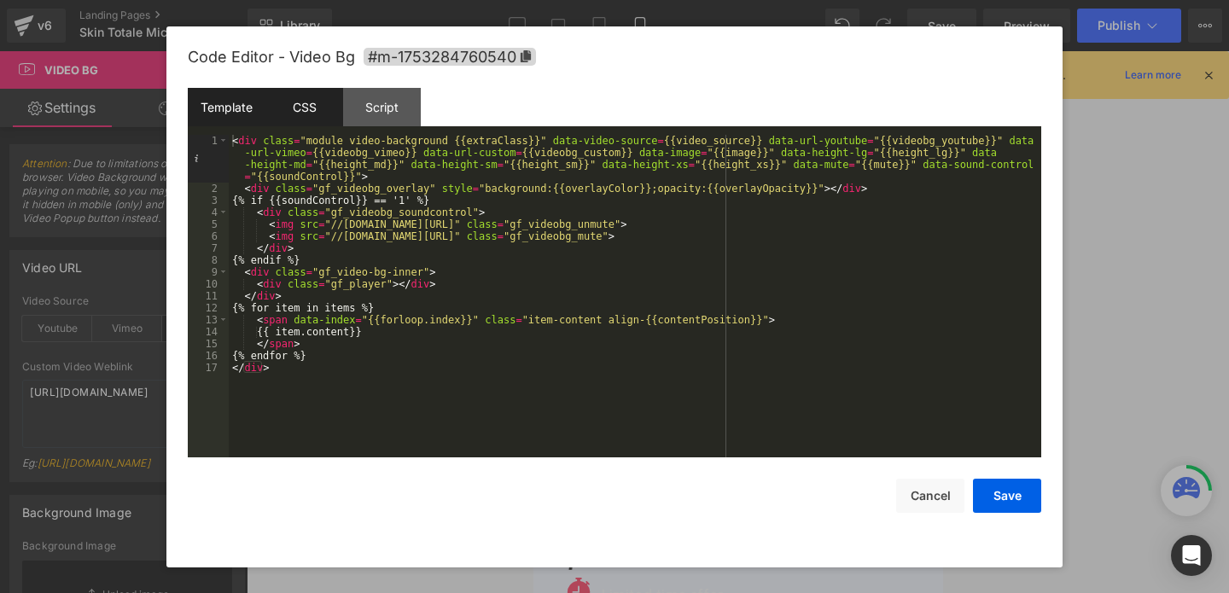
click at [310, 110] on div "CSS" at bounding box center [305, 107] width 78 height 38
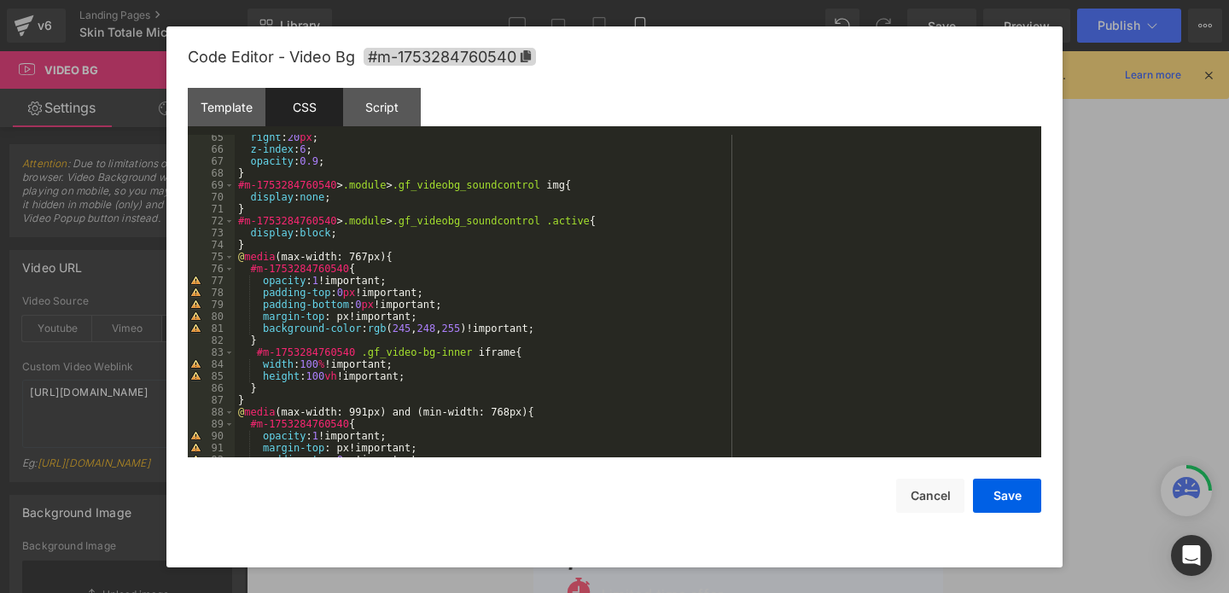
scroll to position [1363, 0]
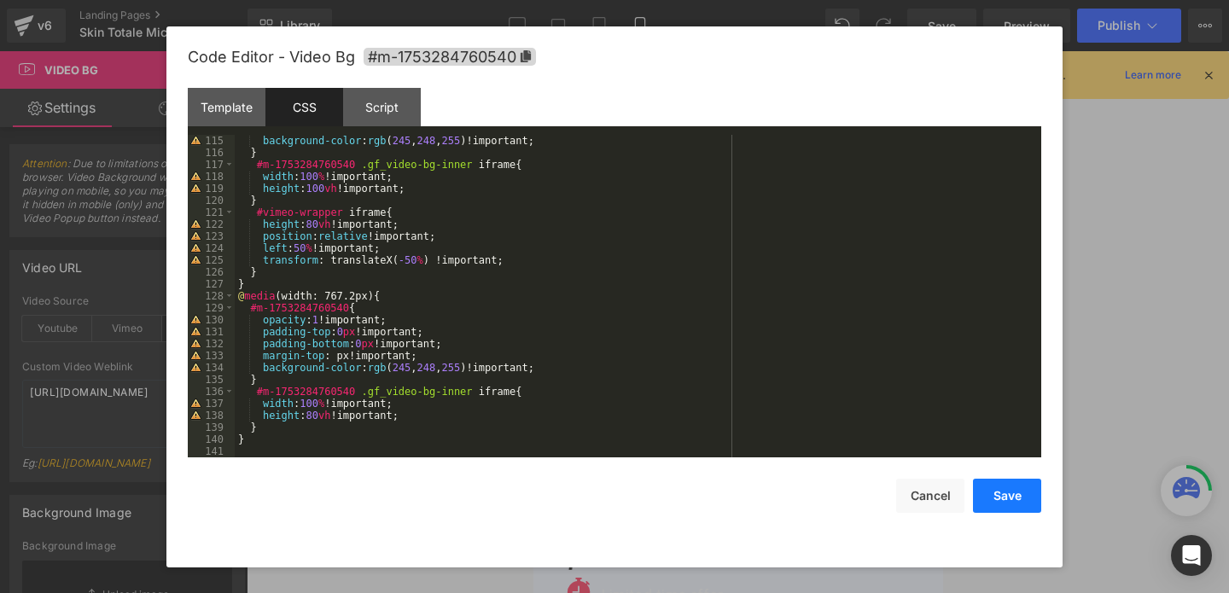
click at [990, 504] on button "Save" at bounding box center [1007, 496] width 68 height 34
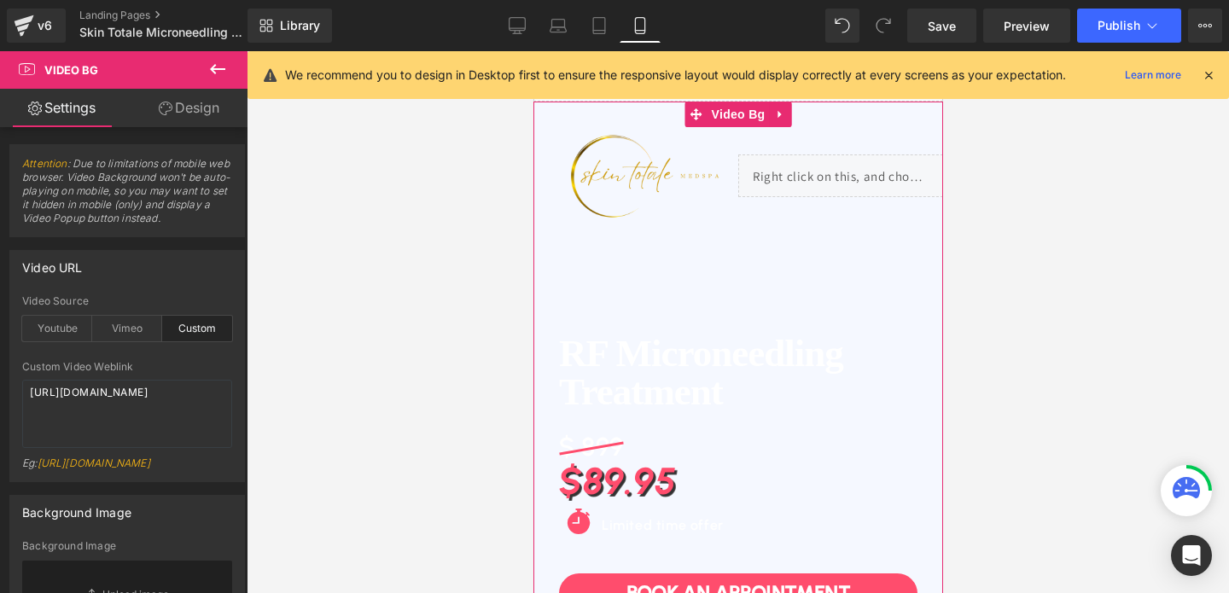
scroll to position [0, 0]
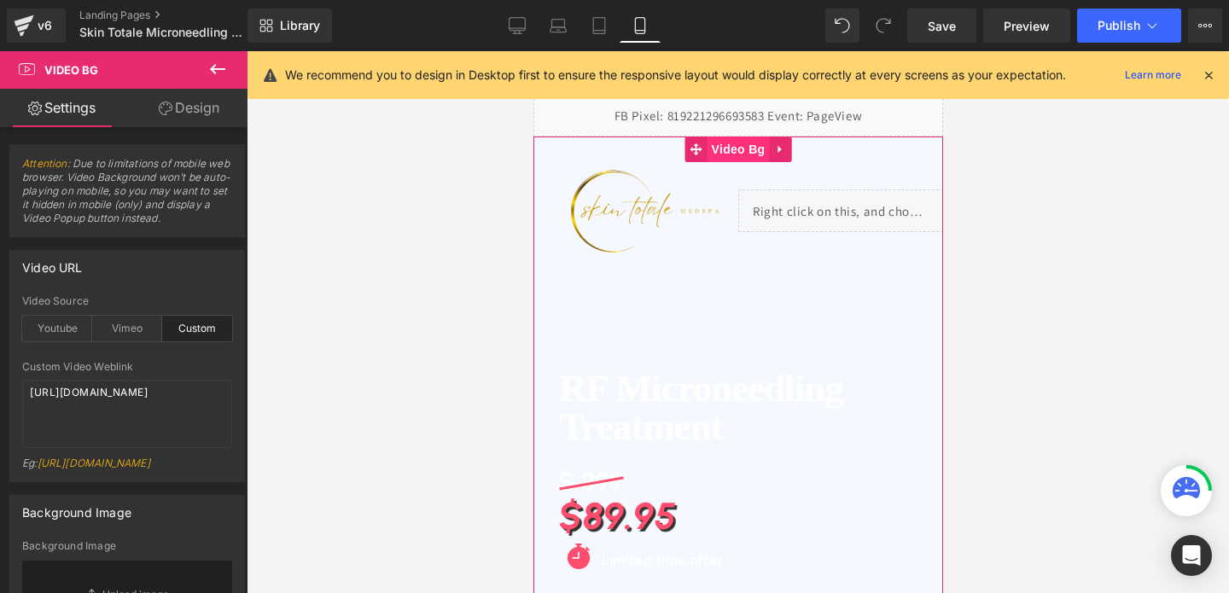
click at [744, 159] on span "Video Bg" at bounding box center [738, 150] width 62 height 26
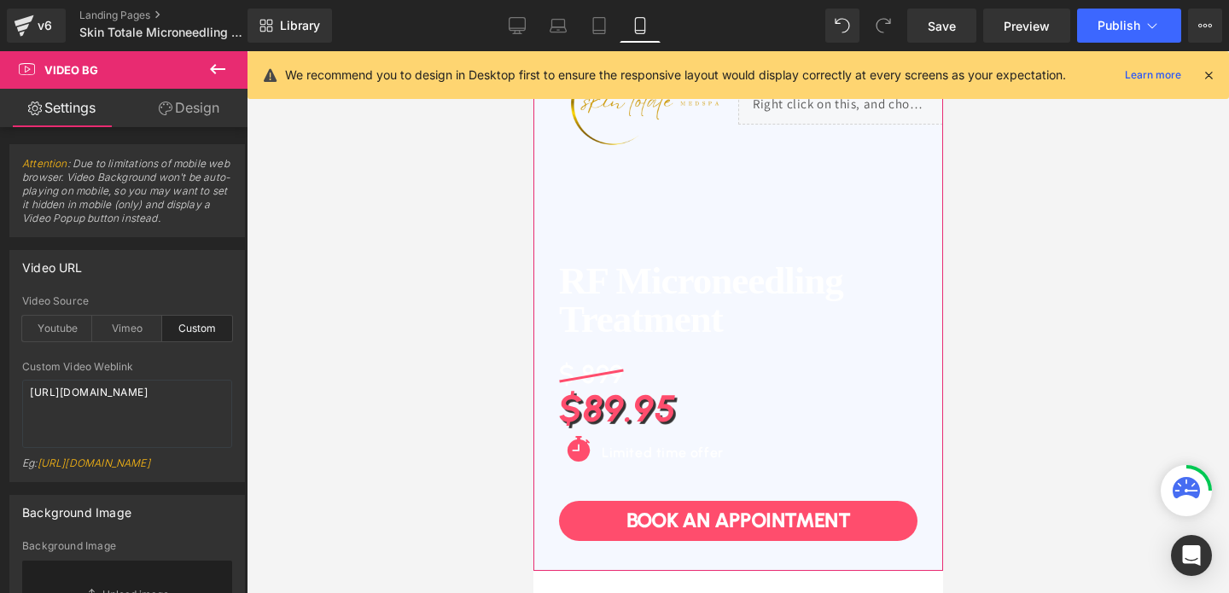
scroll to position [99, 0]
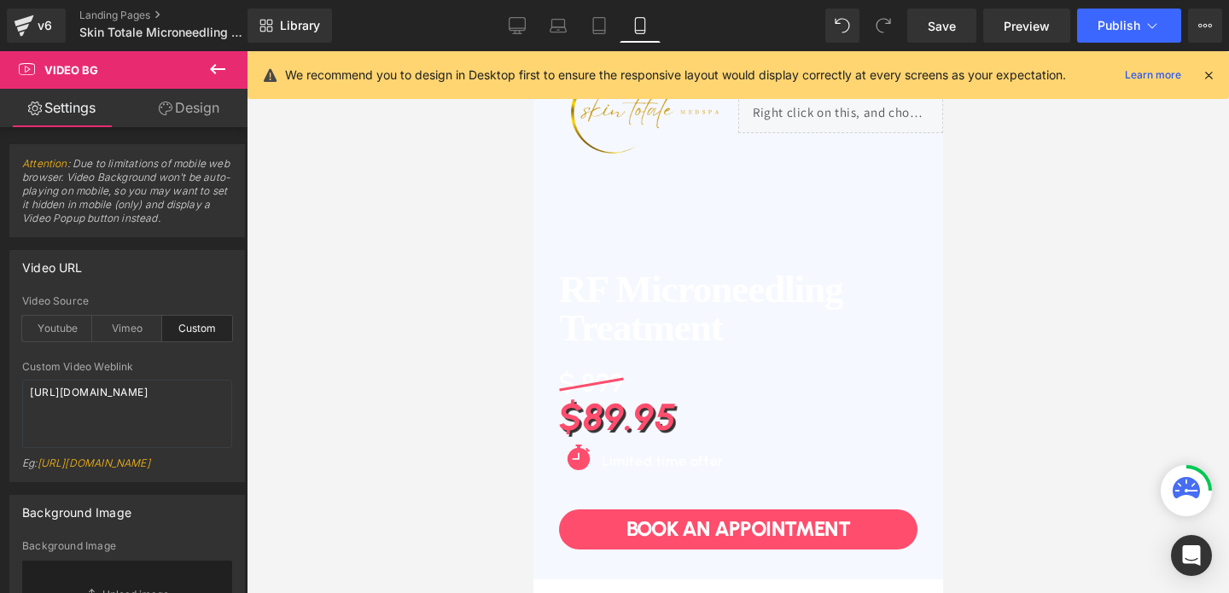
click at [225, 72] on icon at bounding box center [217, 69] width 20 height 20
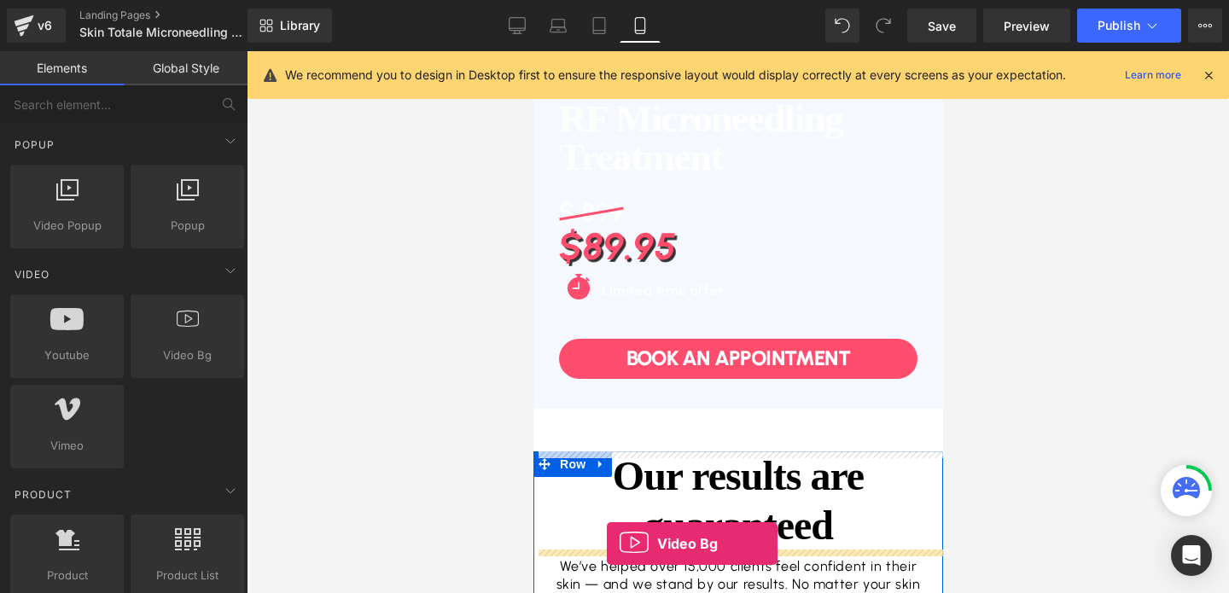
scroll to position [355, 0]
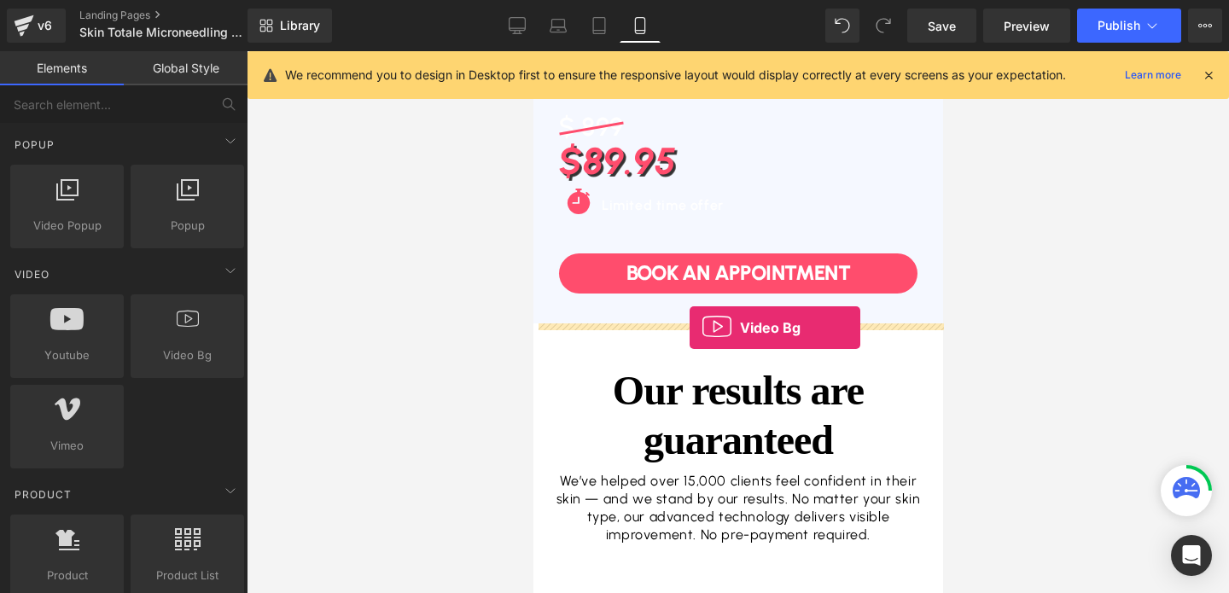
drag, startPoint x: 721, startPoint y: 379, endPoint x: 689, endPoint y: 328, distance: 60.2
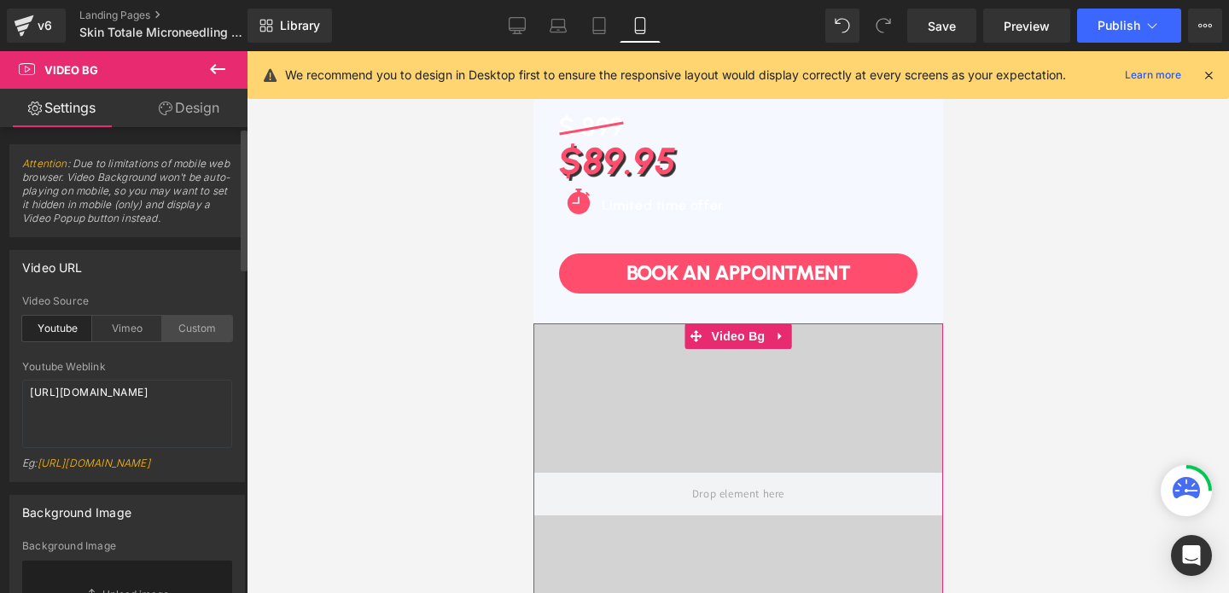
click at [196, 328] on div "Custom" at bounding box center [197, 329] width 70 height 26
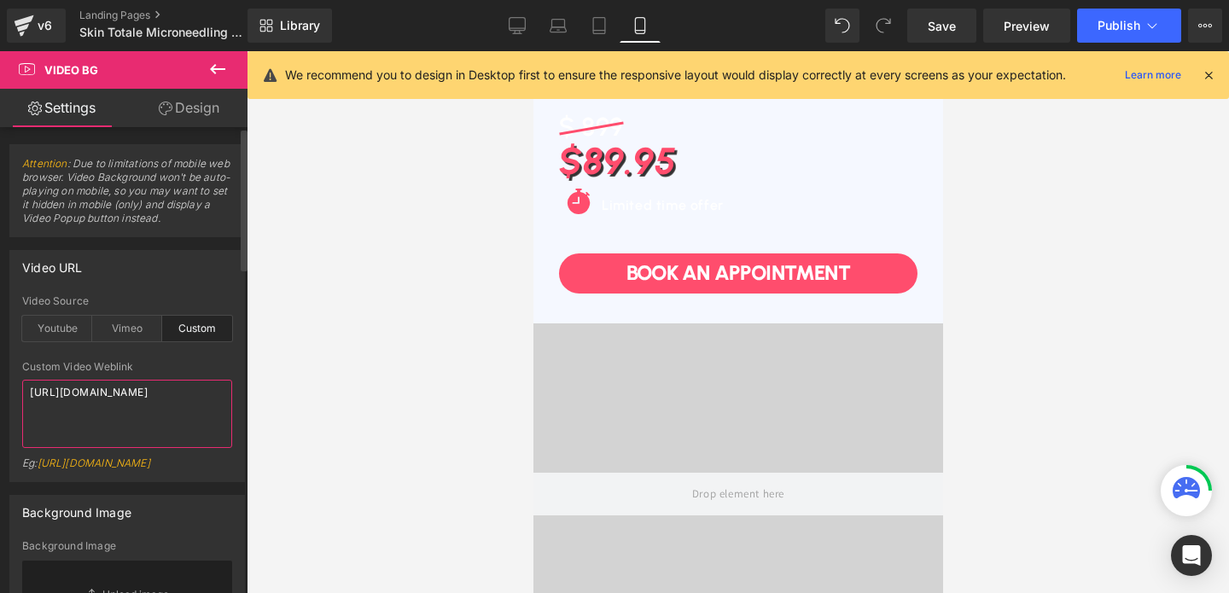
click at [79, 429] on textarea "[URL][DOMAIN_NAME]" at bounding box center [127, 414] width 210 height 68
paste textarea "[DOMAIN_NAME][URL]"
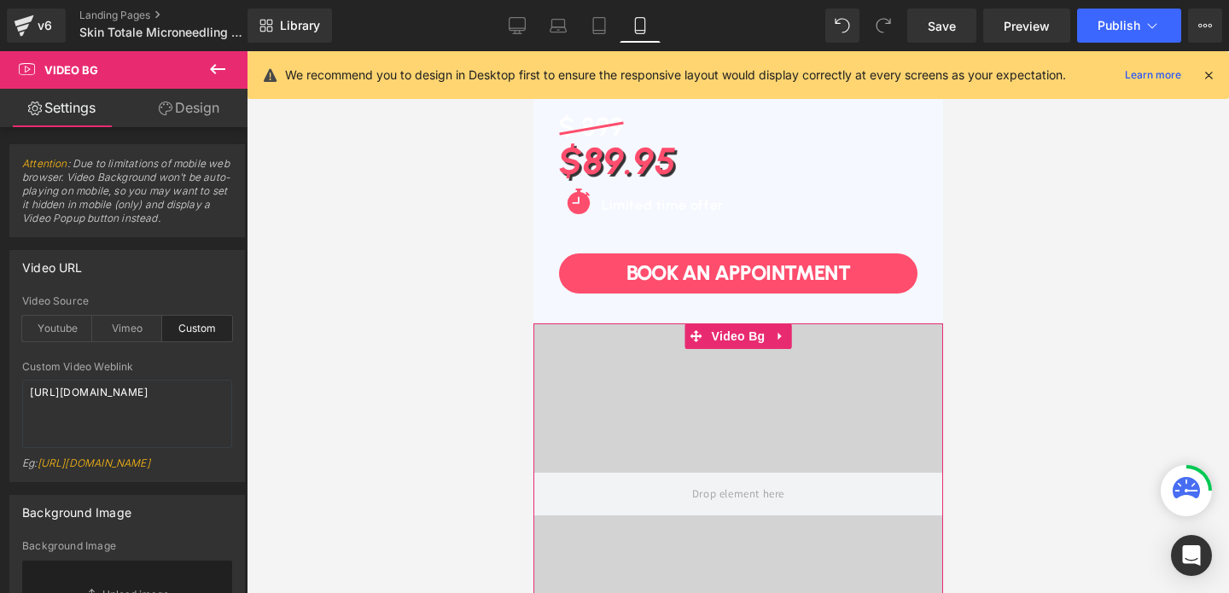
click at [657, 365] on video at bounding box center [737, 476] width 607 height 304
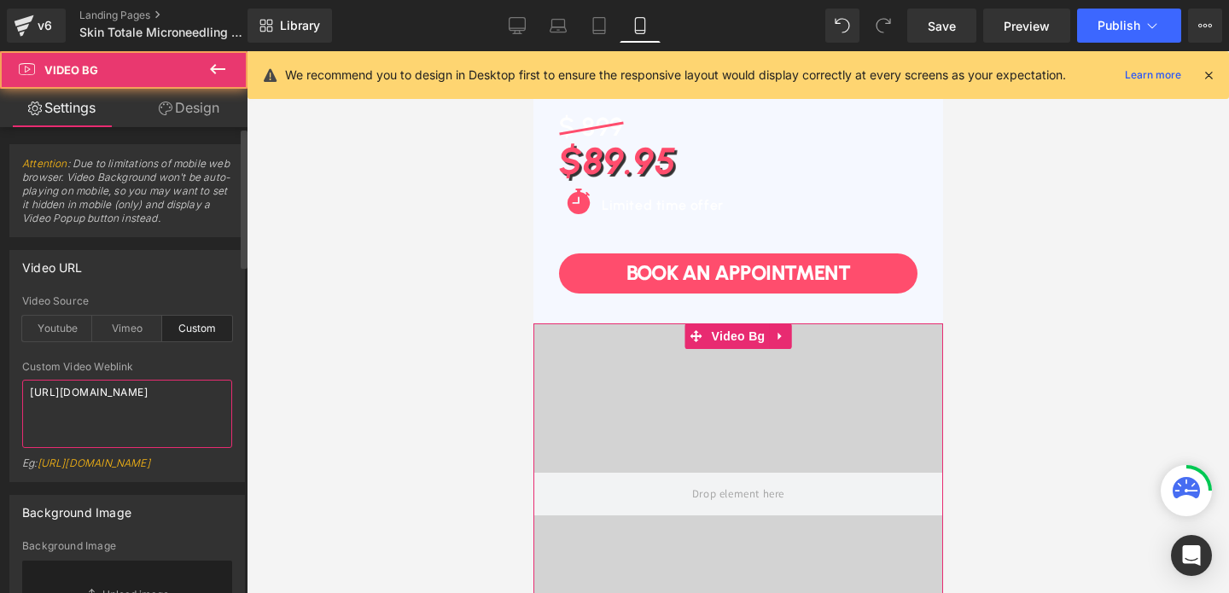
click at [94, 395] on textarea "[URL][DOMAIN_NAME]" at bounding box center [127, 414] width 210 height 68
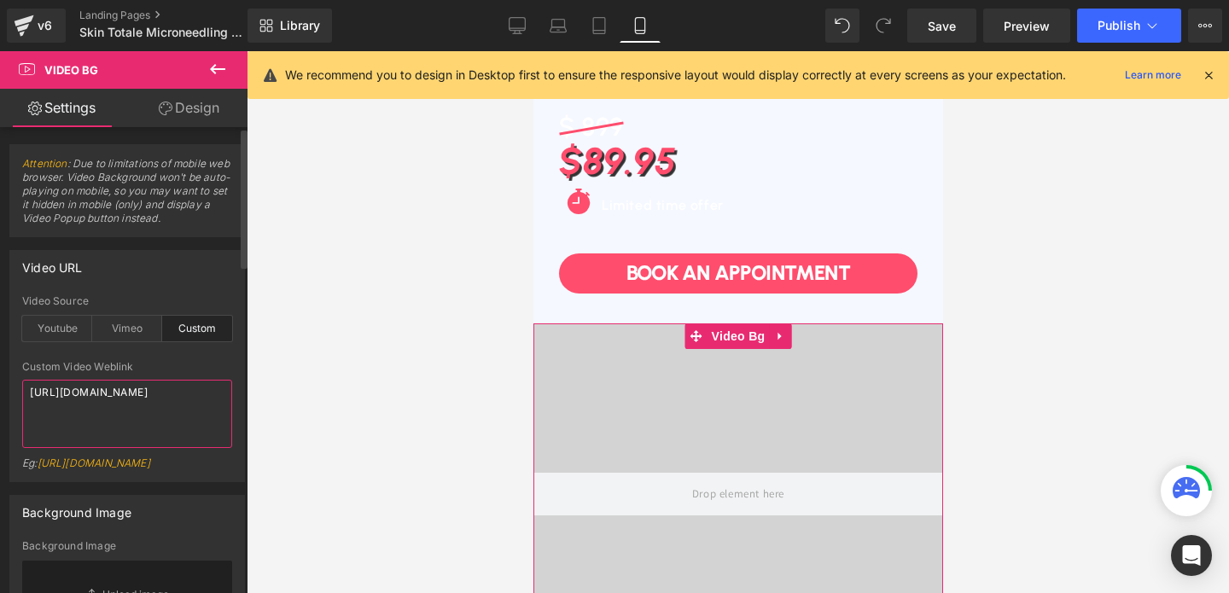
click at [94, 395] on textarea "[URL][DOMAIN_NAME]" at bounding box center [127, 414] width 210 height 68
paste textarea "[DOMAIN_NAME][URL]"
type textarea "[URL][DOMAIN_NAME]"
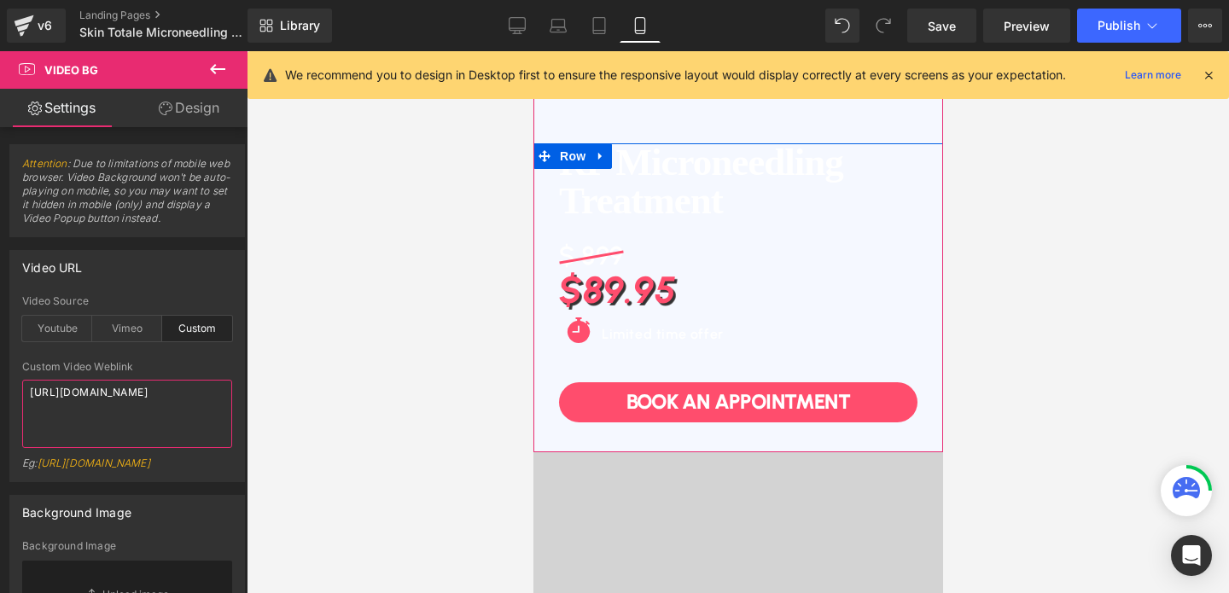
scroll to position [265, 0]
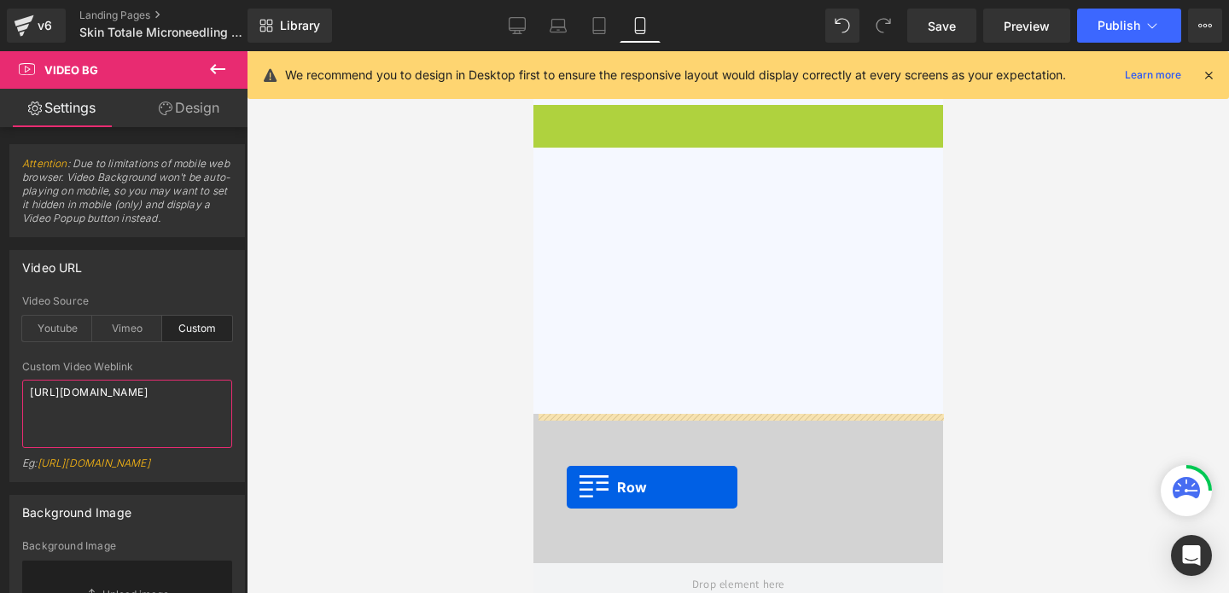
drag, startPoint x: 544, startPoint y: 118, endPoint x: 566, endPoint y: 487, distance: 370.3
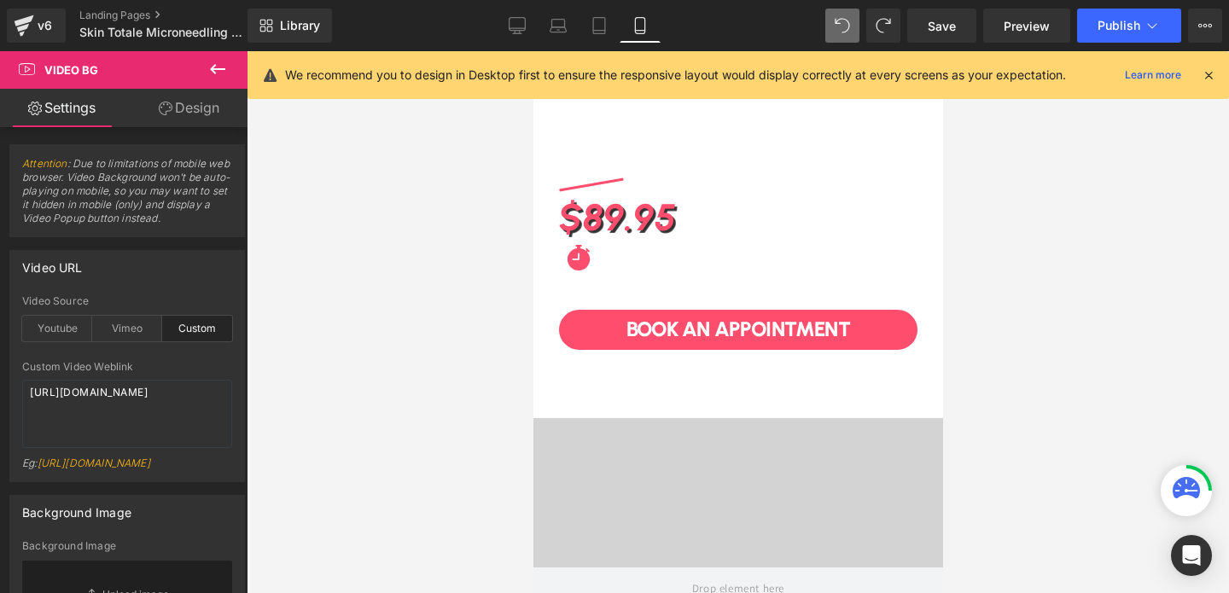
scroll to position [880, 0]
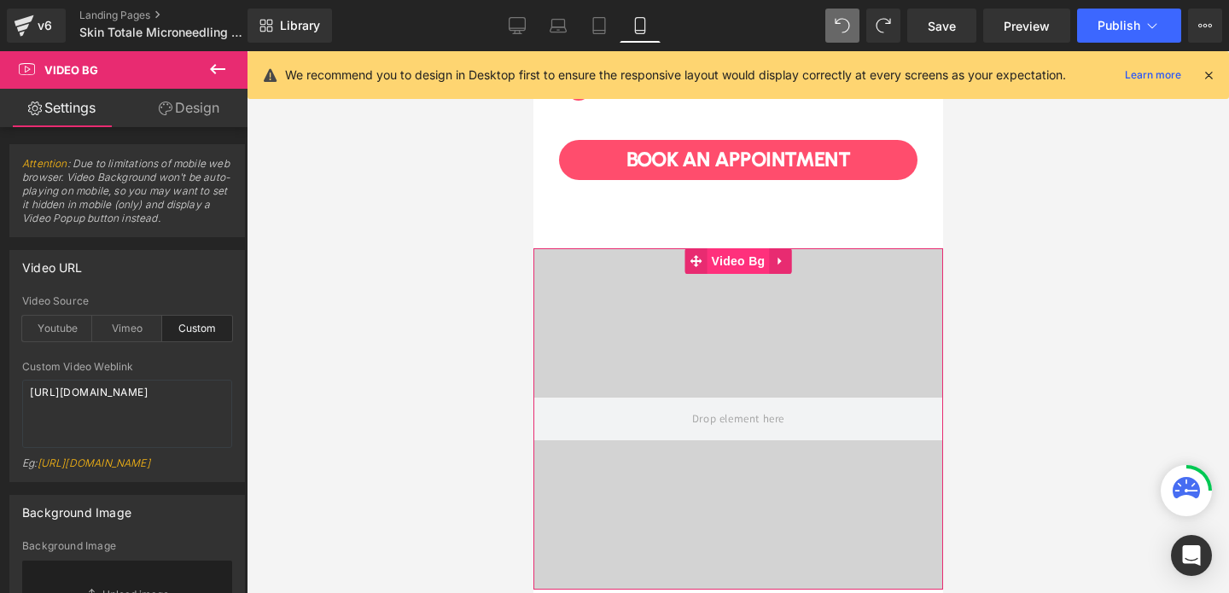
click at [753, 270] on span "Video Bg" at bounding box center [738, 261] width 62 height 26
click at [116, 406] on textarea "[URL][DOMAIN_NAME]" at bounding box center [127, 414] width 210 height 68
paste textarea "videos/c/o/v/8bc3f0edc9c0477293be5c347d477017.mp4"
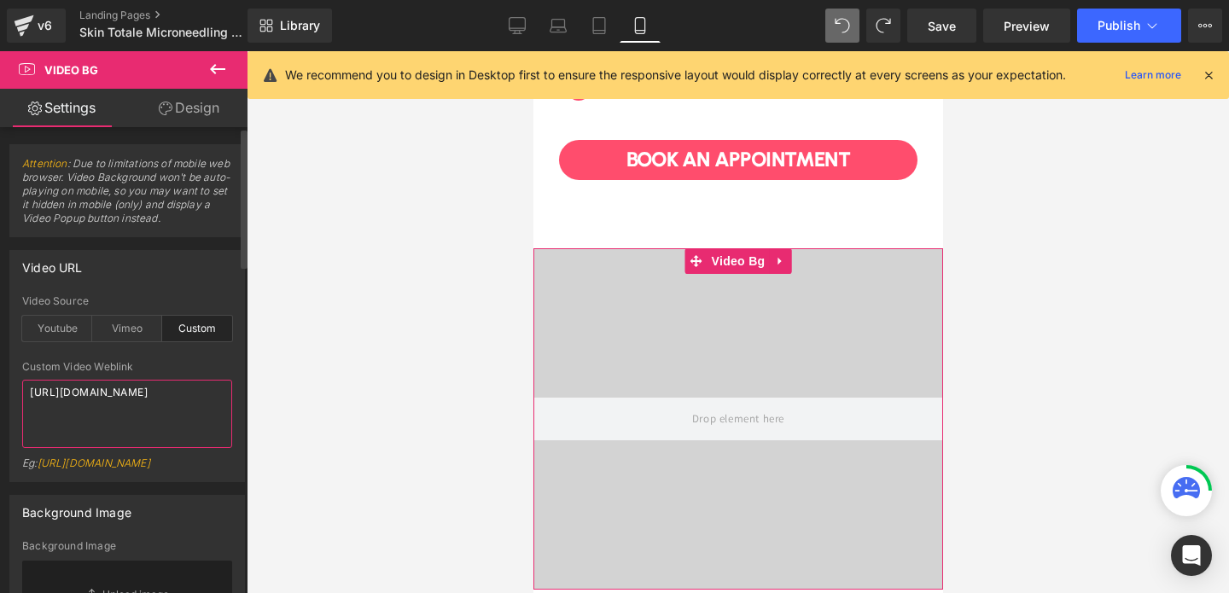
type textarea "[URL][DOMAIN_NAME]"
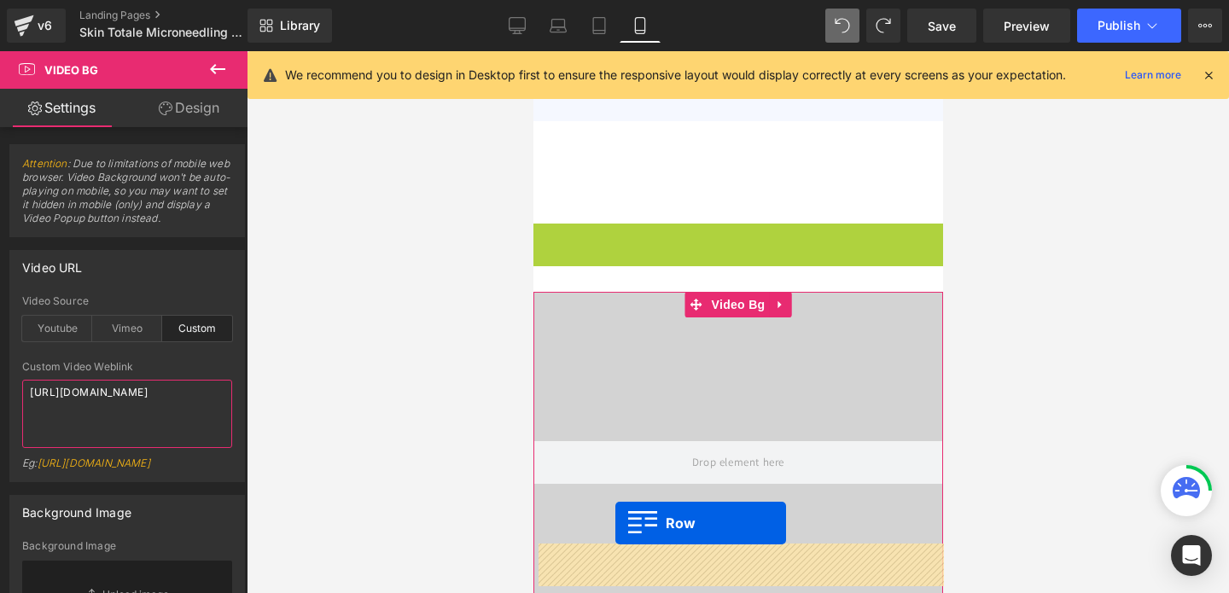
scroll to position [677, 0]
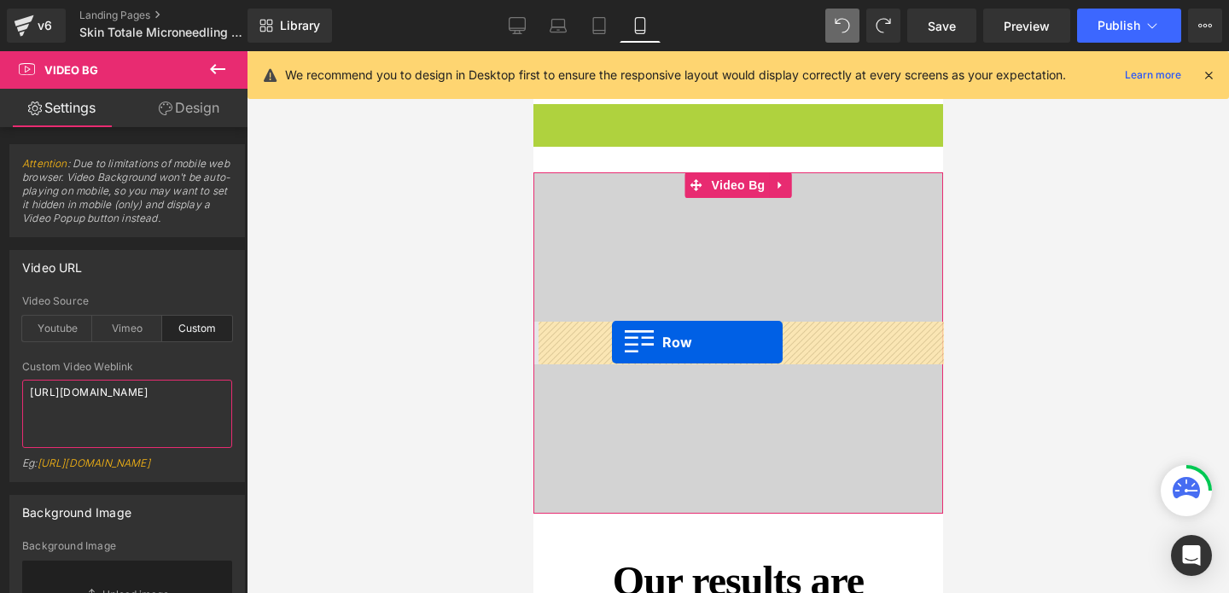
drag, startPoint x: 551, startPoint y: 142, endPoint x: 611, endPoint y: 341, distance: 208.8
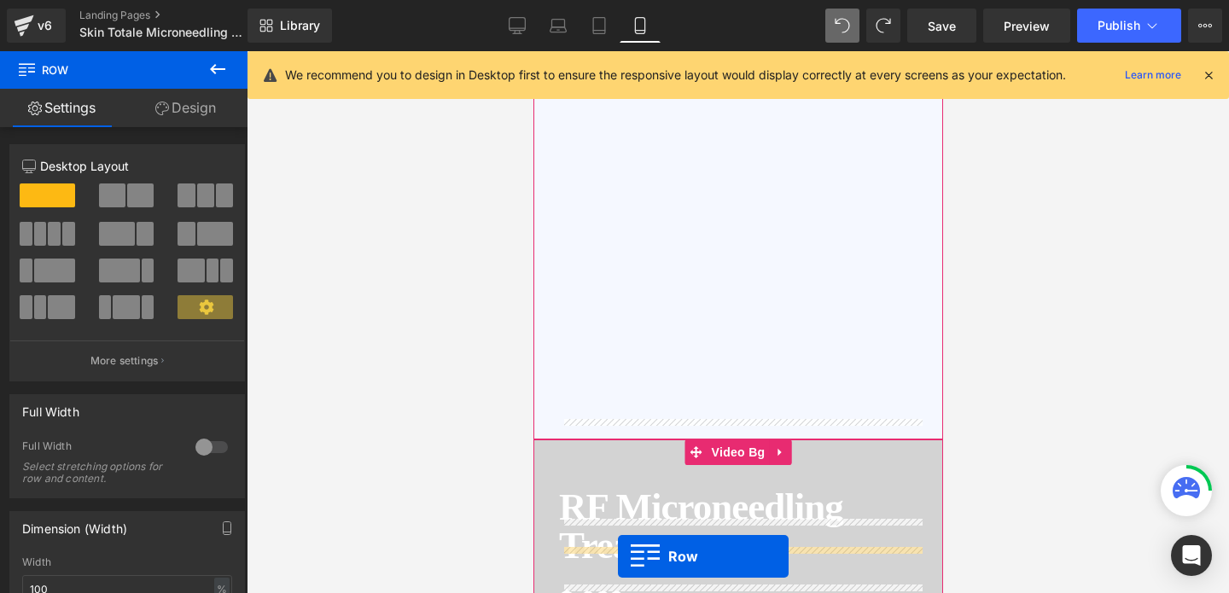
scroll to position [341, 0]
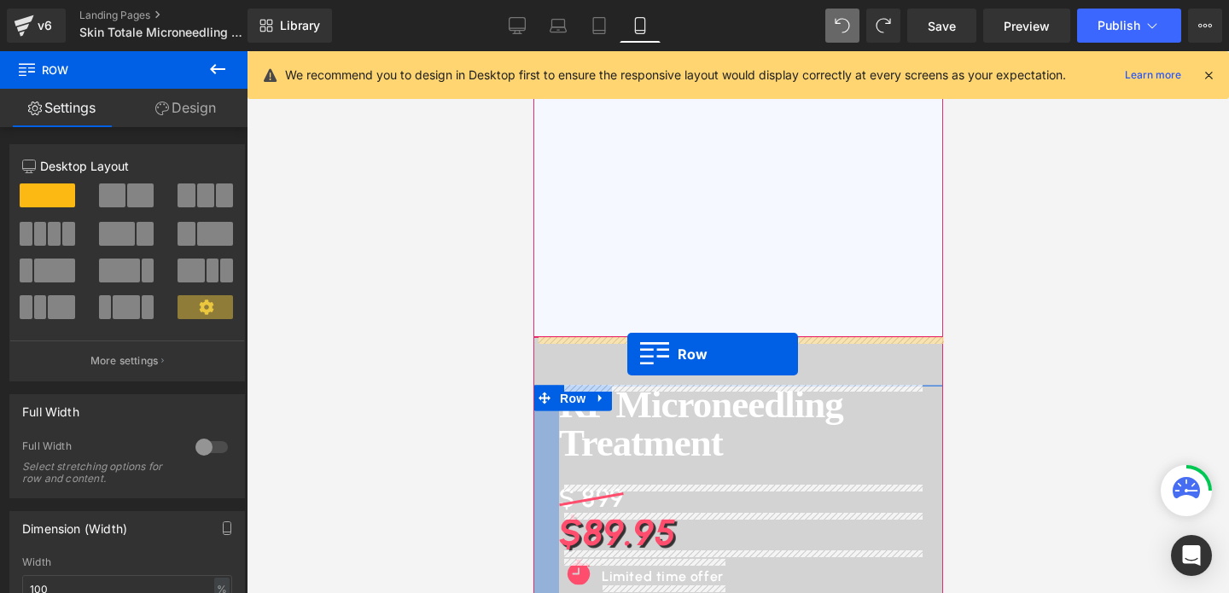
drag, startPoint x: 547, startPoint y: 167, endPoint x: 627, endPoint y: 354, distance: 203.1
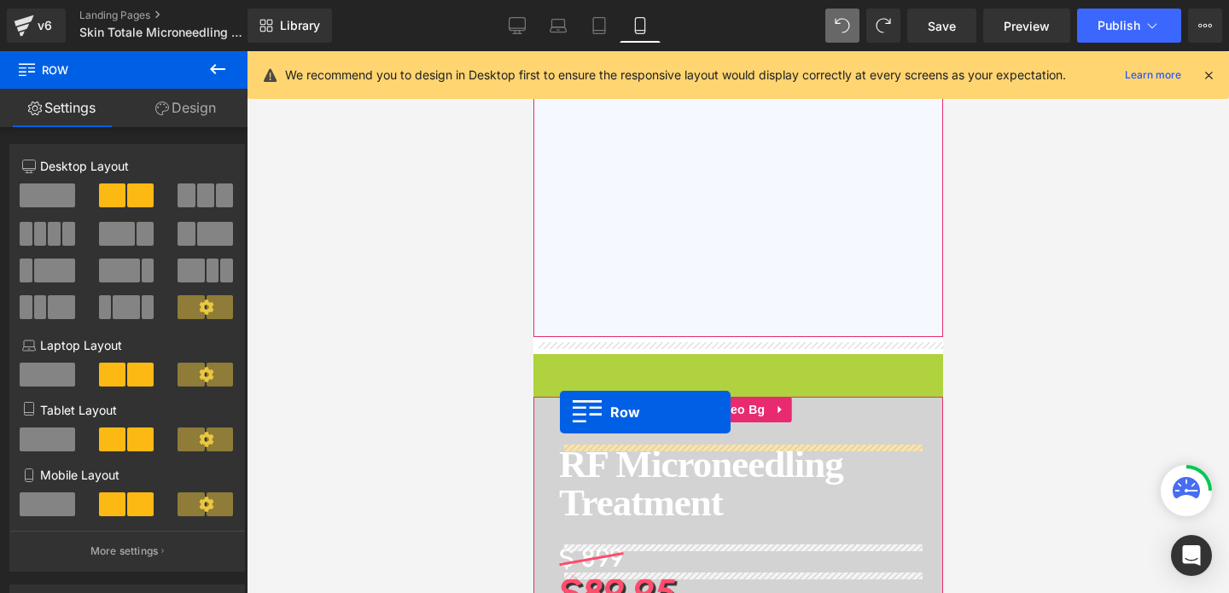
drag, startPoint x: 544, startPoint y: 367, endPoint x: 559, endPoint y: 412, distance: 47.8
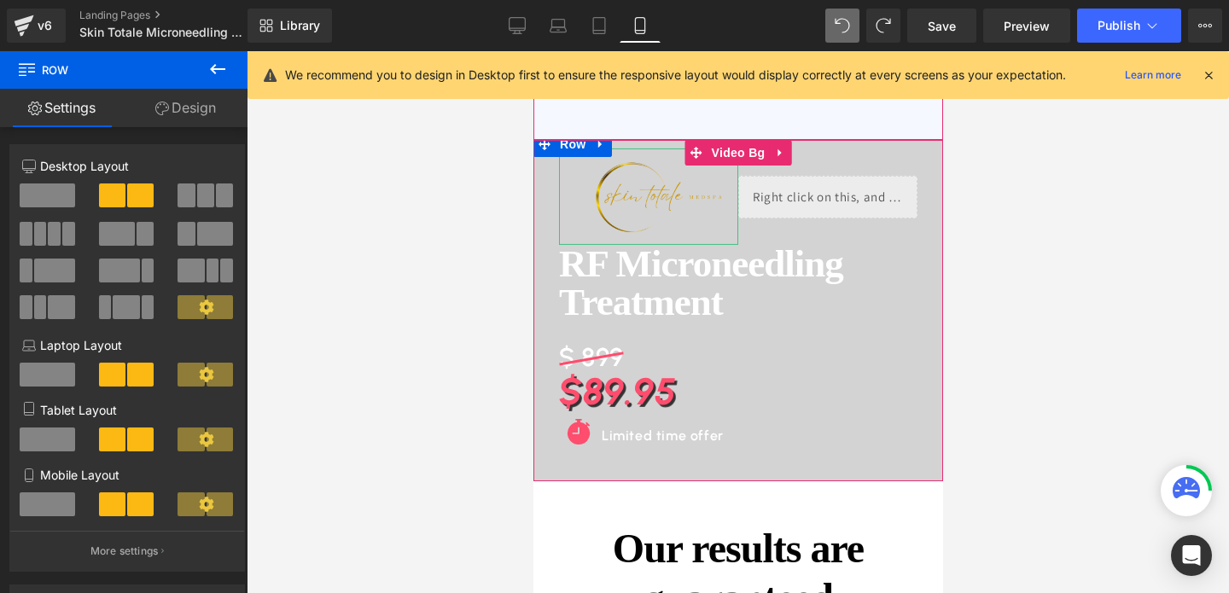
scroll to position [541, 0]
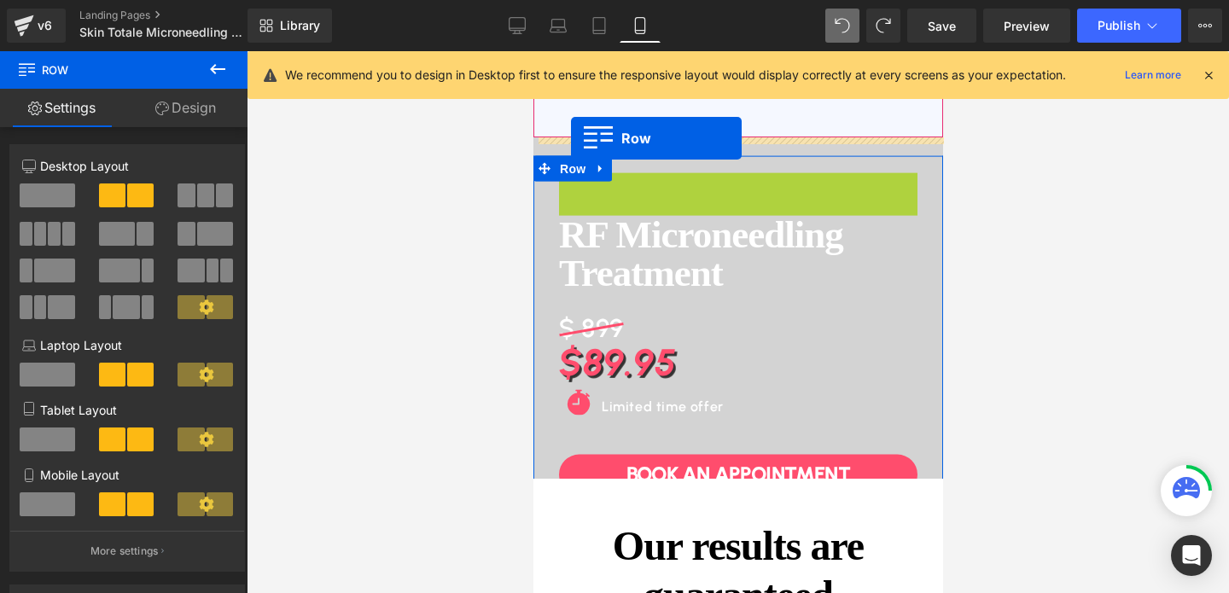
drag, startPoint x: 570, startPoint y: 159, endPoint x: 570, endPoint y: 138, distance: 20.5
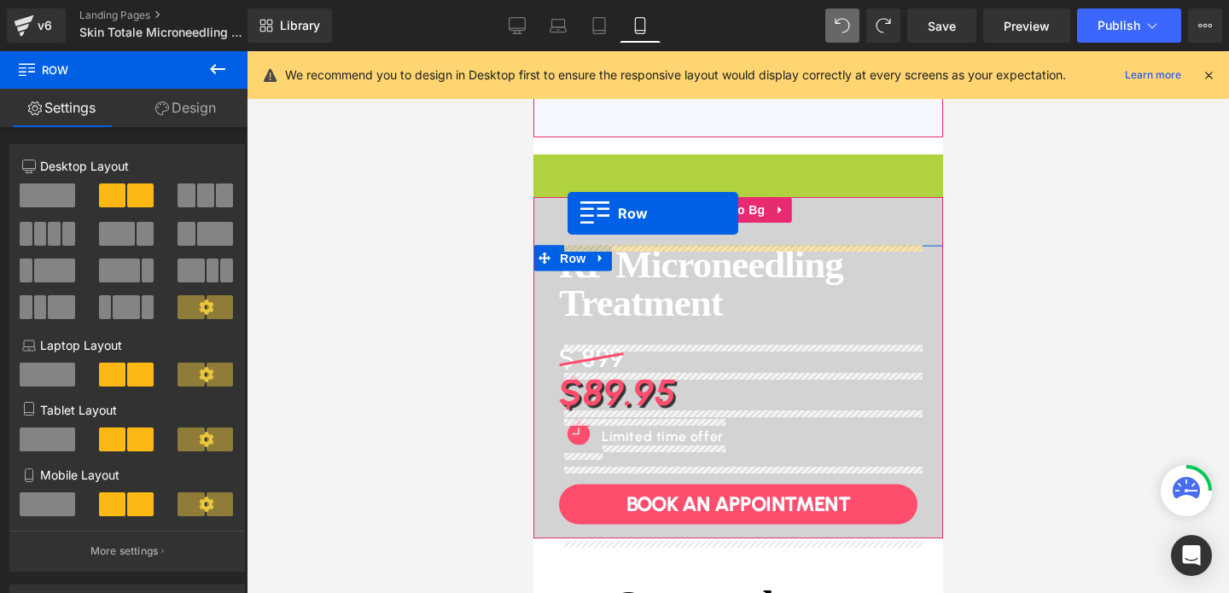
drag, startPoint x: 546, startPoint y: 163, endPoint x: 567, endPoint y: 213, distance: 54.7
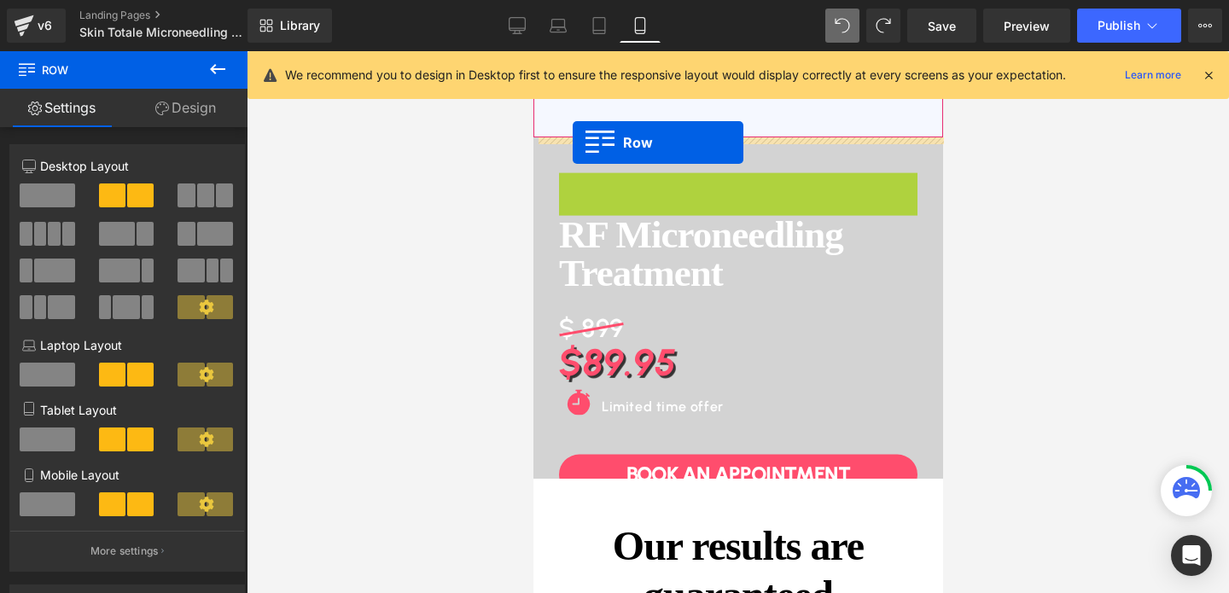
drag, startPoint x: 572, startPoint y: 161, endPoint x: 572, endPoint y: 143, distance: 18.8
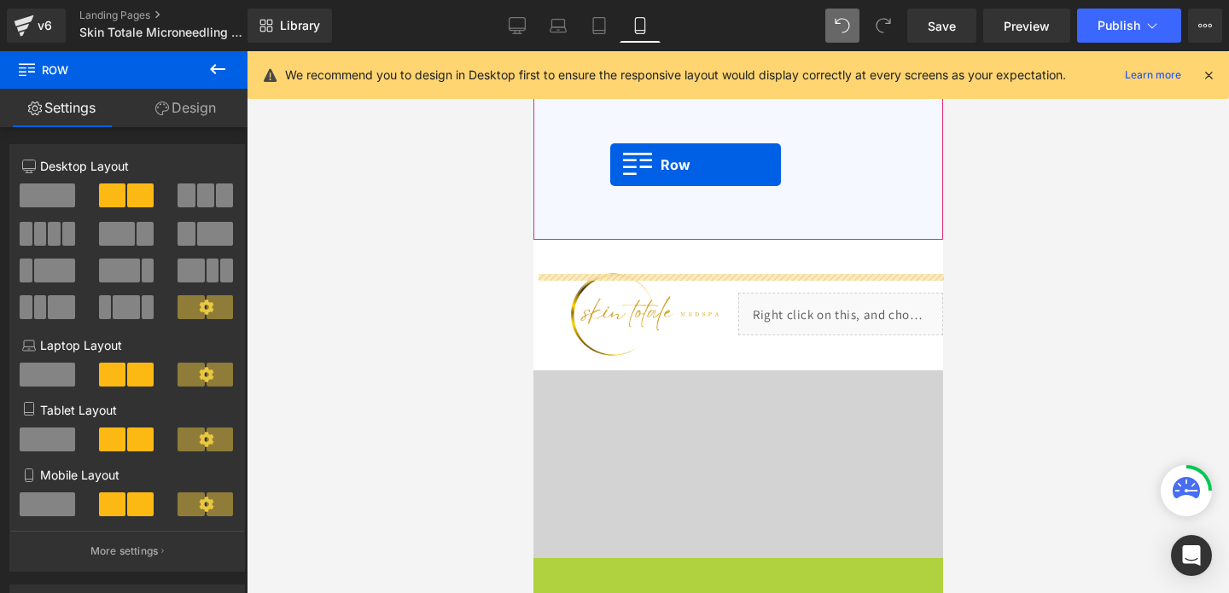
scroll to position [405, 0]
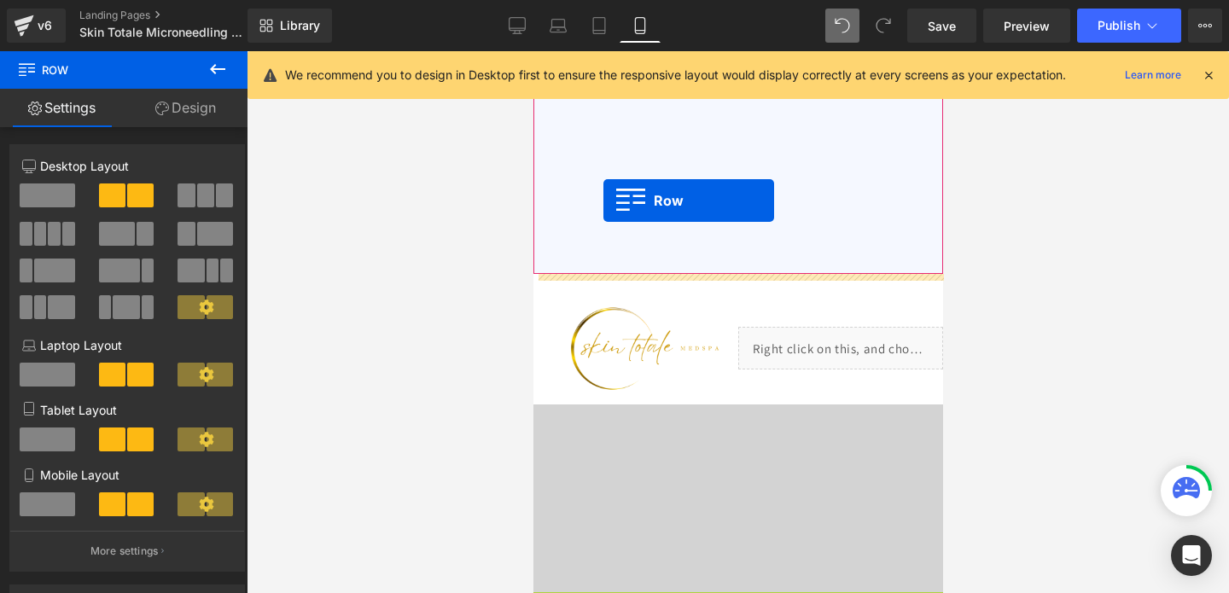
drag, startPoint x: 549, startPoint y: 327, endPoint x: 603, endPoint y: 201, distance: 137.3
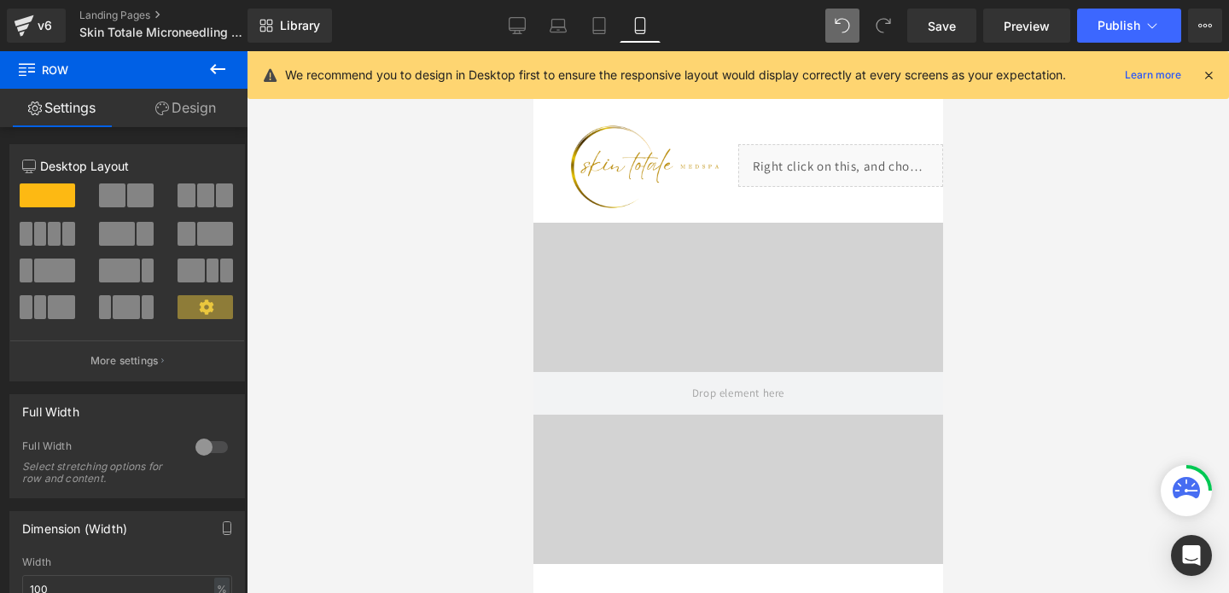
scroll to position [1038, 0]
click at [619, 143] on img at bounding box center [635, 165] width 205 height 114
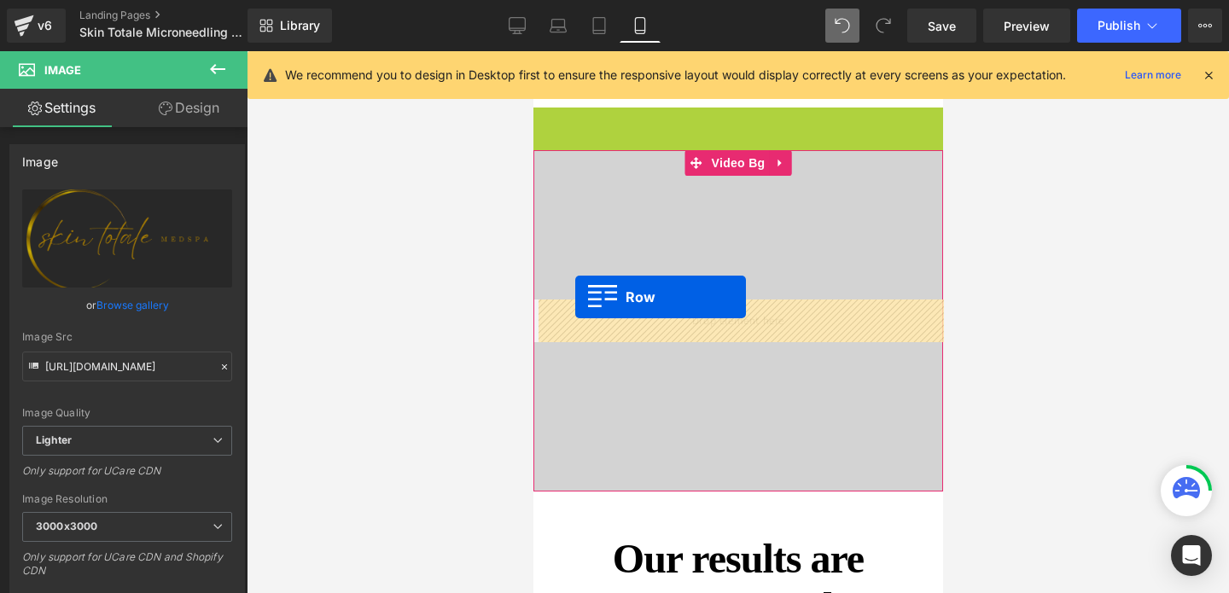
drag, startPoint x: 540, startPoint y: 118, endPoint x: 573, endPoint y: 296, distance: 181.4
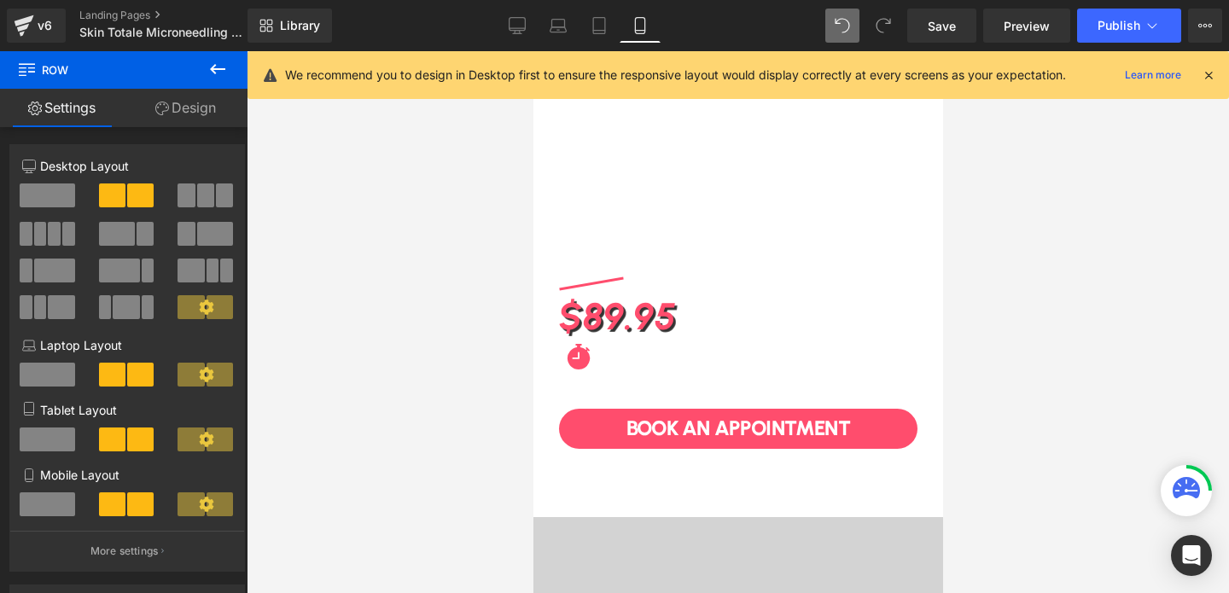
scroll to position [545, 0]
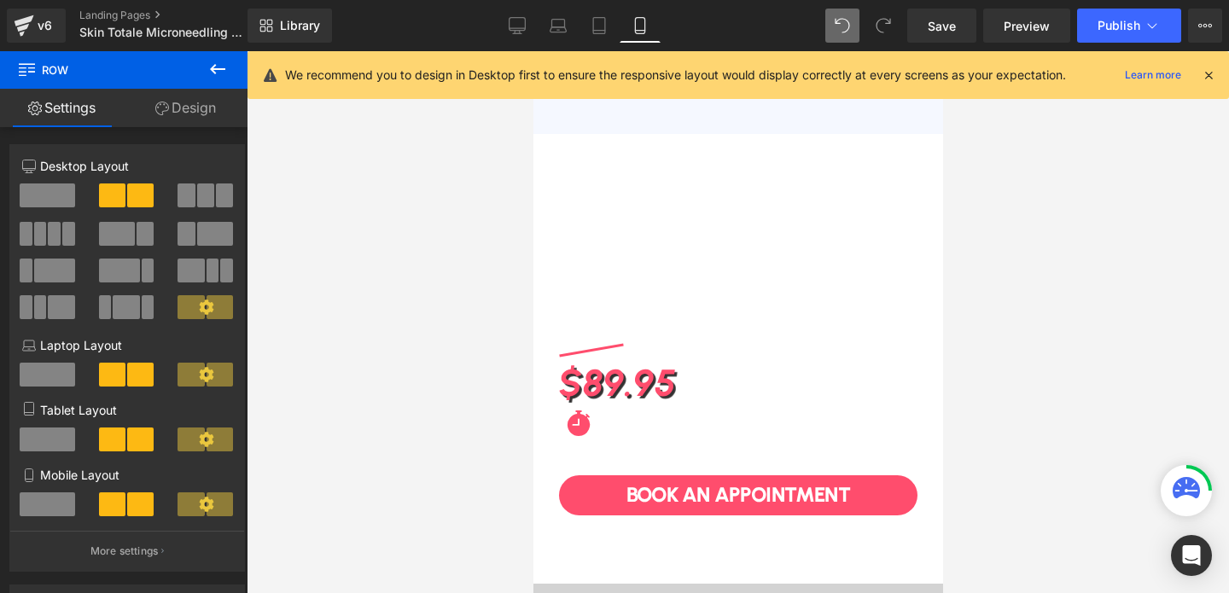
click at [539, 240] on div "RF Microneedling Treatment Heading $ 899 Heading $89.95 Heading Icon Limited ti…" at bounding box center [738, 397] width 410 height 322
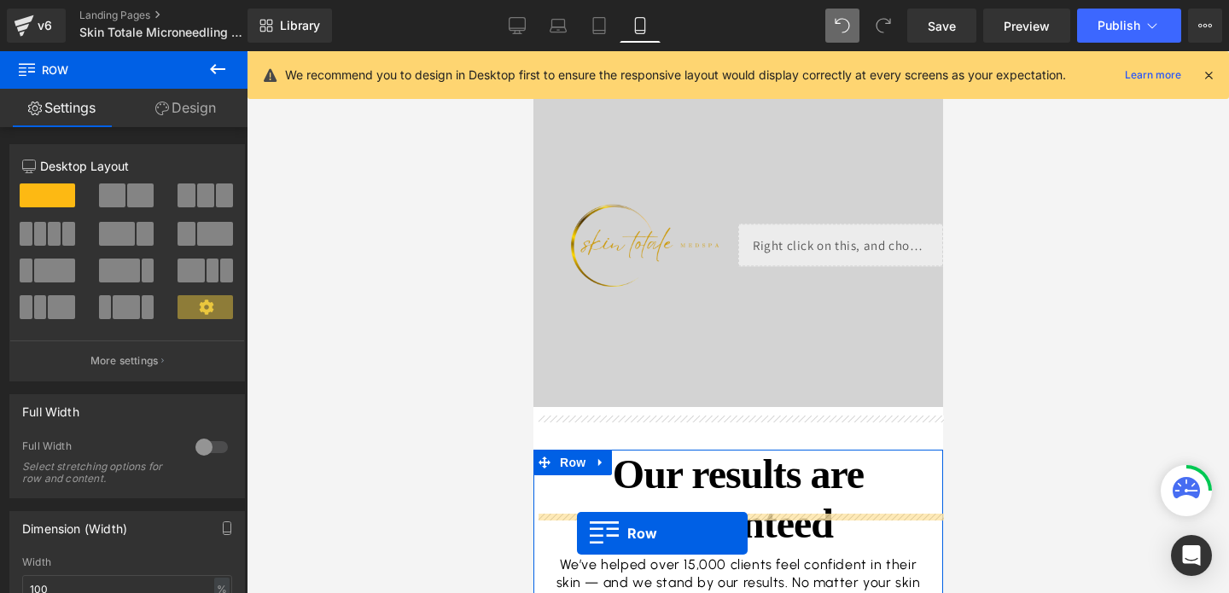
scroll to position [886, 0]
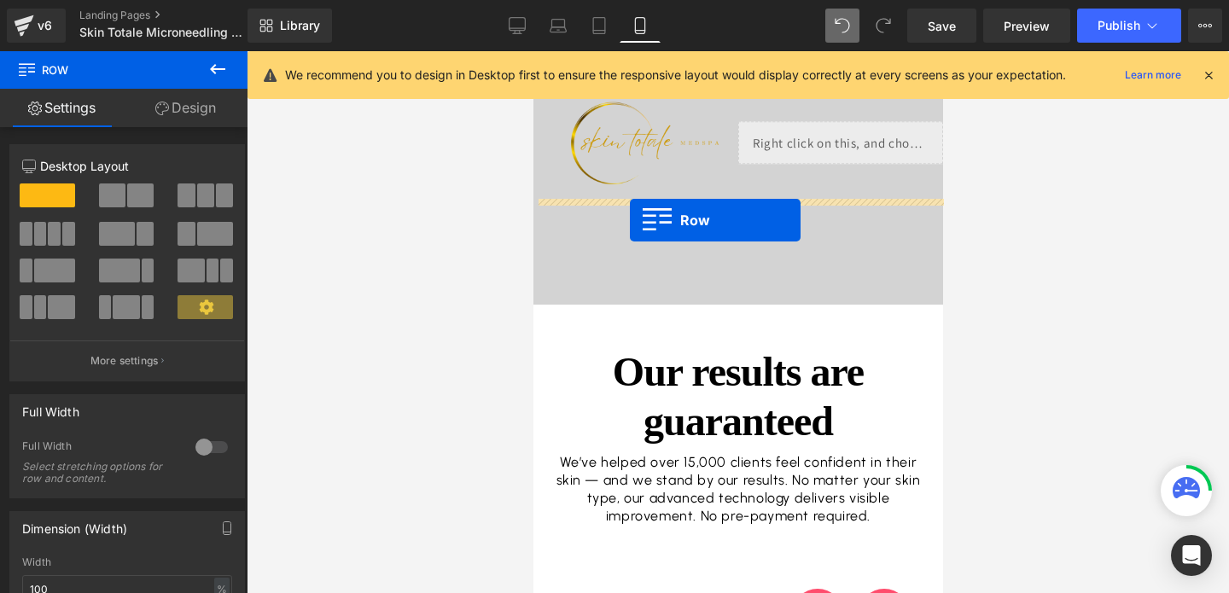
drag, startPoint x: 543, startPoint y: 248, endPoint x: 629, endPoint y: 220, distance: 90.7
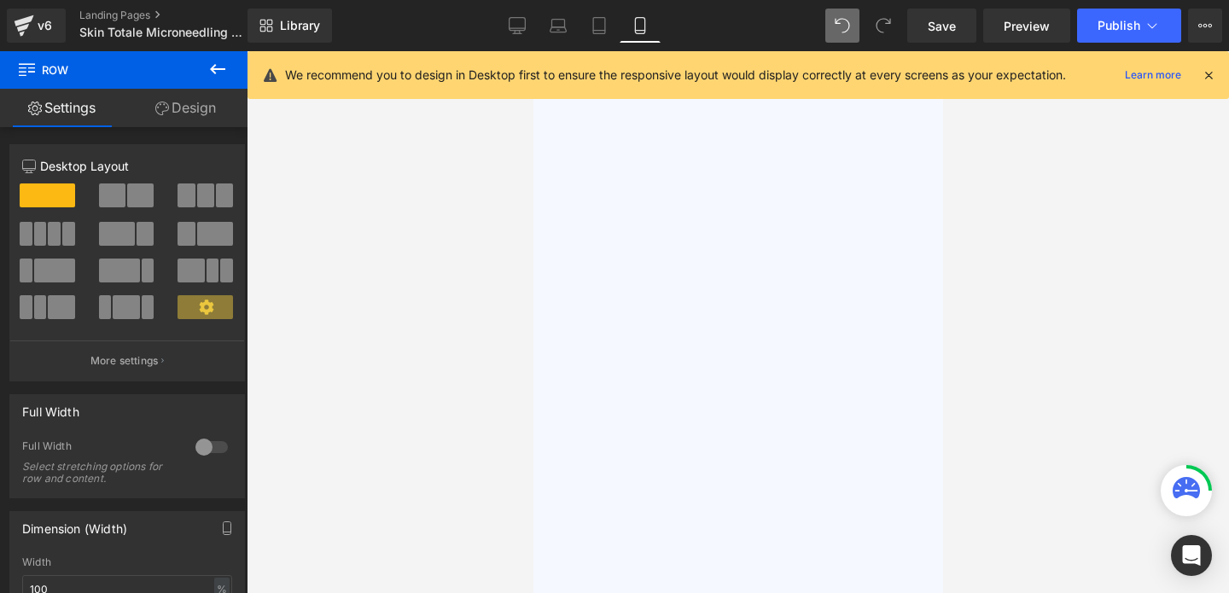
scroll to position [0, 0]
click at [674, 315] on span "Image How it works Heading Testimonials Heading About us Heading FAQ Heading Ro…" at bounding box center [738, 354] width 410 height 434
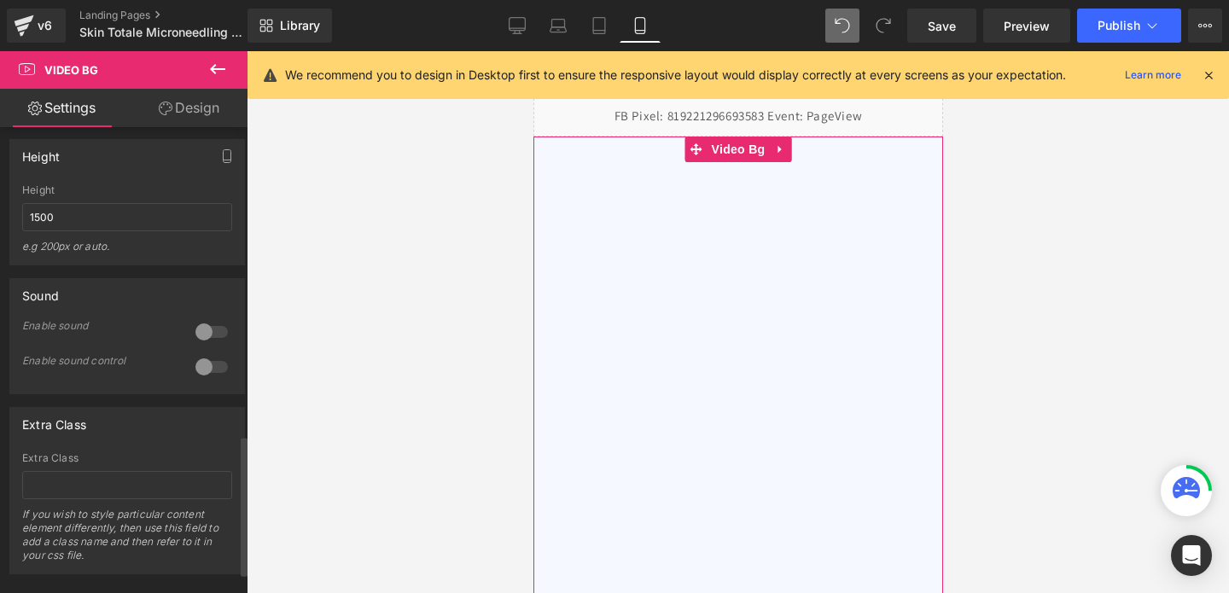
scroll to position [1028, 0]
click at [781, 149] on icon at bounding box center [779, 149] width 12 height 13
click at [793, 151] on icon at bounding box center [791, 149] width 12 height 13
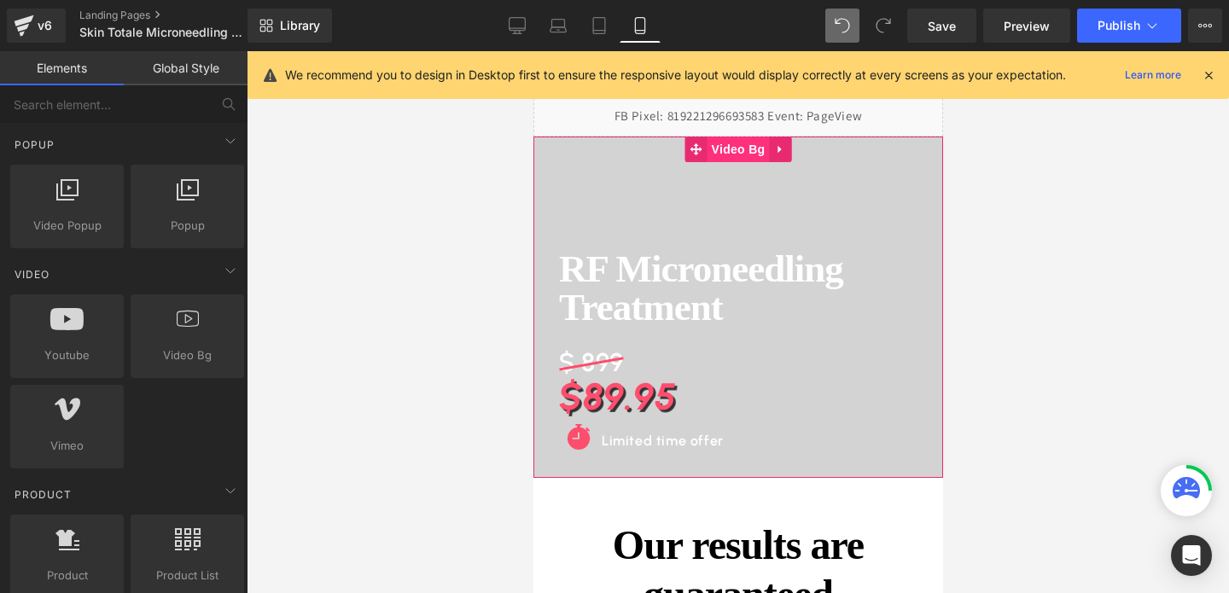
click at [746, 155] on span "Video Bg" at bounding box center [738, 150] width 62 height 26
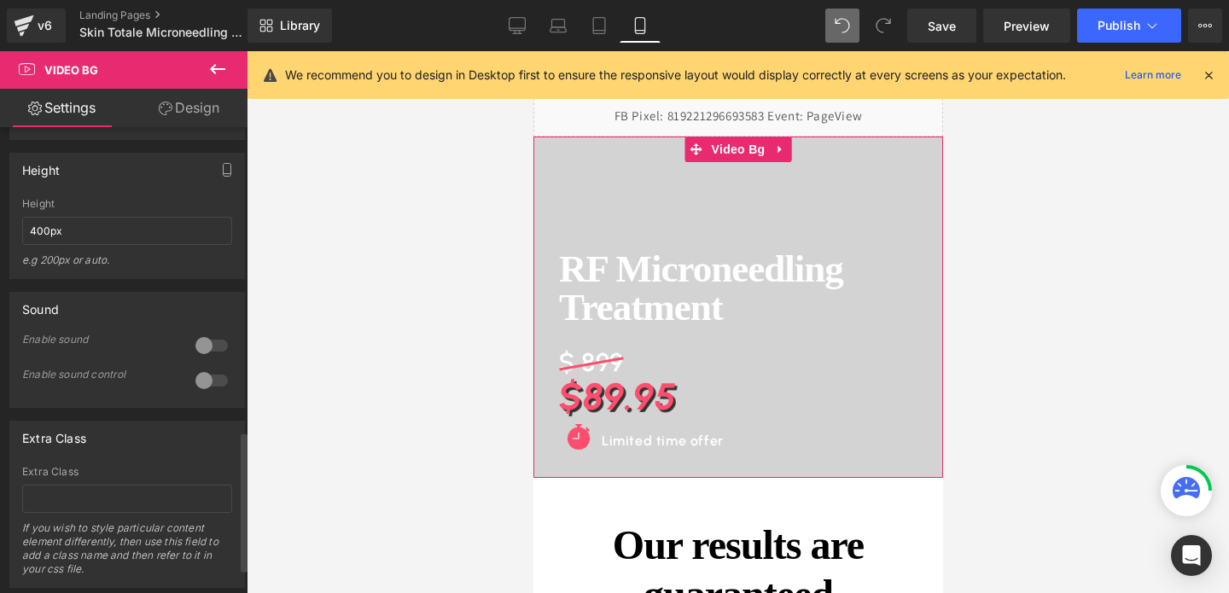
scroll to position [1023, 0]
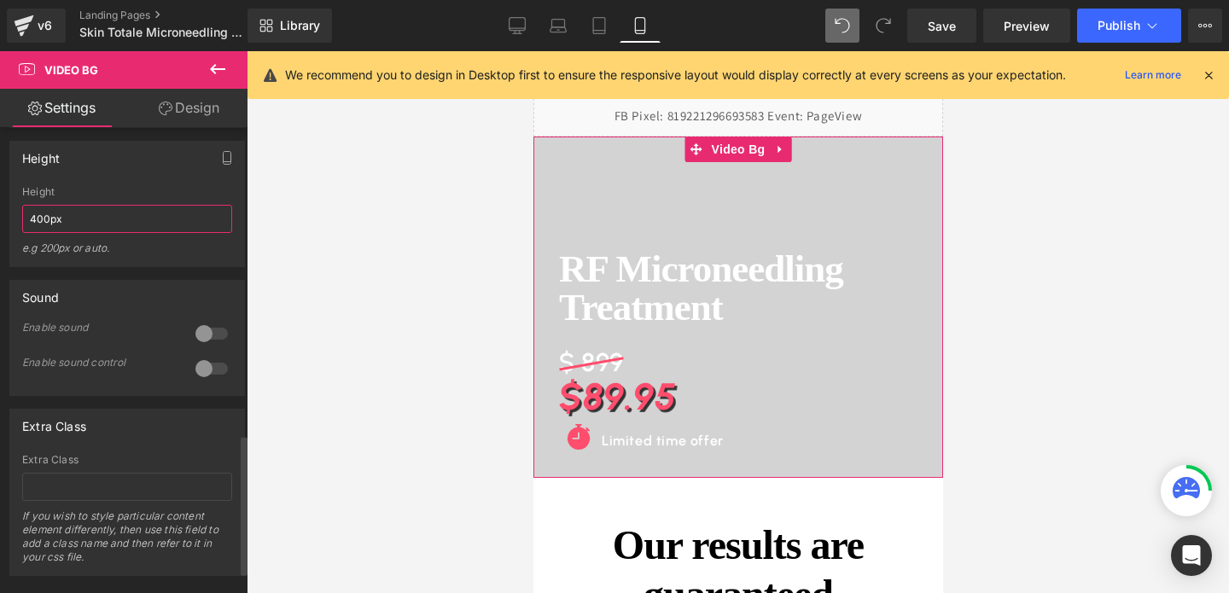
click at [103, 233] on input "400px" at bounding box center [127, 219] width 210 height 28
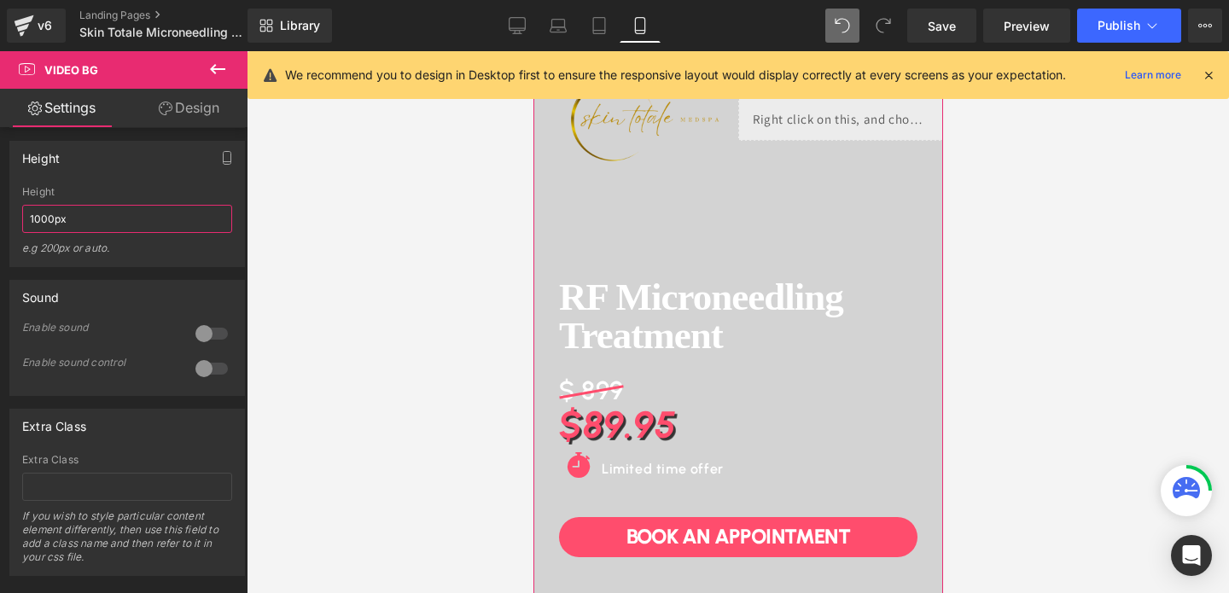
scroll to position [227, 0]
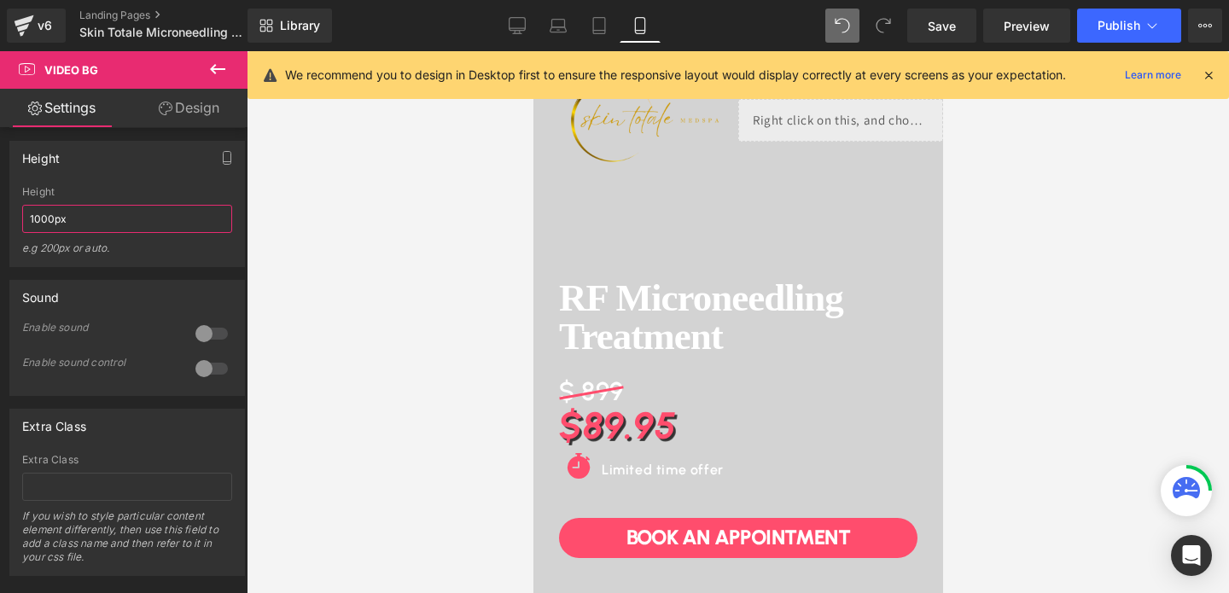
type input "1000px"
click at [833, 20] on span at bounding box center [843, 26] width 34 height 34
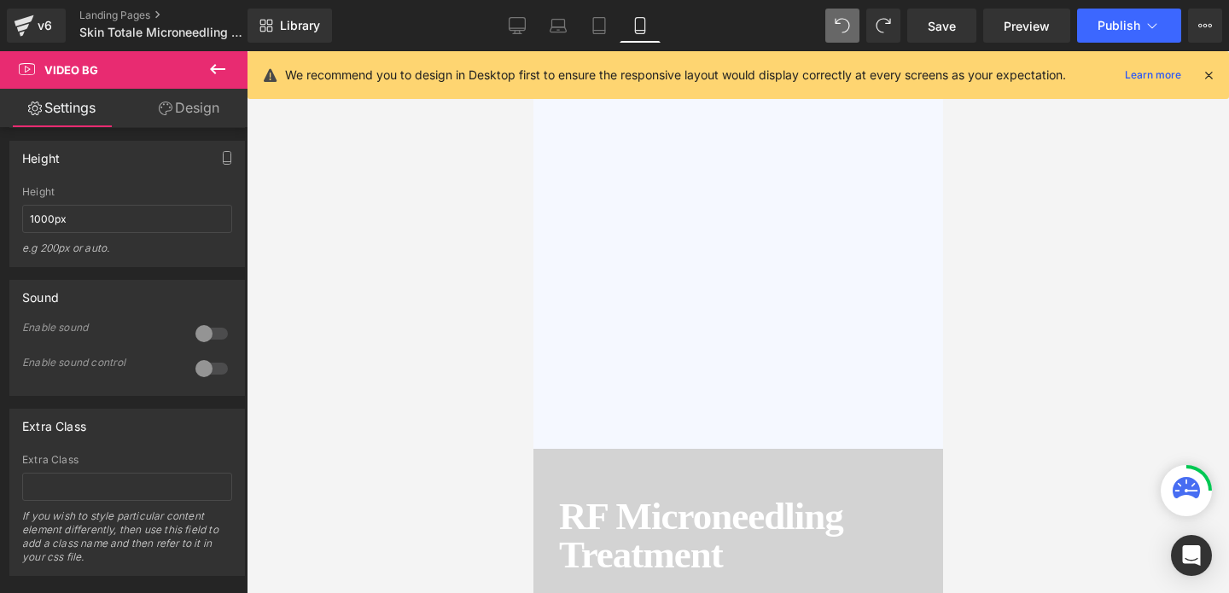
scroll to position [0, 0]
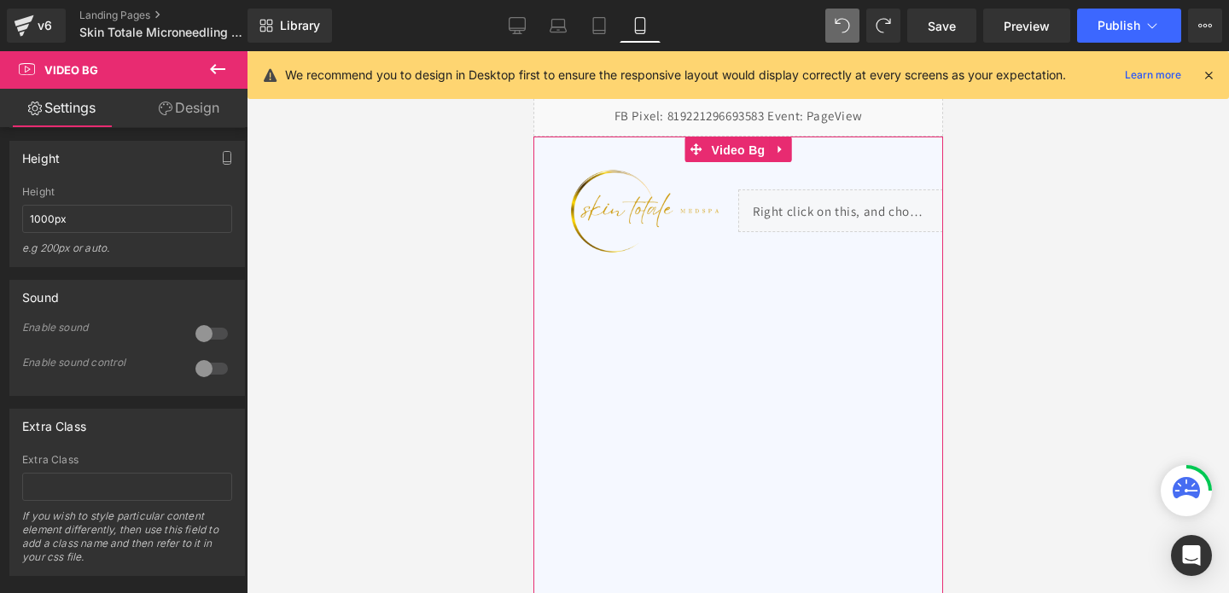
drag, startPoint x: 738, startPoint y: 140, endPoint x: 737, endPoint y: 131, distance: 8.6
click at [738, 140] on span "Video Bg" at bounding box center [738, 150] width 62 height 26
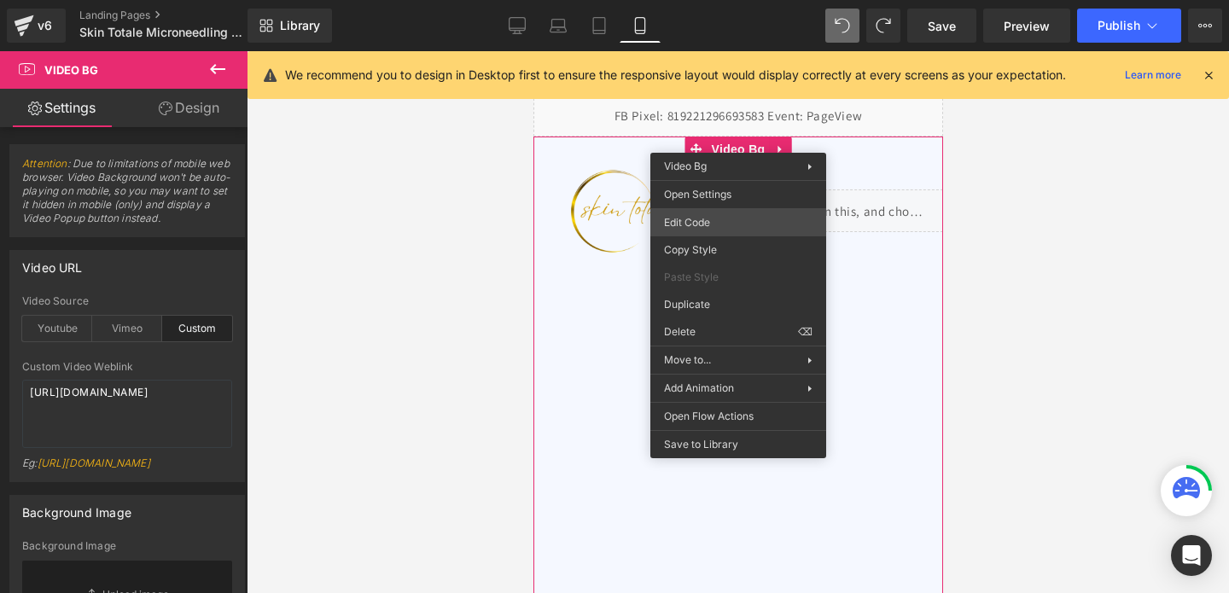
click at [706, 0] on div "Video Bg You are previewing how the will restyle your page. You can not edit El…" at bounding box center [614, 0] width 1229 height 0
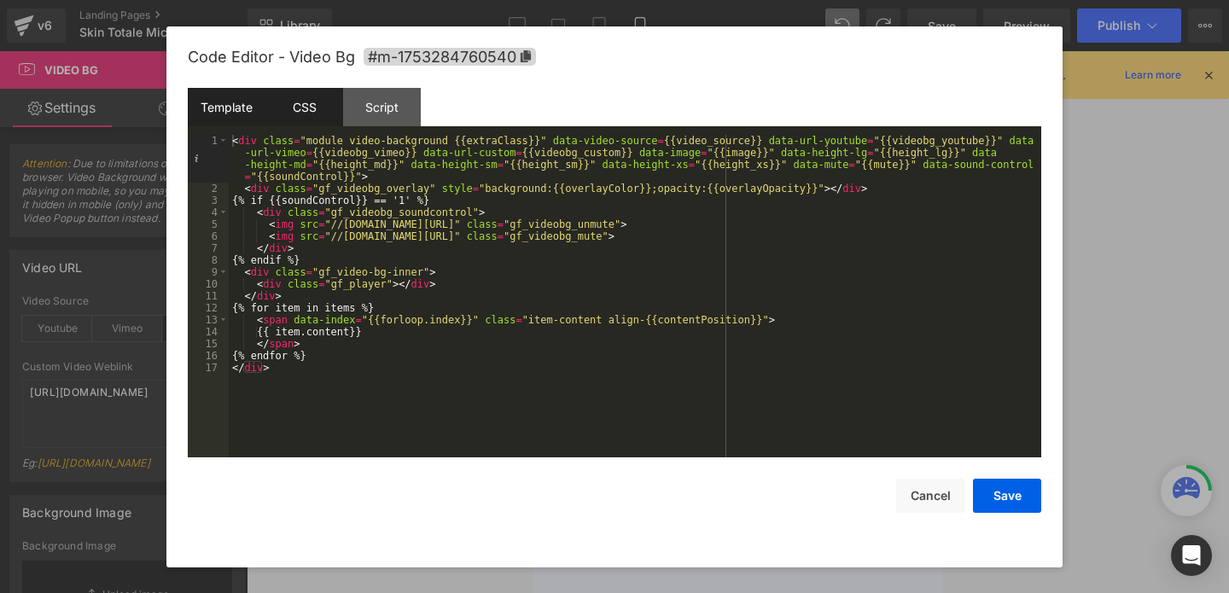
click at [305, 121] on div "CSS" at bounding box center [305, 107] width 78 height 38
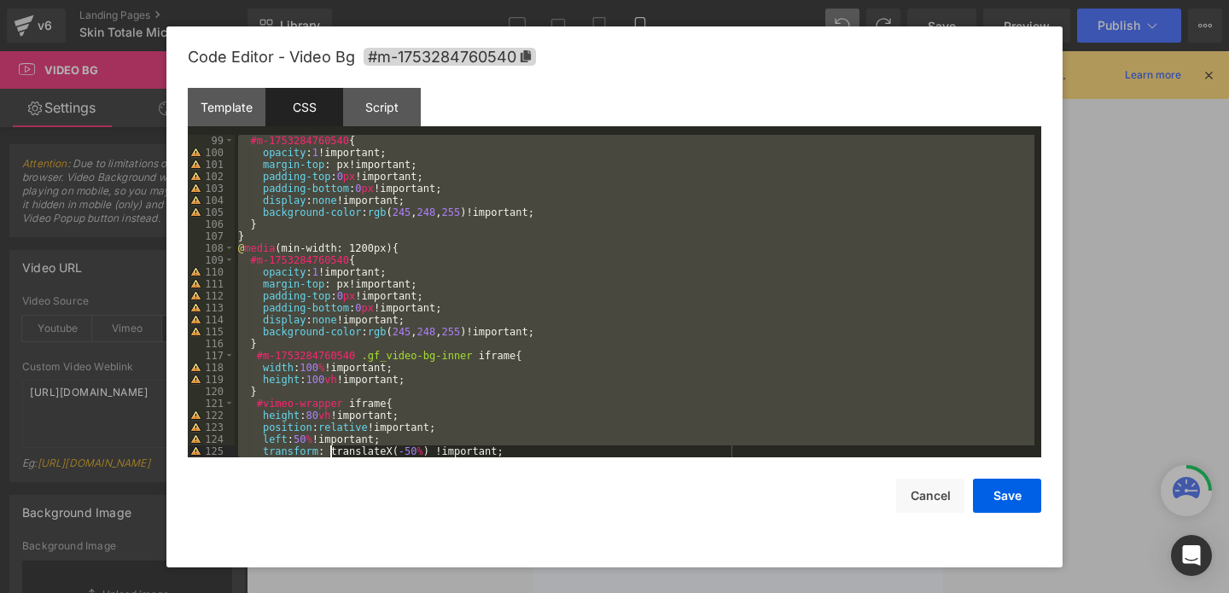
scroll to position [1363, 0]
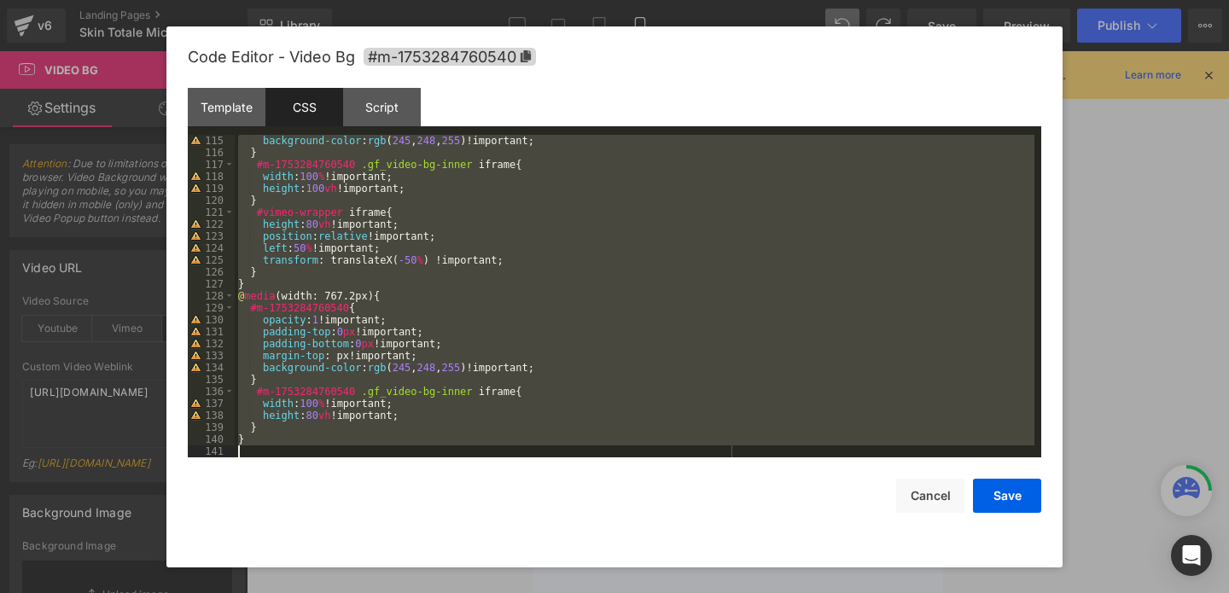
drag, startPoint x: 236, startPoint y: 142, endPoint x: 365, endPoint y: 472, distance: 354.7
click at [365, 472] on div "Code Editor - Video Bg #m-1753284760540 Template CSS Script Data 1 2 3 4 5 6 7 …" at bounding box center [615, 296] width 854 height 541
click at [1000, 494] on button "Save" at bounding box center [1007, 496] width 68 height 34
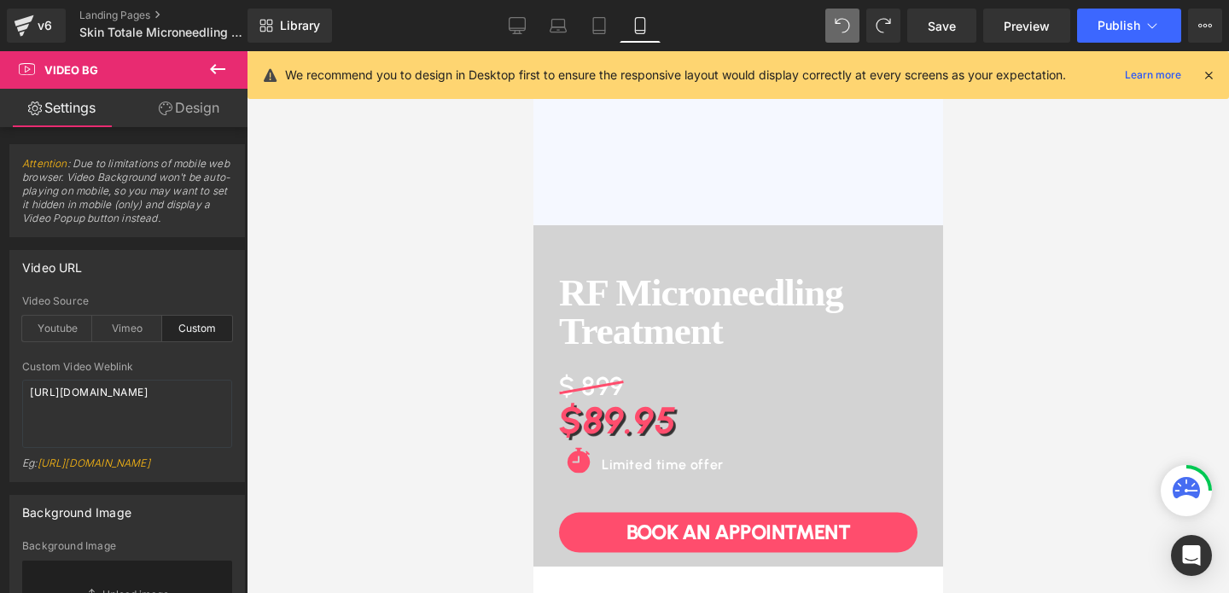
scroll to position [497, 0]
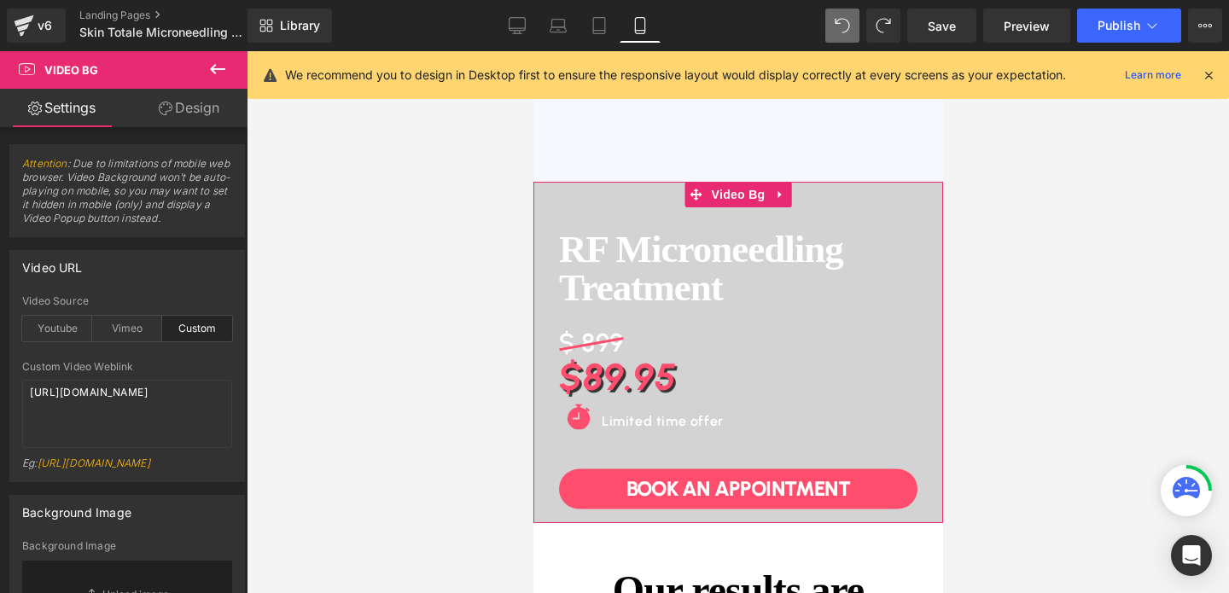
click at [769, 206] on link at bounding box center [779, 195] width 22 height 26
click at [706, 194] on link "Video Bg" at bounding box center [693, 195] width 85 height 26
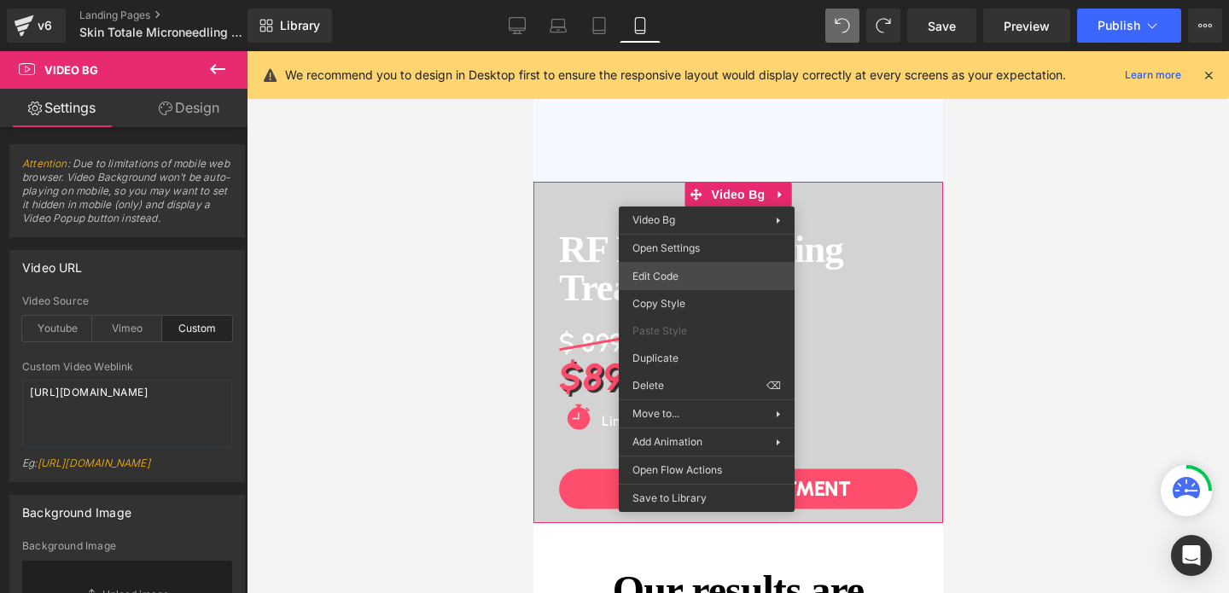
click at [658, 0] on div "Video Bg You are previewing how the will restyle your page. You can not edit El…" at bounding box center [614, 0] width 1229 height 0
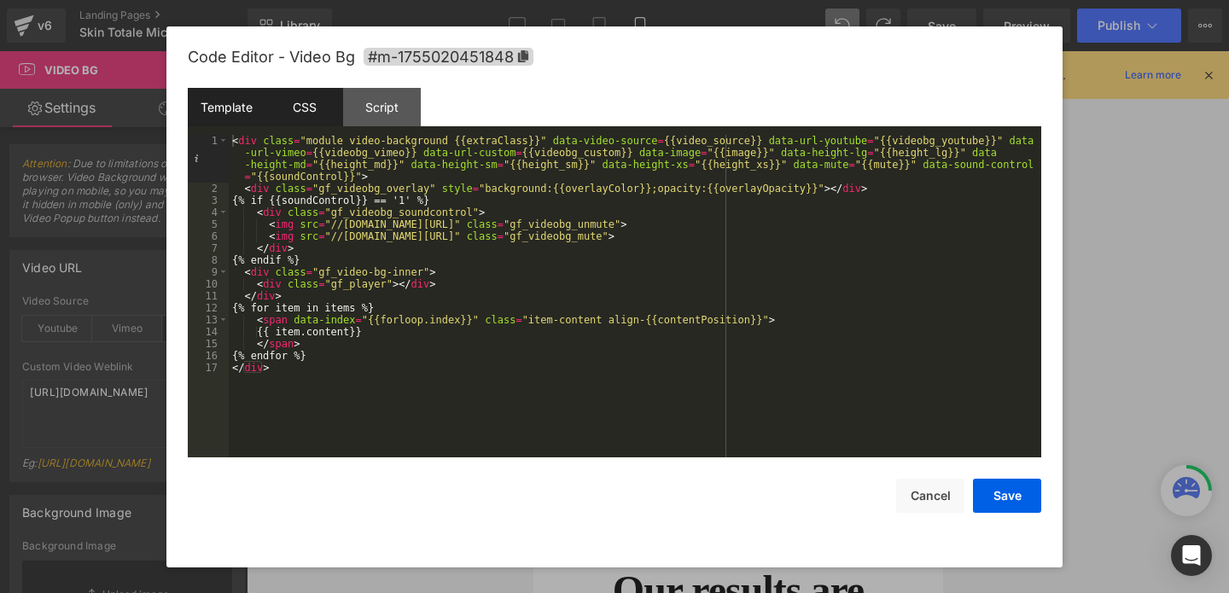
click at [300, 113] on div "CSS" at bounding box center [305, 107] width 78 height 38
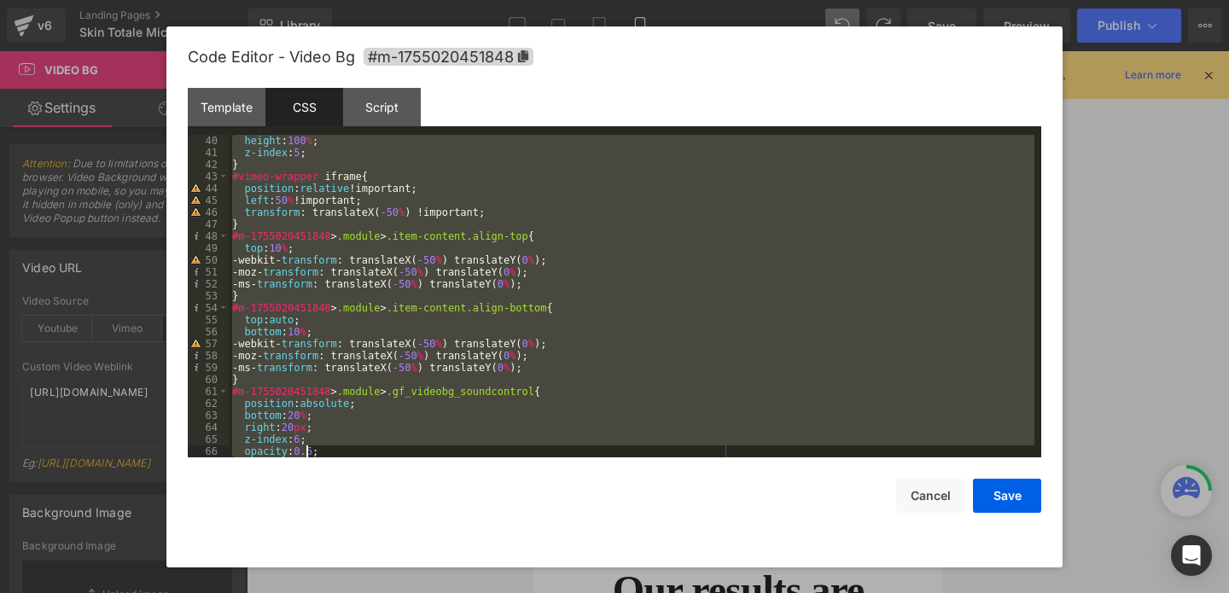
scroll to position [562, 0]
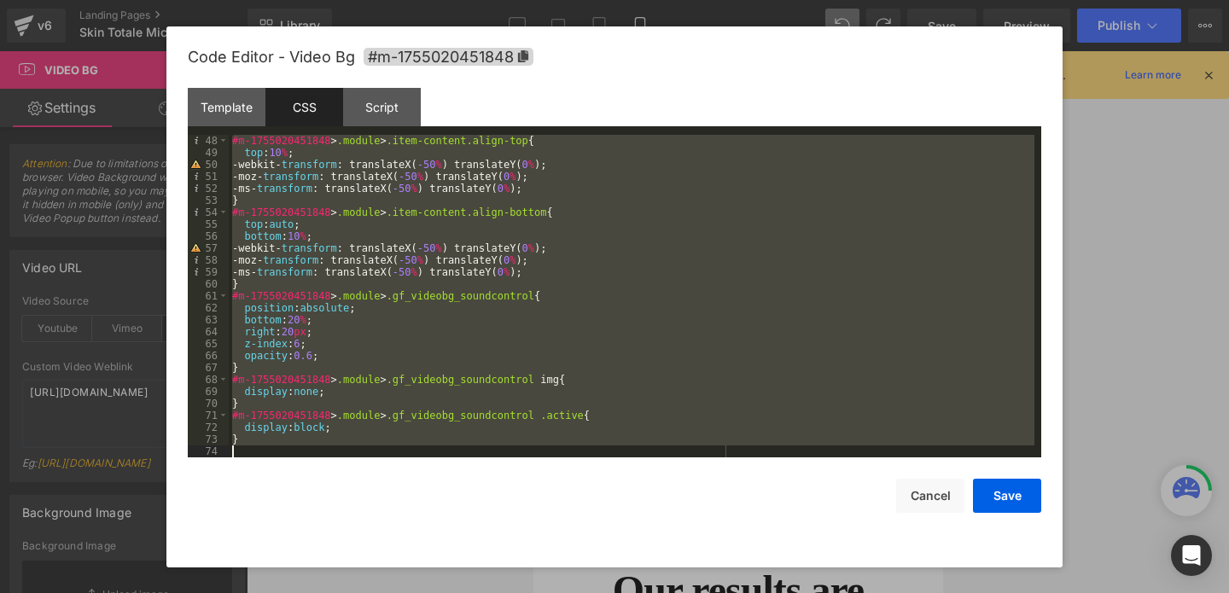
drag, startPoint x: 231, startPoint y: 141, endPoint x: 306, endPoint y: 511, distance: 377.1
click at [306, 511] on div "Code Editor - Video Bg #m-1755020451848 Template CSS Script Data 1 2 3 4 5 6 7 …" at bounding box center [615, 296] width 854 height 541
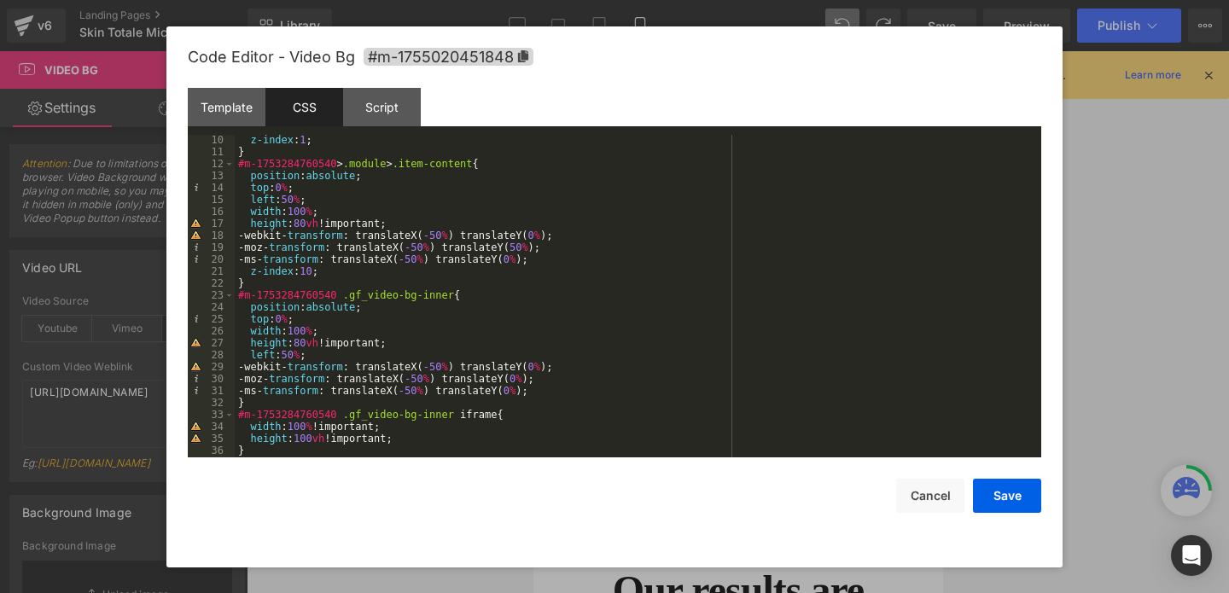
scroll to position [0, 0]
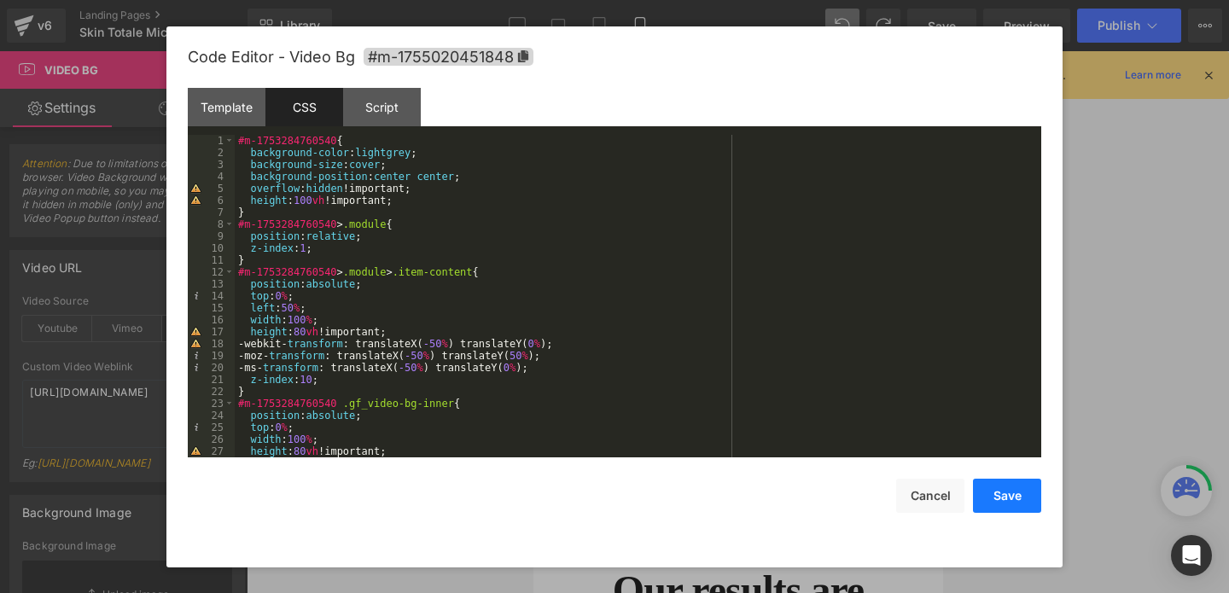
click at [1026, 493] on button "Save" at bounding box center [1007, 496] width 68 height 34
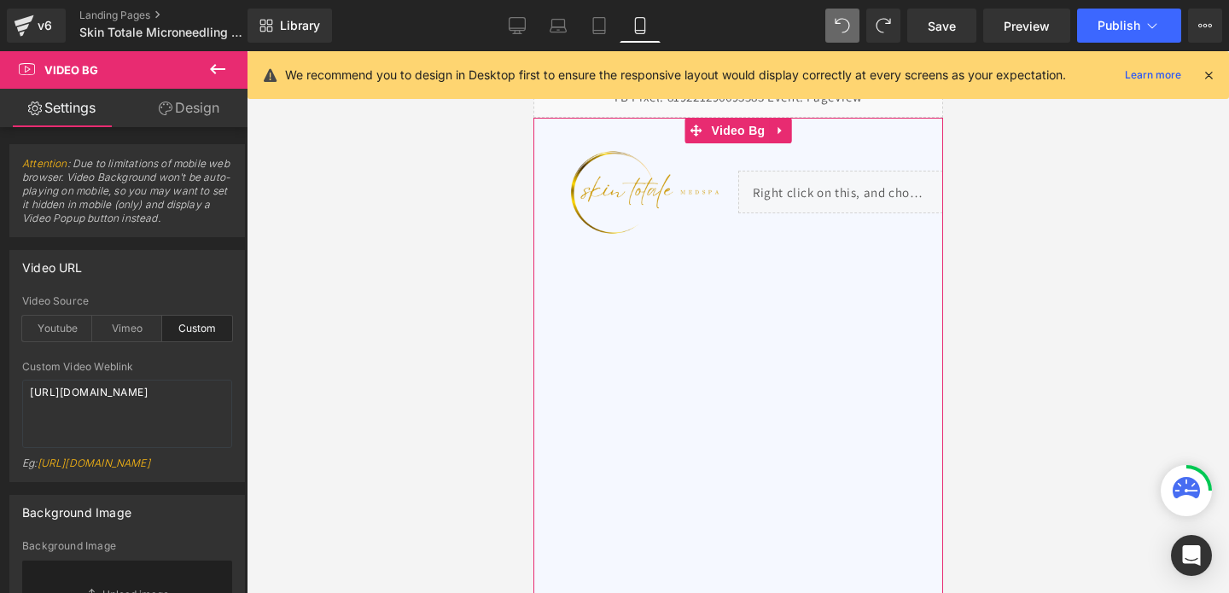
scroll to position [20, 0]
click at [709, 196] on img at bounding box center [635, 191] width 205 height 114
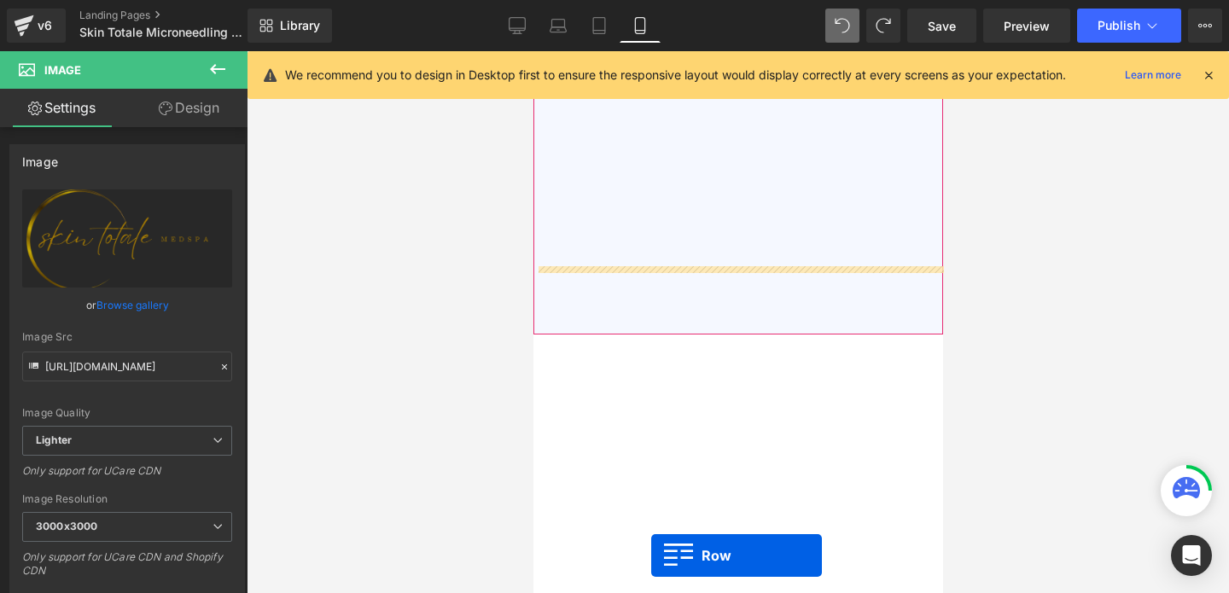
scroll to position [464, 0]
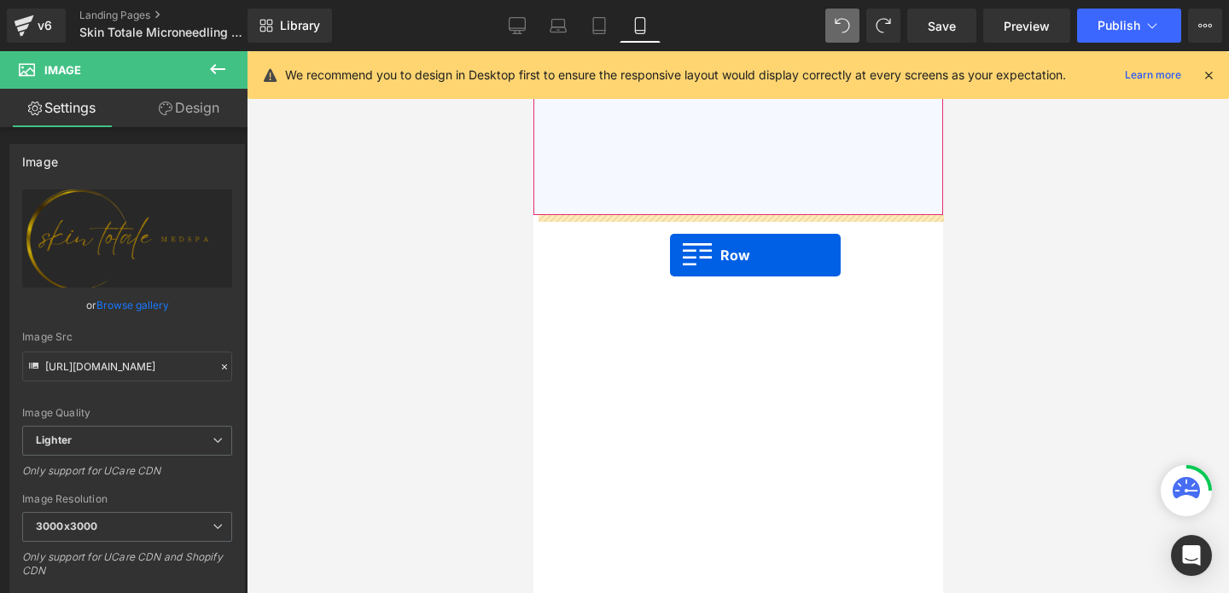
drag, startPoint x: 548, startPoint y: 154, endPoint x: 669, endPoint y: 255, distance: 158.2
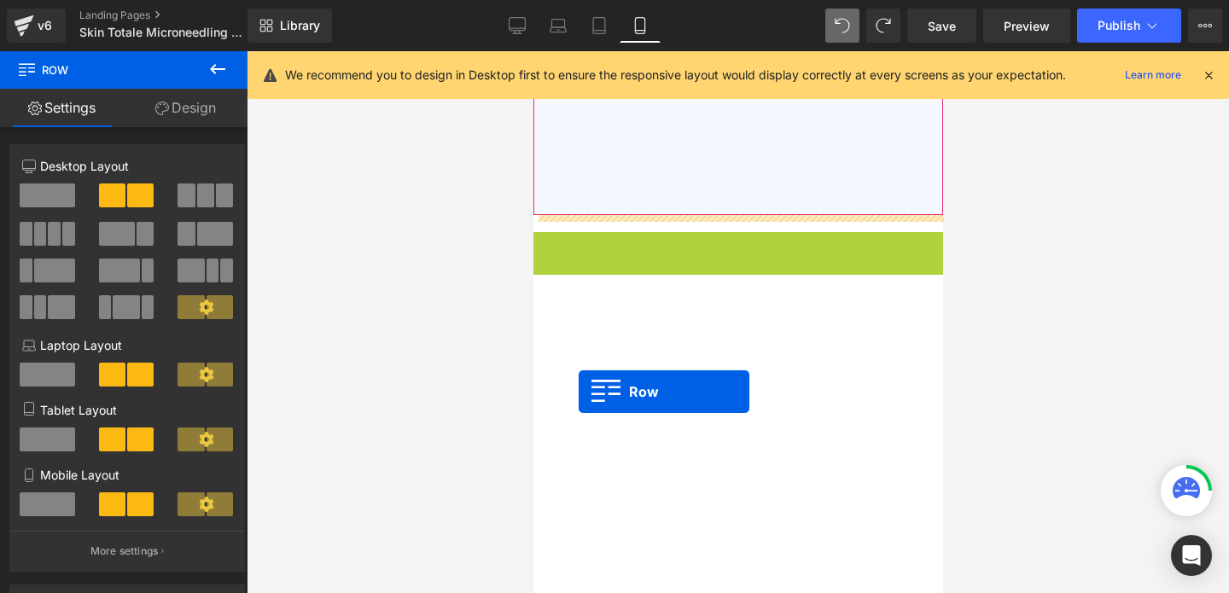
drag, startPoint x: 542, startPoint y: 242, endPoint x: 578, endPoint y: 392, distance: 153.6
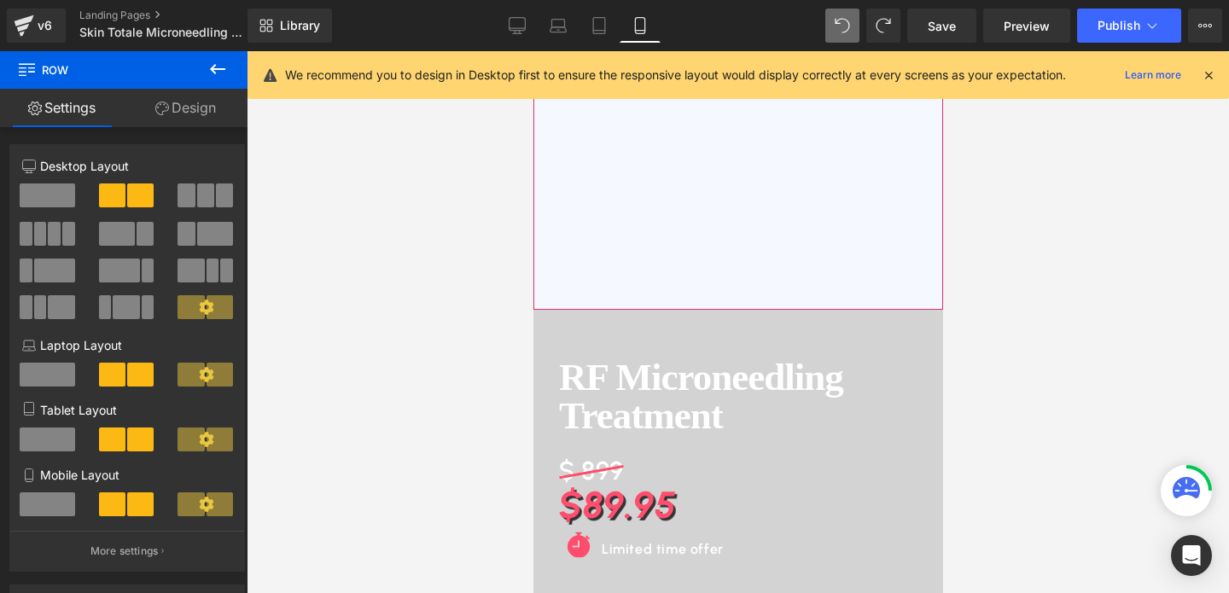
scroll to position [444, 0]
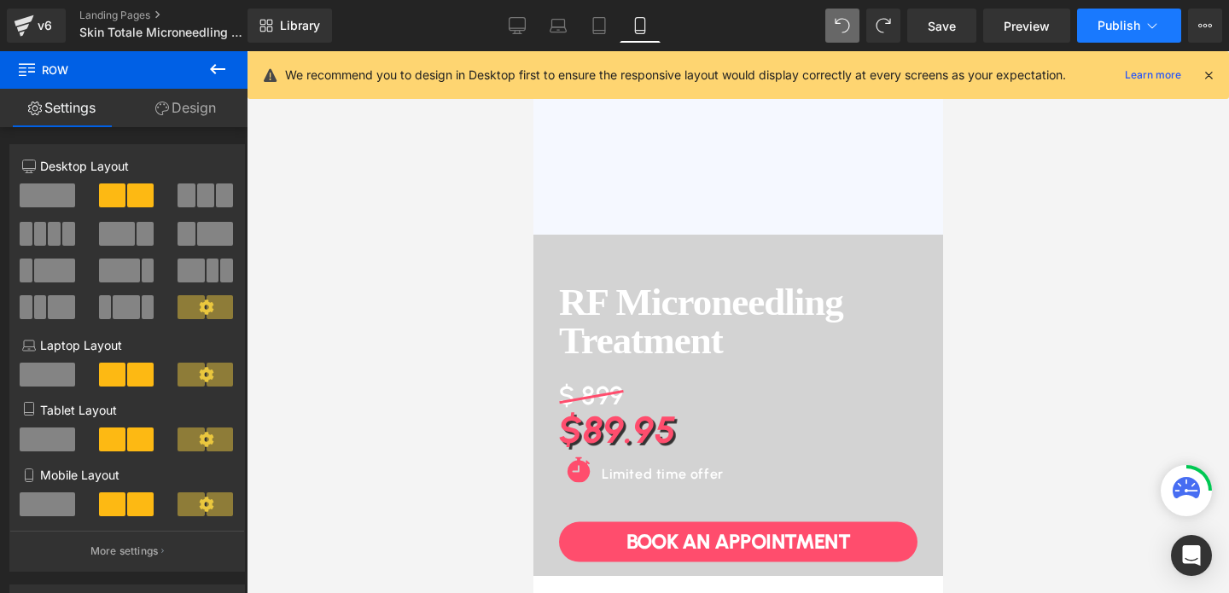
click at [1120, 37] on button "Publish" at bounding box center [1129, 26] width 104 height 34
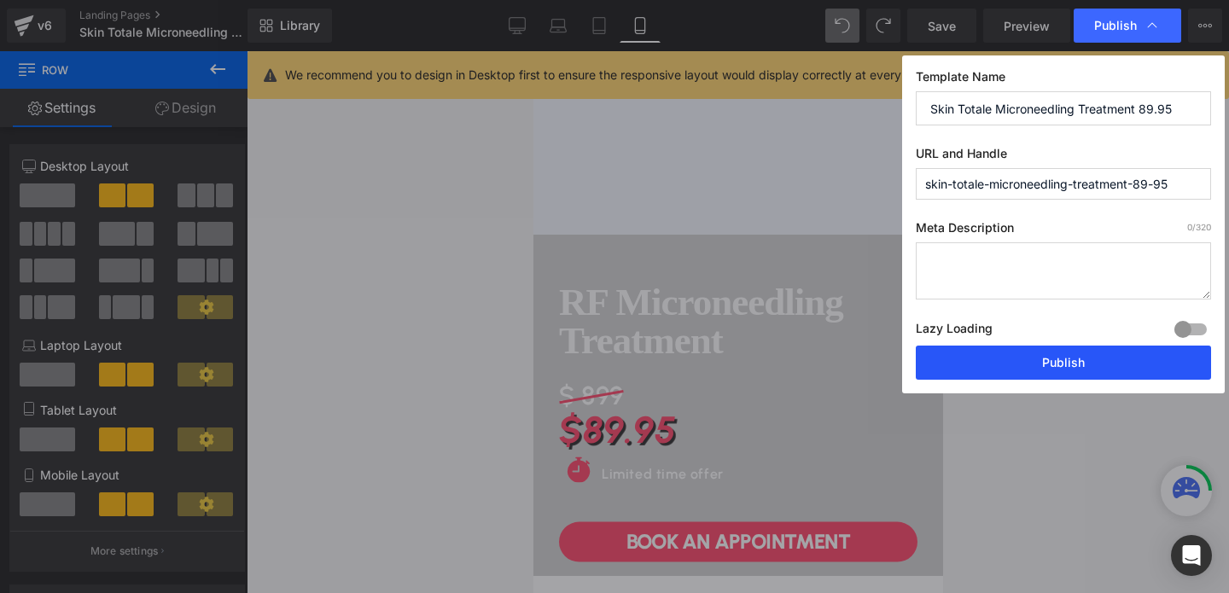
click at [1059, 366] on button "Publish" at bounding box center [1063, 363] width 295 height 34
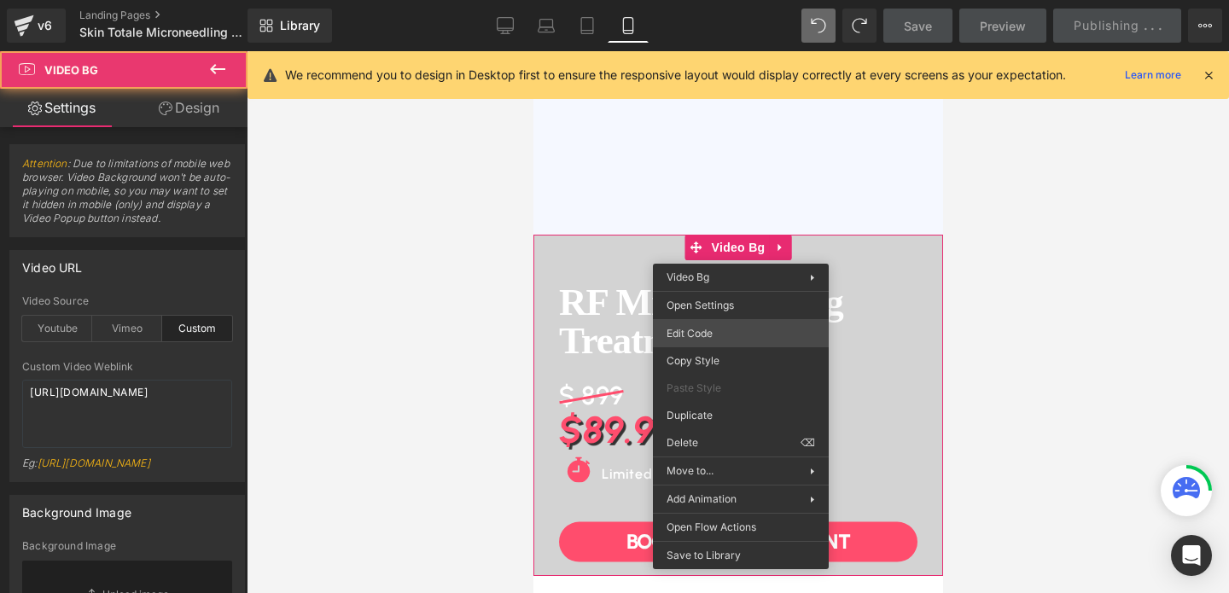
click at [676, 0] on div "Video Bg You are previewing how the will restyle your page. You can not edit El…" at bounding box center [614, 0] width 1229 height 0
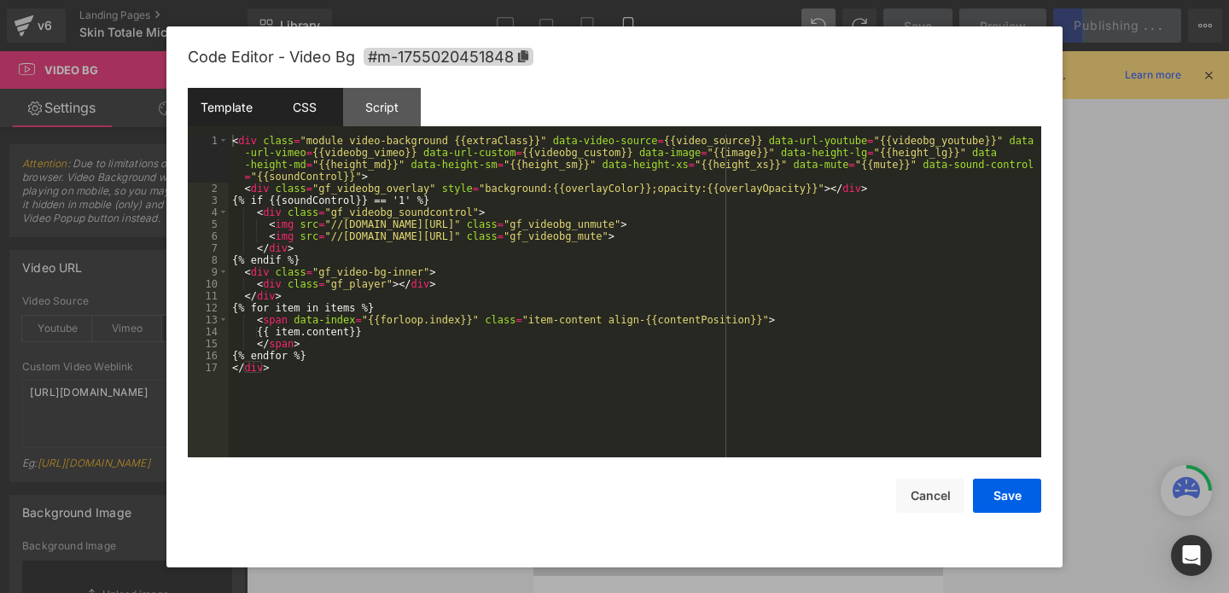
click at [320, 102] on div "CSS" at bounding box center [305, 107] width 78 height 38
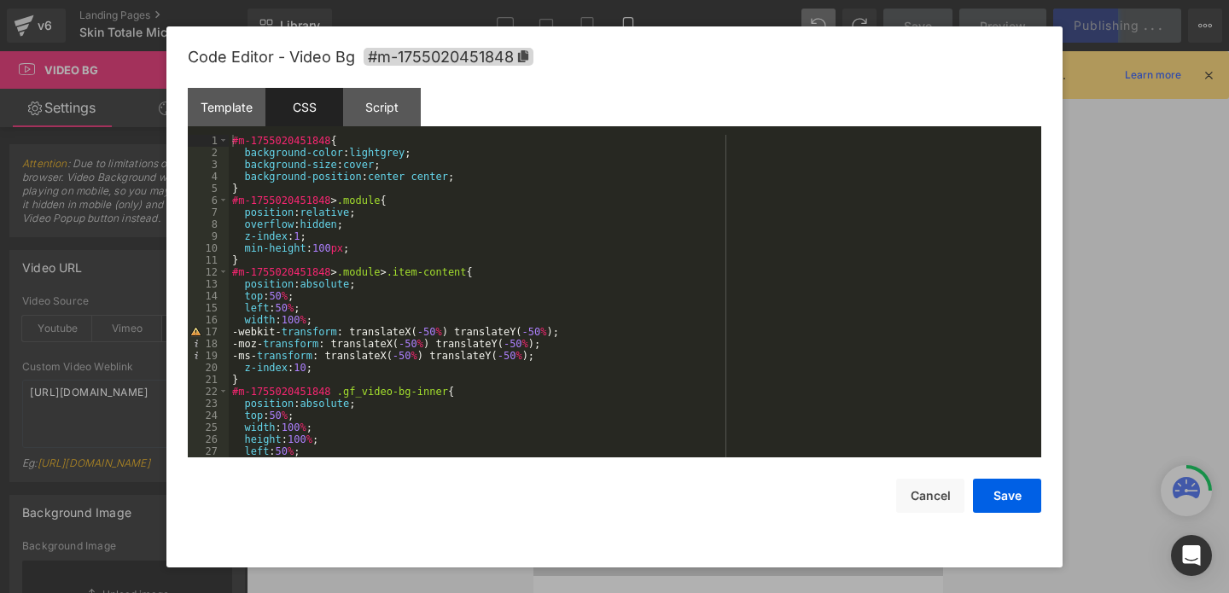
click at [493, 180] on div "#m-1755020451848 { background-color : lightgrey ; background-size : cover ; bac…" at bounding box center [632, 308] width 806 height 347
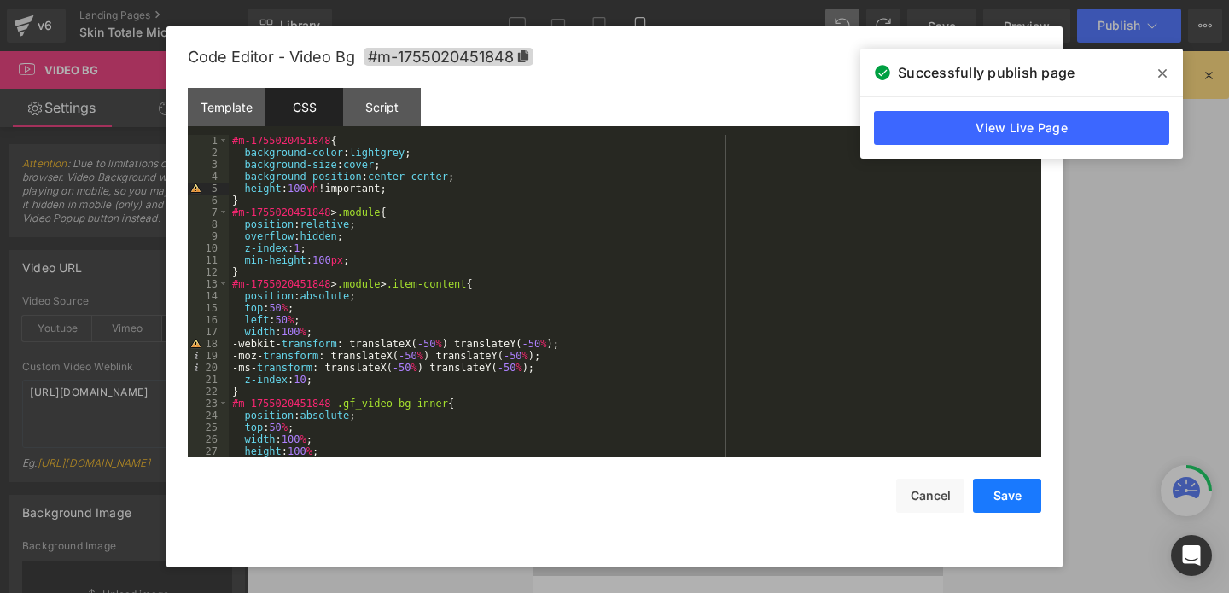
click at [1011, 499] on button "Save" at bounding box center [1007, 496] width 68 height 34
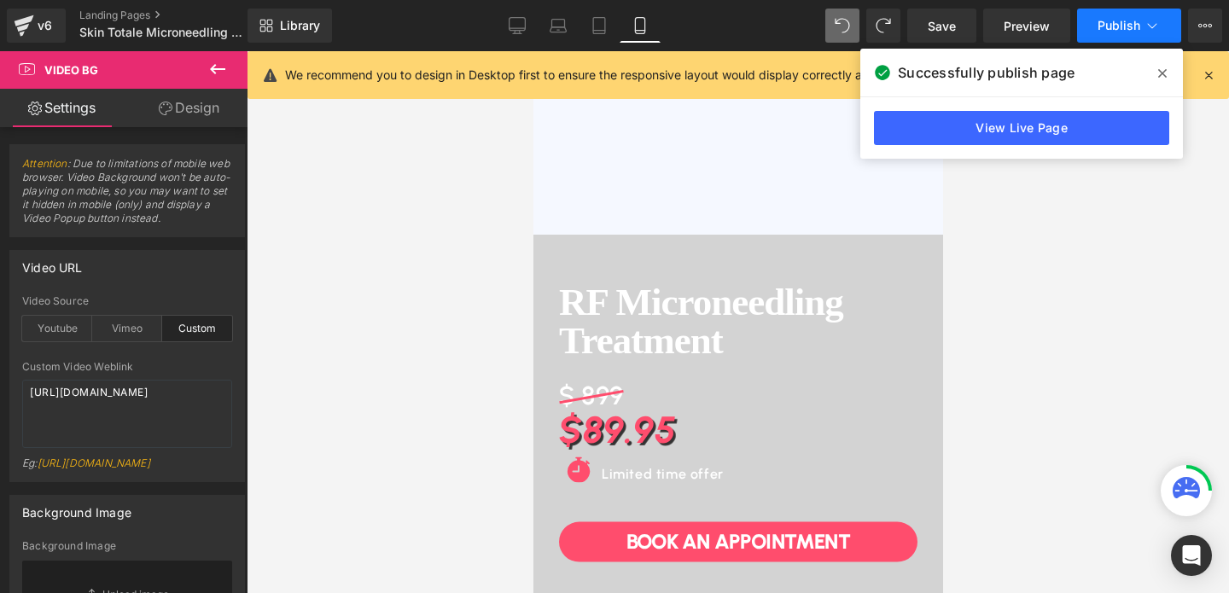
click at [1129, 22] on span "Publish" at bounding box center [1119, 26] width 43 height 14
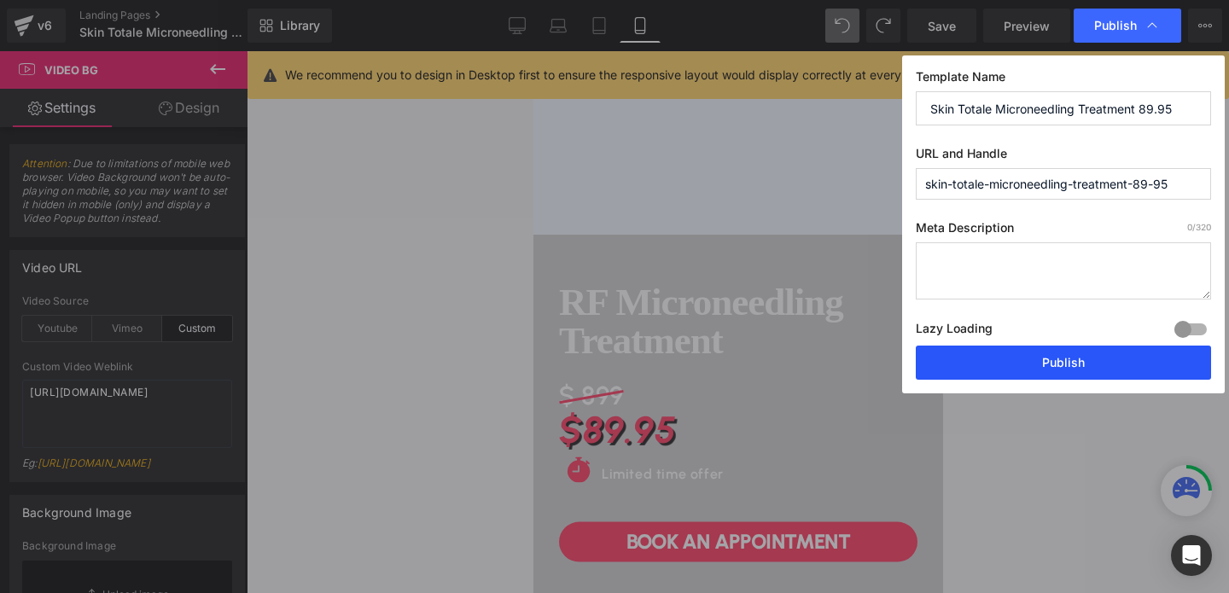
click at [1042, 359] on button "Publish" at bounding box center [1063, 363] width 295 height 34
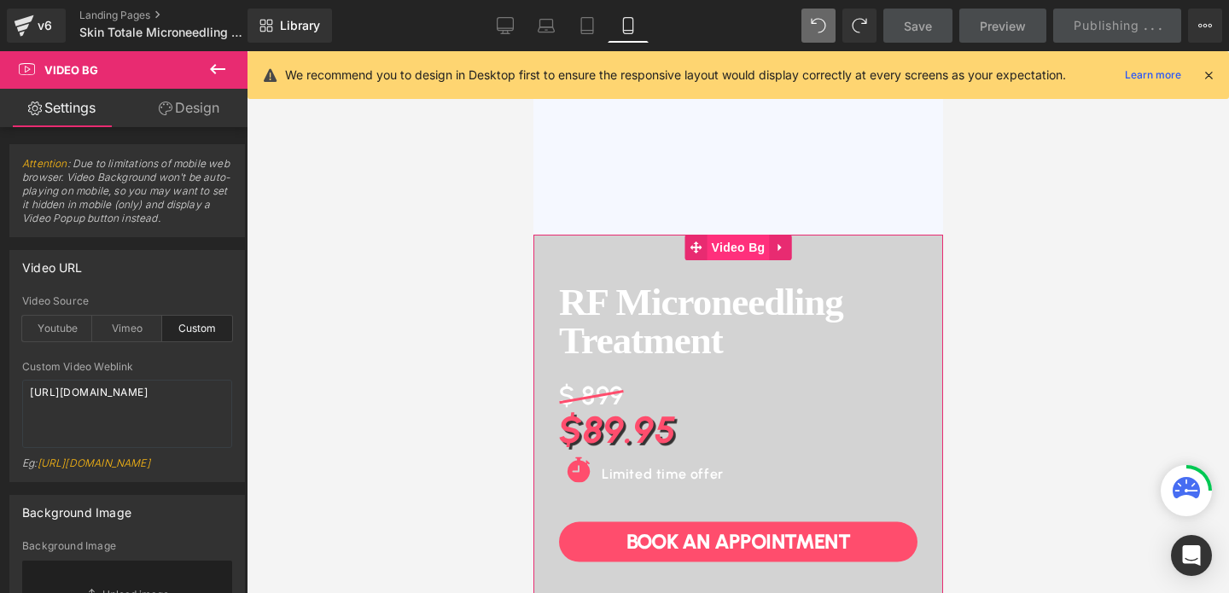
click at [730, 248] on span "Video Bg" at bounding box center [738, 248] width 62 height 26
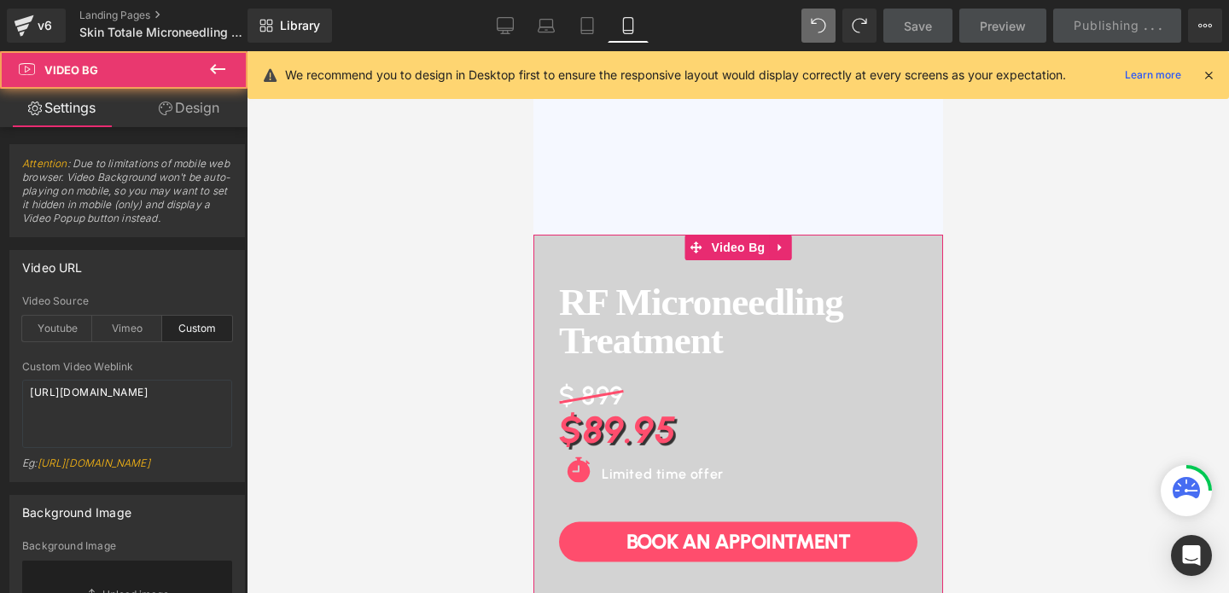
click at [178, 114] on link "Design" at bounding box center [189, 108] width 124 height 38
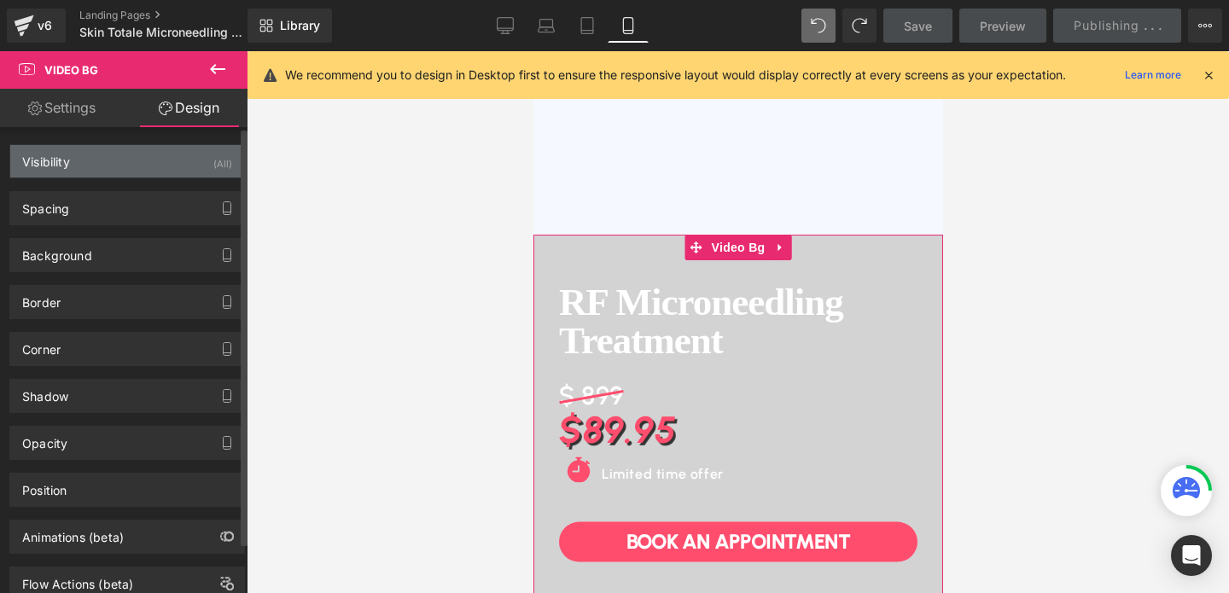
click at [157, 166] on div "Visibility (All)" at bounding box center [127, 161] width 234 height 32
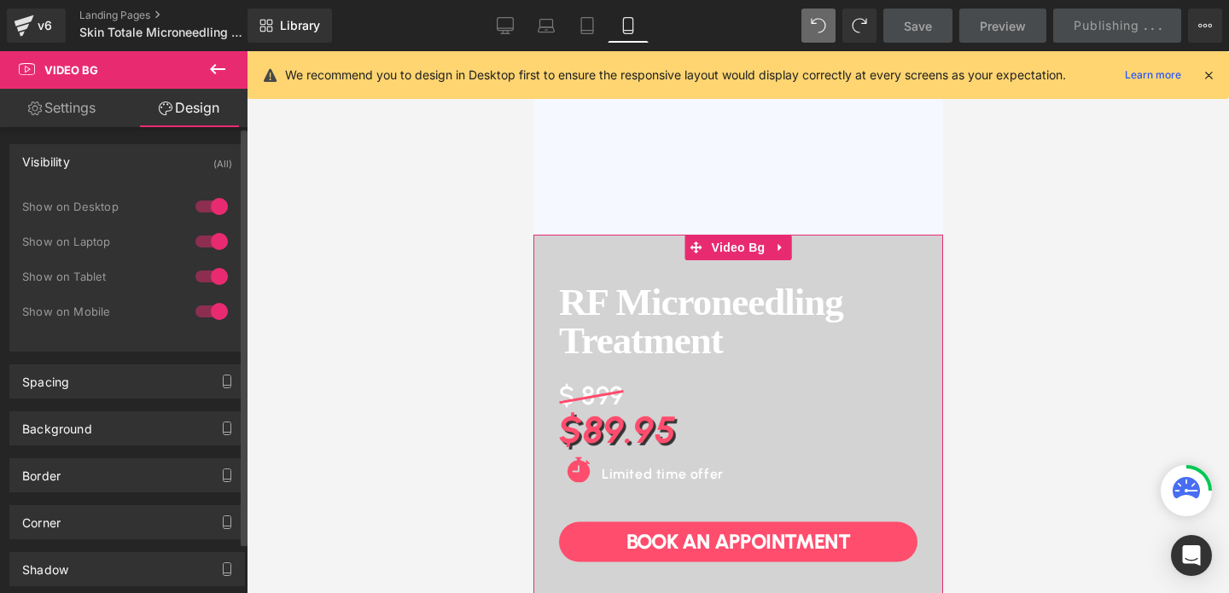
click at [207, 248] on div at bounding box center [211, 241] width 41 height 27
click at [205, 204] on div at bounding box center [211, 206] width 41 height 27
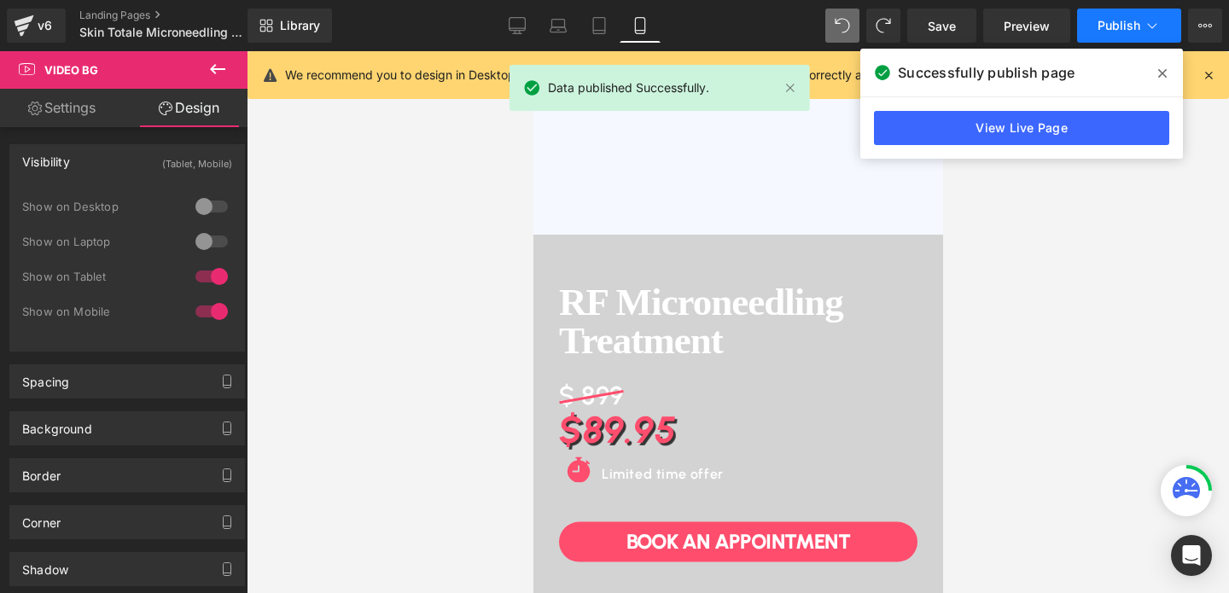
click at [1115, 40] on button "Publish" at bounding box center [1129, 26] width 104 height 34
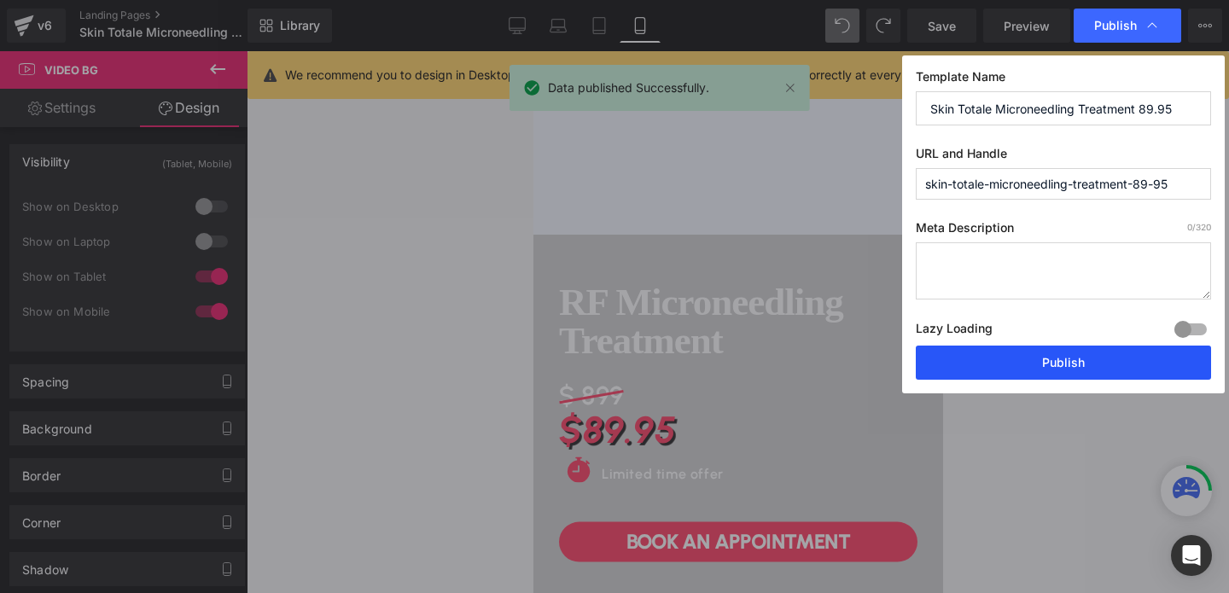
click at [1049, 353] on button "Publish" at bounding box center [1063, 363] width 295 height 34
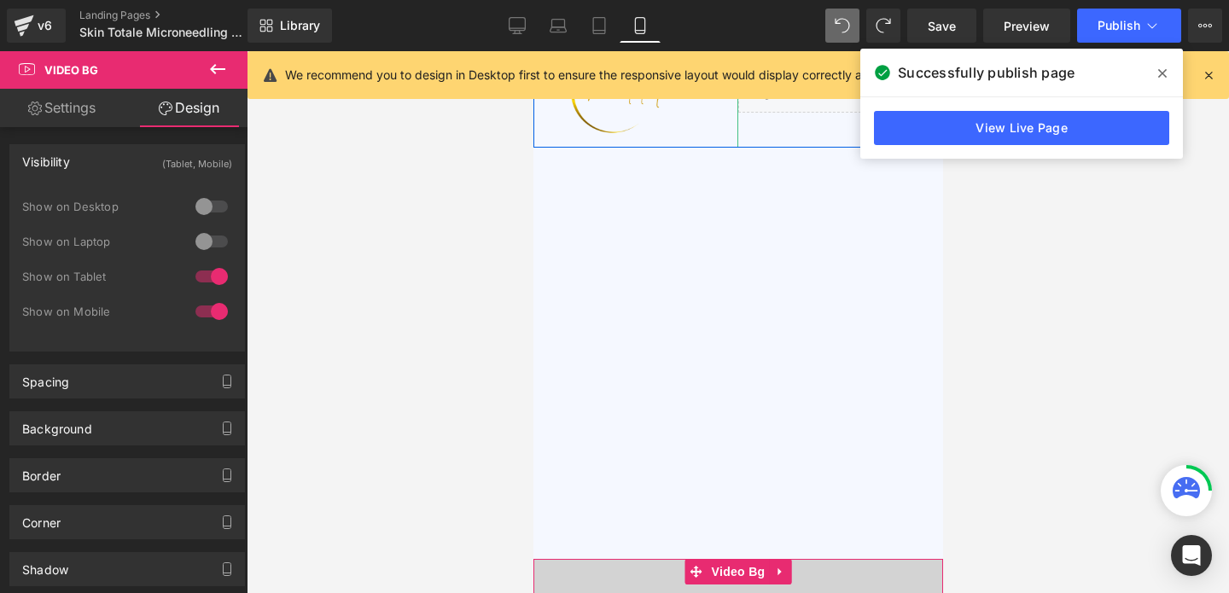
scroll to position [0, 0]
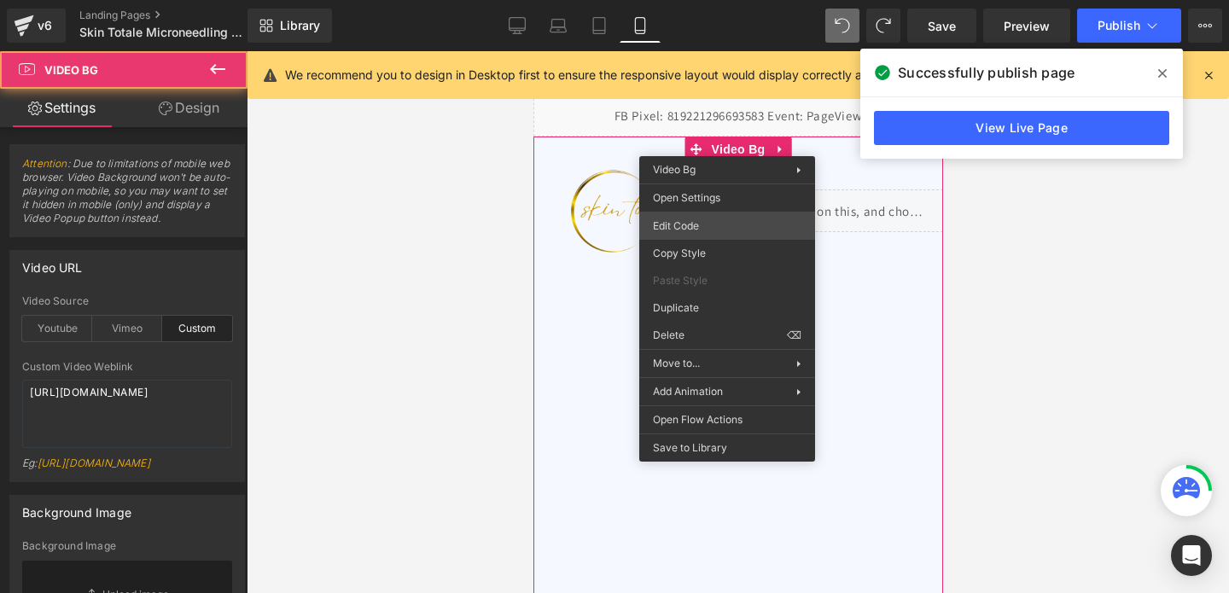
click at [697, 0] on div "Video Bg You are previewing how the will restyle your page. You can not edit El…" at bounding box center [614, 0] width 1229 height 0
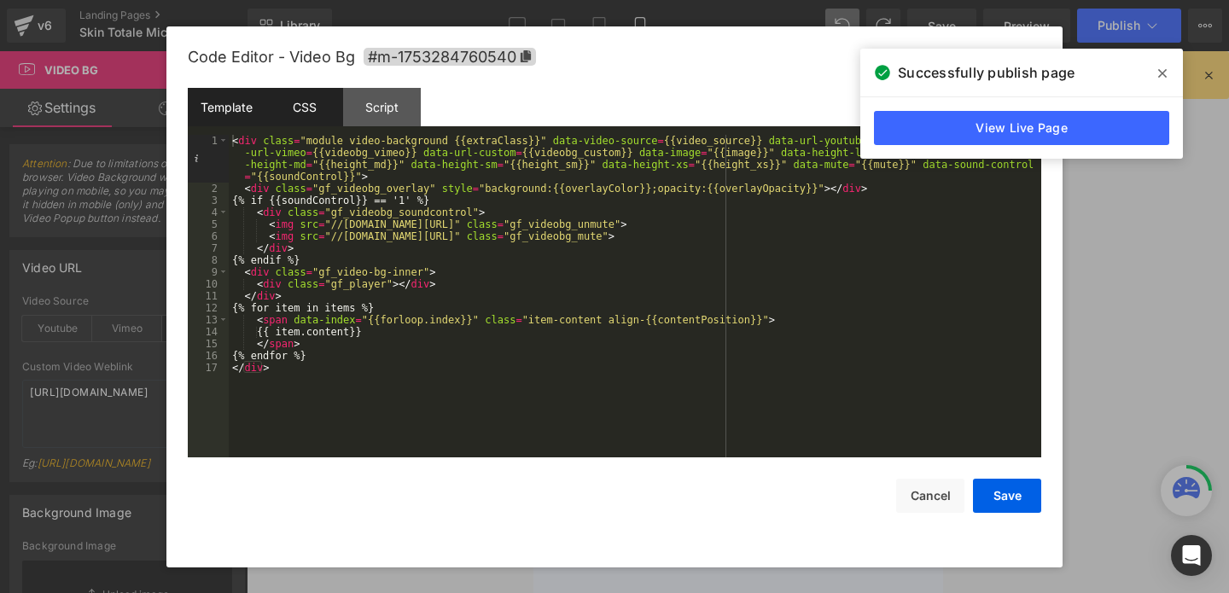
click at [302, 112] on div "CSS" at bounding box center [305, 107] width 78 height 38
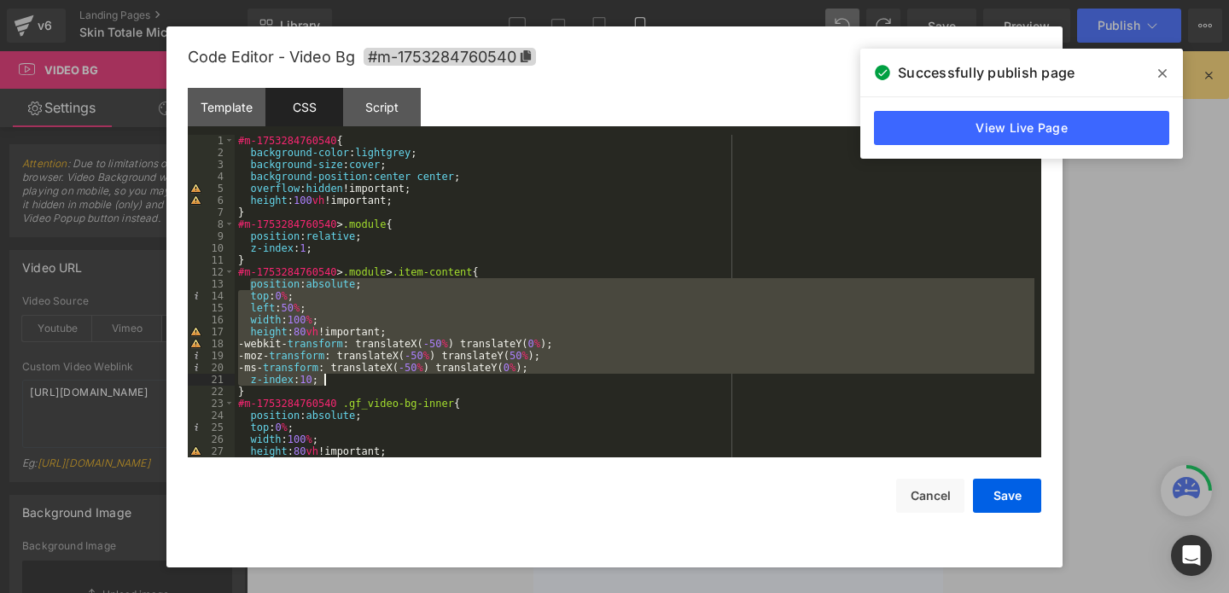
drag, startPoint x: 250, startPoint y: 284, endPoint x: 350, endPoint y: 377, distance: 136.5
click at [350, 377] on div "#m-1753284760540 { background-color : lightgrey ; background-size : cover ; bac…" at bounding box center [635, 308] width 800 height 347
click at [998, 497] on button "Save" at bounding box center [1007, 496] width 68 height 34
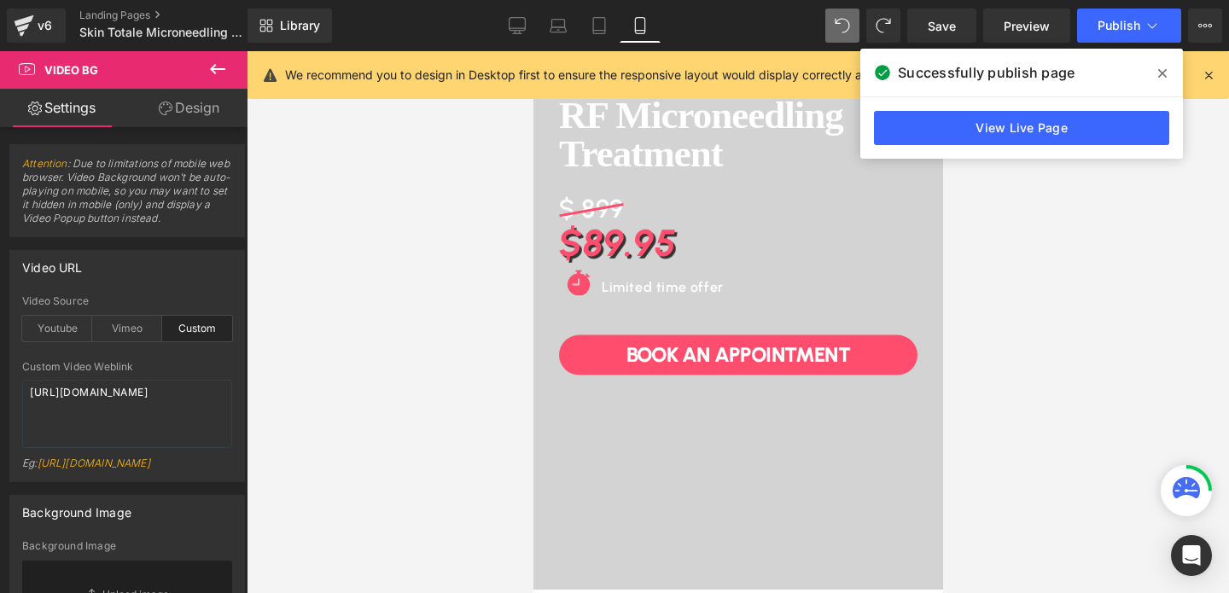
scroll to position [684, 0]
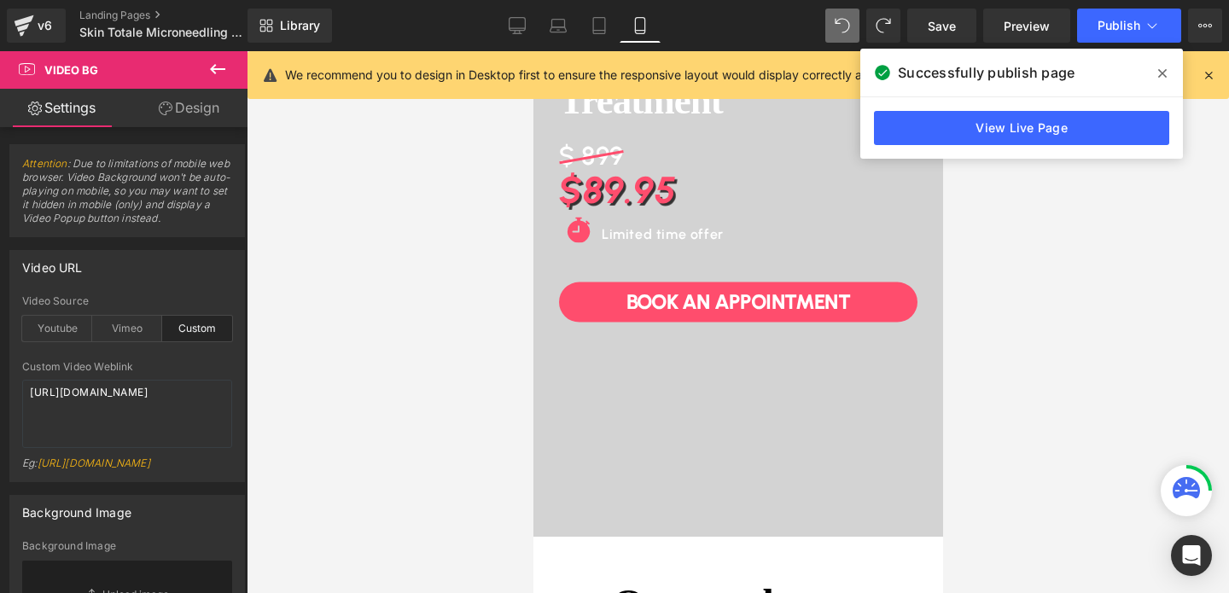
click at [684, 383] on div "RF Microneedling Treatment Heading $ 899 Heading $89.95 Heading Icon Limited ti…" at bounding box center [738, 266] width 410 height 542
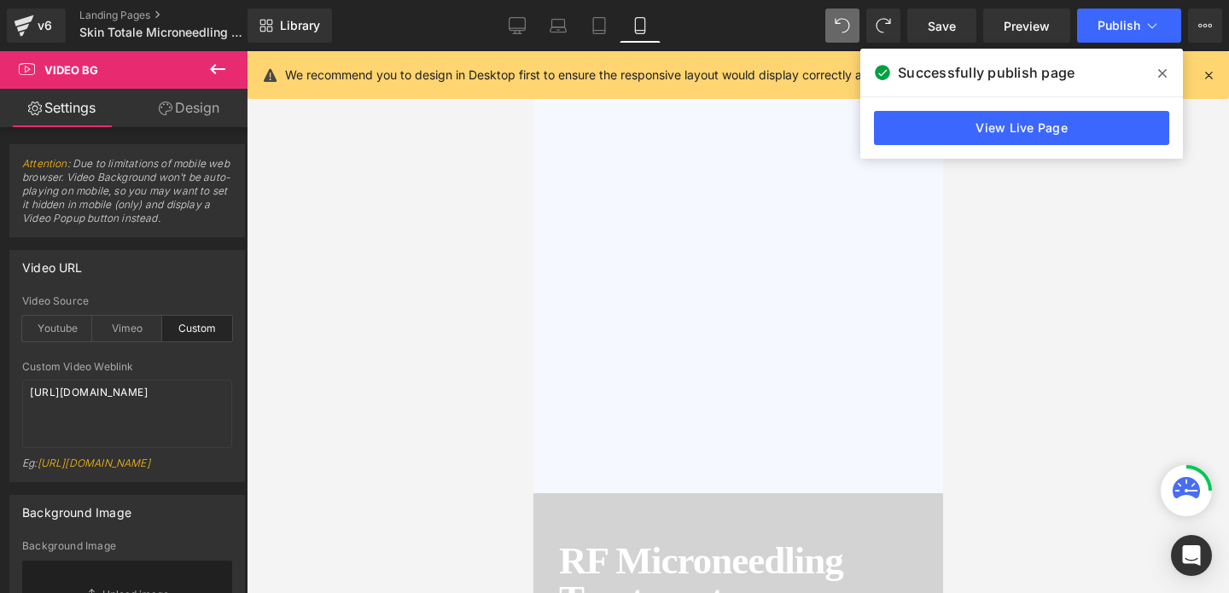
scroll to position [469, 0]
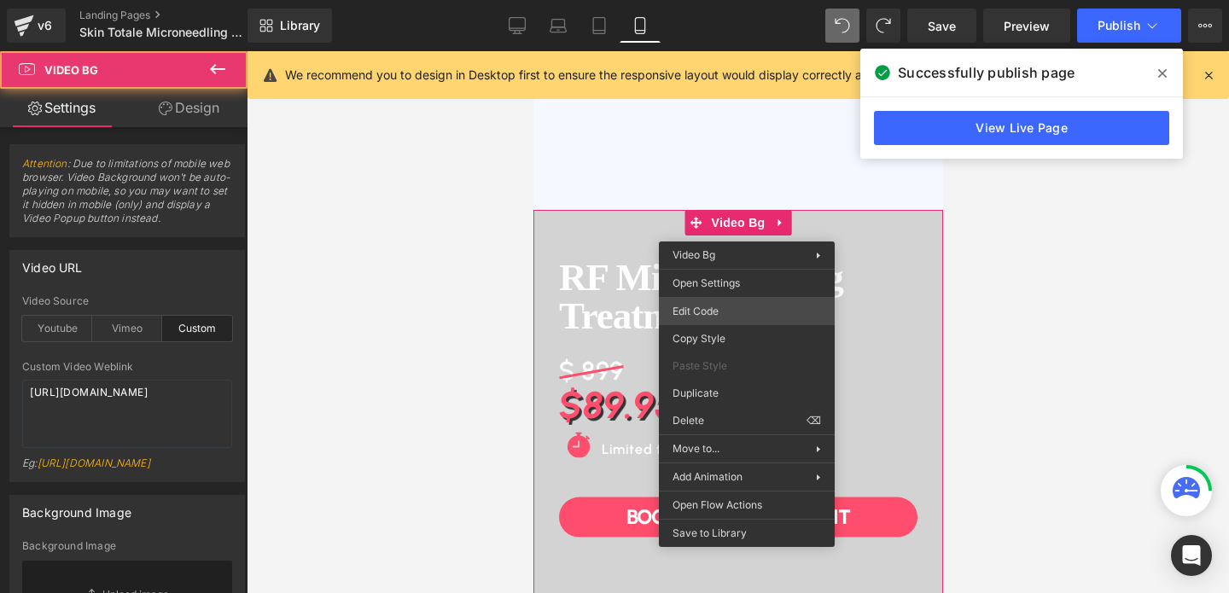
click at [678, 0] on div "Video Bg You are previewing how the will restyle your page. You can not edit El…" at bounding box center [614, 0] width 1229 height 0
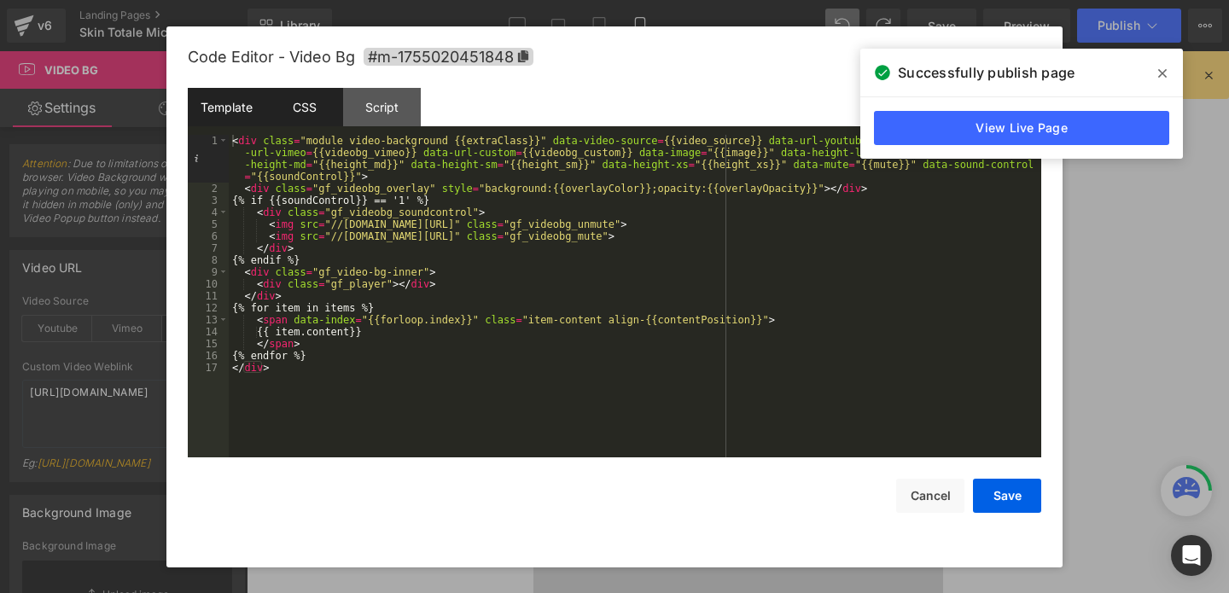
click at [283, 119] on div "CSS" at bounding box center [305, 107] width 78 height 38
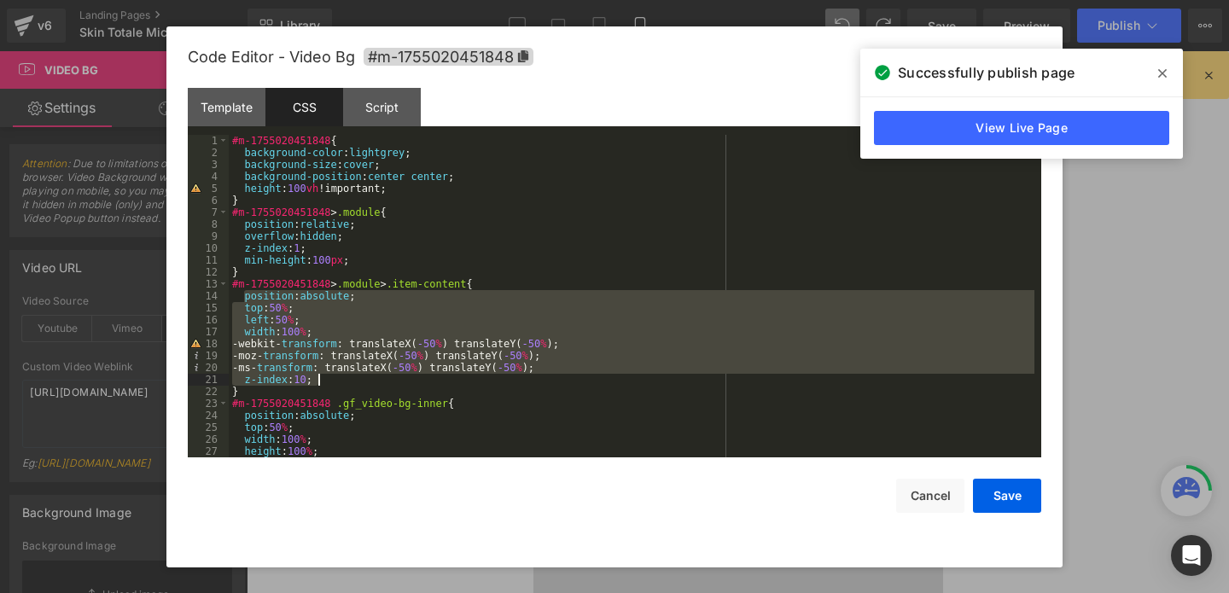
drag, startPoint x: 243, startPoint y: 297, endPoint x: 334, endPoint y: 377, distance: 120.4
click at [334, 377] on div "#m-1755020451848 { background-color : lightgrey ; background-size : cover ; bac…" at bounding box center [632, 308] width 806 height 347
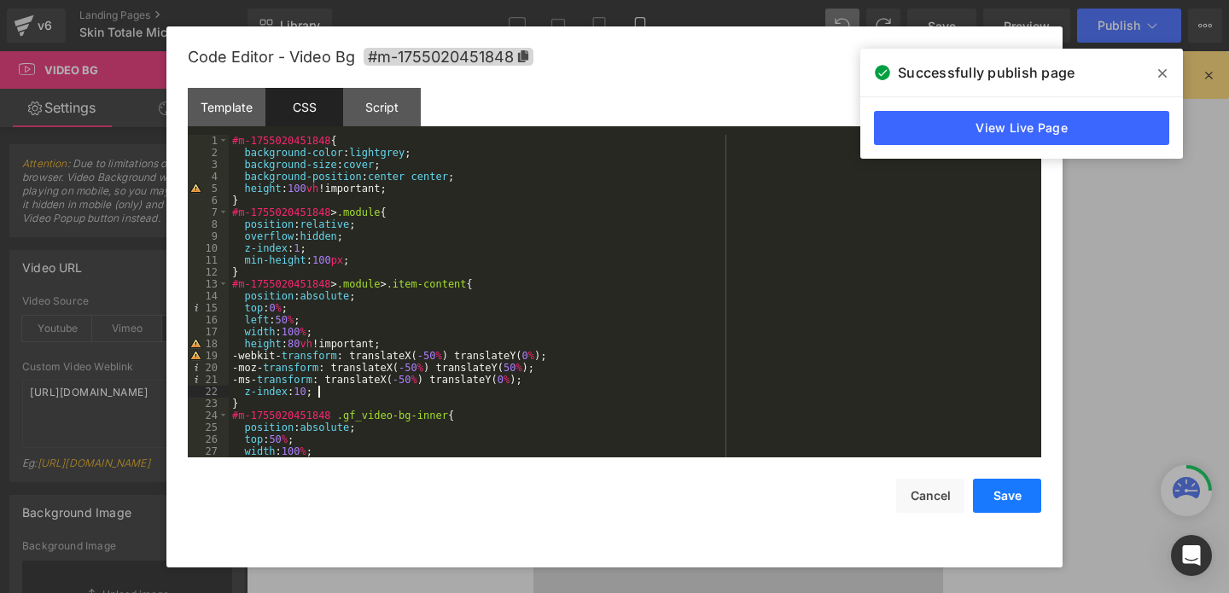
click at [1005, 508] on button "Save" at bounding box center [1007, 496] width 68 height 34
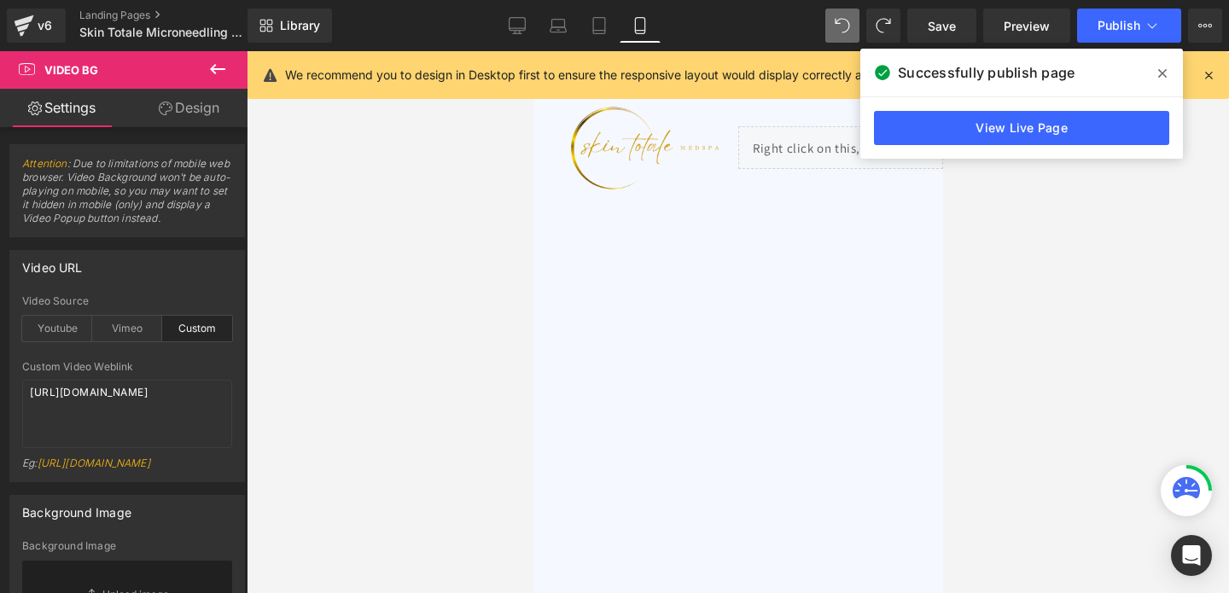
scroll to position [62, 0]
click at [746, 336] on span "Image How it works Heading Testimonials Heading About us Heading FAQ Heading Ro…" at bounding box center [738, 291] width 410 height 434
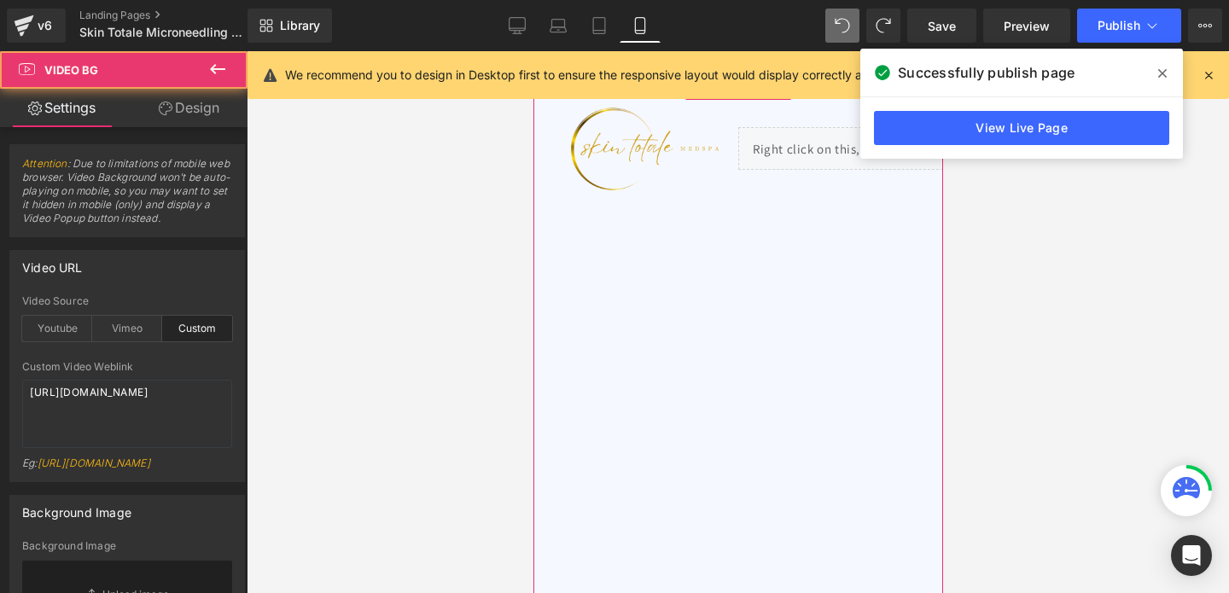
scroll to position [0, 0]
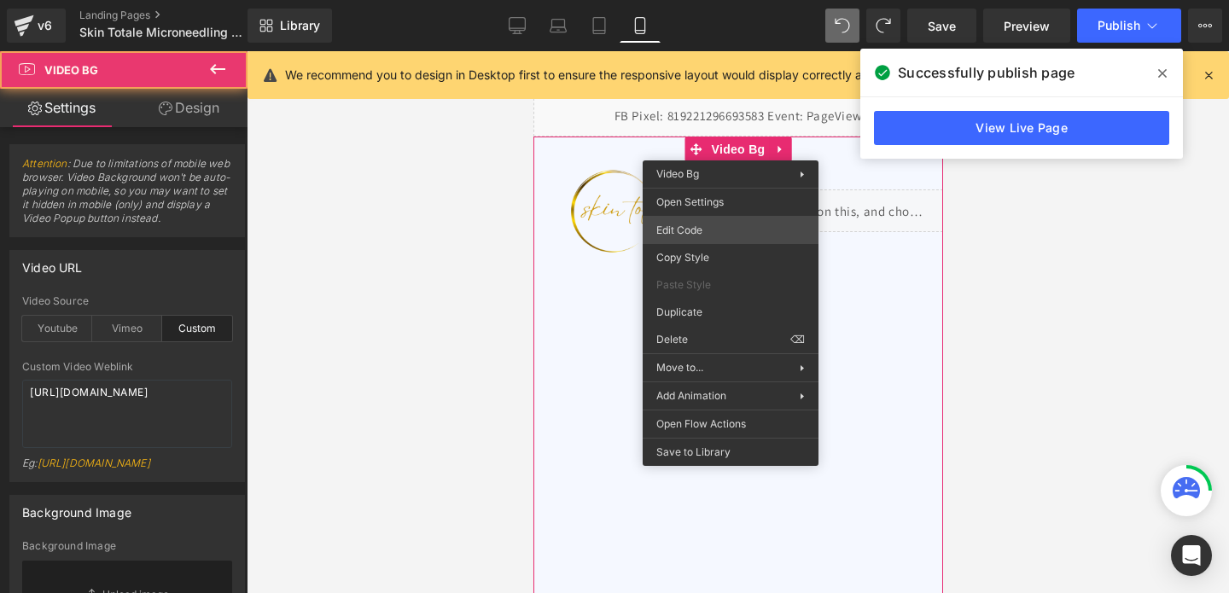
click at [709, 0] on div "Video Bg You are previewing how the will restyle your page. You can not edit El…" at bounding box center [614, 0] width 1229 height 0
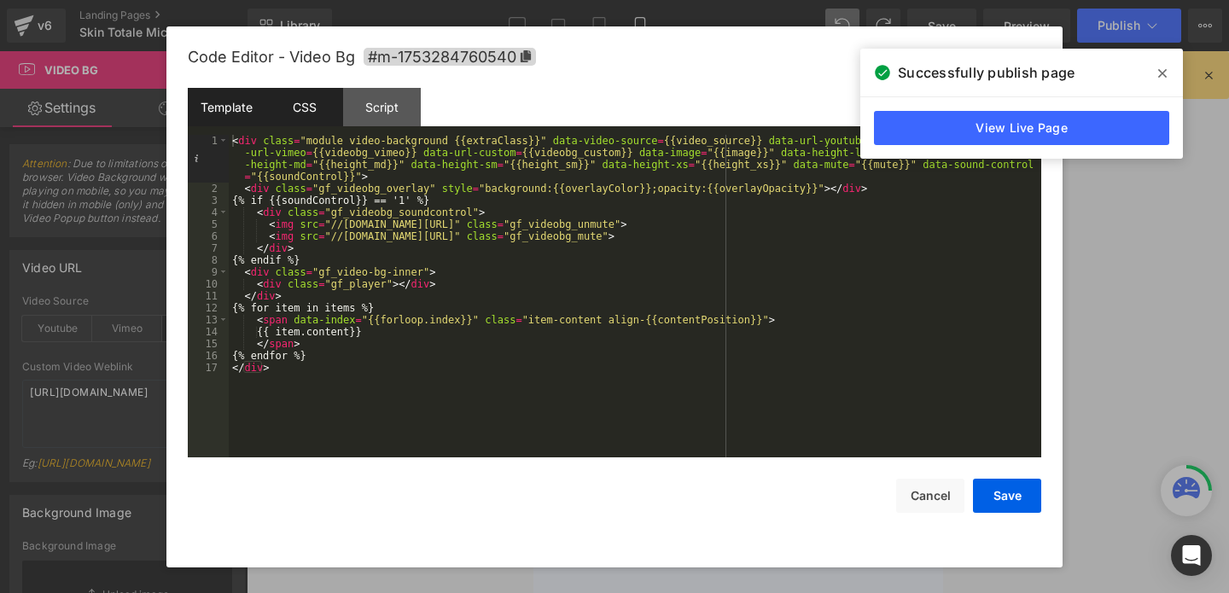
click at [292, 118] on div "CSS" at bounding box center [305, 107] width 78 height 38
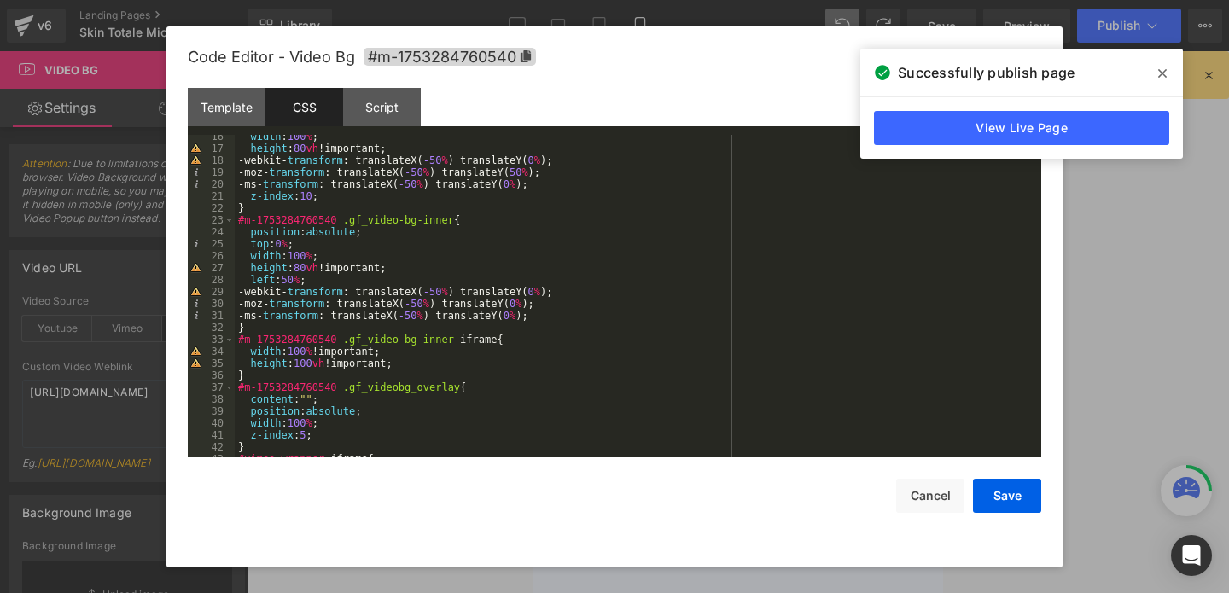
scroll to position [183, 0]
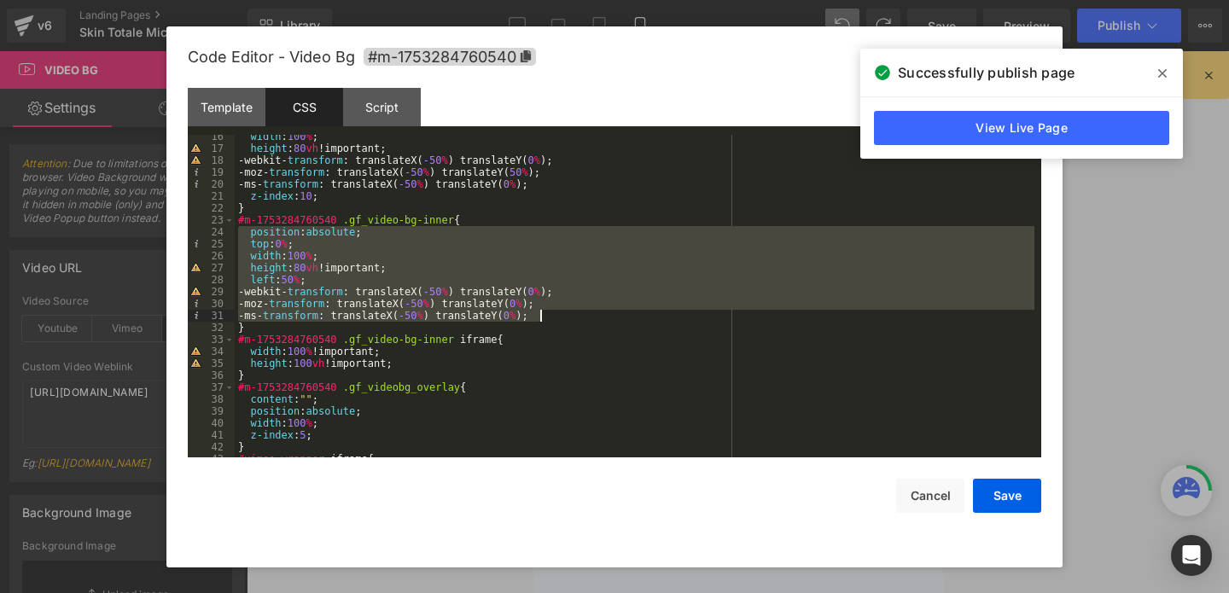
drag, startPoint x: 246, startPoint y: 234, endPoint x: 608, endPoint y: 314, distance: 370.8
click at [608, 314] on div "width : 100 % ; height : 80 vh !important; -webkit- transform : translateX( -50…" at bounding box center [635, 304] width 800 height 347
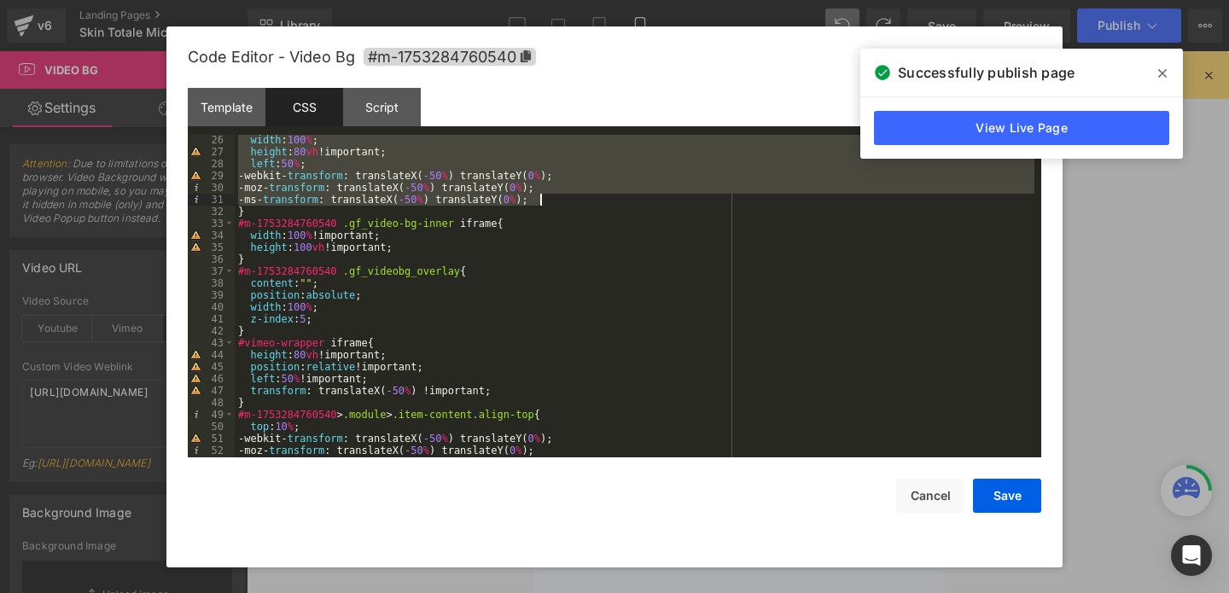
scroll to position [300, 0]
click at [1010, 493] on button "Save" at bounding box center [1007, 496] width 68 height 34
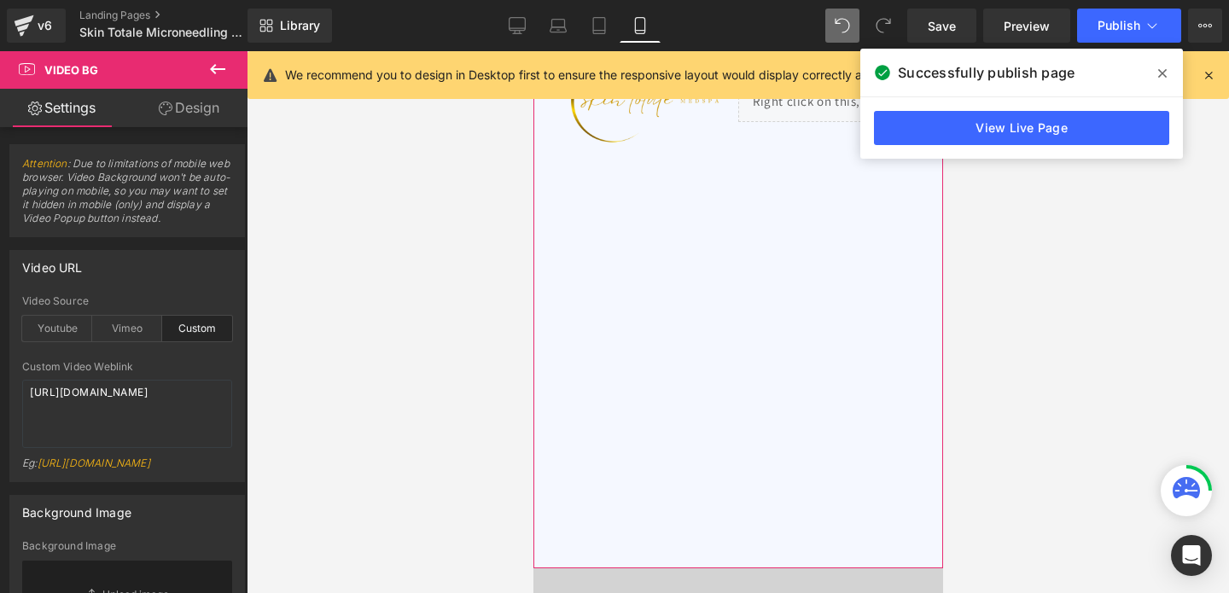
scroll to position [379, 0]
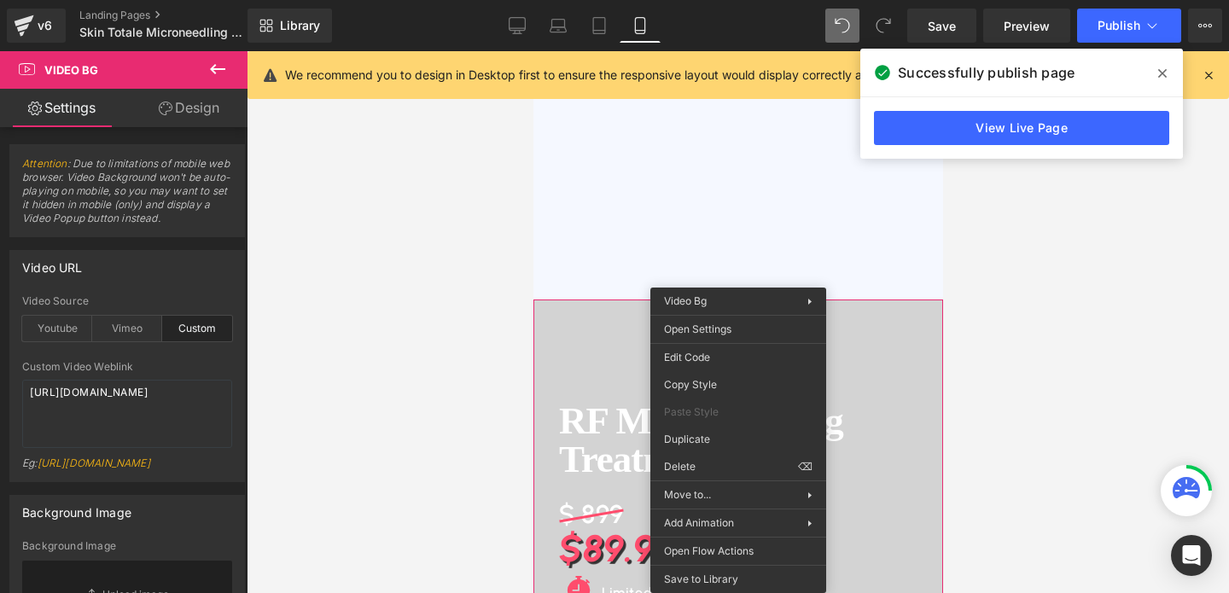
drag, startPoint x: 738, startPoint y: 312, endPoint x: 1270, endPoint y: 363, distance: 535.2
click at [738, 312] on span "Video Bg" at bounding box center [738, 314] width 62 height 26
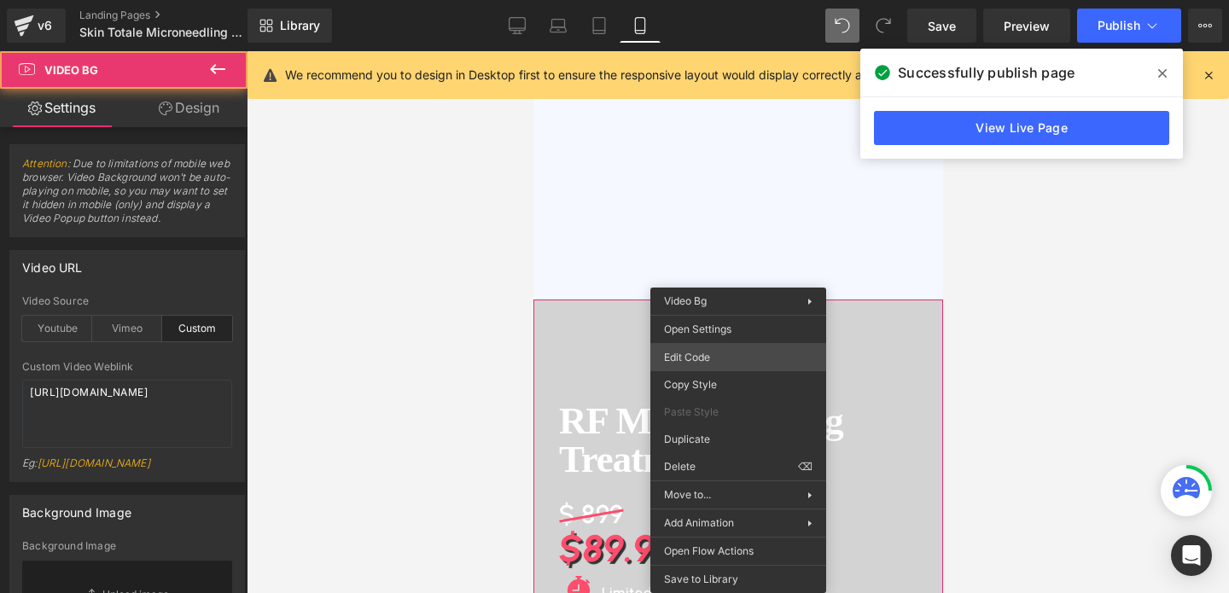
click at [701, 0] on div "Video Bg You are previewing how the will restyle your page. You can not edit El…" at bounding box center [614, 0] width 1229 height 0
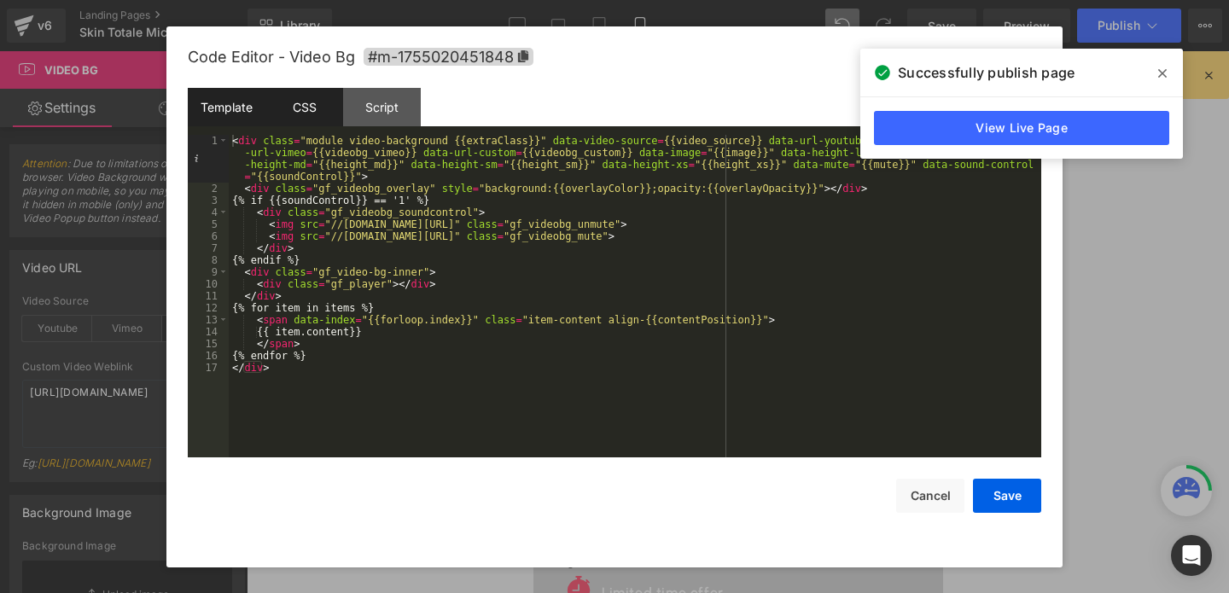
click at [305, 103] on div "CSS" at bounding box center [305, 107] width 78 height 38
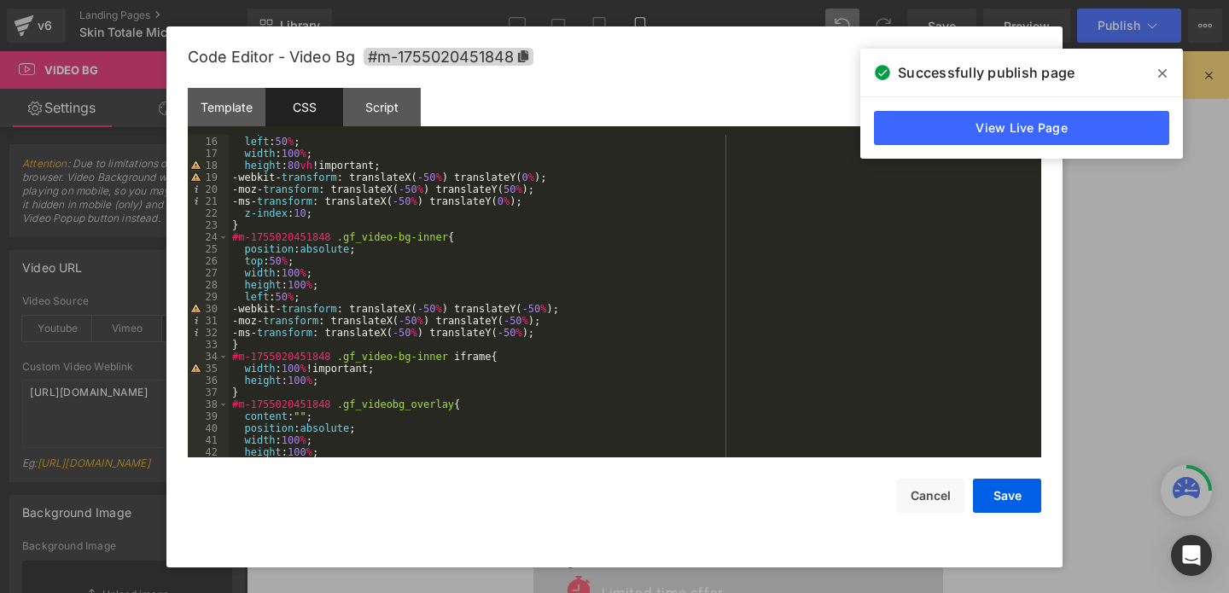
scroll to position [185, 0]
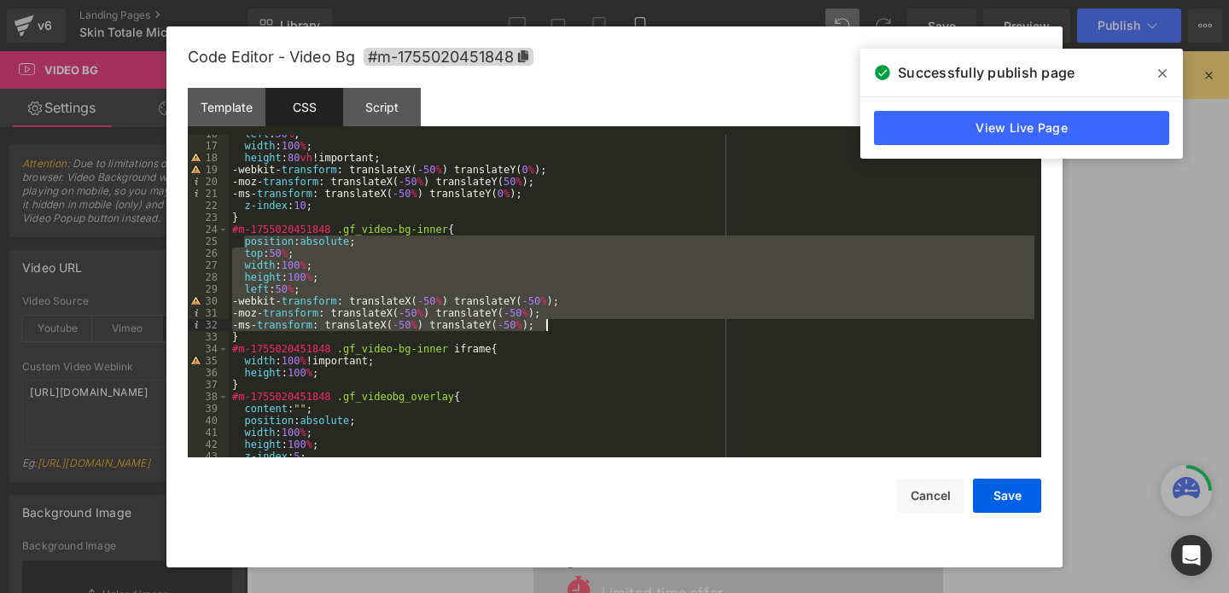
drag, startPoint x: 244, startPoint y: 244, endPoint x: 592, endPoint y: 330, distance: 358.0
click at [592, 330] on div "left : 50 % ; width : 100 % ; height : 80 vh !important; -webkit- transform : t…" at bounding box center [632, 301] width 806 height 347
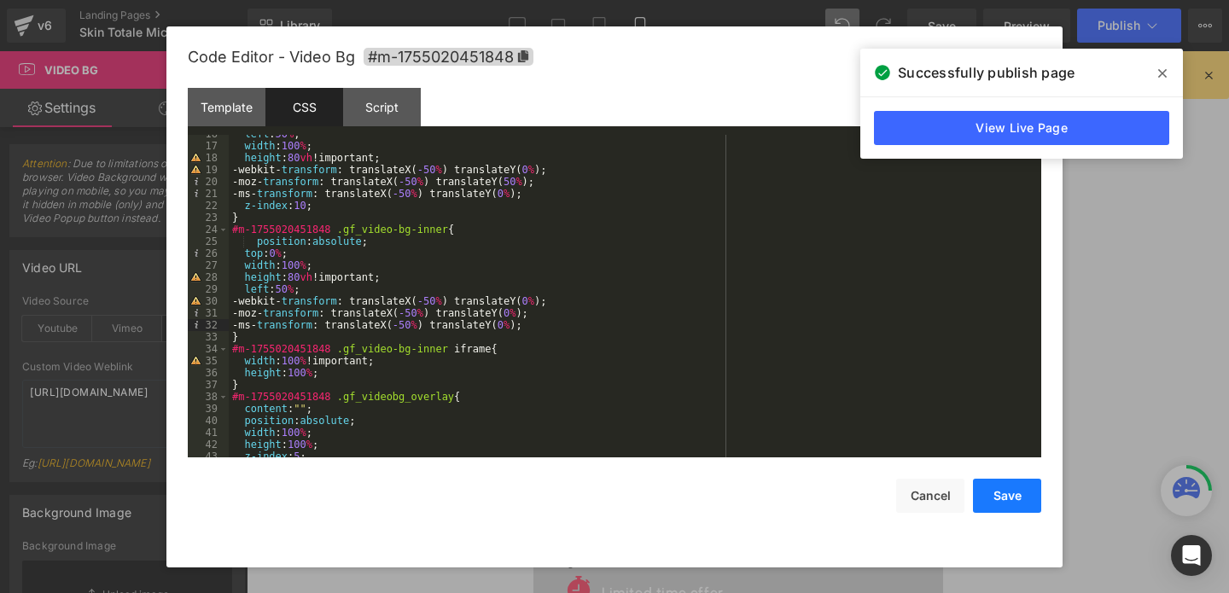
click at [1003, 495] on button "Save" at bounding box center [1007, 496] width 68 height 34
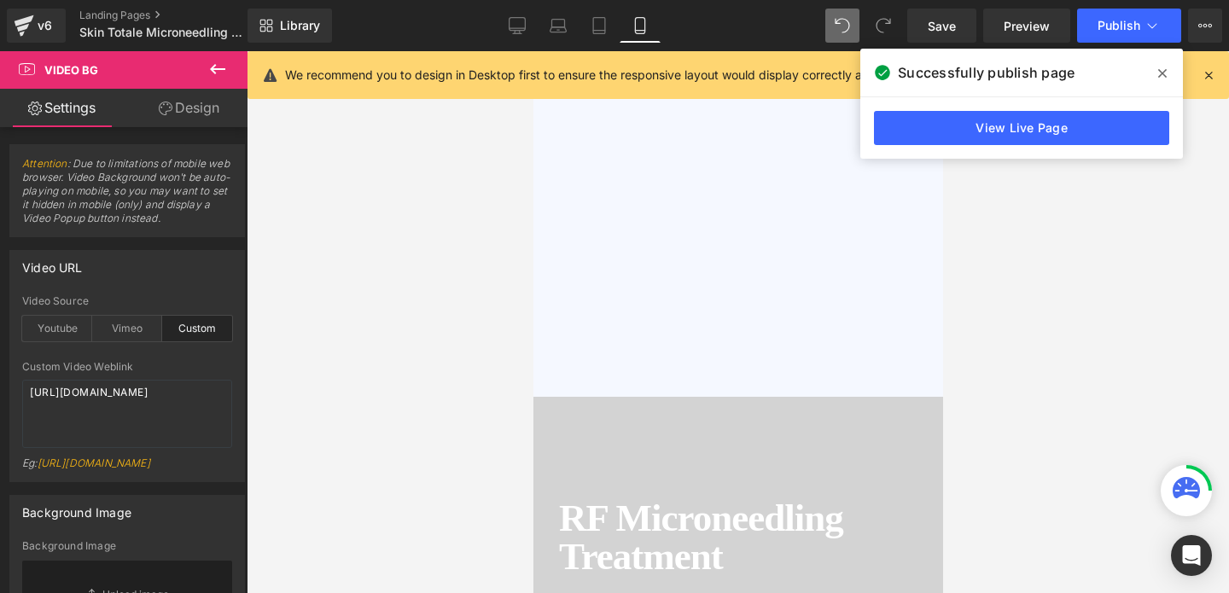
click at [720, 191] on span "Image How it works Heading Testimonials Heading About us Heading FAQ Heading Ro…" at bounding box center [738, 72] width 410 height 434
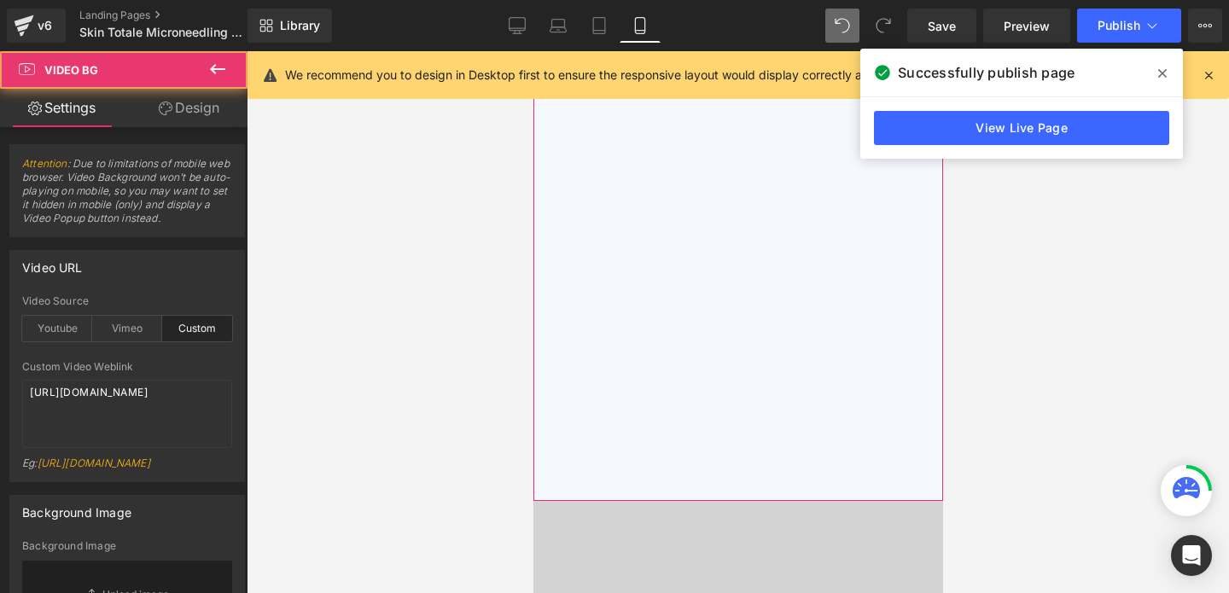
scroll to position [0, 0]
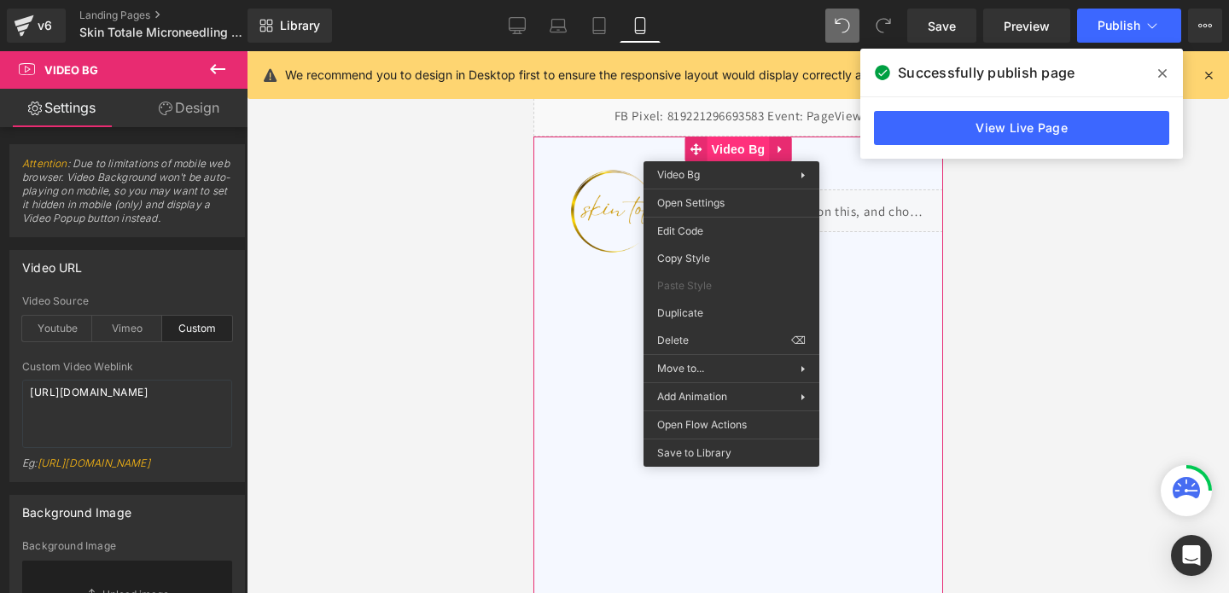
click at [731, 149] on span "Video Bg" at bounding box center [738, 150] width 62 height 26
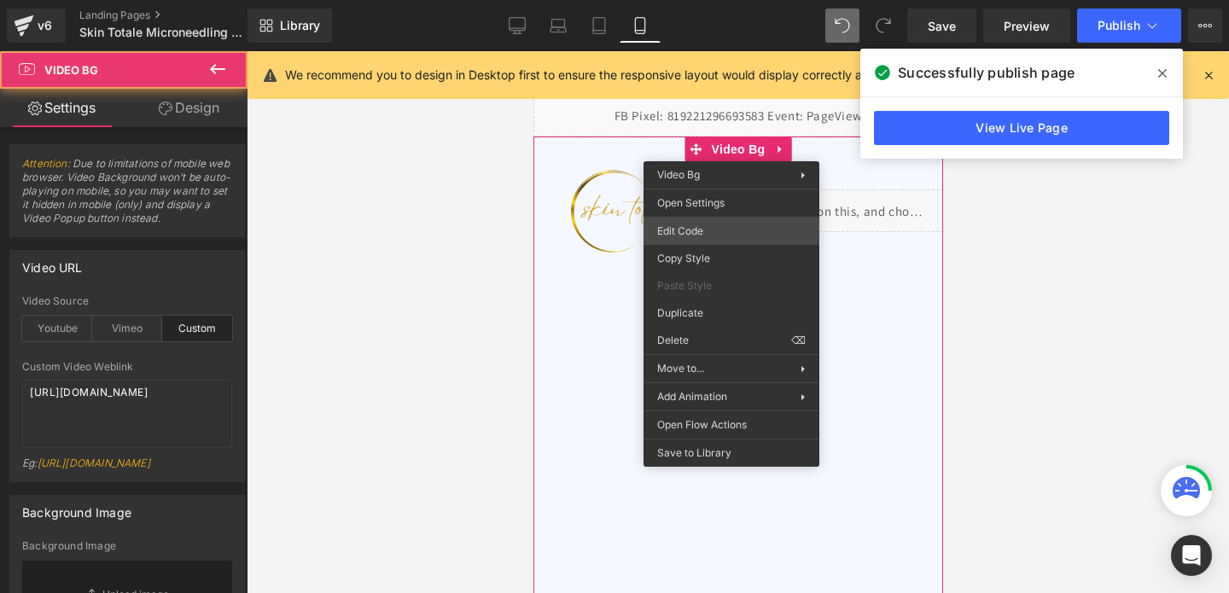
click at [683, 0] on div "Video Bg You are previewing how the will restyle your page. You can not edit El…" at bounding box center [614, 0] width 1229 height 0
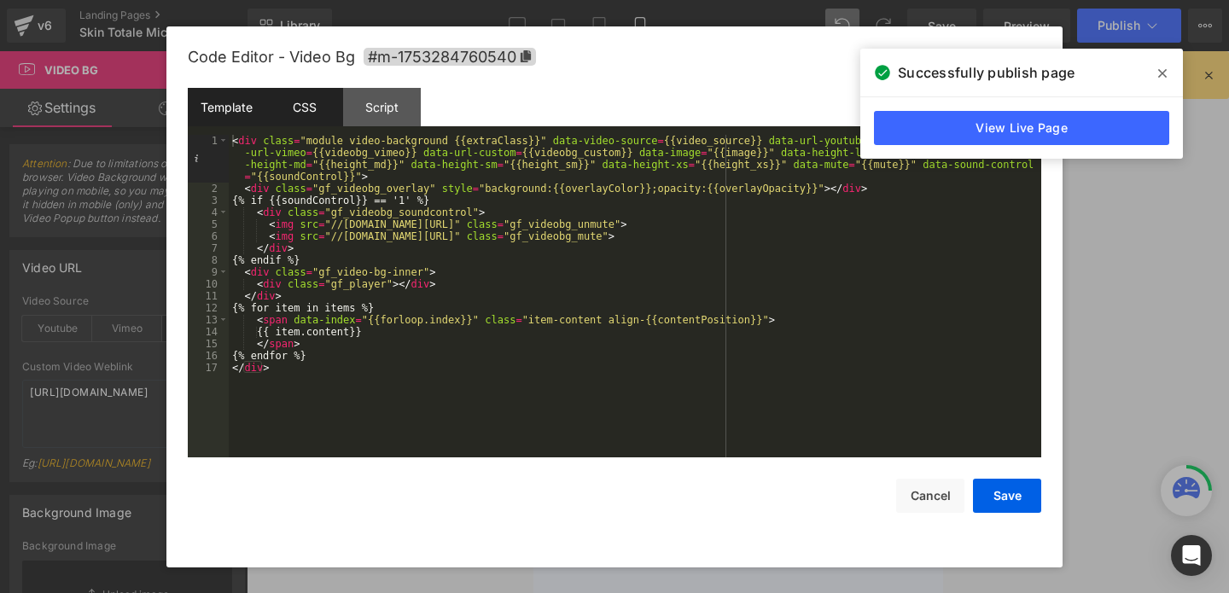
click at [309, 103] on div "CSS" at bounding box center [305, 107] width 78 height 38
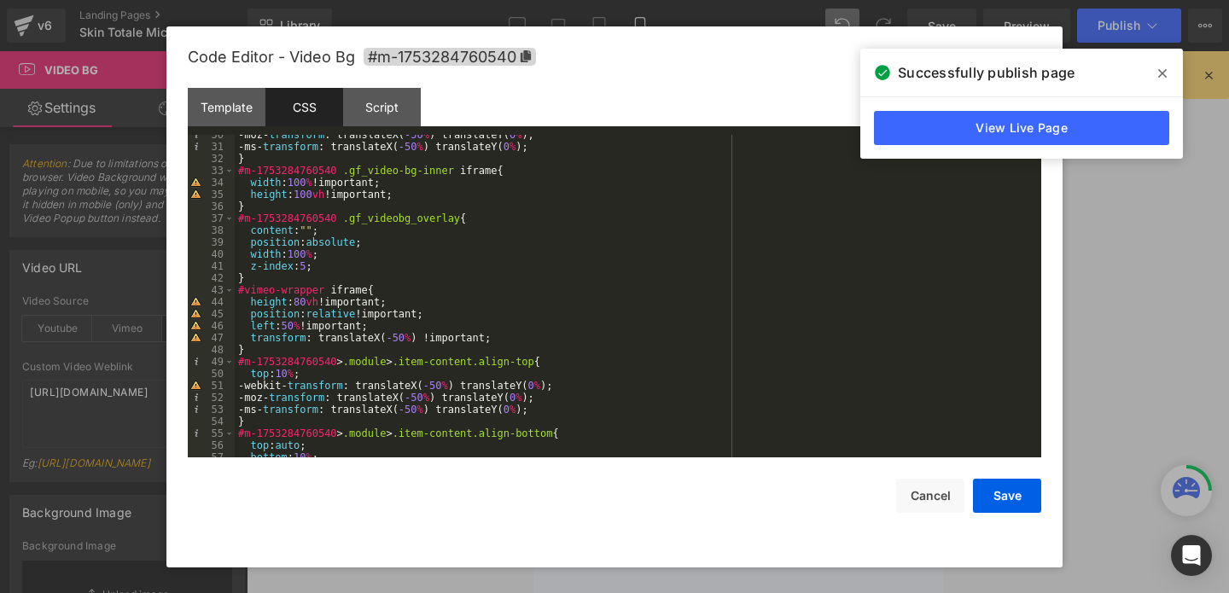
scroll to position [353, 0]
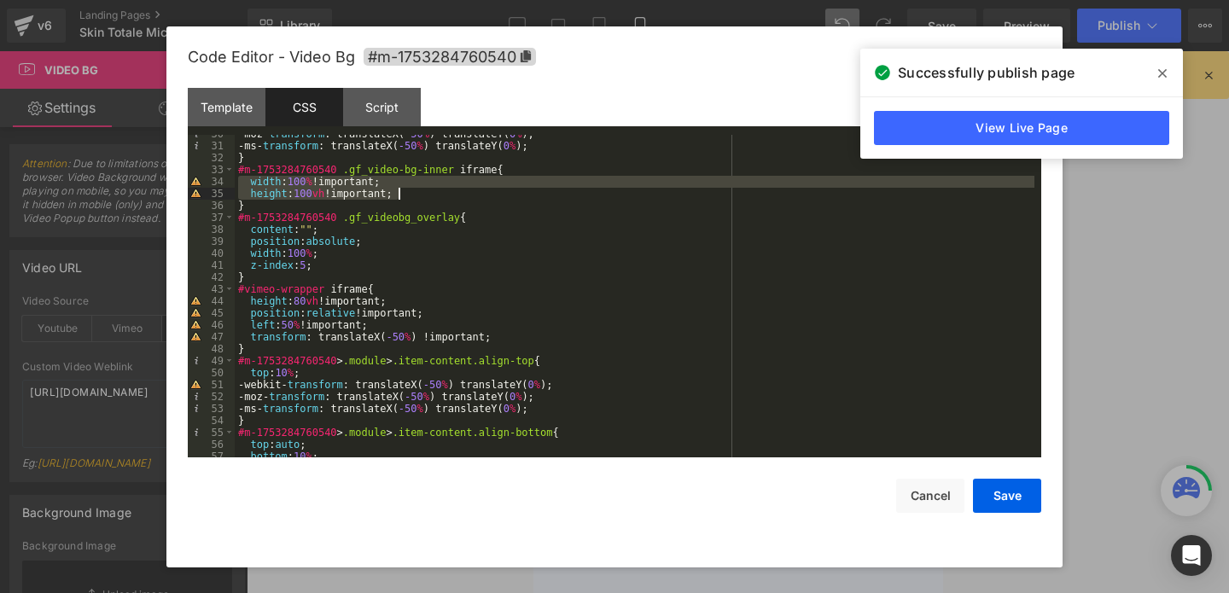
drag, startPoint x: 246, startPoint y: 179, endPoint x: 425, endPoint y: 193, distance: 179.8
click at [425, 193] on div "-moz- transform : translateX( -50 % ) translateY( 0 % ); -ms- transform : trans…" at bounding box center [635, 301] width 800 height 347
click at [1019, 504] on button "Save" at bounding box center [1007, 496] width 68 height 34
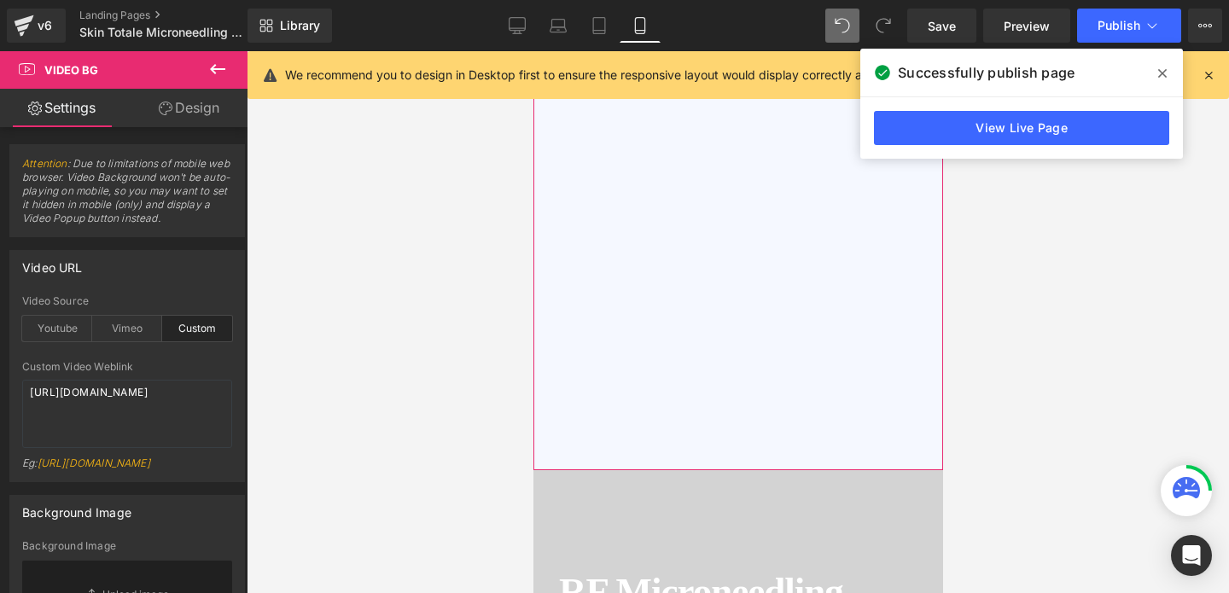
scroll to position [453, 0]
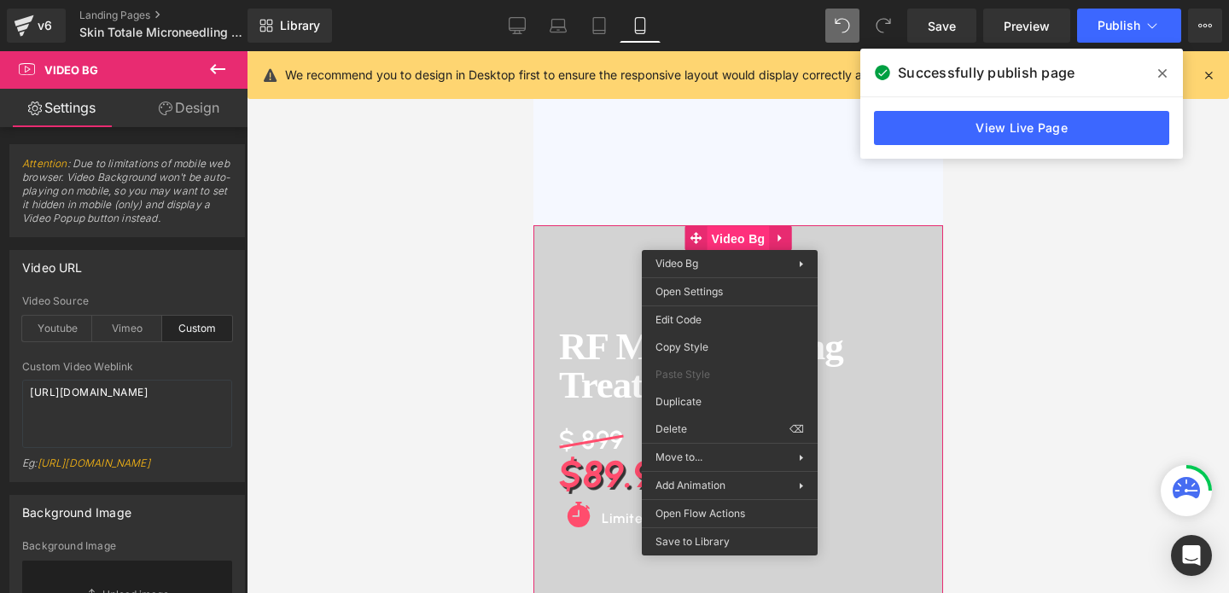
click at [729, 237] on span "Video Bg" at bounding box center [738, 239] width 62 height 26
click at [691, 0] on div "Video Bg You are previewing how the will restyle your page. You can not edit El…" at bounding box center [614, 0] width 1229 height 0
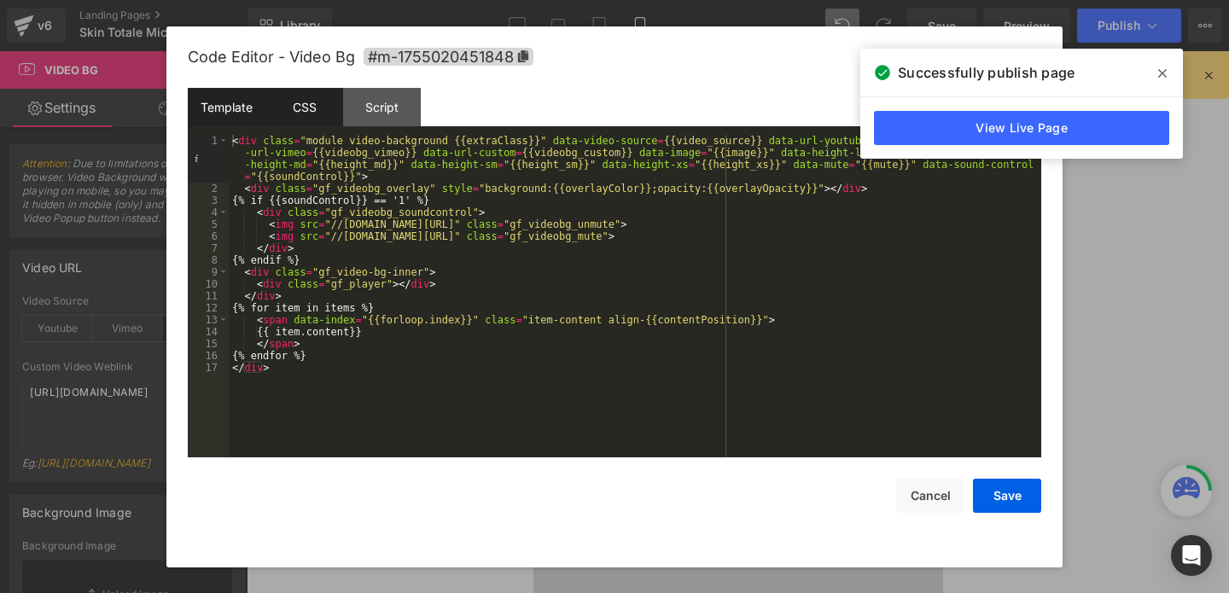
click at [301, 105] on div "CSS" at bounding box center [305, 107] width 78 height 38
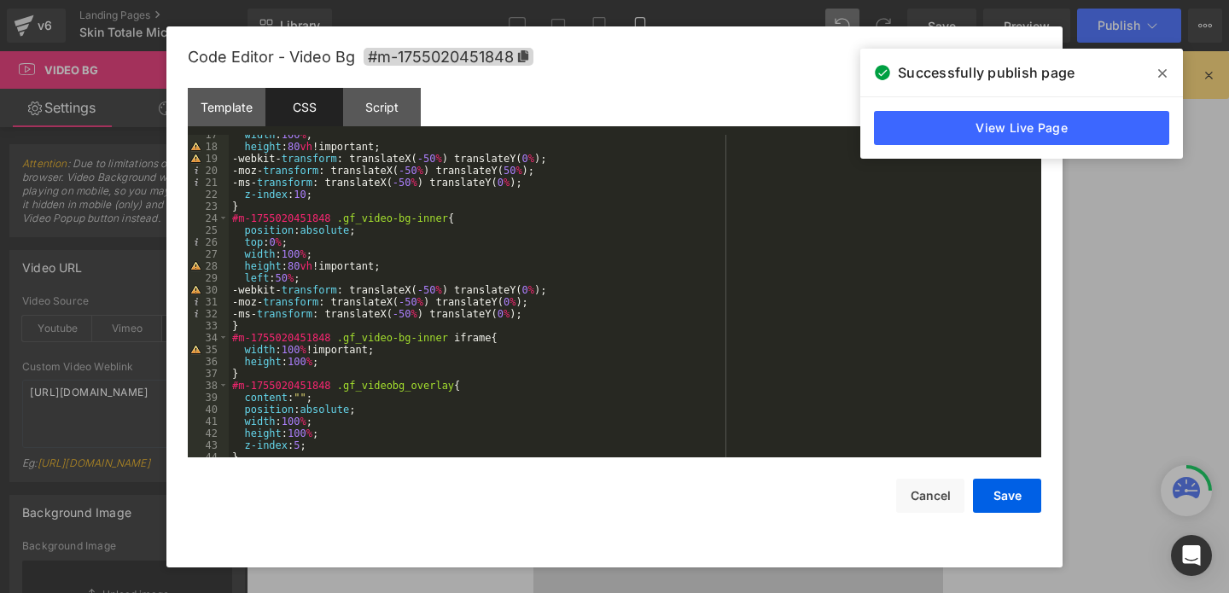
scroll to position [200, 0]
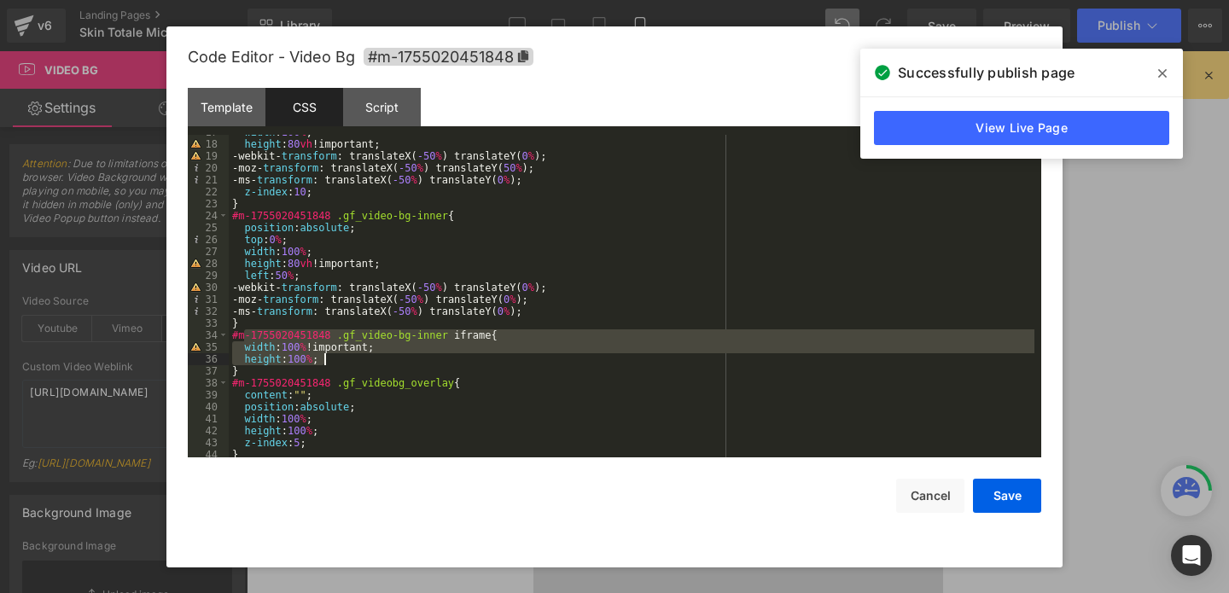
drag, startPoint x: 247, startPoint y: 341, endPoint x: 414, endPoint y: 359, distance: 168.4
click at [414, 359] on div "width : 100 % ; height : 80 vh !important; -webkit- transform : translateX( -50…" at bounding box center [632, 299] width 806 height 347
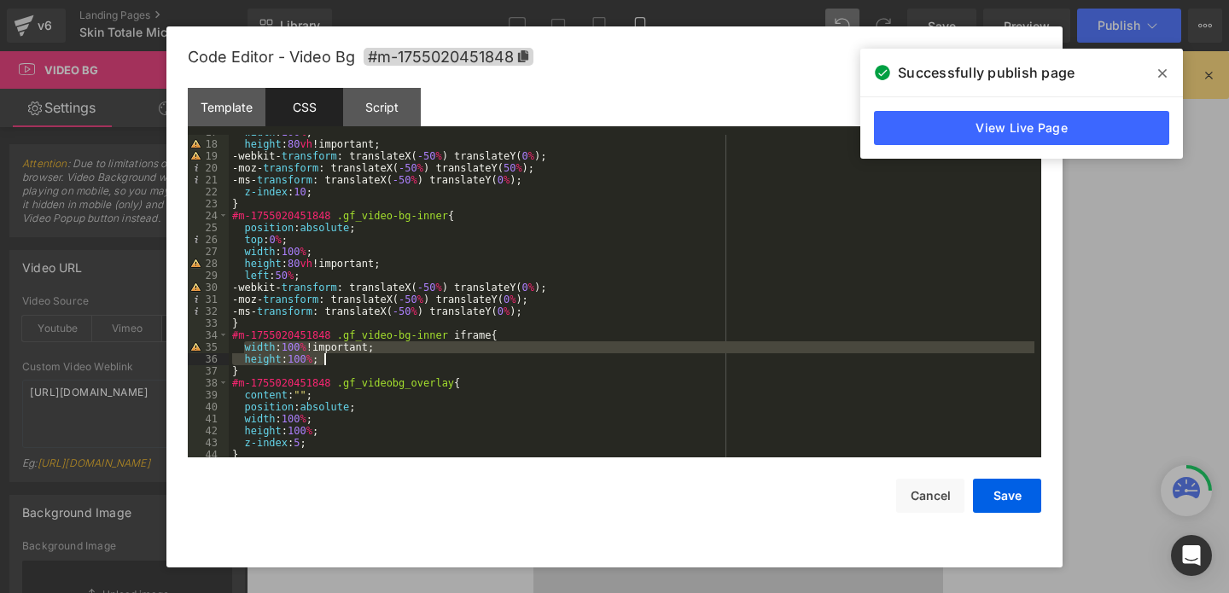
drag, startPoint x: 242, startPoint y: 350, endPoint x: 375, endPoint y: 360, distance: 132.7
click at [375, 361] on div "width : 100 % ; height : 80 vh !important; -webkit- transform : translateX( -50…" at bounding box center [632, 299] width 806 height 347
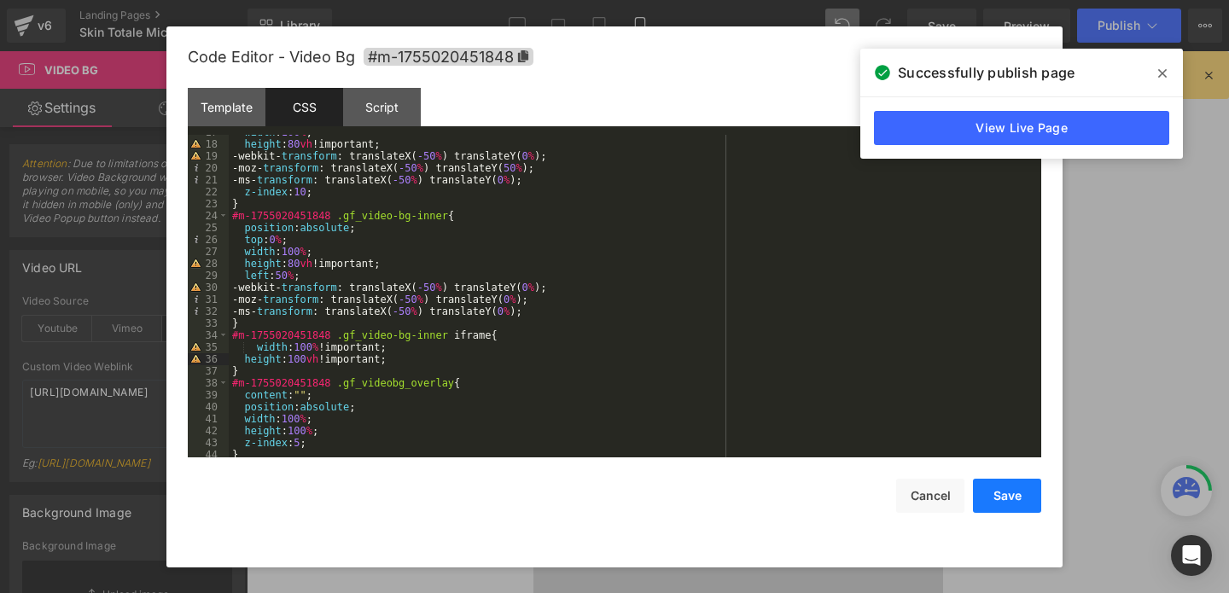
click at [1001, 504] on button "Save" at bounding box center [1007, 496] width 68 height 34
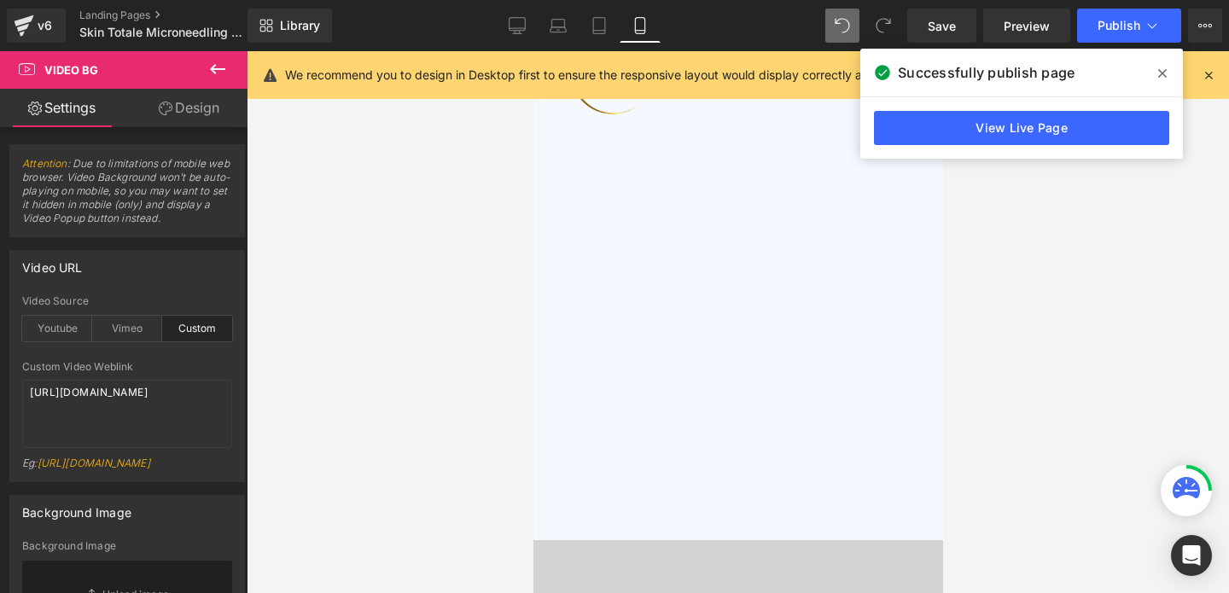
scroll to position [59, 0]
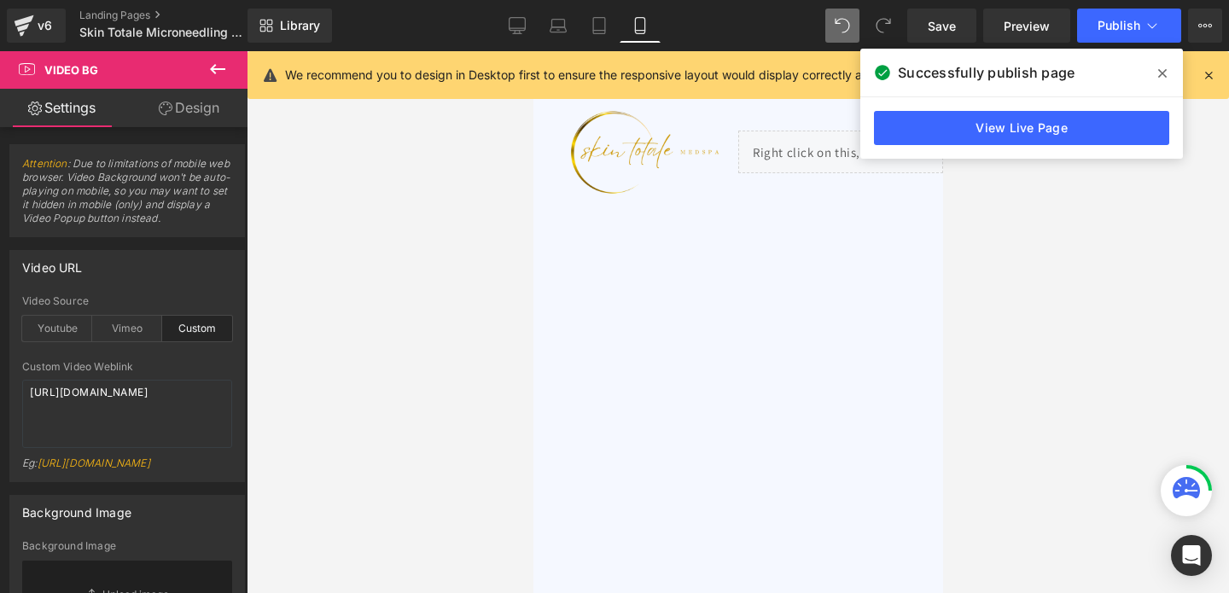
click at [715, 336] on span "Image How it works Heading Testimonials Heading About us Heading FAQ Heading Ro…" at bounding box center [738, 295] width 410 height 434
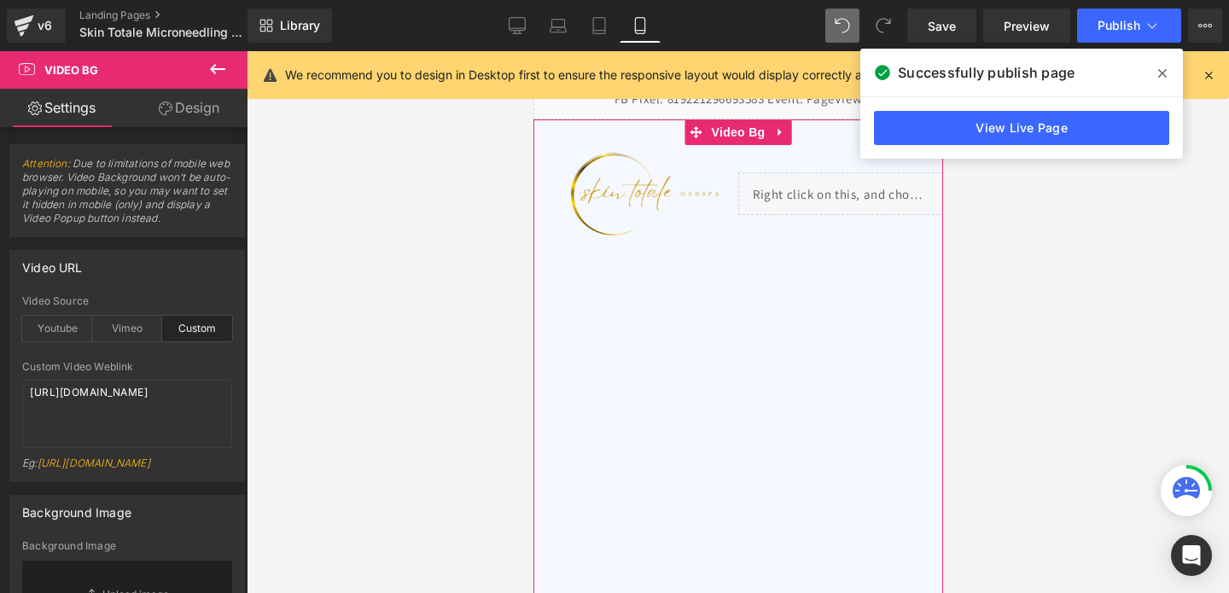
scroll to position [0, 0]
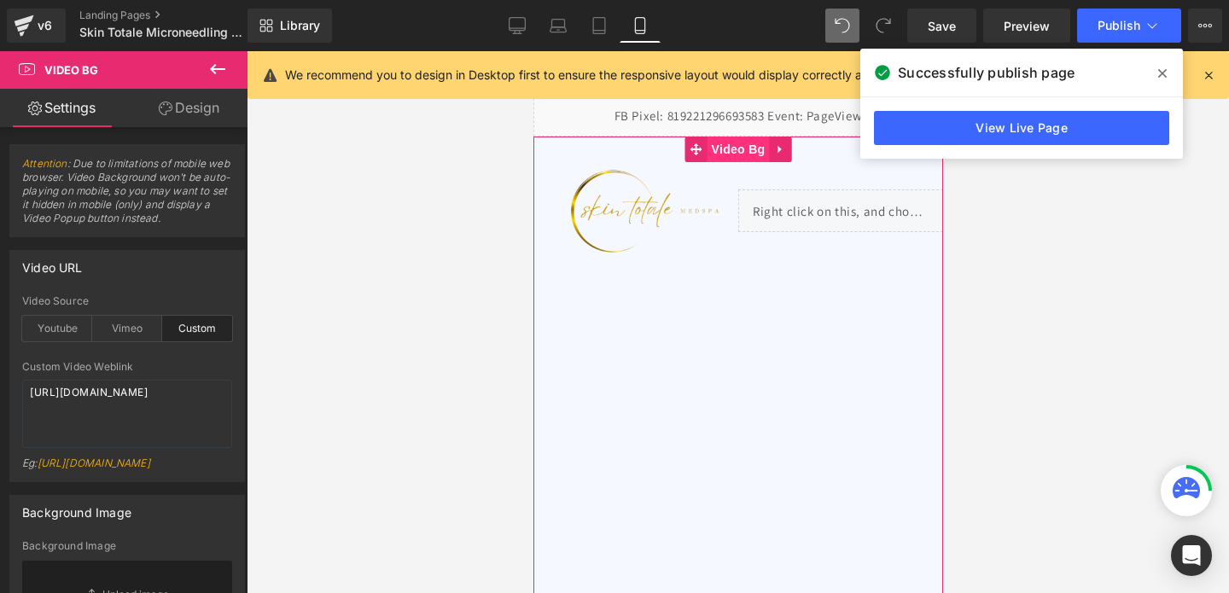
click at [739, 145] on span "Video Bg" at bounding box center [738, 150] width 62 height 26
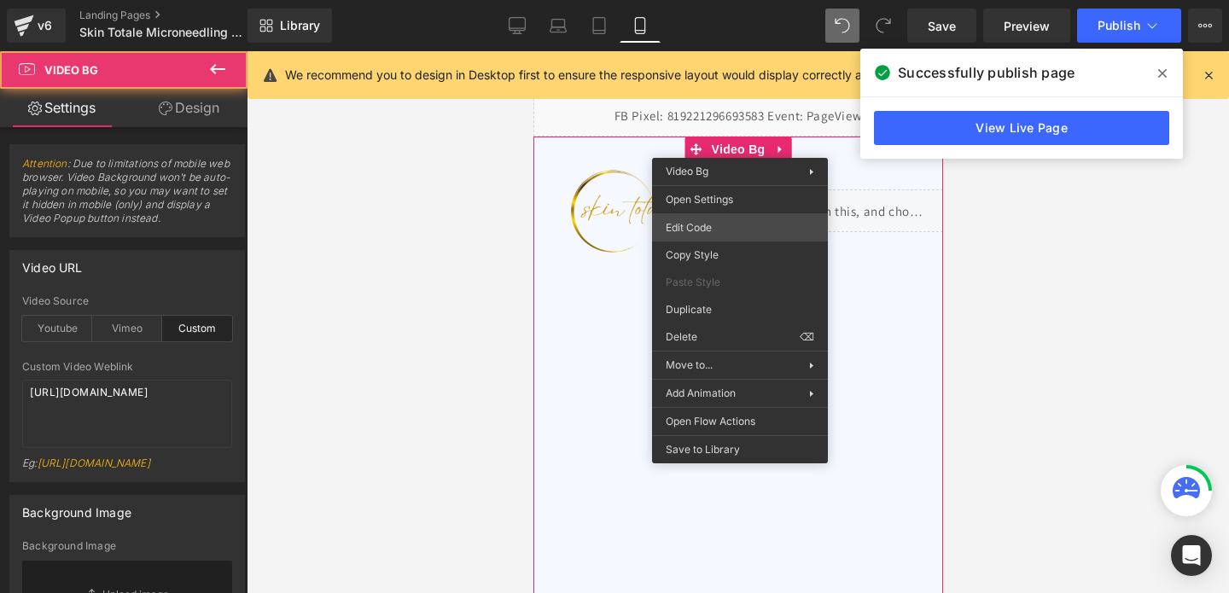
click at [712, 0] on div "Video Bg You are previewing how the will restyle your page. You can not edit El…" at bounding box center [614, 0] width 1229 height 0
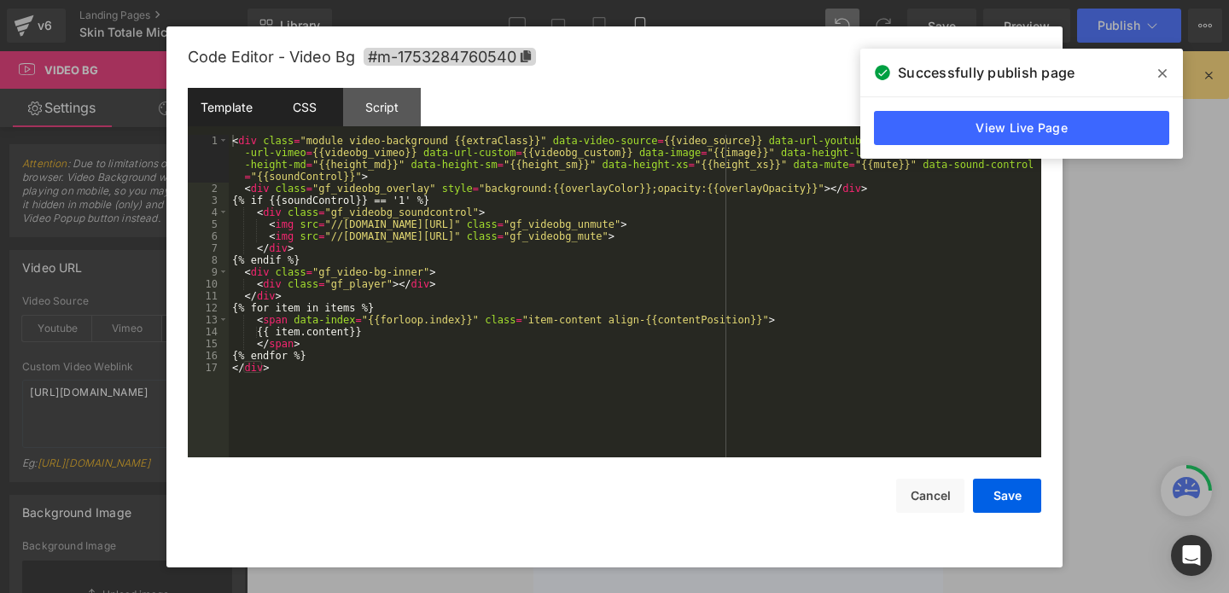
click at [303, 95] on div "CSS" at bounding box center [305, 107] width 78 height 38
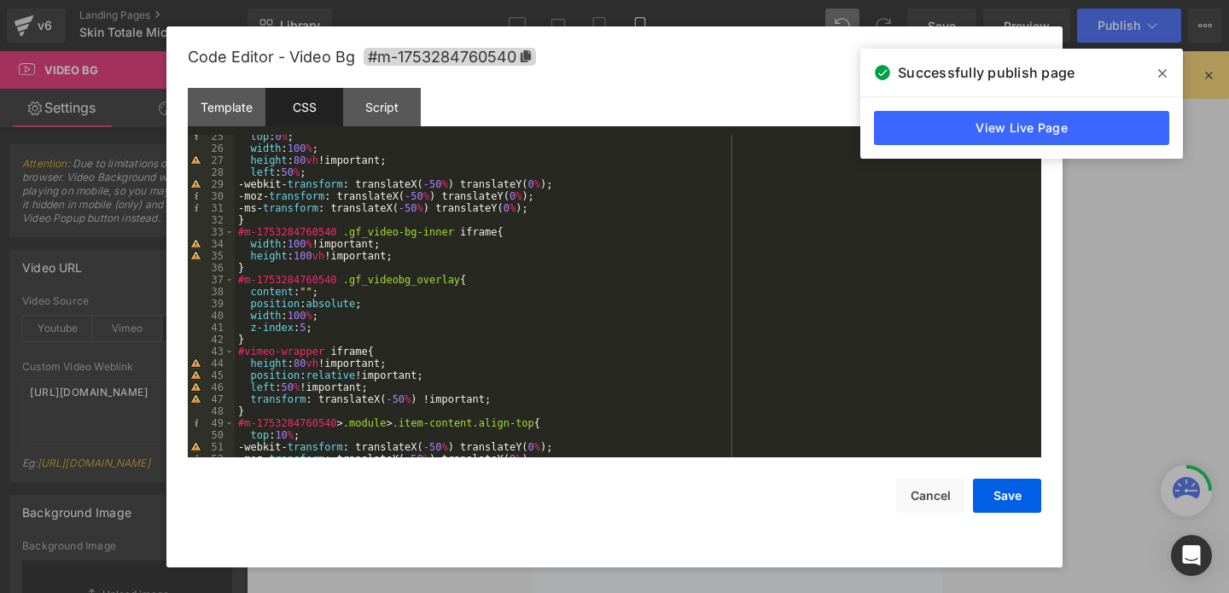
scroll to position [307, 0]
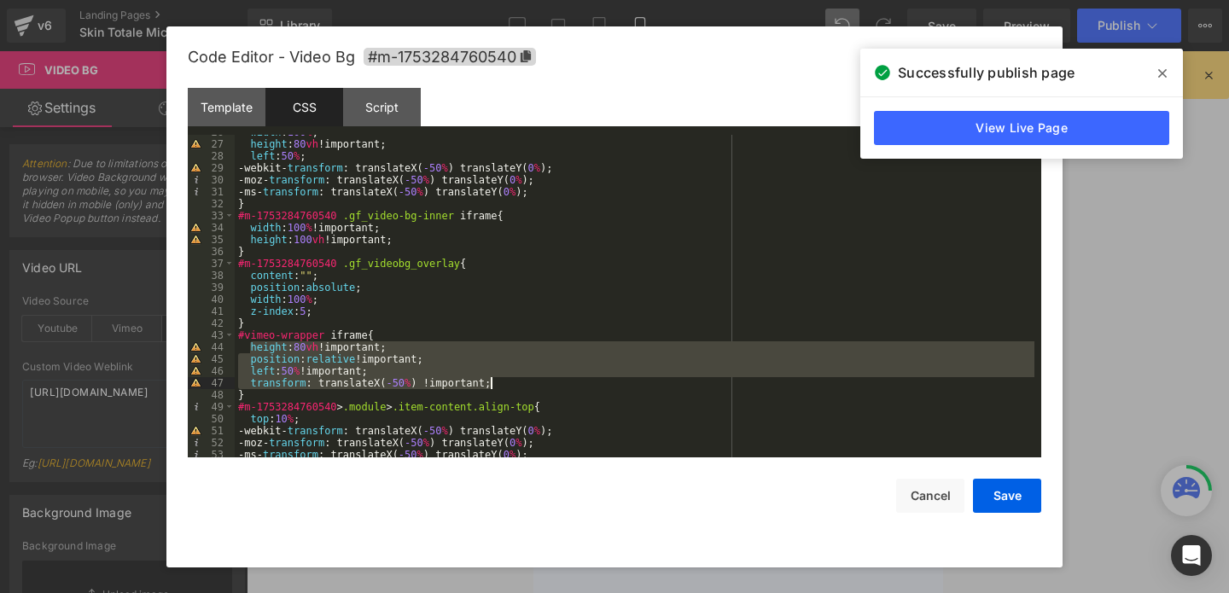
drag, startPoint x: 250, startPoint y: 349, endPoint x: 531, endPoint y: 377, distance: 282.3
click at [531, 377] on div "width : 100 % ; height : 80 vh !important; left : 50 % ; -webkit- transform : t…" at bounding box center [635, 299] width 800 height 347
click at [995, 493] on button "Save" at bounding box center [1007, 496] width 68 height 34
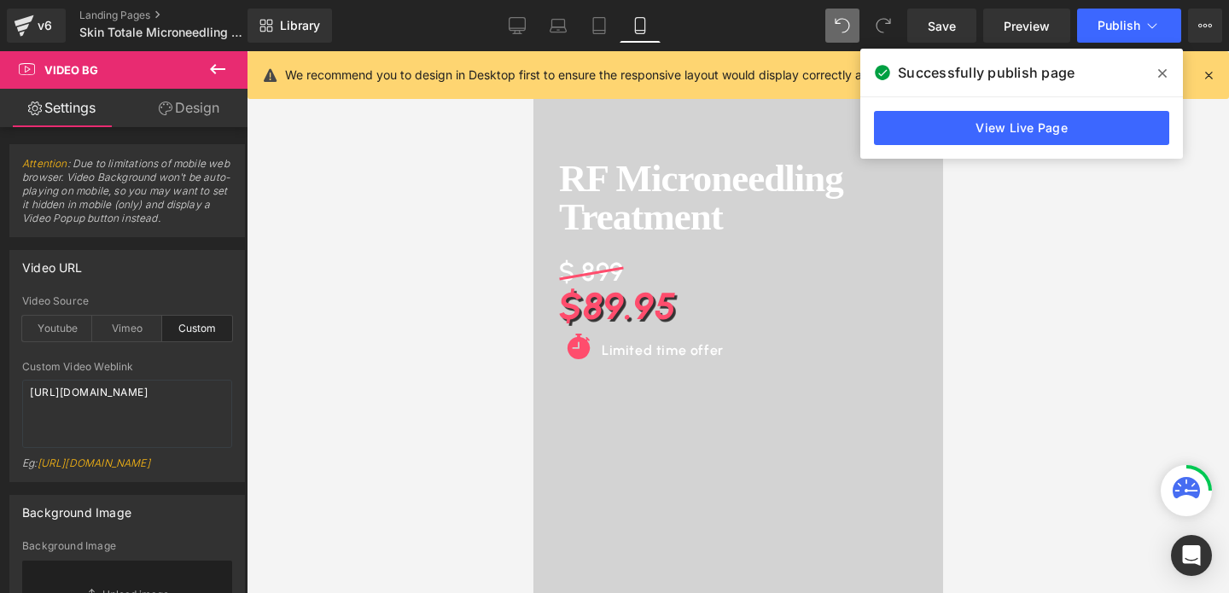
scroll to position [531, 0]
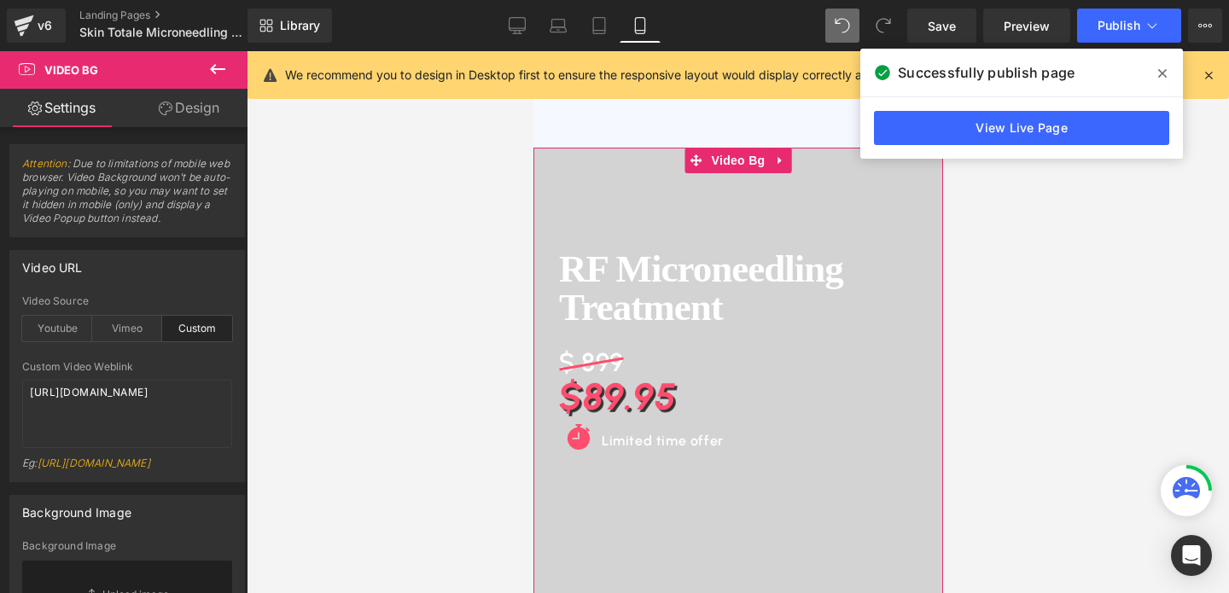
click at [738, 196] on span "RF Microneedling Treatment Heading $ 899 Heading $89.95 Heading Icon Limited ti…" at bounding box center [738, 365] width 410 height 434
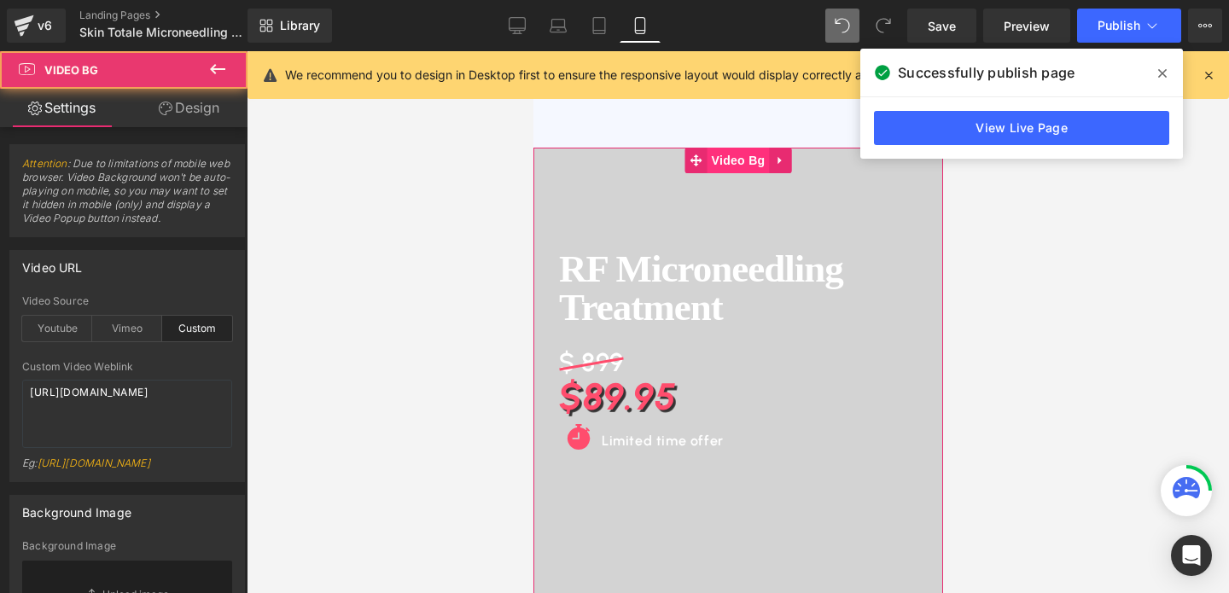
click at [734, 155] on span "Video Bg" at bounding box center [738, 161] width 62 height 26
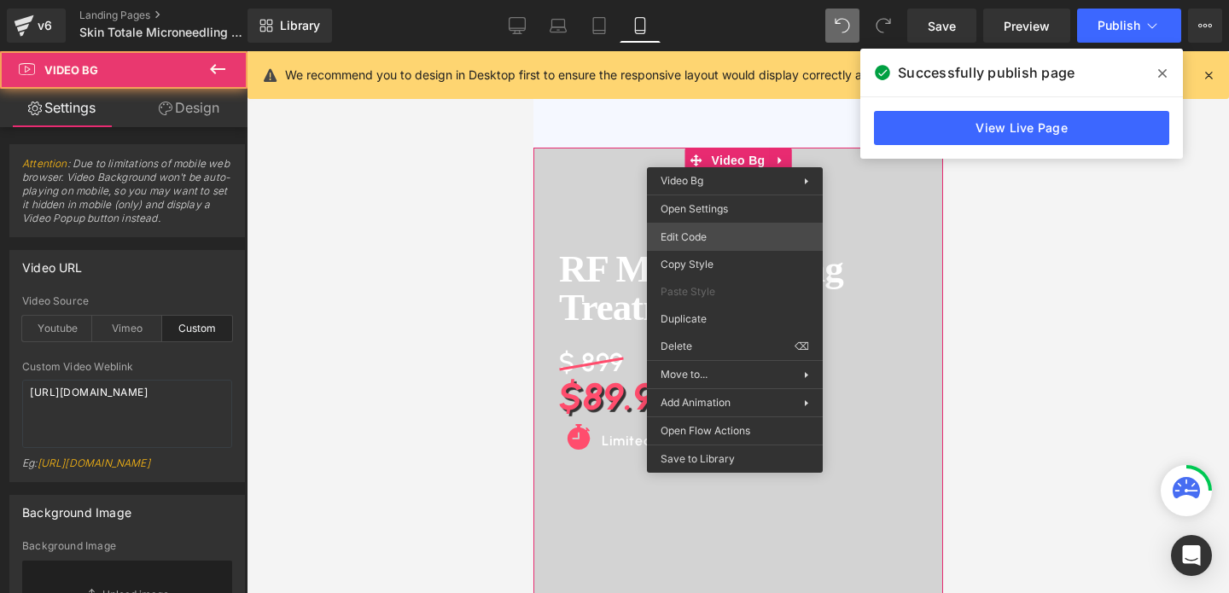
click at [715, 0] on div "Video Bg You are previewing how the will restyle your page. You can not edit El…" at bounding box center [614, 0] width 1229 height 0
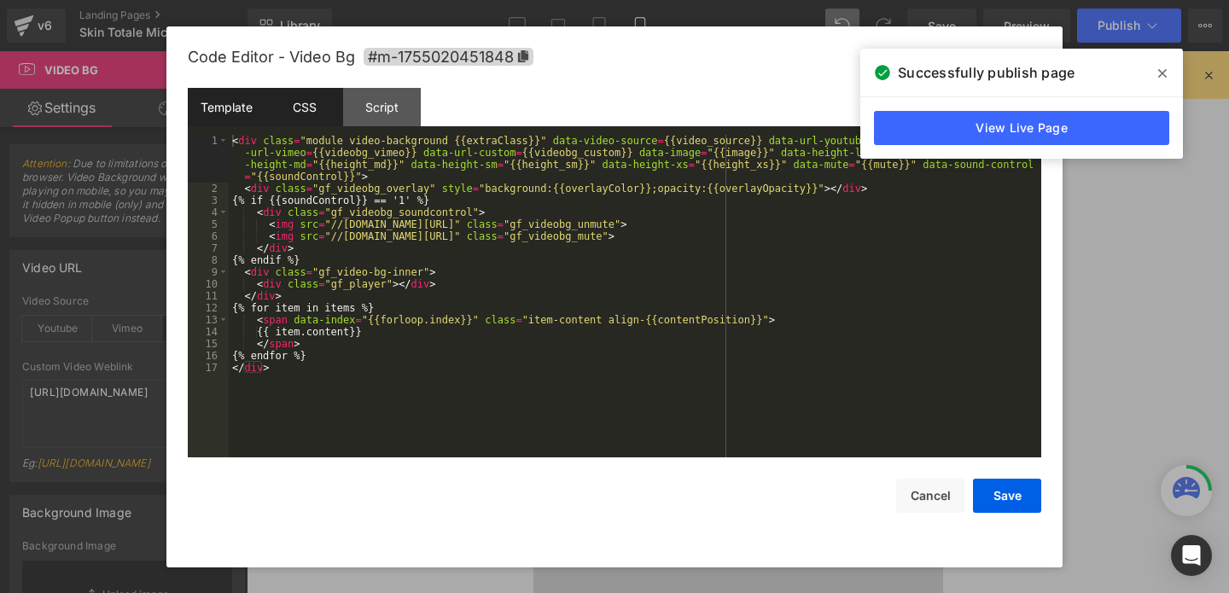
click at [299, 116] on div "CSS" at bounding box center [305, 107] width 78 height 38
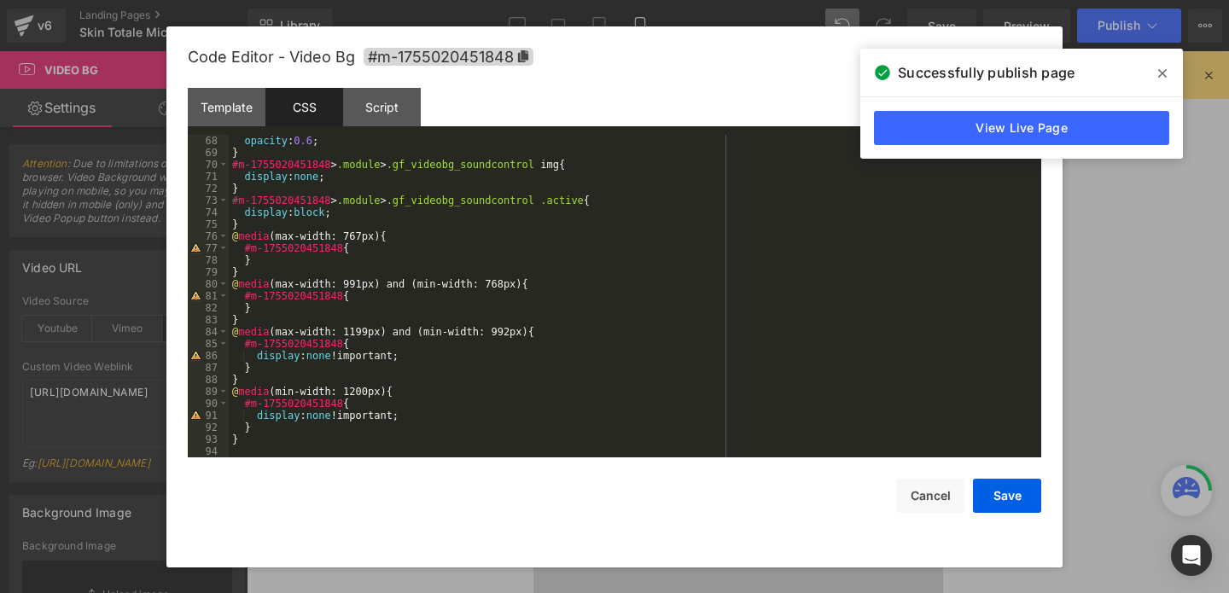
scroll to position [801, 0]
click at [999, 499] on button "Save" at bounding box center [1007, 496] width 68 height 34
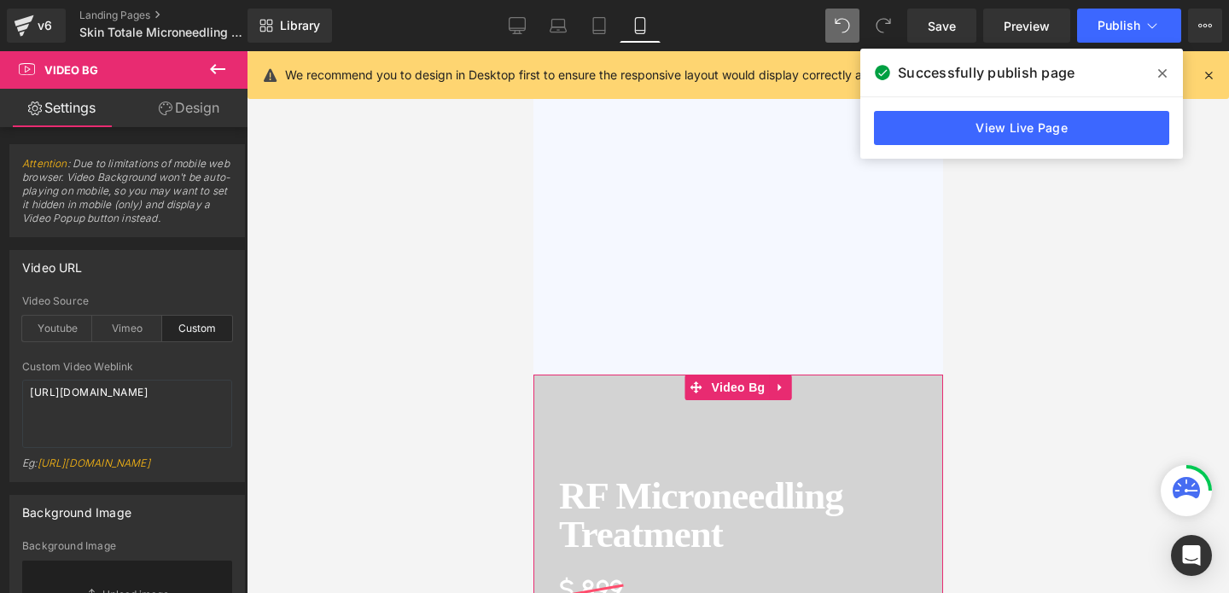
scroll to position [0, 0]
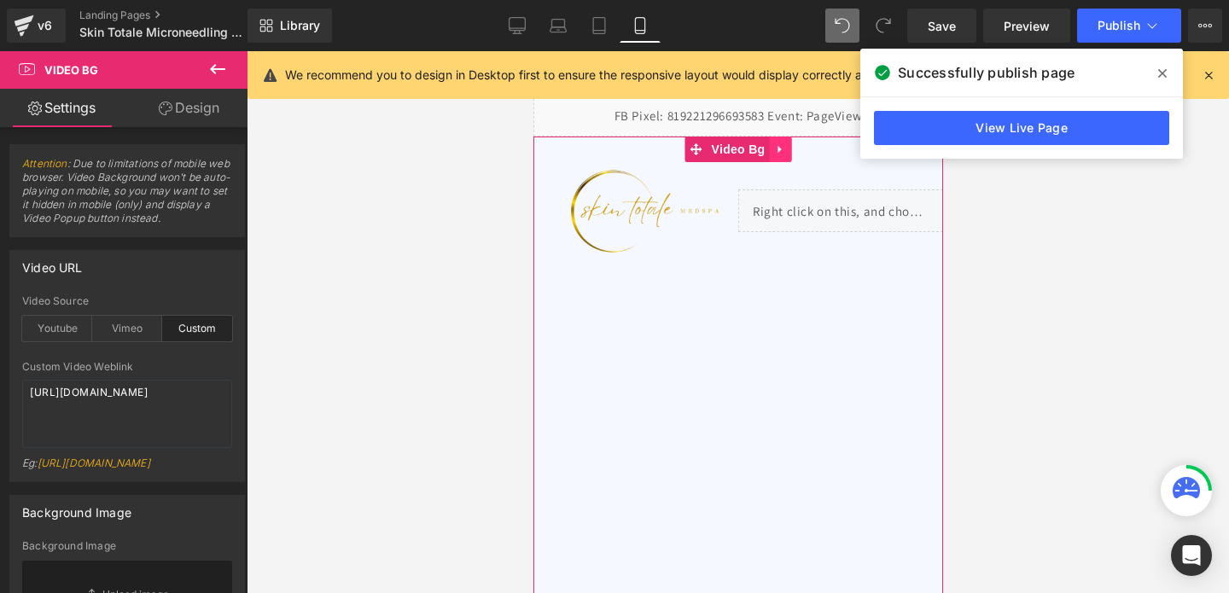
click at [779, 158] on link at bounding box center [779, 150] width 22 height 26
click at [788, 153] on icon at bounding box center [791, 149] width 12 height 12
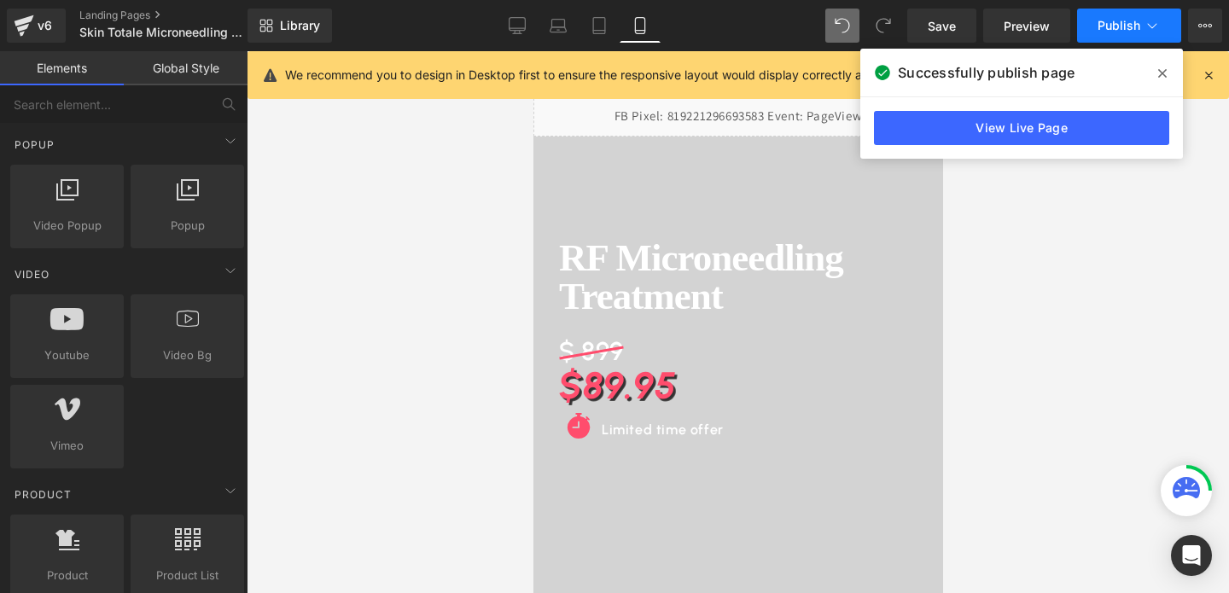
click at [1133, 38] on button "Publish" at bounding box center [1129, 26] width 104 height 34
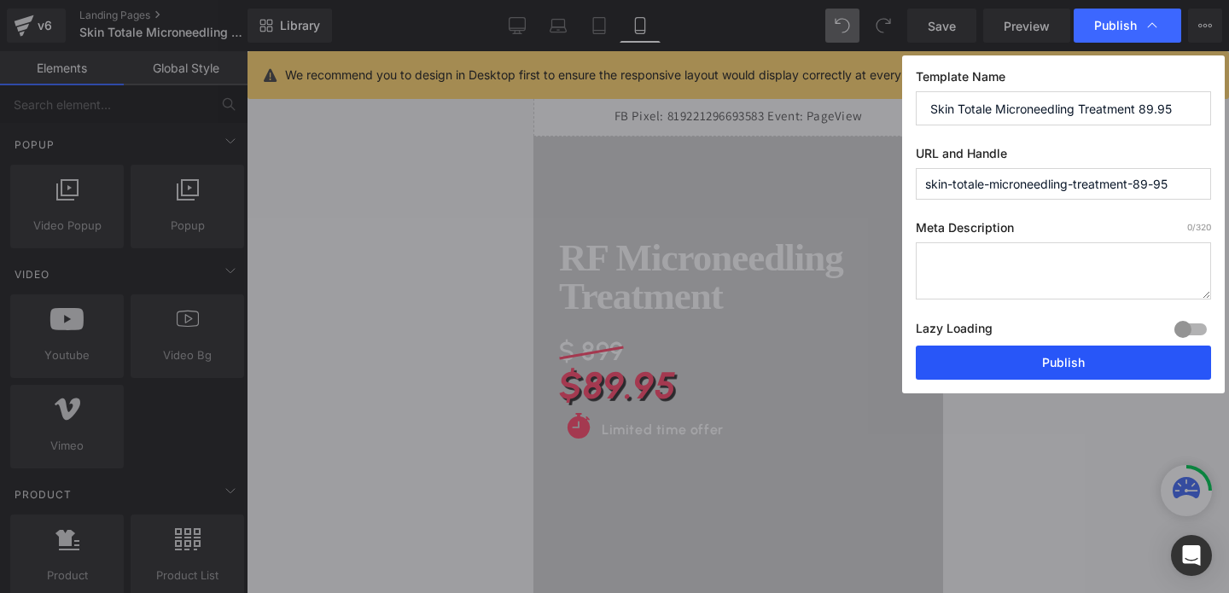
click at [1045, 359] on button "Publish" at bounding box center [1063, 363] width 295 height 34
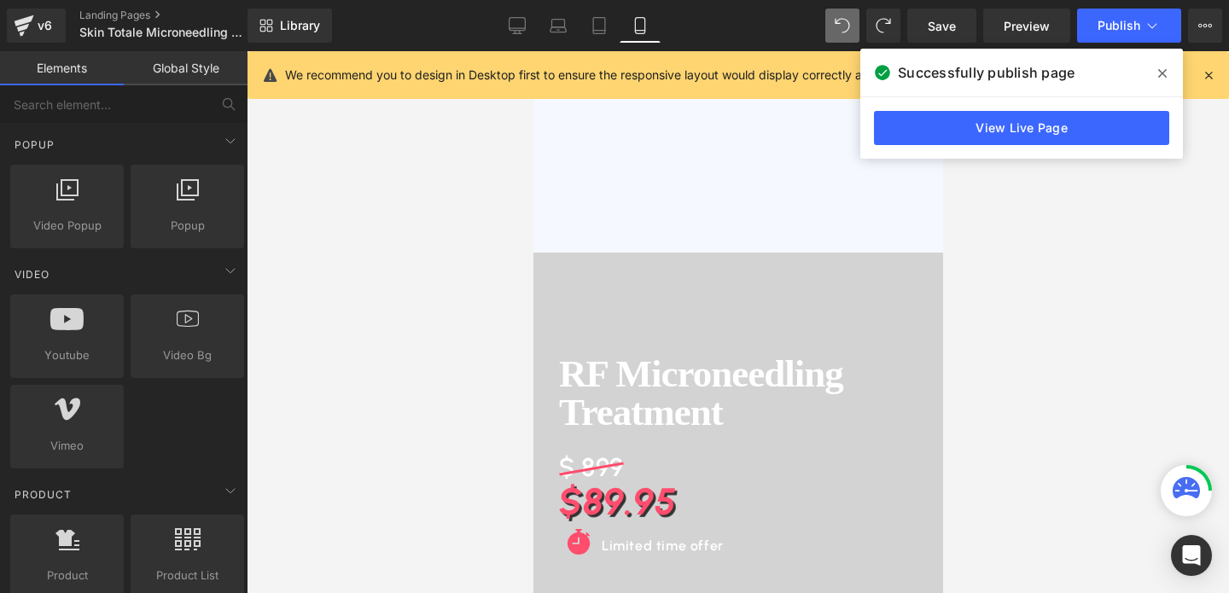
scroll to position [429, 0]
click at [671, 325] on span "RF Microneedling Treatment Heading $ 899 Heading $89.95 Heading Icon Limited ti…" at bounding box center [738, 466] width 410 height 434
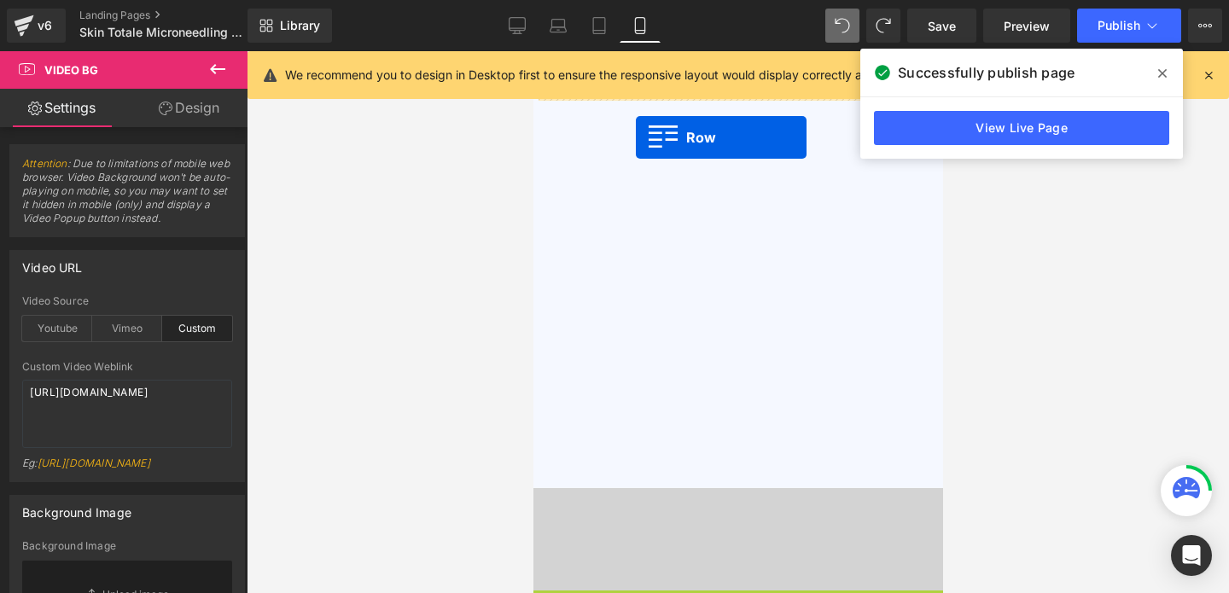
scroll to position [173, 0]
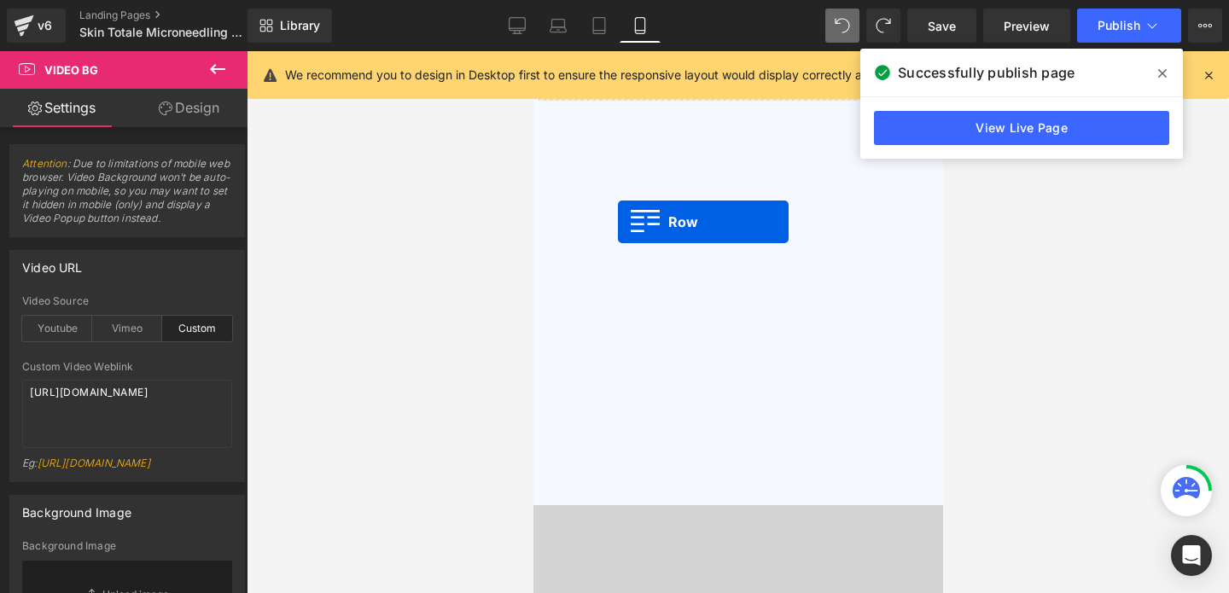
drag, startPoint x: 545, startPoint y: 364, endPoint x: 617, endPoint y: 222, distance: 159.2
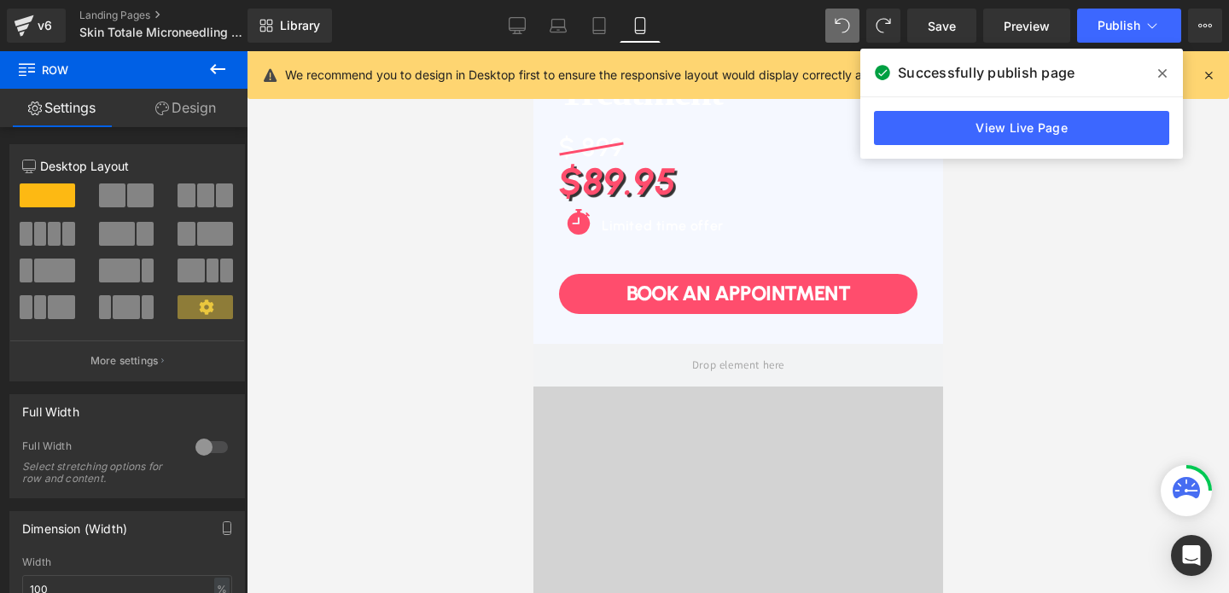
scroll to position [338, 0]
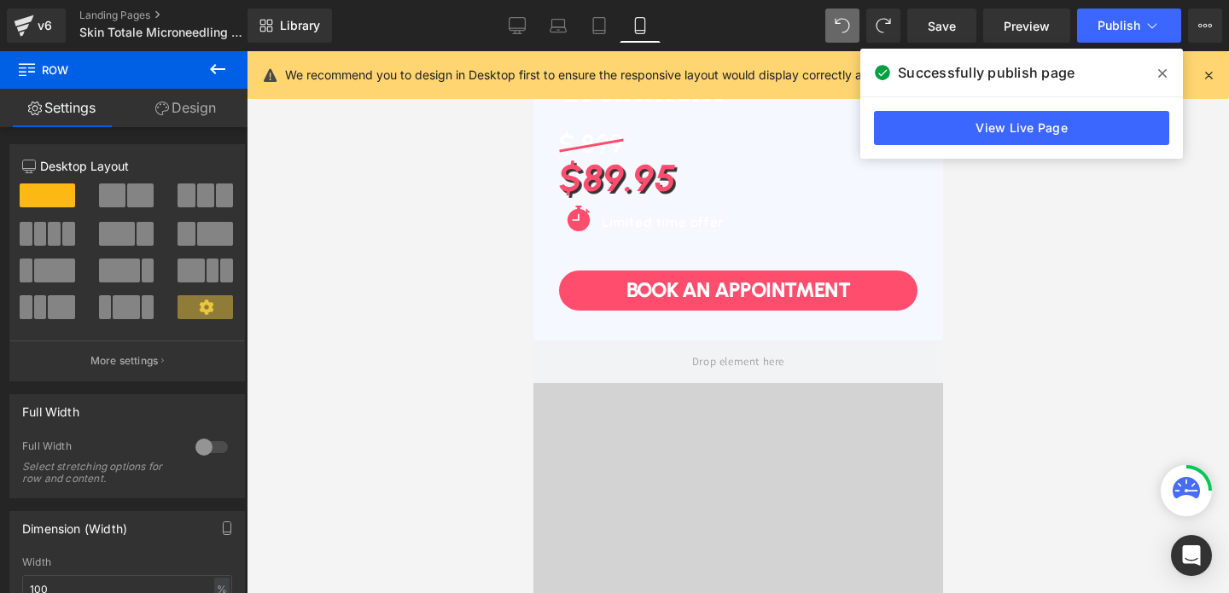
click at [603, 414] on span at bounding box center [738, 558] width 410 height 434
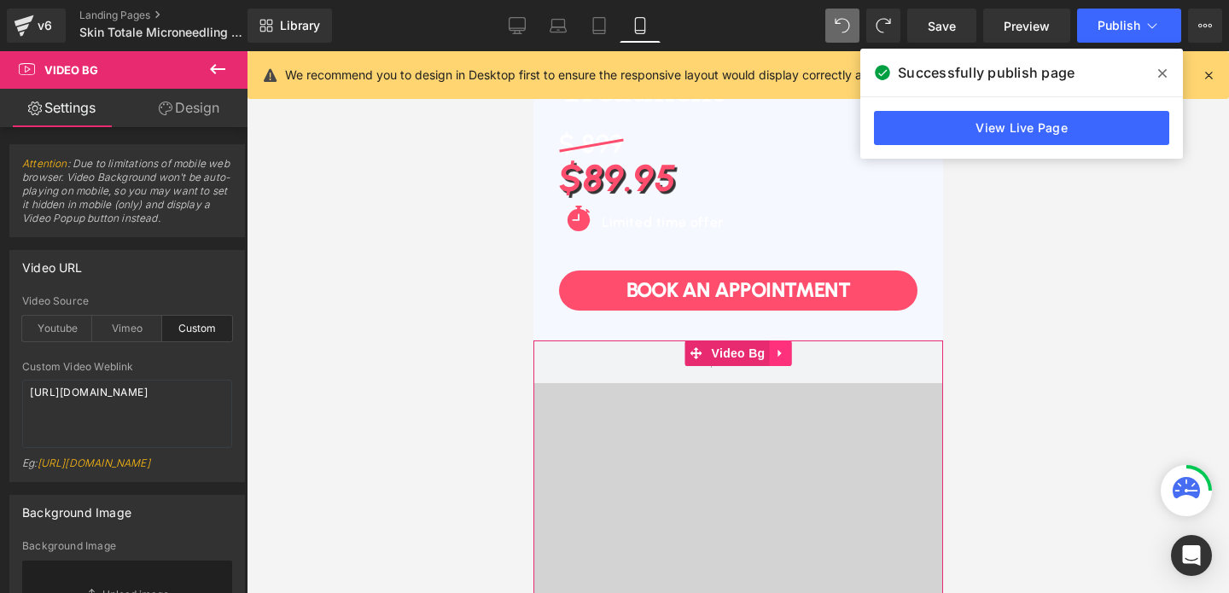
click at [774, 361] on link at bounding box center [779, 354] width 22 height 26
click at [792, 355] on icon at bounding box center [791, 353] width 12 height 13
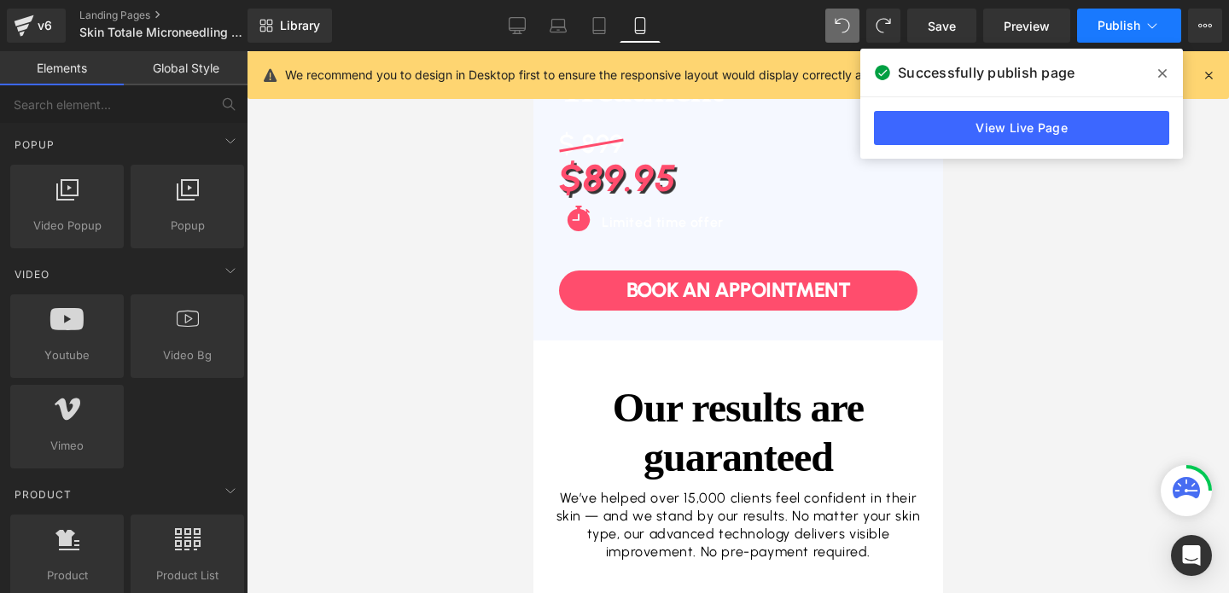
click at [1112, 24] on span "Publish" at bounding box center [1119, 26] width 43 height 14
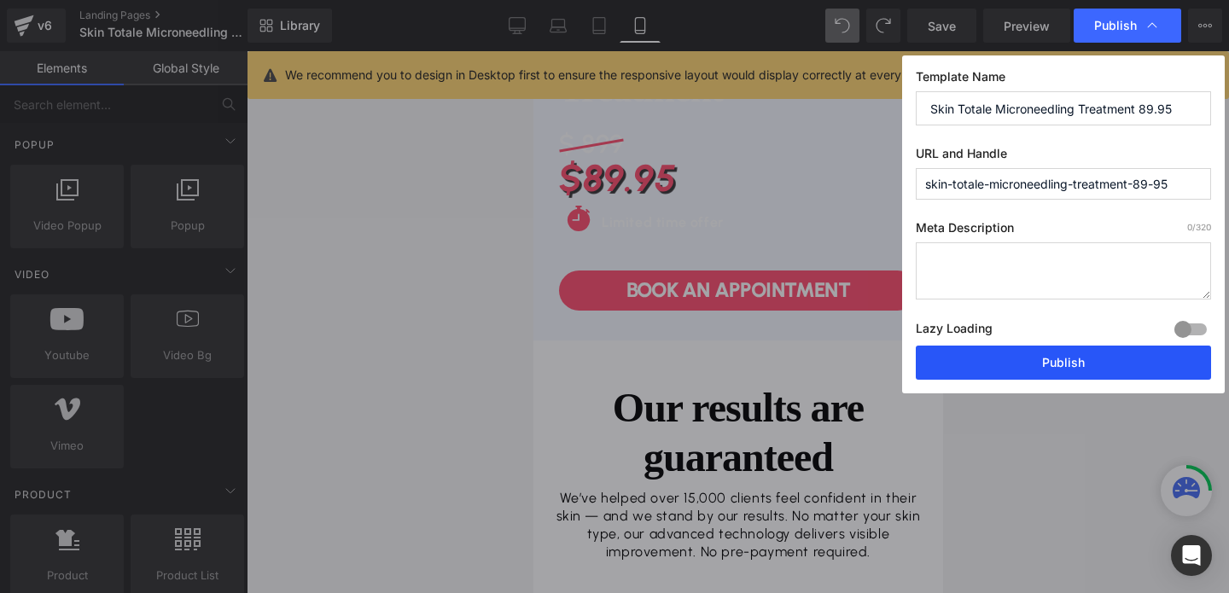
click at [1021, 353] on button "Publish" at bounding box center [1063, 363] width 295 height 34
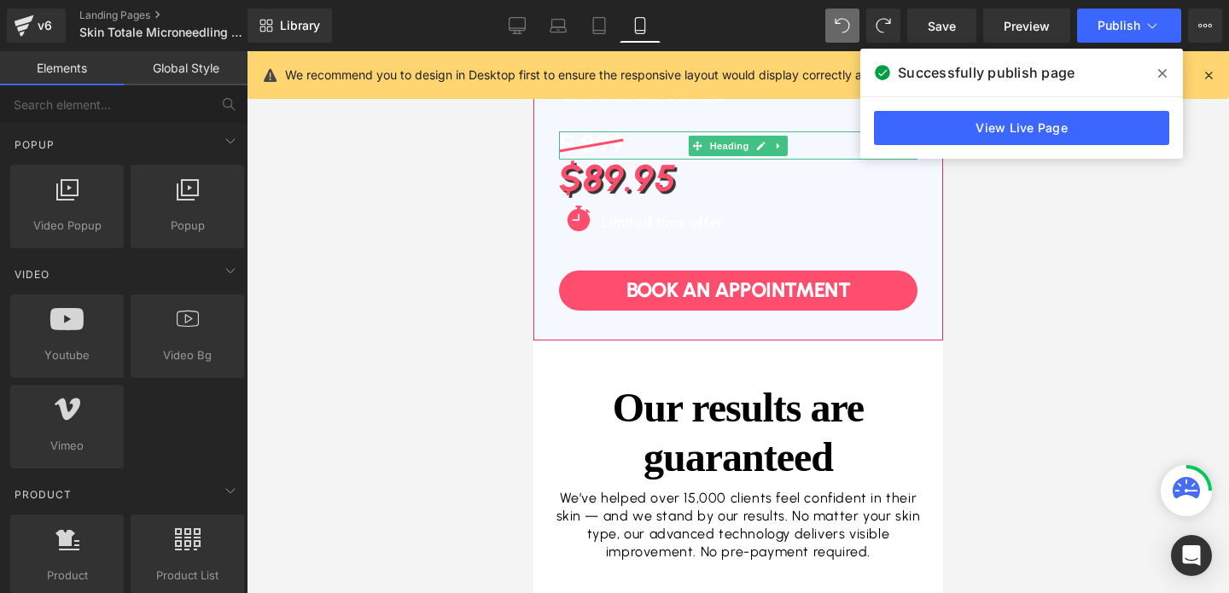
scroll to position [0, 0]
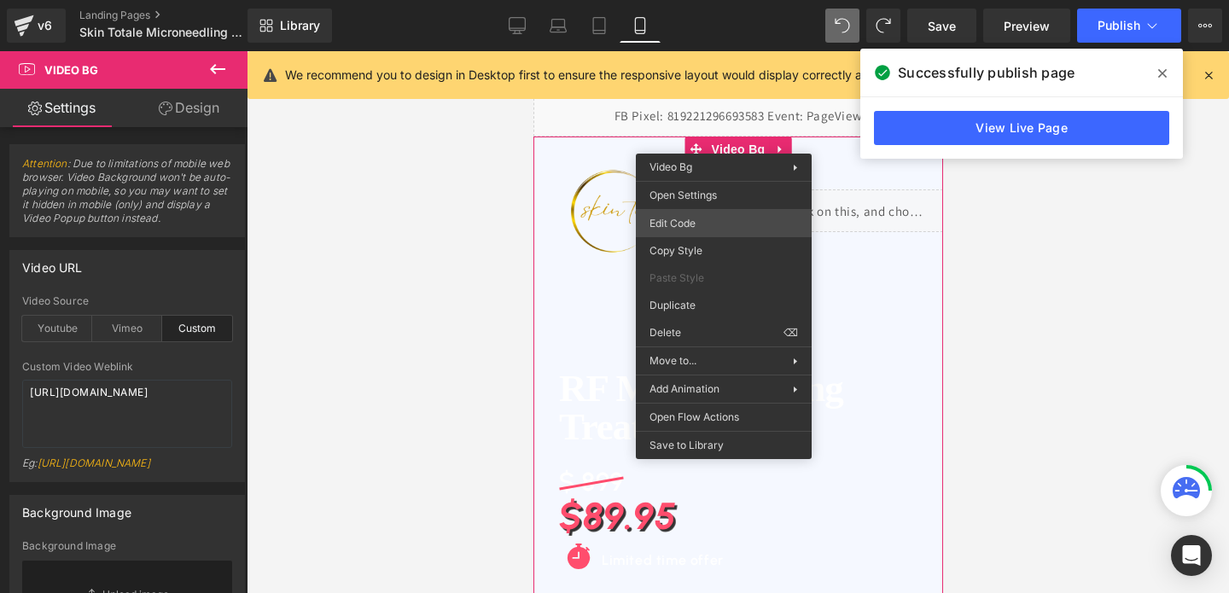
click at [710, 0] on div "Video Bg You are previewing how the will restyle your page. You can not edit El…" at bounding box center [614, 0] width 1229 height 0
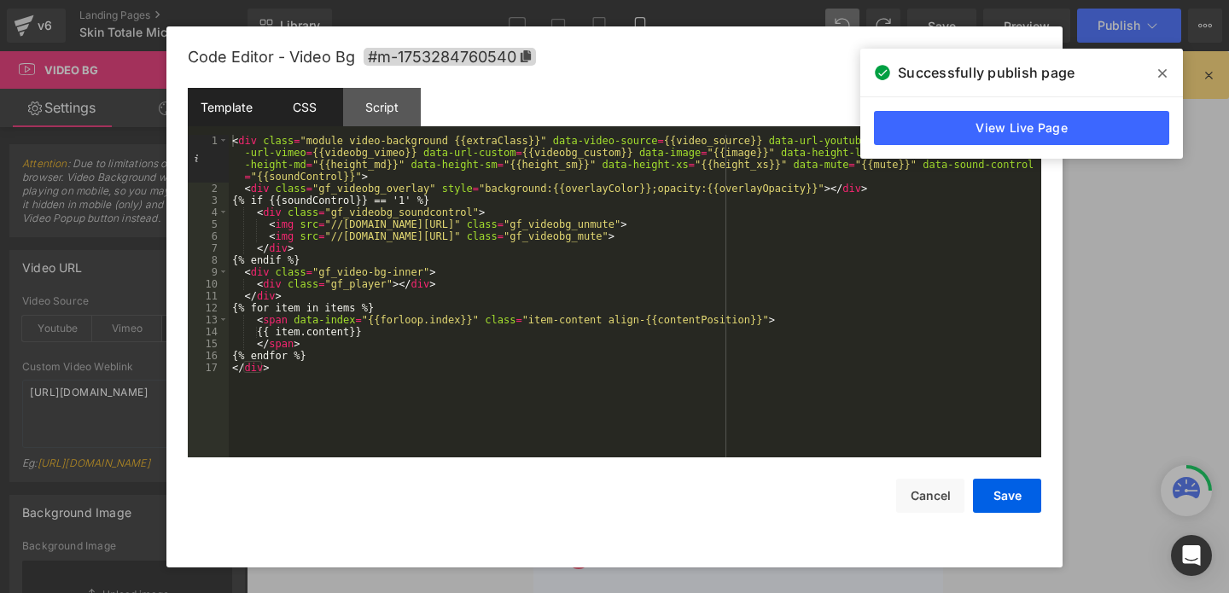
click at [304, 120] on div "CSS" at bounding box center [305, 107] width 78 height 38
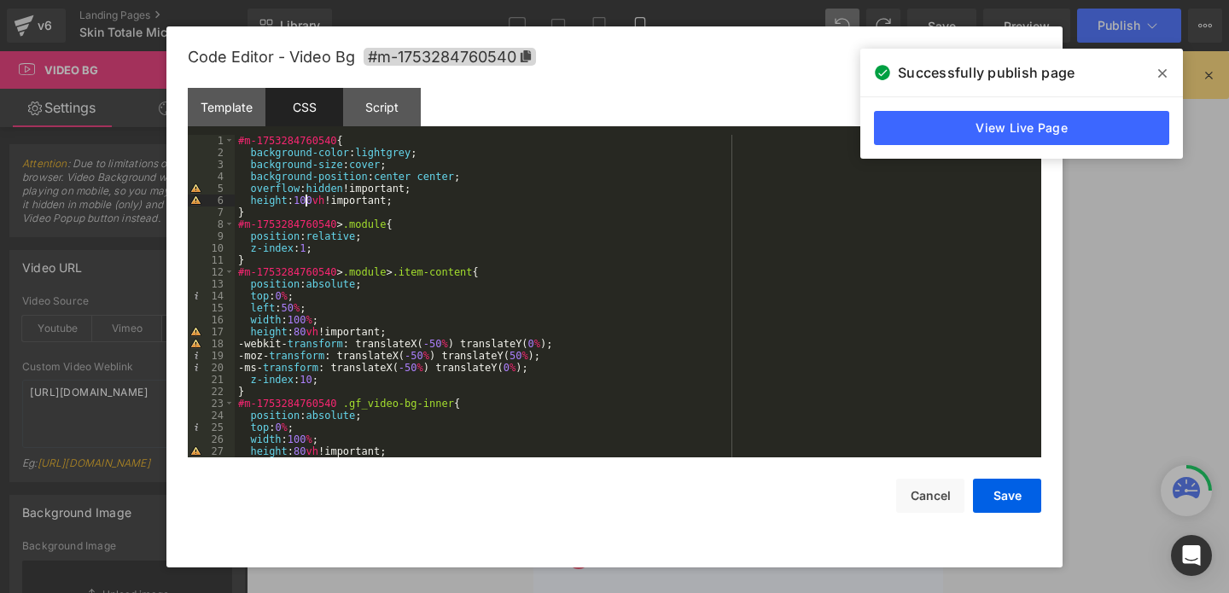
click at [306, 200] on div "#m-1753284760540 { background-color : lightgrey ; background-size : cover ; bac…" at bounding box center [635, 308] width 800 height 347
click at [1001, 502] on button "Save" at bounding box center [1007, 496] width 68 height 34
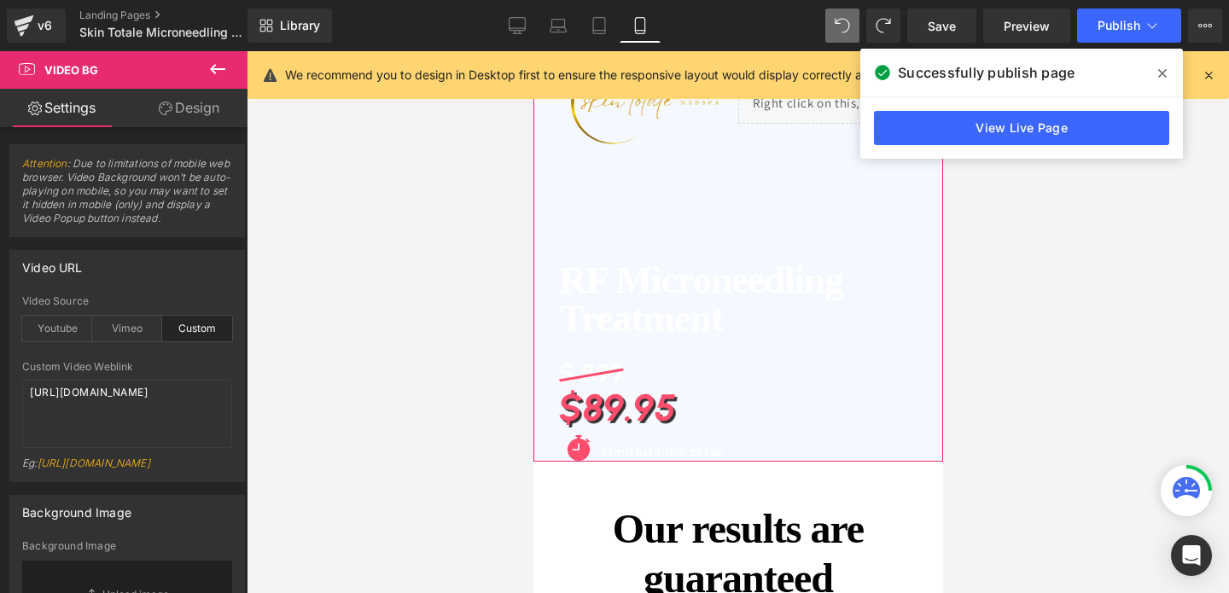
scroll to position [132, 0]
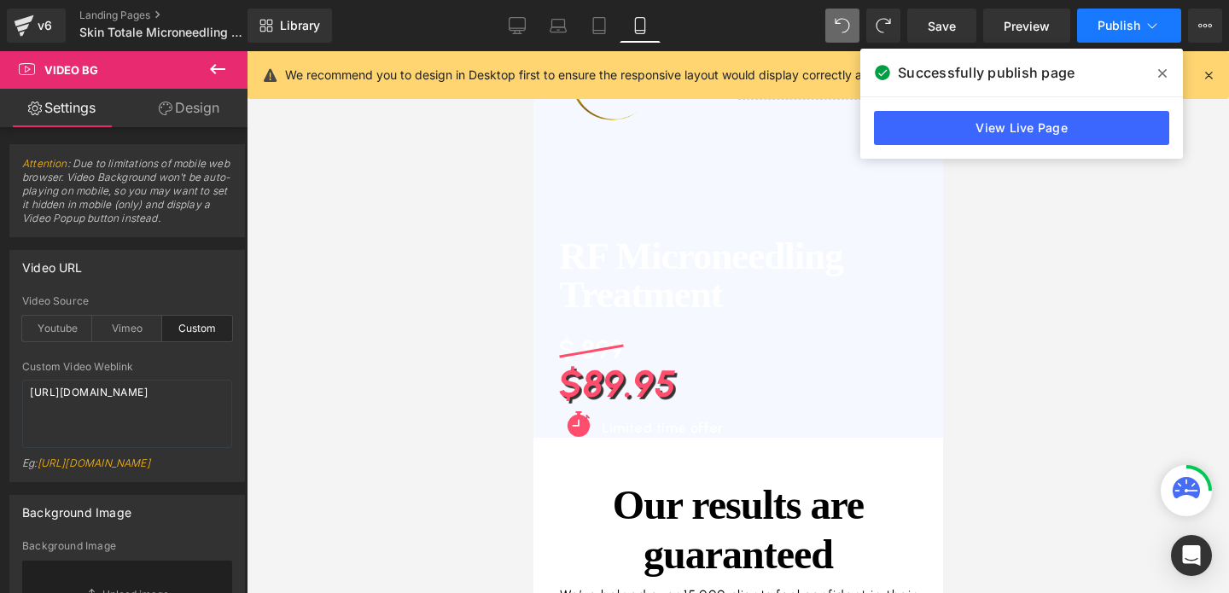
click at [1114, 27] on span "Publish" at bounding box center [1119, 26] width 43 height 14
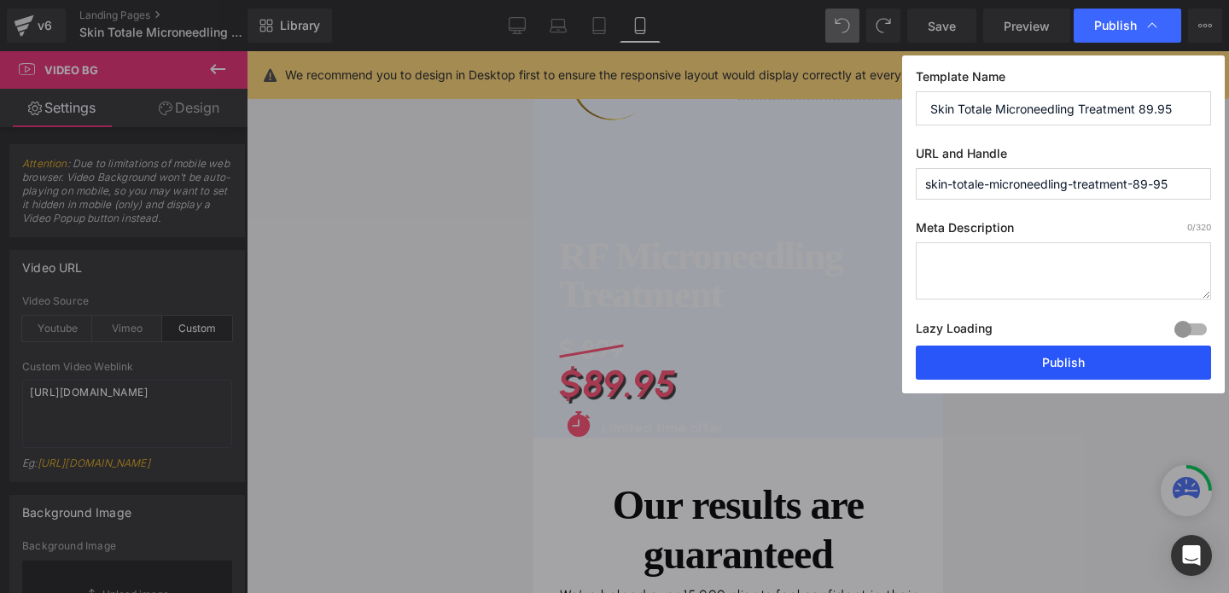
click at [1010, 372] on button "Publish" at bounding box center [1063, 363] width 295 height 34
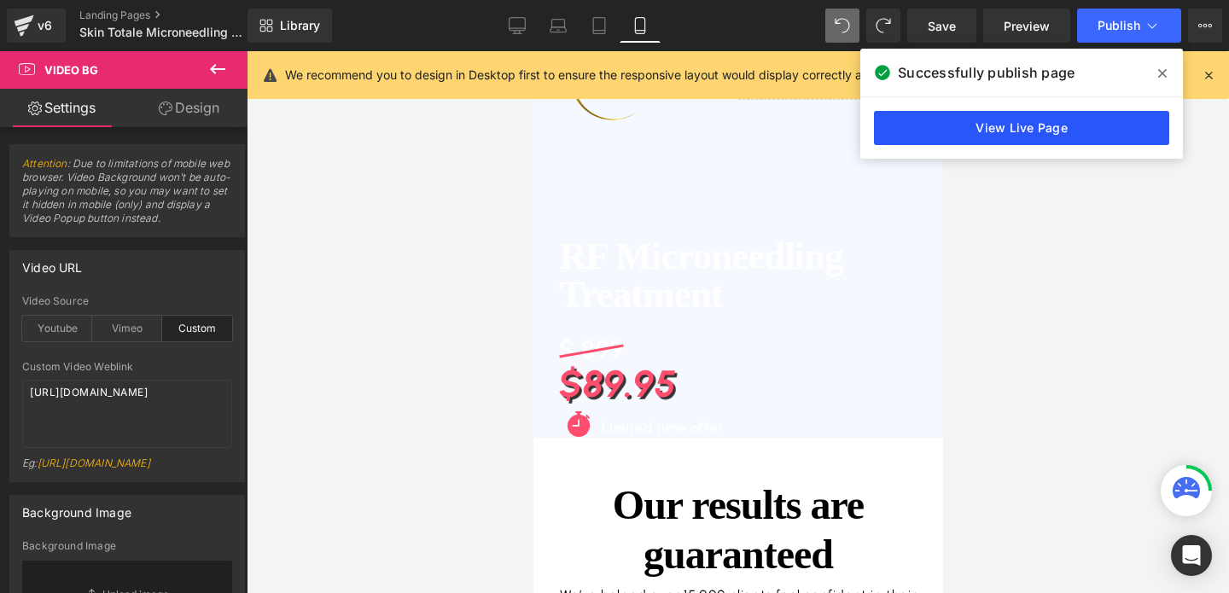
click at [1014, 128] on link "View Live Page" at bounding box center [1021, 128] width 295 height 34
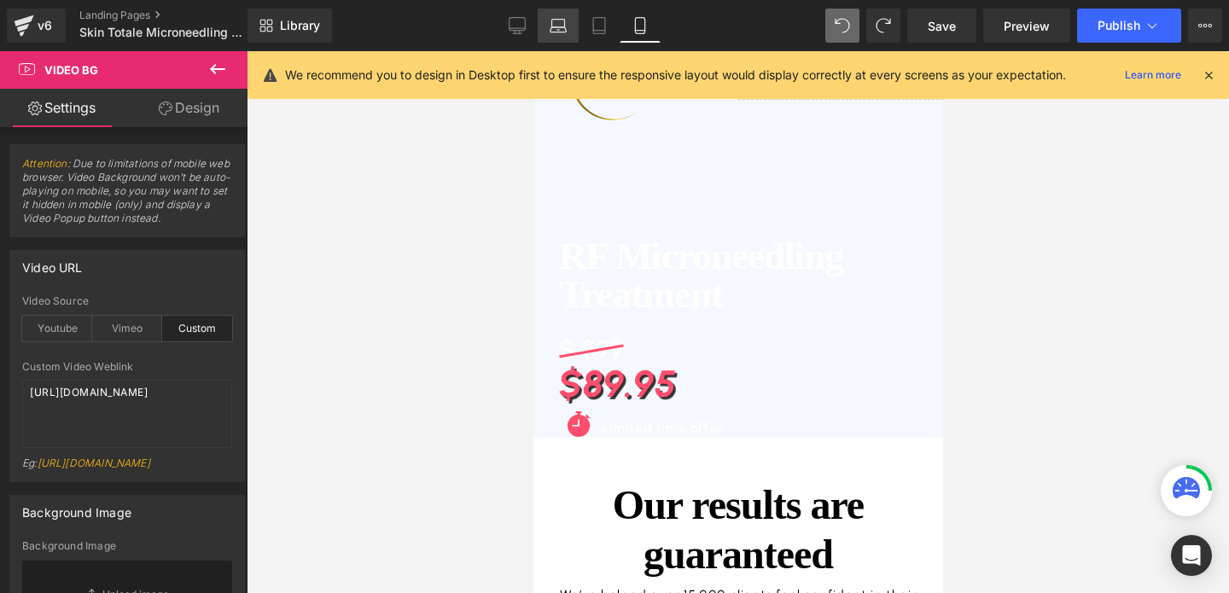
click at [566, 24] on icon at bounding box center [558, 25] width 17 height 17
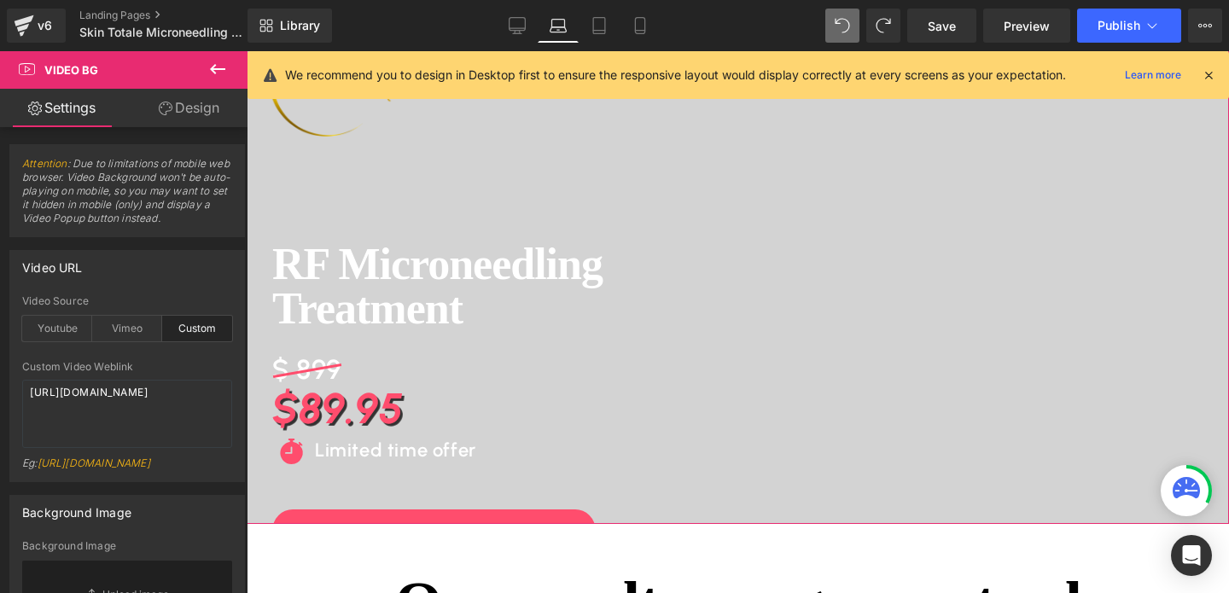
scroll to position [155, 0]
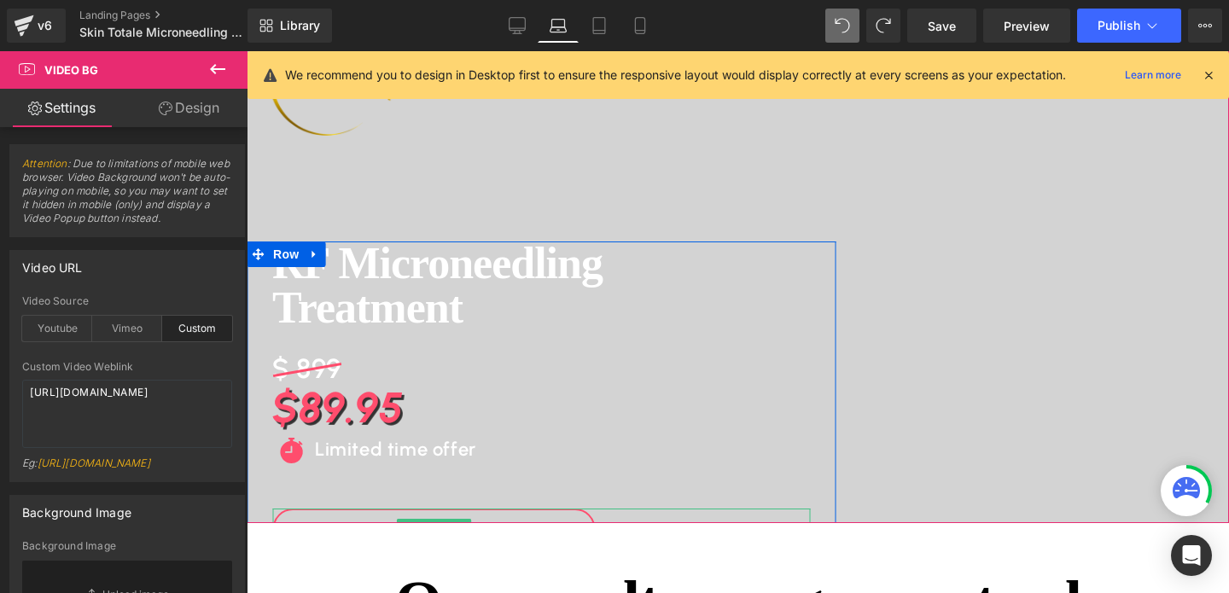
click at [456, 513] on link "Book An APPOINTMENT" at bounding box center [433, 529] width 323 height 40
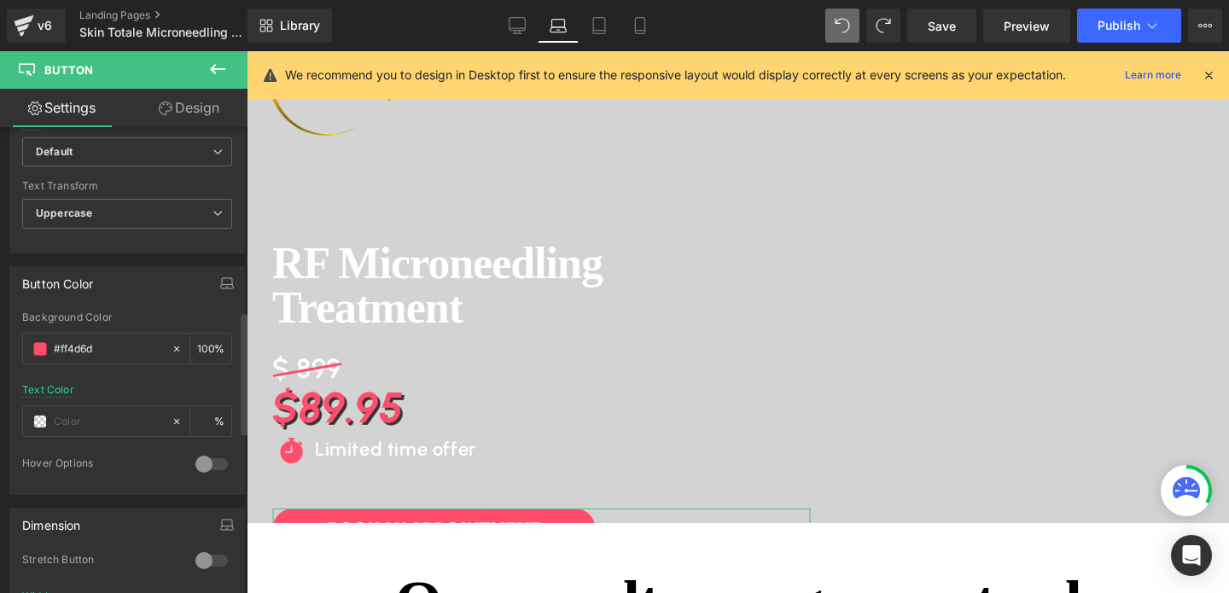
scroll to position [701, 0]
click at [127, 412] on input "text" at bounding box center [108, 416] width 109 height 19
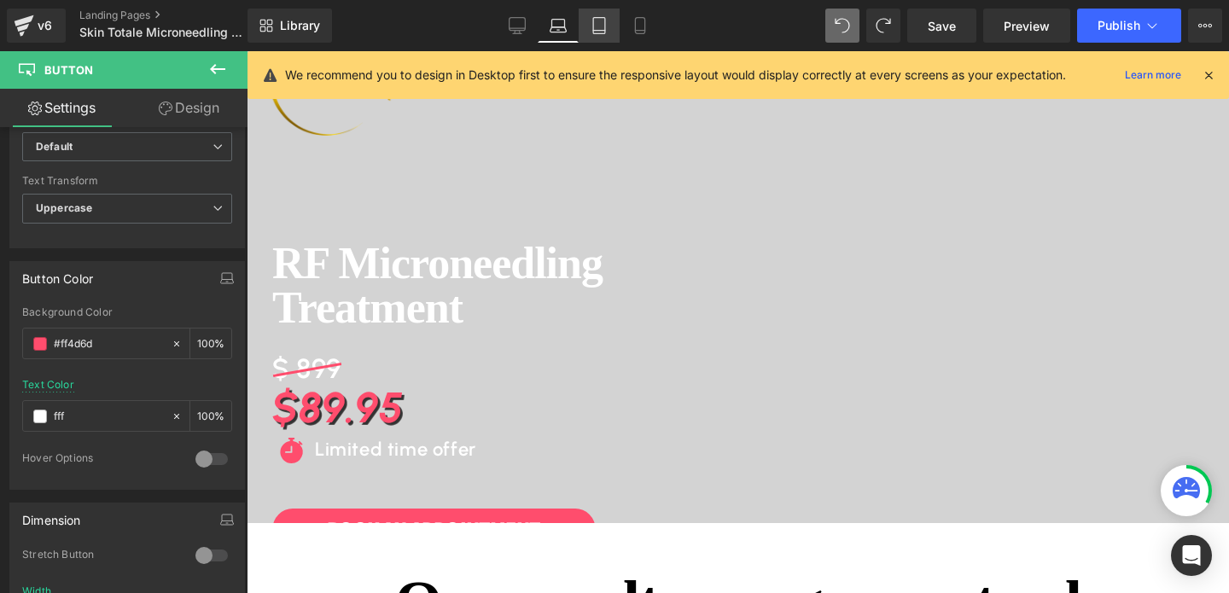
type input "fff"
click at [603, 34] on link "Tablet" at bounding box center [599, 26] width 41 height 34
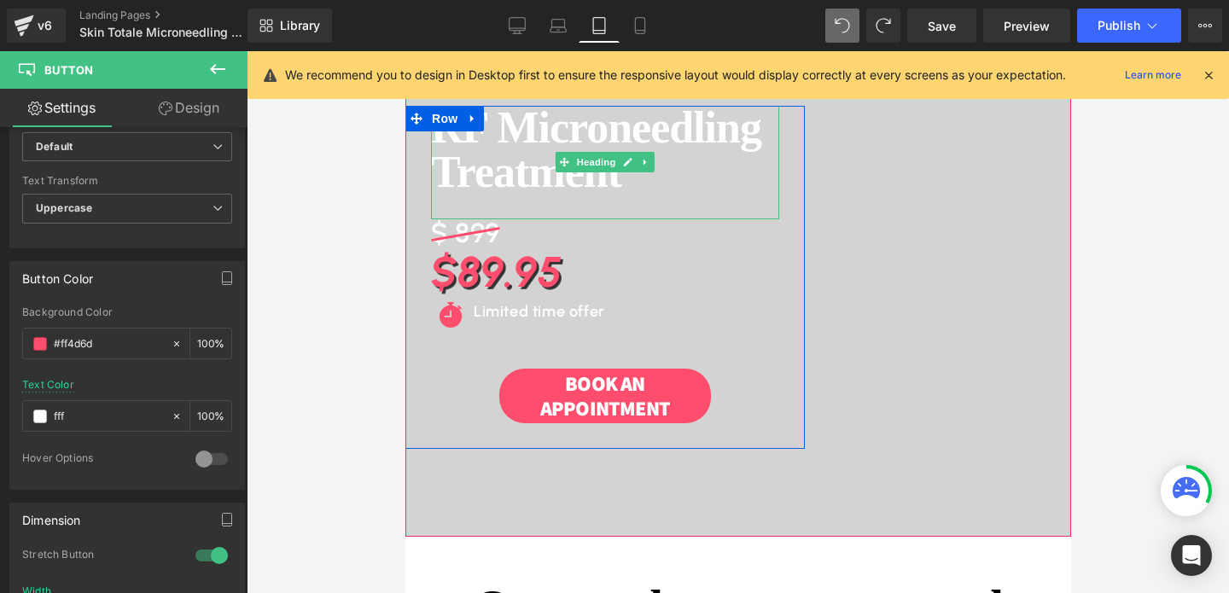
scroll to position [147, 0]
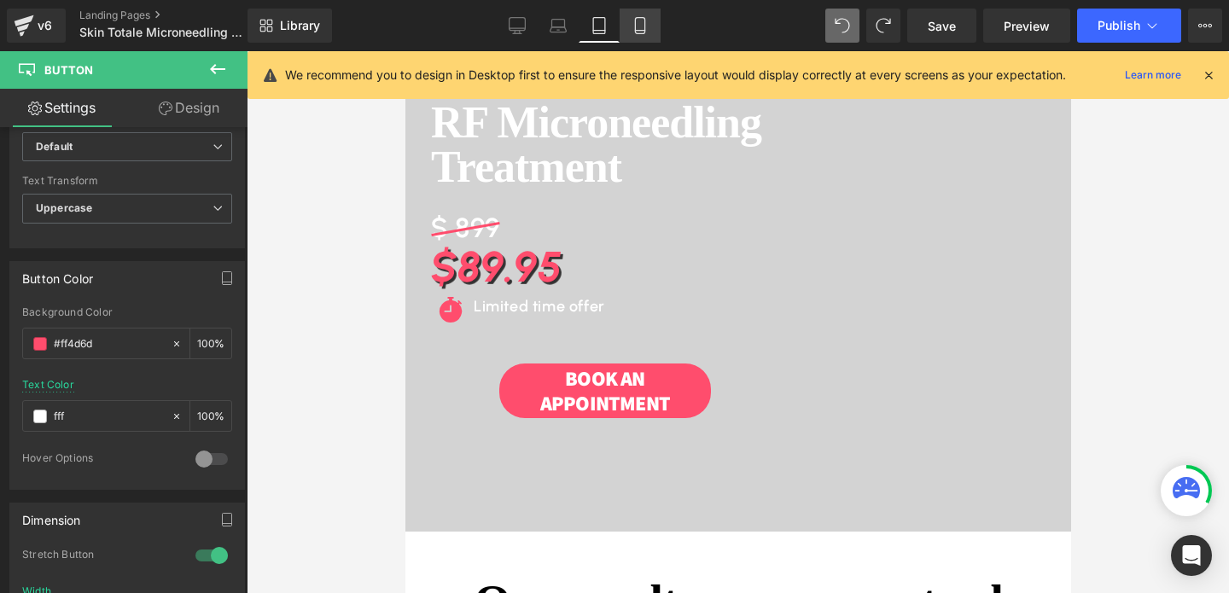
click at [640, 23] on icon at bounding box center [640, 25] width 17 height 17
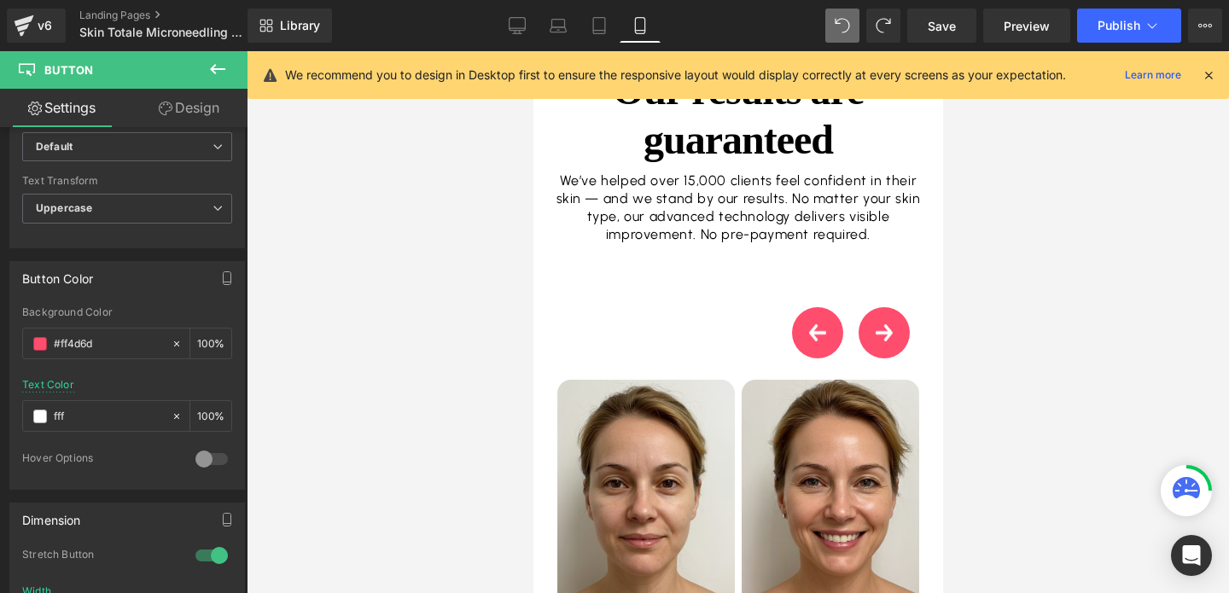
scroll to position [541, 0]
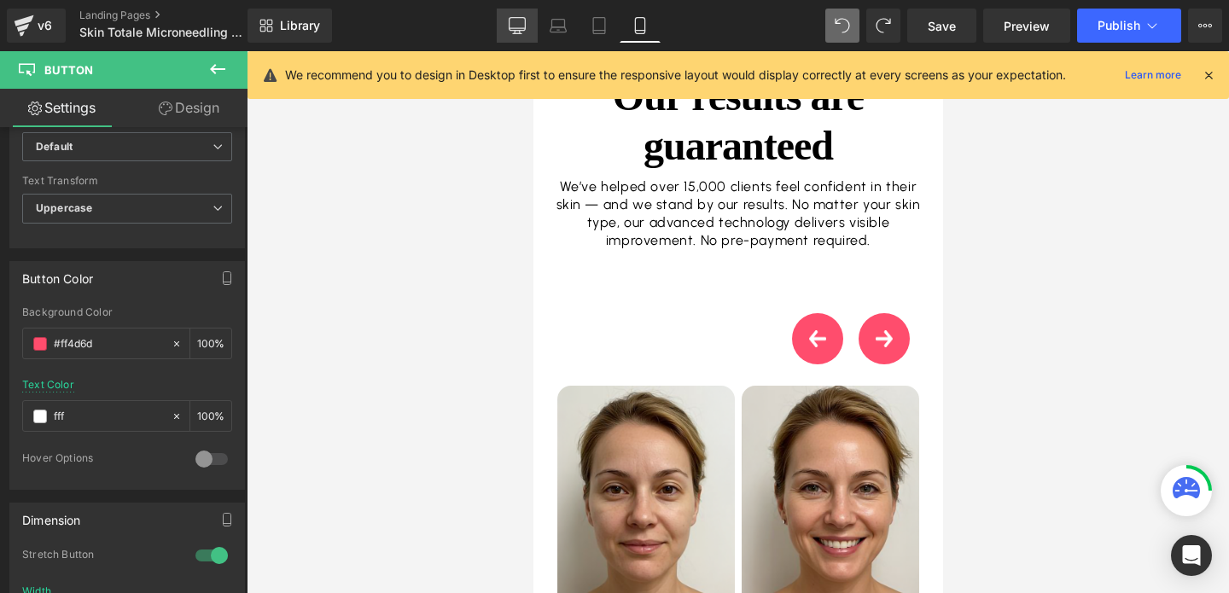
click at [525, 26] on icon at bounding box center [518, 24] width 16 height 13
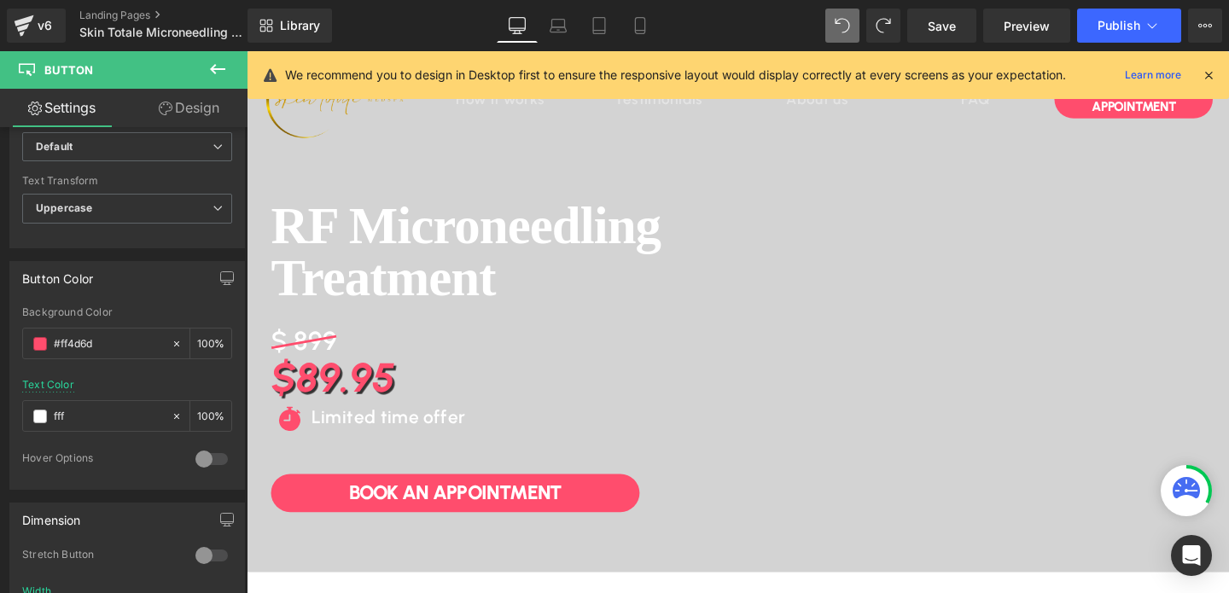
scroll to position [0, 0]
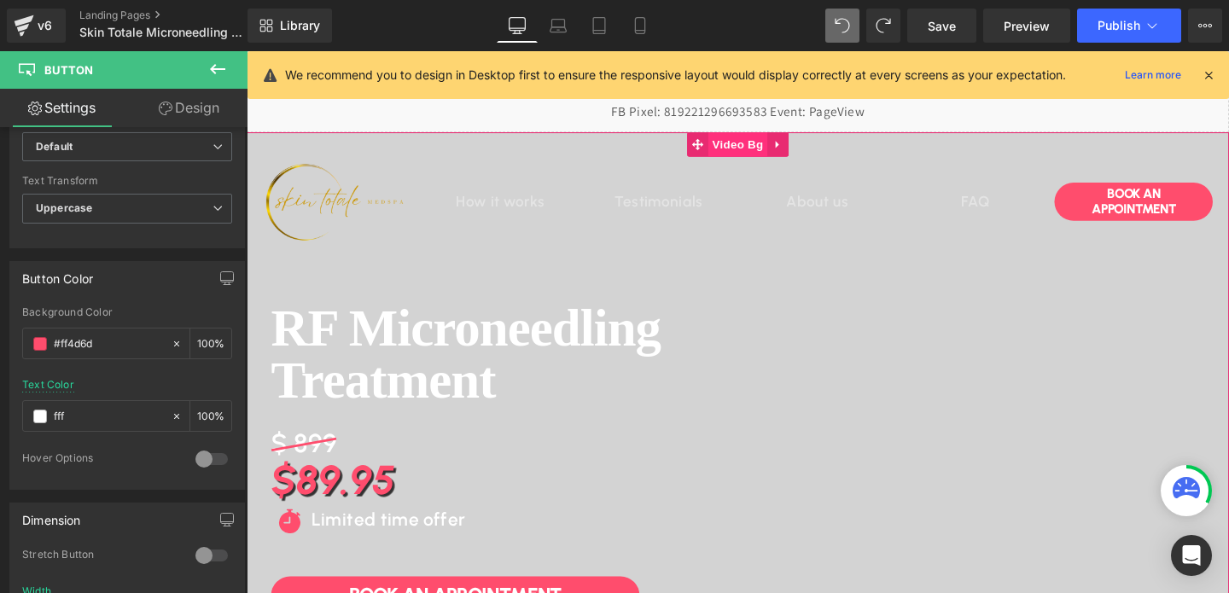
click at [759, 143] on span "Video Bg" at bounding box center [764, 150] width 62 height 26
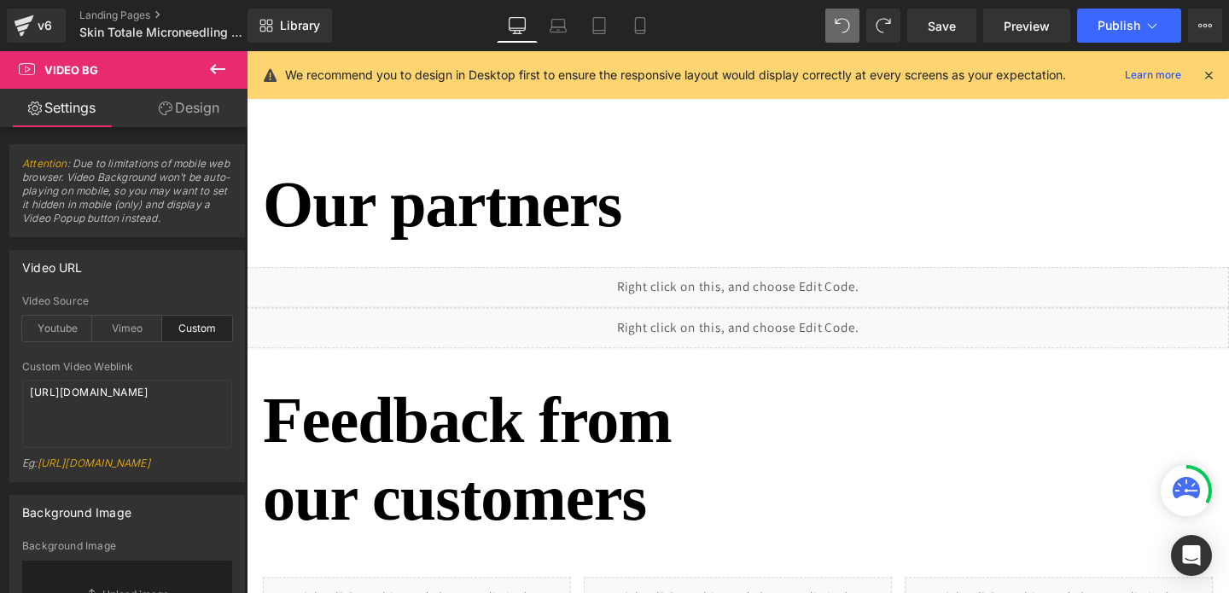
scroll to position [1874, 0]
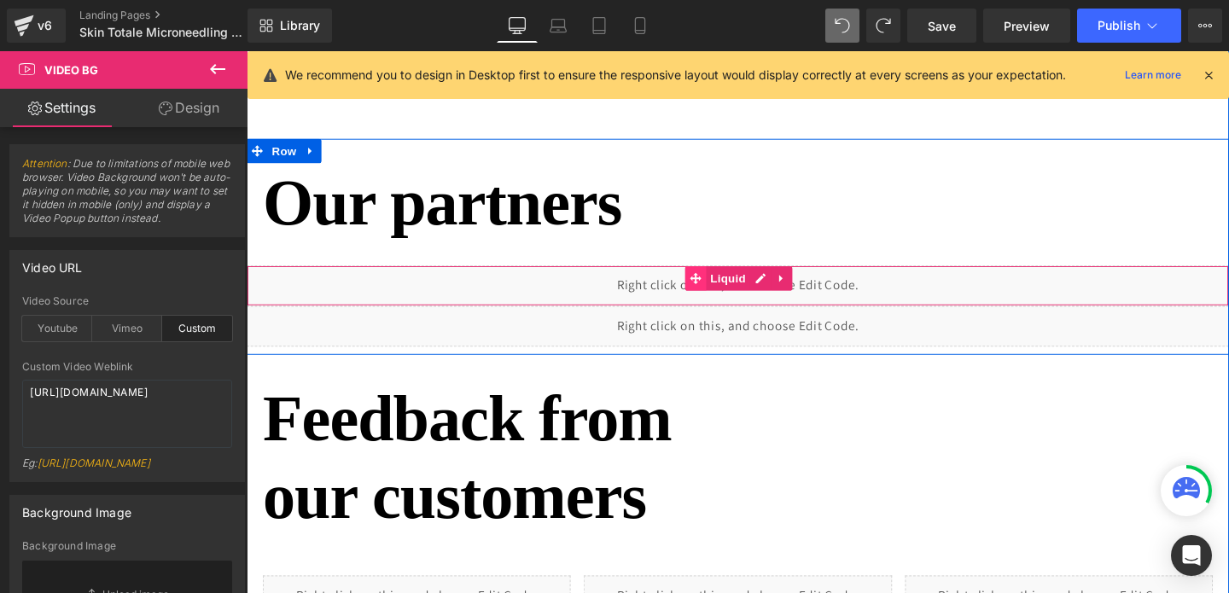
click at [717, 297] on span at bounding box center [719, 290] width 22 height 26
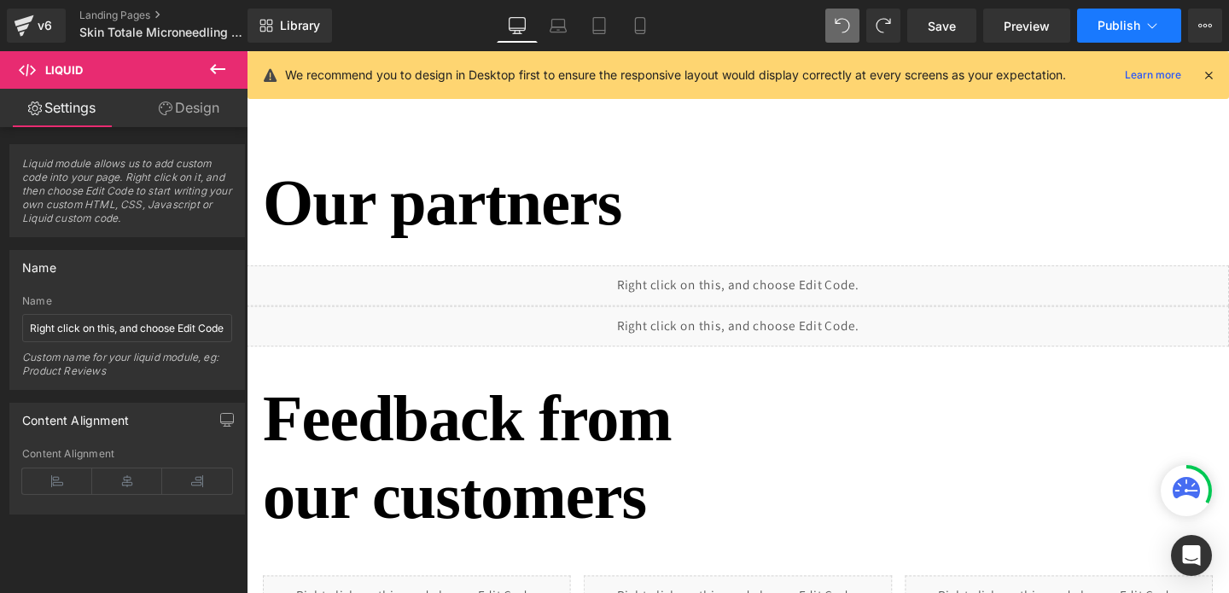
click at [1121, 26] on span "Publish" at bounding box center [1119, 26] width 43 height 14
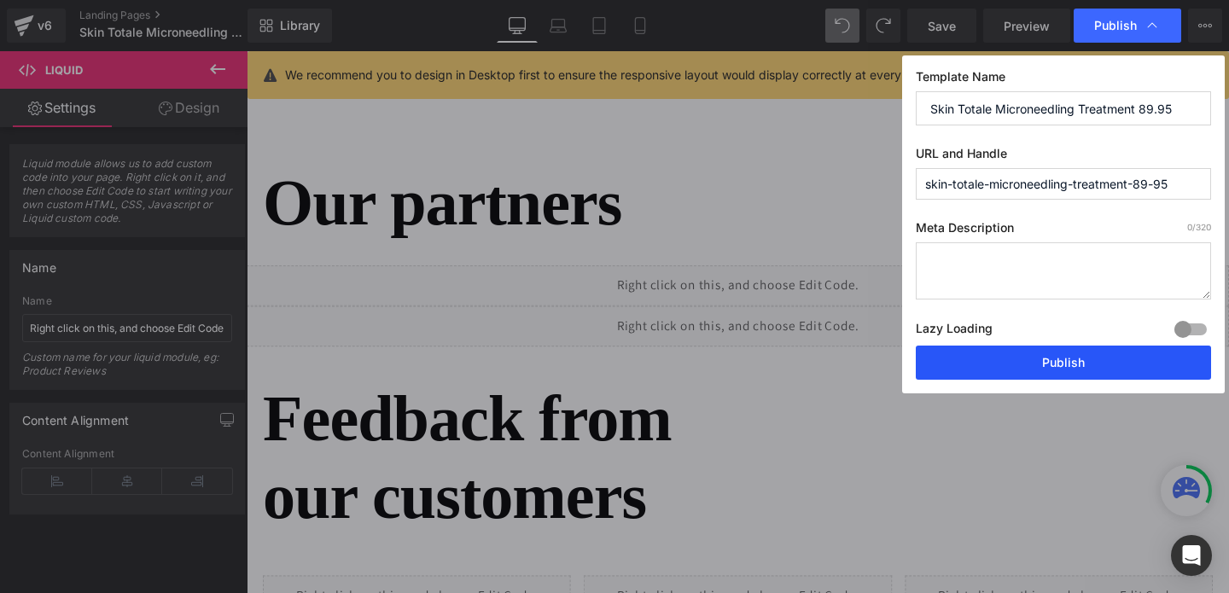
click at [1048, 368] on button "Publish" at bounding box center [1063, 363] width 295 height 34
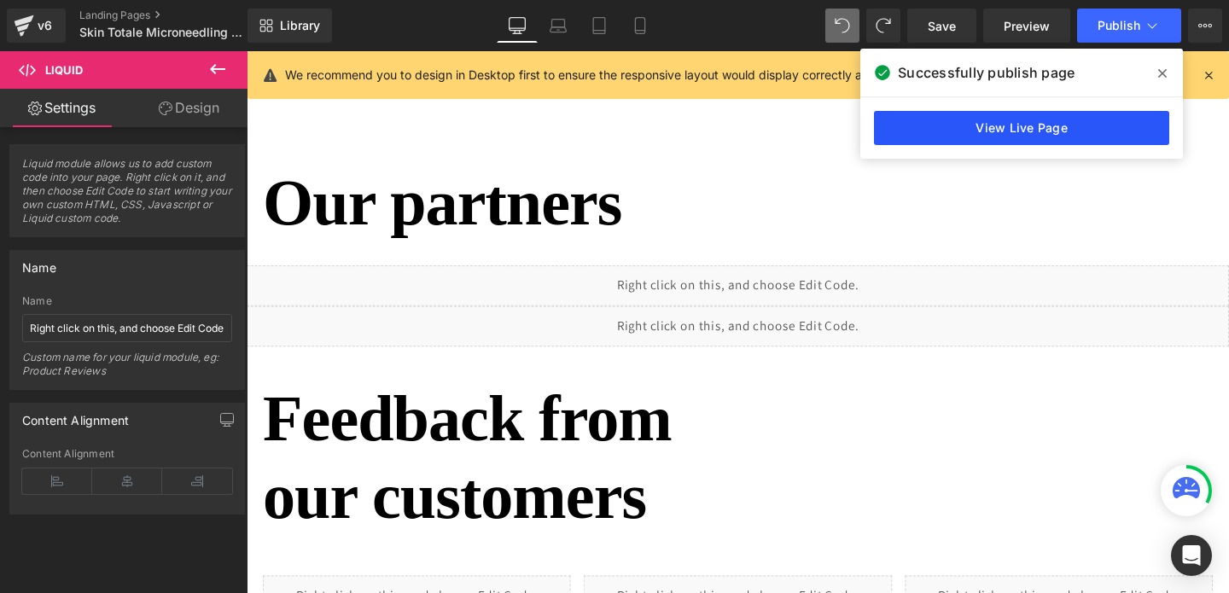
click at [1004, 132] on link "View Live Page" at bounding box center [1021, 128] width 295 height 34
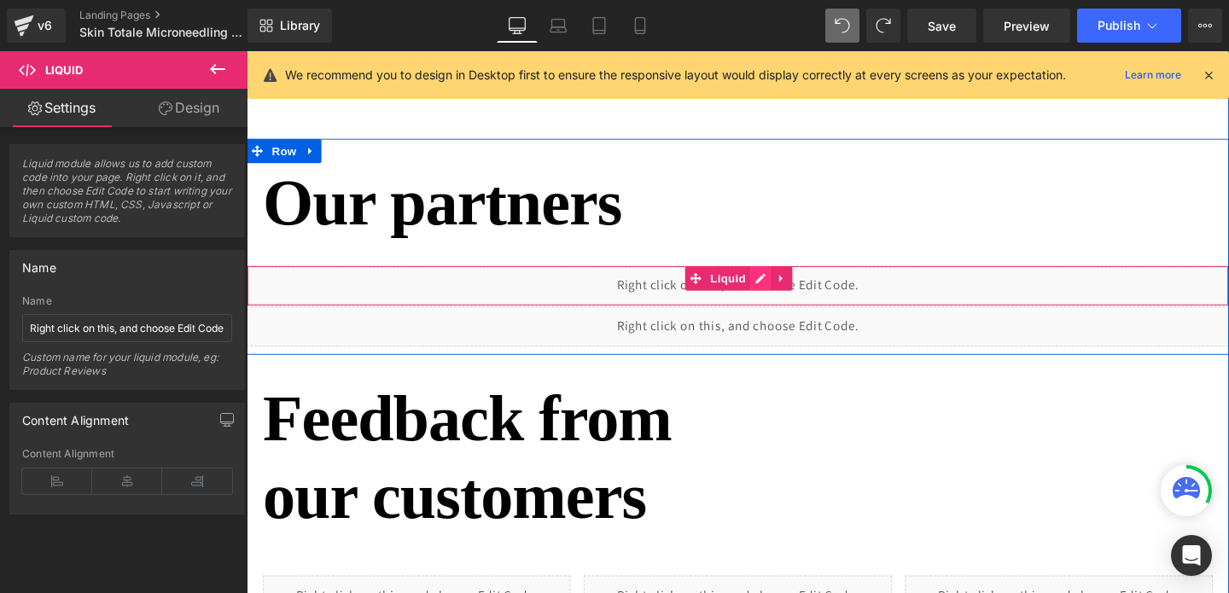
click at [787, 286] on div "Liquid" at bounding box center [763, 298] width 1033 height 43
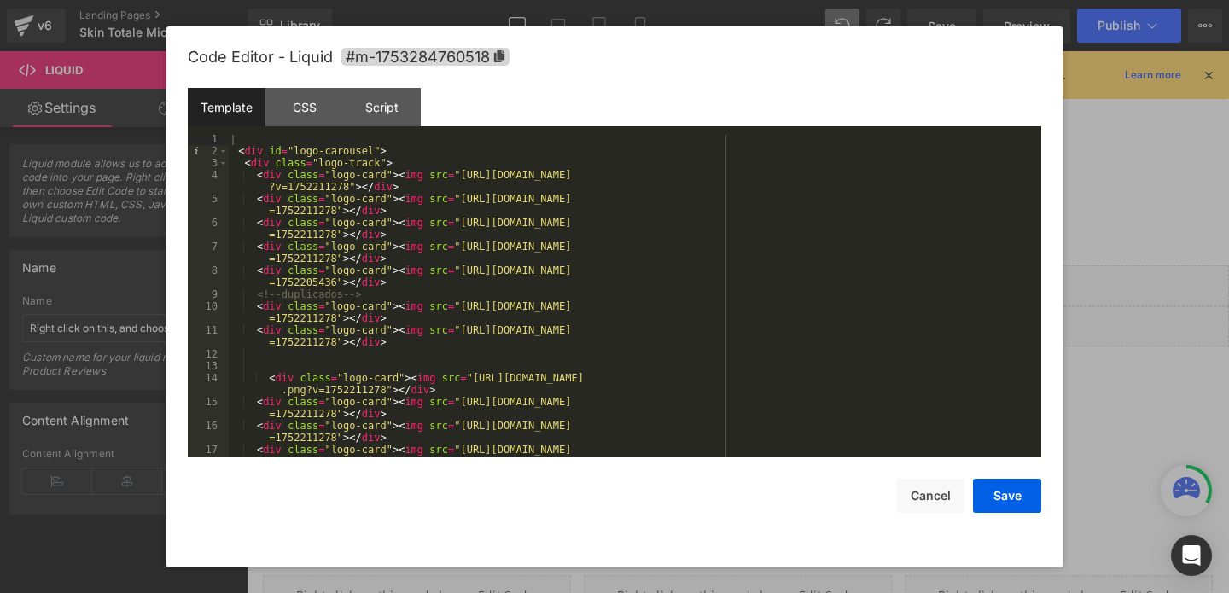
scroll to position [0, 0]
drag, startPoint x: 462, startPoint y: 225, endPoint x: 335, endPoint y: 240, distance: 128.1
click at [335, 240] on div "< div id = "logo-carousel" > < div class = "logo-track" > < div class = "logo-c…" at bounding box center [632, 314] width 806 height 359
drag, startPoint x: 462, startPoint y: 200, endPoint x: 335, endPoint y: 214, distance: 128.0
click at [335, 214] on div "< div id = "logo-carousel" > < div class = "logo-track" > < div class = "logo-c…" at bounding box center [632, 314] width 806 height 359
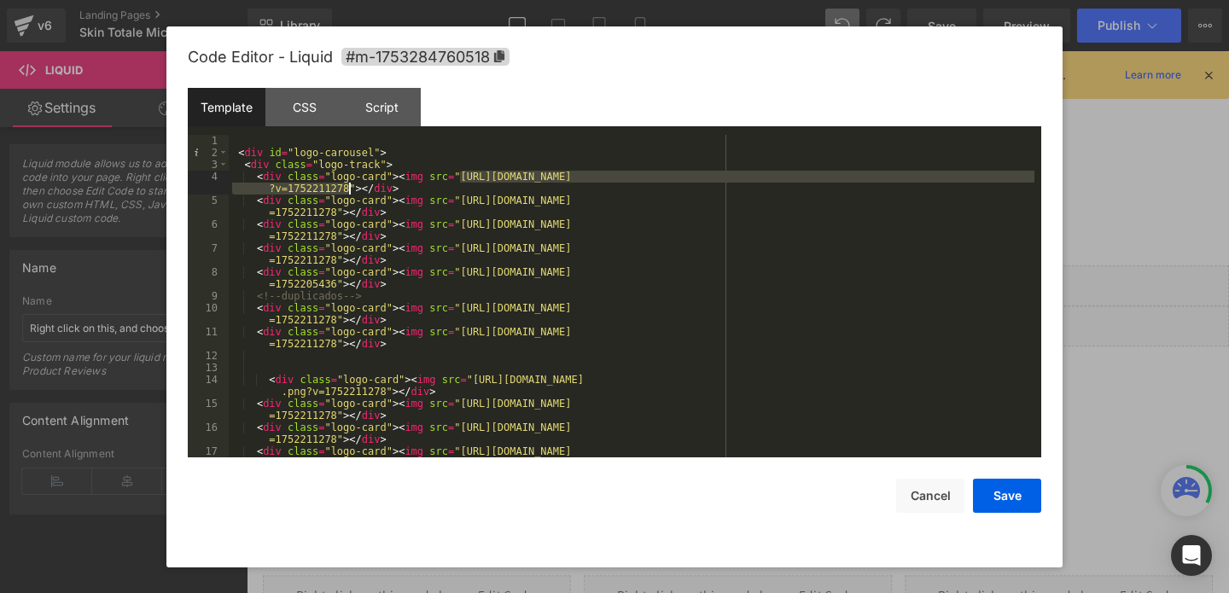
drag, startPoint x: 462, startPoint y: 175, endPoint x: 347, endPoint y: 190, distance: 115.4
click at [347, 190] on div "< div id = "logo-carousel" > < div class = "logo-track" > < div class = "logo-c…" at bounding box center [632, 314] width 806 height 359
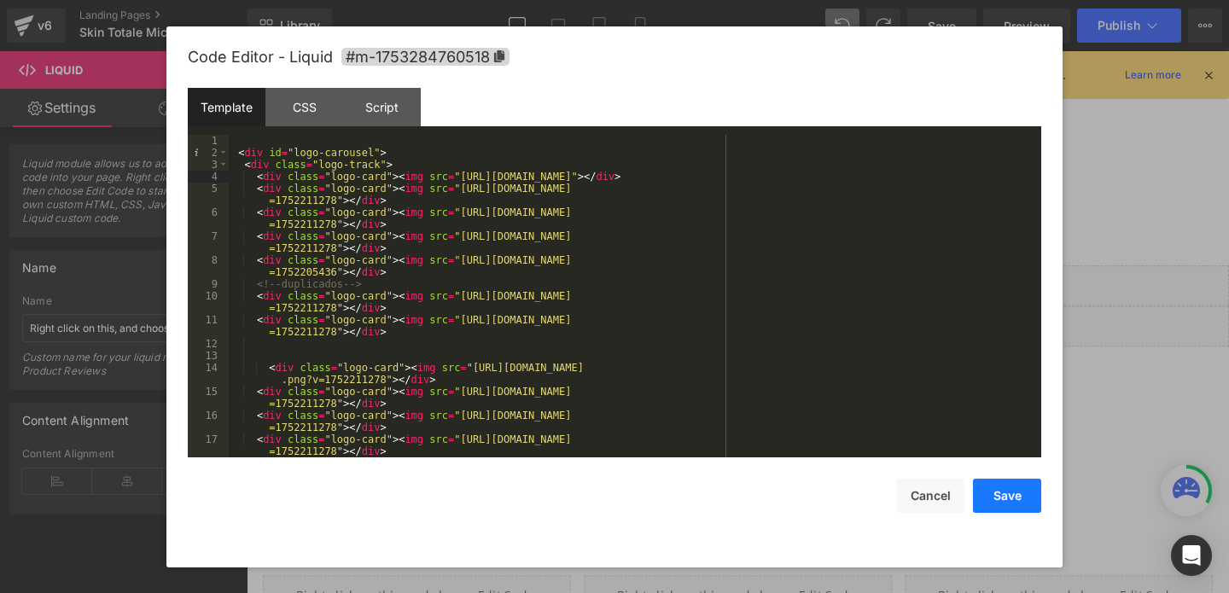
click at [1001, 484] on button "Save" at bounding box center [1007, 496] width 68 height 34
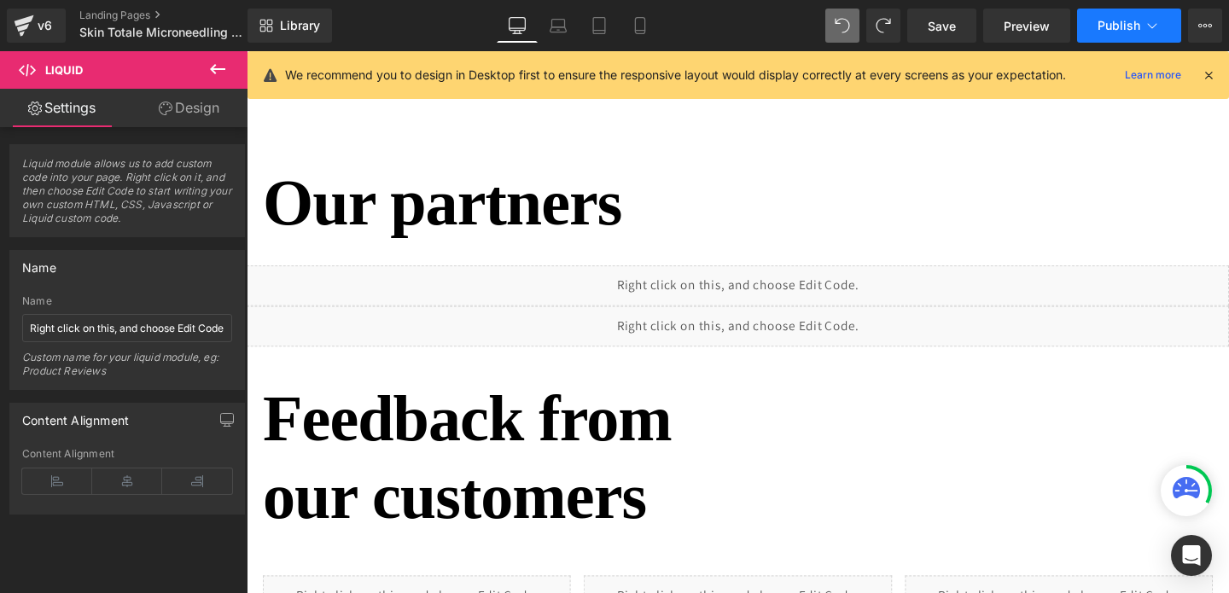
click at [1125, 24] on span "Publish" at bounding box center [1119, 26] width 43 height 14
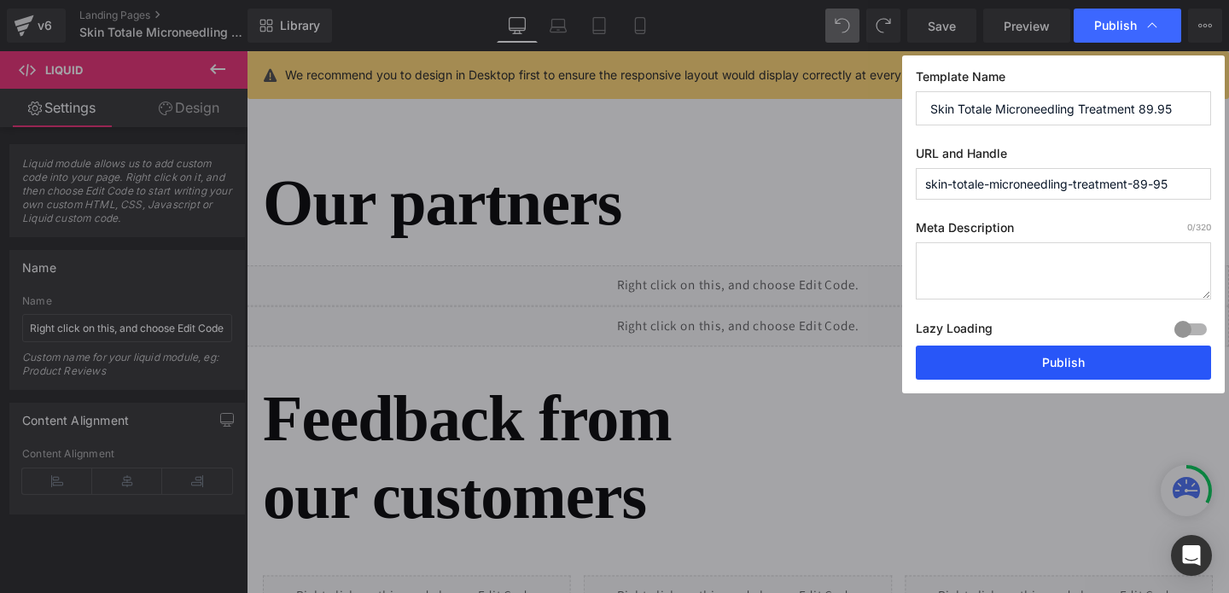
click at [1048, 362] on button "Publish" at bounding box center [1063, 363] width 295 height 34
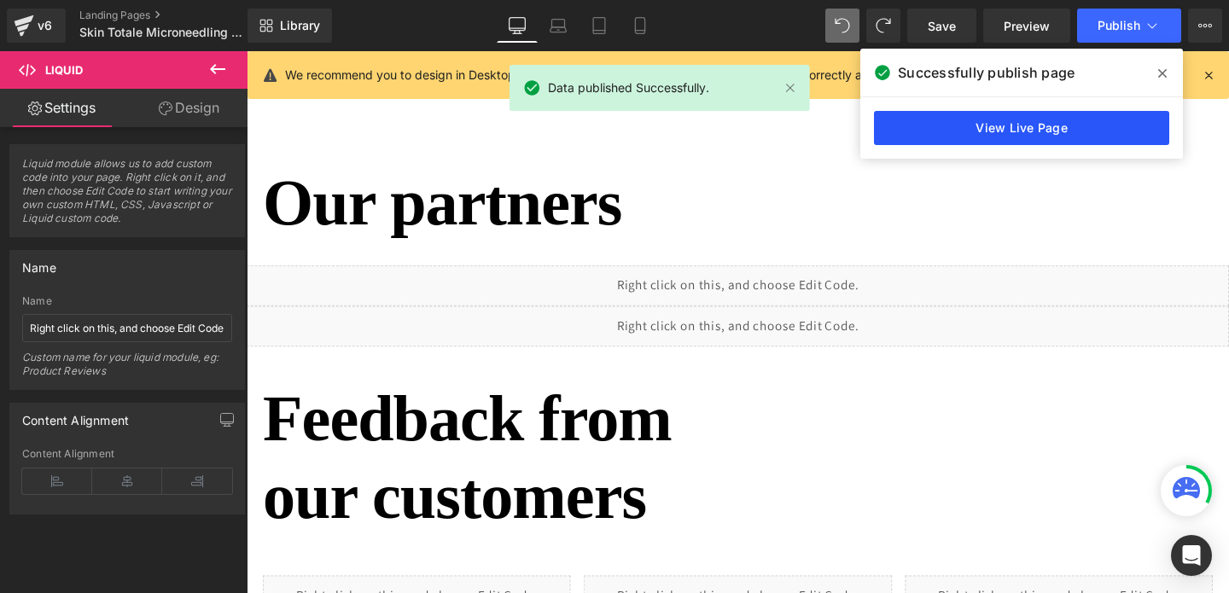
click at [1001, 127] on link "View Live Page" at bounding box center [1021, 128] width 295 height 34
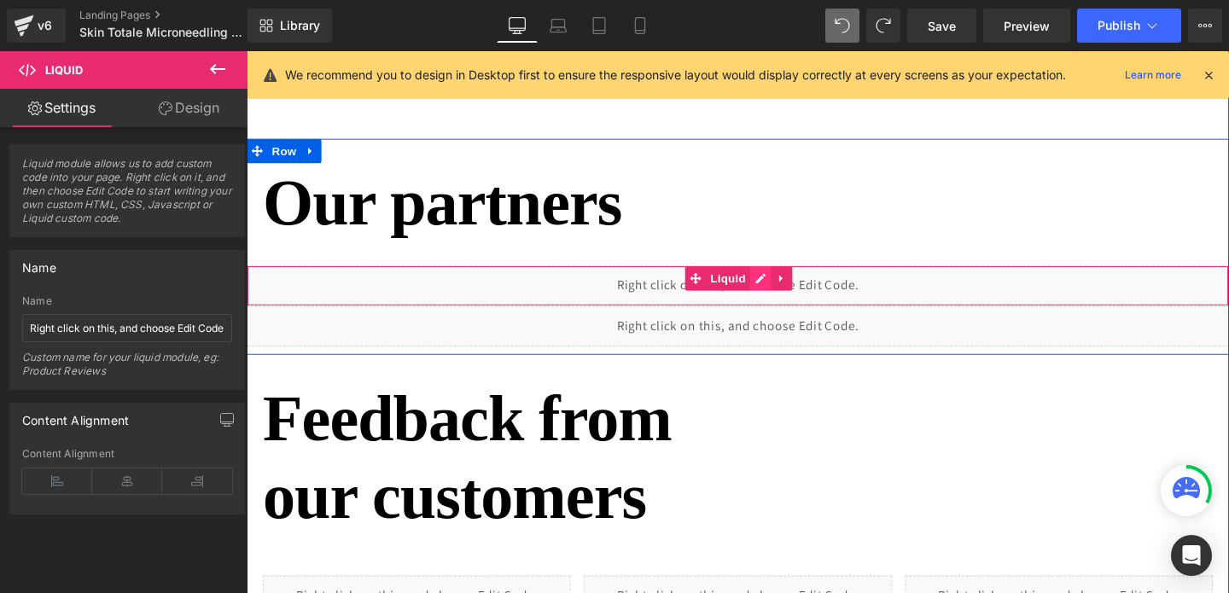
click at [781, 290] on div "Liquid" at bounding box center [763, 298] width 1033 height 43
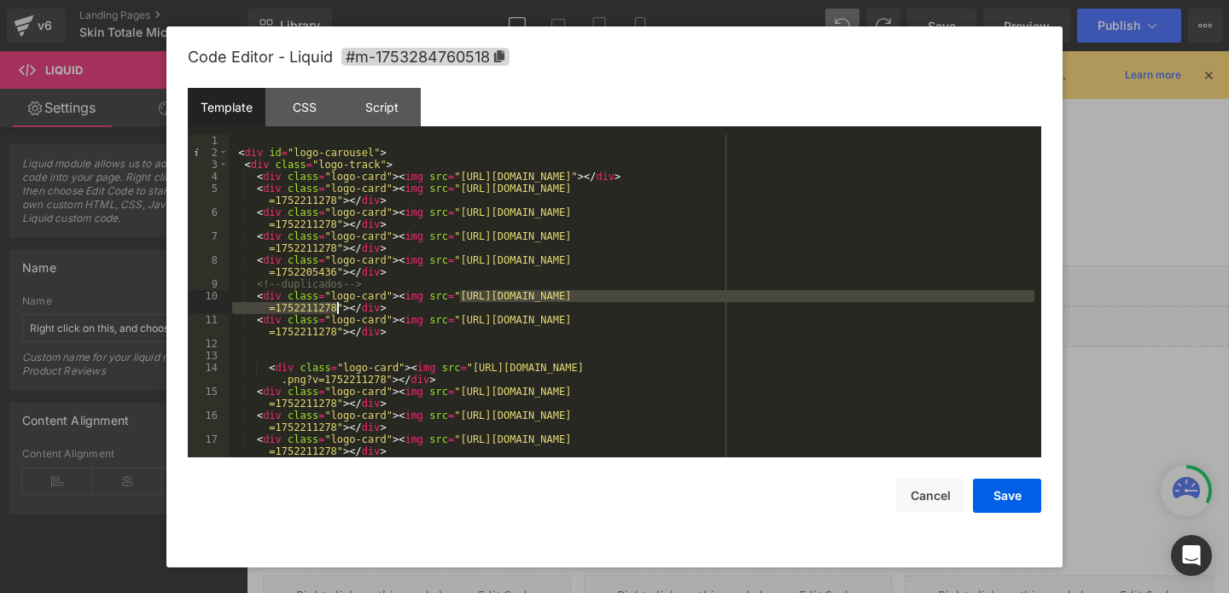
drag, startPoint x: 458, startPoint y: 296, endPoint x: 336, endPoint y: 308, distance: 122.7
click at [336, 308] on div "< div id = "logo-carousel" > < div class = "logo-track" > < div class = "logo-c…" at bounding box center [632, 314] width 806 height 359
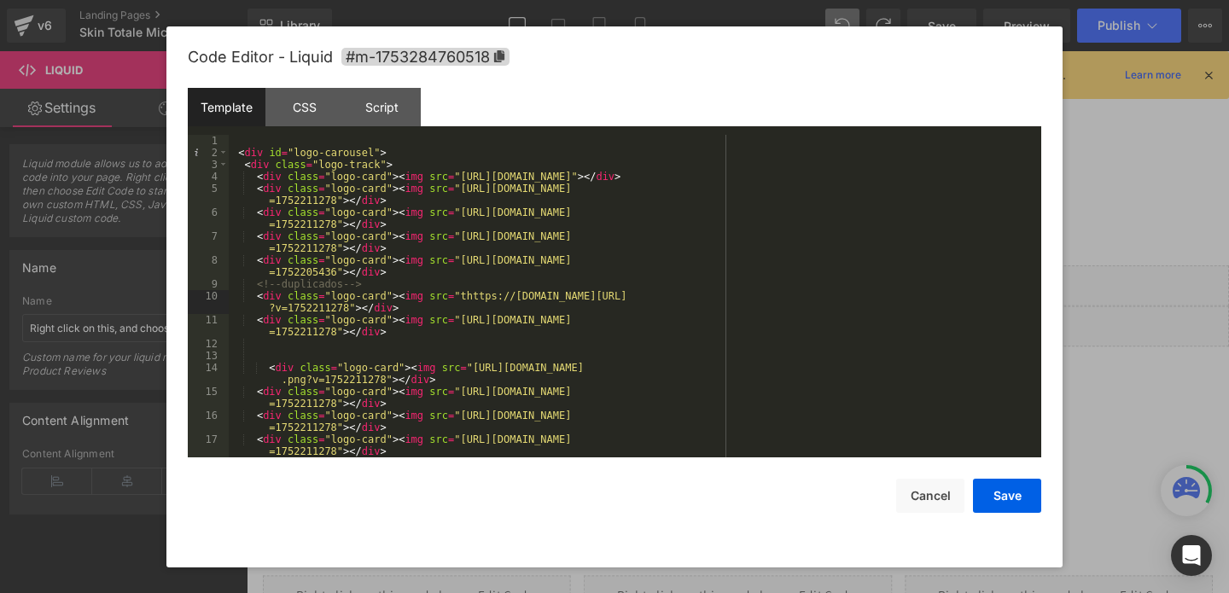
click at [948, 478] on div "Save Cancel" at bounding box center [615, 485] width 854 height 55
click at [935, 499] on button "Cancel" at bounding box center [930, 496] width 68 height 34
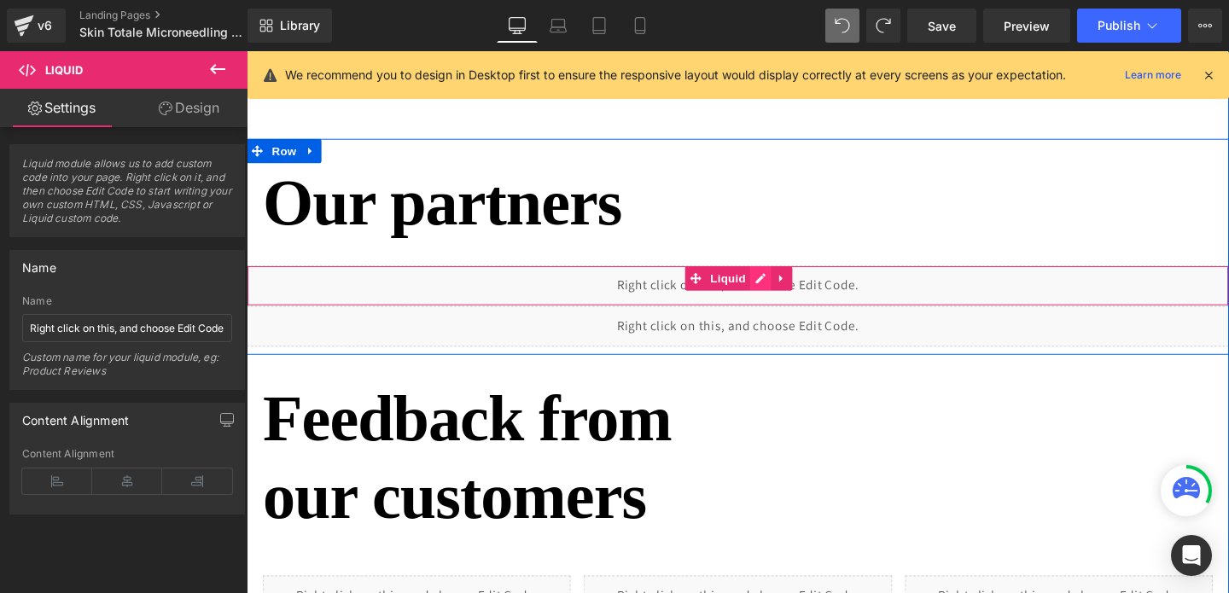
click at [789, 292] on div "Liquid" at bounding box center [763, 298] width 1033 height 43
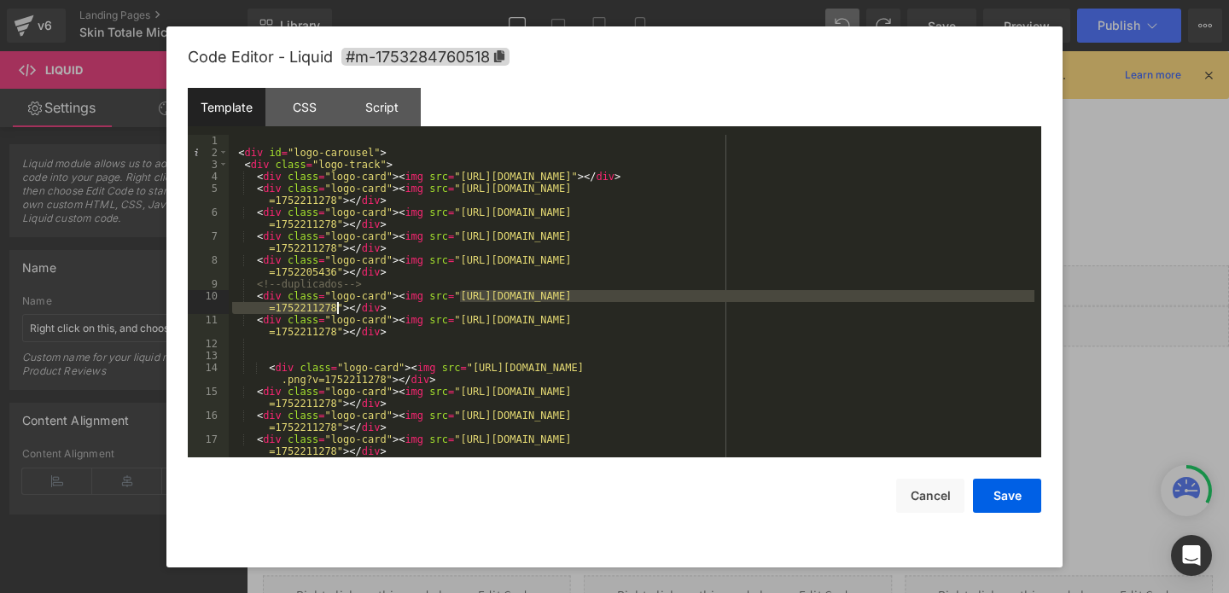
drag, startPoint x: 461, startPoint y: 296, endPoint x: 336, endPoint y: 311, distance: 126.3
click at [336, 311] on div "< div id = "logo-carousel" > < div class = "logo-track" > < div class = "logo-c…" at bounding box center [632, 314] width 806 height 359
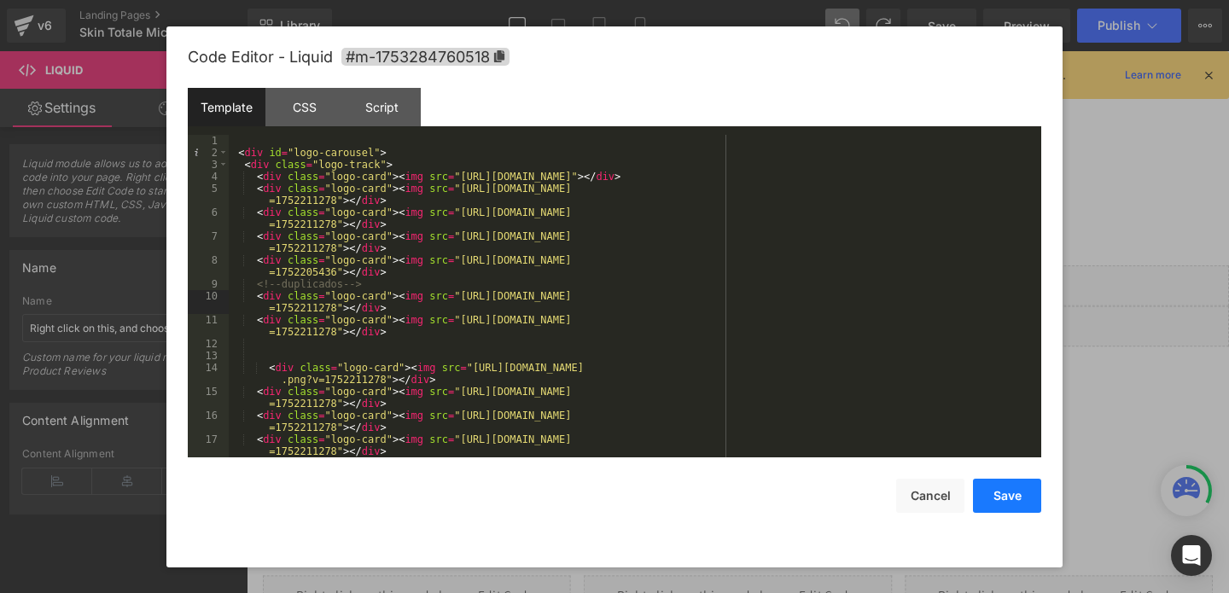
click at [1004, 496] on button "Save" at bounding box center [1007, 496] width 68 height 34
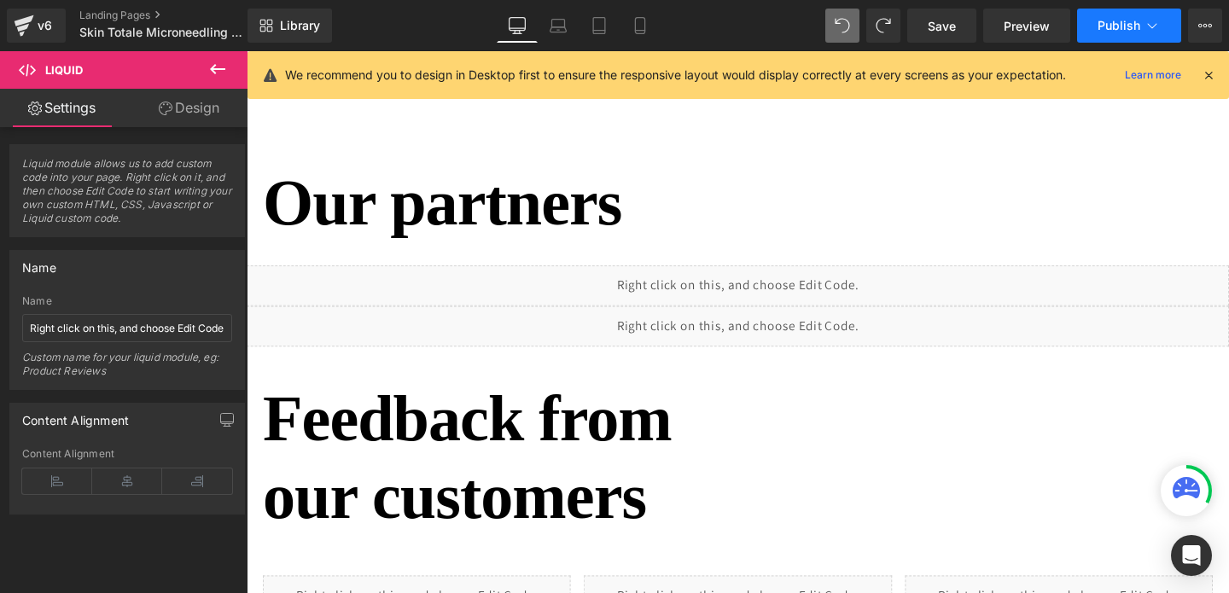
click at [1124, 34] on button "Publish" at bounding box center [1129, 26] width 104 height 34
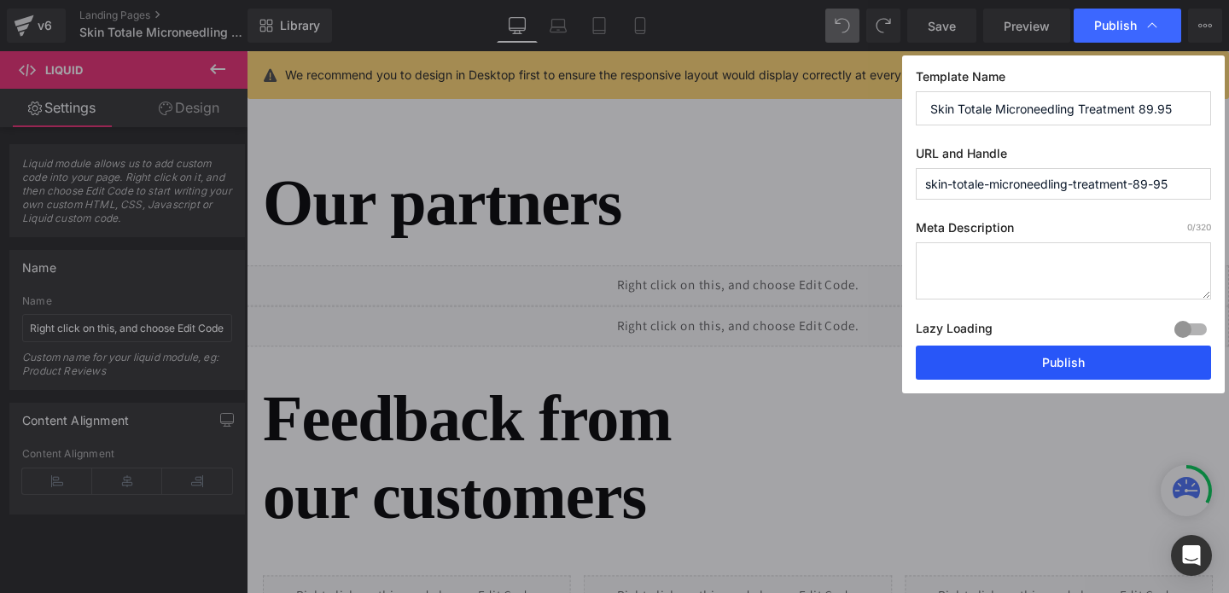
click at [1043, 372] on button "Publish" at bounding box center [1063, 363] width 295 height 34
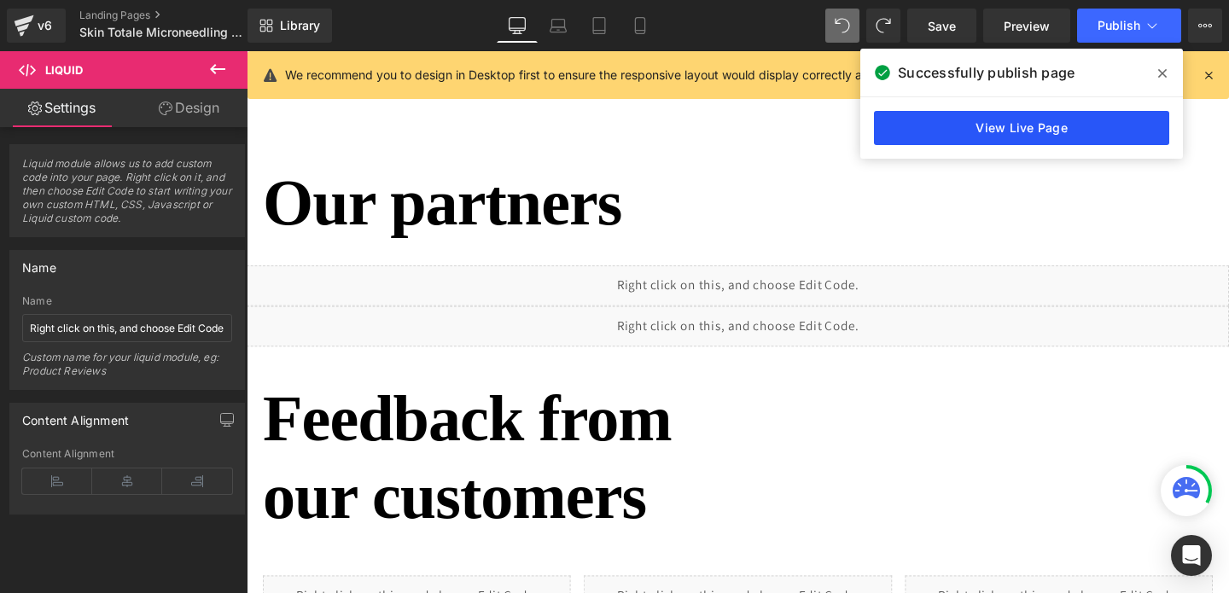
click at [914, 126] on link "View Live Page" at bounding box center [1021, 128] width 295 height 34
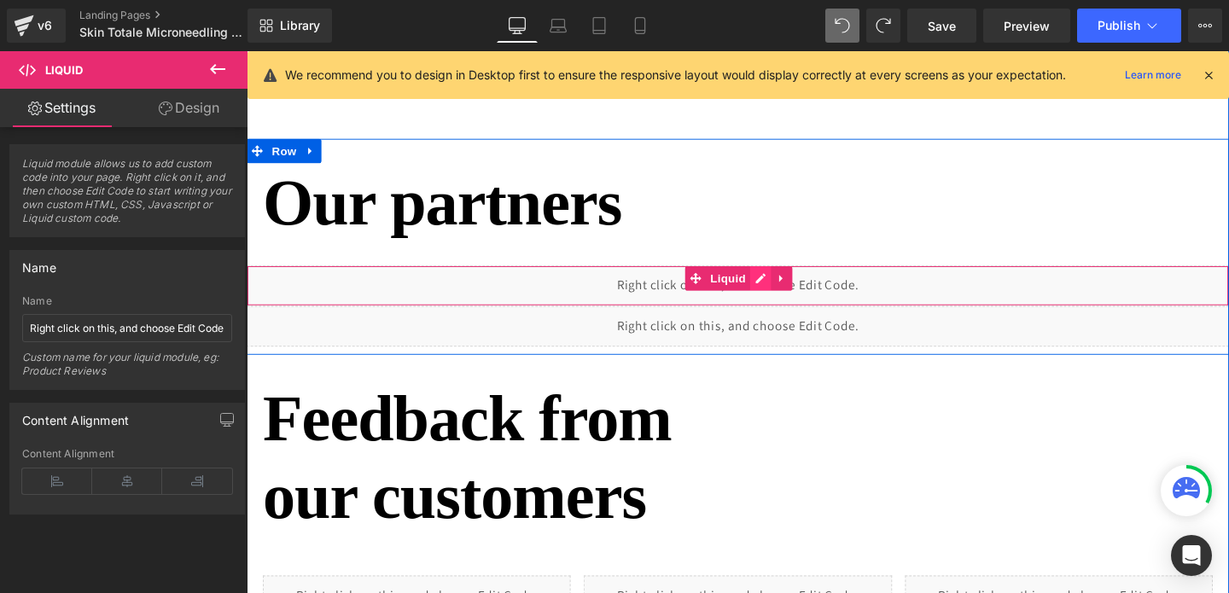
click at [786, 290] on div "Liquid" at bounding box center [763, 298] width 1033 height 43
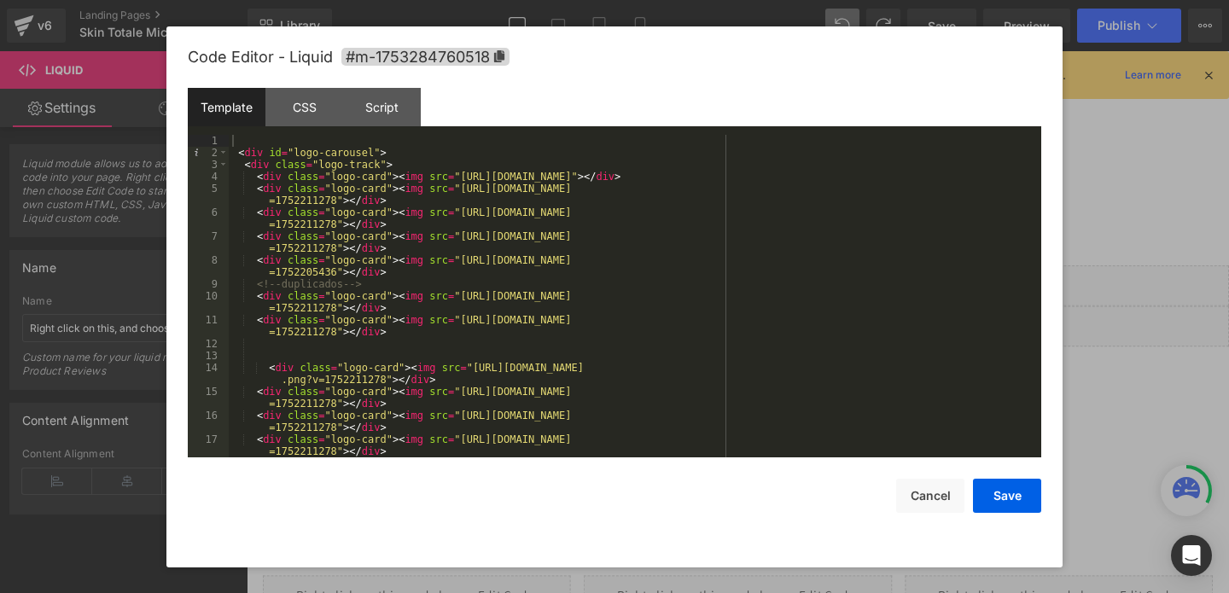
scroll to position [3, 0]
click at [919, 487] on button "Cancel" at bounding box center [930, 496] width 68 height 34
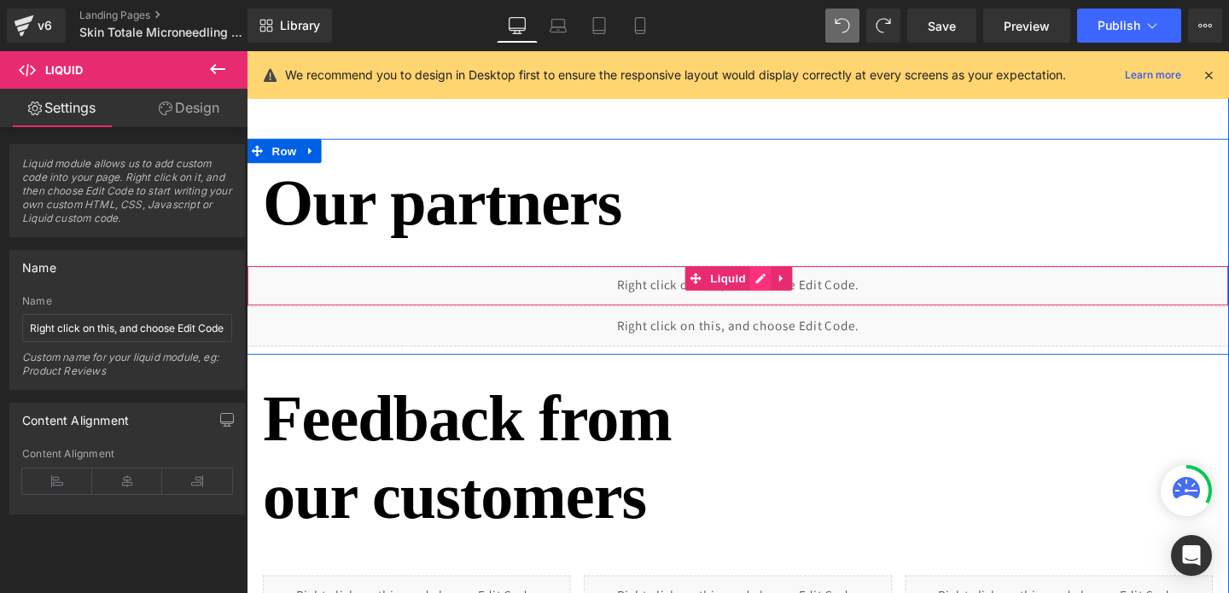
click at [790, 284] on div "Liquid" at bounding box center [763, 298] width 1033 height 43
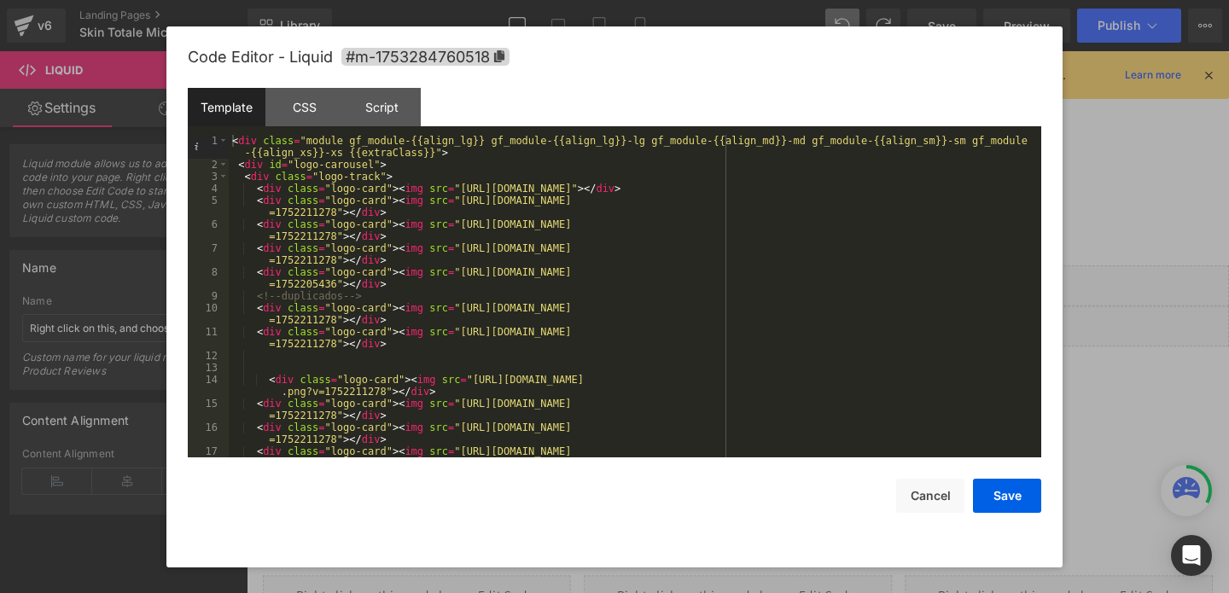
click at [347, 296] on div "< div class = "module gf_module-{{align_lg}} gf_module-{{align_lg}}-lg gf_modul…" at bounding box center [632, 320] width 806 height 371
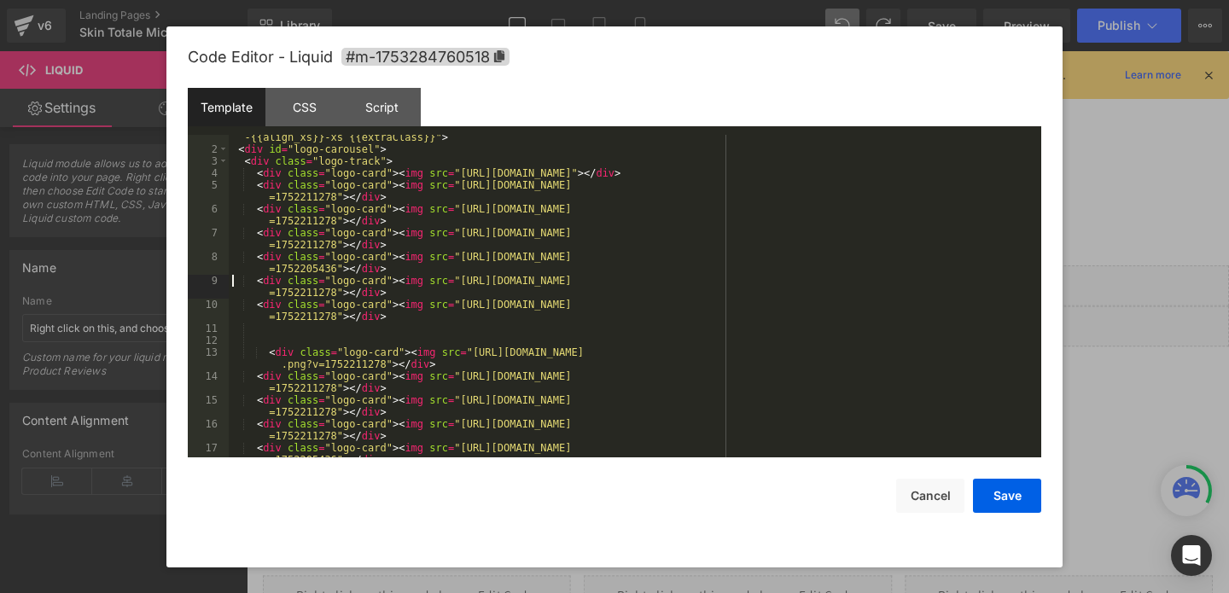
scroll to position [120, 0]
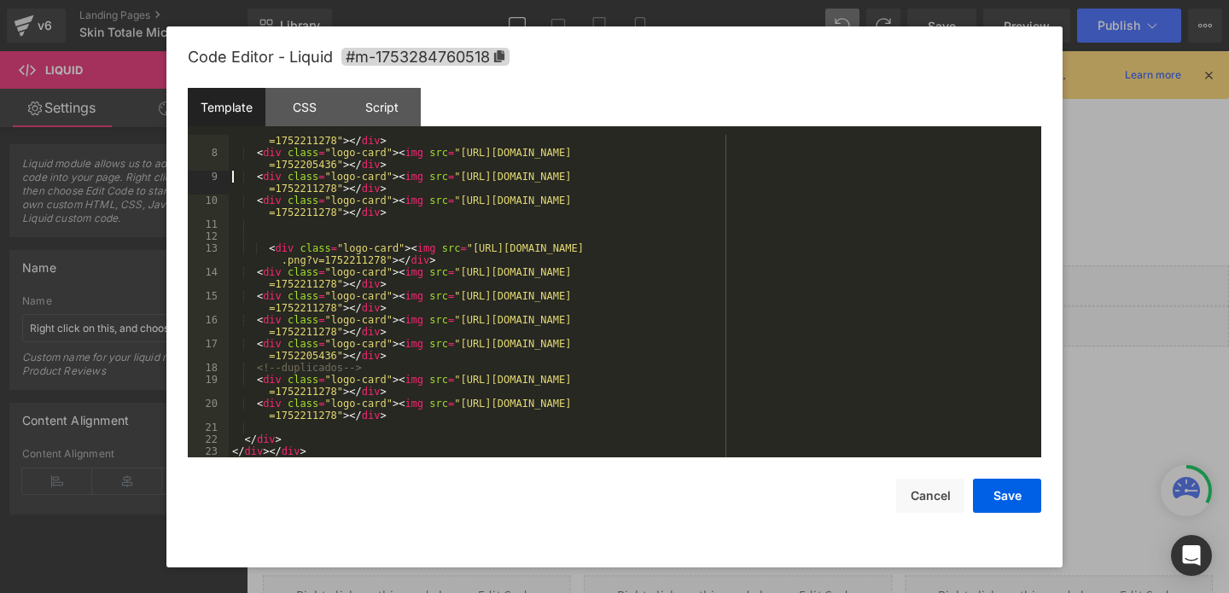
click at [361, 374] on div "< div class = "logo-card" > < img src = "[URL][DOMAIN_NAME] =1752211278" > </ d…" at bounding box center [632, 302] width 806 height 359
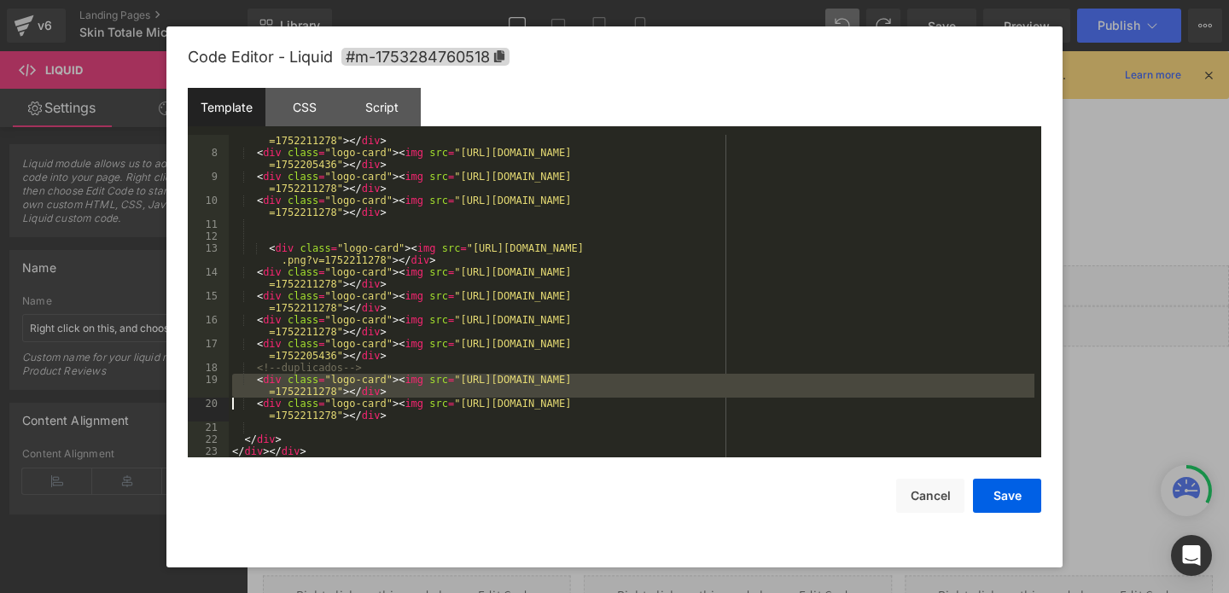
click at [348, 369] on div "< div class = "logo-card" > < img src = "[URL][DOMAIN_NAME] =1752211278" > </ d…" at bounding box center [632, 302] width 806 height 359
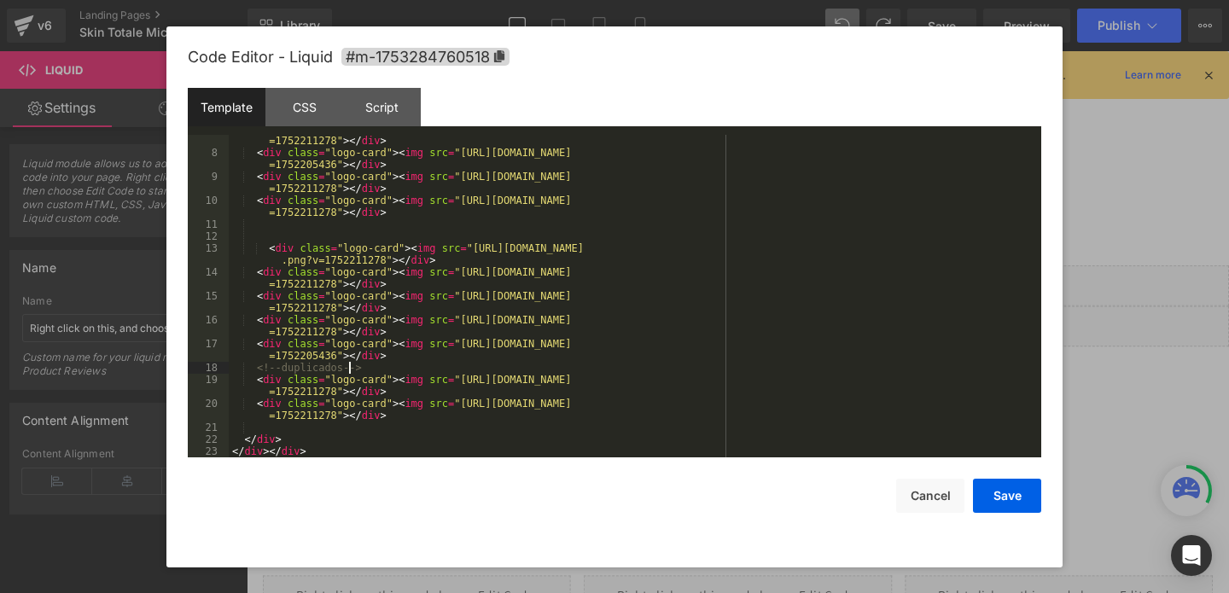
click at [348, 369] on div "< div class = "logo-card" > < img src = "[URL][DOMAIN_NAME] =1752211278" > </ d…" at bounding box center [632, 302] width 806 height 359
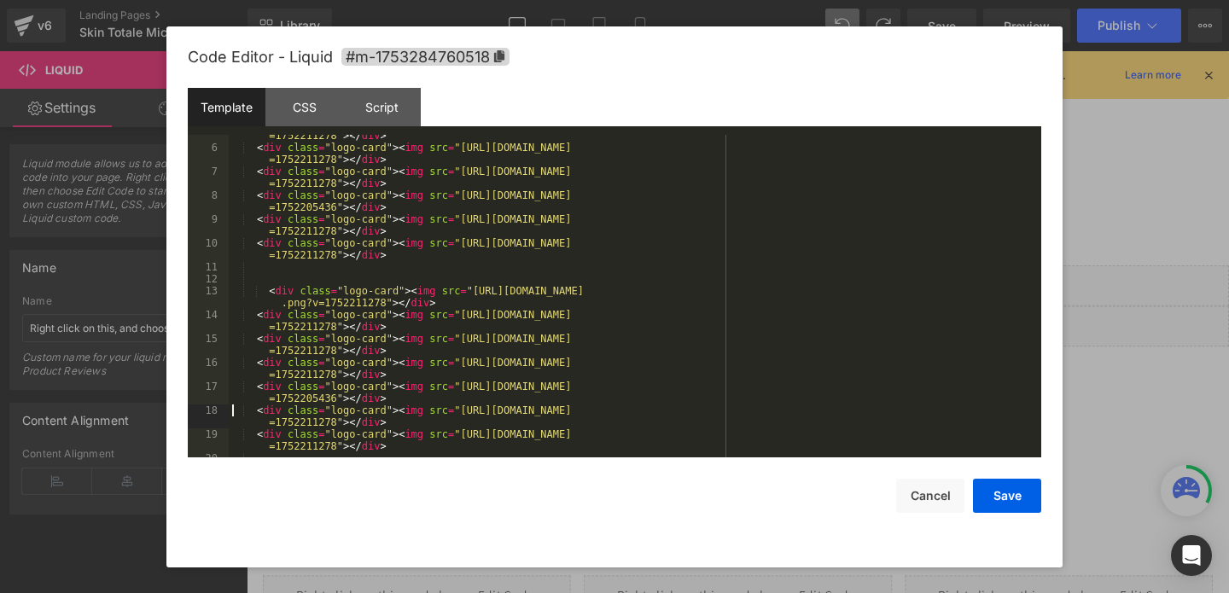
scroll to position [82, 0]
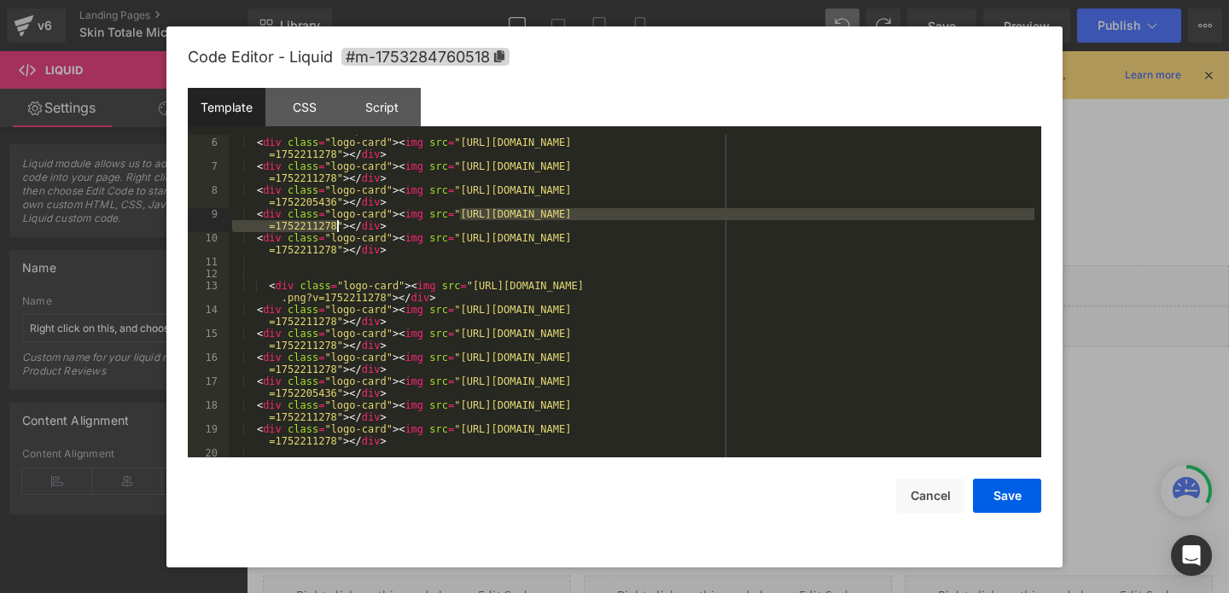
drag, startPoint x: 463, startPoint y: 212, endPoint x: 335, endPoint y: 228, distance: 129.1
click at [335, 228] on div "< div class = "logo-card" > < img src = "[URL][DOMAIN_NAME] =1752211278" > </ d…" at bounding box center [632, 292] width 806 height 359
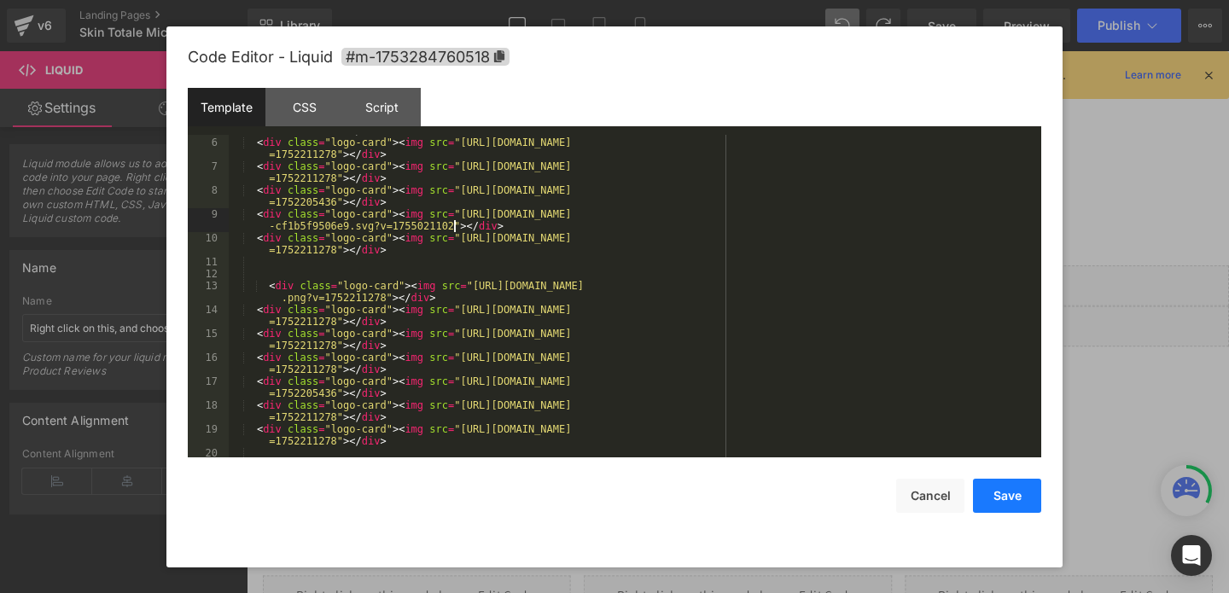
click at [1009, 493] on button "Save" at bounding box center [1007, 496] width 68 height 34
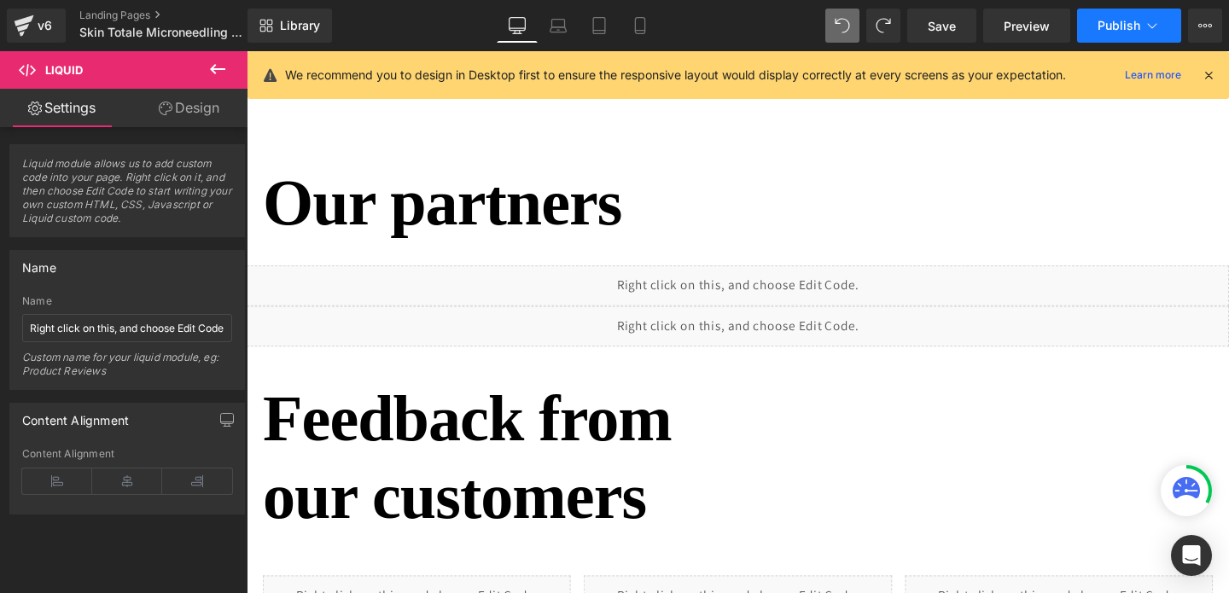
click at [1123, 32] on span "Publish" at bounding box center [1119, 26] width 43 height 14
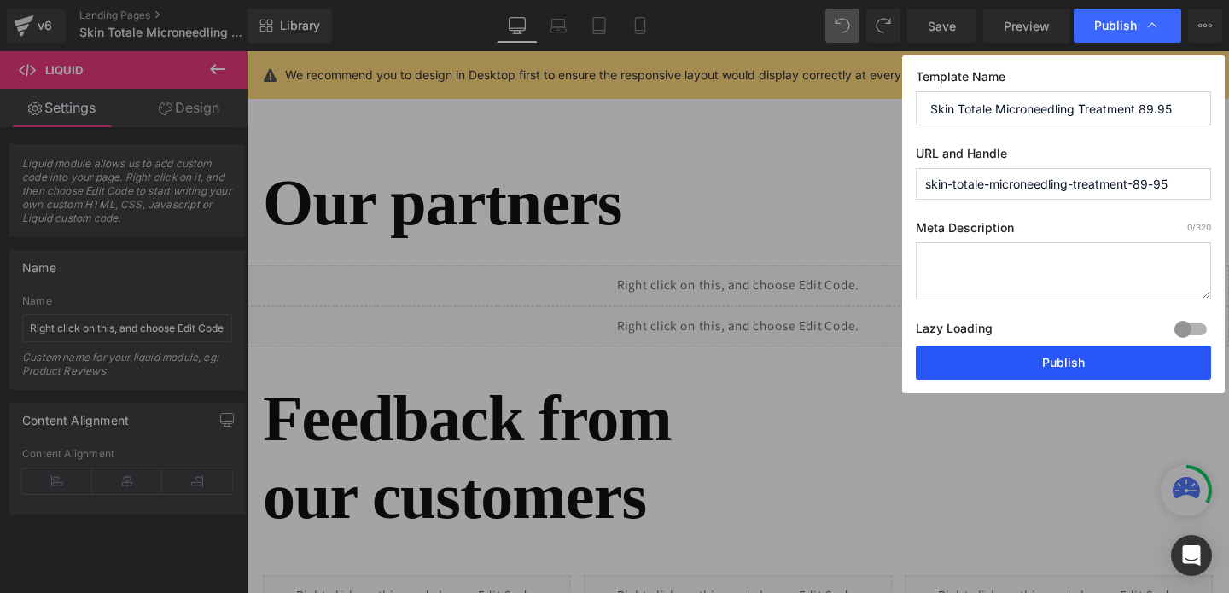
click at [1042, 360] on button "Publish" at bounding box center [1063, 363] width 295 height 34
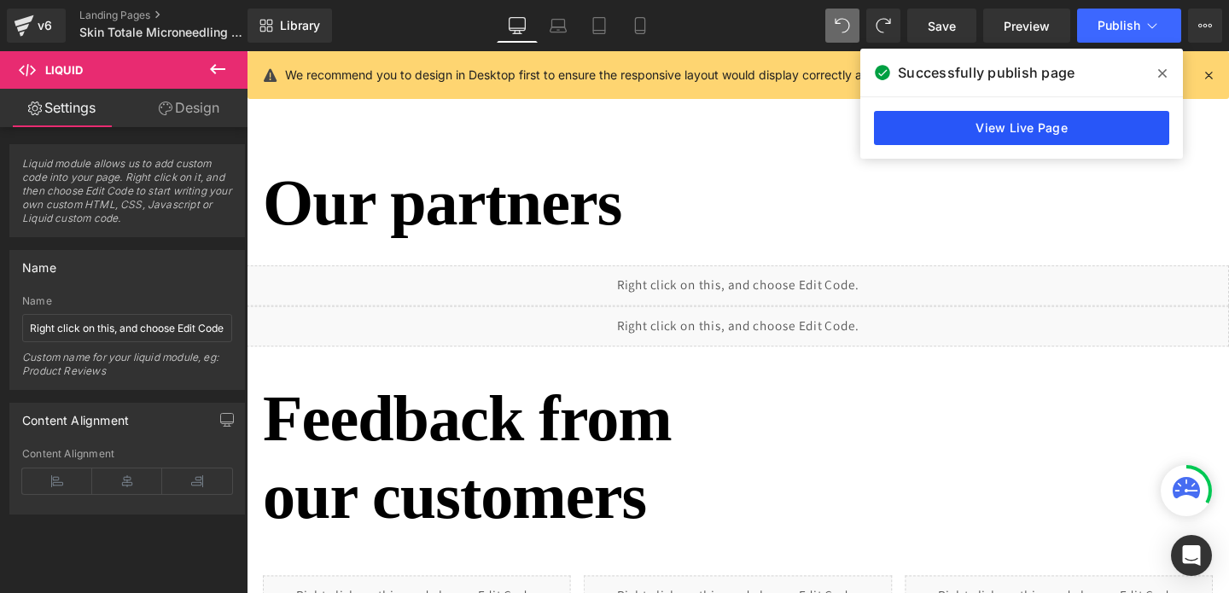
click at [1089, 128] on link "View Live Page" at bounding box center [1021, 128] width 295 height 34
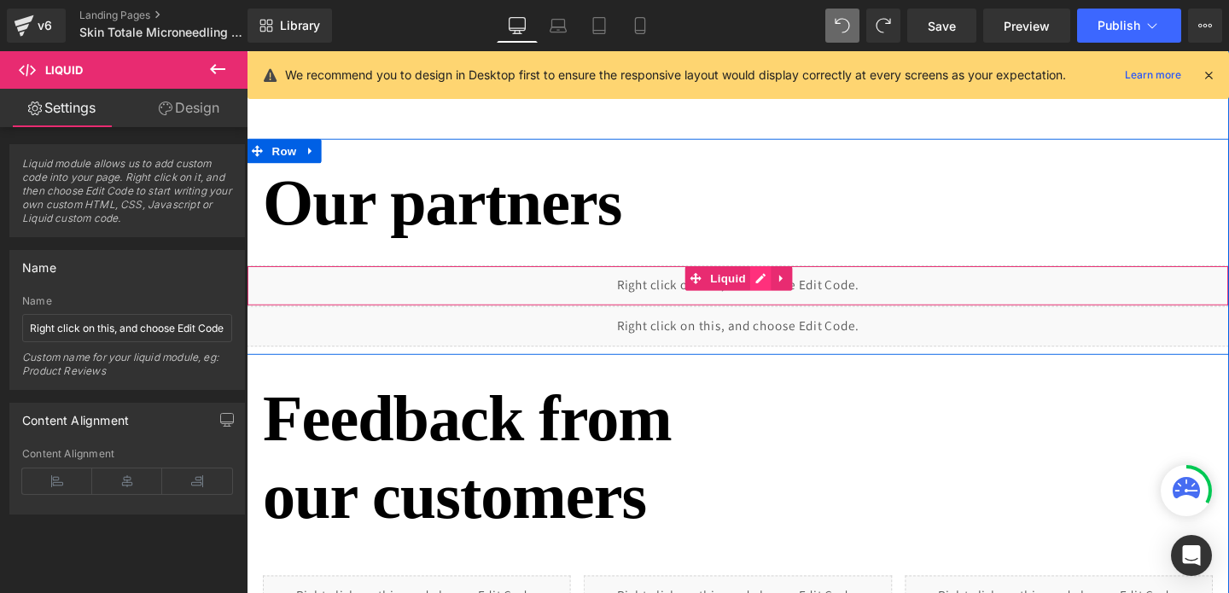
click at [789, 295] on div "Liquid" at bounding box center [763, 298] width 1033 height 43
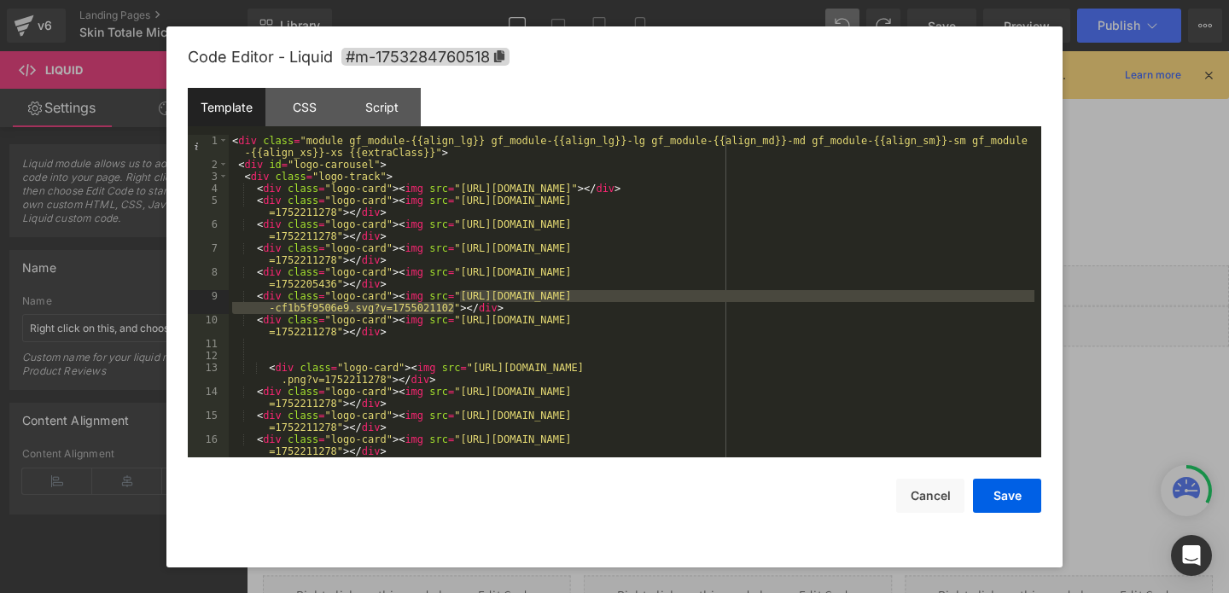
drag, startPoint x: 462, startPoint y: 298, endPoint x: 452, endPoint y: 308, distance: 13.9
click at [452, 308] on div "< div class = "module gf_module-{{align_lg}} gf_module-{{align_lg}}-lg gf_modul…" at bounding box center [632, 320] width 806 height 371
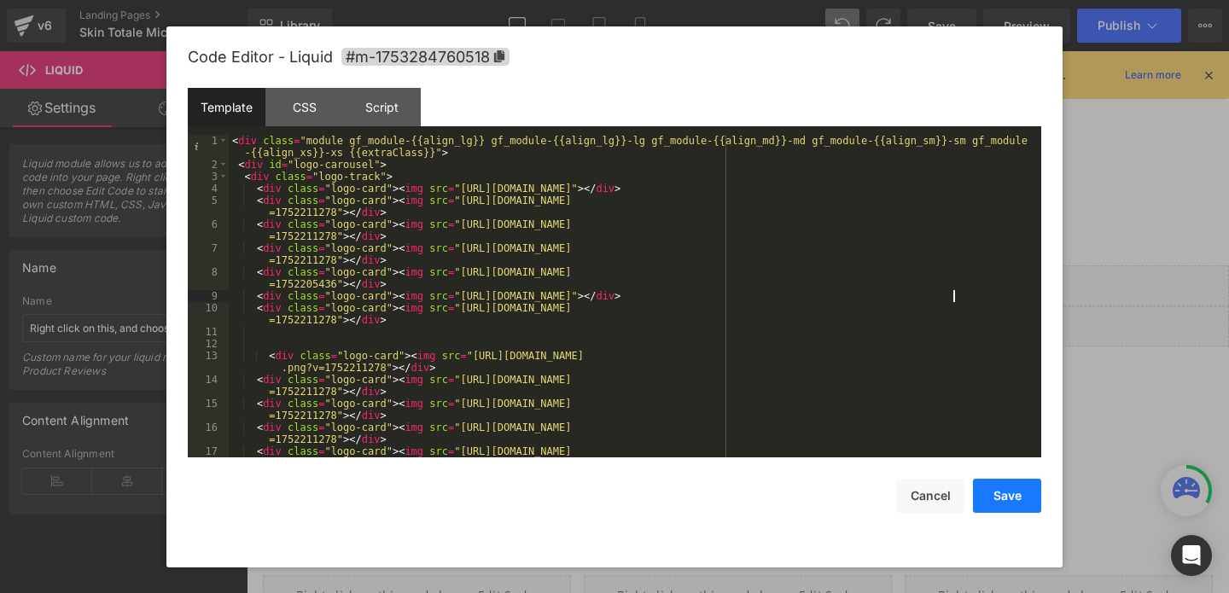
click at [1000, 497] on button "Save" at bounding box center [1007, 496] width 68 height 34
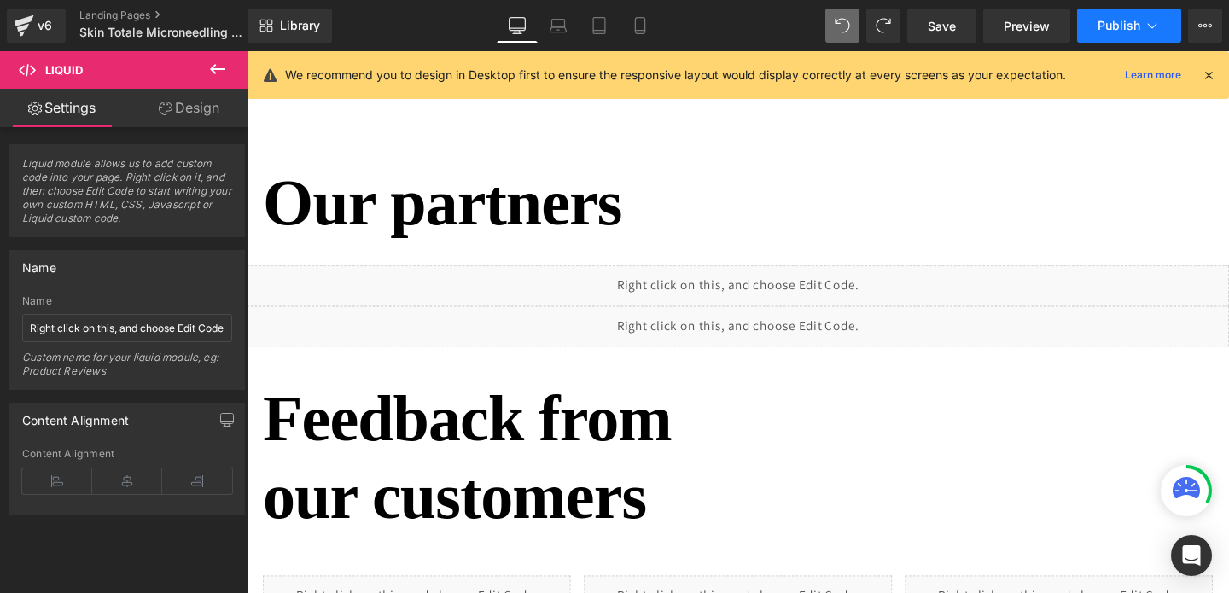
click at [1098, 38] on button "Publish" at bounding box center [1129, 26] width 104 height 34
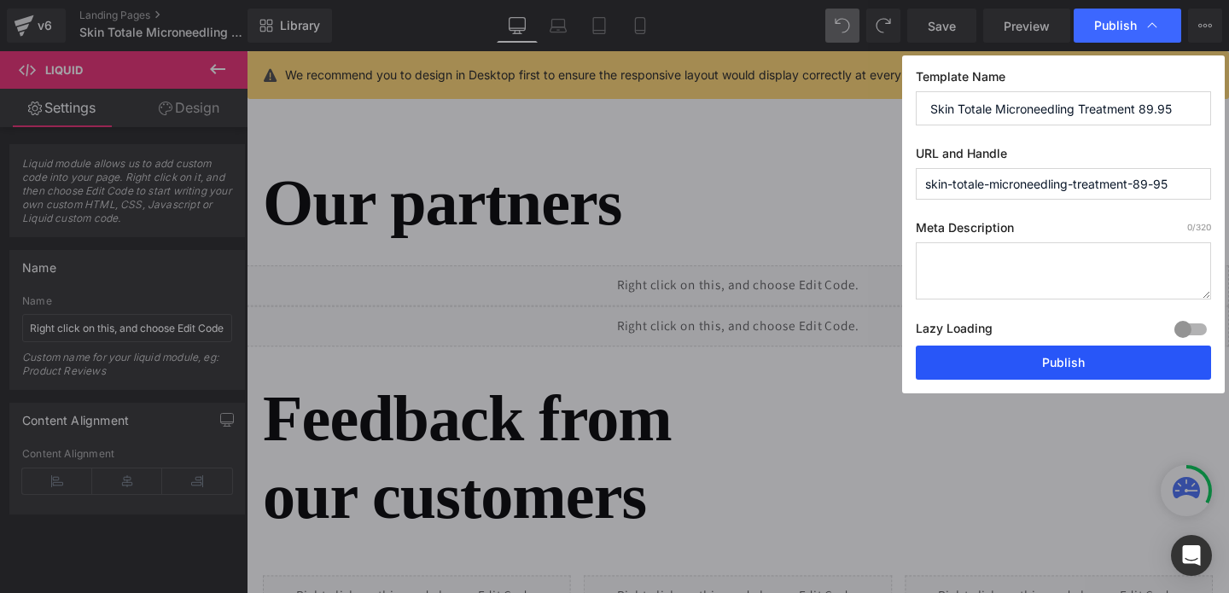
click at [999, 363] on button "Publish" at bounding box center [1063, 363] width 295 height 34
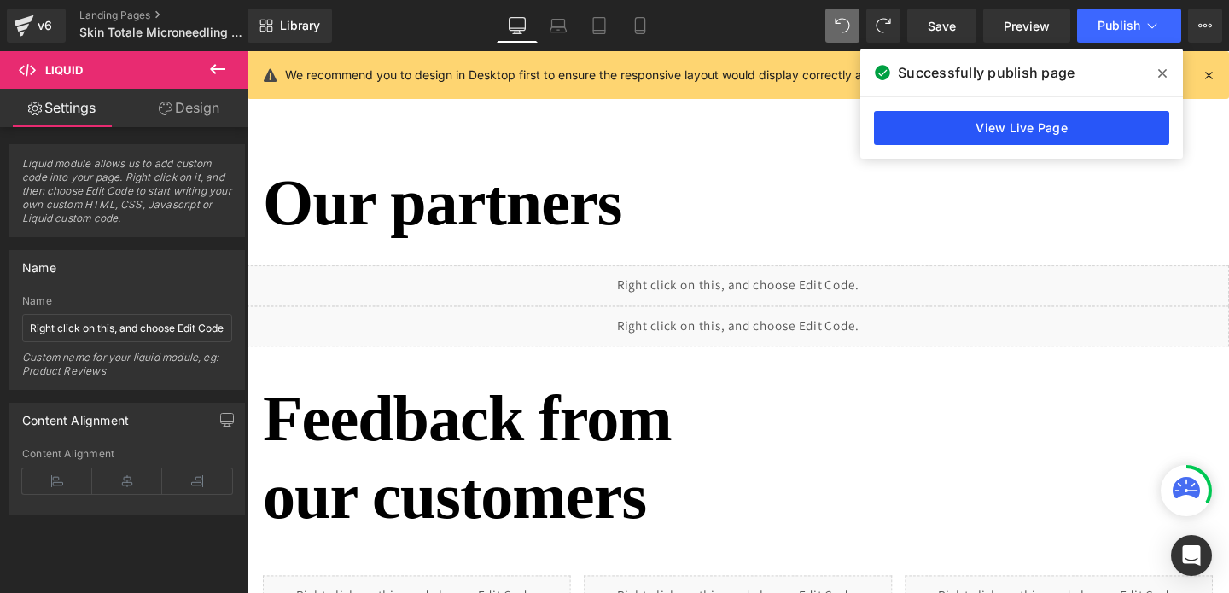
click at [903, 126] on link "View Live Page" at bounding box center [1021, 128] width 295 height 34
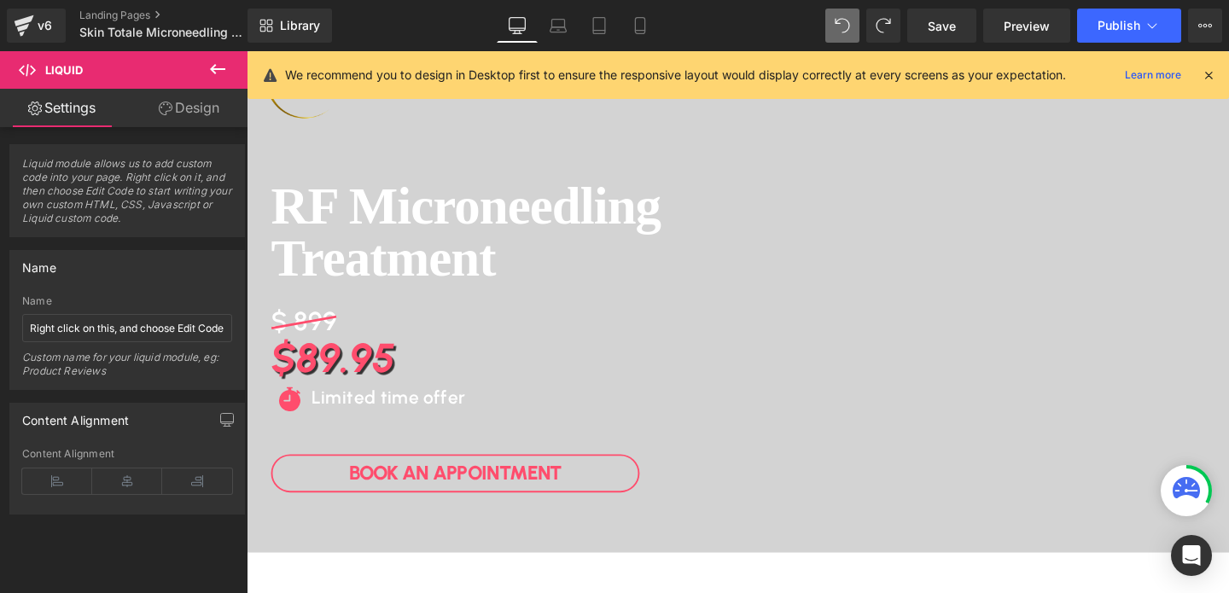
scroll to position [0, 0]
